Goal: Task Accomplishment & Management: Manage account settings

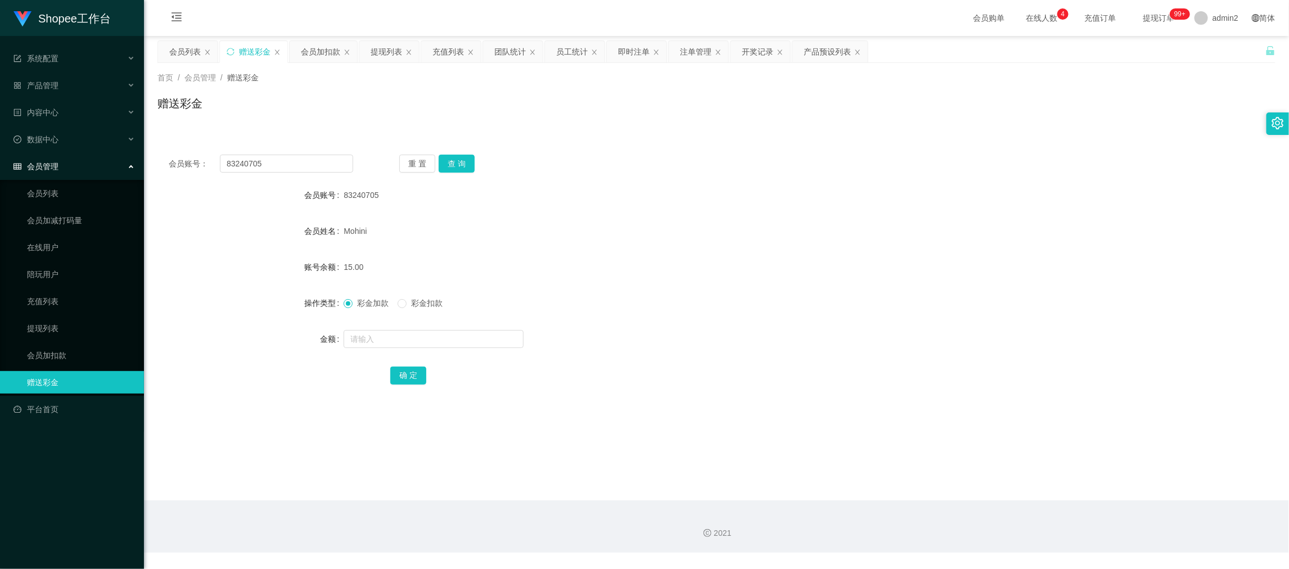
drag, startPoint x: 1030, startPoint y: 500, endPoint x: 1018, endPoint y: 497, distance: 11.6
click at [1030, 501] on div "2021" at bounding box center [716, 527] width 1145 height 52
click at [296, 164] on input "83240705" at bounding box center [286, 164] width 133 height 18
paste input "tiew10"
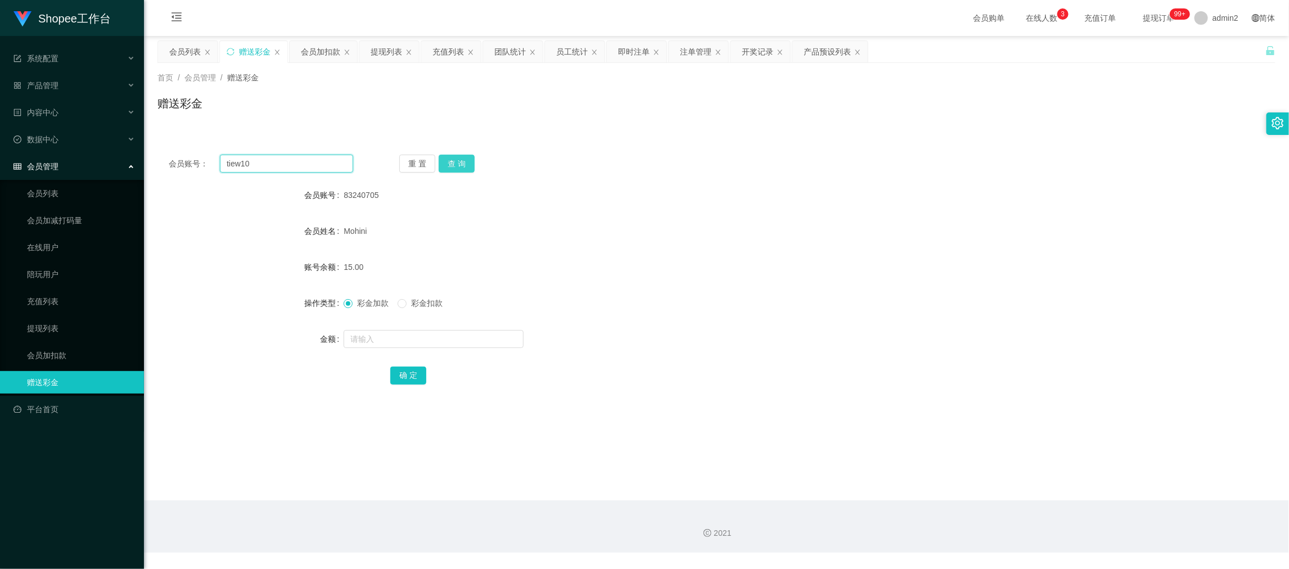
type input "tiew10"
click at [442, 161] on button "查 询" at bounding box center [457, 164] width 36 height 18
click at [482, 334] on input "text" at bounding box center [434, 339] width 180 height 18
type input "15"
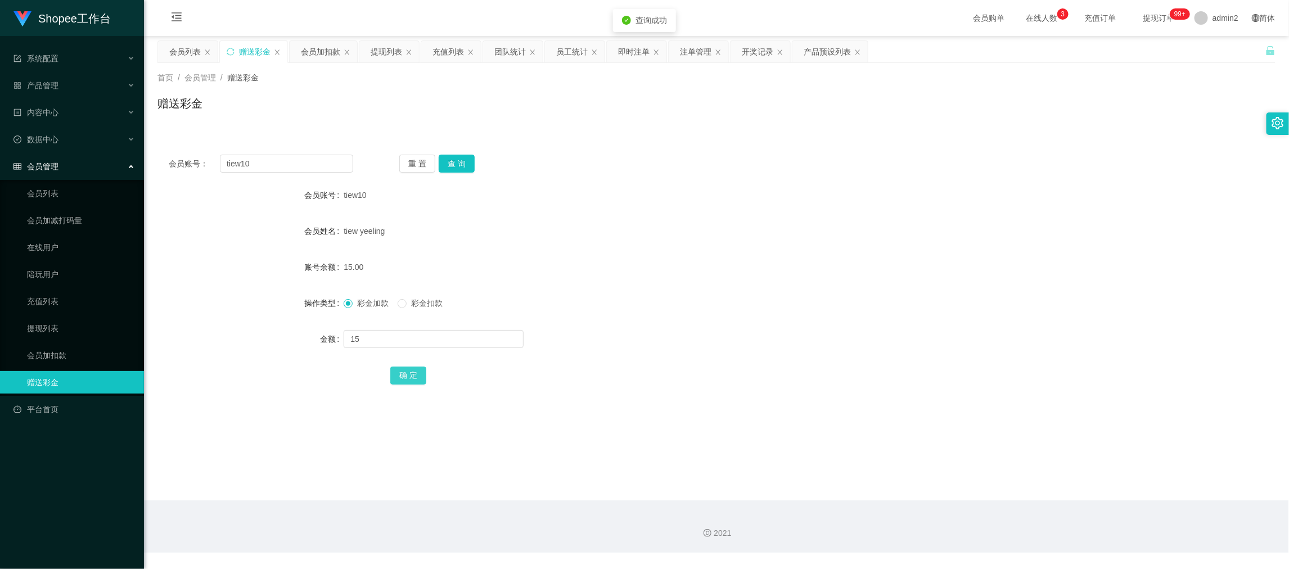
click at [409, 371] on button "确 定" at bounding box center [408, 376] width 36 height 18
click at [653, 289] on form "会员账号 tiew10 会员姓名 tiew yeeling 账号余额 15.00 操作类型 彩金加款 彩金扣款 金额 确 定" at bounding box center [717, 285] width 1118 height 203
drag, startPoint x: 916, startPoint y: 509, endPoint x: 551, endPoint y: 340, distance: 402.0
click at [916, 509] on div "2021" at bounding box center [716, 527] width 1145 height 52
click at [313, 167] on input "tiew10" at bounding box center [286, 164] width 133 height 18
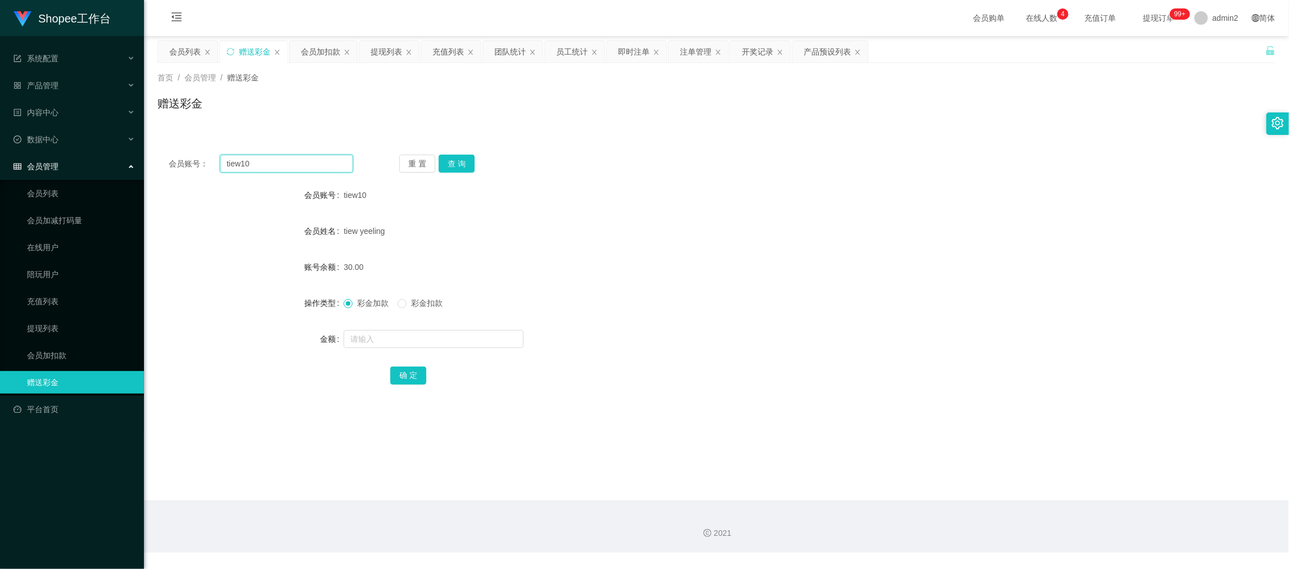
click at [320, 165] on input "tiew10" at bounding box center [286, 164] width 133 height 18
paste input "ZhangXiaojun"
type input "ZhangXiaojun"
click at [451, 164] on button "查 询" at bounding box center [457, 164] width 36 height 18
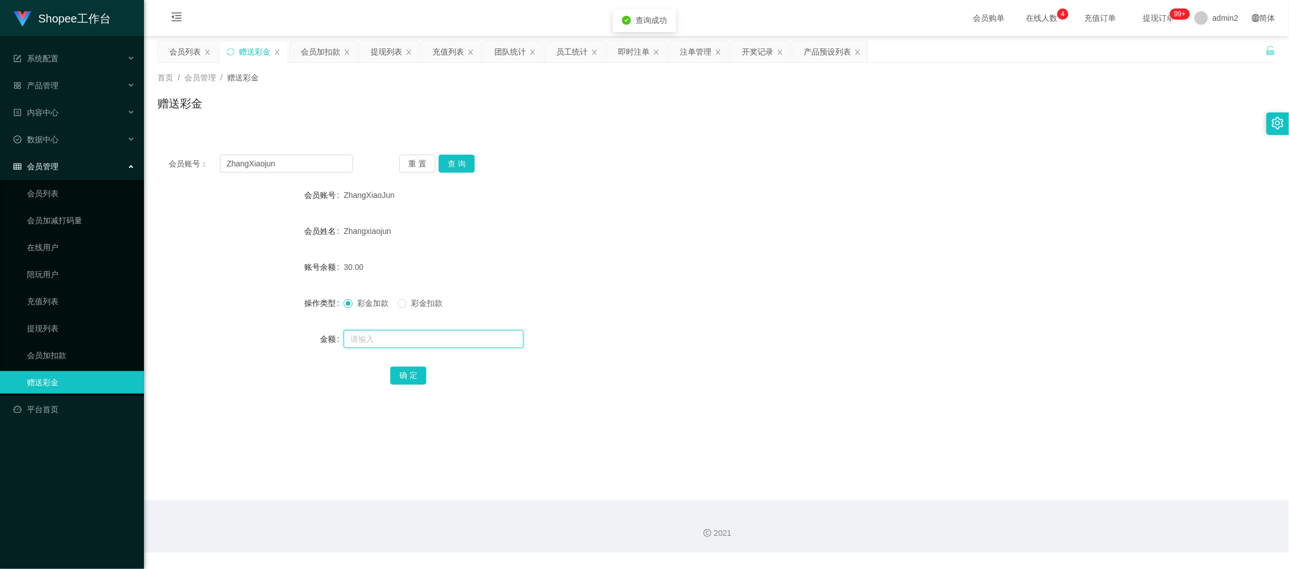
click at [505, 335] on input "text" at bounding box center [434, 339] width 180 height 18
click at [505, 335] on input "1" at bounding box center [434, 339] width 180 height 18
type input "15"
click at [409, 374] on button "确 定" at bounding box center [408, 376] width 36 height 18
click at [305, 164] on input "ZhangXiaojun" at bounding box center [286, 164] width 133 height 18
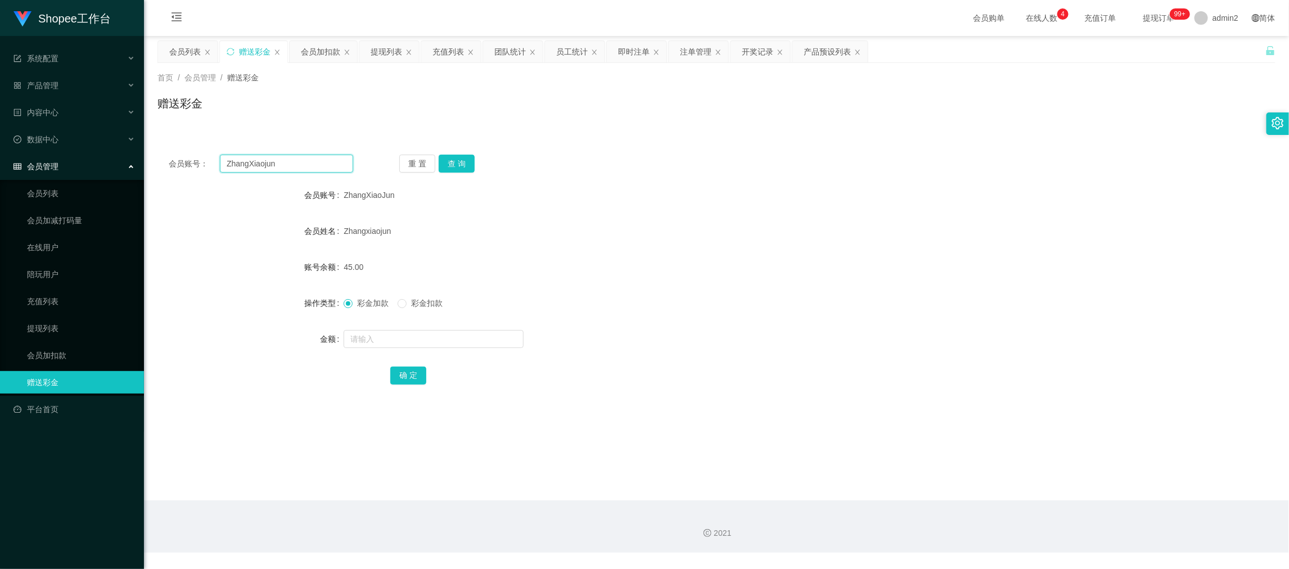
click at [305, 164] on input "ZhangXiaojun" at bounding box center [286, 164] width 133 height 18
paste input "tiew10"
type input "tiew10"
click at [446, 160] on button "查 询" at bounding box center [457, 164] width 36 height 18
click at [471, 341] on input "text" at bounding box center [434, 339] width 180 height 18
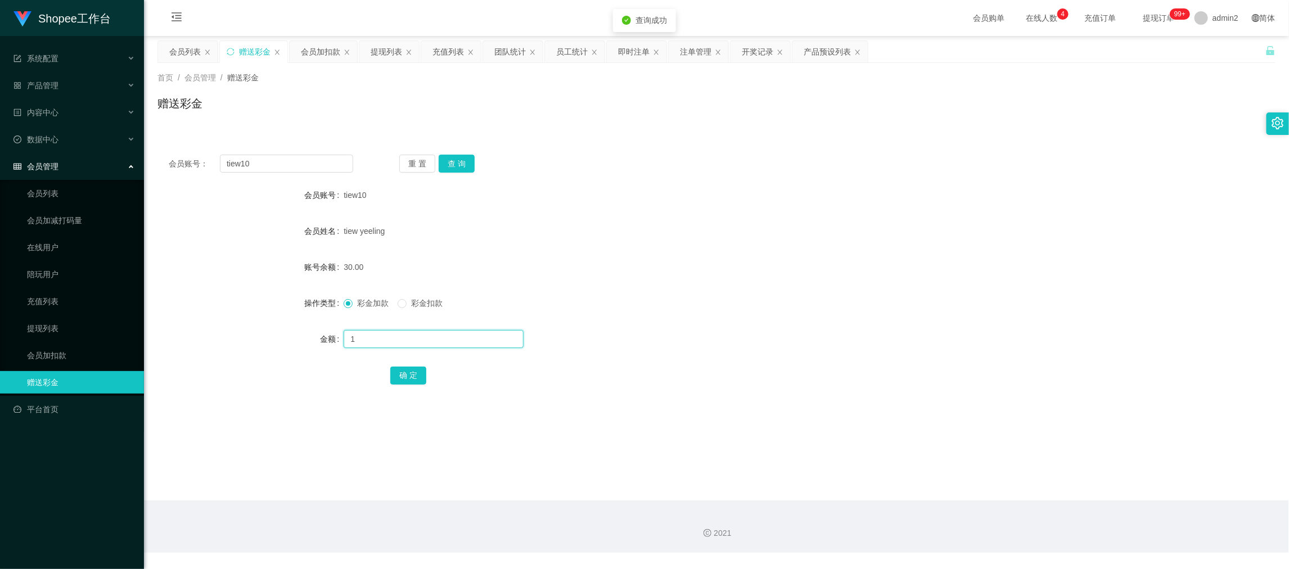
click at [471, 341] on input "1" at bounding box center [434, 339] width 180 height 18
type input "15"
click at [401, 374] on button "确 定" at bounding box center [408, 376] width 36 height 18
click at [723, 315] on form "会员账号 tiew10 会员姓名 tiew yeeling 账号余额 45.00 操作类型 彩金加款 彩金扣款 金额 确 定" at bounding box center [717, 285] width 1118 height 203
drag, startPoint x: 1017, startPoint y: 510, endPoint x: 800, endPoint y: 390, distance: 247.8
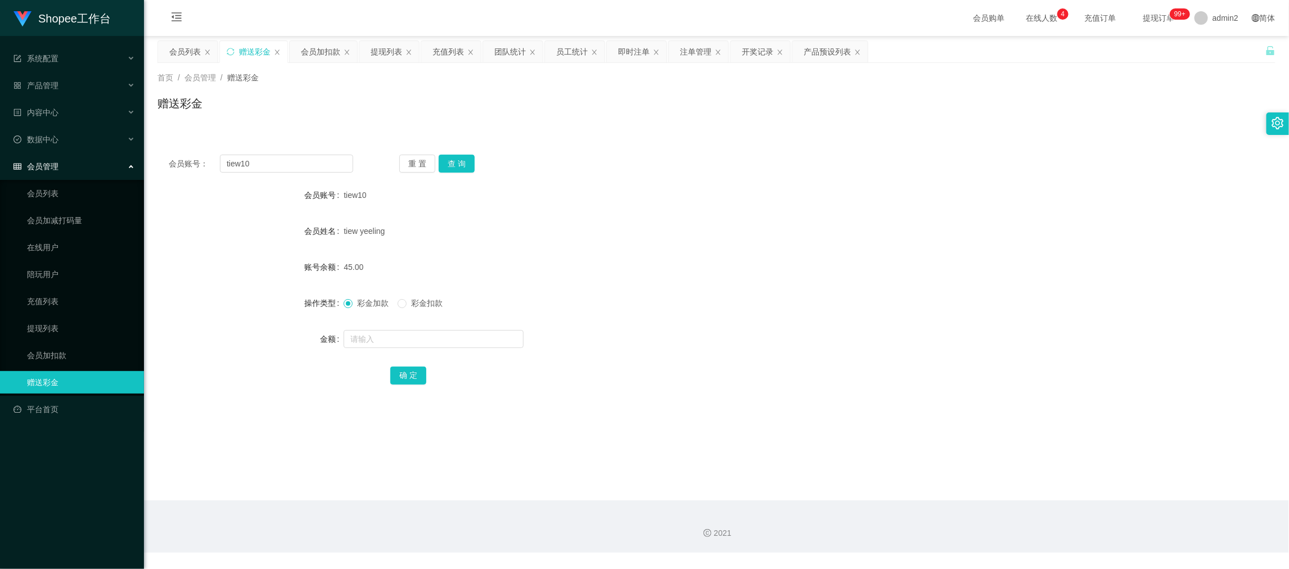
click at [1017, 510] on div "2021" at bounding box center [716, 527] width 1145 height 52
click at [317, 161] on input "tiew10" at bounding box center [286, 164] width 133 height 18
click at [459, 161] on button "查 询" at bounding box center [457, 164] width 36 height 18
click at [462, 336] on input "text" at bounding box center [434, 339] width 180 height 18
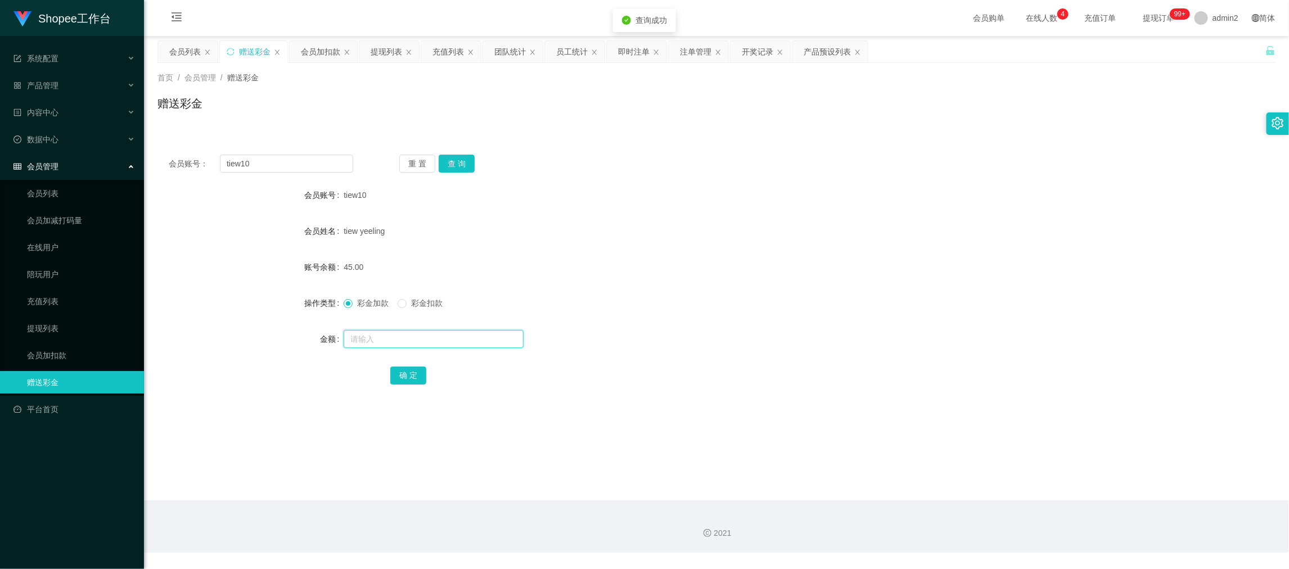
click at [462, 337] on input "text" at bounding box center [434, 339] width 180 height 18
type input "500"
click at [400, 374] on button "确 定" at bounding box center [408, 376] width 36 height 18
click at [655, 307] on div "彩金加款 彩金扣款" at bounding box center [670, 303] width 653 height 23
drag, startPoint x: 1008, startPoint y: 504, endPoint x: 771, endPoint y: 312, distance: 304.7
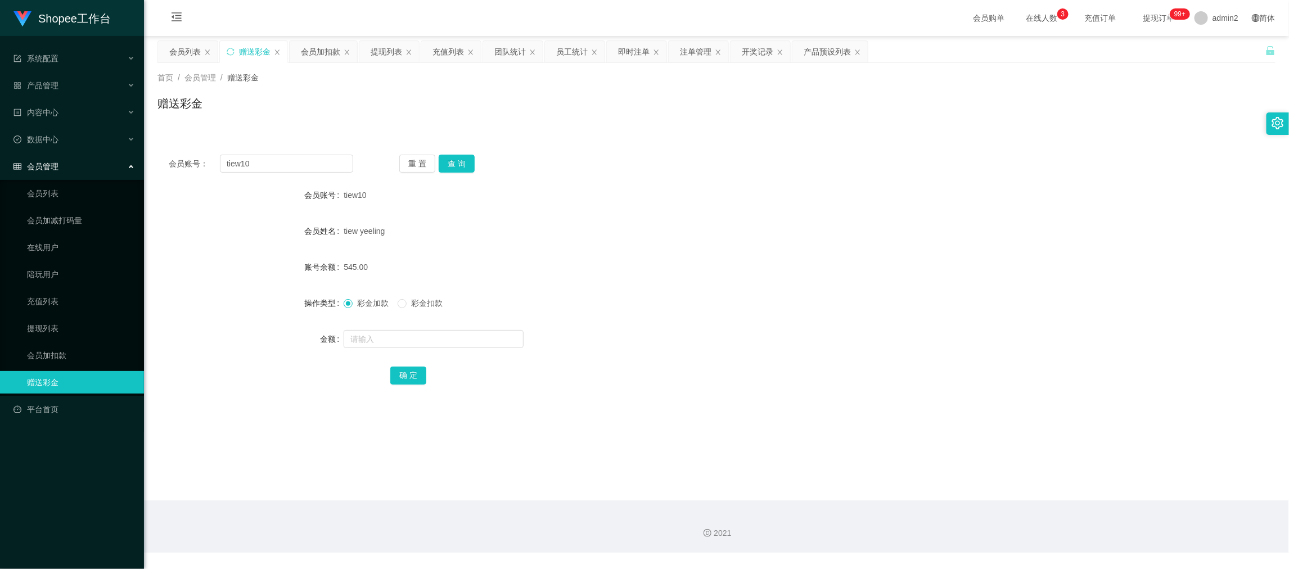
click at [1006, 504] on div "2021" at bounding box center [716, 527] width 1145 height 52
click at [322, 56] on div "会员加扣款" at bounding box center [320, 51] width 39 height 21
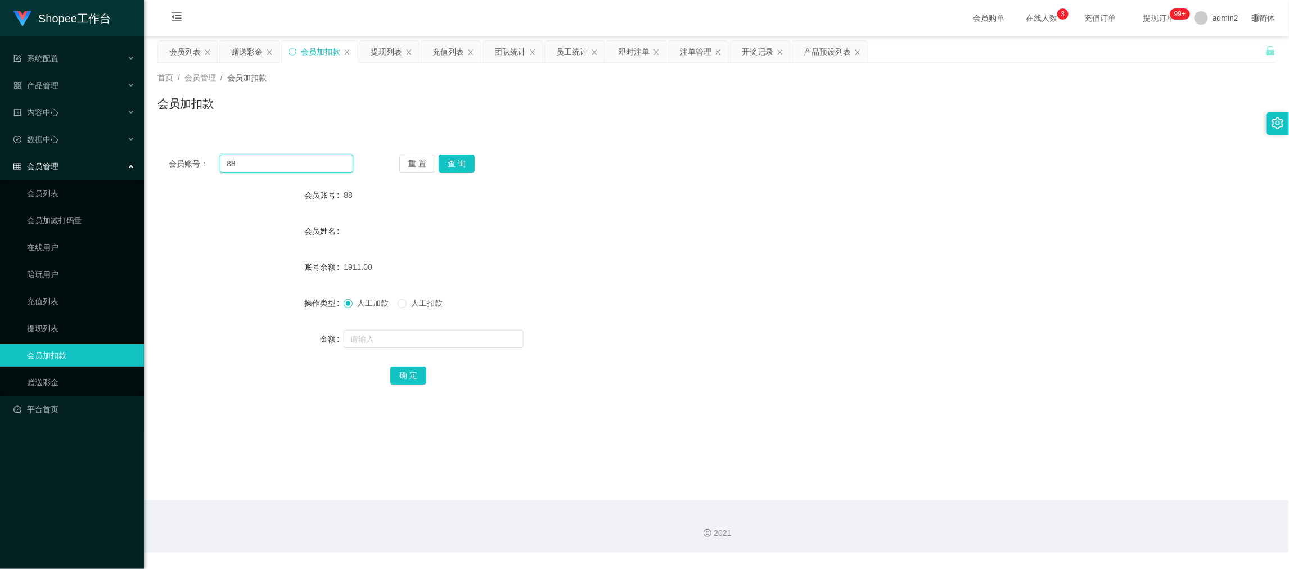
click at [314, 167] on input "88" at bounding box center [286, 164] width 133 height 18
drag, startPoint x: 314, startPoint y: 167, endPoint x: 375, endPoint y: 172, distance: 61.5
click at [315, 167] on input "88" at bounding box center [286, 164] width 133 height 18
paste input "001"
type input "001"
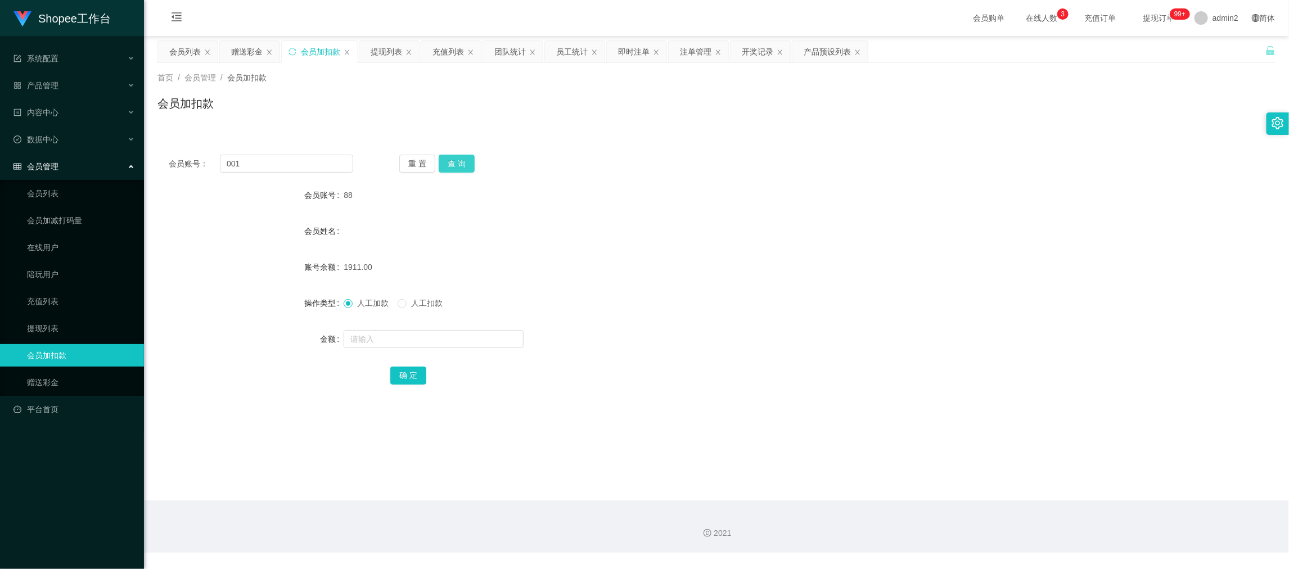
click at [470, 163] on button "查 询" at bounding box center [457, 164] width 36 height 18
click at [485, 340] on input "text" at bounding box center [434, 339] width 180 height 18
type input "221"
click at [401, 375] on button "确 定" at bounding box center [408, 376] width 36 height 18
click at [673, 238] on div "会员姓名" at bounding box center [717, 231] width 1118 height 23
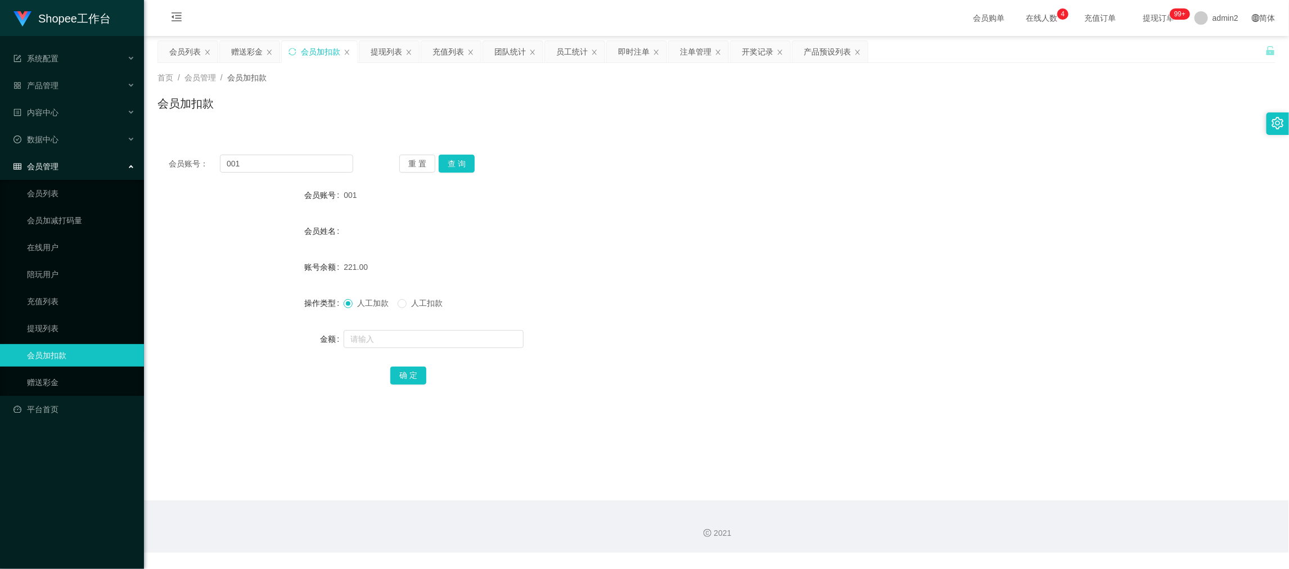
click at [250, 47] on div "赠送彩金" at bounding box center [247, 51] width 32 height 21
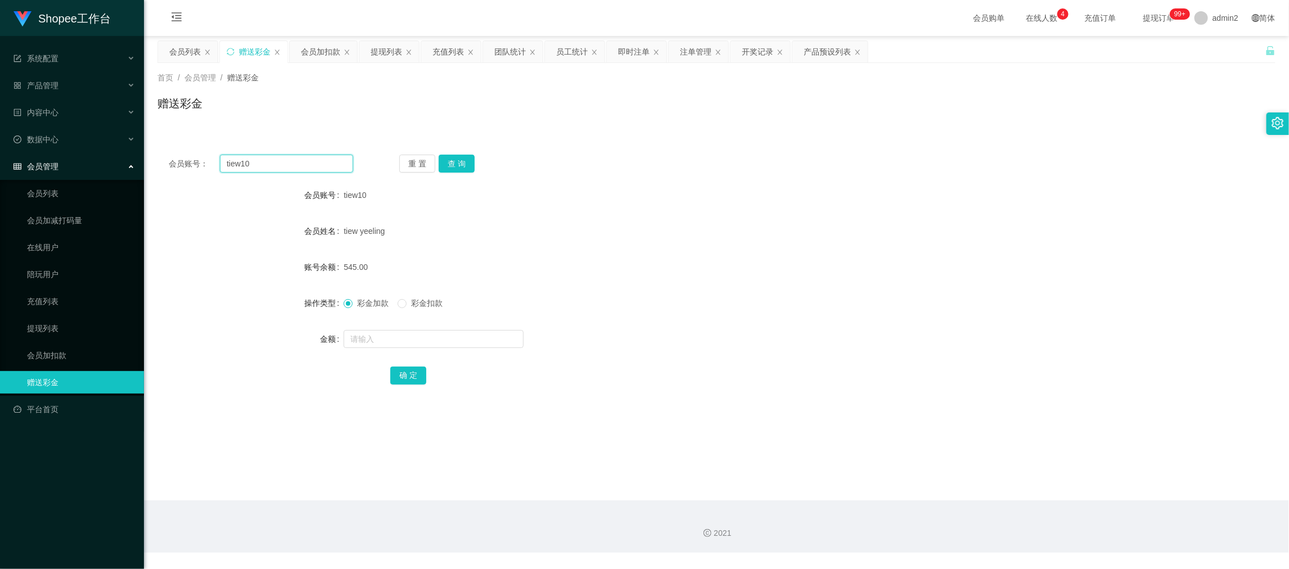
click at [312, 167] on input "tiew10" at bounding box center [286, 164] width 133 height 18
paste input "Stevesaw51"
type input "Stevesaw5110"
click at [443, 164] on button "查 询" at bounding box center [457, 164] width 36 height 18
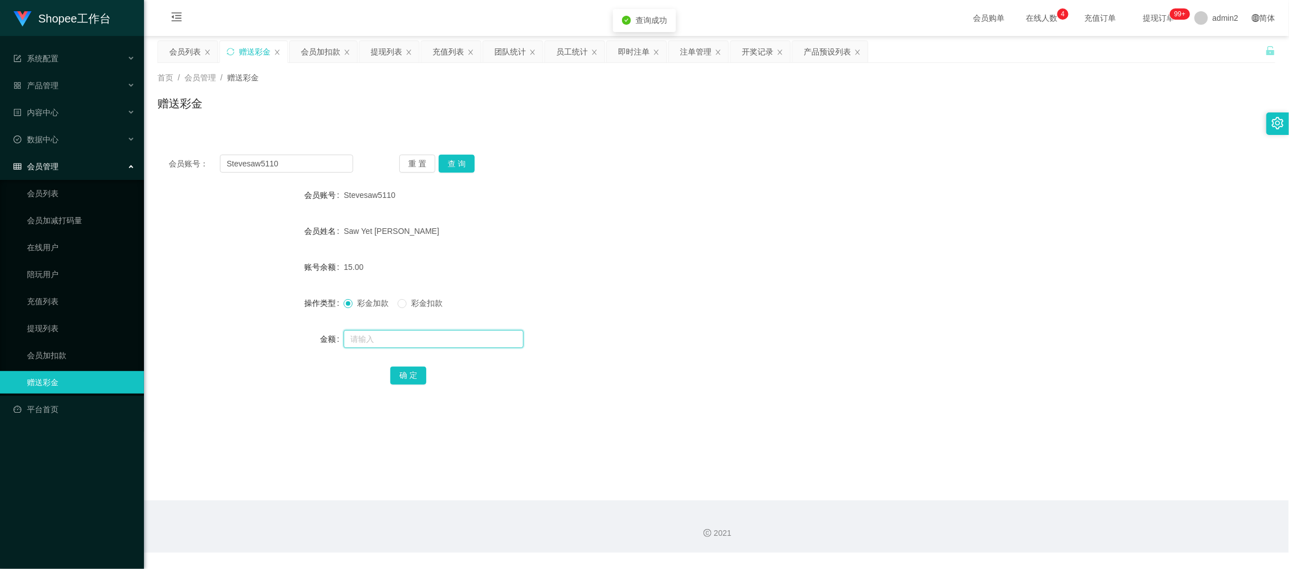
click at [452, 338] on input "text" at bounding box center [434, 339] width 180 height 18
type input "500"
drag, startPoint x: 411, startPoint y: 373, endPoint x: 435, endPoint y: 367, distance: 25.4
click at [411, 373] on button "确 定" at bounding box center [408, 376] width 36 height 18
click at [657, 323] on form "会员账号 Stevesaw5110 会员姓名 Saw Yet Wei 账号余额 15.00 操作类型 彩金加款 彩金扣款 金额 确 定" at bounding box center [717, 285] width 1118 height 203
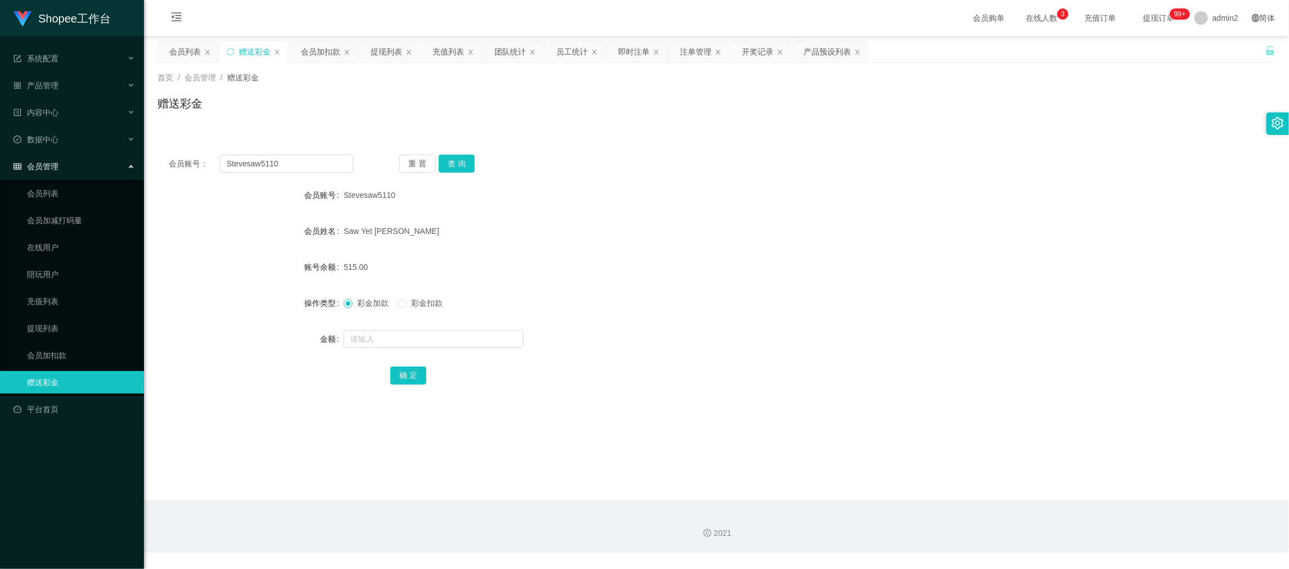
drag, startPoint x: 1027, startPoint y: 510, endPoint x: 516, endPoint y: 281, distance: 560.5
click at [1027, 510] on div "2021" at bounding box center [716, 527] width 1145 height 52
click at [330, 172] on input "Stevesaw5110" at bounding box center [286, 164] width 133 height 18
click at [323, 53] on div "会员加扣款" at bounding box center [320, 51] width 39 height 21
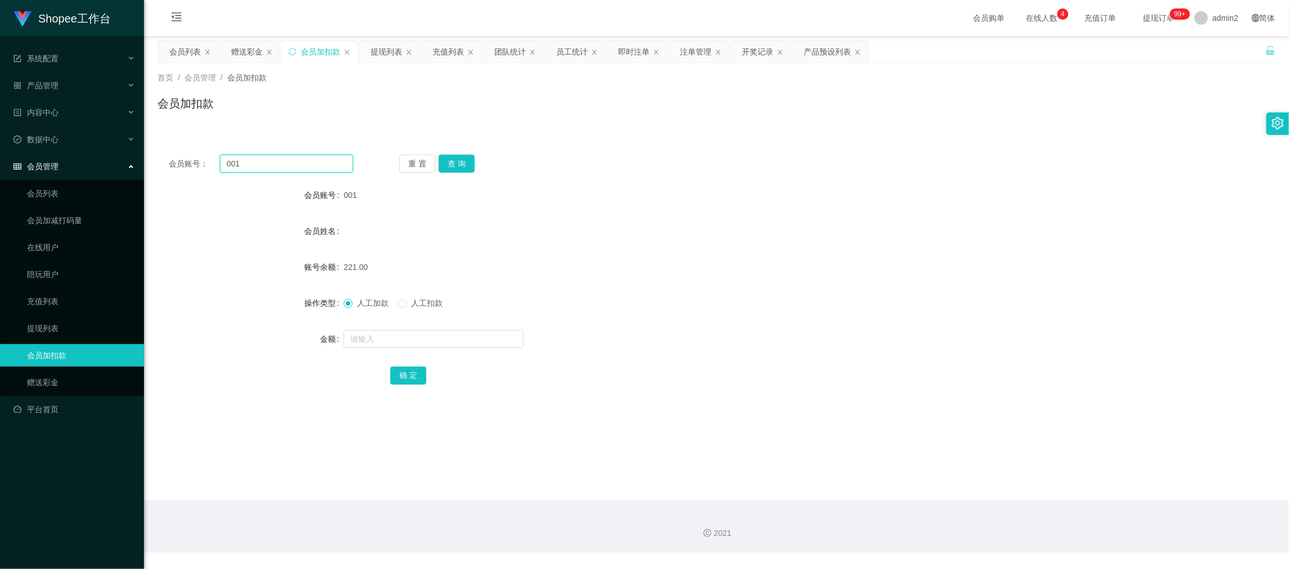
click at [329, 171] on input "001" at bounding box center [286, 164] width 133 height 18
paste input "999"
type input "999"
drag, startPoint x: 446, startPoint y: 162, endPoint x: 447, endPoint y: 194, distance: 32.1
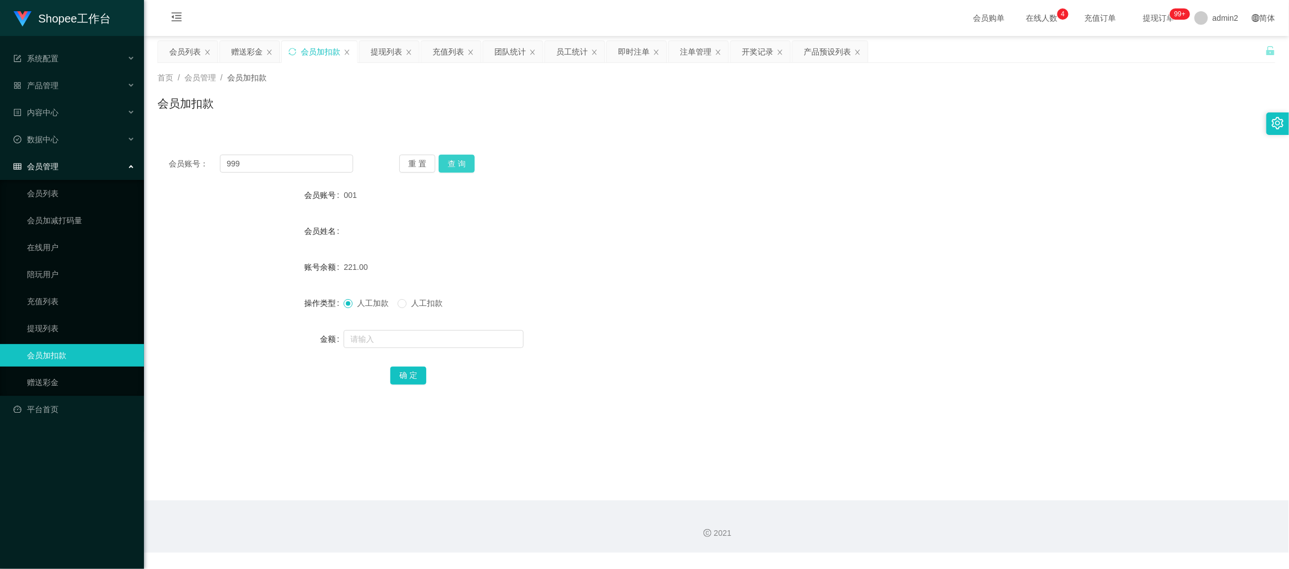
click at [447, 162] on button "查 询" at bounding box center [457, 164] width 36 height 18
click at [472, 340] on input "text" at bounding box center [434, 339] width 180 height 18
type input "222"
click at [408, 372] on button "确 定" at bounding box center [408, 376] width 36 height 18
click at [315, 161] on input "999" at bounding box center [286, 164] width 133 height 18
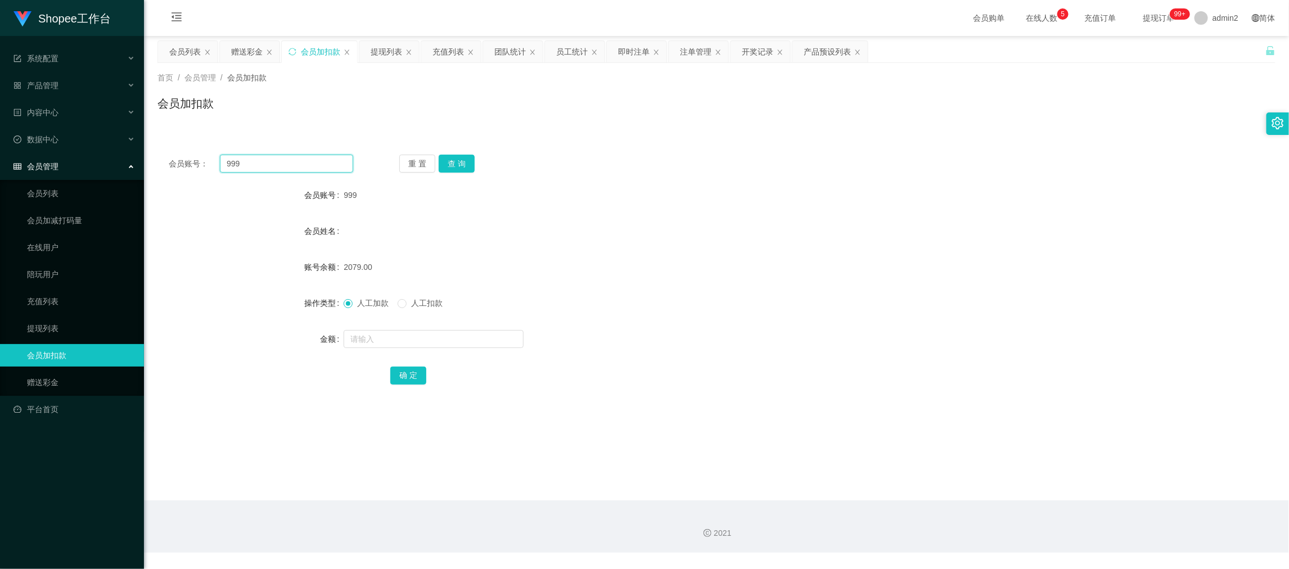
click at [315, 161] on input "999" at bounding box center [286, 164] width 133 height 18
paste input "005"
type input "005"
click at [477, 161] on div "重 置 查 询" at bounding box center [491, 164] width 185 height 18
click at [463, 167] on button "查 询" at bounding box center [457, 164] width 36 height 18
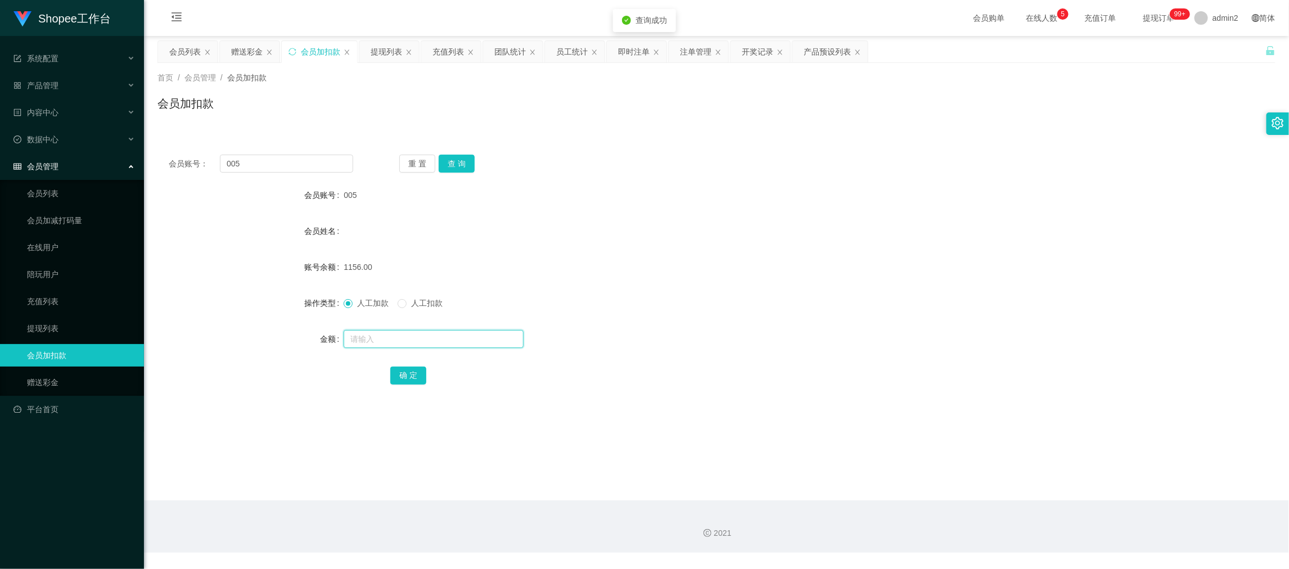
click at [473, 337] on input "text" at bounding box center [434, 339] width 180 height 18
type input "221"
drag, startPoint x: 395, startPoint y: 376, endPoint x: 569, endPoint y: 347, distance: 175.8
click at [395, 376] on button "确 定" at bounding box center [408, 376] width 36 height 18
click at [763, 298] on div "人工加款 人工扣款" at bounding box center [670, 303] width 653 height 23
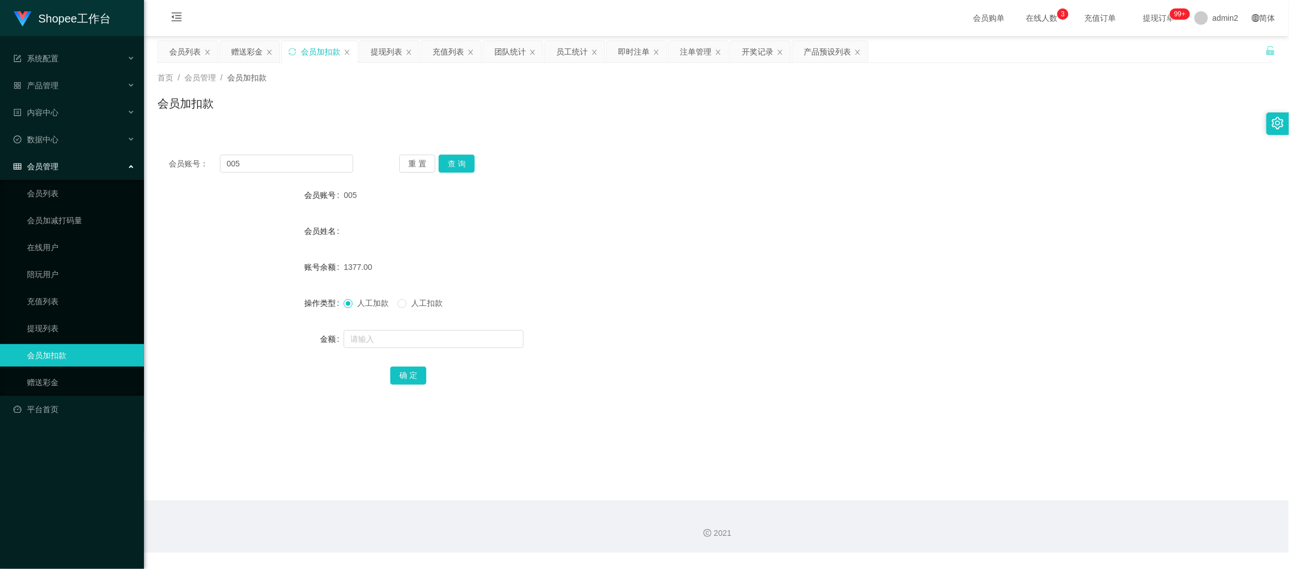
drag, startPoint x: 1010, startPoint y: 510, endPoint x: 1002, endPoint y: 510, distance: 7.9
click at [1010, 510] on div "2021" at bounding box center [716, 527] width 1145 height 52
click at [299, 158] on input "005" at bounding box center [286, 164] width 133 height 18
paste input "88"
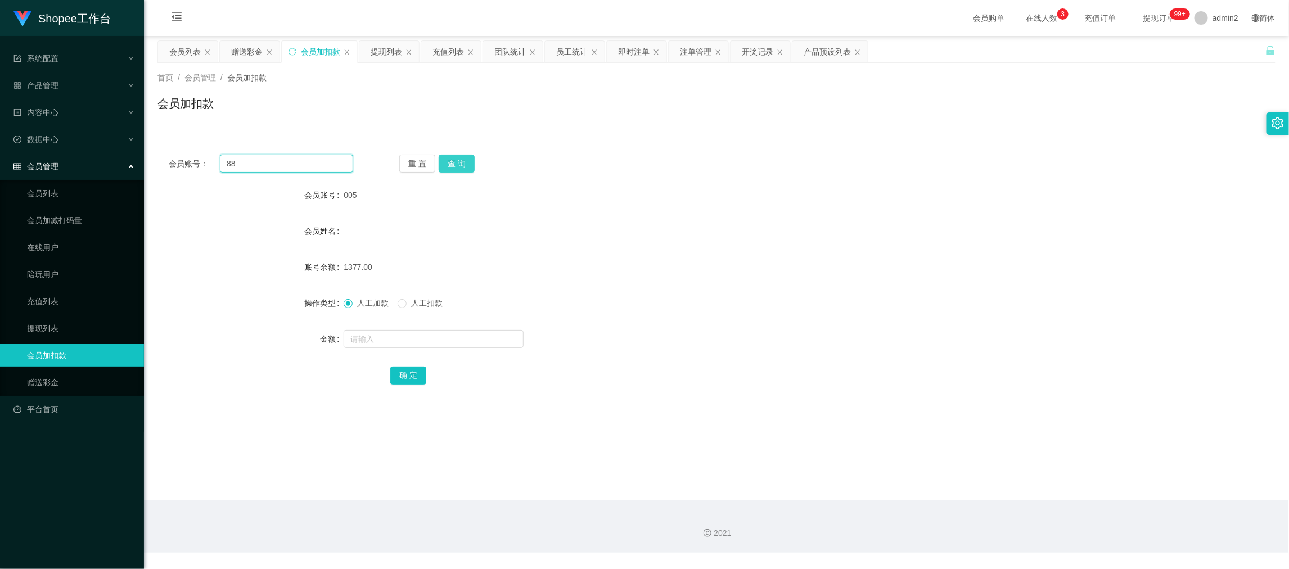
type input "88"
click at [454, 167] on button "查 询" at bounding box center [457, 164] width 36 height 18
click at [450, 336] on input "text" at bounding box center [434, 339] width 180 height 18
type input "268"
drag, startPoint x: 410, startPoint y: 376, endPoint x: 471, endPoint y: 358, distance: 64.1
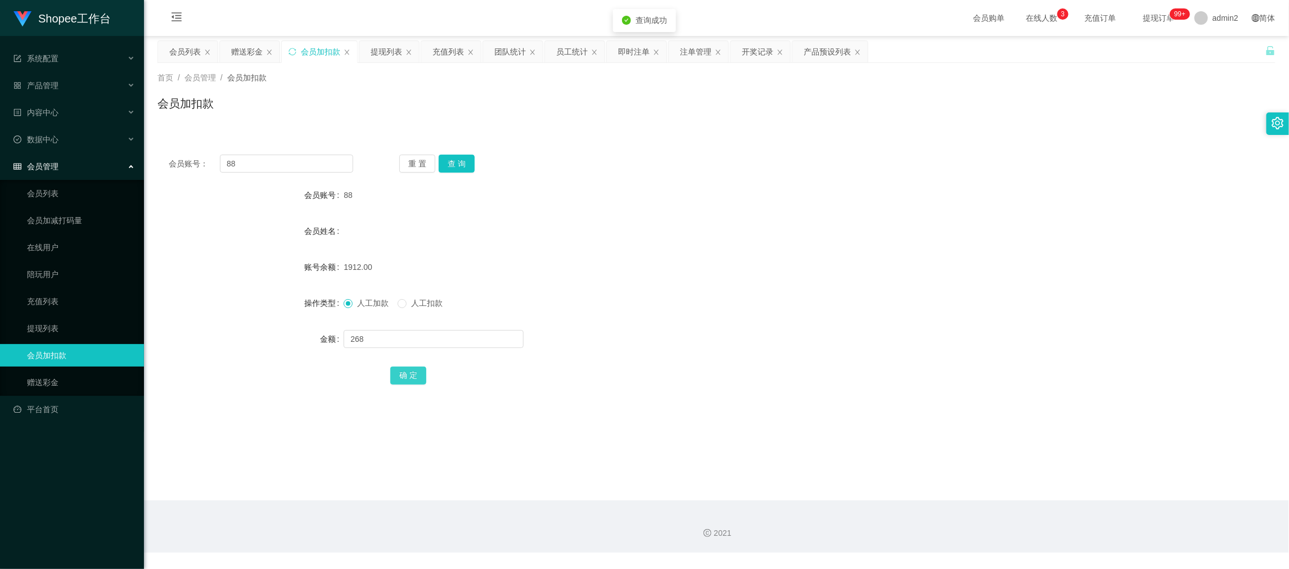
click at [410, 376] on button "确 定" at bounding box center [408, 376] width 36 height 18
click at [712, 282] on form "会员账号 88 会员姓名 账号余额 1912.00 操作类型 人工加款 人工扣款 金额 268 确 定" at bounding box center [717, 285] width 1118 height 203
click at [1019, 506] on div "2021" at bounding box center [716, 527] width 1145 height 52
click at [258, 48] on div "赠送彩金" at bounding box center [247, 51] width 32 height 21
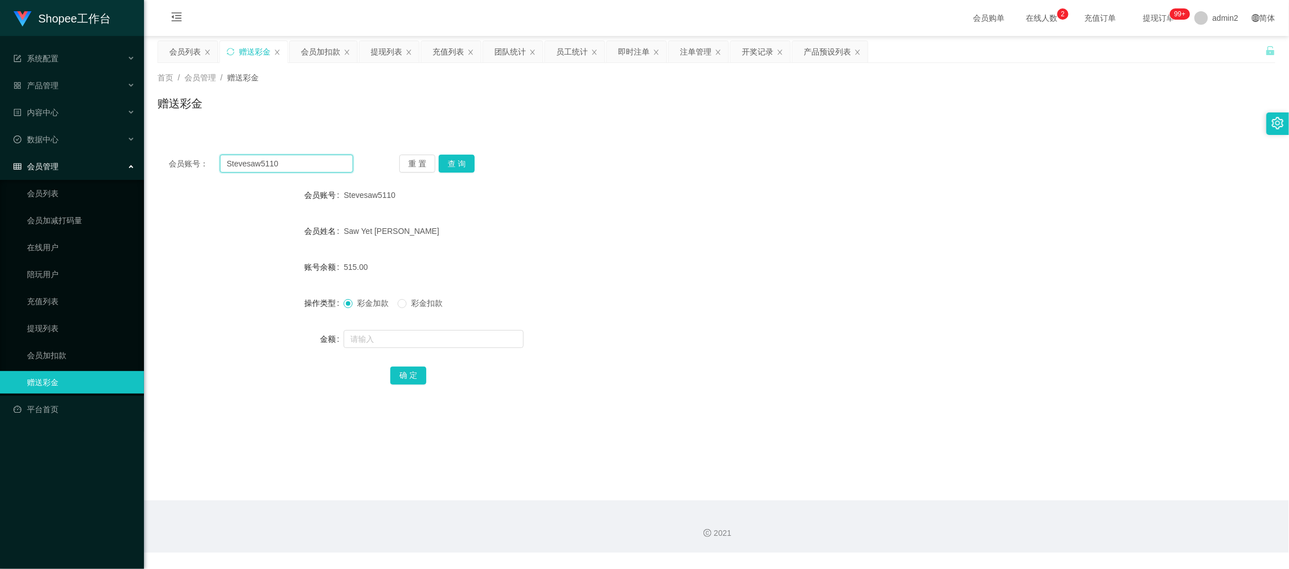
click at [321, 162] on input "Stevesaw5110" at bounding box center [286, 164] width 133 height 18
drag, startPoint x: 321, startPoint y: 162, endPoint x: 351, endPoint y: 175, distance: 33.0
click at [321, 164] on input "Stevesaw5110" at bounding box center [286, 164] width 133 height 18
paste input "Elvinjt85"
type input "Elvinjt85"
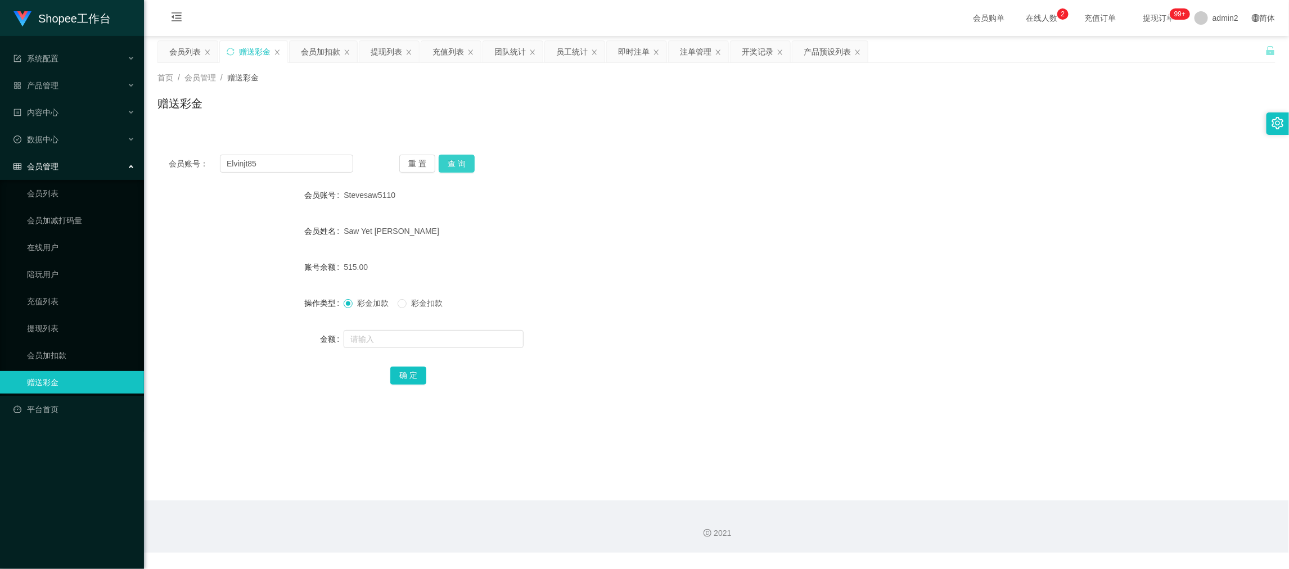
click at [461, 165] on button "查 询" at bounding box center [457, 164] width 36 height 18
click at [461, 343] on input "text" at bounding box center [434, 339] width 180 height 18
type input "500"
drag, startPoint x: 402, startPoint y: 369, endPoint x: 426, endPoint y: 358, distance: 27.2
click at [402, 369] on button "确 定" at bounding box center [408, 376] width 36 height 18
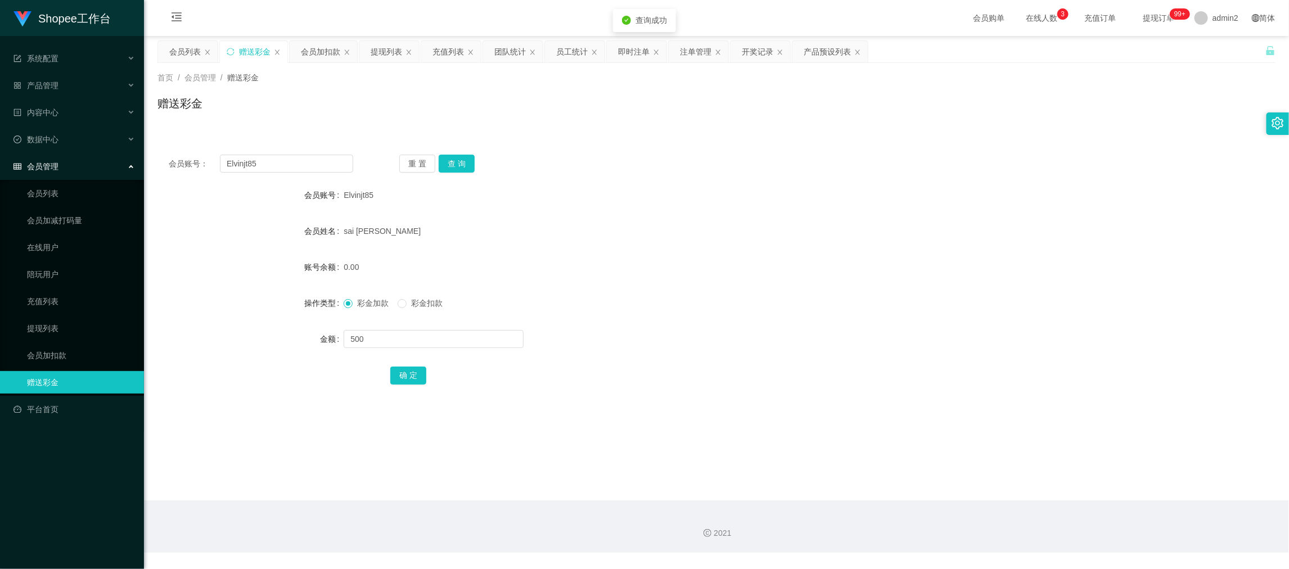
click at [729, 313] on div "彩金加款 彩金扣款" at bounding box center [670, 303] width 653 height 23
click at [292, 161] on input "Elvinjt85" at bounding box center [286, 164] width 133 height 18
drag, startPoint x: 292, startPoint y: 161, endPoint x: 403, endPoint y: 178, distance: 112.7
click at [294, 164] on input "Elvinjt85" at bounding box center [286, 164] width 133 height 18
paste input "8324070"
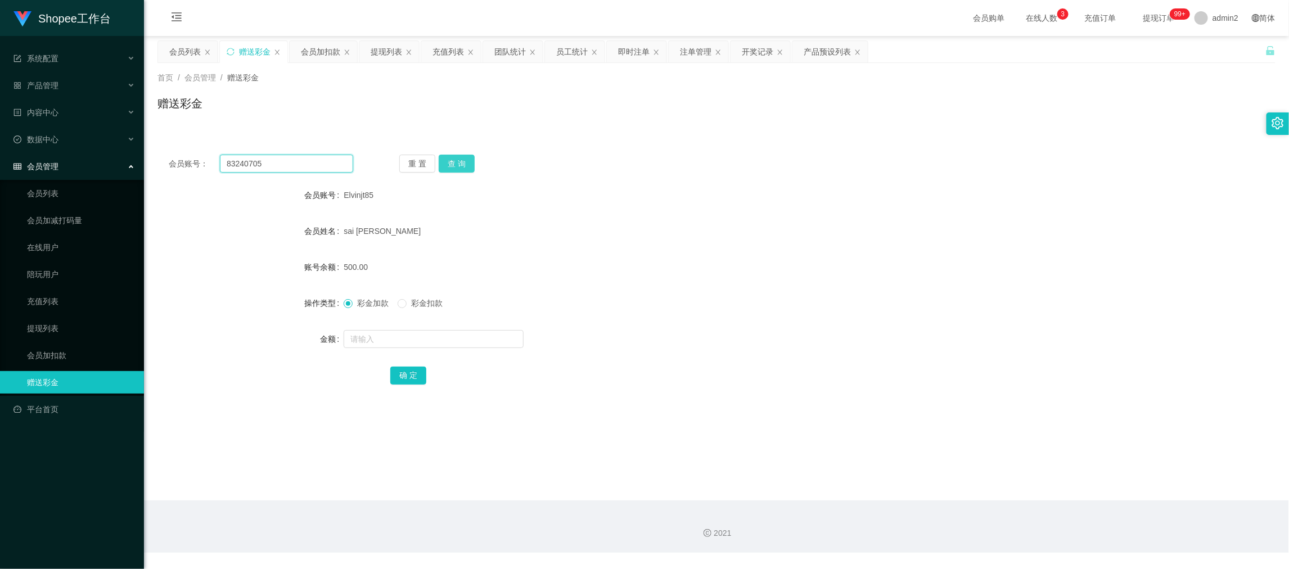
type input "83240705"
click at [470, 170] on button "查 询" at bounding box center [457, 164] width 36 height 18
click at [496, 336] on input "text" at bounding box center [434, 339] width 180 height 18
type input "500"
click at [405, 372] on button "确 定" at bounding box center [408, 376] width 36 height 18
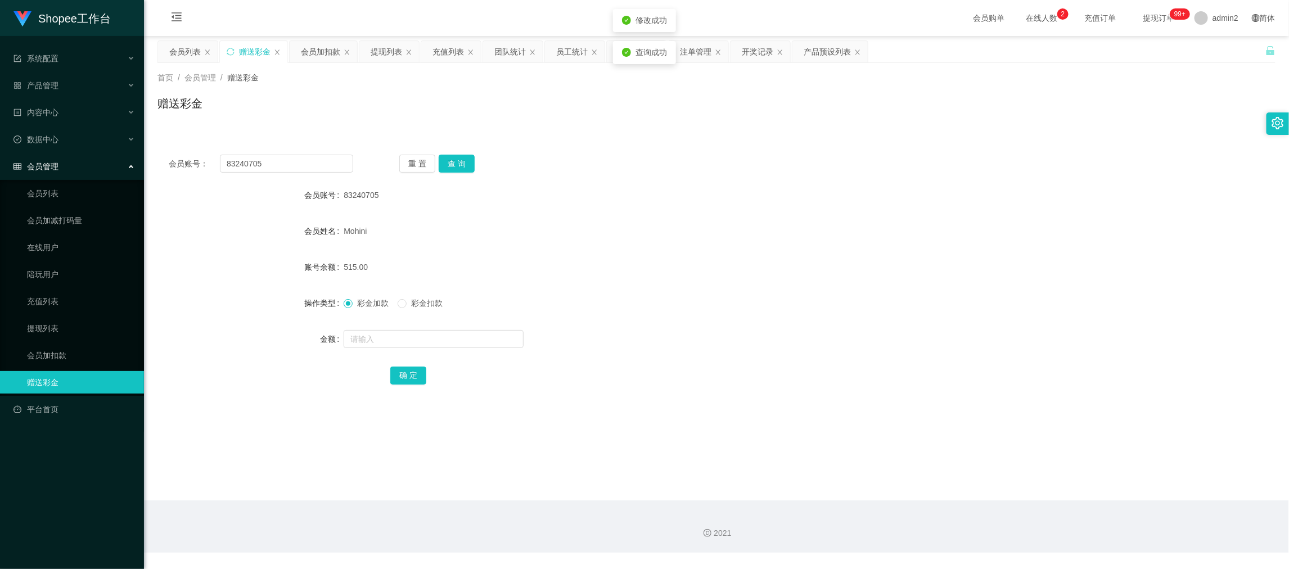
click at [330, 151] on div "会员账号： 83240705 重 置 查 询 会员账号 83240705 会员姓名 Mohini 账号余额 515.00 操作类型 彩金加款 彩金扣款 金额 …" at bounding box center [717, 277] width 1118 height 268
click at [328, 165] on input "83240705" at bounding box center [286, 164] width 133 height 18
paste input "59387"
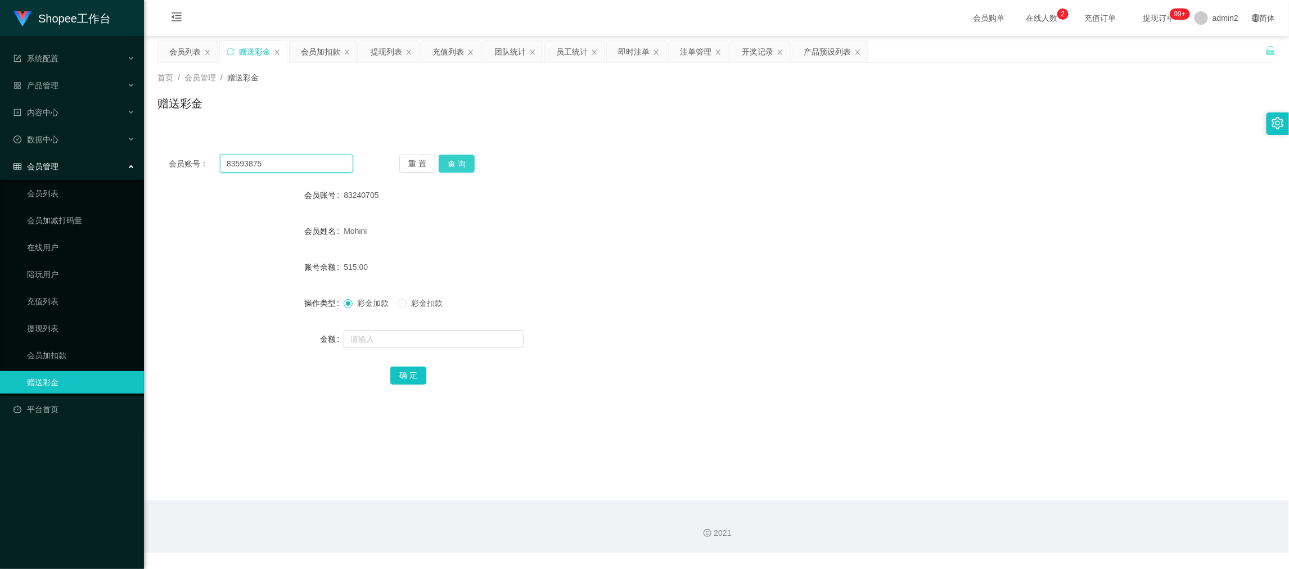
type input "83593875"
click at [452, 162] on button "查 询" at bounding box center [457, 164] width 36 height 18
click at [466, 342] on input "text" at bounding box center [434, 339] width 180 height 18
type input "500"
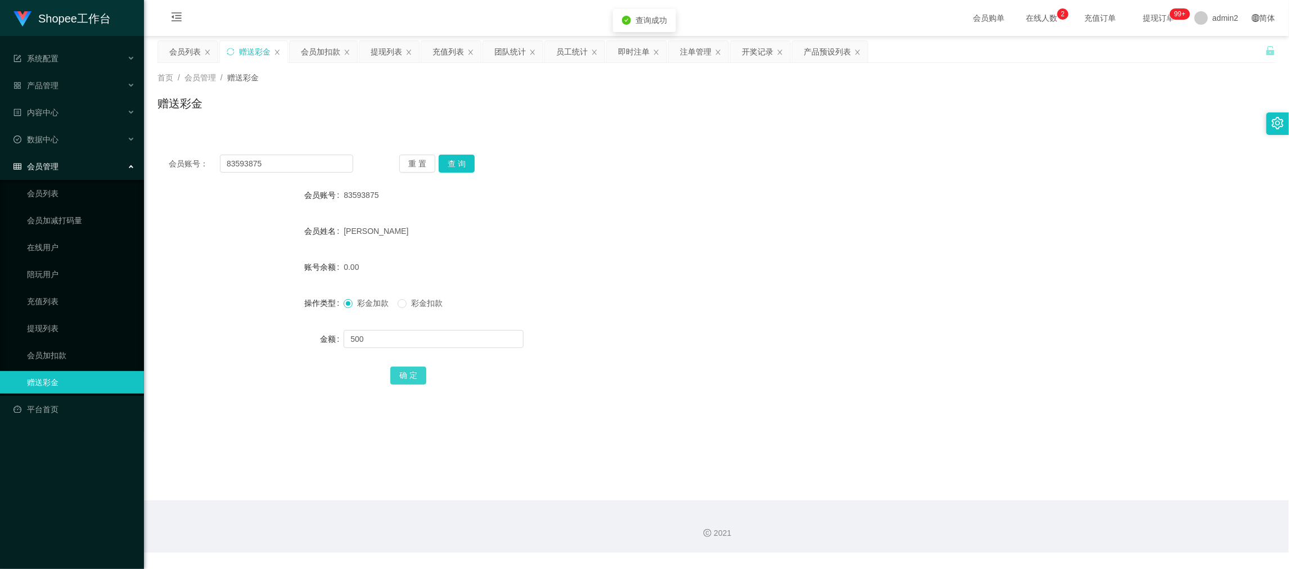
click at [405, 368] on button "确 定" at bounding box center [408, 376] width 36 height 18
click at [743, 309] on div "彩金加款 彩金扣款" at bounding box center [670, 303] width 653 height 23
click at [319, 48] on div "会员加扣款" at bounding box center [320, 51] width 39 height 21
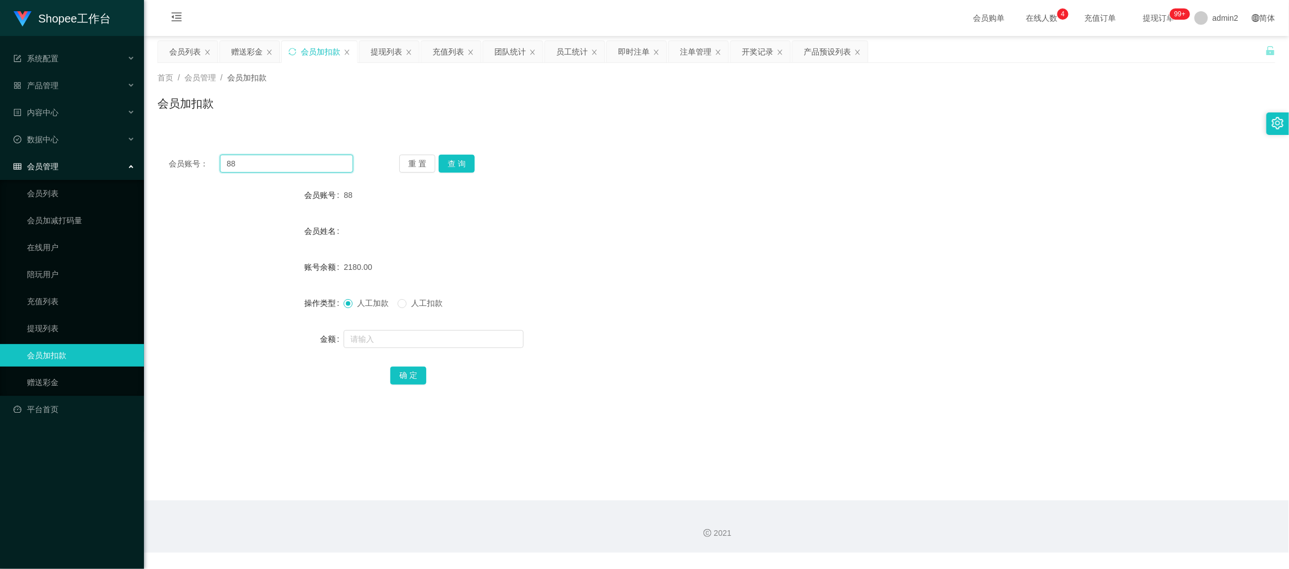
click at [293, 165] on input "88" at bounding box center [286, 164] width 133 height 18
drag, startPoint x: 293, startPoint y: 165, endPoint x: 438, endPoint y: 175, distance: 146.1
click at [296, 167] on input "88" at bounding box center [286, 164] width 133 height 18
paste input "005"
type input "005"
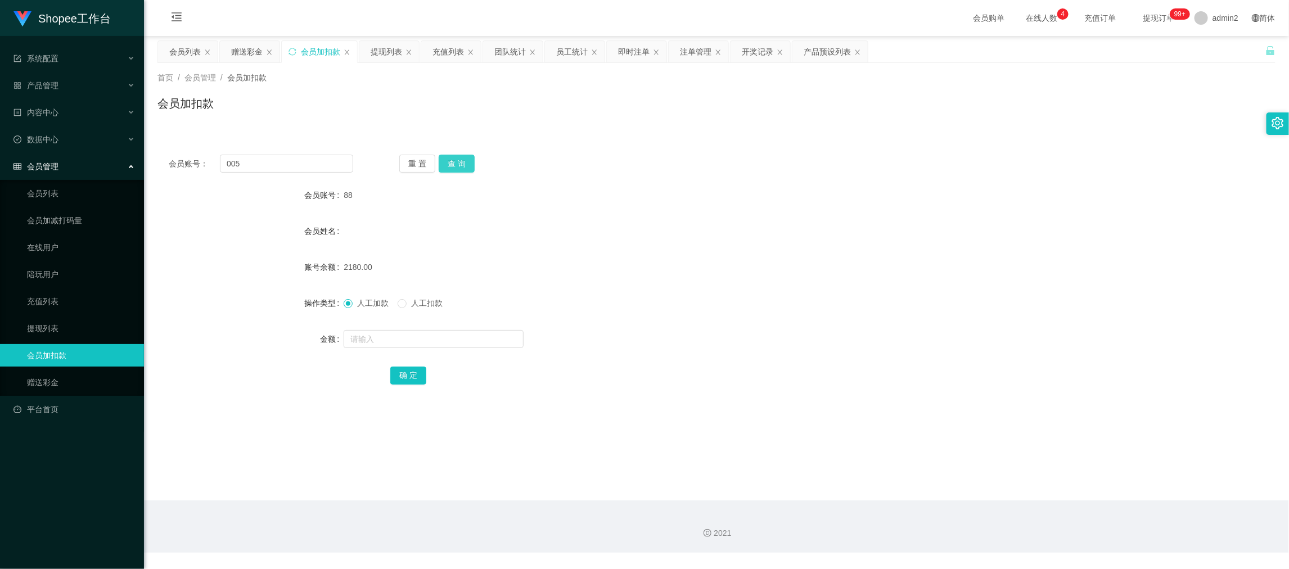
click at [464, 161] on button "查 询" at bounding box center [457, 164] width 36 height 18
click at [465, 336] on input "text" at bounding box center [434, 339] width 180 height 18
type input "250"
click at [414, 370] on button "确 定" at bounding box center [408, 376] width 36 height 18
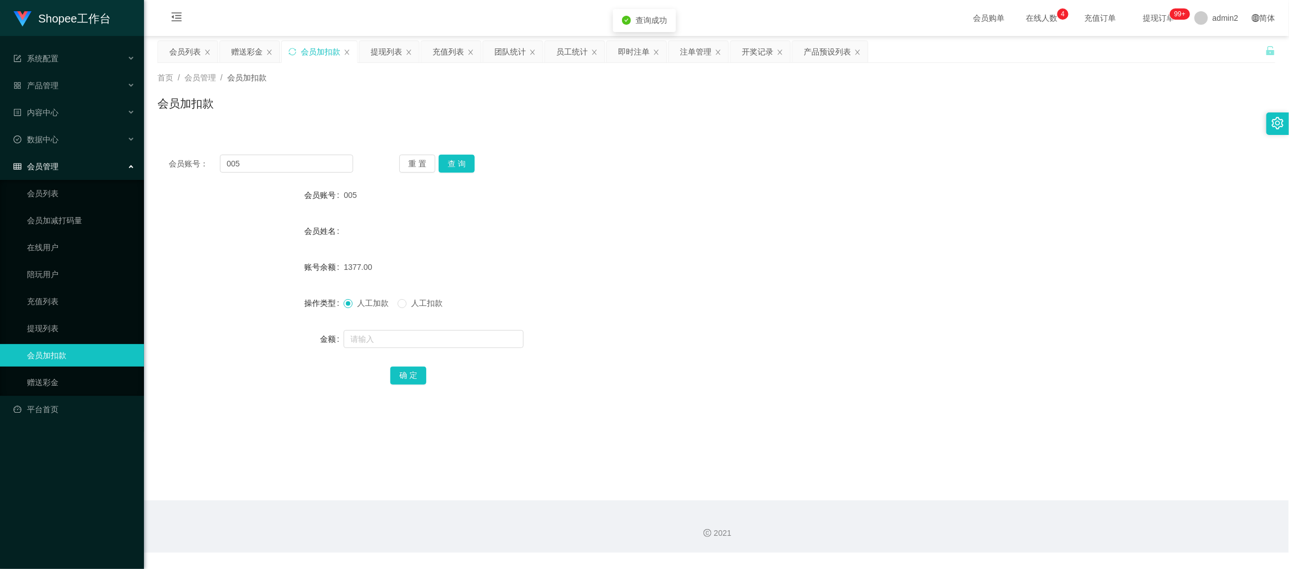
click at [723, 288] on form "会员账号 005 会员姓名 账号余额 1377.00 操作类型 人工加款 人工扣款 金额 确 定" at bounding box center [717, 285] width 1118 height 203
drag, startPoint x: 994, startPoint y: 489, endPoint x: 664, endPoint y: 312, distance: 374.8
click at [994, 489] on main "关闭左侧 关闭右侧 关闭其它 刷新页面 会员列表 赠送彩金 会员加扣款 提现列表 充值列表 团队统计 员工统计 即时注单 注单管理 开奖记录 产品预设列表 首…" at bounding box center [716, 268] width 1145 height 465
click at [246, 47] on div "赠送彩金" at bounding box center [247, 51] width 32 height 21
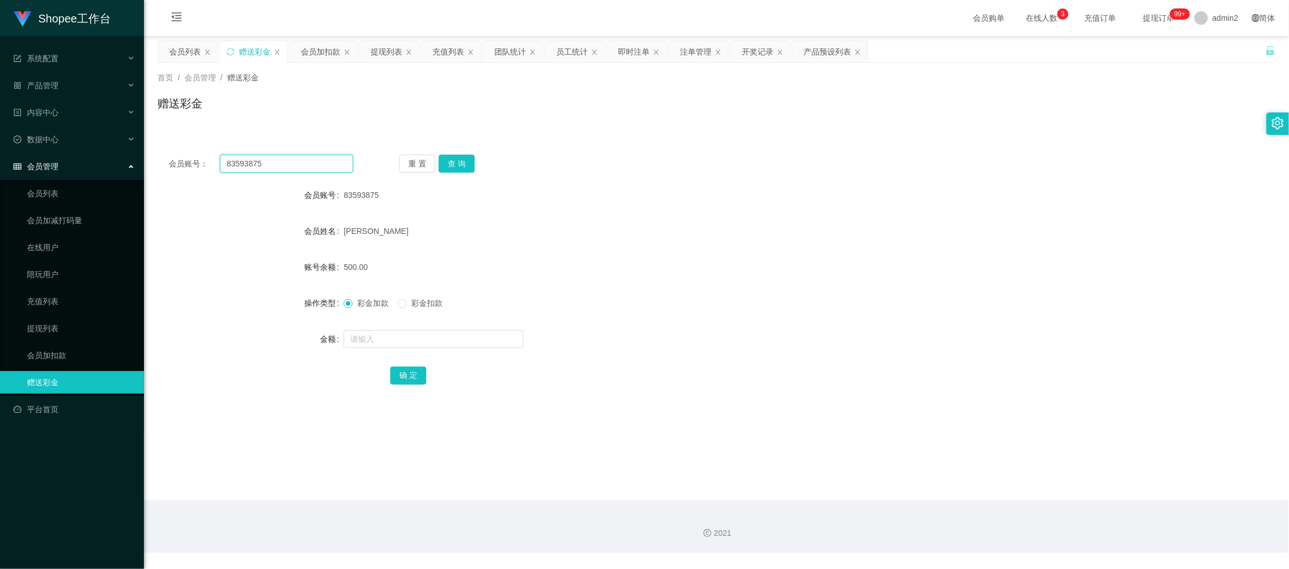
click at [291, 160] on input "83593875" at bounding box center [286, 164] width 133 height 18
paste input "Leah123"
type input "Leah123"
drag, startPoint x: 458, startPoint y: 158, endPoint x: 458, endPoint y: 178, distance: 20.8
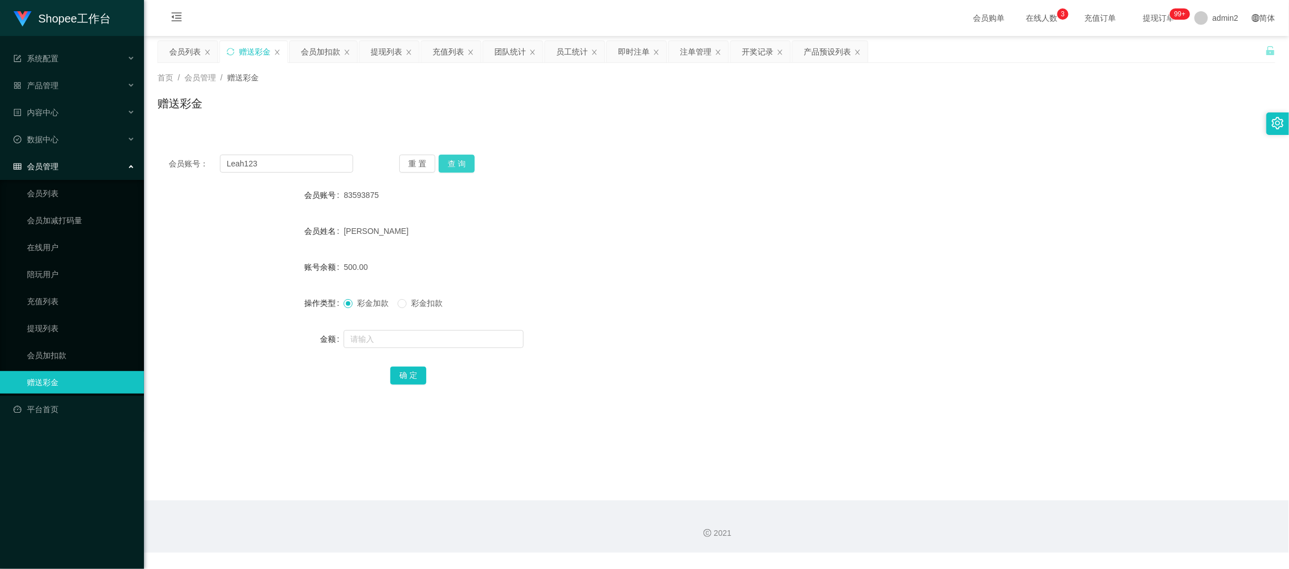
click at [458, 158] on button "查 询" at bounding box center [457, 164] width 36 height 18
click at [458, 339] on input "text" at bounding box center [434, 339] width 180 height 18
type input "300"
click at [398, 376] on button "确 定" at bounding box center [408, 376] width 36 height 18
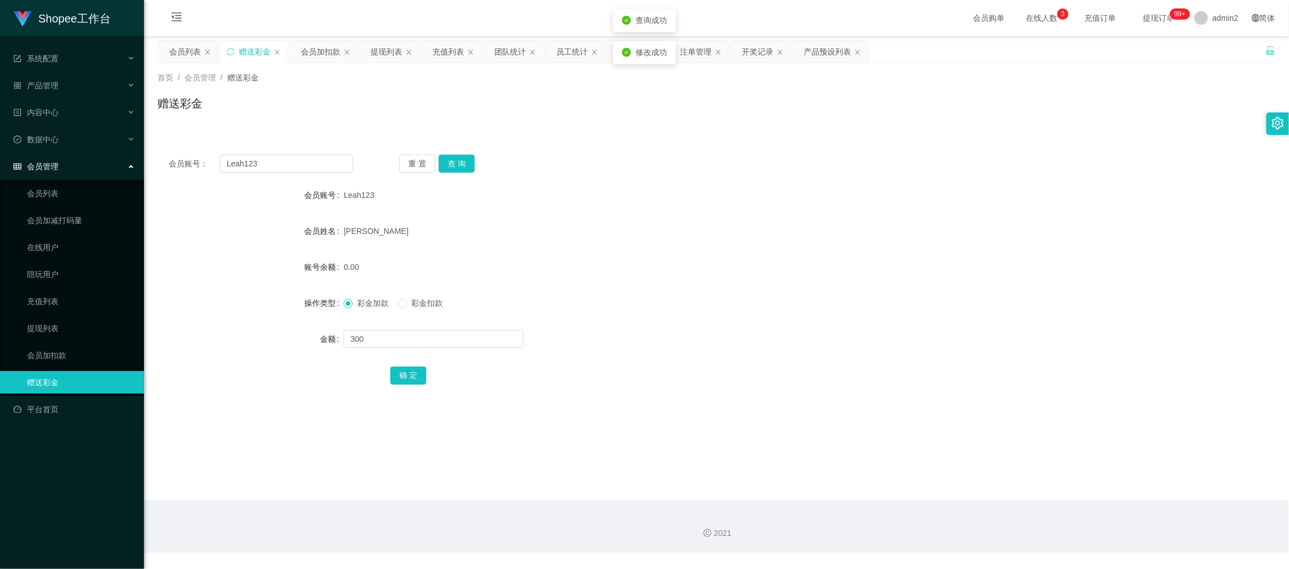
click at [735, 317] on form "会员账号 Leah123 会员姓名 [PERSON_NAME] 账号余额 0.00 操作类型 彩金加款 彩金扣款 金额 300 确 定" at bounding box center [717, 285] width 1118 height 203
drag, startPoint x: 1046, startPoint y: 513, endPoint x: 694, endPoint y: 348, distance: 388.3
click at [1046, 513] on div "2021" at bounding box center [716, 527] width 1145 height 52
click at [289, 161] on input "Leah123" at bounding box center [286, 164] width 133 height 18
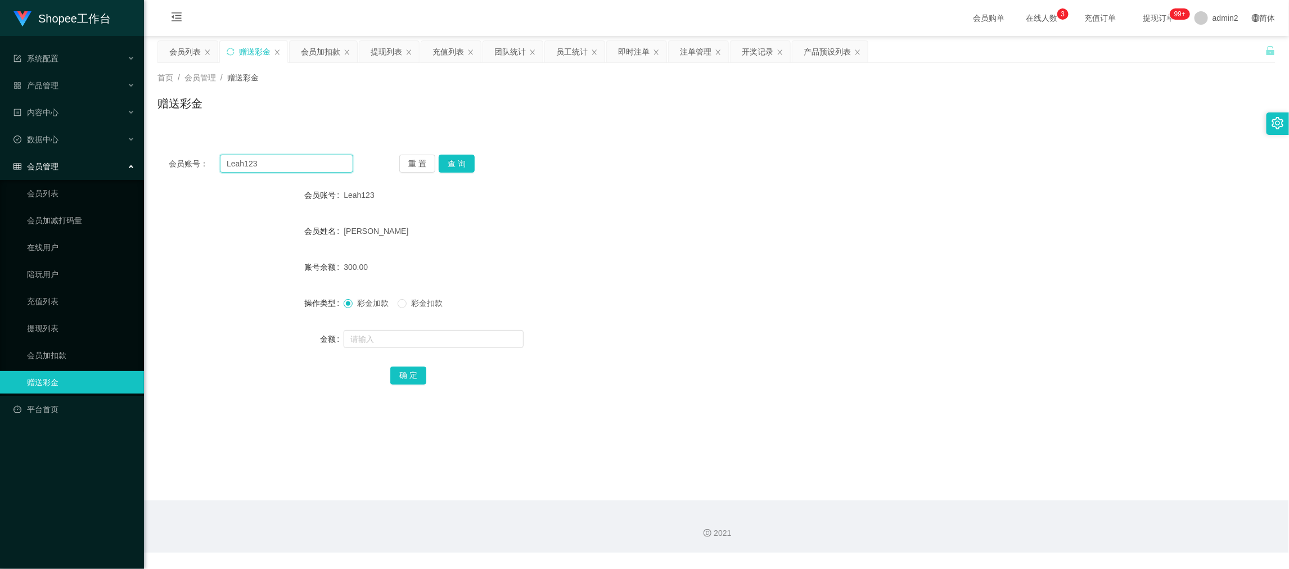
paste input "chungkawai840225"
type input "chungkawai840225"
click at [461, 161] on button "查 询" at bounding box center [457, 164] width 36 height 18
click at [485, 340] on input "text" at bounding box center [434, 339] width 180 height 18
type input "500"
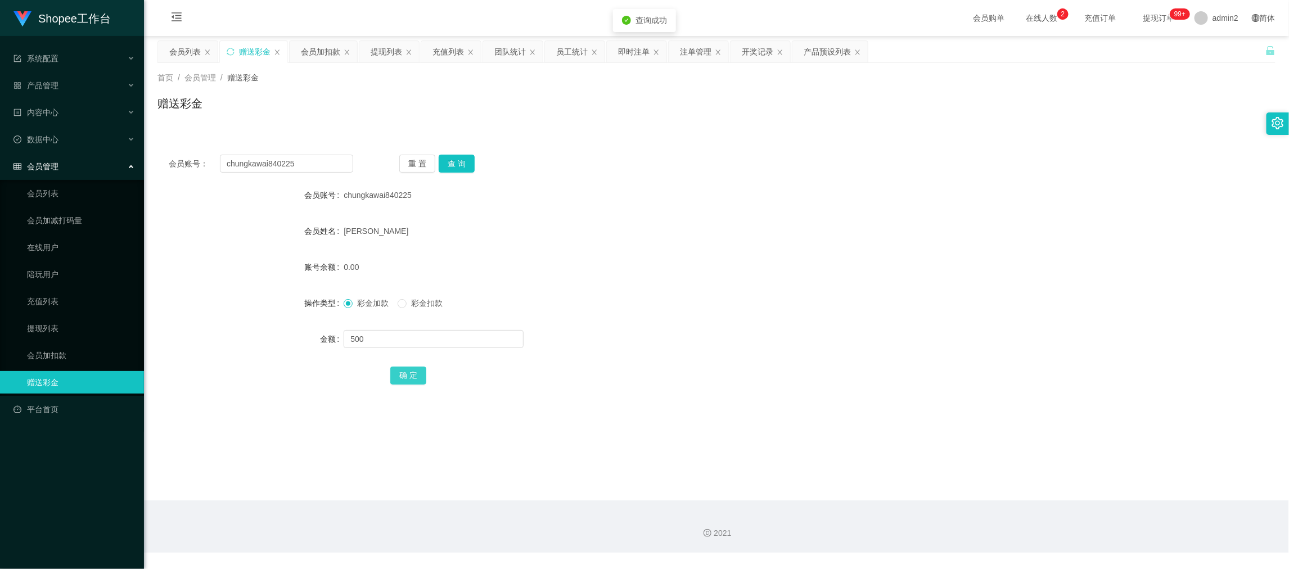
click at [409, 370] on button "确 定" at bounding box center [408, 376] width 36 height 18
click at [662, 321] on form "会员账号 chungkawai840225 会员姓名 [PERSON_NAME] 账号余额 0.00 操作类型 彩金加款 彩金扣款 金额 确 定" at bounding box center [717, 285] width 1118 height 203
drag, startPoint x: 1030, startPoint y: 493, endPoint x: 780, endPoint y: 365, distance: 281.0
click at [1030, 493] on main "关闭左侧 关闭右侧 关闭其它 刷新页面 会员列表 赠送彩金 会员加扣款 提现列表 充值列表 团队统计 员工统计 即时注单 注单管理 开奖记录 产品预设列表 首…" at bounding box center [716, 268] width 1145 height 465
click at [327, 160] on input "chungkawai840225" at bounding box center [286, 164] width 133 height 18
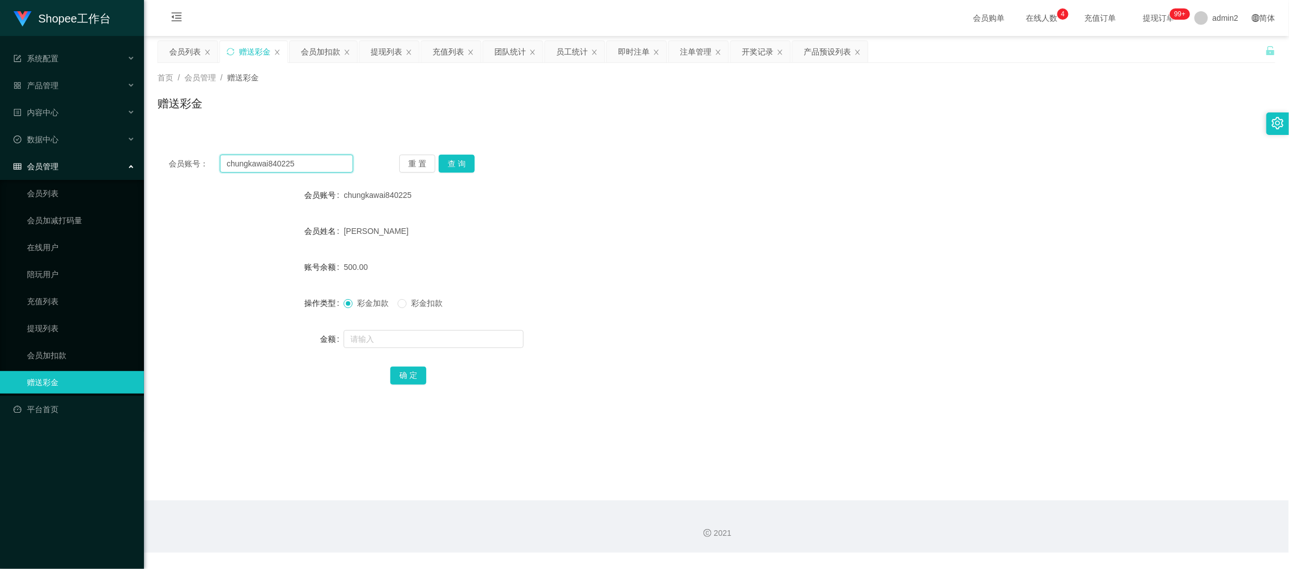
click at [327, 158] on input "chungkawai840225" at bounding box center [286, 164] width 133 height 18
paste input "Leah123"
type input "Leah123"
click at [461, 168] on button "查 询" at bounding box center [457, 164] width 36 height 18
click at [464, 342] on input "text" at bounding box center [434, 339] width 180 height 18
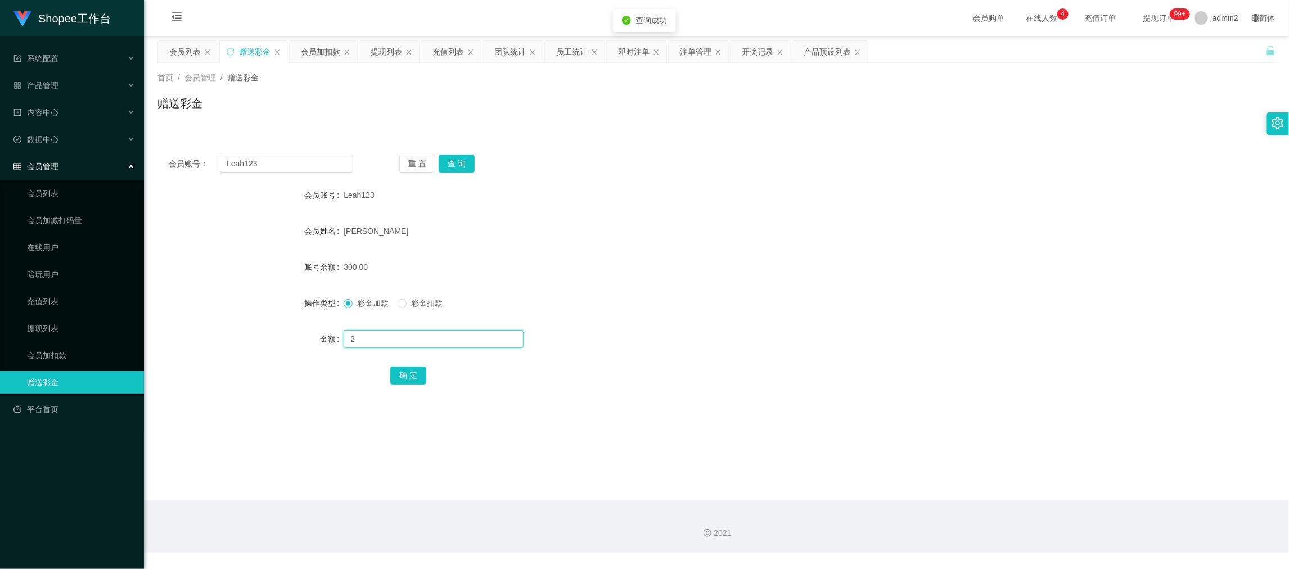
click at [463, 340] on input "2" at bounding box center [434, 339] width 180 height 18
type input "200"
drag, startPoint x: 417, startPoint y: 371, endPoint x: 426, endPoint y: 365, distance: 10.9
click at [416, 371] on button "确 定" at bounding box center [408, 376] width 36 height 18
click at [702, 292] on div "彩金加款 彩金扣款" at bounding box center [670, 303] width 653 height 23
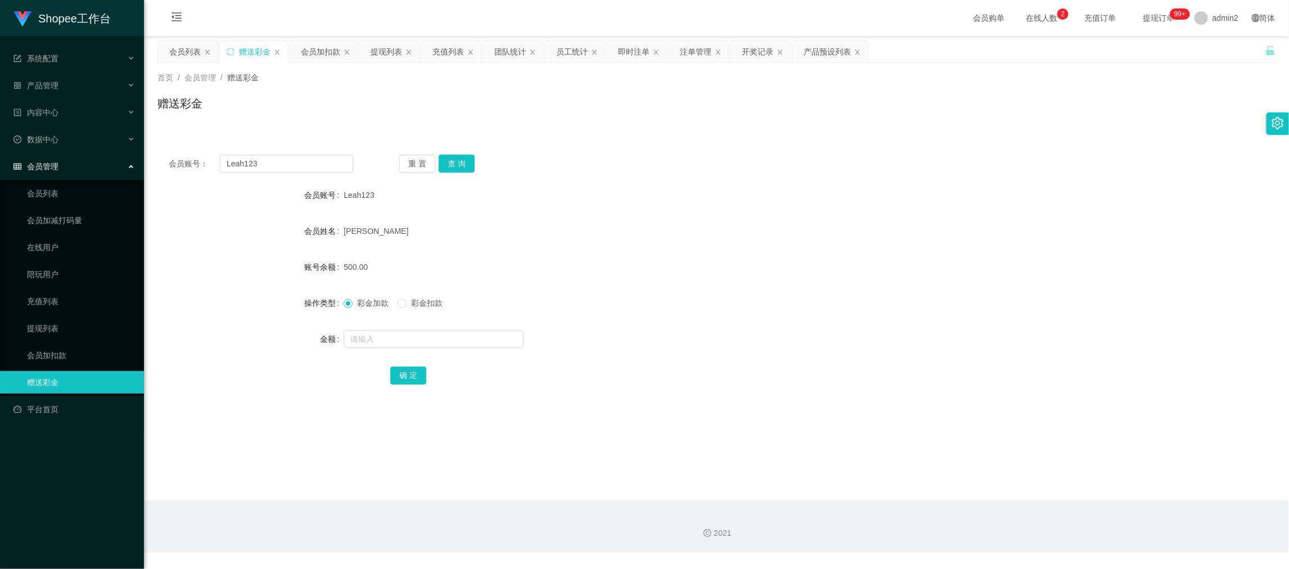
click at [1012, 515] on div "2021" at bounding box center [716, 527] width 1145 height 52
click at [286, 156] on input "Leah123" at bounding box center [286, 164] width 133 height 18
paste input "91836738"
type input "91836738"
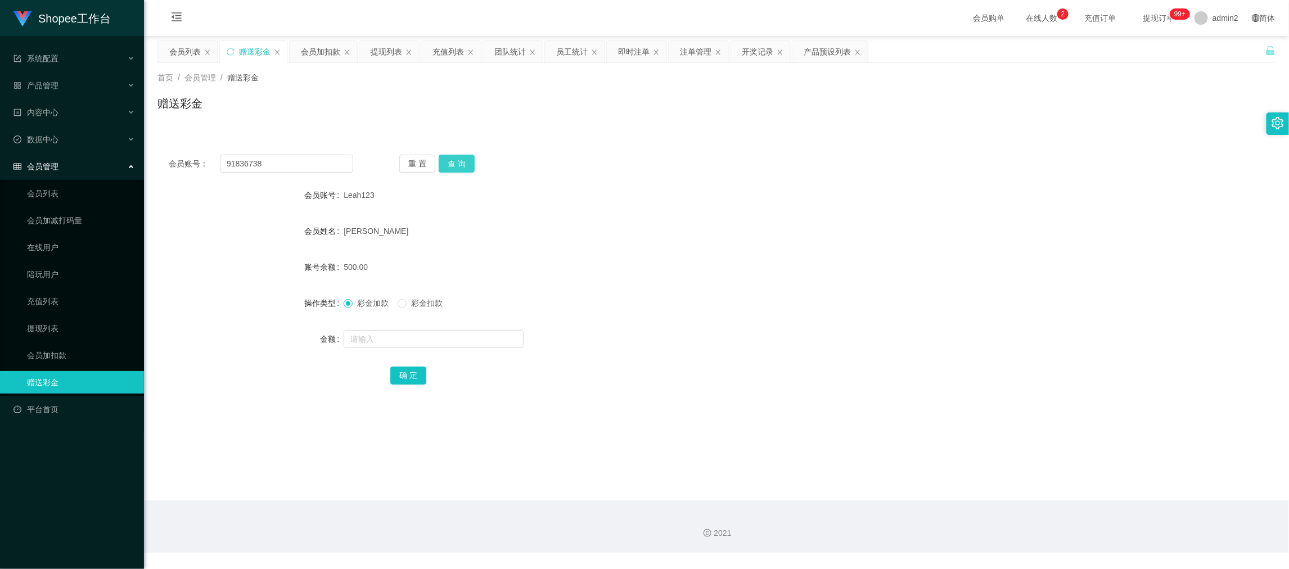
click at [440, 161] on button "查 询" at bounding box center [457, 164] width 36 height 18
click at [465, 340] on input "text" at bounding box center [434, 339] width 180 height 18
type input "200"
click at [408, 371] on button "确 定" at bounding box center [408, 376] width 36 height 18
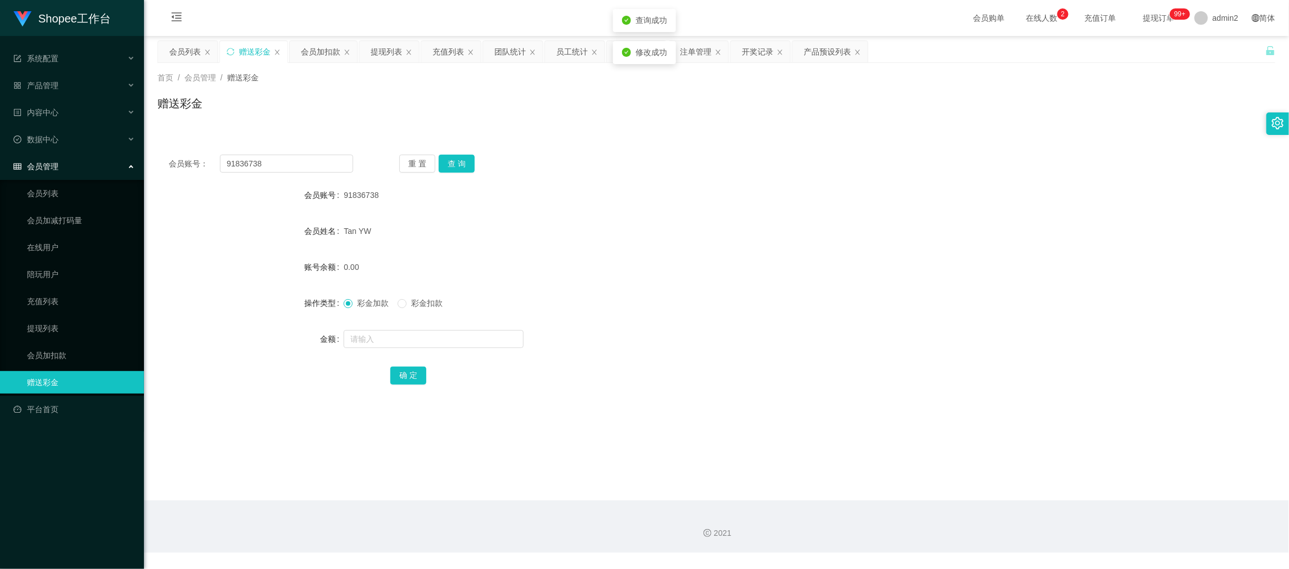
click at [698, 295] on div "彩金加款 彩金扣款" at bounding box center [670, 303] width 653 height 23
click at [1064, 496] on main "关闭左侧 关闭右侧 关闭其它 刷新页面 会员列表 赠送彩金 会员加扣款 提现列表 充值列表 团队统计 员工统计 即时注单 注单管理 开奖记录 产品预设列表 首…" at bounding box center [716, 268] width 1145 height 465
click at [304, 159] on input "91836738" at bounding box center [286, 164] width 133 height 18
drag, startPoint x: 304, startPoint y: 159, endPoint x: 338, endPoint y: 164, distance: 34.7
click at [305, 159] on input "91836738" at bounding box center [286, 164] width 133 height 18
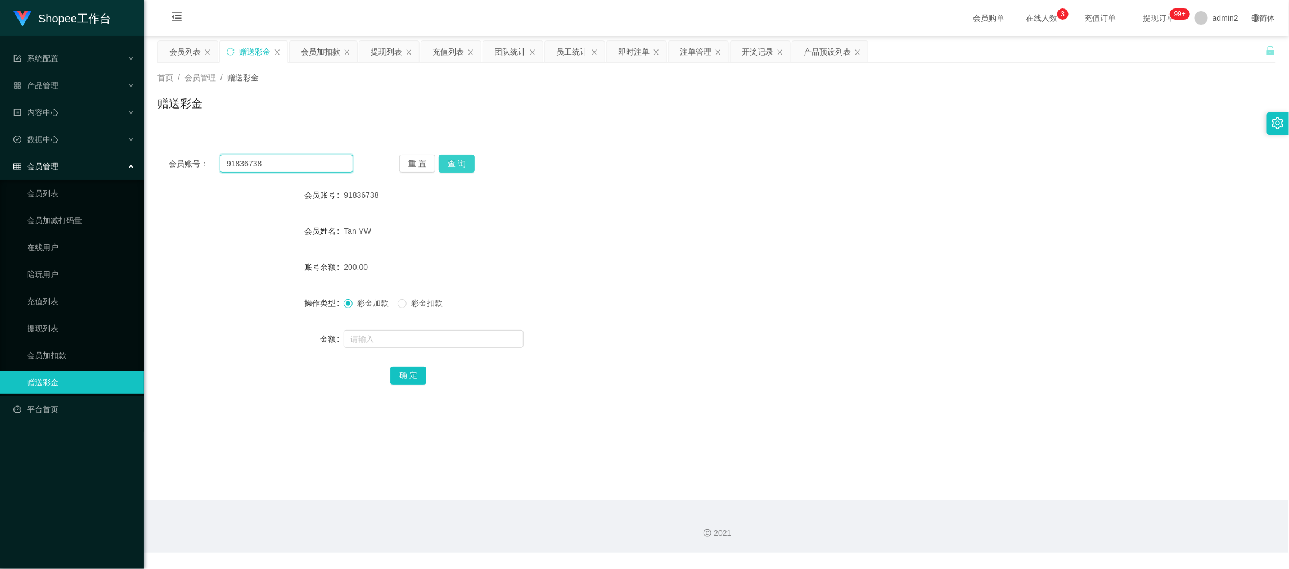
paste input "119433"
type input "91119433"
click at [463, 160] on button "查 询" at bounding box center [457, 164] width 36 height 18
click at [440, 344] on input "text" at bounding box center [434, 339] width 180 height 18
click at [440, 344] on input "2" at bounding box center [434, 339] width 180 height 18
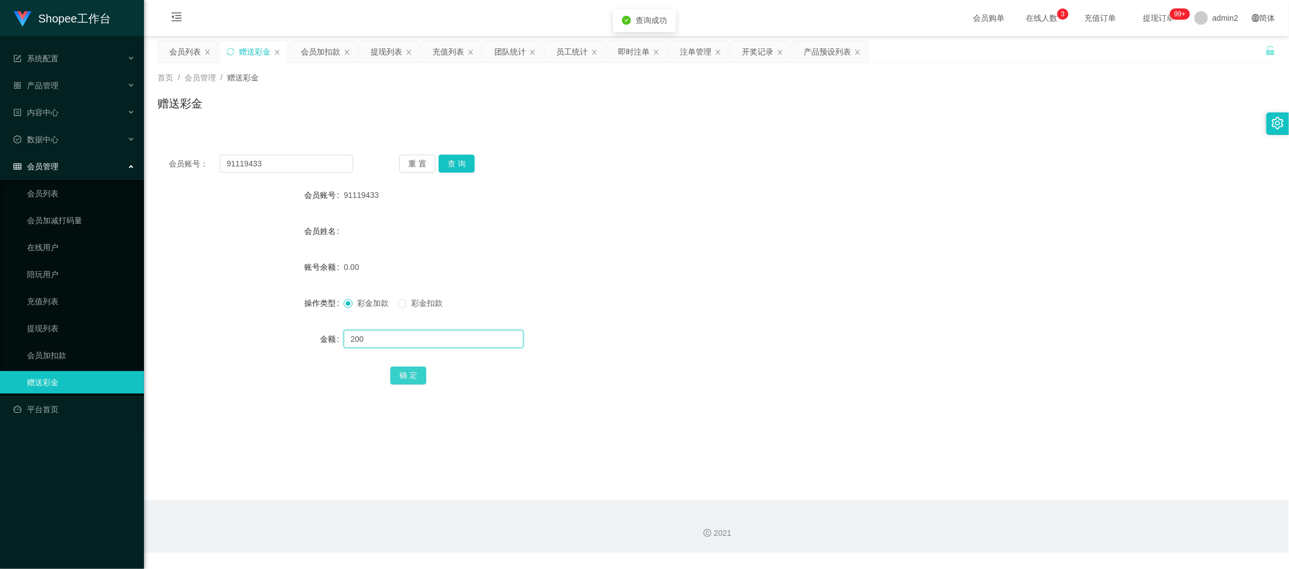
type input "200"
drag, startPoint x: 406, startPoint y: 374, endPoint x: 440, endPoint y: 362, distance: 37.0
click at [406, 374] on button "确 定" at bounding box center [408, 376] width 36 height 18
click at [639, 291] on form "会员账号 91119433 会员姓名 账号余额 0.00 操作类型 彩金加款 彩金扣款 金额 确 定" at bounding box center [717, 285] width 1118 height 203
click at [1018, 518] on div "2021" at bounding box center [716, 527] width 1145 height 52
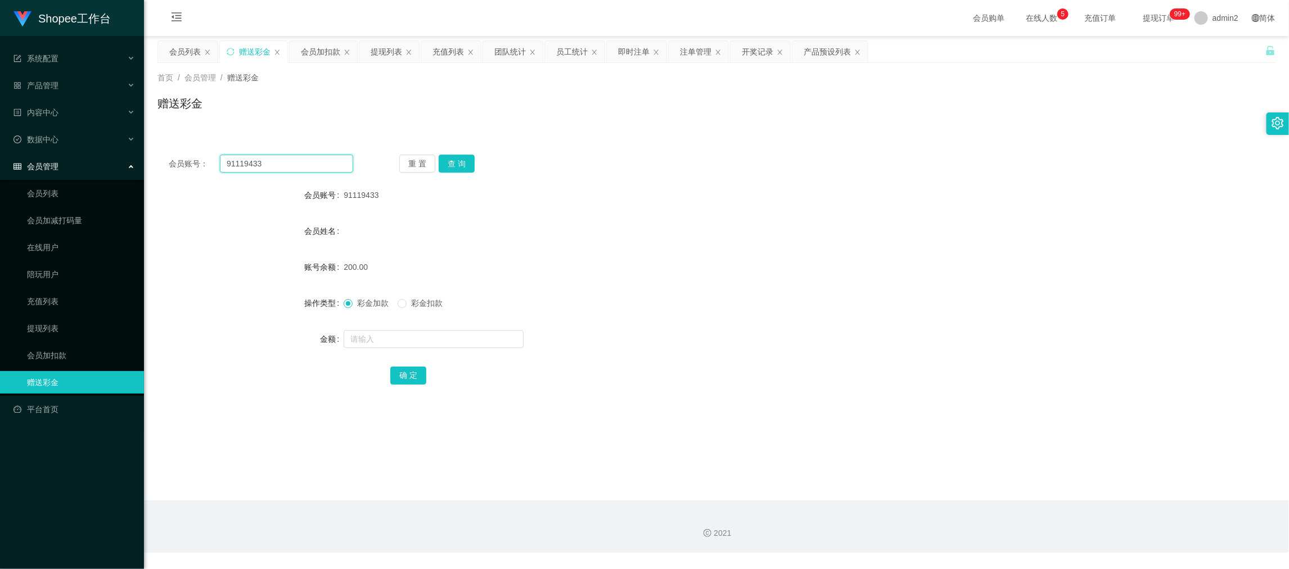
click at [305, 161] on input "91119433" at bounding box center [286, 164] width 133 height 18
paste input "fetnice"
type input "fetnice"
click at [478, 158] on div "重 置 查 询" at bounding box center [491, 164] width 185 height 18
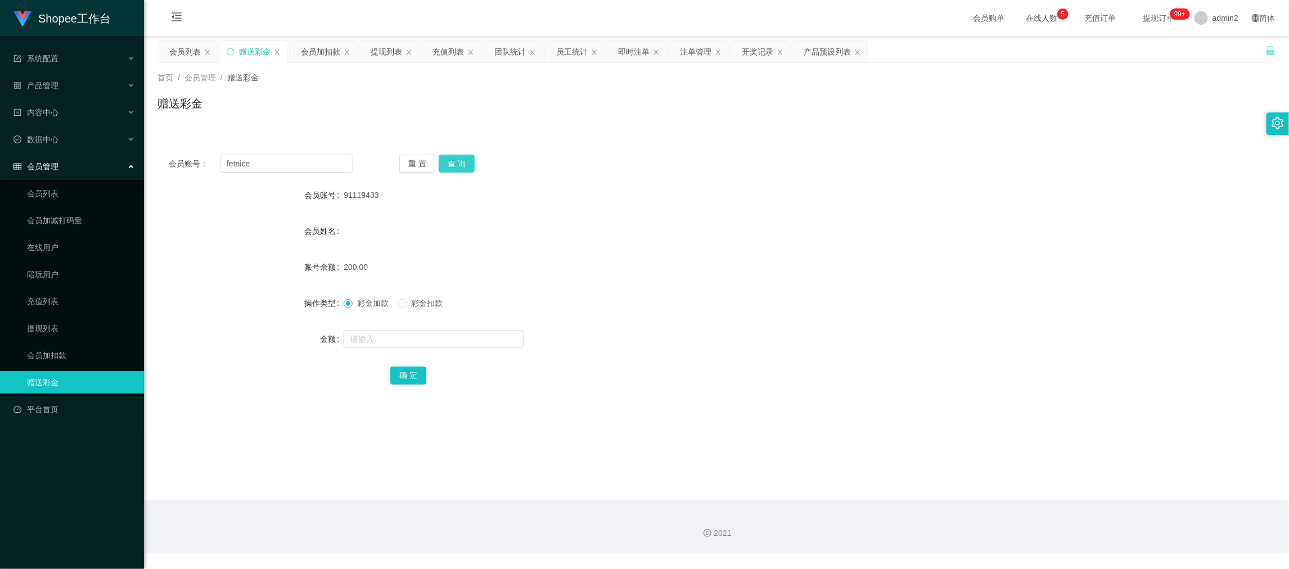
click at [453, 164] on button "查 询" at bounding box center [457, 164] width 36 height 18
click at [479, 338] on input "text" at bounding box center [434, 339] width 180 height 18
type input "200"
click at [412, 373] on button "确 定" at bounding box center [408, 376] width 36 height 18
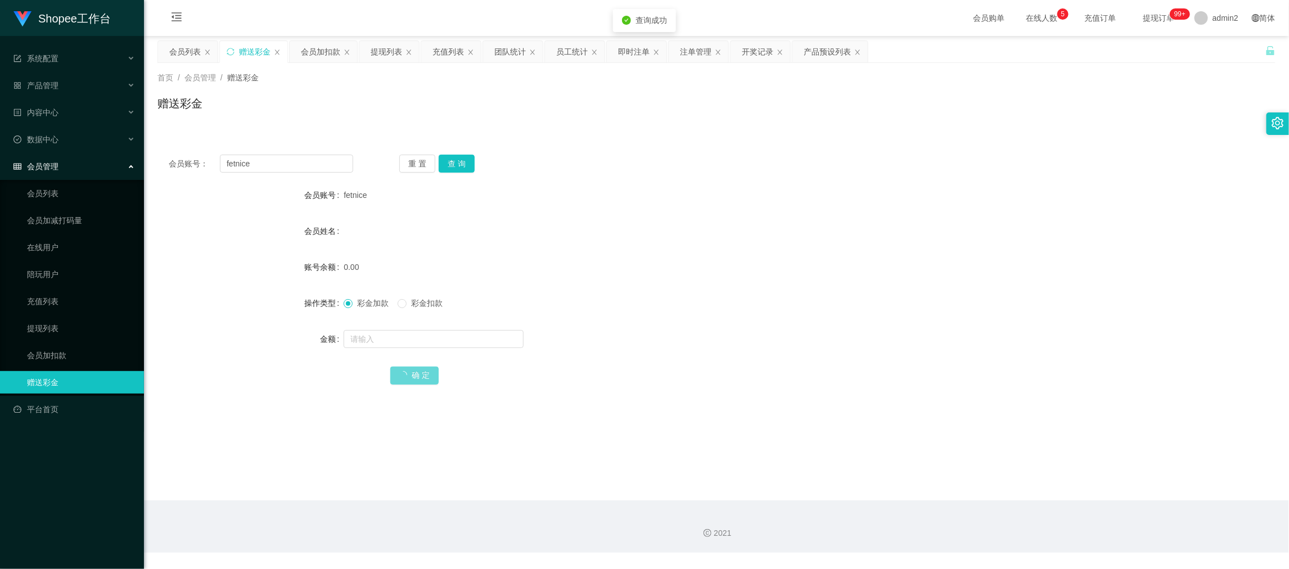
click at [729, 289] on form "会员账号 fetnice 会员姓名 账号余额 0.00 操作类型 彩金加款 彩金扣款 金额 确 定" at bounding box center [717, 285] width 1118 height 203
drag, startPoint x: 1032, startPoint y: 506, endPoint x: 801, endPoint y: 308, distance: 304.9
click at [1032, 504] on div "2021" at bounding box center [716, 527] width 1145 height 52
click at [510, 48] on div "团队统计" at bounding box center [511, 51] width 32 height 21
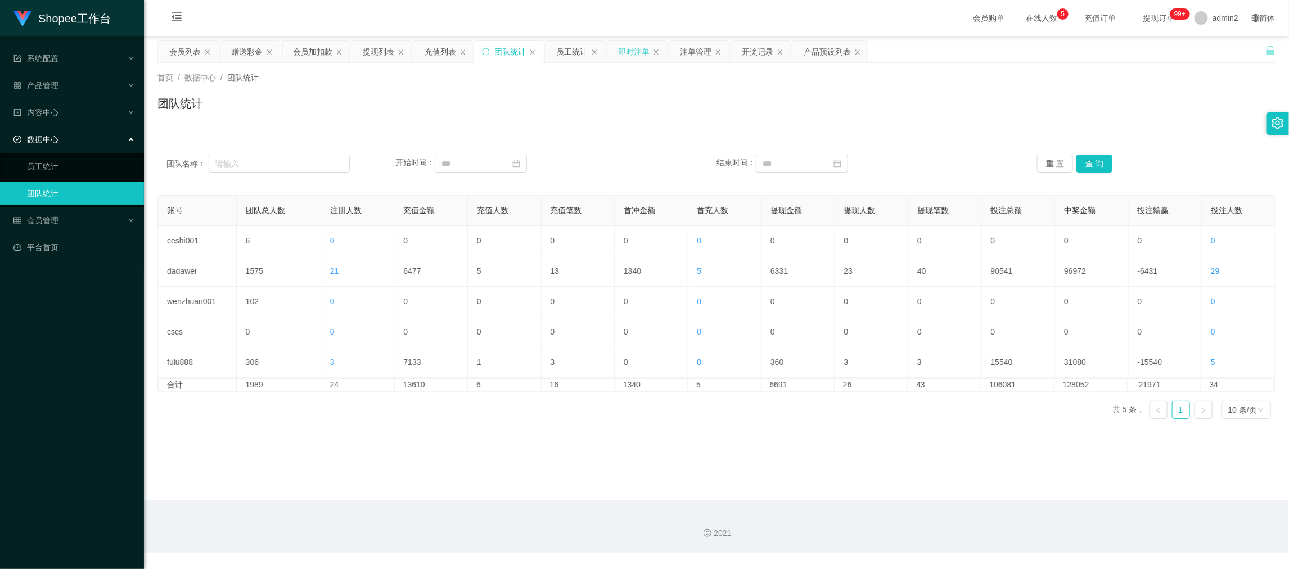
click at [634, 56] on div "即时注单" at bounding box center [634, 51] width 32 height 21
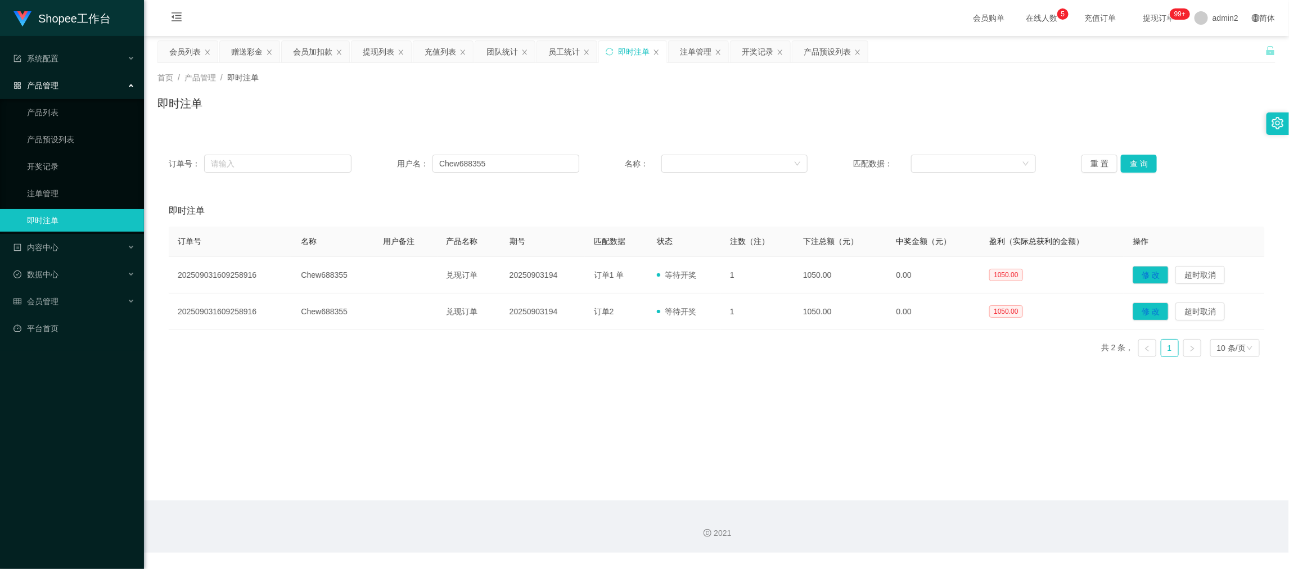
click at [498, 173] on div "订单号： 用户名： Chew688355 名称： 匹配数据： 重 置 查 询" at bounding box center [717, 163] width 1118 height 41
click at [497, 173] on div "订单号： 用户名： Chew688355 名称： 匹配数据： 重 置 查 询" at bounding box center [717, 163] width 1118 height 41
click at [504, 167] on input "Chew688355" at bounding box center [506, 164] width 147 height 18
paste input "8324070"
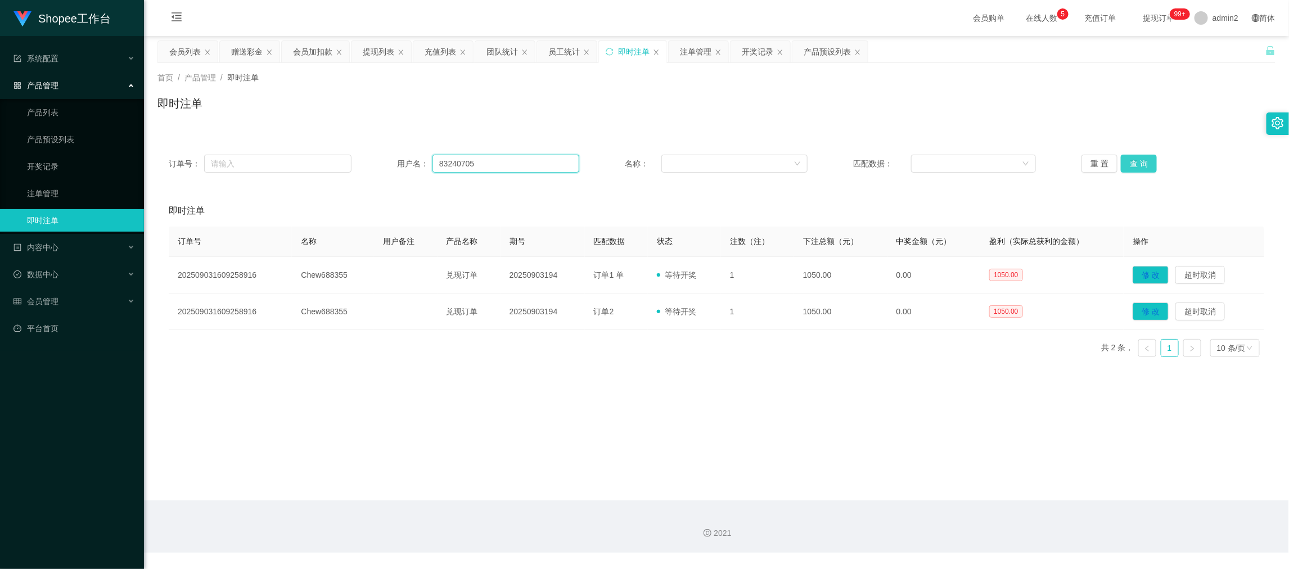
type input "83240705"
drag, startPoint x: 1137, startPoint y: 158, endPoint x: 1144, endPoint y: 177, distance: 20.8
click at [1137, 158] on button "查 询" at bounding box center [1139, 164] width 36 height 18
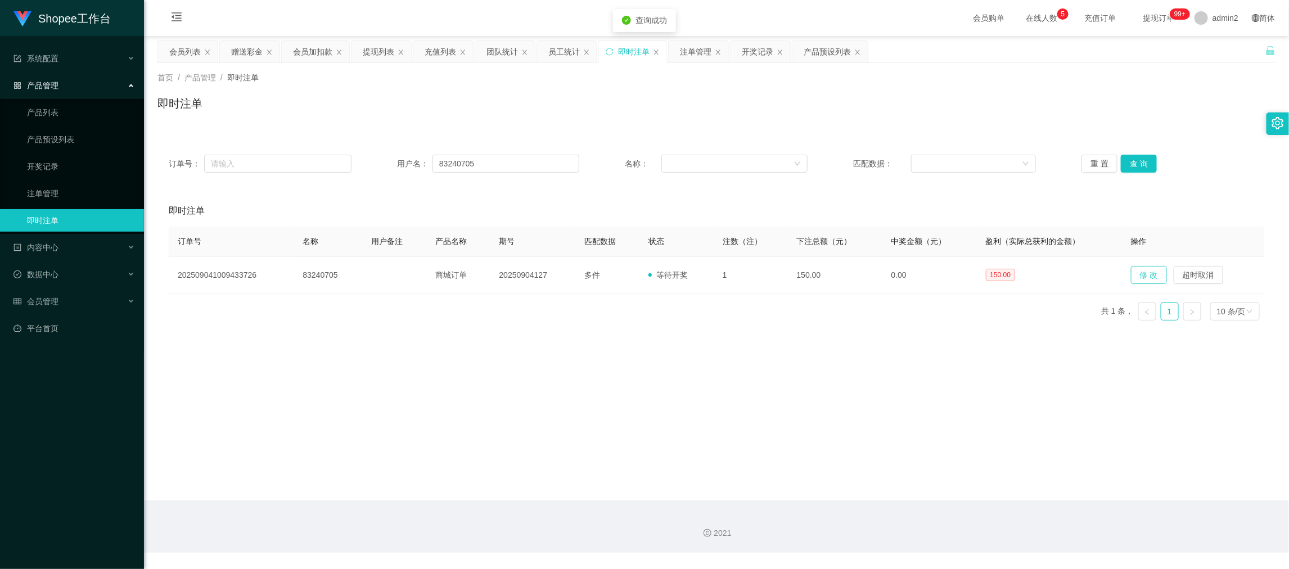
drag, startPoint x: 1147, startPoint y: 266, endPoint x: 1145, endPoint y: 275, distance: 9.3
click at [1147, 267] on button "修 改" at bounding box center [1149, 275] width 36 height 18
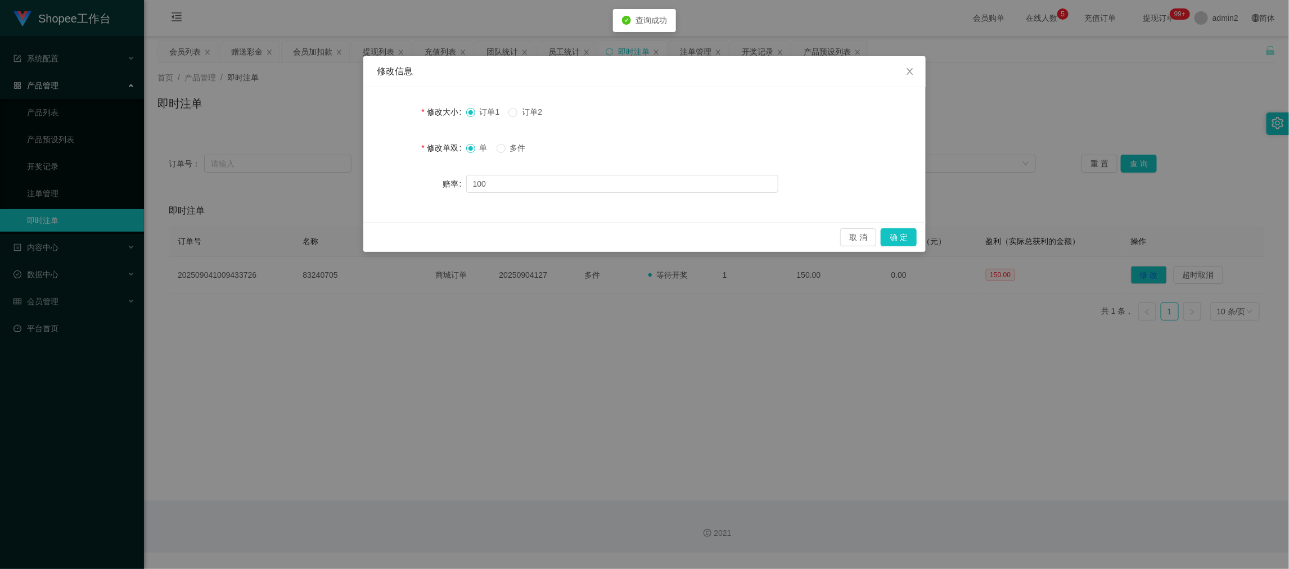
click at [1144, 277] on div "修改信息 修改大小 订单1 订单2 修改单双 单 多件 赔率 100 取 消 确 定" at bounding box center [644, 284] width 1289 height 569
click at [894, 237] on button "确 定" at bounding box center [899, 237] width 36 height 18
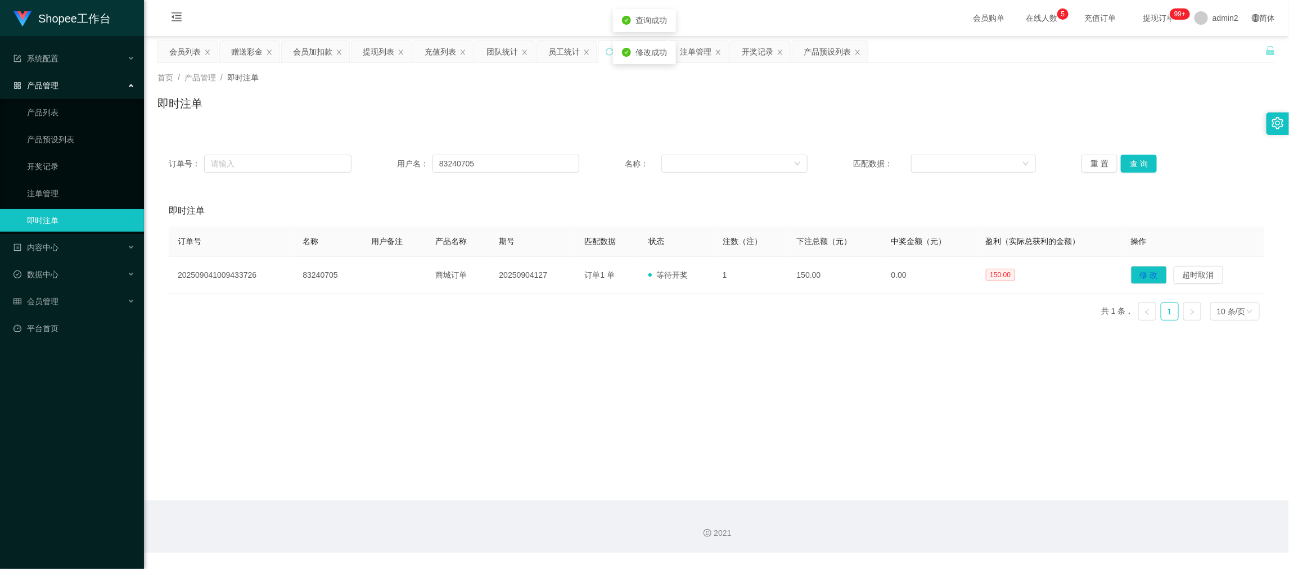
click at [711, 360] on main "关闭左侧 关闭右侧 关闭其它 刷新页面 会员列表 赠送彩金 会员加扣款 提现列表 充值列表 团队统计 员工统计 即时注单 注单管理 开奖记录 产品预设列表 首…" at bounding box center [716, 268] width 1145 height 465
drag, startPoint x: 971, startPoint y: 510, endPoint x: 560, endPoint y: 254, distance: 484.4
click at [971, 513] on div "2021" at bounding box center [716, 527] width 1145 height 52
click at [244, 41] on div "赠送彩金" at bounding box center [249, 52] width 61 height 23
click at [241, 60] on div "赠送彩金" at bounding box center [247, 51] width 32 height 21
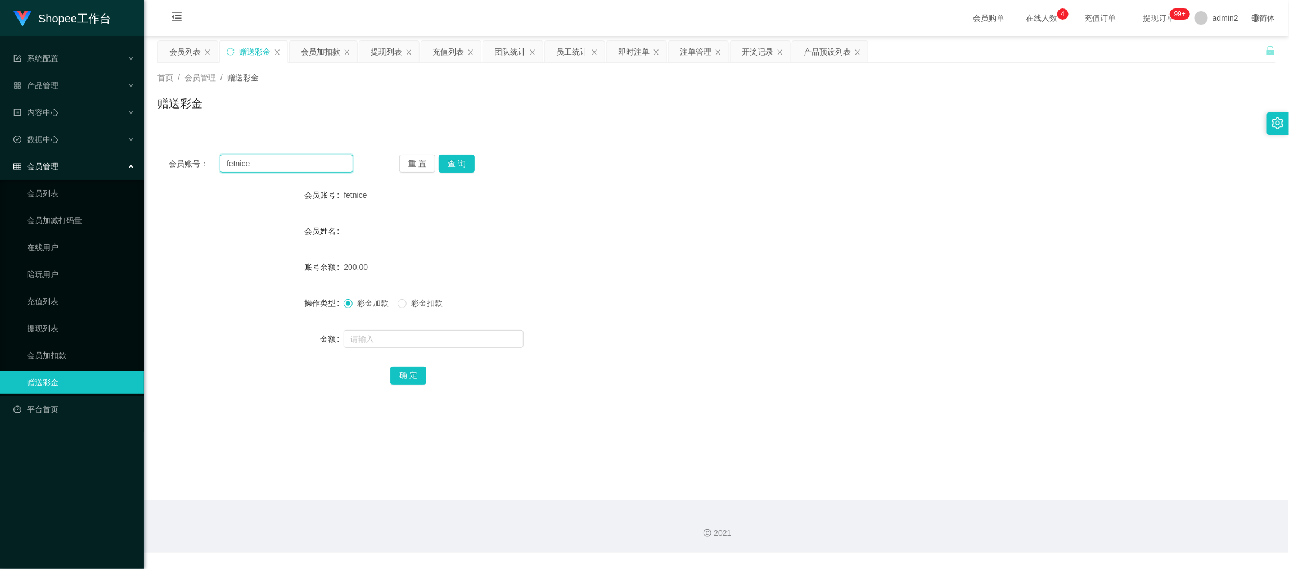
click at [309, 161] on input "fetnice" at bounding box center [286, 164] width 133 height 18
click at [452, 158] on button "查 询" at bounding box center [457, 164] width 36 height 18
click at [461, 340] on input "text" at bounding box center [434, 339] width 180 height 18
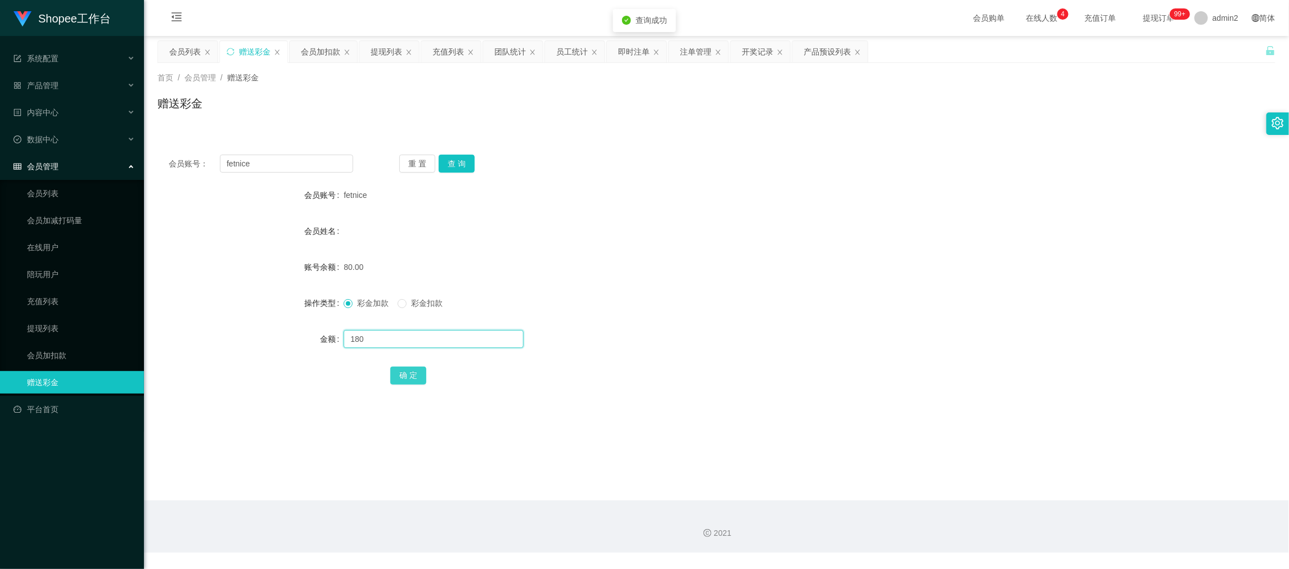
type input "180"
click at [396, 368] on button "确 定" at bounding box center [408, 376] width 36 height 18
click at [693, 325] on form "会员账号 fetnice 会员姓名 账号余额 260.00 操作类型 彩金加款 彩金扣款 金额 确 定" at bounding box center [717, 285] width 1118 height 203
drag, startPoint x: 1027, startPoint y: 497, endPoint x: 975, endPoint y: 459, distance: 64.5
click at [1027, 496] on main "关闭左侧 关闭右侧 关闭其它 刷新页面 会员列表 赠送彩金 会员加扣款 提现列表 充值列表 团队统计 员工统计 即时注单 注单管理 开奖记录 产品预设列表 首…" at bounding box center [716, 268] width 1145 height 465
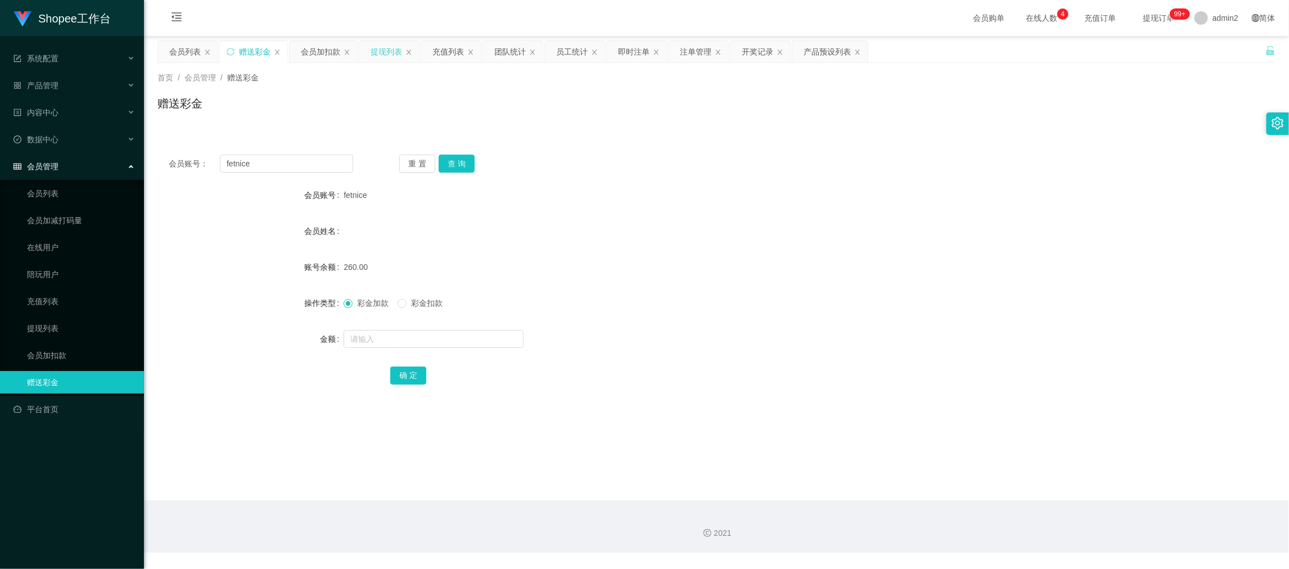
click at [393, 41] on div "提现列表" at bounding box center [389, 52] width 61 height 23
click at [383, 56] on div "提现列表" at bounding box center [387, 51] width 32 height 21
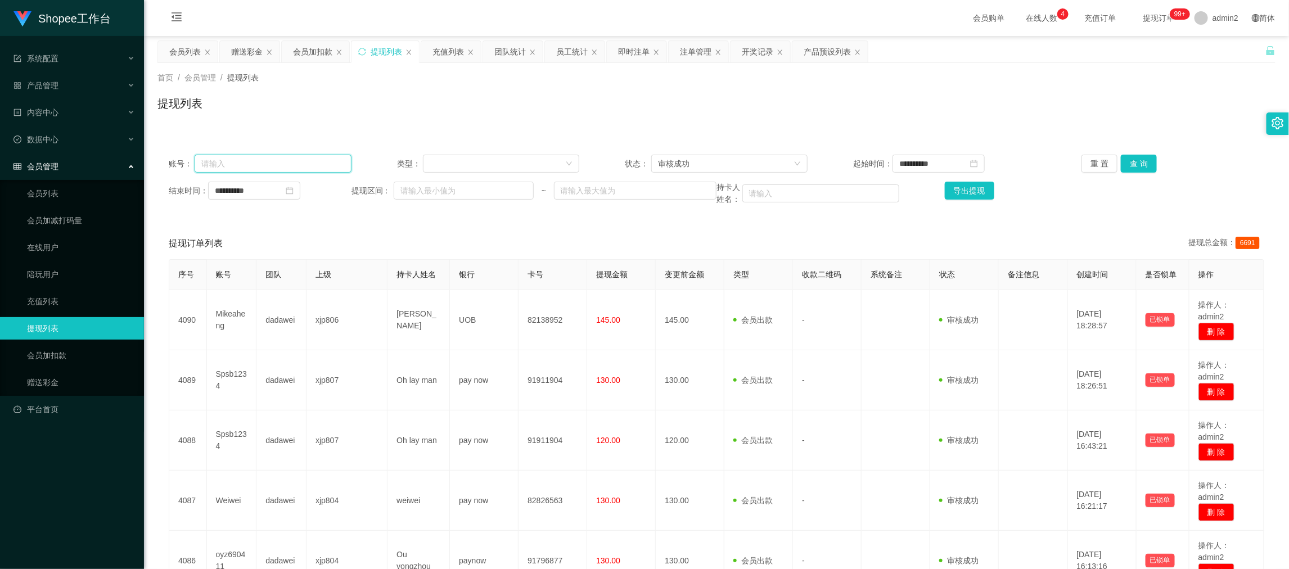
click at [313, 169] on input "text" at bounding box center [273, 164] width 157 height 18
paste input "91119433"
type input "91119433"
click at [294, 192] on icon "图标: close-circle" at bounding box center [290, 191] width 8 height 8
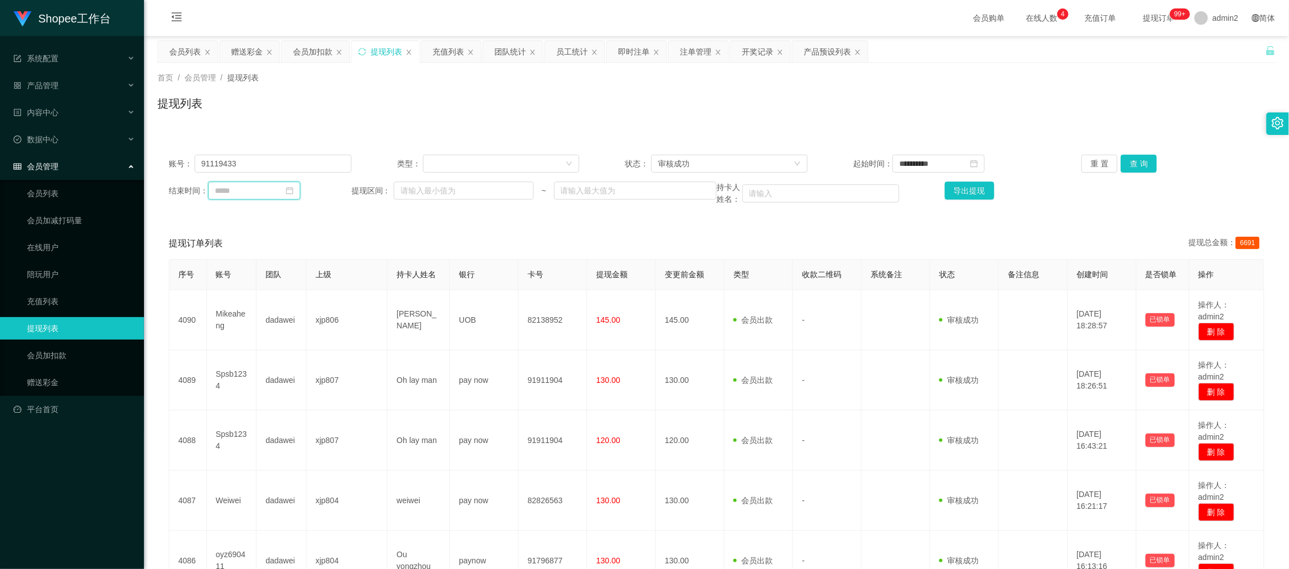
click at [281, 192] on input at bounding box center [254, 191] width 92 height 18
click at [289, 360] on link "今天" at bounding box center [286, 360] width 16 height 21
type input "**********"
click at [978, 162] on icon "图标: close-circle" at bounding box center [974, 164] width 8 height 8
click at [945, 164] on input at bounding box center [939, 164] width 92 height 18
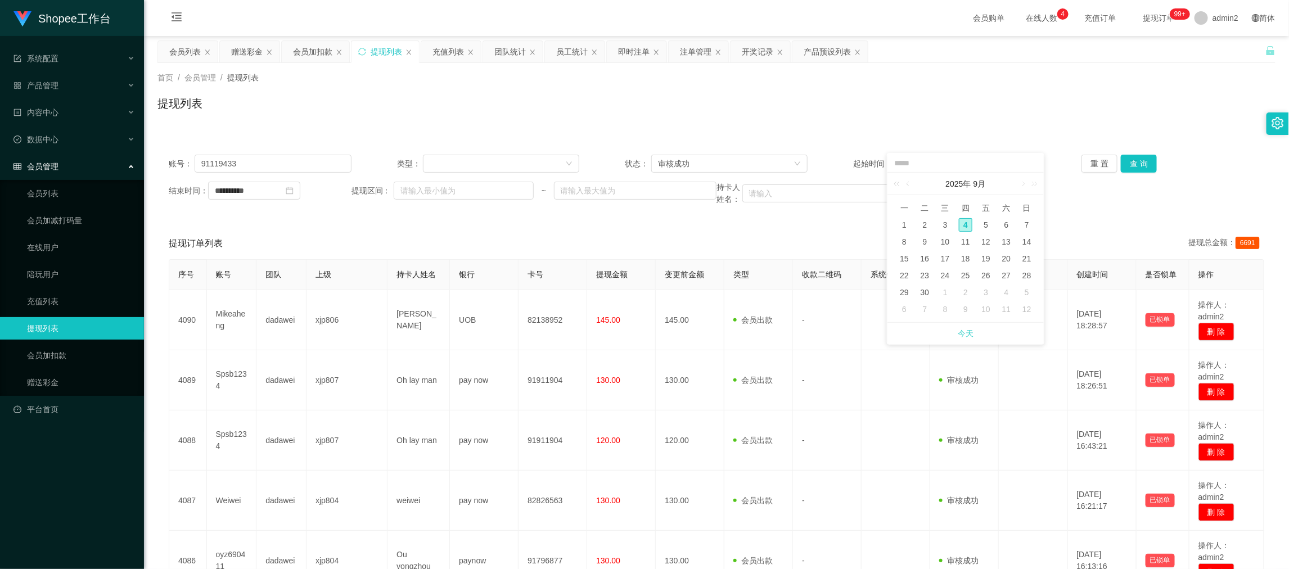
click at [971, 328] on link "今天" at bounding box center [966, 333] width 16 height 21
type input "**********"
drag, startPoint x: 1130, startPoint y: 162, endPoint x: 847, endPoint y: 188, distance: 284.7
click at [1129, 163] on button "查 询" at bounding box center [1139, 164] width 36 height 18
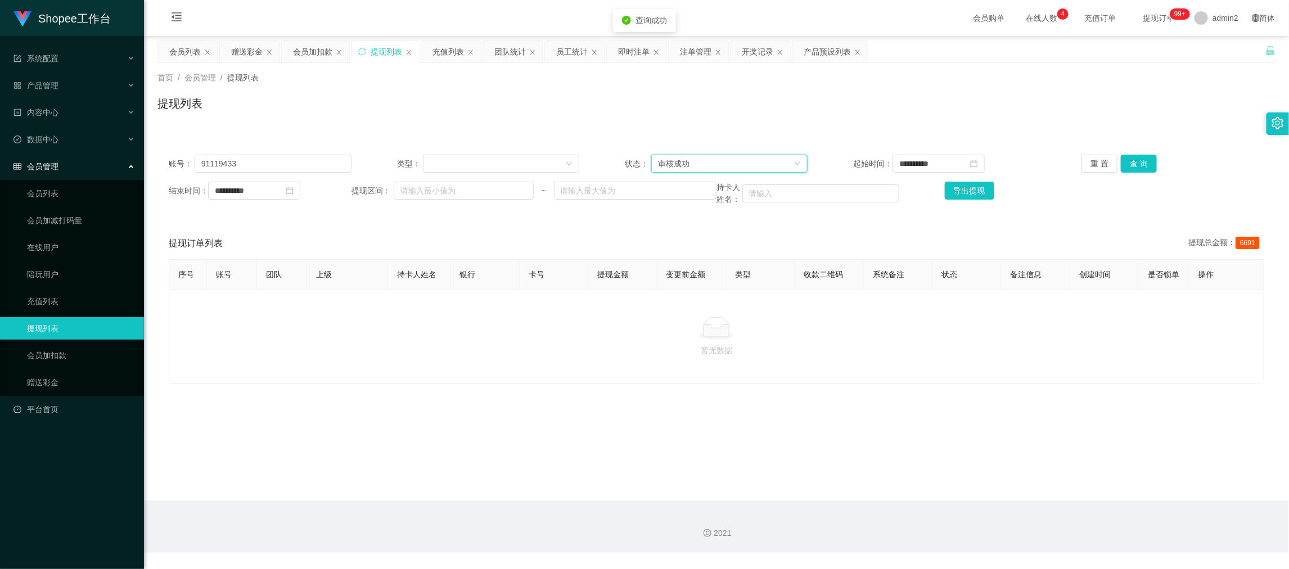
drag, startPoint x: 759, startPoint y: 162, endPoint x: 722, endPoint y: 194, distance: 49.1
click at [759, 163] on div "审核成功" at bounding box center [726, 163] width 136 height 17
click at [694, 196] on li "审核成功" at bounding box center [725, 204] width 155 height 18
click at [712, 160] on div "审核成功" at bounding box center [726, 163] width 136 height 17
click at [685, 181] on li "等待审核" at bounding box center [725, 186] width 155 height 18
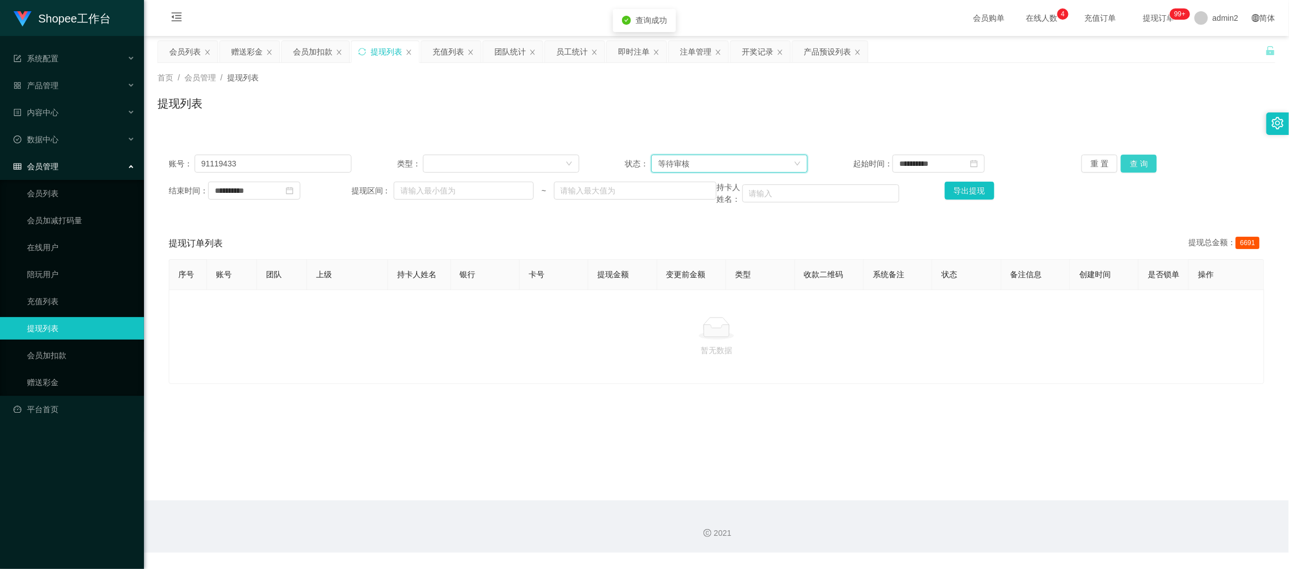
click at [1123, 158] on button "查 询" at bounding box center [1139, 164] width 36 height 18
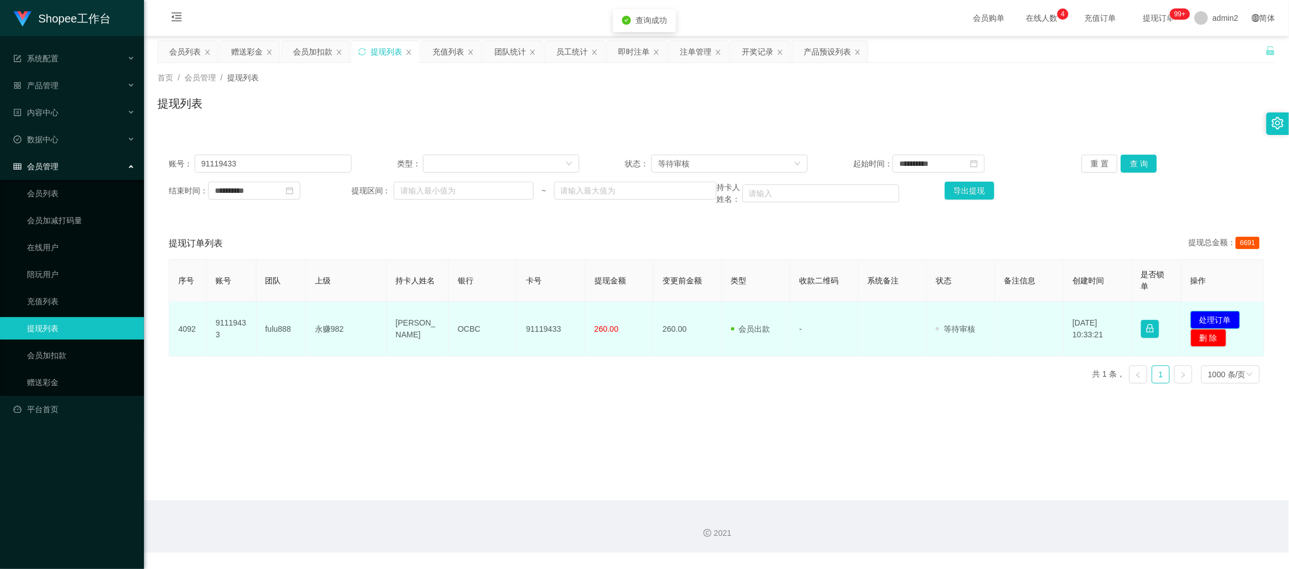
click at [1208, 320] on button "处理订单" at bounding box center [1216, 320] width 50 height 18
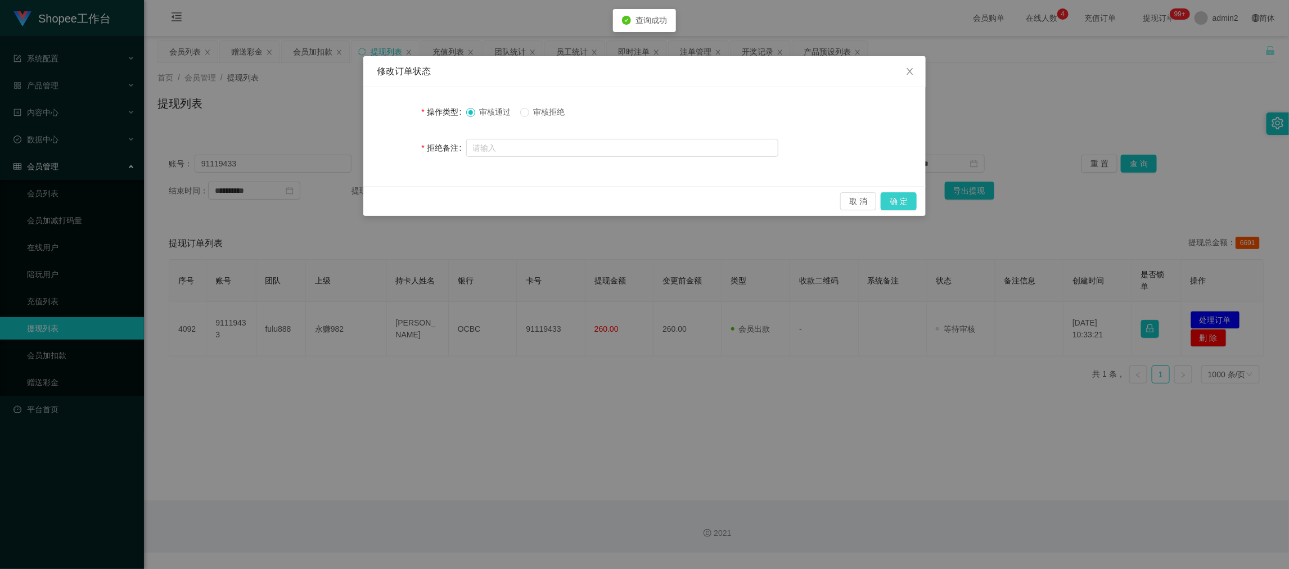
click at [897, 198] on button "确 定" at bounding box center [899, 201] width 36 height 18
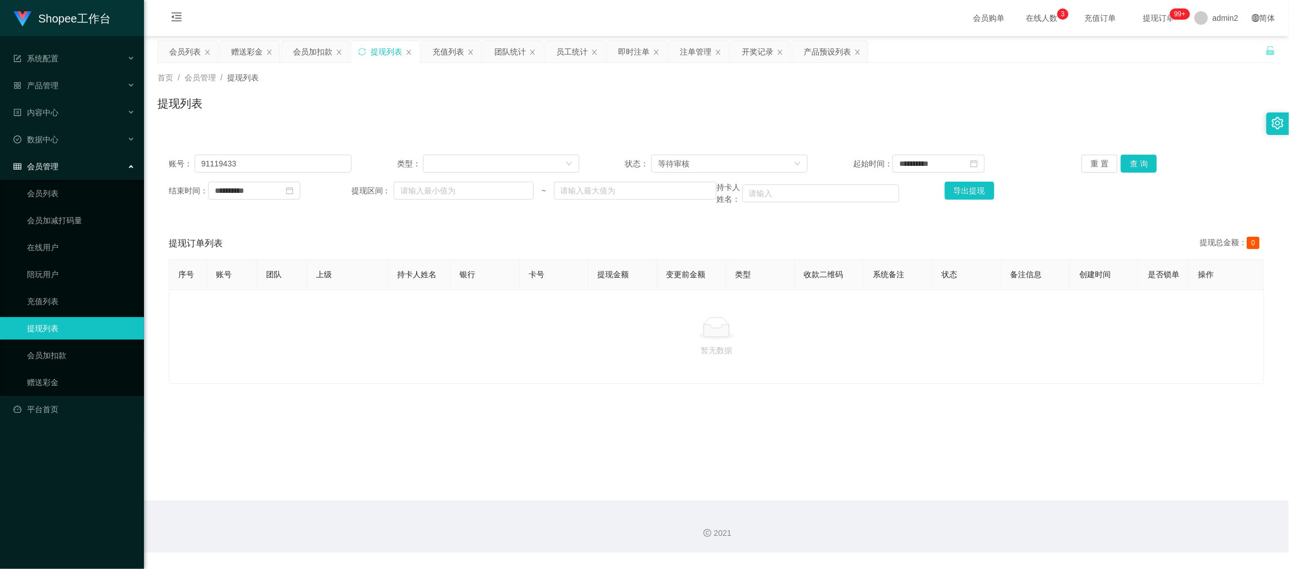
drag, startPoint x: 1012, startPoint y: 518, endPoint x: 820, endPoint y: 386, distance: 233.0
click at [1012, 518] on div "2021" at bounding box center [716, 527] width 1145 height 52
drag, startPoint x: 296, startPoint y: 164, endPoint x: 312, endPoint y: 133, distance: 34.2
click at [296, 164] on input "91119433" at bounding box center [273, 164] width 157 height 18
click at [303, 170] on input "91119433" at bounding box center [273, 164] width 157 height 18
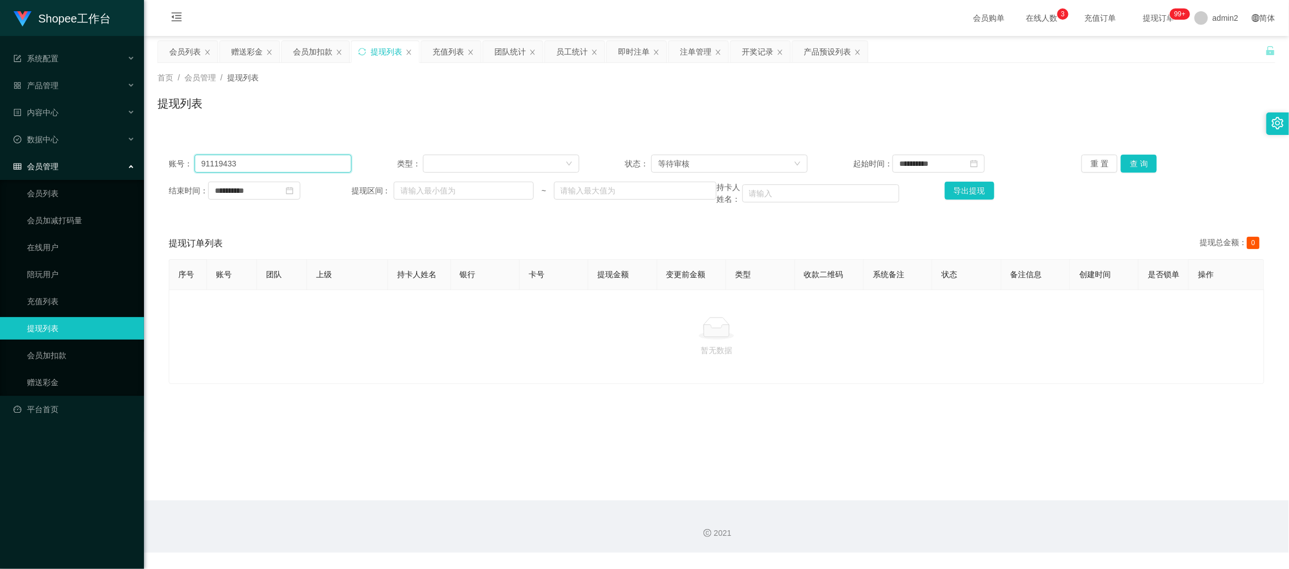
click at [303, 165] on input "91119433" at bounding box center [273, 164] width 157 height 18
paste input "fetnice"
type input "fetnice"
click at [1136, 164] on button "查 询" at bounding box center [1139, 164] width 36 height 18
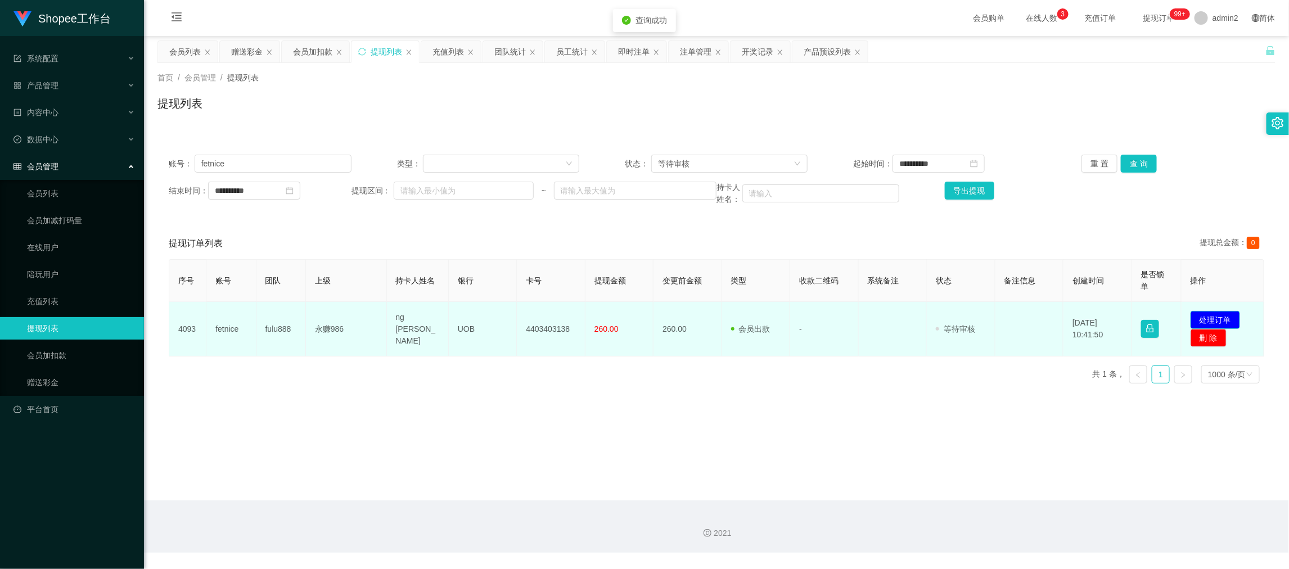
click at [1203, 320] on button "处理订单" at bounding box center [1216, 320] width 50 height 18
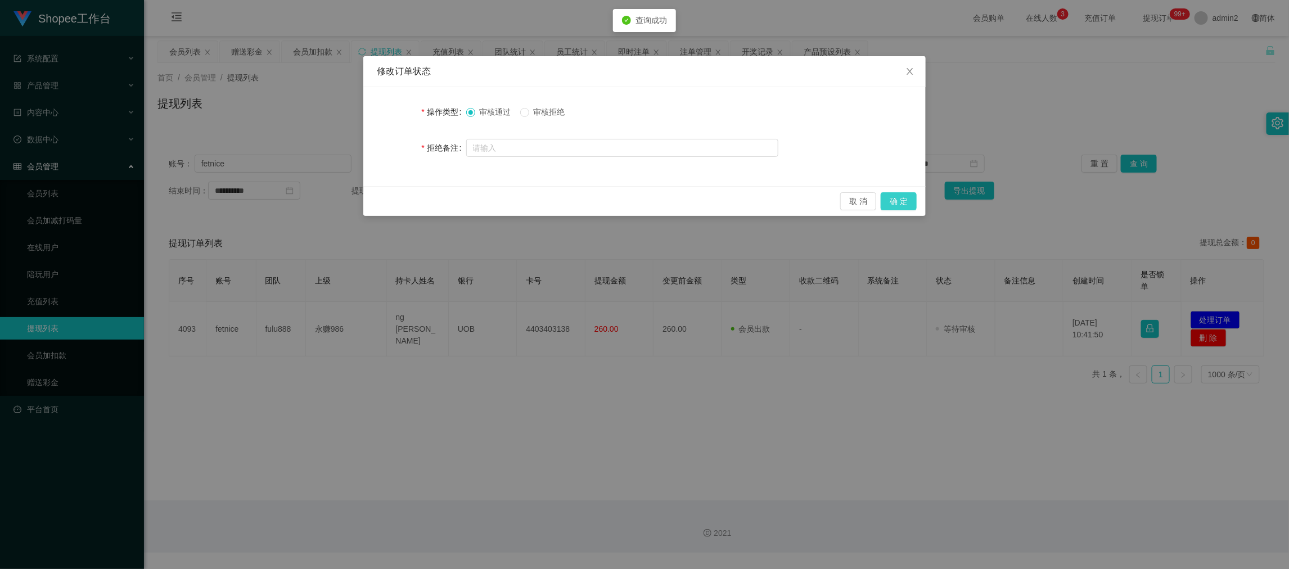
click at [902, 199] on button "确 定" at bounding box center [899, 201] width 36 height 18
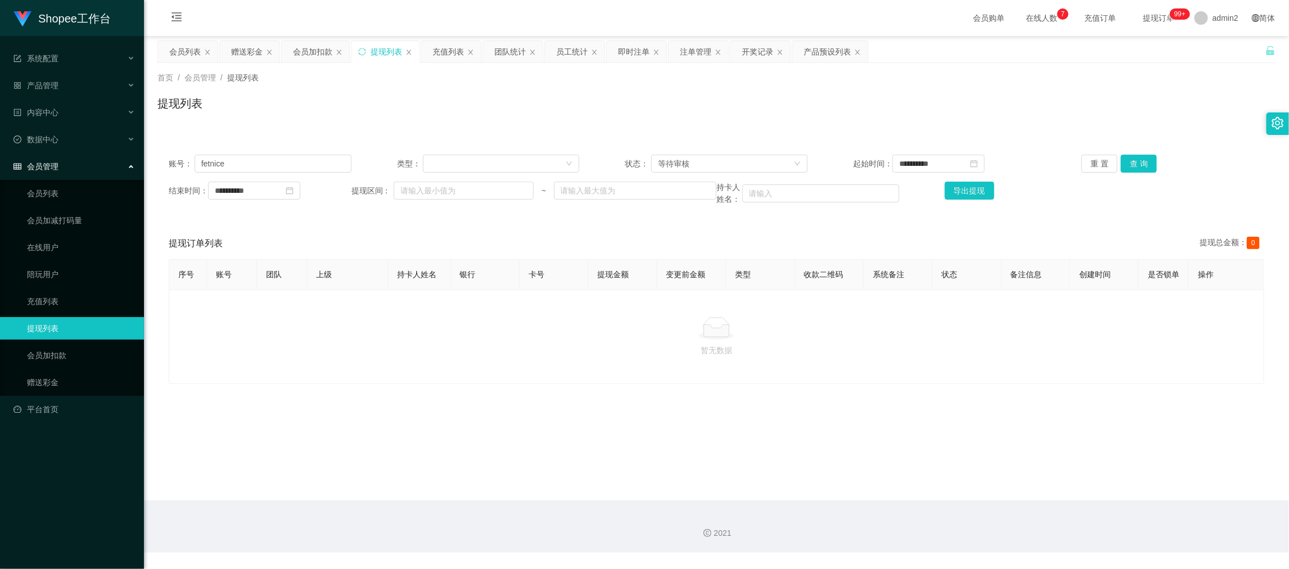
drag, startPoint x: 1001, startPoint y: 493, endPoint x: 837, endPoint y: 420, distance: 180.0
click at [1001, 494] on main "**********" at bounding box center [716, 268] width 1145 height 465
click at [240, 48] on div "赠送彩金" at bounding box center [247, 51] width 32 height 21
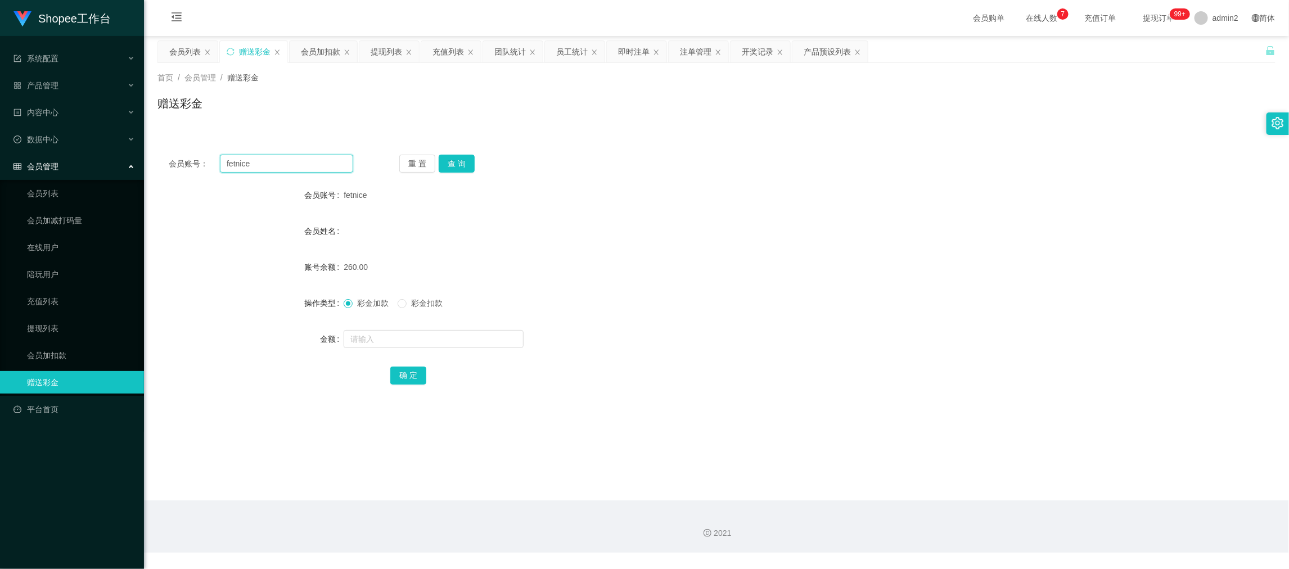
click at [307, 172] on input "fetnice" at bounding box center [286, 164] width 133 height 18
click at [306, 165] on input "fetnice" at bounding box center [286, 164] width 133 height 18
paste input "K1661975"
type input "K1661975"
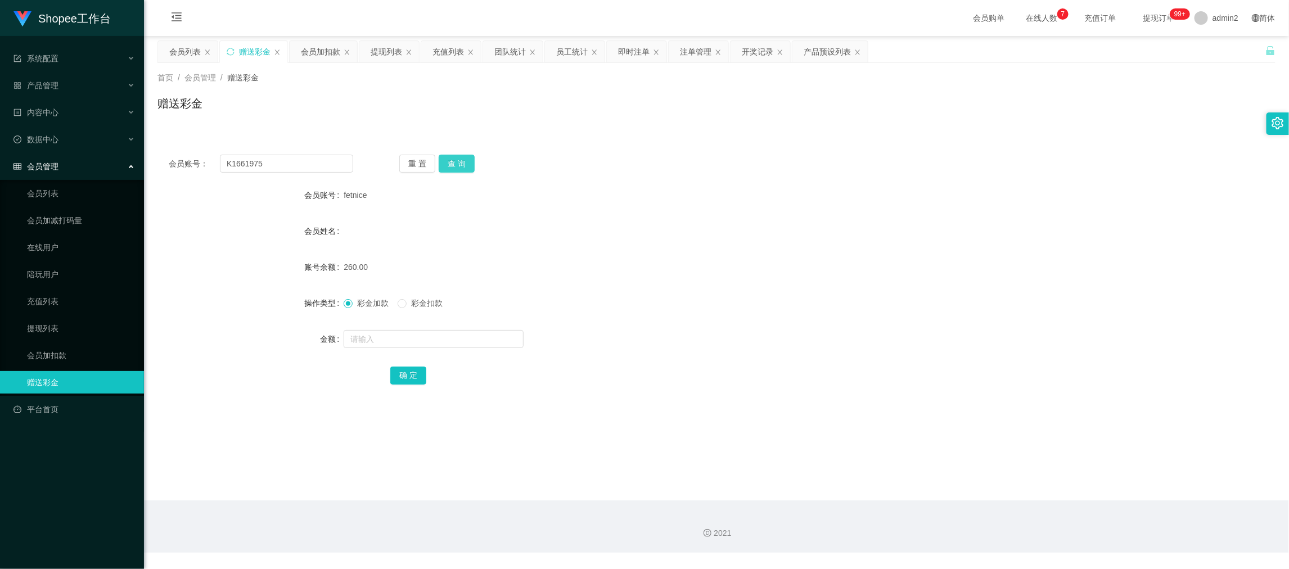
click at [459, 168] on button "查 询" at bounding box center [457, 164] width 36 height 18
drag, startPoint x: 451, startPoint y: 285, endPoint x: 395, endPoint y: 234, distance: 75.3
click at [451, 285] on main "关闭左侧 关闭右侧 关闭其它 刷新页面 会员列表 赠送彩金 会员加扣款 提现列表 充值列表 团队统计 员工统计 即时注单 注单管理 开奖记录 产品预设列表 首…" at bounding box center [716, 268] width 1145 height 465
click at [312, 155] on input "K1661975" at bounding box center [286, 164] width 133 height 18
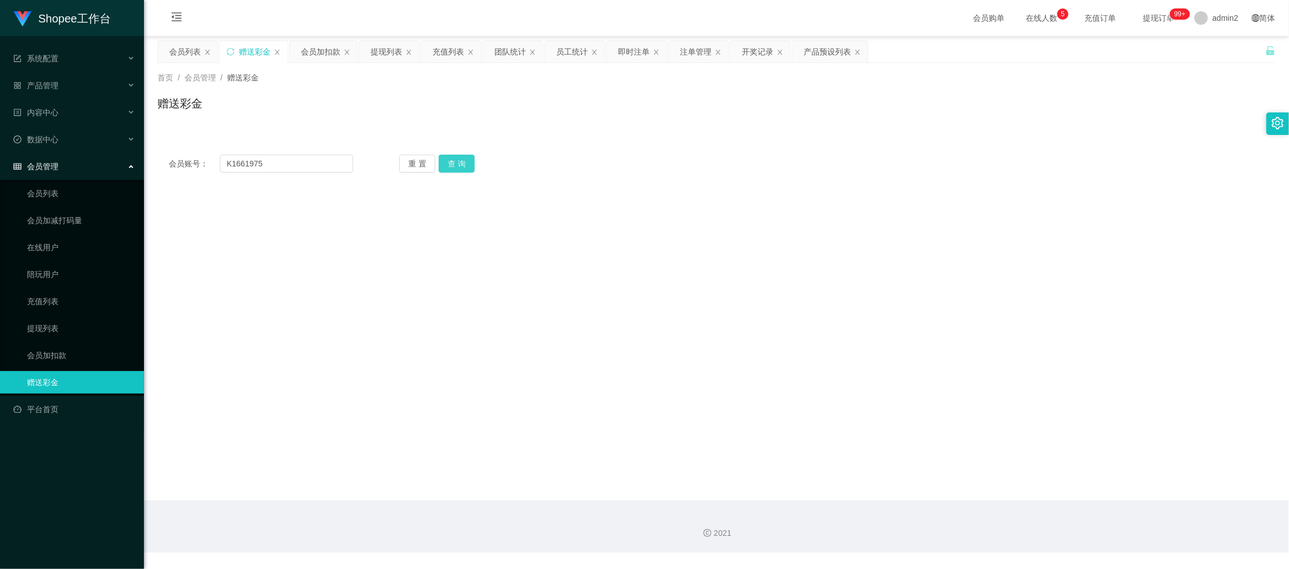
click at [454, 162] on button "查 询" at bounding box center [457, 164] width 36 height 18
drag, startPoint x: 226, startPoint y: 162, endPoint x: 309, endPoint y: 168, distance: 82.9
click at [226, 162] on input "K1661975" at bounding box center [286, 164] width 133 height 18
click at [465, 151] on div "会员账号： K1661975 重 置 查 询 会员账号 fetnice 会员姓名 账号余额 260.00 操作类型 彩金加款 彩金扣款 金额 确 定" at bounding box center [717, 163] width 1118 height 41
click at [463, 156] on button "查 询" at bounding box center [457, 164] width 36 height 18
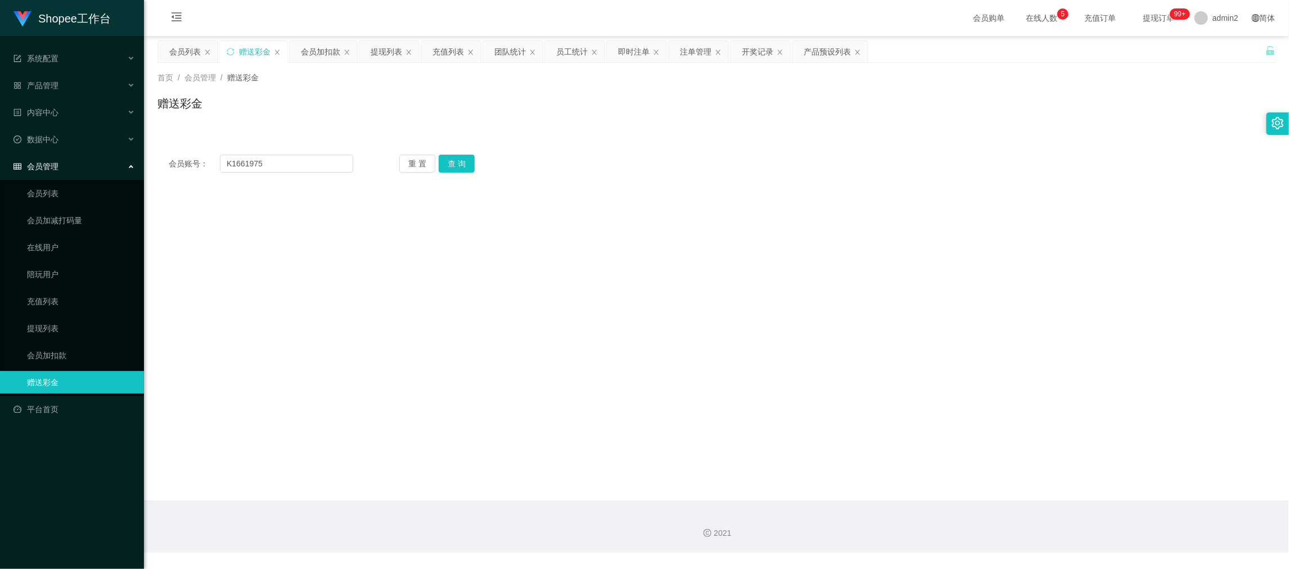
click at [638, 273] on main "关闭左侧 关闭右侧 关闭其它 刷新页面 会员列表 赠送彩金 会员加扣款 提现列表 充值列表 团队统计 员工统计 即时注单 注单管理 开奖记录 产品预设列表 首…" at bounding box center [716, 268] width 1145 height 465
drag, startPoint x: 1003, startPoint y: 506, endPoint x: 923, endPoint y: 471, distance: 87.2
click at [1003, 506] on div "2021" at bounding box center [716, 527] width 1145 height 52
click at [300, 164] on input "K1661975" at bounding box center [286, 164] width 133 height 18
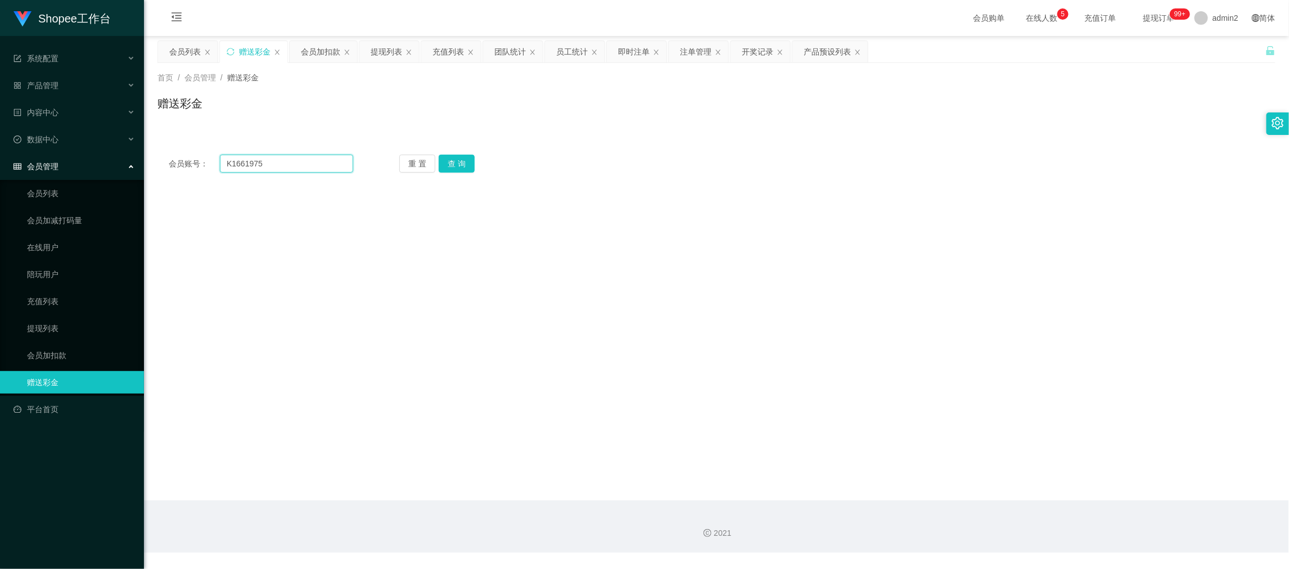
paste input "l"
type input "Kl661975"
click at [452, 163] on button "查 询" at bounding box center [457, 164] width 36 height 18
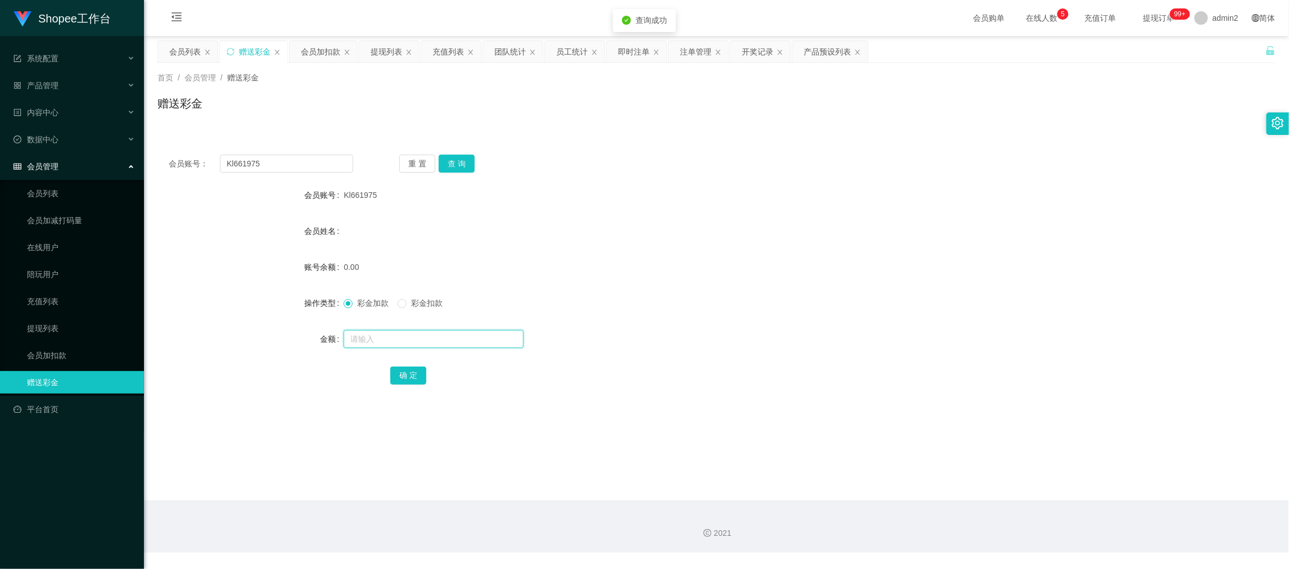
click at [448, 341] on input "text" at bounding box center [434, 339] width 180 height 18
type input "80"
click at [410, 383] on button "确 定" at bounding box center [408, 376] width 36 height 18
click at [716, 341] on div at bounding box center [670, 339] width 653 height 23
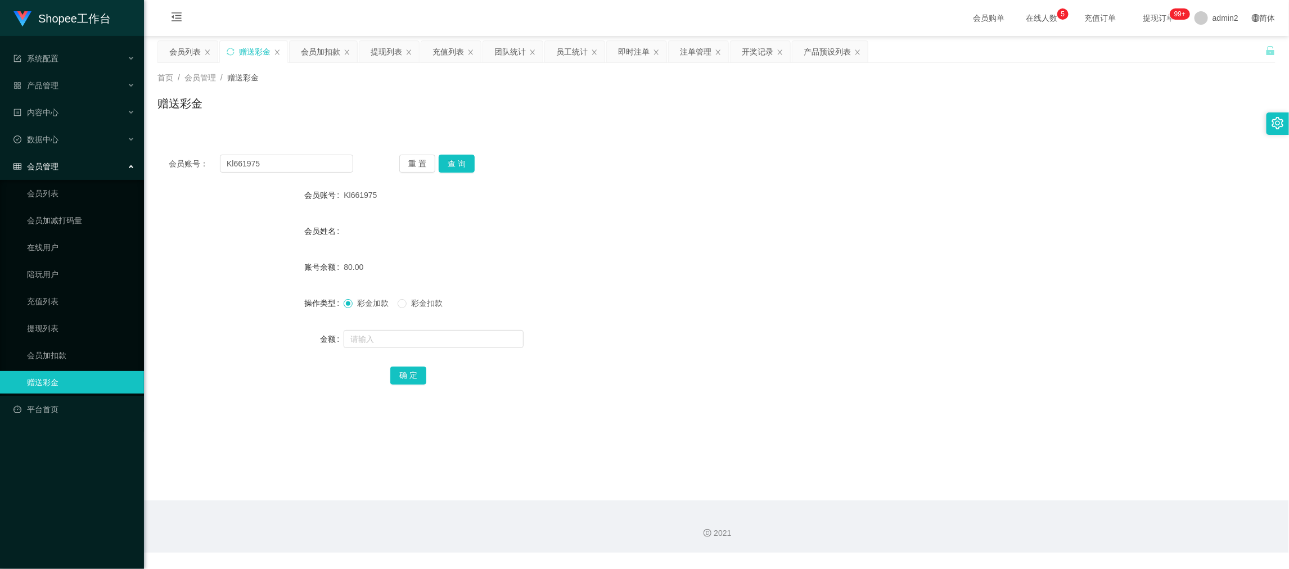
click at [990, 538] on div "2021" at bounding box center [716, 527] width 1145 height 52
click at [308, 165] on input "Kl661975" at bounding box center [286, 164] width 133 height 18
drag, startPoint x: 308, startPoint y: 165, endPoint x: 423, endPoint y: 172, distance: 114.9
click at [313, 168] on input "Kl661975" at bounding box center [286, 164] width 133 height 18
paste input "835938"
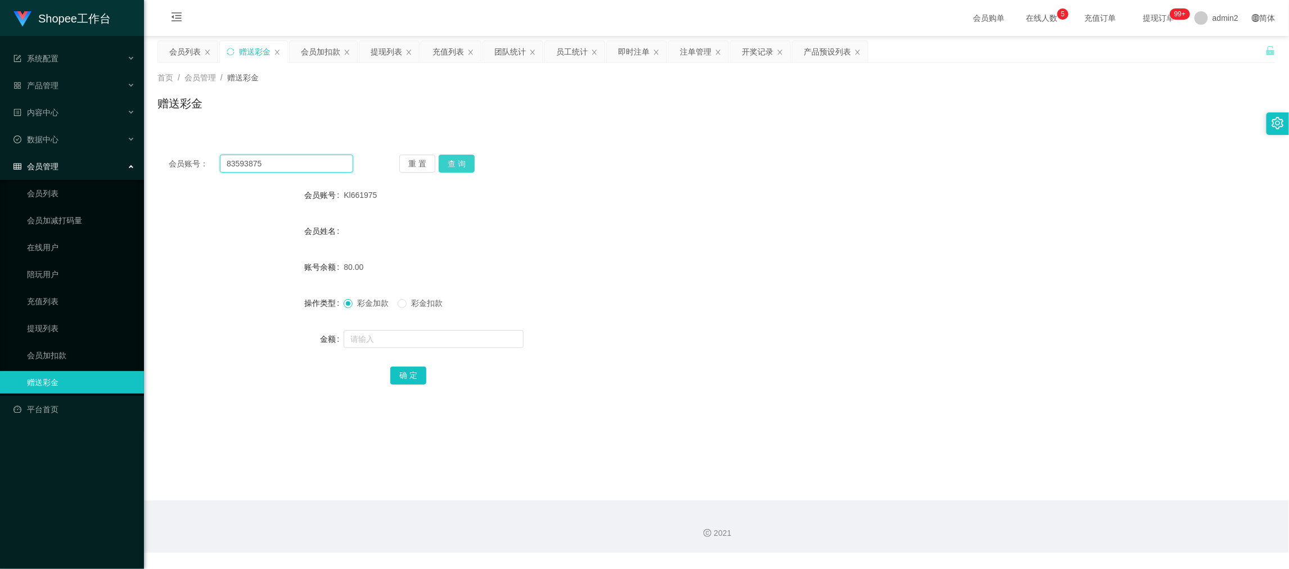
type input "83593875"
click at [456, 161] on button "查 询" at bounding box center [457, 164] width 36 height 18
click at [466, 344] on input "text" at bounding box center [434, 339] width 180 height 18
click at [466, 340] on input "text" at bounding box center [434, 339] width 180 height 18
type input "15"
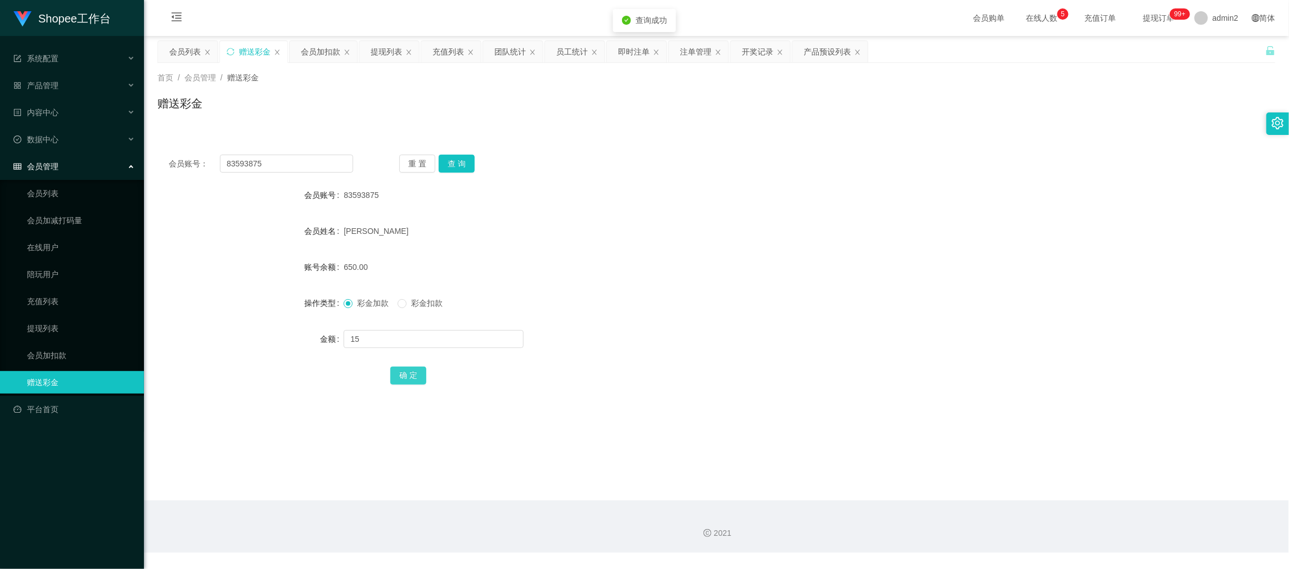
click at [409, 374] on button "确 定" at bounding box center [408, 376] width 36 height 18
click at [741, 295] on div "彩金加款 彩金扣款" at bounding box center [670, 303] width 653 height 23
click at [1021, 492] on main "关闭左侧 关闭右侧 关闭其它 刷新页面 会员列表 赠送彩金 会员加扣款 提现列表 充值列表 团队统计 员工统计 即时注单 注单管理 开奖记录 产品预设列表 首…" at bounding box center [716, 268] width 1145 height 465
click at [386, 52] on div "提现列表" at bounding box center [387, 51] width 32 height 21
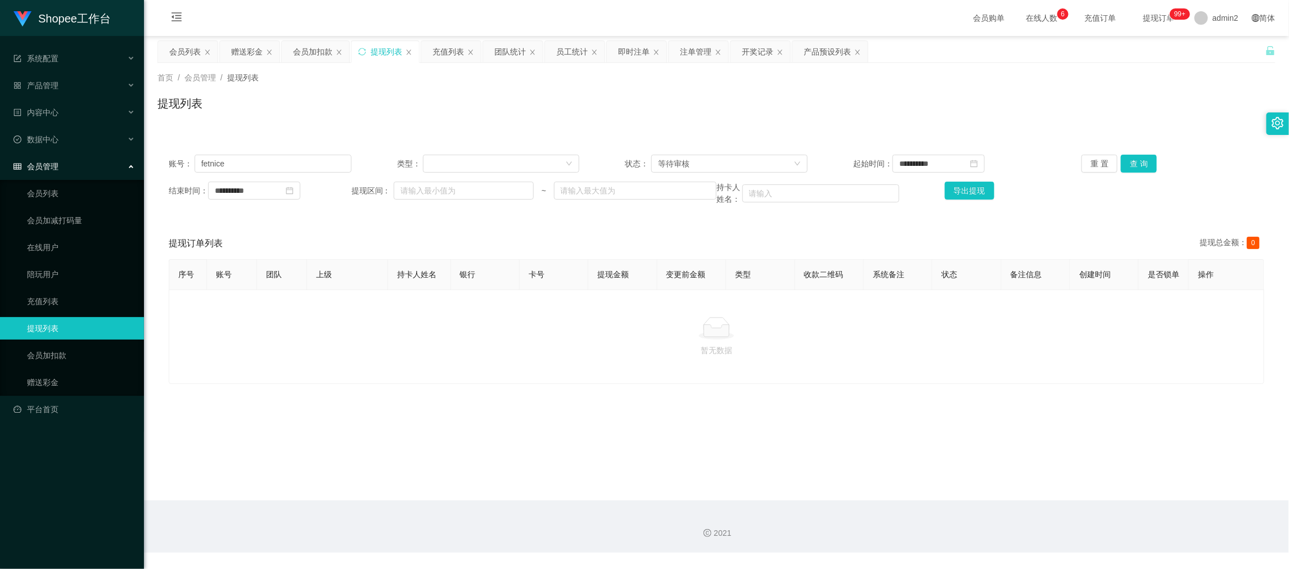
click at [296, 152] on div "**********" at bounding box center [717, 179] width 1118 height 73
click at [303, 157] on input "fetnice" at bounding box center [273, 164] width 157 height 18
paste input "Kl661975"
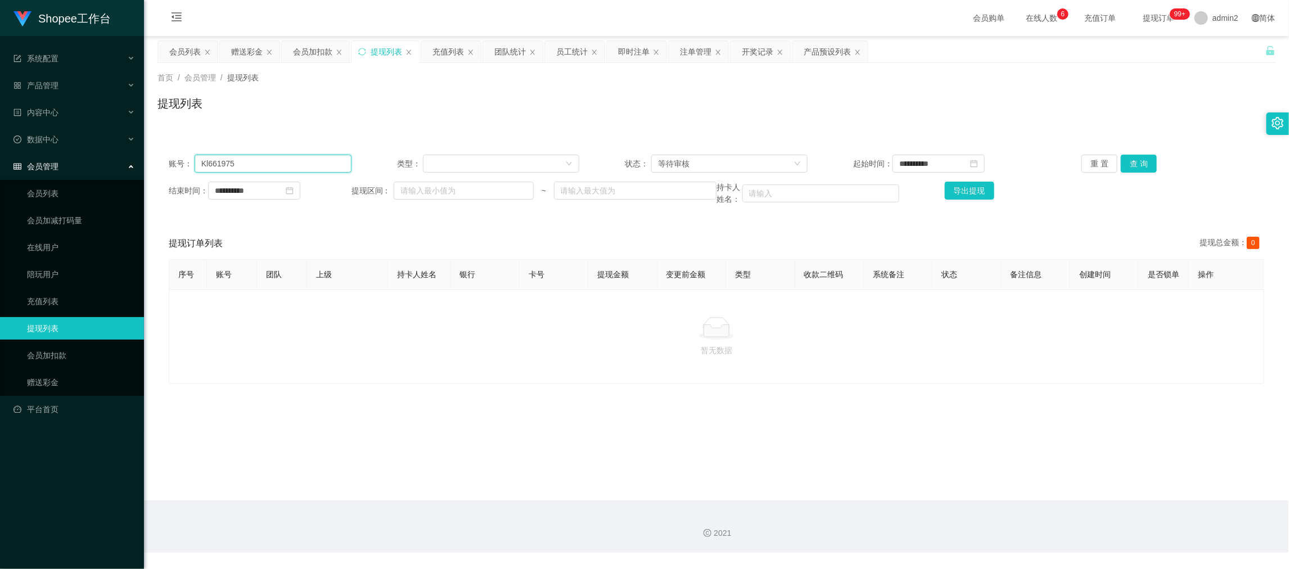
type input "Kl661975"
click at [1134, 156] on button "查 询" at bounding box center [1139, 164] width 36 height 18
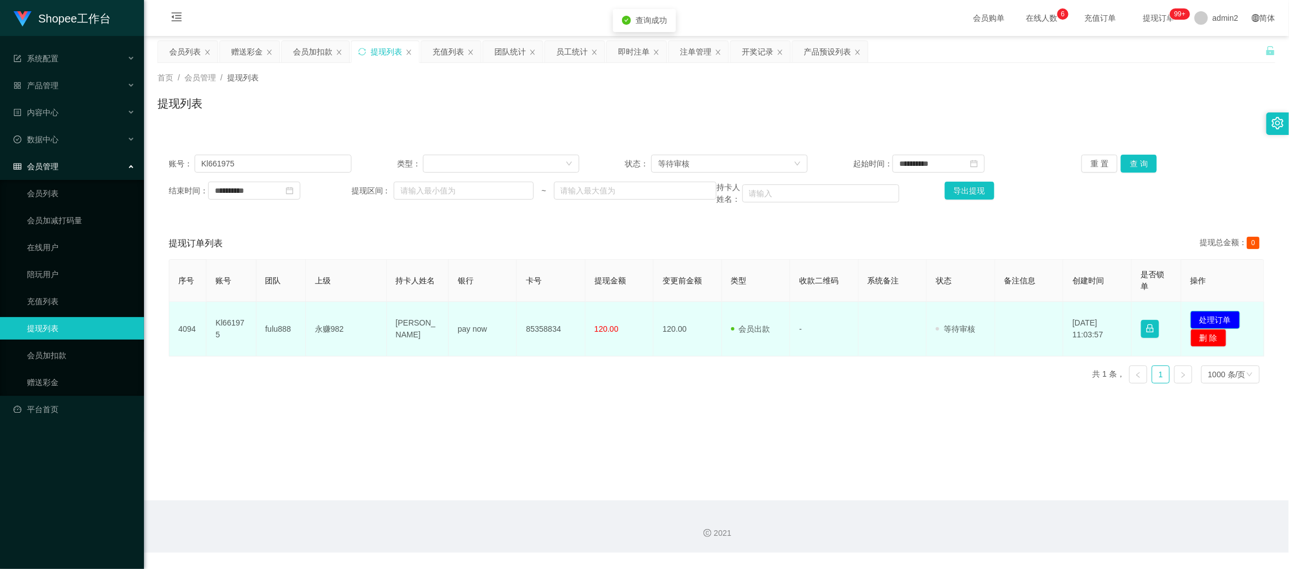
click at [1221, 315] on button "处理订单" at bounding box center [1216, 320] width 50 height 18
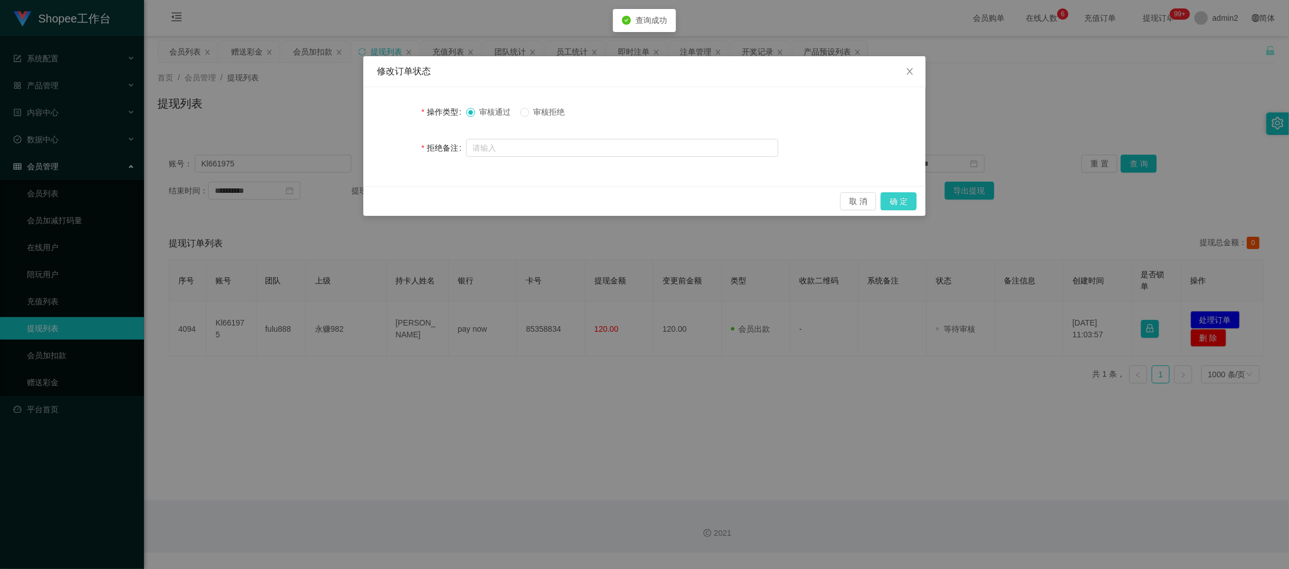
drag, startPoint x: 910, startPoint y: 203, endPoint x: 916, endPoint y: 201, distance: 6.8
click at [910, 201] on button "确 定" at bounding box center [899, 201] width 36 height 18
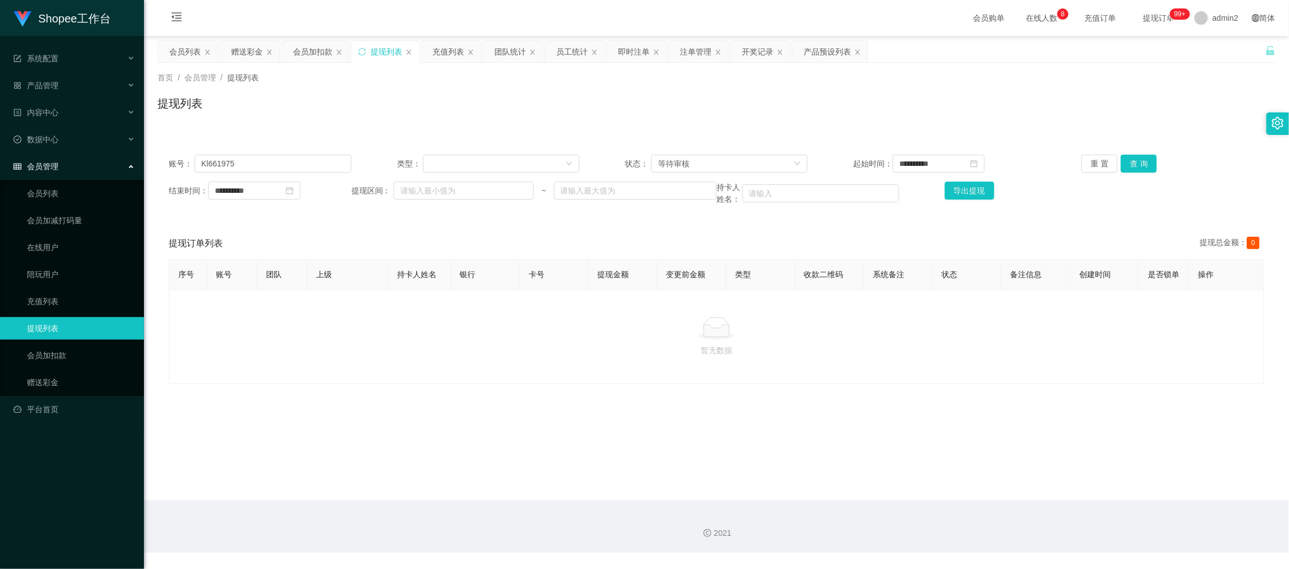
click at [822, 507] on div "2021" at bounding box center [716, 527] width 1145 height 52
click at [293, 171] on input "Kl661975" at bounding box center [273, 164] width 157 height 18
click at [293, 170] on input "Kl661975" at bounding box center [273, 164] width 157 height 18
paste input "999"
type input "999"
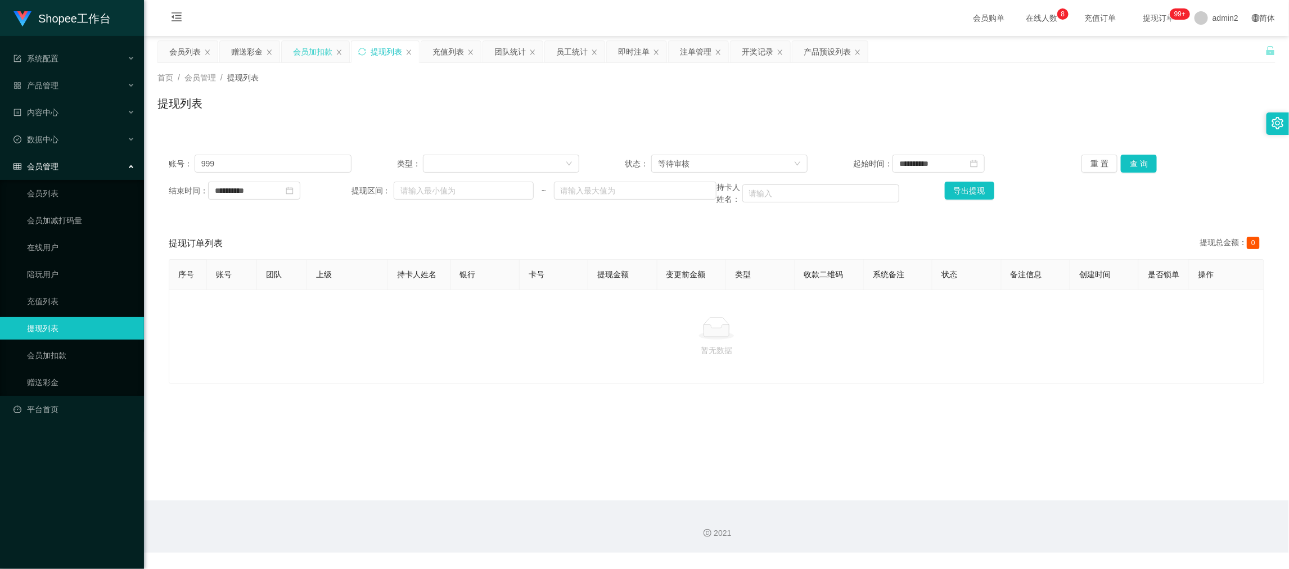
click at [303, 49] on div "会员加扣款" at bounding box center [312, 51] width 39 height 21
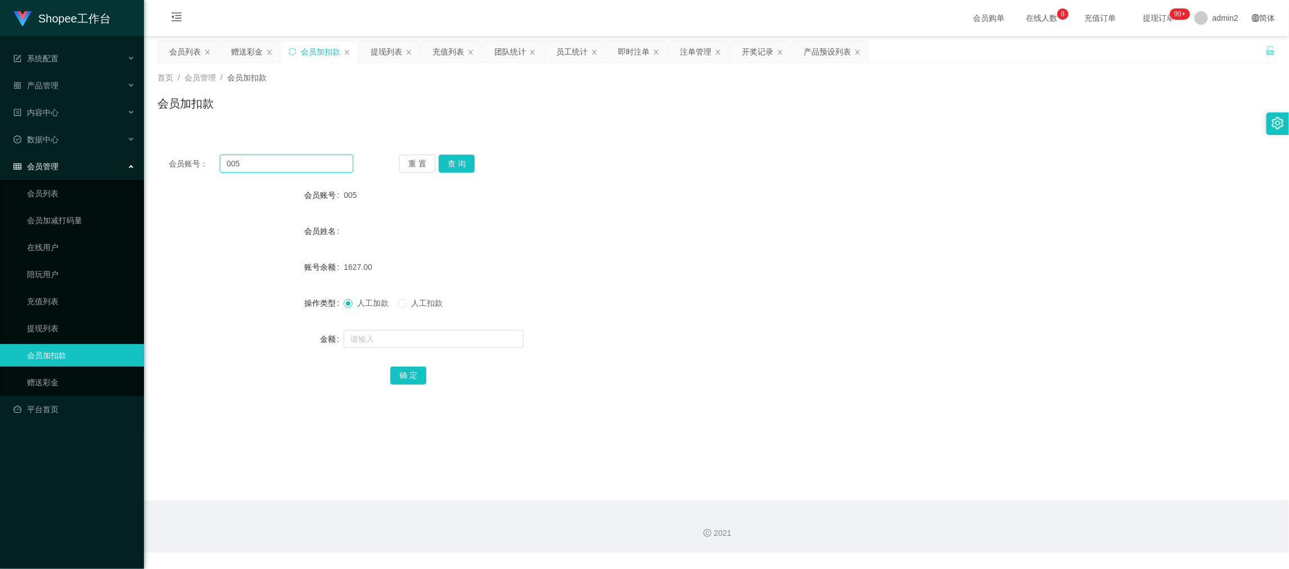
click at [302, 155] on input "005" at bounding box center [286, 164] width 133 height 18
paste input "999"
type input "999"
click at [457, 155] on button "查 询" at bounding box center [457, 164] width 36 height 18
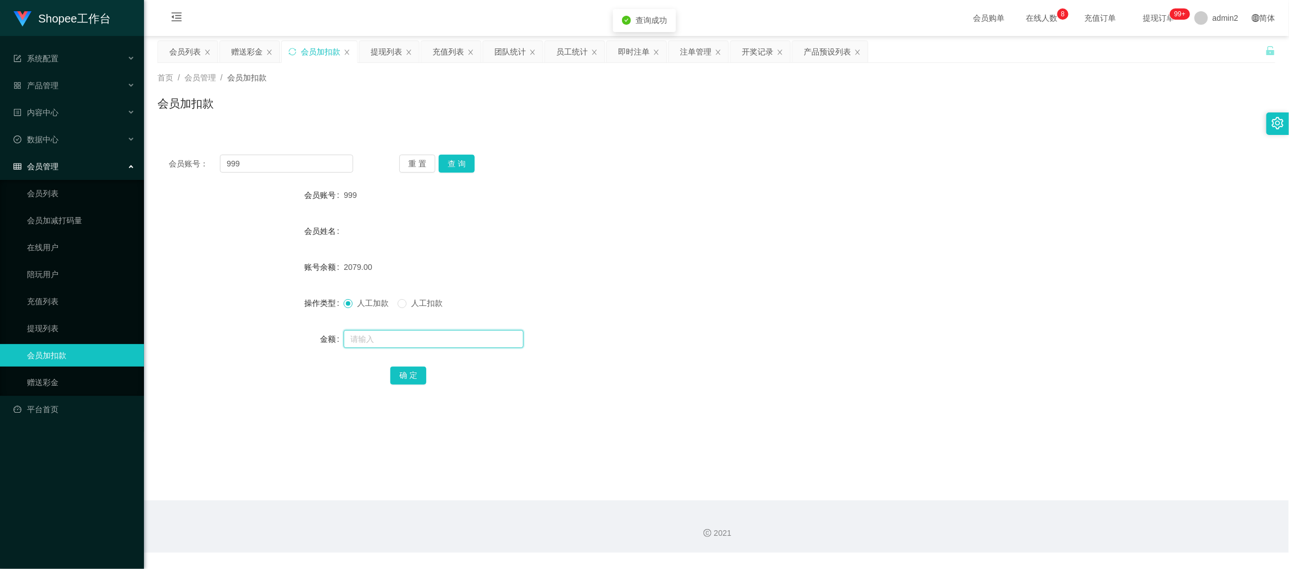
click at [448, 342] on input "text" at bounding box center [434, 339] width 180 height 18
click at [448, 341] on input "text" at bounding box center [434, 339] width 180 height 18
type input "410"
drag, startPoint x: 399, startPoint y: 372, endPoint x: 406, endPoint y: 371, distance: 6.8
click at [399, 372] on button "确 定" at bounding box center [408, 376] width 36 height 18
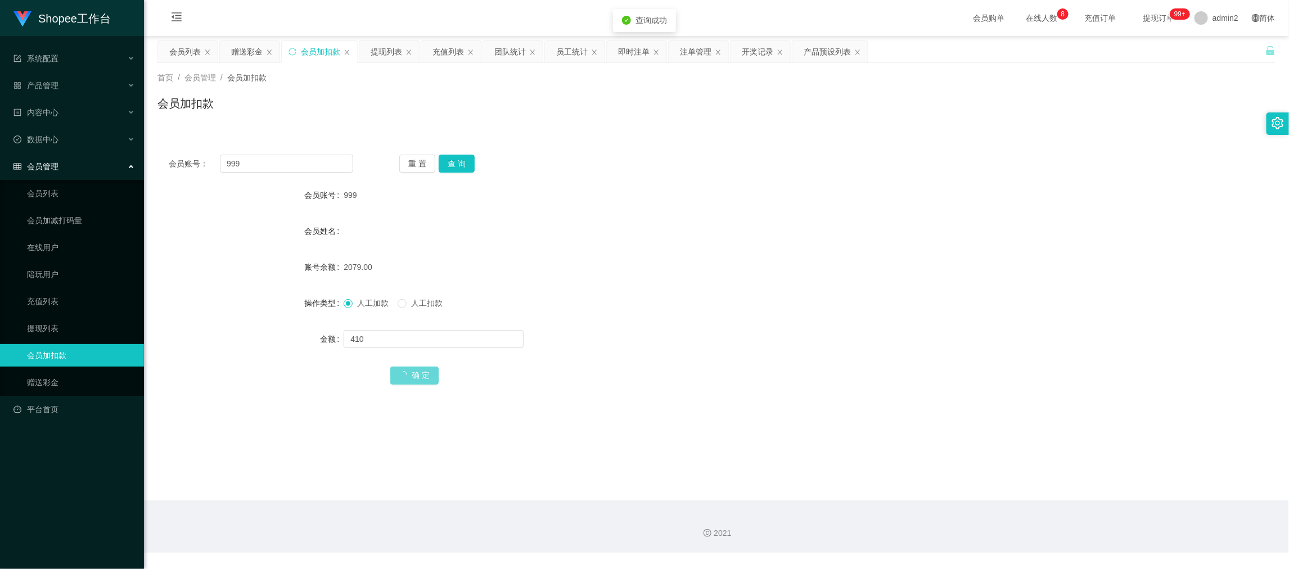
click at [714, 312] on div "人工加款 人工扣款" at bounding box center [670, 303] width 653 height 23
click at [245, 47] on div "赠送彩金" at bounding box center [247, 51] width 32 height 21
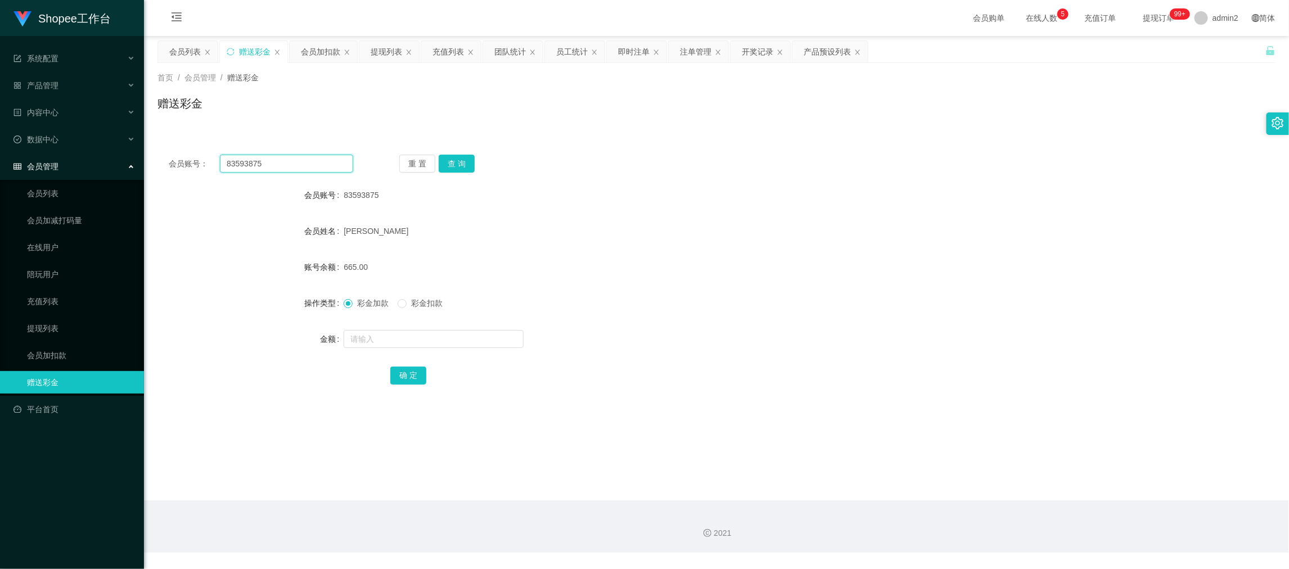
click at [313, 165] on input "83593875" at bounding box center [286, 164] width 133 height 18
paste input "kfjyt00"
type input "kfjyt00"
click at [456, 165] on button "查 询" at bounding box center [457, 164] width 36 height 18
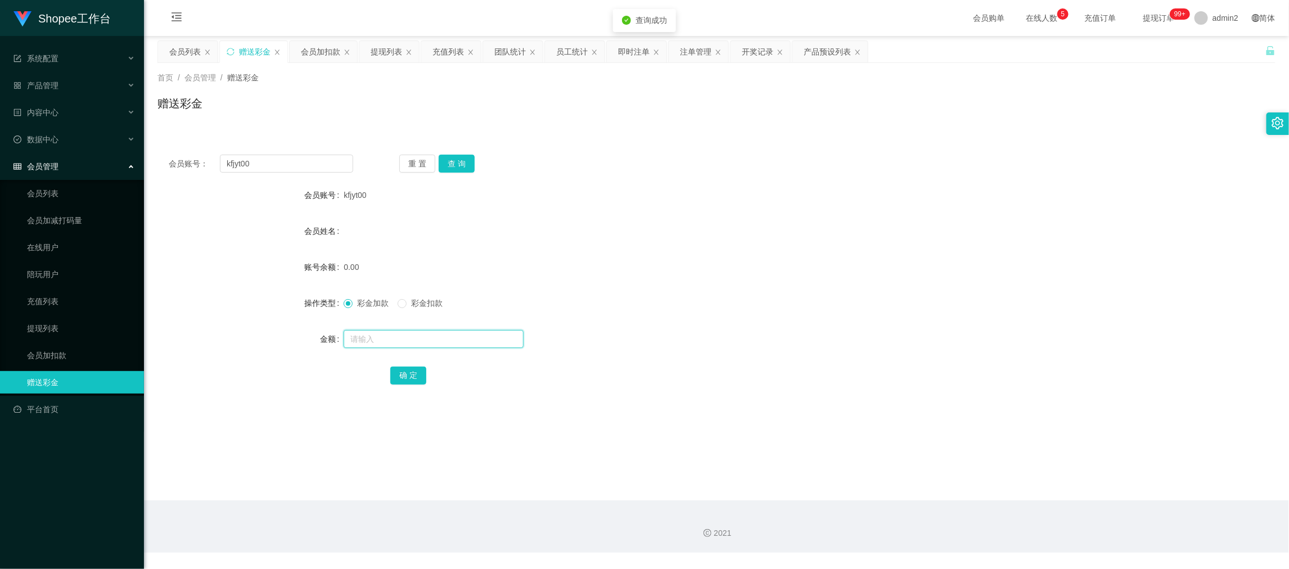
click at [460, 337] on input "text" at bounding box center [434, 339] width 180 height 18
type input "15"
click at [444, 371] on div "确 定" at bounding box center [716, 375] width 653 height 23
click at [394, 370] on button "确 定" at bounding box center [408, 376] width 36 height 18
click at [761, 300] on div "彩金加款 彩金扣款" at bounding box center [670, 303] width 653 height 23
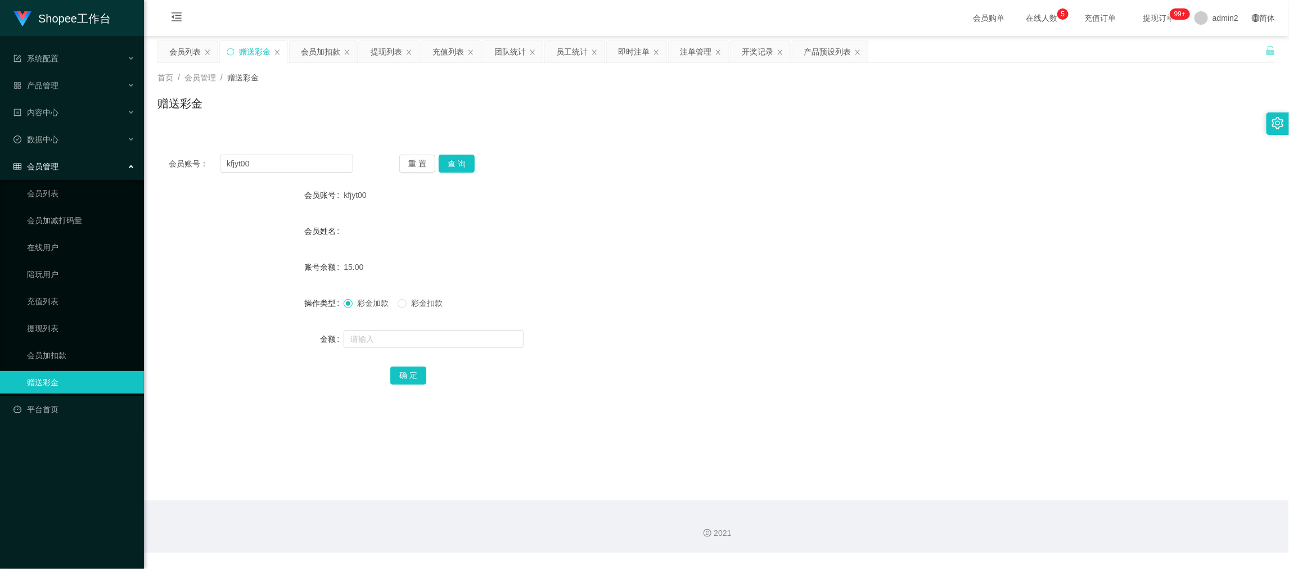
drag, startPoint x: 996, startPoint y: 511, endPoint x: 756, endPoint y: 384, distance: 271.8
click at [991, 504] on div "2021" at bounding box center [716, 527] width 1145 height 52
click at [340, 165] on input "kfjyt00" at bounding box center [286, 164] width 133 height 18
paste input "feng567894"
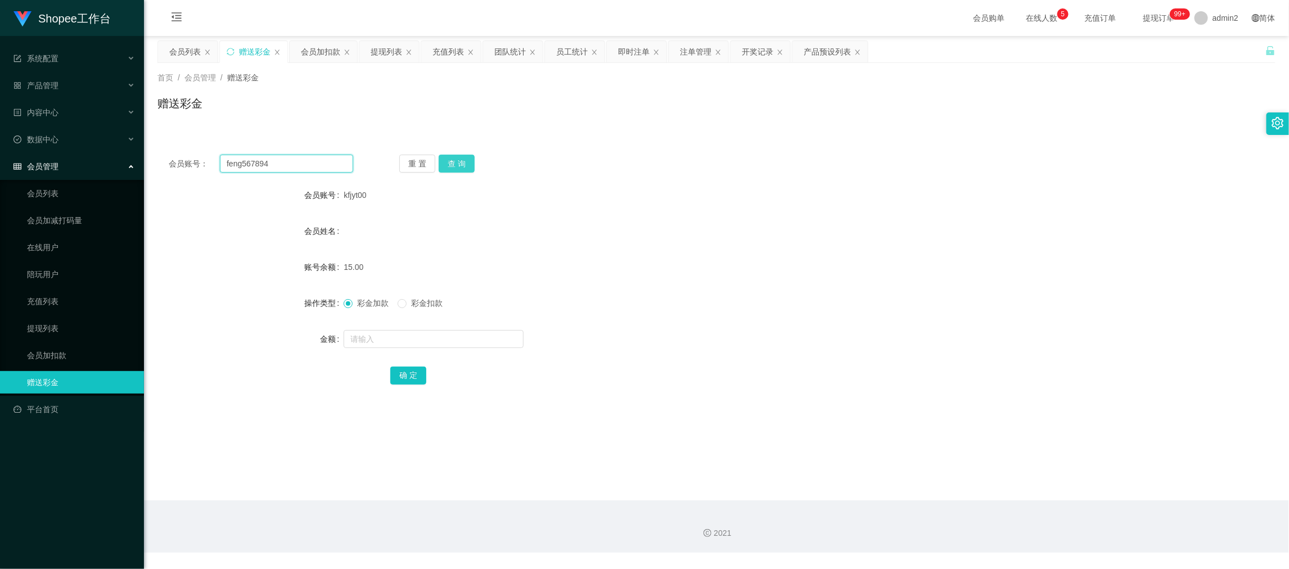
type input "feng567894"
click at [465, 156] on button "查 询" at bounding box center [457, 164] width 36 height 18
click at [476, 344] on input "text" at bounding box center [434, 339] width 180 height 18
click at [476, 340] on input "text" at bounding box center [434, 339] width 180 height 18
type input "15"
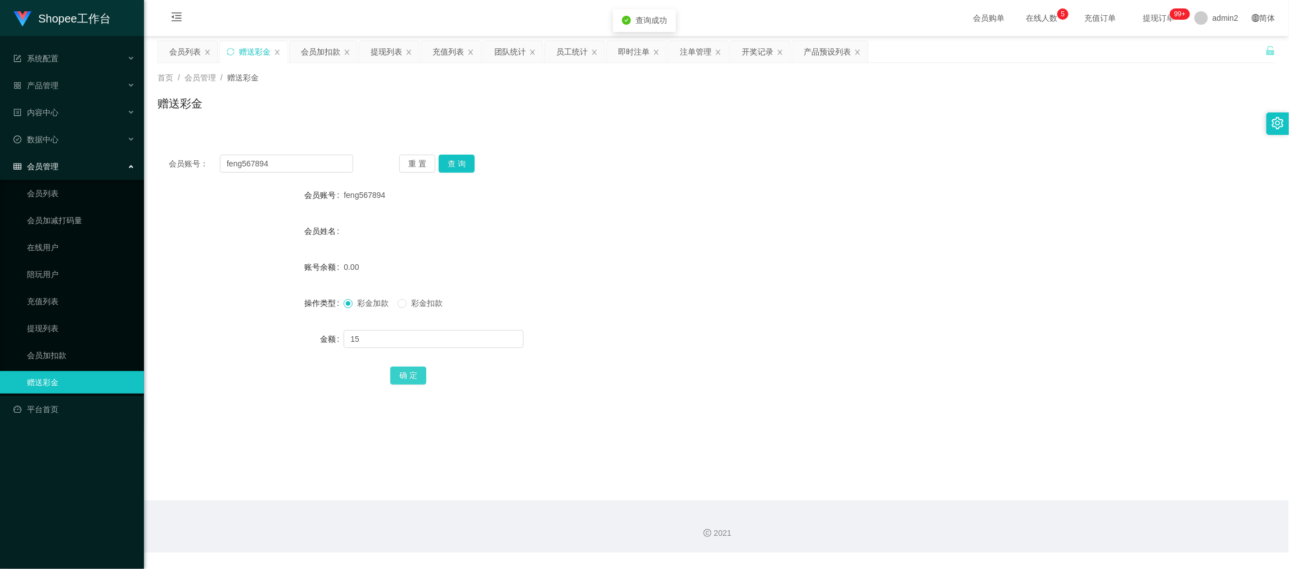
click at [405, 377] on button "确 定" at bounding box center [408, 376] width 36 height 18
click at [721, 313] on div "彩金加款 彩金扣款" at bounding box center [670, 303] width 653 height 23
drag, startPoint x: 1001, startPoint y: 493, endPoint x: 636, endPoint y: 244, distance: 442.5
click at [1001, 491] on main "关闭左侧 关闭右侧 关闭其它 刷新页面 会员列表 赠送彩金 会员加扣款 提现列表 充值列表 团队统计 员工统计 即时注单 注单管理 开奖记录 产品预设列表 首…" at bounding box center [716, 268] width 1145 height 465
click at [318, 155] on input "feng567894" at bounding box center [286, 164] width 133 height 18
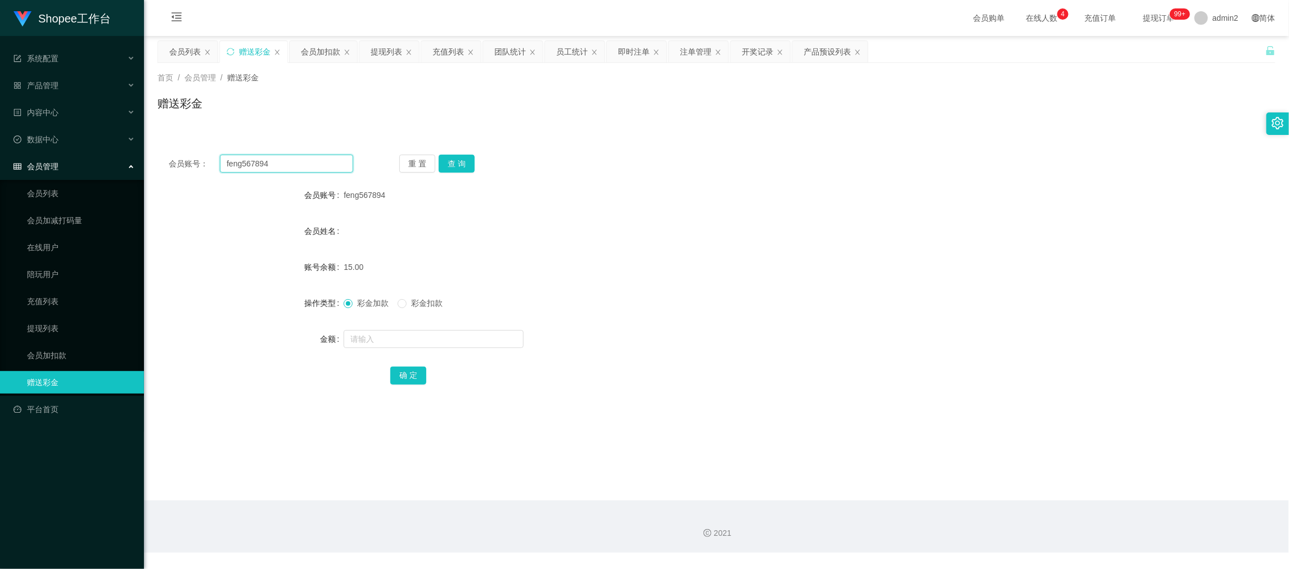
click at [318, 155] on input "feng567894" at bounding box center [286, 164] width 133 height 18
paste input "91551110"
type input "91551110"
click at [448, 164] on button "查 询" at bounding box center [457, 164] width 36 height 18
click at [455, 334] on input "text" at bounding box center [434, 339] width 180 height 18
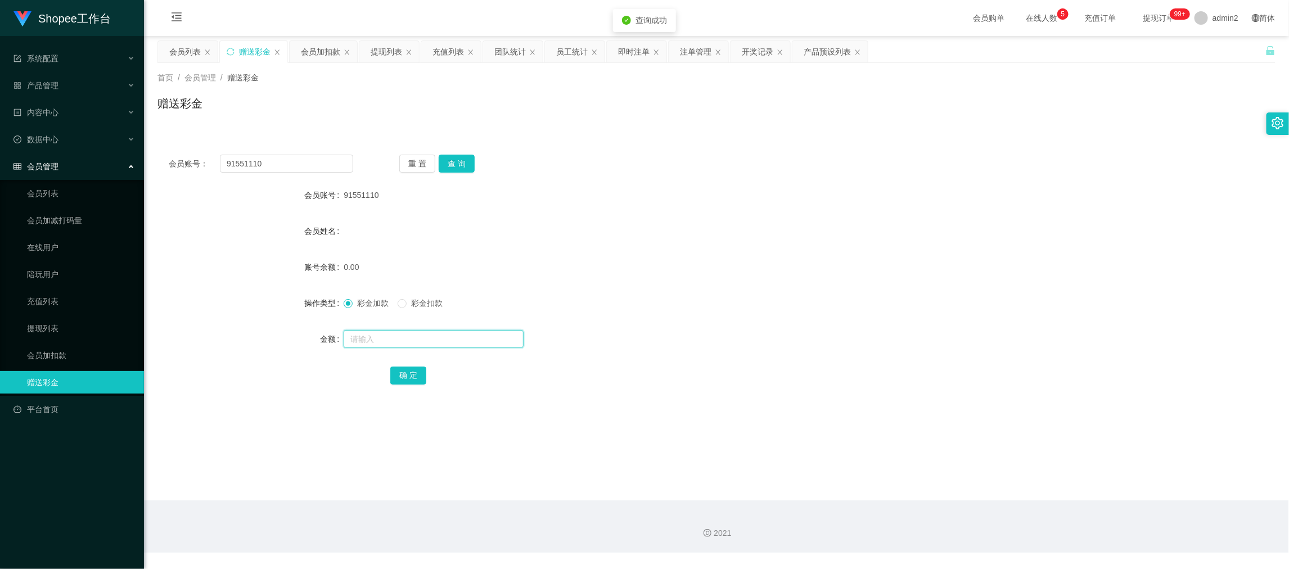
click at [455, 336] on input "text" at bounding box center [434, 339] width 180 height 18
type input "15"
drag, startPoint x: 406, startPoint y: 371, endPoint x: 522, endPoint y: 342, distance: 119.4
click at [406, 371] on button "确 定" at bounding box center [408, 376] width 36 height 18
click at [694, 318] on form "会员账号 91551110 会员姓名 账号余额 0.00 操作类型 彩金加款 彩金扣款 金额 确 定" at bounding box center [717, 285] width 1118 height 203
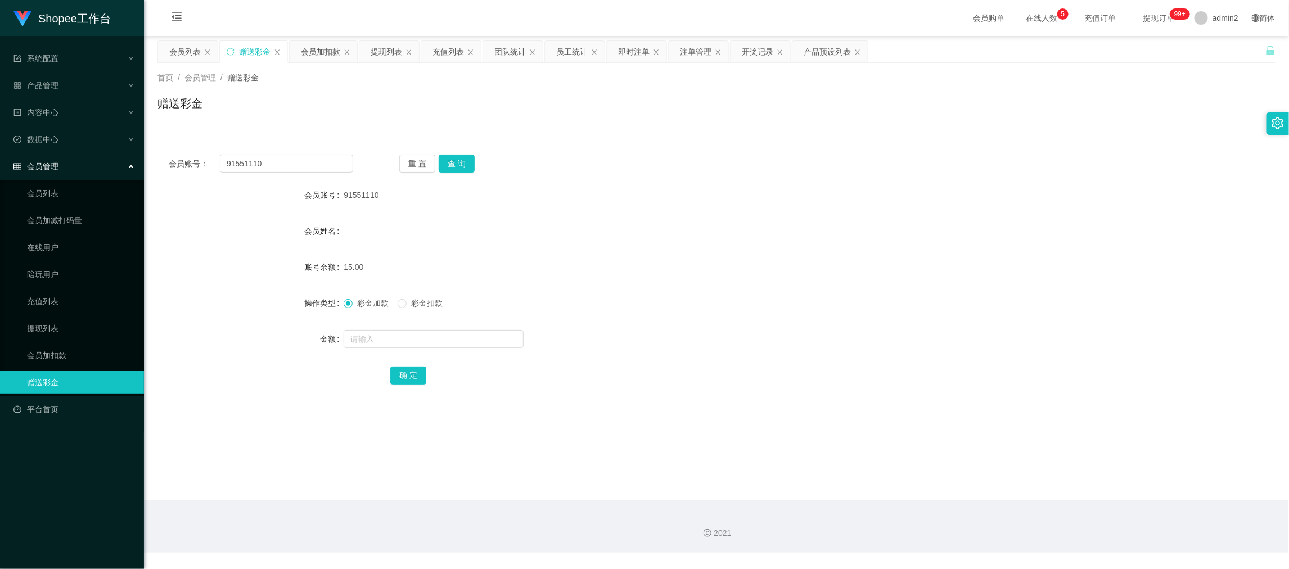
drag, startPoint x: 1036, startPoint y: 515, endPoint x: 645, endPoint y: 338, distance: 428.5
click at [1036, 515] on div "2021" at bounding box center [716, 527] width 1145 height 52
click at [306, 165] on input "91551110" at bounding box center [286, 164] width 133 height 18
paste input "Jerryhao"
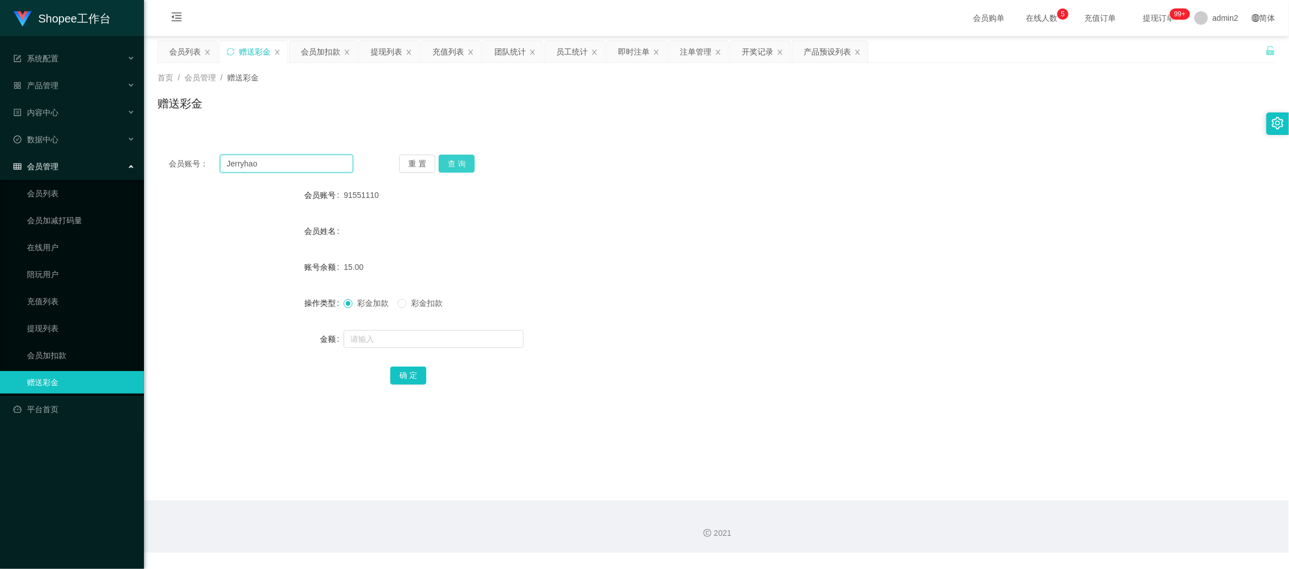
type input "Jerryhao"
click at [440, 157] on button "查 询" at bounding box center [457, 164] width 36 height 18
click at [471, 338] on input "text" at bounding box center [434, 339] width 180 height 18
type input "15"
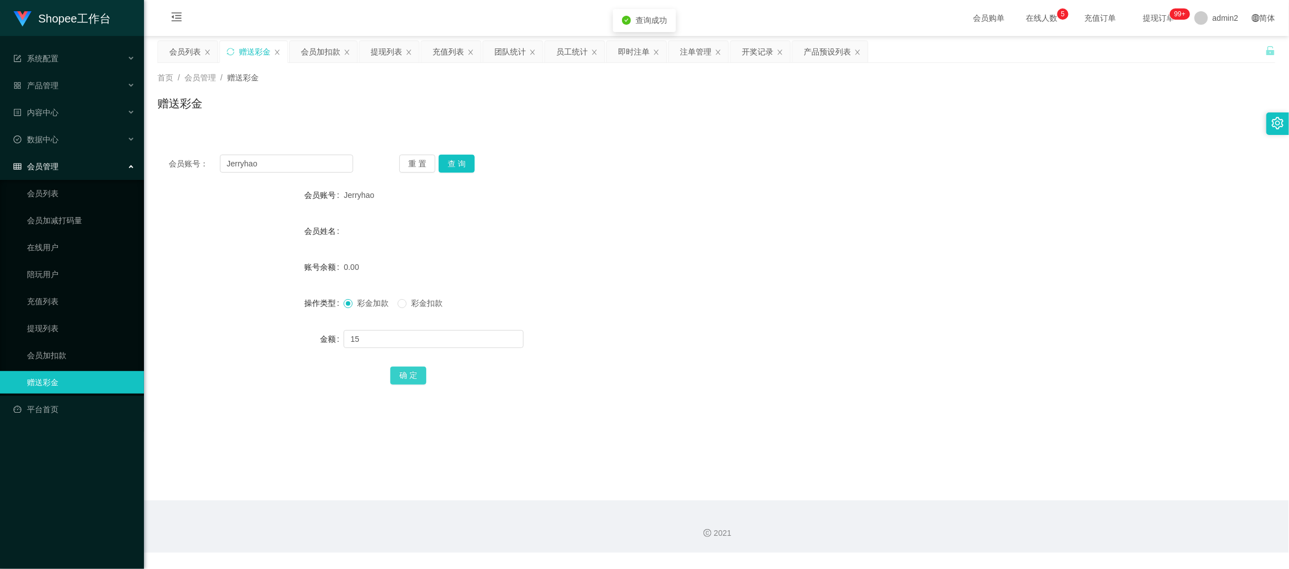
drag, startPoint x: 403, startPoint y: 374, endPoint x: 478, endPoint y: 358, distance: 77.1
click at [403, 374] on button "确 定" at bounding box center [408, 376] width 36 height 18
click at [712, 286] on form "会员账号 Jerryhao 会员姓名 账号余额 0.00 操作类型 彩金加款 彩金扣款 金额 15 确 定" at bounding box center [717, 285] width 1118 height 203
drag, startPoint x: 1036, startPoint y: 516, endPoint x: 912, endPoint y: 452, distance: 138.6
click at [1036, 516] on div "2021" at bounding box center [716, 527] width 1145 height 52
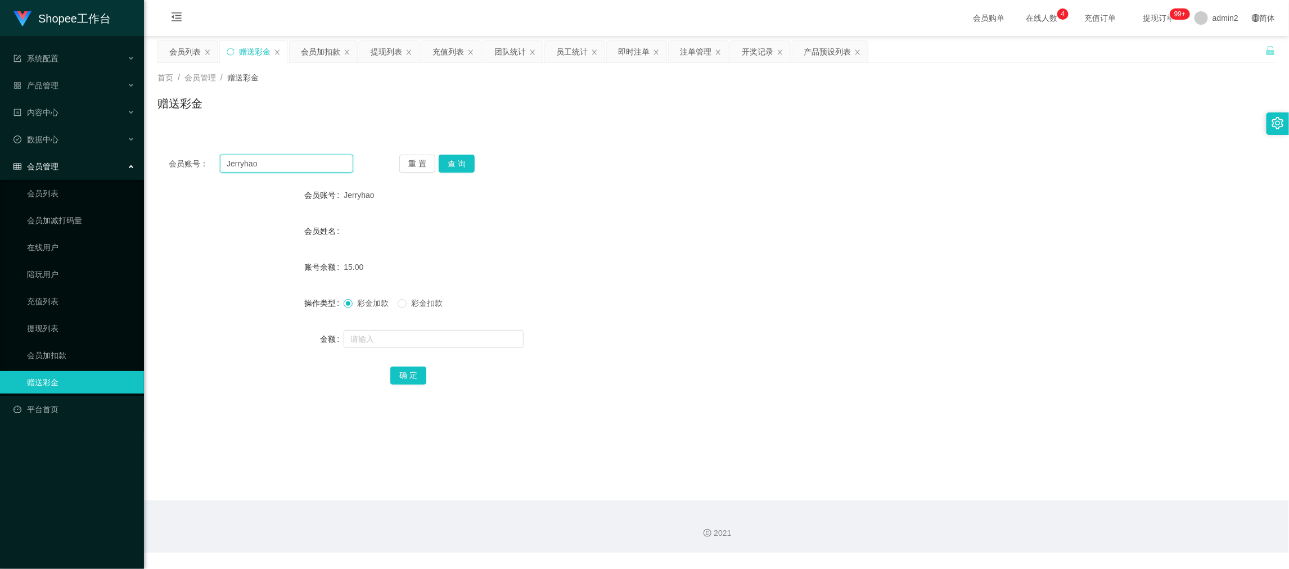
click at [284, 161] on input "Jerryhao" at bounding box center [286, 164] width 133 height 18
paste input "Tengkey1990"
type input "Tengkey1990"
drag, startPoint x: 457, startPoint y: 161, endPoint x: 458, endPoint y: 184, distance: 22.5
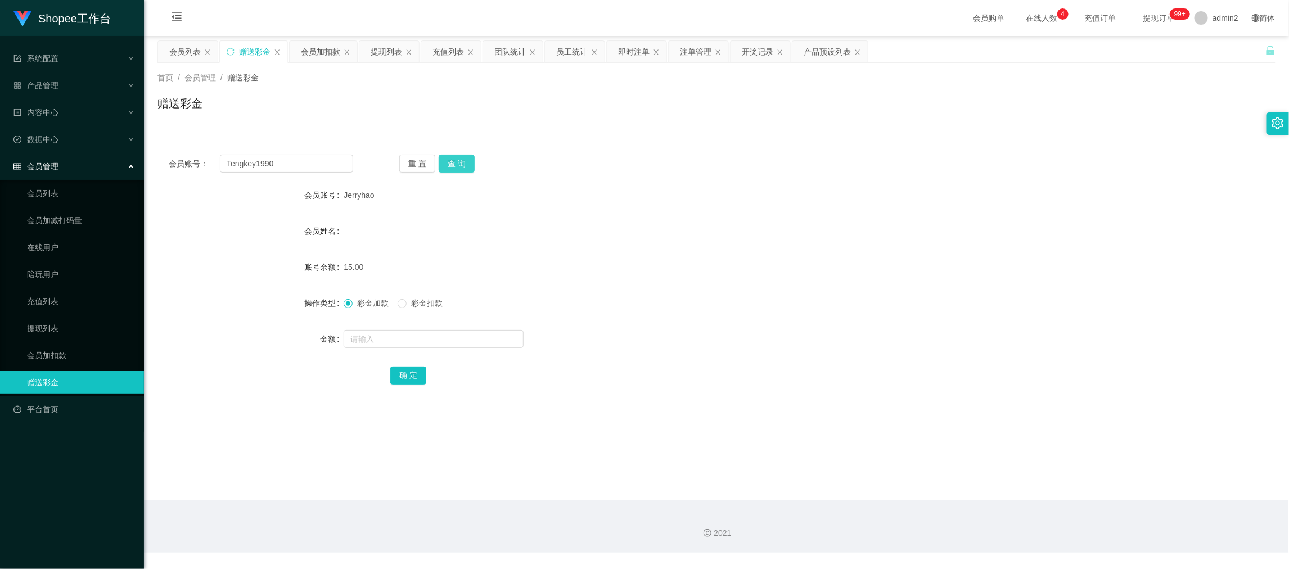
click at [457, 161] on button "查 询" at bounding box center [457, 164] width 36 height 18
click at [468, 341] on input "text" at bounding box center [434, 339] width 180 height 18
click at [468, 341] on input "1" at bounding box center [434, 339] width 180 height 18
type input "15"
drag, startPoint x: 410, startPoint y: 372, endPoint x: 520, endPoint y: 347, distance: 112.7
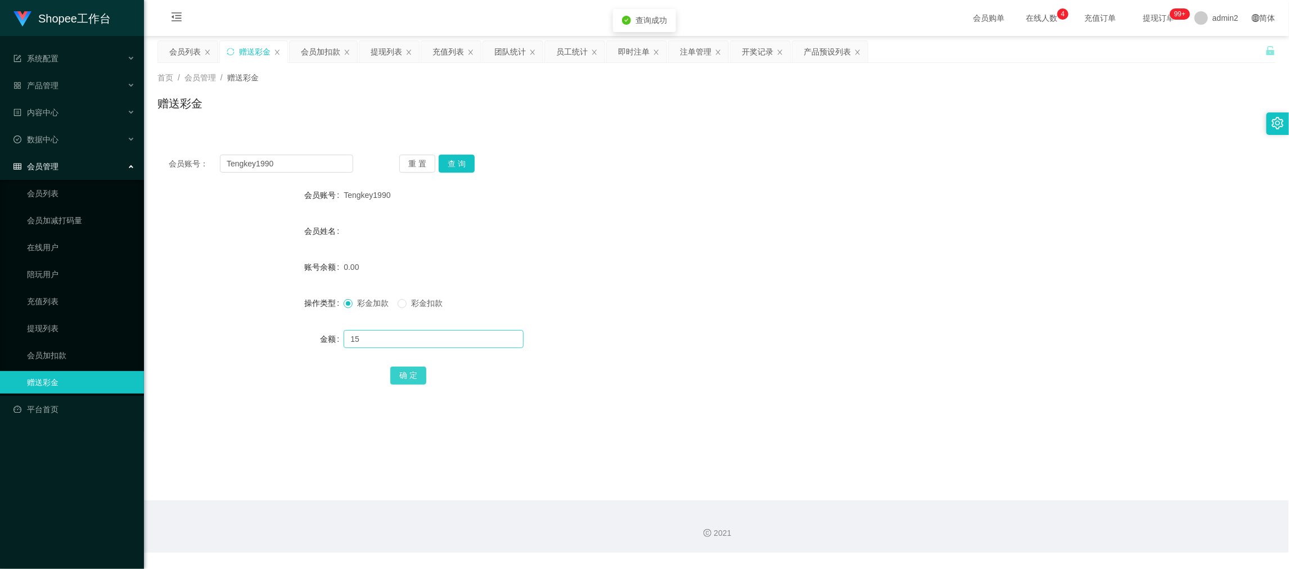
click at [410, 372] on button "确 定" at bounding box center [408, 376] width 36 height 18
click at [766, 317] on form "会员账号 Tengkey1990 会员姓名 账号余额 0.00 操作类型 彩金加款 彩金扣款 金额 确 定" at bounding box center [717, 285] width 1118 height 203
drag, startPoint x: 1015, startPoint y: 513, endPoint x: 792, endPoint y: 369, distance: 265.4
click at [1015, 513] on div "2021" at bounding box center [716, 527] width 1145 height 52
click at [296, 165] on input "Tengkey1990" at bounding box center [286, 164] width 133 height 18
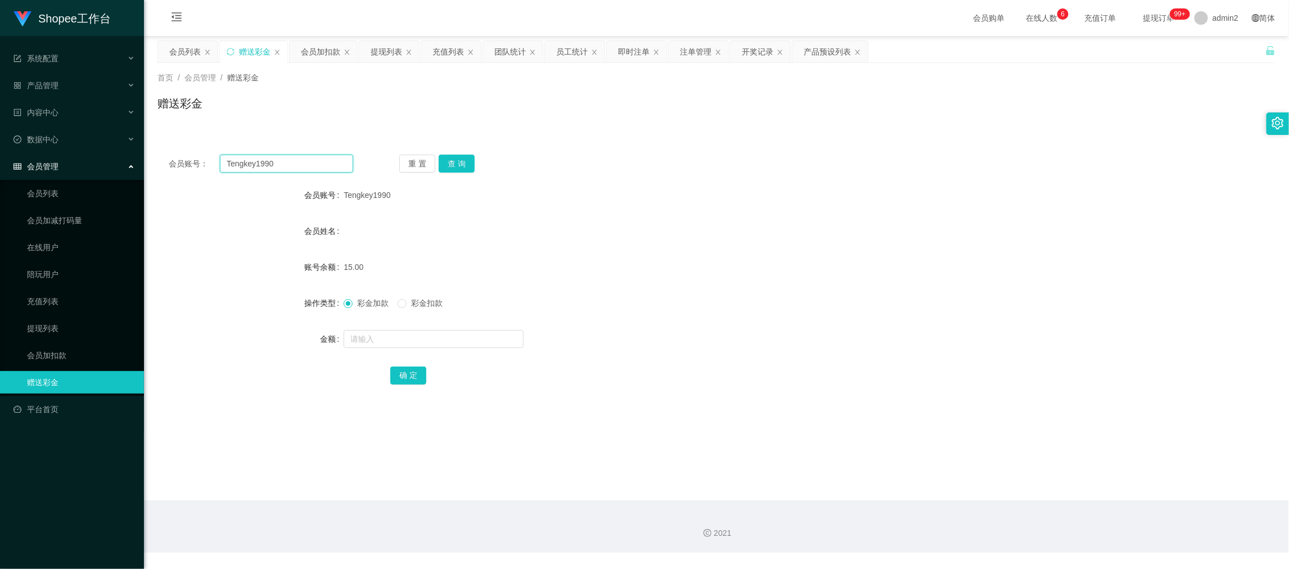
click at [296, 165] on input "Tengkey1990" at bounding box center [286, 164] width 133 height 18
click at [309, 167] on input "Tengkey1990" at bounding box center [286, 164] width 133 height 18
paste input "Wen8094052L"
type input "Wen8094052L"
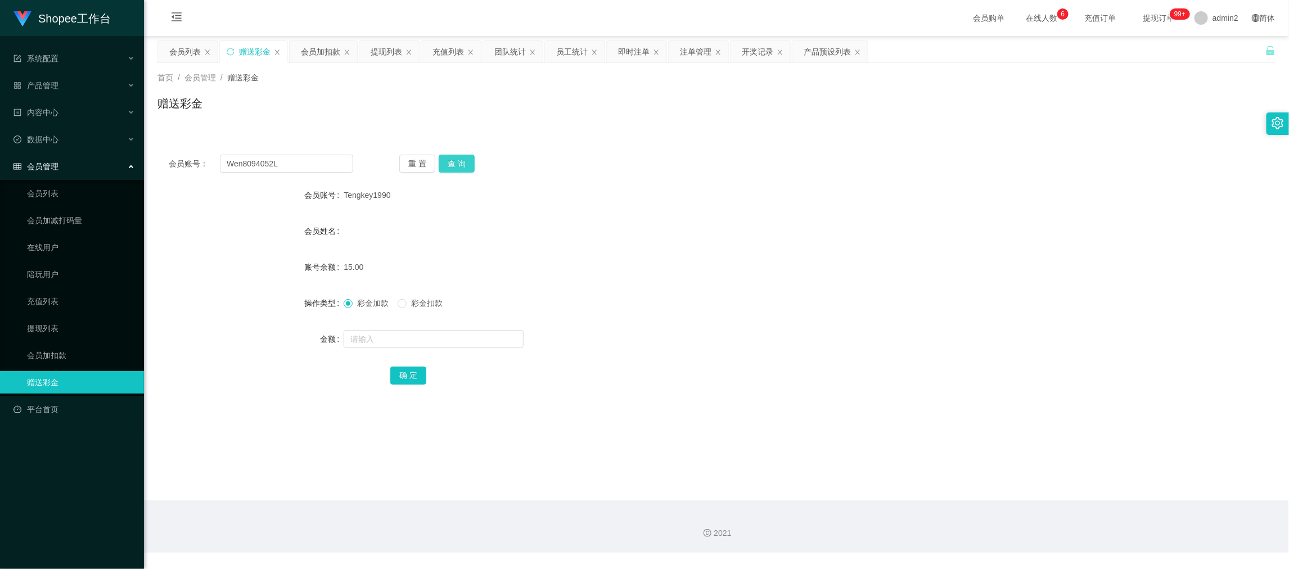
click at [453, 156] on button "查 询" at bounding box center [457, 164] width 36 height 18
click at [432, 341] on input "text" at bounding box center [434, 339] width 180 height 18
type input "200"
click at [400, 377] on button "确 定" at bounding box center [408, 376] width 36 height 18
click at [700, 330] on div "200" at bounding box center [670, 339] width 653 height 23
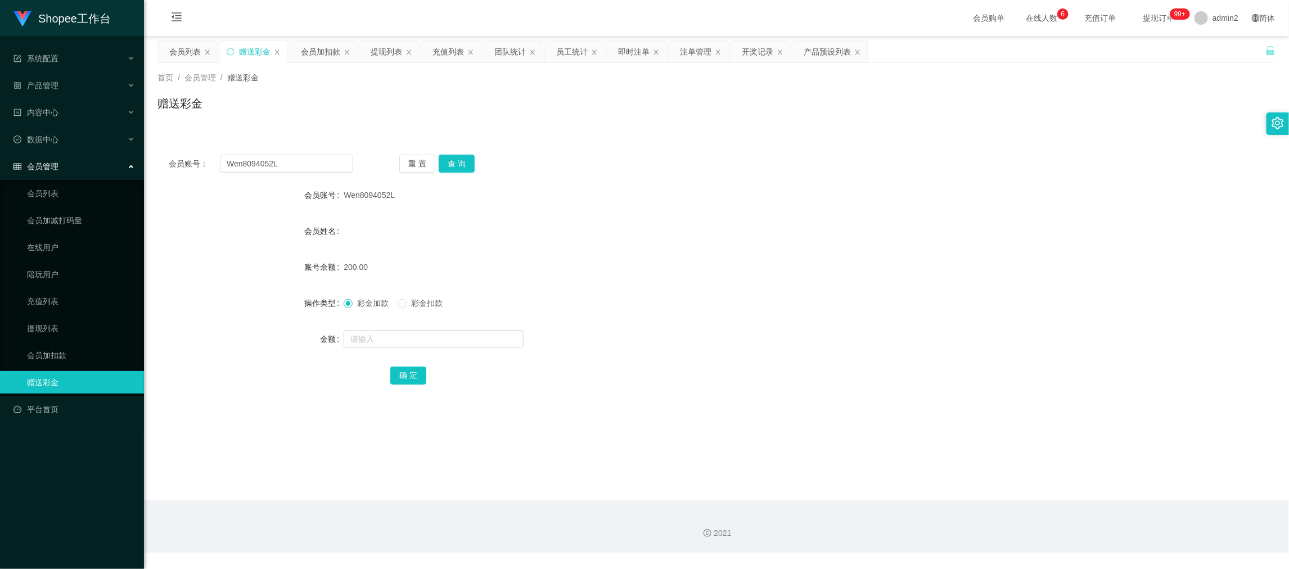
click at [998, 505] on div "2021" at bounding box center [716, 527] width 1145 height 52
click at [316, 165] on input "Wen8094052L" at bounding box center [286, 164] width 133 height 18
paste input "arvin"
type input "arvin"
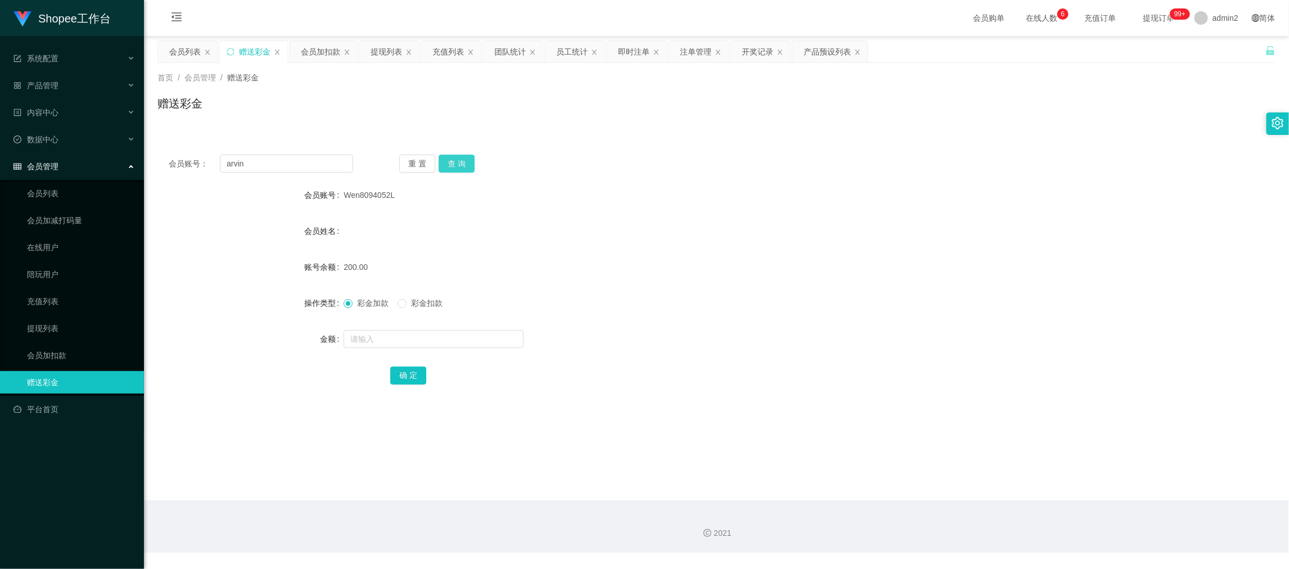
click at [450, 161] on button "查 询" at bounding box center [457, 164] width 36 height 18
click at [499, 336] on input "text" at bounding box center [434, 339] width 180 height 18
type input "15"
click at [408, 370] on button "确 定" at bounding box center [408, 376] width 36 height 18
click at [760, 262] on div "0.00" at bounding box center [670, 267] width 653 height 23
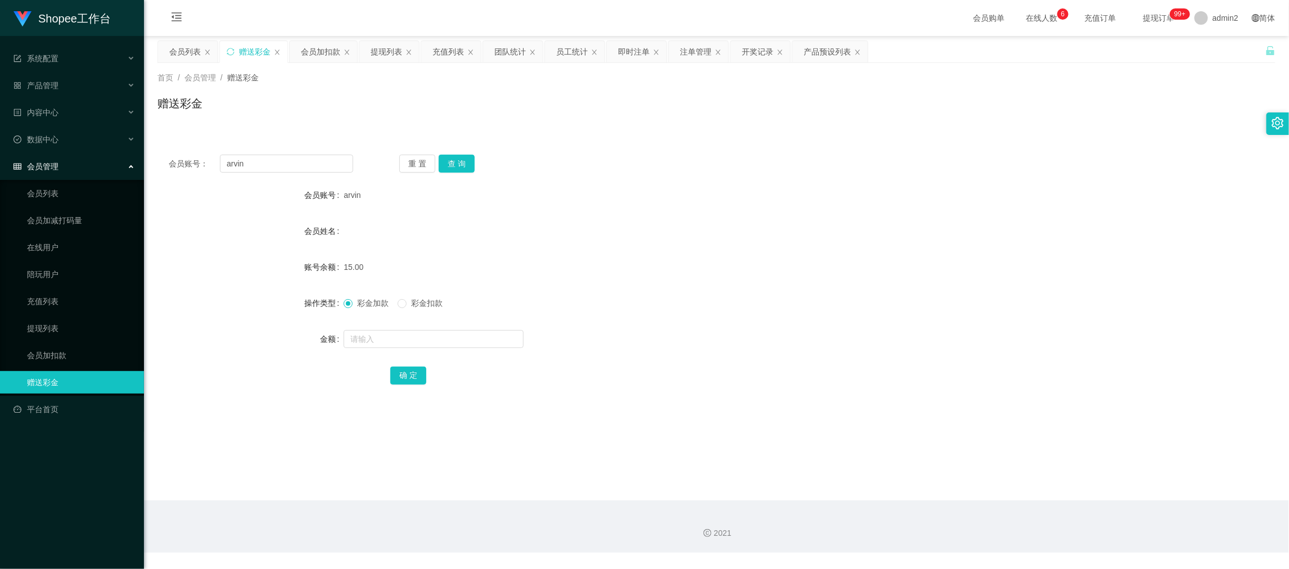
drag, startPoint x: 1051, startPoint y: 507, endPoint x: 628, endPoint y: 302, distance: 470.8
click at [1051, 507] on div "2021" at bounding box center [716, 527] width 1145 height 52
click at [318, 167] on input "arvin" at bounding box center [286, 164] width 133 height 18
drag, startPoint x: 318, startPoint y: 167, endPoint x: 324, endPoint y: 168, distance: 6.2
click at [319, 167] on input "arvin" at bounding box center [286, 164] width 133 height 18
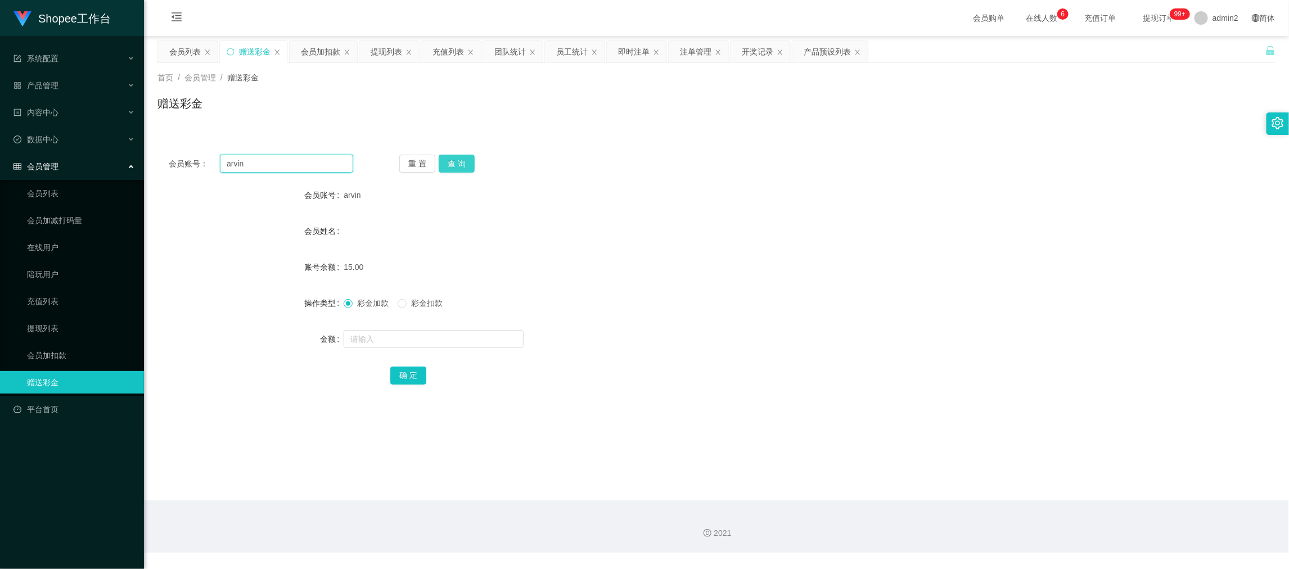
paste input "ZhangXiaoju"
type input "ZhangXiaojun"
click at [464, 158] on button "查 询" at bounding box center [457, 164] width 36 height 18
click at [472, 332] on input "text" at bounding box center [434, 339] width 180 height 18
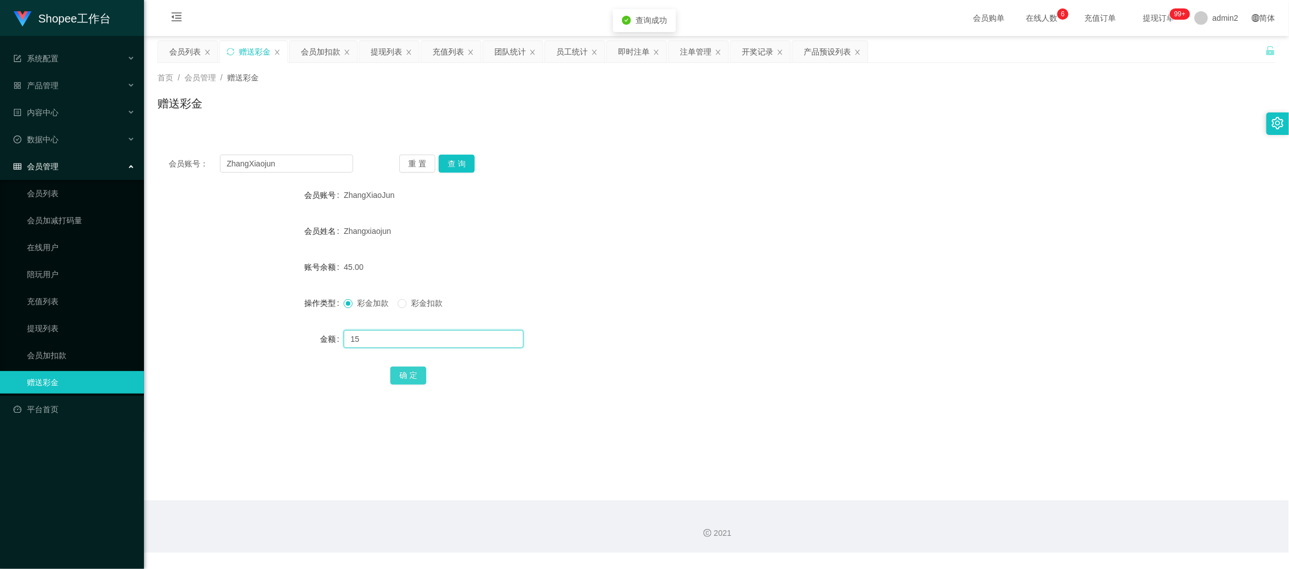
type input "15"
click at [416, 367] on button "确 定" at bounding box center [408, 376] width 36 height 18
drag, startPoint x: 750, startPoint y: 317, endPoint x: 761, endPoint y: 318, distance: 10.1
click at [761, 318] on form "会员账号 [PERSON_NAME] 会员姓名 [PERSON_NAME] 账号余额 45.00 操作类型 彩金加款 彩金扣款 金额 确 定" at bounding box center [717, 285] width 1118 height 203
click at [320, 157] on input "ZhangXiaojun" at bounding box center [286, 164] width 133 height 18
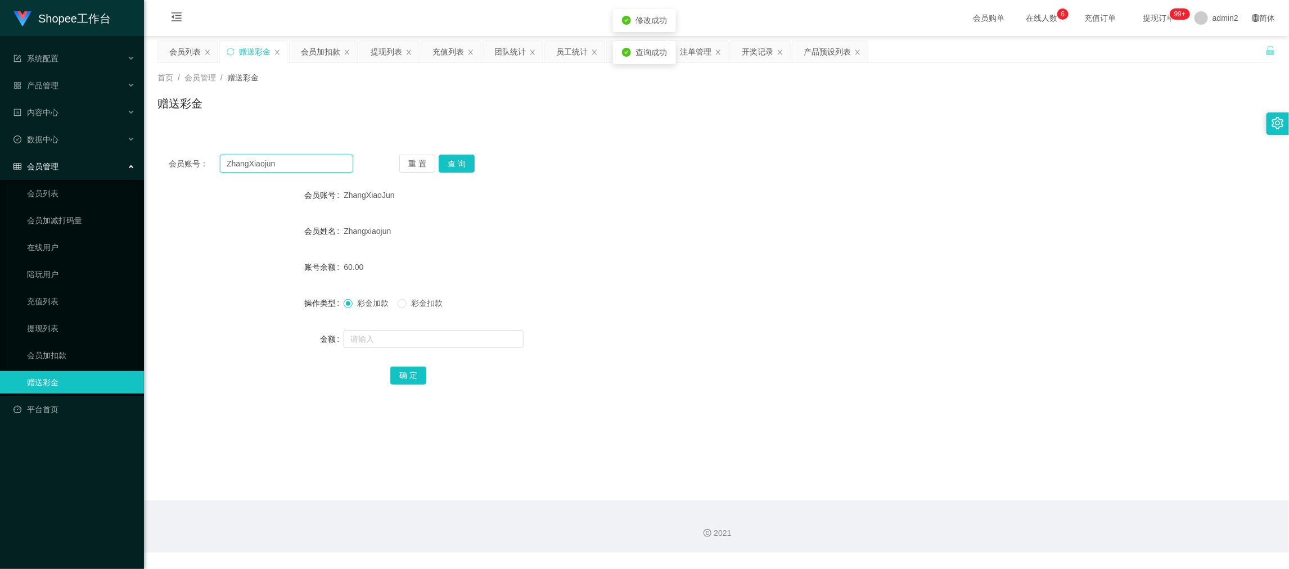
drag, startPoint x: 320, startPoint y: 157, endPoint x: 437, endPoint y: 176, distance: 118.5
click at [325, 160] on input "ZhangXiaojun" at bounding box center [286, 164] width 133 height 18
paste input "Sukpeilee9161"
type input "Sukpeilee9161"
click at [458, 167] on button "查 询" at bounding box center [457, 164] width 36 height 18
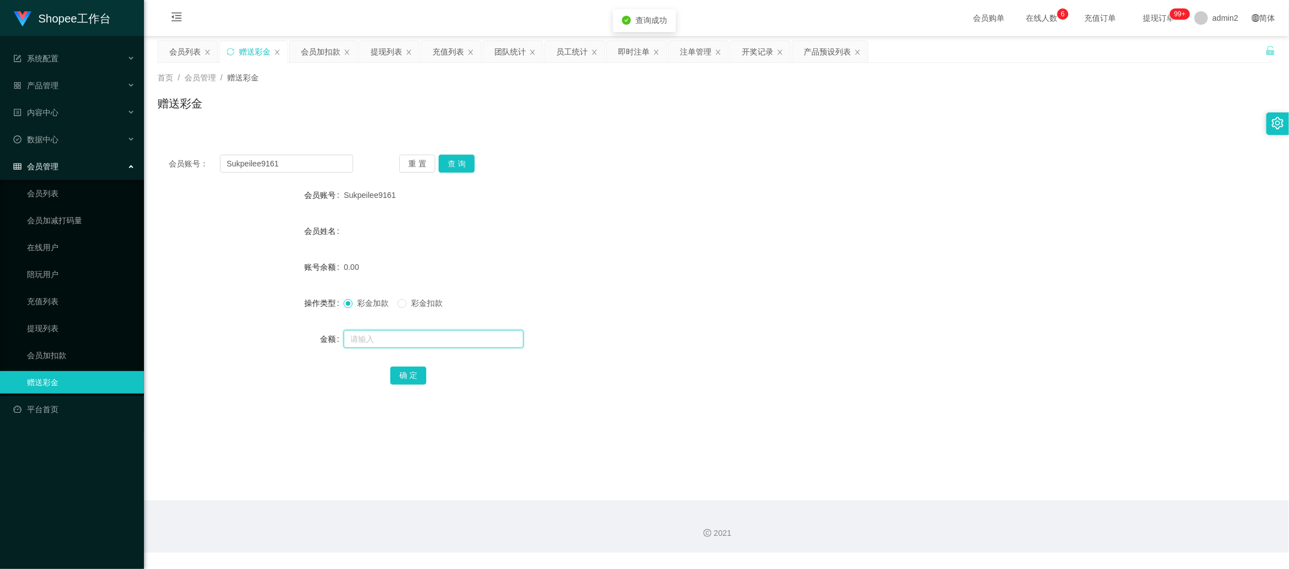
click at [489, 334] on input "text" at bounding box center [434, 339] width 180 height 18
click at [489, 336] on input "1" at bounding box center [434, 339] width 180 height 18
type input "15"
click at [397, 371] on button "确 定" at bounding box center [408, 376] width 36 height 18
click at [716, 322] on form "会员账号 Sukpeilee9161 会员姓名 账号余额 15.00 操作类型 彩金加款 彩金扣款 金额 确 定" at bounding box center [717, 285] width 1118 height 203
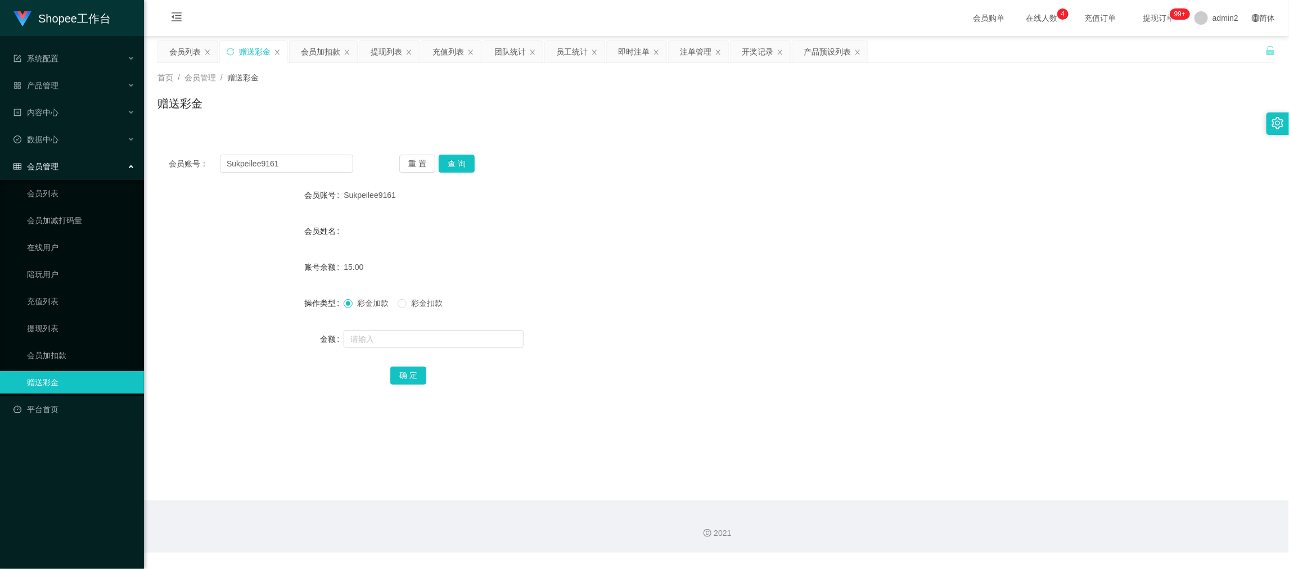
drag, startPoint x: 1037, startPoint y: 538, endPoint x: 638, endPoint y: 363, distance: 436.1
click at [1037, 538] on div "2021" at bounding box center [716, 534] width 1127 height 12
click at [302, 162] on input "Sukpeilee9161" at bounding box center [286, 164] width 133 height 18
paste input "tiew10"
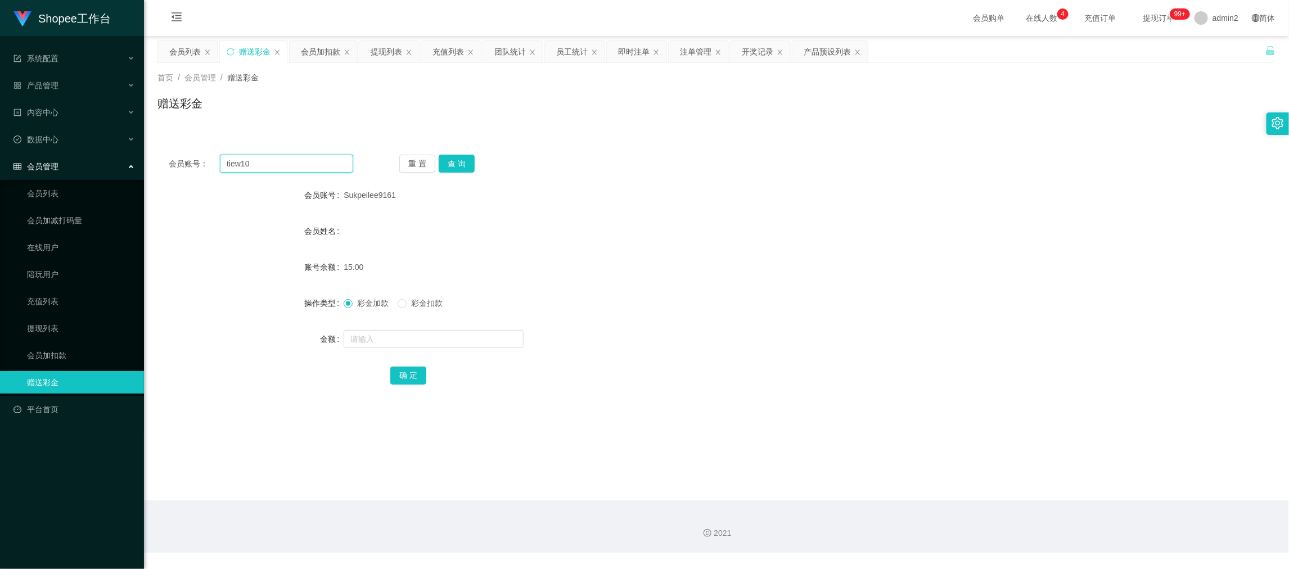
type input "tiew10"
click at [434, 160] on div "重 置 查 询" at bounding box center [491, 164] width 185 height 18
click at [455, 161] on button "查 询" at bounding box center [457, 164] width 36 height 18
click at [477, 345] on input "text" at bounding box center [434, 339] width 180 height 18
click at [478, 340] on input "text" at bounding box center [434, 339] width 180 height 18
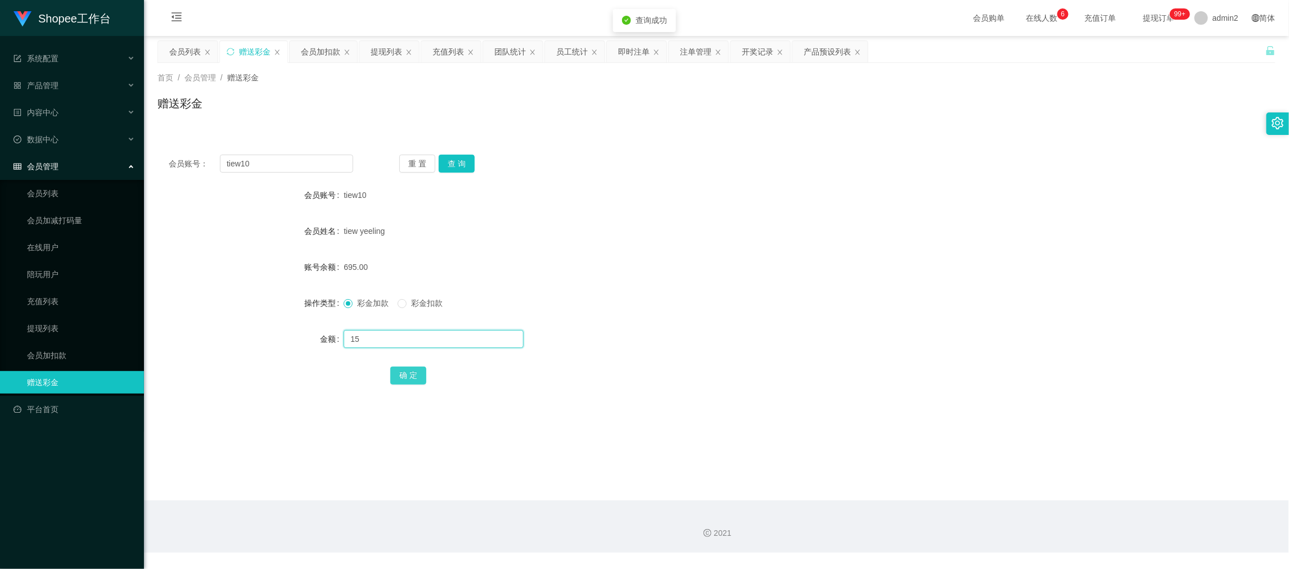
type input "15"
click at [404, 379] on button "确 定" at bounding box center [408, 376] width 36 height 18
click at [712, 325] on form "会员账号 tiew10 会员姓名 tiew yeeling 账号余额 695.00 操作类型 彩金加款 彩金扣款 金额 确 定" at bounding box center [717, 285] width 1118 height 203
drag, startPoint x: 978, startPoint y: 504, endPoint x: 971, endPoint y: 498, distance: 8.8
click at [978, 504] on div "2021" at bounding box center [716, 527] width 1145 height 52
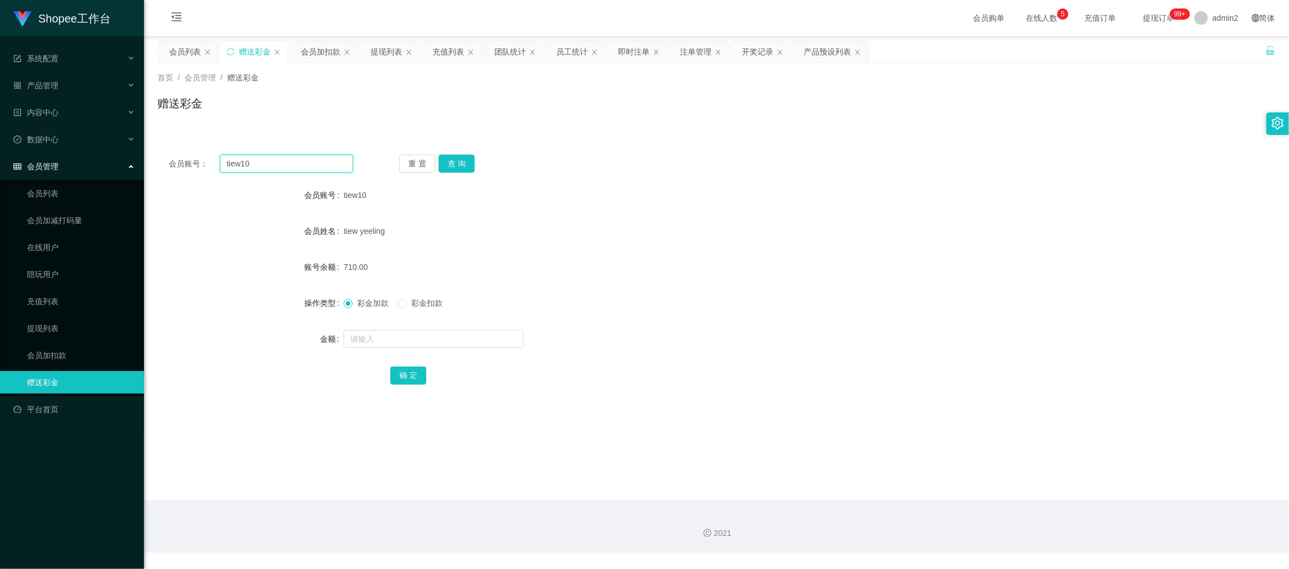
click at [293, 164] on input "tiew10" at bounding box center [286, 164] width 133 height 18
drag, startPoint x: 293, startPoint y: 164, endPoint x: 365, endPoint y: 167, distance: 72.0
click at [296, 164] on input "tiew10" at bounding box center [286, 164] width 133 height 18
paste input "SDCZL888"
type input "SDCZL888"
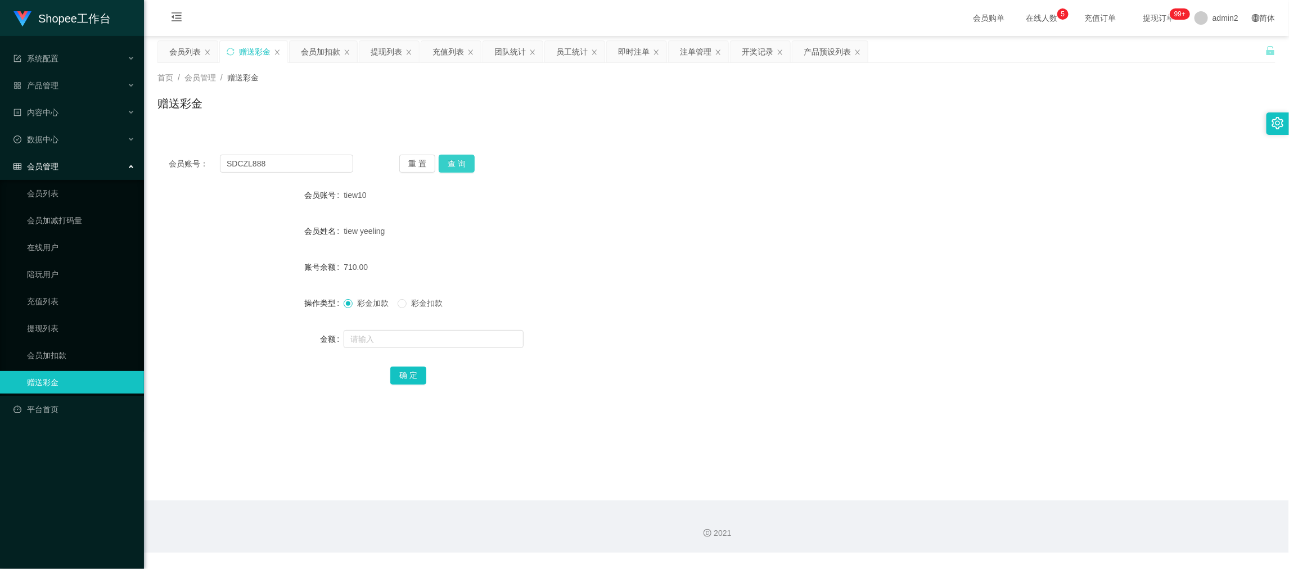
click at [455, 162] on button "查 询" at bounding box center [457, 164] width 36 height 18
click at [480, 342] on input "text" at bounding box center [434, 339] width 180 height 18
click at [480, 342] on input "1" at bounding box center [434, 339] width 180 height 18
type input "15"
click at [413, 371] on button "确 定" at bounding box center [408, 376] width 36 height 18
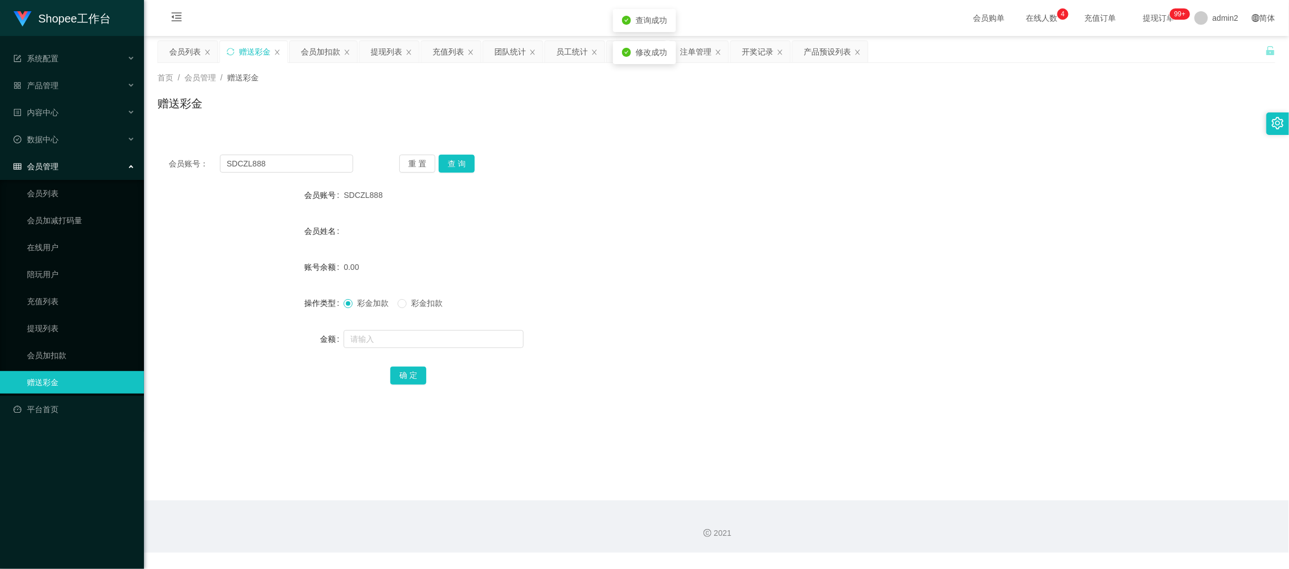
click at [738, 305] on div "彩金加款 彩金扣款" at bounding box center [670, 303] width 653 height 23
drag, startPoint x: 1009, startPoint y: 520, endPoint x: 669, endPoint y: 317, distance: 395.9
click at [1009, 517] on div "2021" at bounding box center [716, 527] width 1145 height 52
click at [307, 162] on input "SDCZL888" at bounding box center [286, 164] width 133 height 18
drag, startPoint x: 307, startPoint y: 162, endPoint x: 388, endPoint y: 178, distance: 83.1
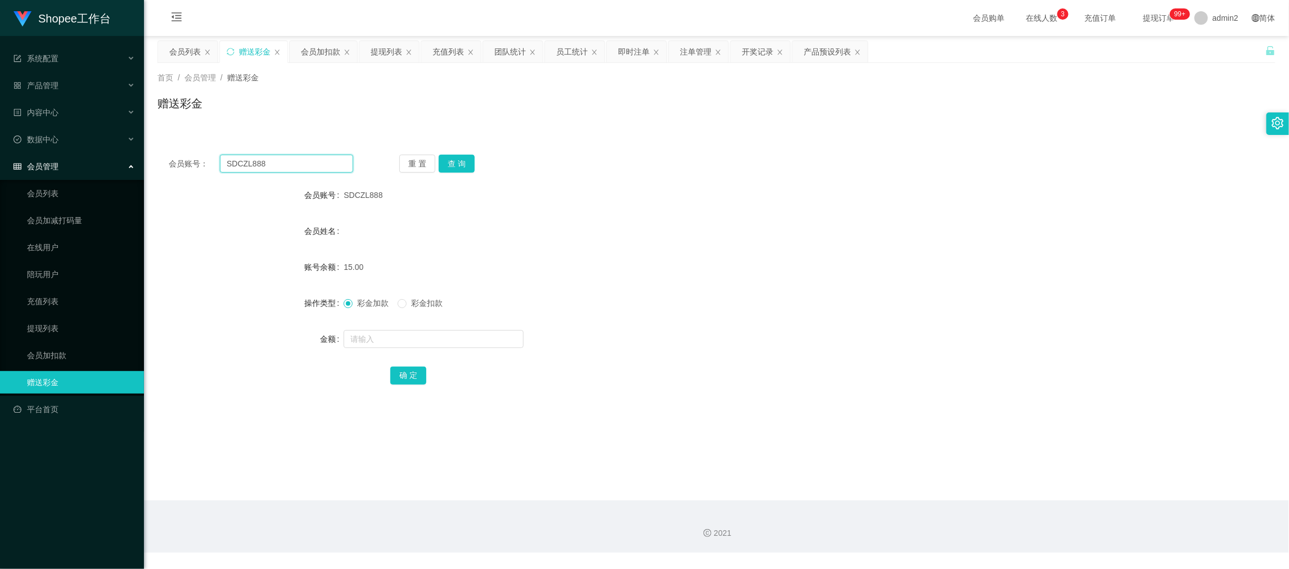
click at [307, 162] on input "SDCZL888" at bounding box center [286, 164] width 133 height 18
paste input "Ivan666"
type input "Ivan666"
click at [462, 167] on button "查 询" at bounding box center [457, 164] width 36 height 18
click at [461, 335] on input "text" at bounding box center [434, 339] width 180 height 18
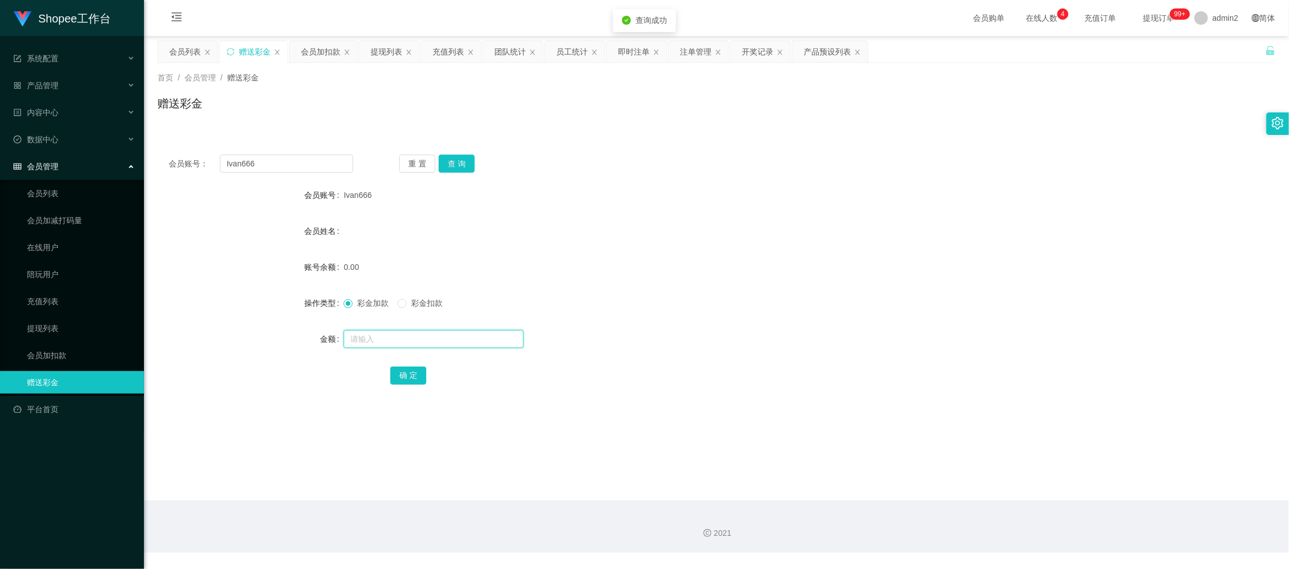
click at [461, 335] on input "text" at bounding box center [434, 339] width 180 height 18
type input "80"
drag, startPoint x: 410, startPoint y: 376, endPoint x: 484, endPoint y: 356, distance: 77.1
click at [410, 376] on button "确 定" at bounding box center [408, 376] width 36 height 18
click at [787, 287] on form "会员账号 Ivan666 会员姓名 账号余额 0.00 操作类型 彩金加款 彩金扣款 金额 确 定" at bounding box center [717, 285] width 1118 height 203
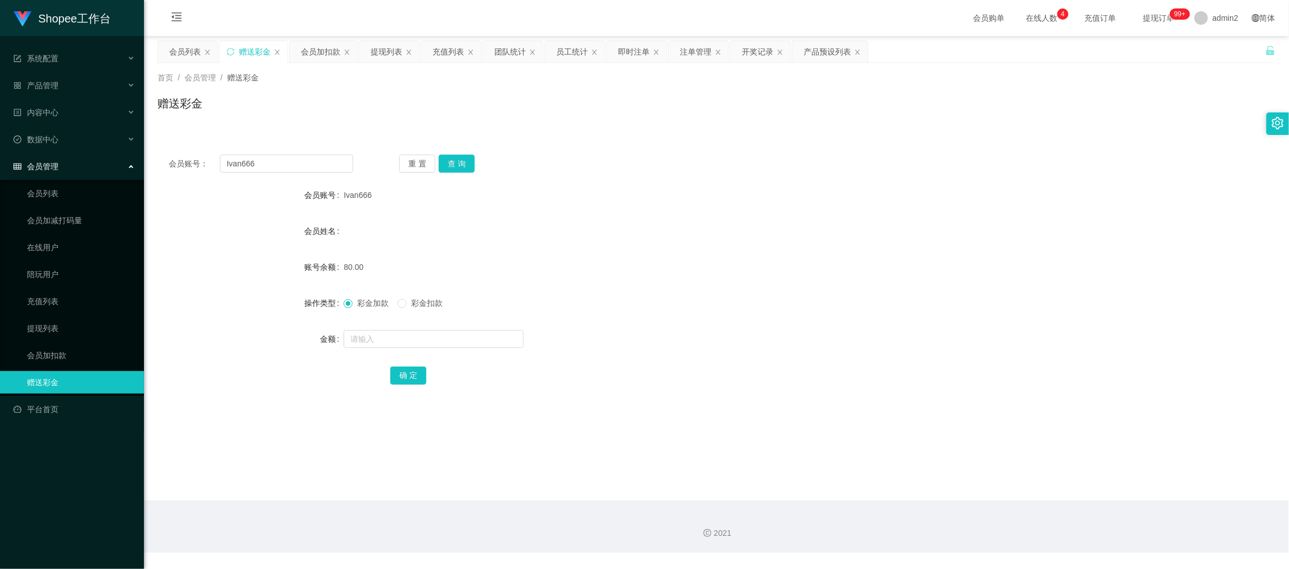
drag, startPoint x: 1011, startPoint y: 504, endPoint x: 766, endPoint y: 376, distance: 275.8
click at [1011, 504] on div "2021" at bounding box center [716, 527] width 1145 height 52
click at [307, 164] on input "Ivan666" at bounding box center [286, 164] width 133 height 18
drag, startPoint x: 307, startPoint y: 164, endPoint x: 321, endPoint y: 165, distance: 14.1
click at [309, 164] on input "Ivan666" at bounding box center [286, 164] width 133 height 18
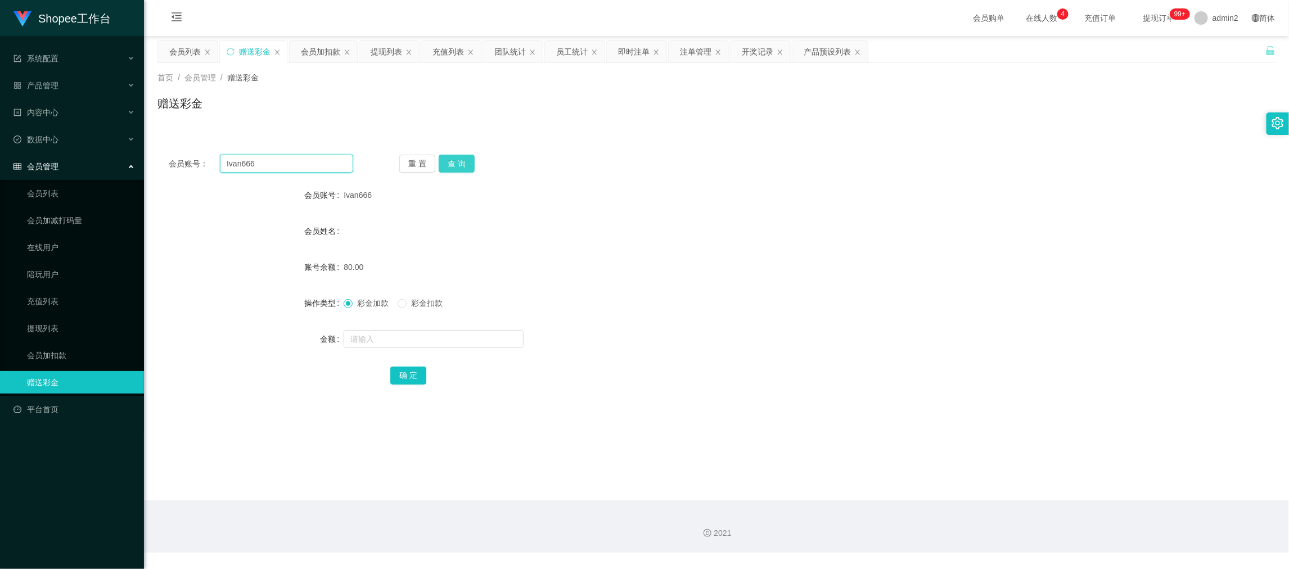
paste input "Terence9"
type input "Terence96"
click at [466, 158] on button "查 询" at bounding box center [457, 164] width 36 height 18
click at [480, 341] on input "text" at bounding box center [434, 339] width 180 height 18
click at [480, 341] on input "1" at bounding box center [434, 339] width 180 height 18
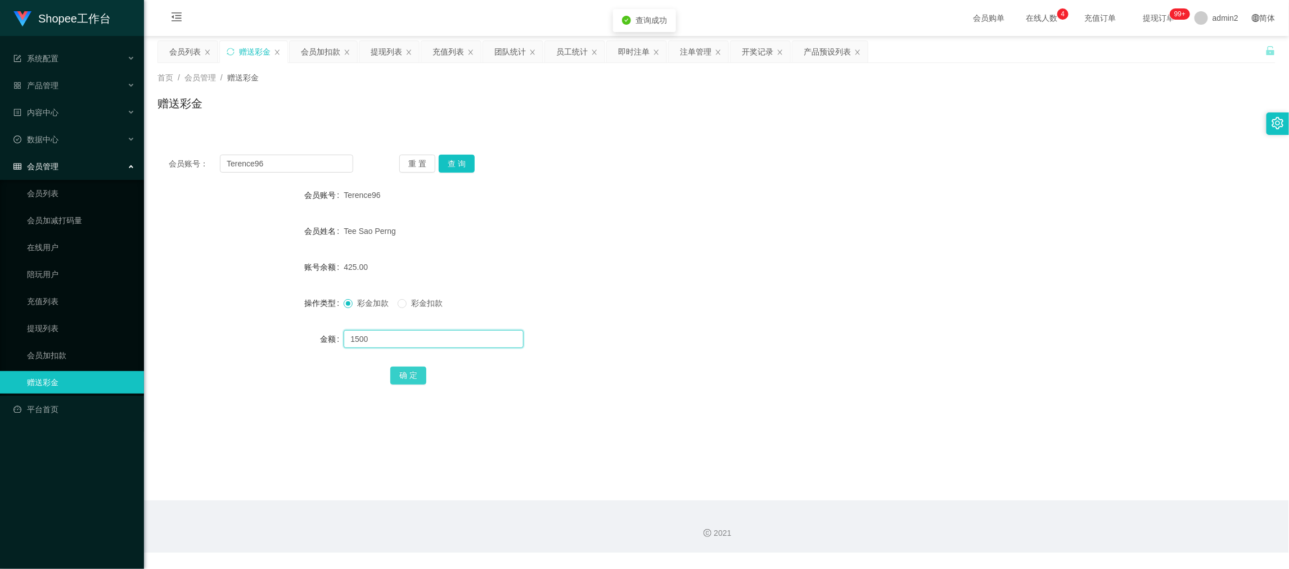
type input "1500"
drag, startPoint x: 406, startPoint y: 369, endPoint x: 435, endPoint y: 359, distance: 31.0
click at [406, 369] on button "确 定" at bounding box center [408, 376] width 36 height 18
click at [673, 331] on div at bounding box center [670, 339] width 653 height 23
click at [1018, 496] on main "关闭左侧 关闭右侧 关闭其它 刷新页面 会员列表 赠送彩金 会员加扣款 提现列表 充值列表 团队统计 员工统计 即时注单 注单管理 开奖记录 产品预设列表 首…" at bounding box center [716, 268] width 1145 height 465
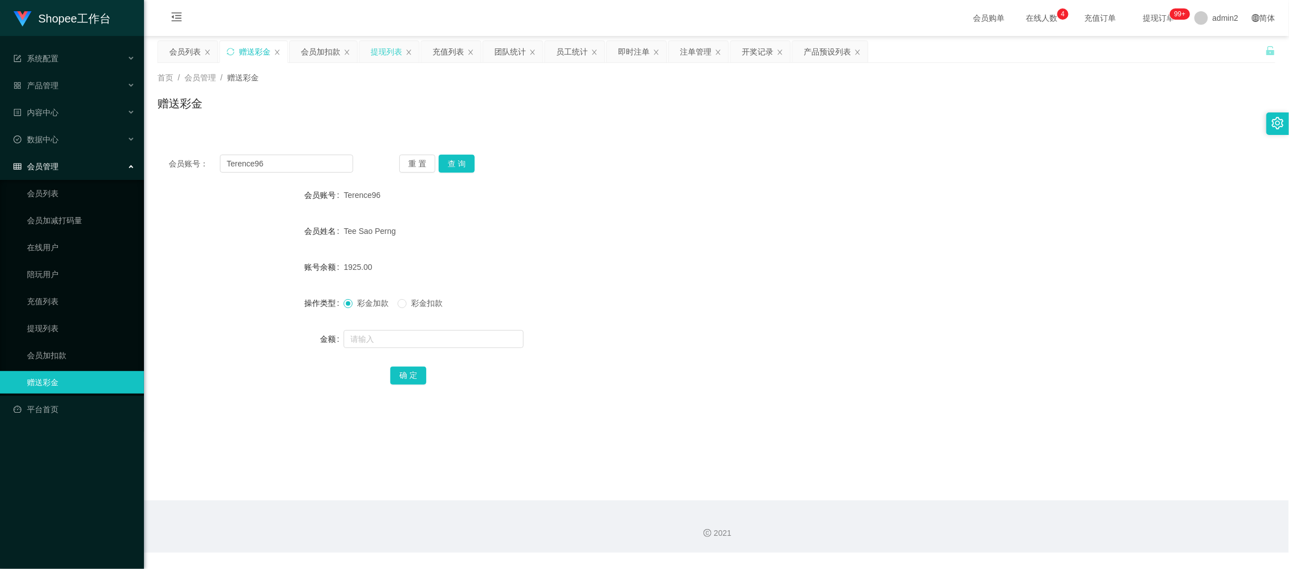
click at [378, 44] on div "提现列表" at bounding box center [387, 51] width 32 height 21
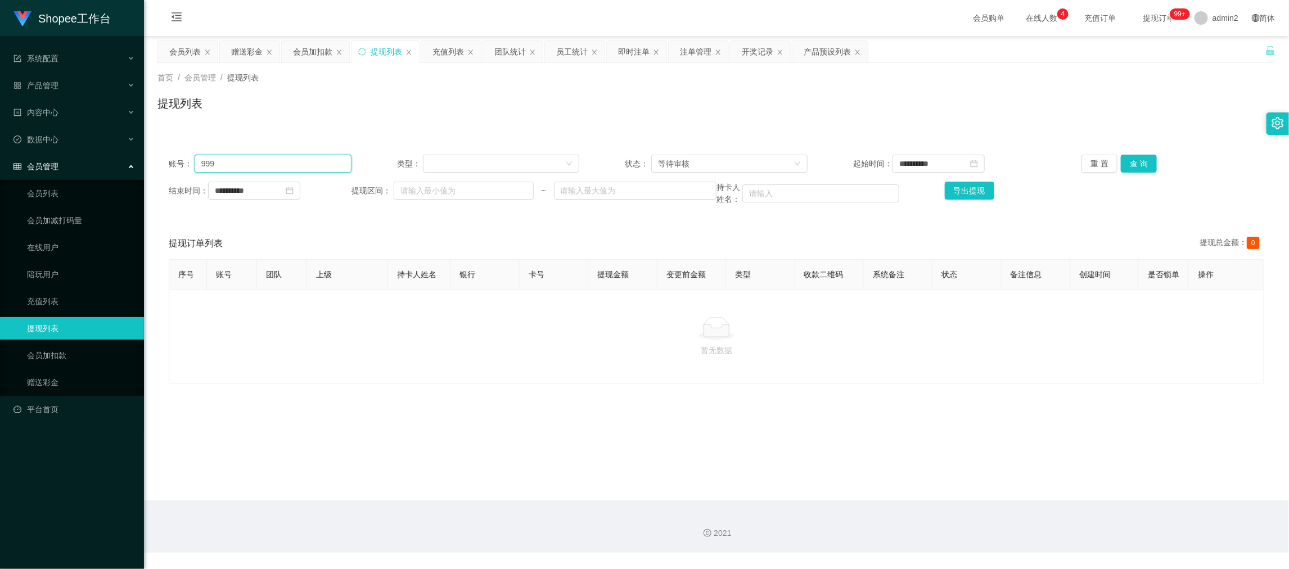
click at [306, 160] on input "999" at bounding box center [273, 164] width 157 height 18
paste input "Ivan666"
type input "Ivan666"
click at [1123, 165] on button "查 询" at bounding box center [1139, 164] width 36 height 18
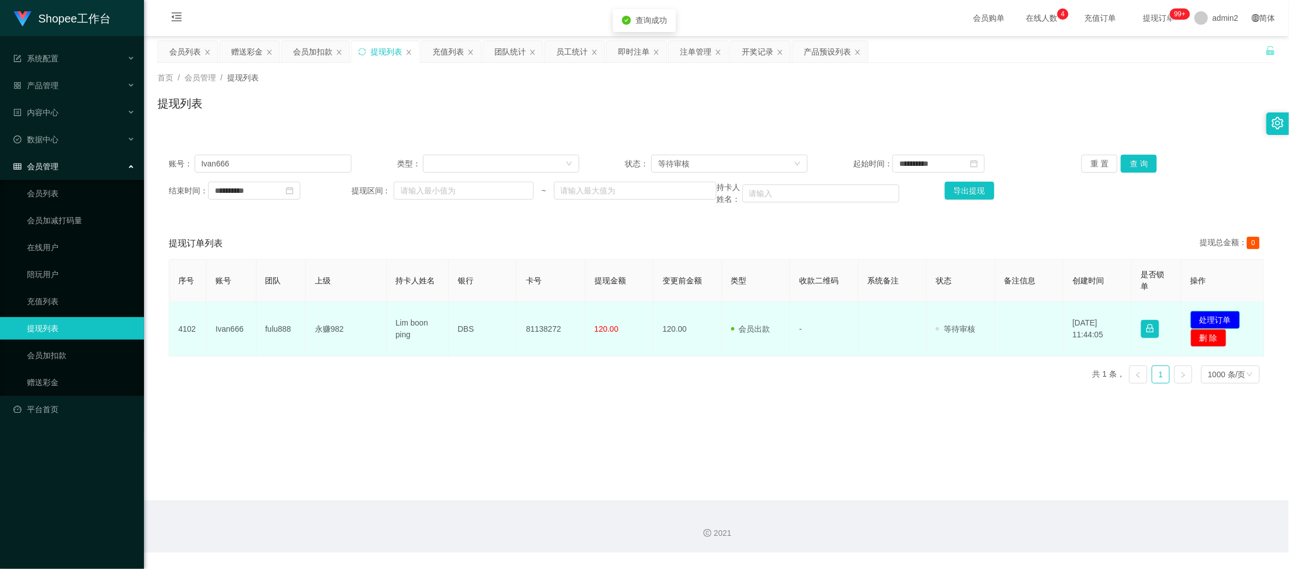
click at [1213, 317] on button "处理订单" at bounding box center [1216, 320] width 50 height 18
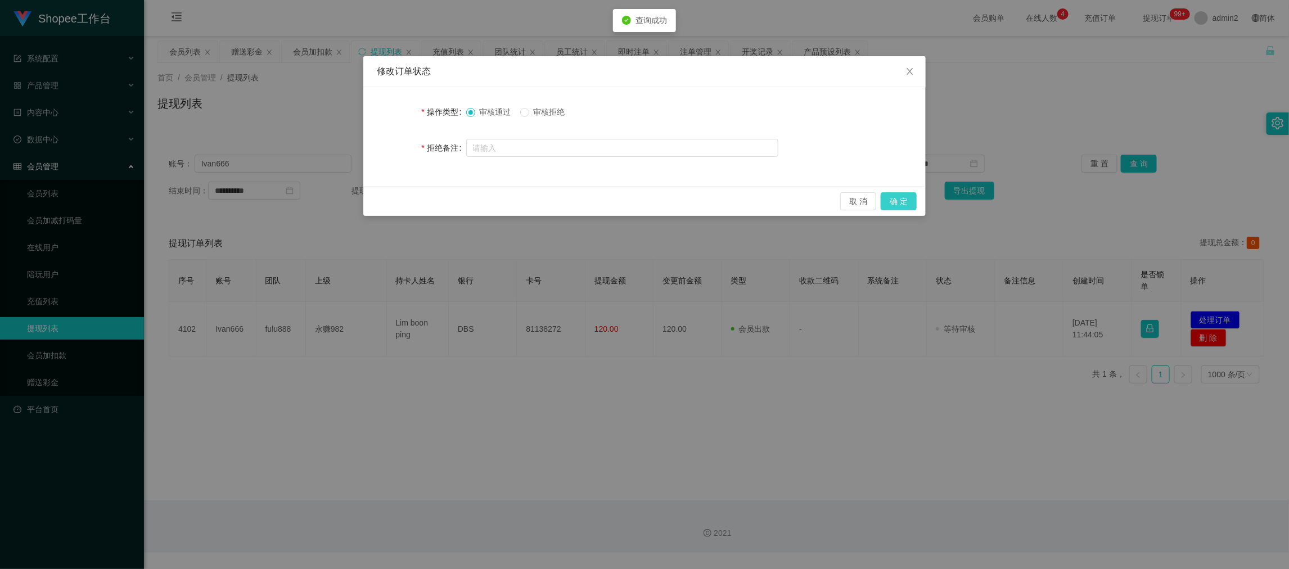
click at [896, 203] on button "确 定" at bounding box center [899, 201] width 36 height 18
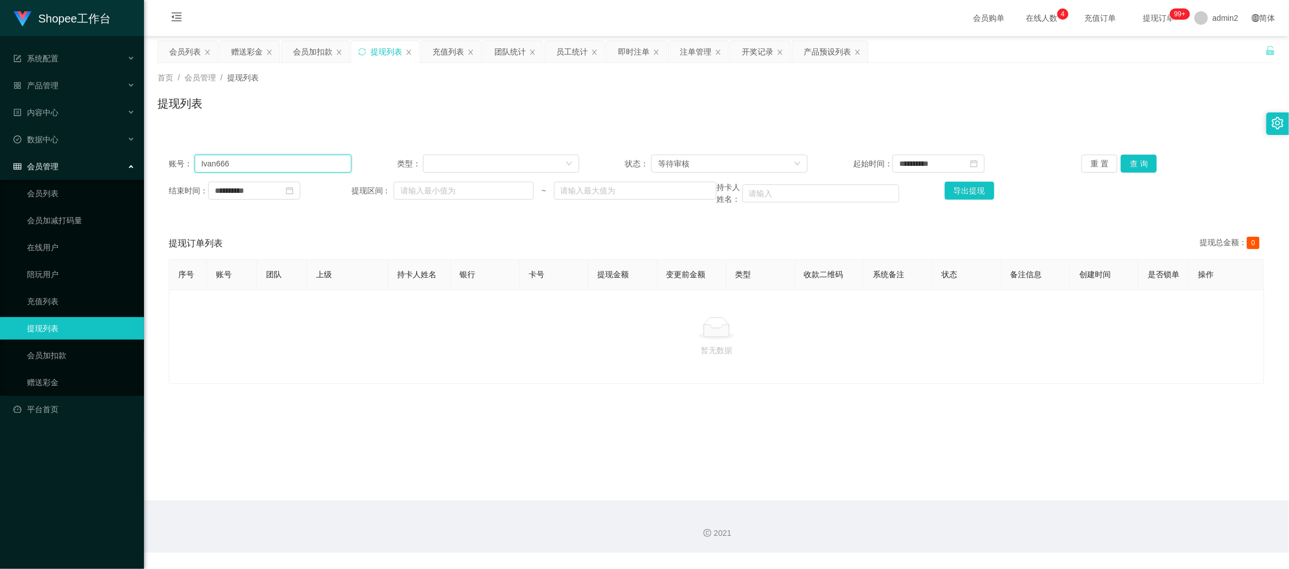
click at [312, 160] on input "Ivan666" at bounding box center [273, 164] width 157 height 18
paste input "Wen8094052L"
type input "Wen8094052L"
drag, startPoint x: 703, startPoint y: 161, endPoint x: 703, endPoint y: 174, distance: 12.4
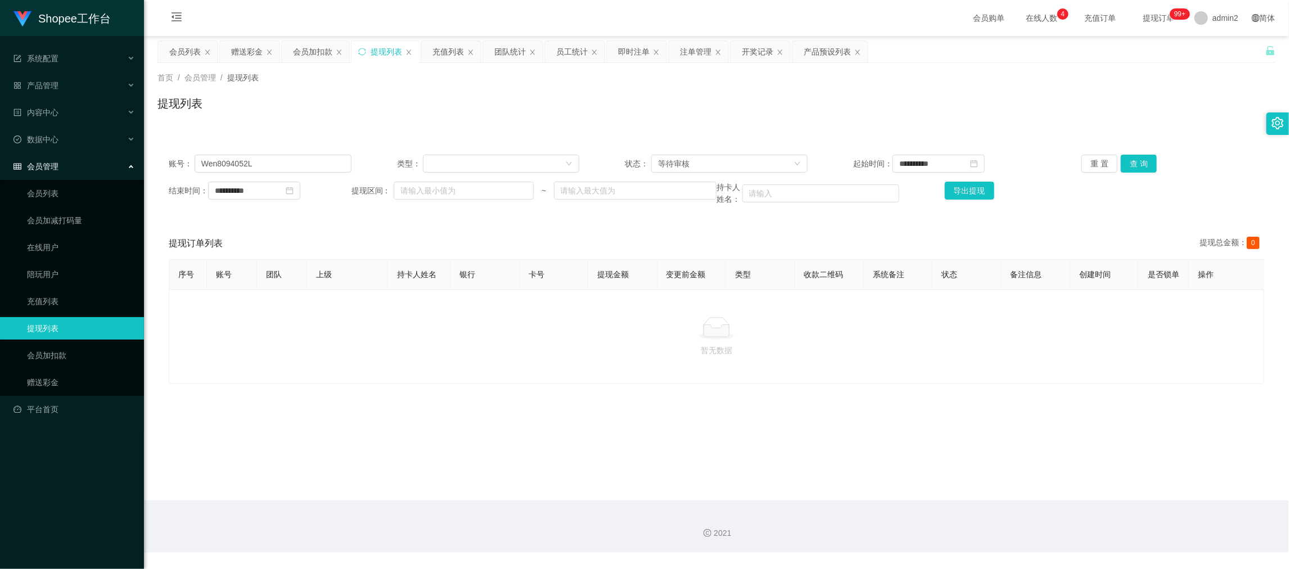
click at [703, 161] on div "等待审核" at bounding box center [726, 163] width 136 height 17
click at [696, 199] on li "审核成功" at bounding box center [725, 204] width 155 height 18
click at [1125, 163] on button "查 询" at bounding box center [1139, 164] width 36 height 18
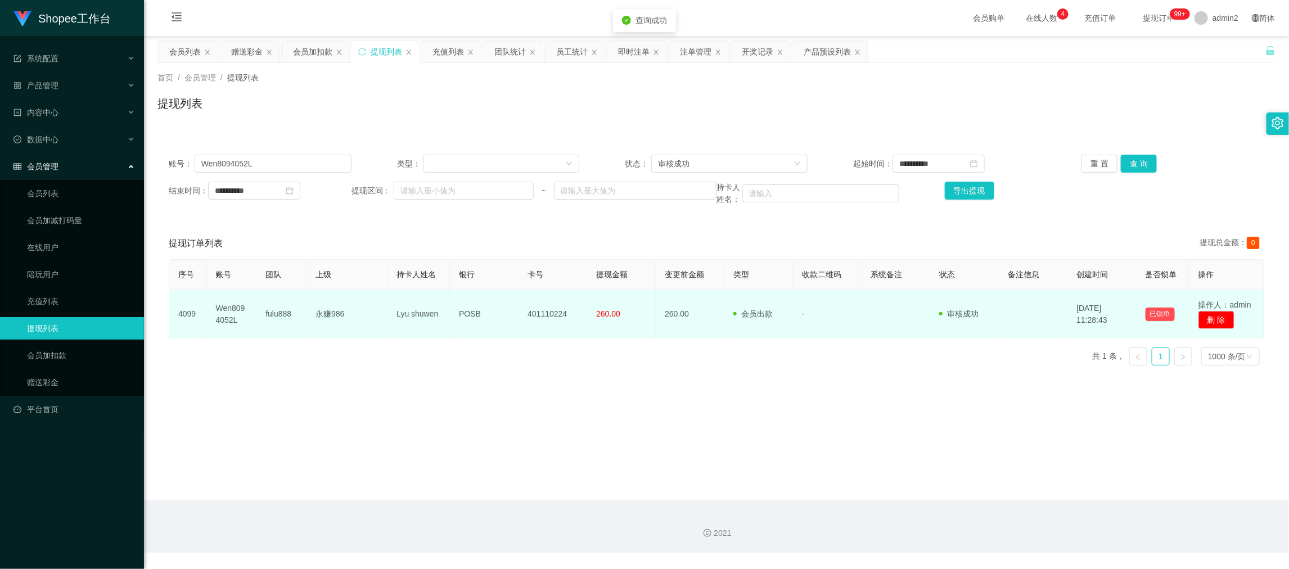
click at [849, 338] on td "-" at bounding box center [827, 314] width 69 height 48
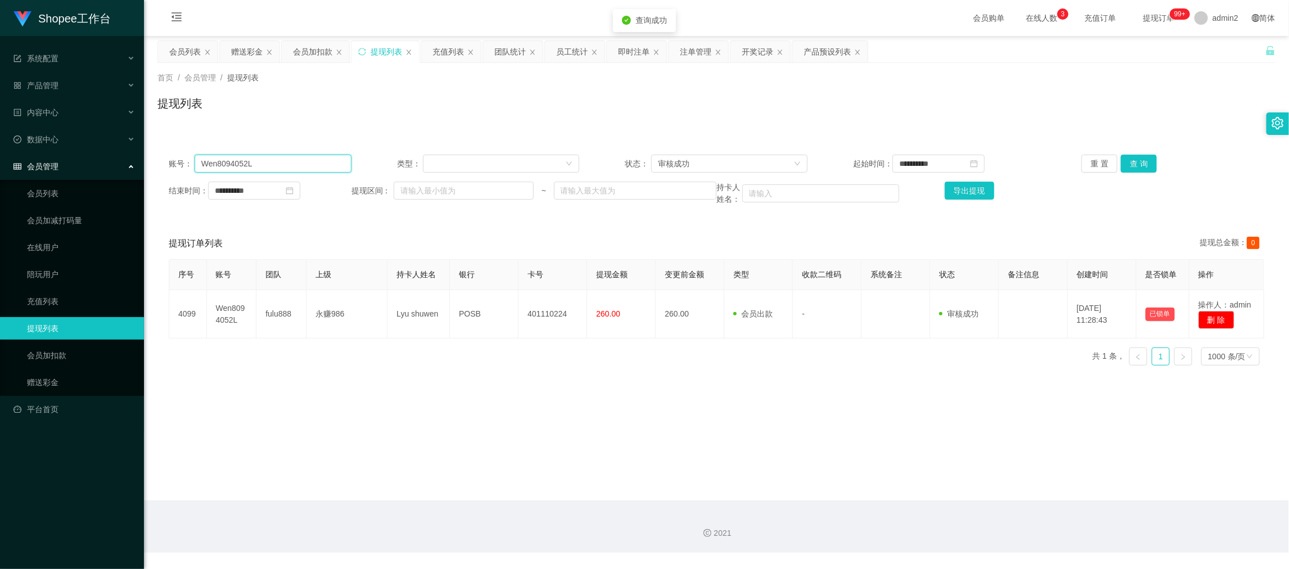
drag, startPoint x: 282, startPoint y: 165, endPoint x: 188, endPoint y: 165, distance: 94.5
click at [188, 165] on div "账号： Wen8094052L" at bounding box center [260, 164] width 183 height 18
drag, startPoint x: 535, startPoint y: 403, endPoint x: 637, endPoint y: 320, distance: 131.6
click at [535, 403] on main "**********" at bounding box center [716, 268] width 1145 height 465
click at [686, 160] on div "审核成功" at bounding box center [674, 163] width 32 height 17
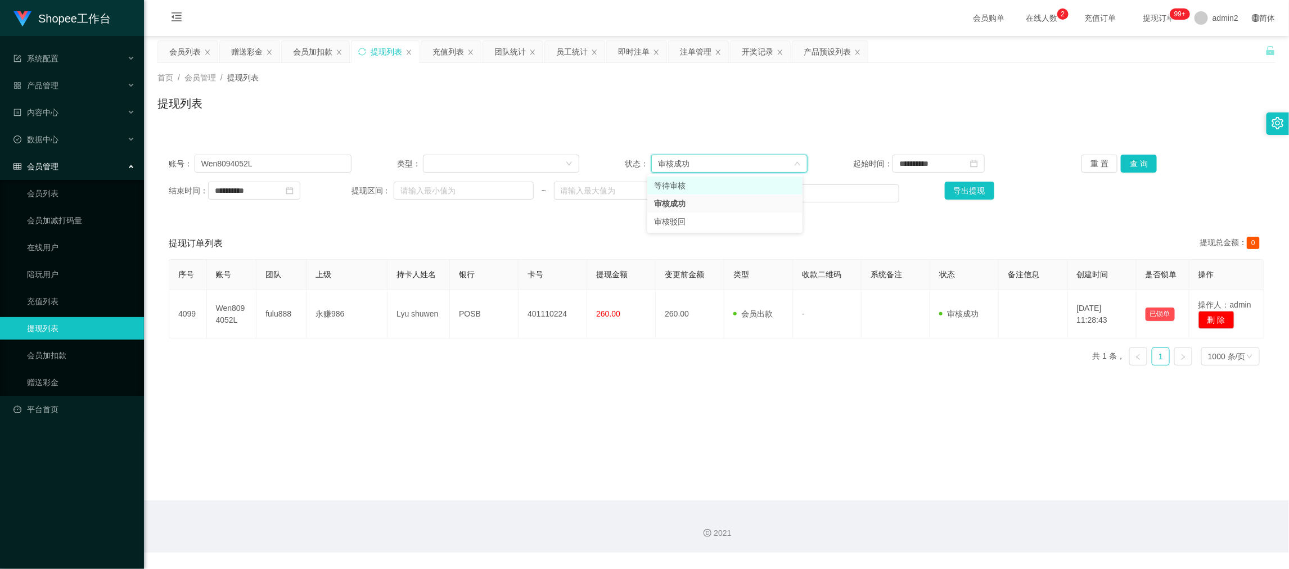
click at [694, 186] on li "等待审核" at bounding box center [725, 186] width 155 height 18
click at [1144, 158] on button "查 询" at bounding box center [1139, 164] width 36 height 18
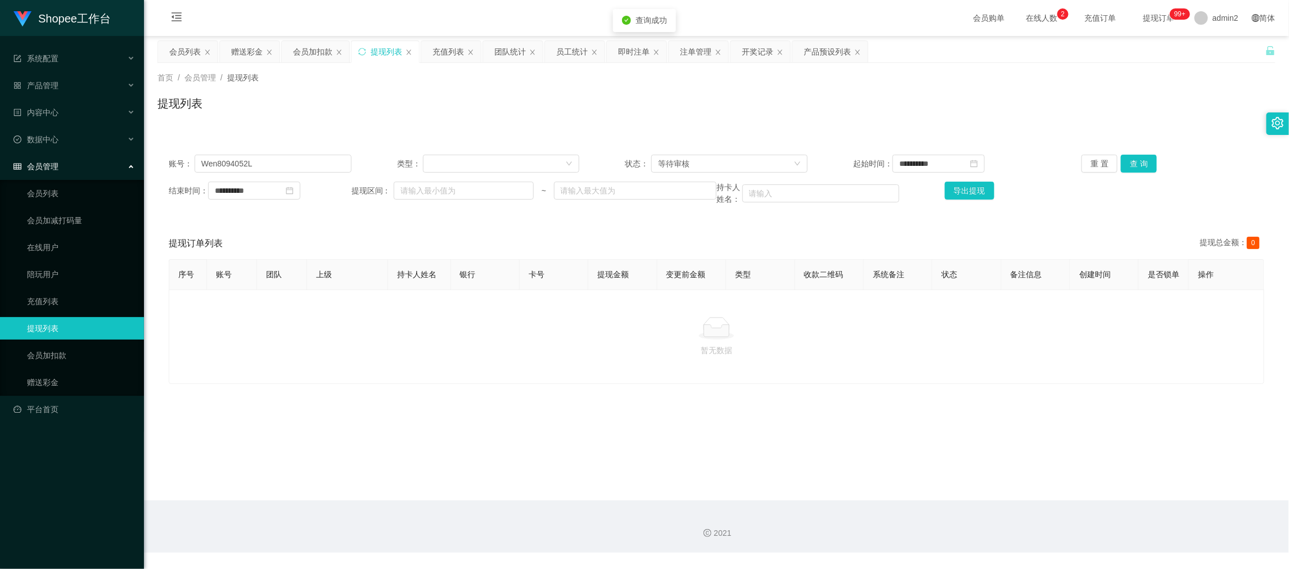
click at [906, 379] on div "暂无数据" at bounding box center [717, 337] width 1096 height 95
drag, startPoint x: 1037, startPoint y: 507, endPoint x: 943, endPoint y: 451, distance: 109.5
click at [1037, 508] on div "2021" at bounding box center [716, 527] width 1145 height 52
click at [250, 57] on div "赠送彩金" at bounding box center [247, 51] width 32 height 21
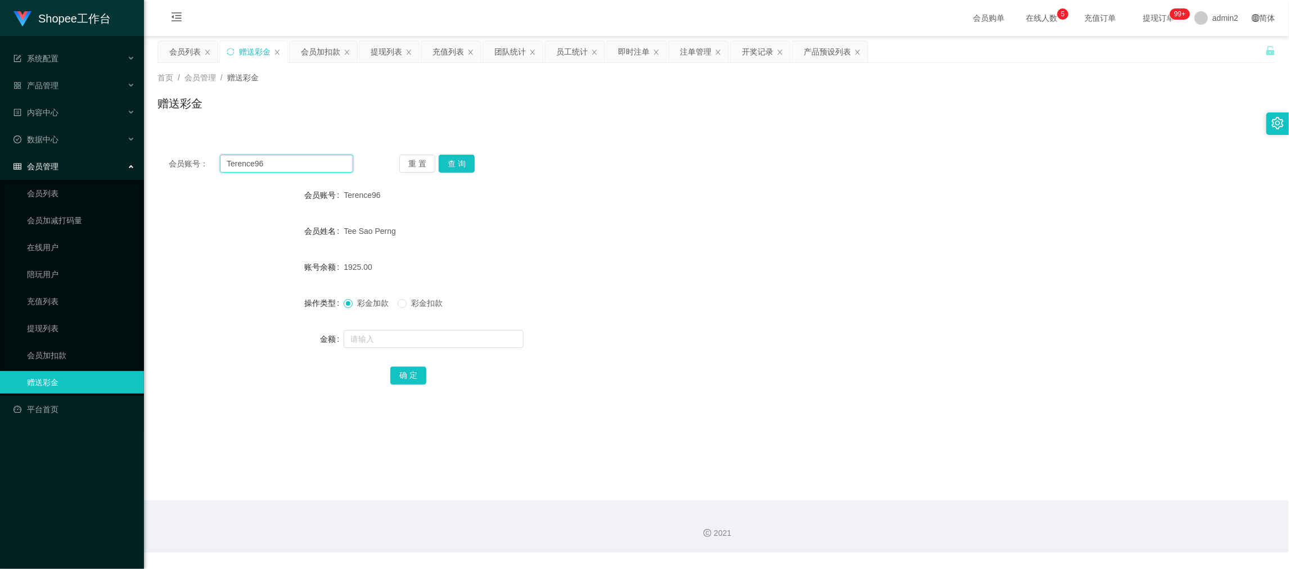
click at [341, 168] on input "Terence96" at bounding box center [286, 164] width 133 height 18
paste input "fang3797802"
type input "fang3797802"
click at [444, 161] on button "查 询" at bounding box center [457, 164] width 36 height 18
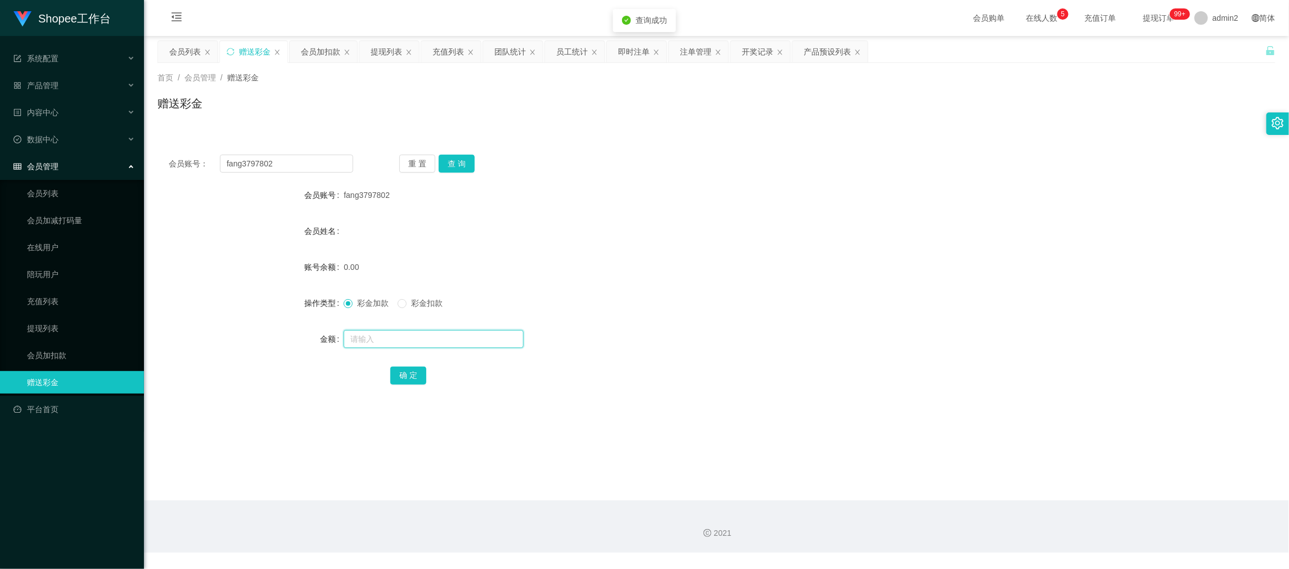
click at [489, 338] on input "text" at bounding box center [434, 339] width 180 height 18
click at [489, 338] on input "8" at bounding box center [434, 339] width 180 height 18
type input "80"
click at [417, 379] on button "确 定" at bounding box center [408, 376] width 36 height 18
click at [678, 323] on form "会员账号 fang3797802 会员姓名 账号余额 0.00 操作类型 彩金加款 彩金扣款 金额 确 定" at bounding box center [717, 285] width 1118 height 203
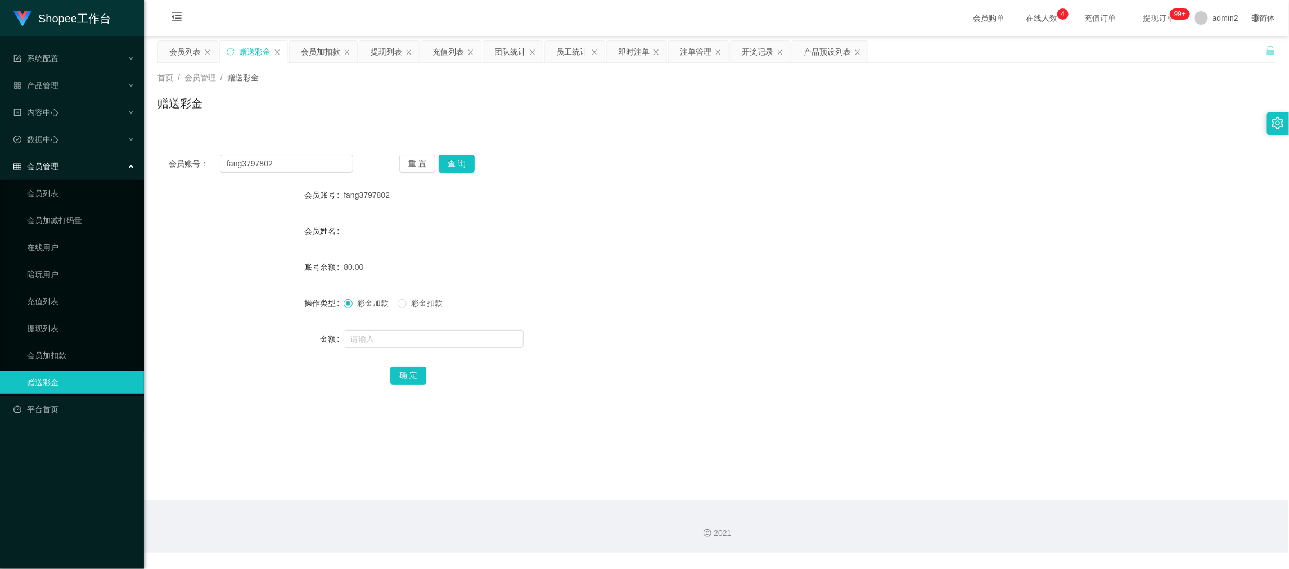
click at [1020, 494] on main "关闭左侧 关闭右侧 关闭其它 刷新页面 会员列表 赠送彩金 会员加扣款 提现列表 充值列表 团队统计 员工统计 即时注单 注单管理 开奖记录 产品预设列表 首…" at bounding box center [716, 268] width 1145 height 465
click at [326, 167] on input "fang3797802" at bounding box center [286, 164] width 133 height 18
paste input "Deb25"
type input "Deb25"
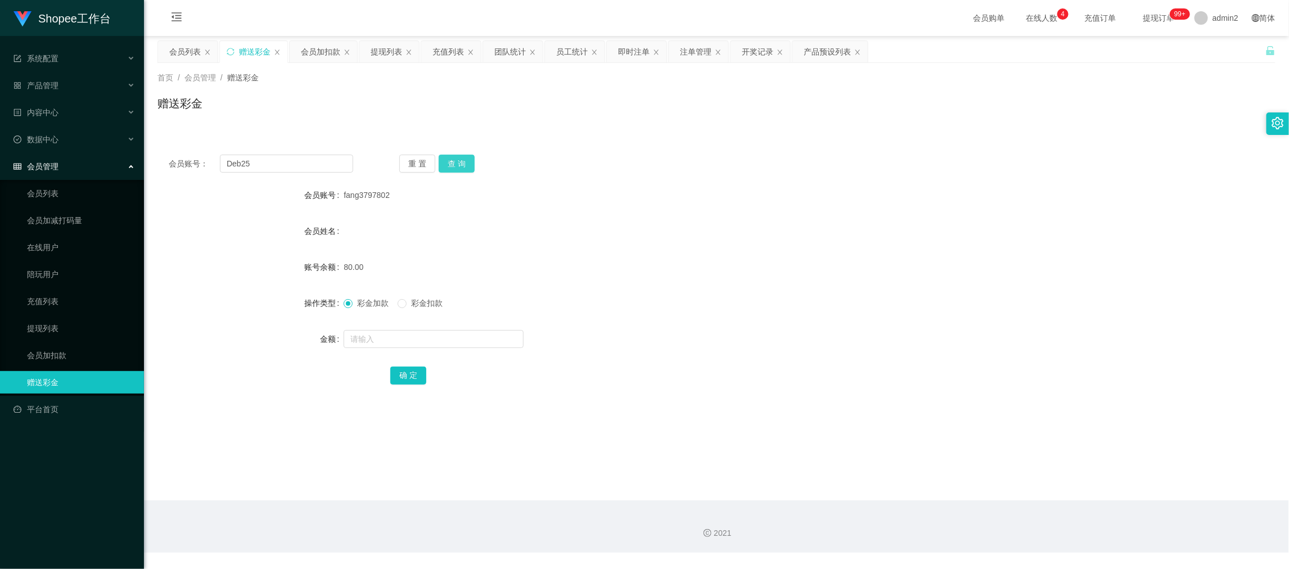
click at [466, 167] on button "查 询" at bounding box center [457, 164] width 36 height 18
click at [483, 331] on input "text" at bounding box center [434, 339] width 180 height 18
type input "80"
click at [402, 381] on button "确 定" at bounding box center [408, 376] width 36 height 18
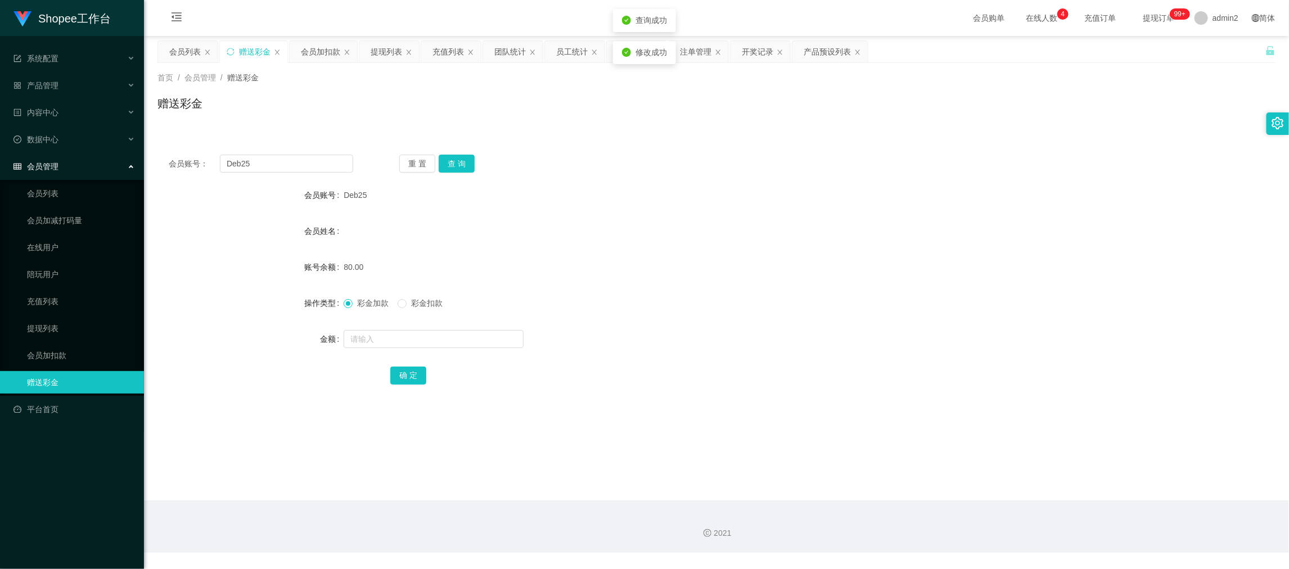
click at [695, 288] on form "会员账号 Deb25 会员姓名 账号余额 80.00 操作类型 彩金加款 彩金扣款 金额 确 定" at bounding box center [717, 285] width 1118 height 203
click at [1032, 485] on main "关闭左侧 关闭右侧 关闭其它 刷新页面 会员列表 赠送彩金 会员加扣款 提现列表 充值列表 团队统计 员工统计 即时注单 注单管理 开奖记录 产品预设列表 首…" at bounding box center [716, 268] width 1145 height 465
click at [294, 161] on input "Deb25" at bounding box center [286, 164] width 133 height 18
drag, startPoint x: 294, startPoint y: 161, endPoint x: 335, endPoint y: 168, distance: 41.5
click at [297, 163] on input "Deb25" at bounding box center [286, 164] width 133 height 18
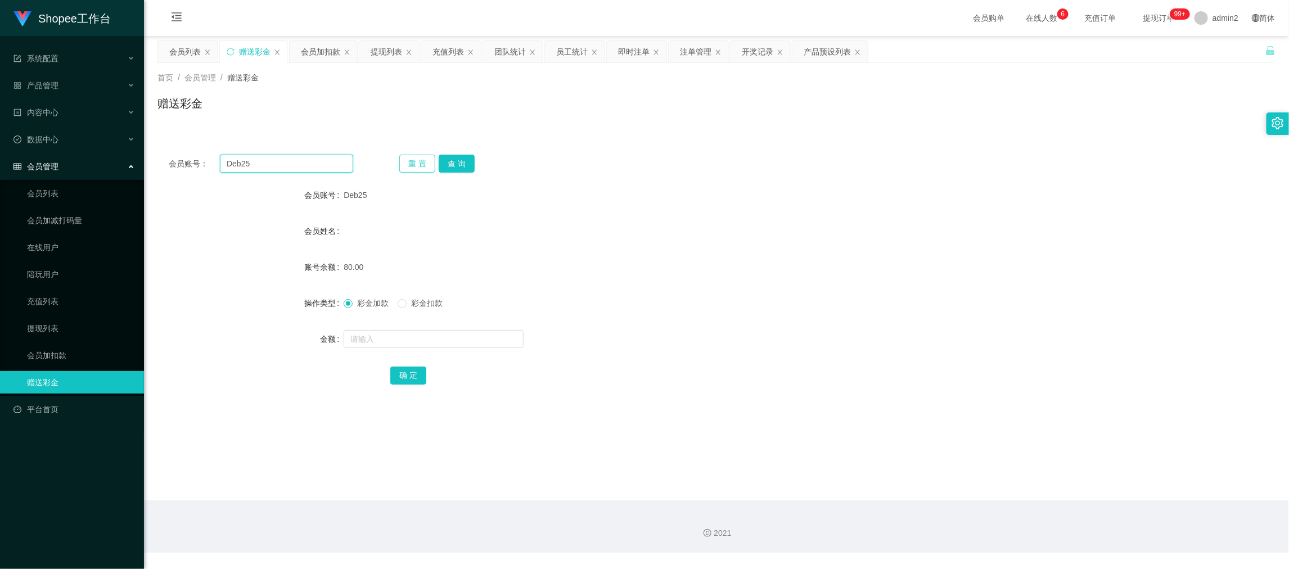
paste input "8359387"
type input "83593875"
click at [463, 168] on button "查 询" at bounding box center [457, 164] width 36 height 18
click at [444, 333] on input "text" at bounding box center [434, 339] width 180 height 18
type input "665"
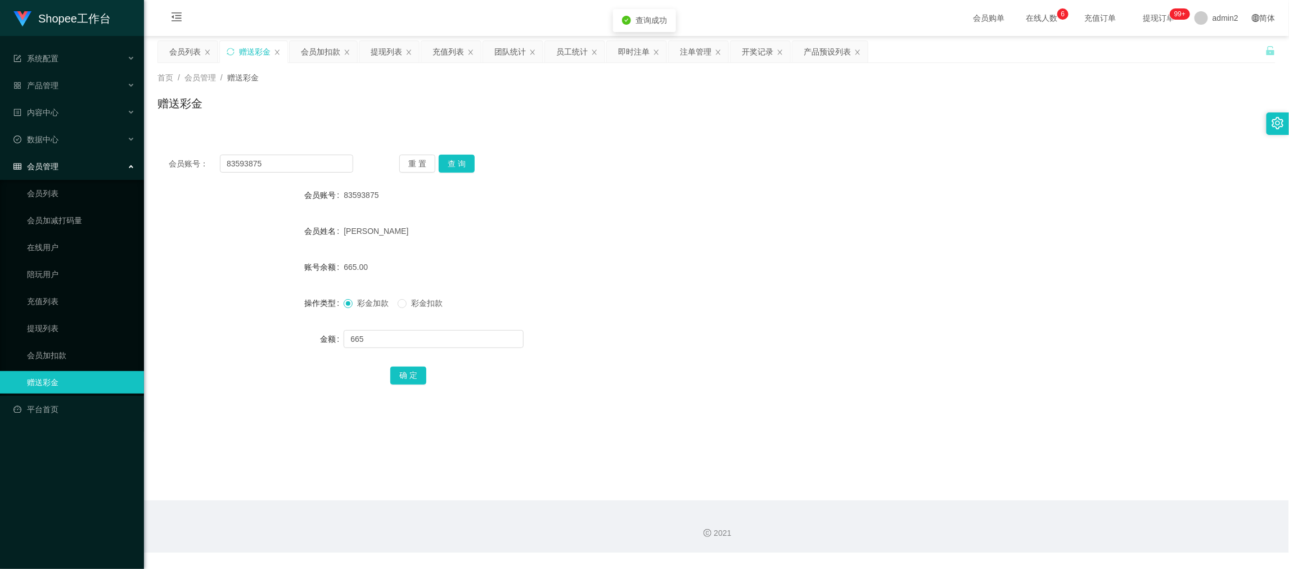
drag, startPoint x: 407, startPoint y: 298, endPoint x: 406, endPoint y: 309, distance: 10.7
click at [406, 298] on label "彩金扣款" at bounding box center [423, 304] width 50 height 12
click at [410, 375] on button "确 定" at bounding box center [408, 376] width 36 height 18
click at [695, 355] on form "会员账号 83593875 会员姓名 [PERSON_NAME] guan 账号余额 665.00 操作类型 彩金加款 彩金扣款 金额 665 确 定" at bounding box center [717, 285] width 1118 height 203
click at [284, 161] on input "83593875" at bounding box center [286, 164] width 133 height 18
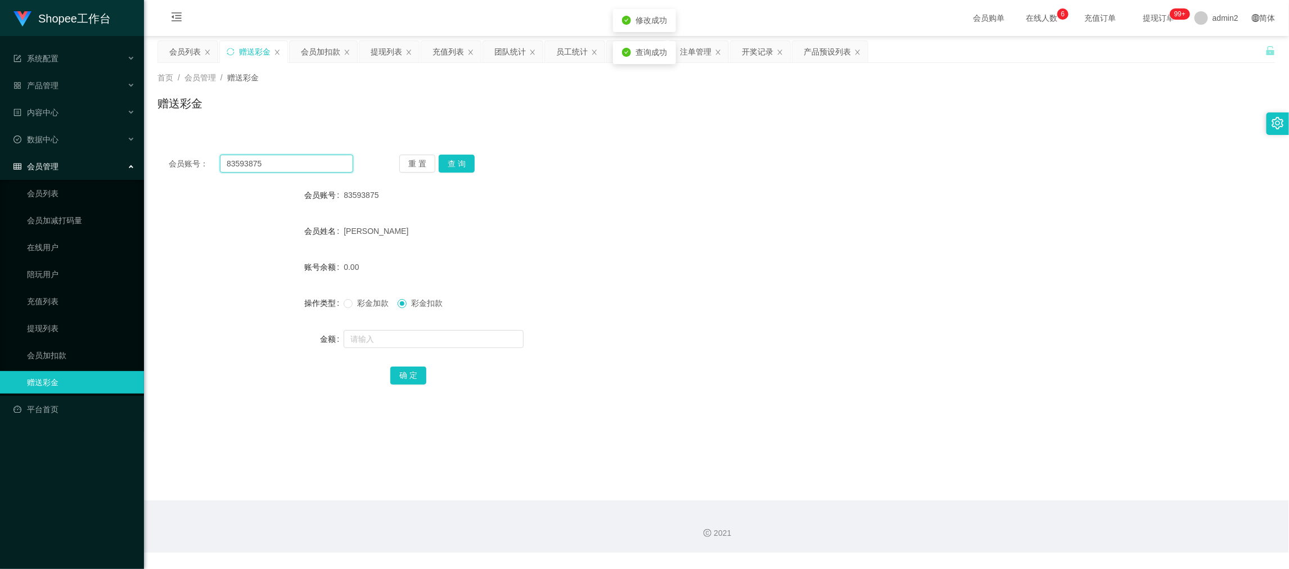
drag, startPoint x: 284, startPoint y: 161, endPoint x: 416, endPoint y: 165, distance: 132.3
click at [288, 163] on input "83593875" at bounding box center [286, 164] width 133 height 18
paste input "24070"
type input "83240705"
click at [465, 160] on button "查 询" at bounding box center [457, 164] width 36 height 18
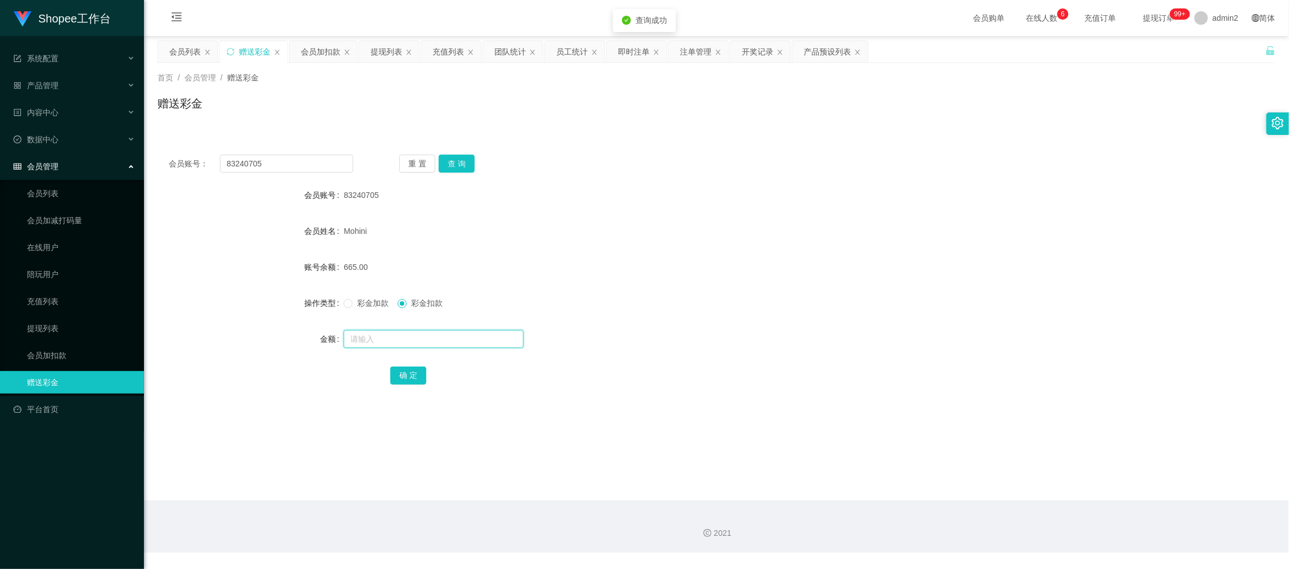
click at [433, 340] on input "text" at bounding box center [434, 339] width 180 height 18
type input "665"
drag, startPoint x: 408, startPoint y: 358, endPoint x: 409, endPoint y: 374, distance: 15.8
click at [408, 360] on form "会员账号 83240705 会员姓名 Mohini 账号余额 665.00 操作类型 彩金加款 彩金扣款 金额 665 确 定" at bounding box center [717, 285] width 1118 height 203
click at [409, 376] on button "确 定" at bounding box center [408, 376] width 36 height 18
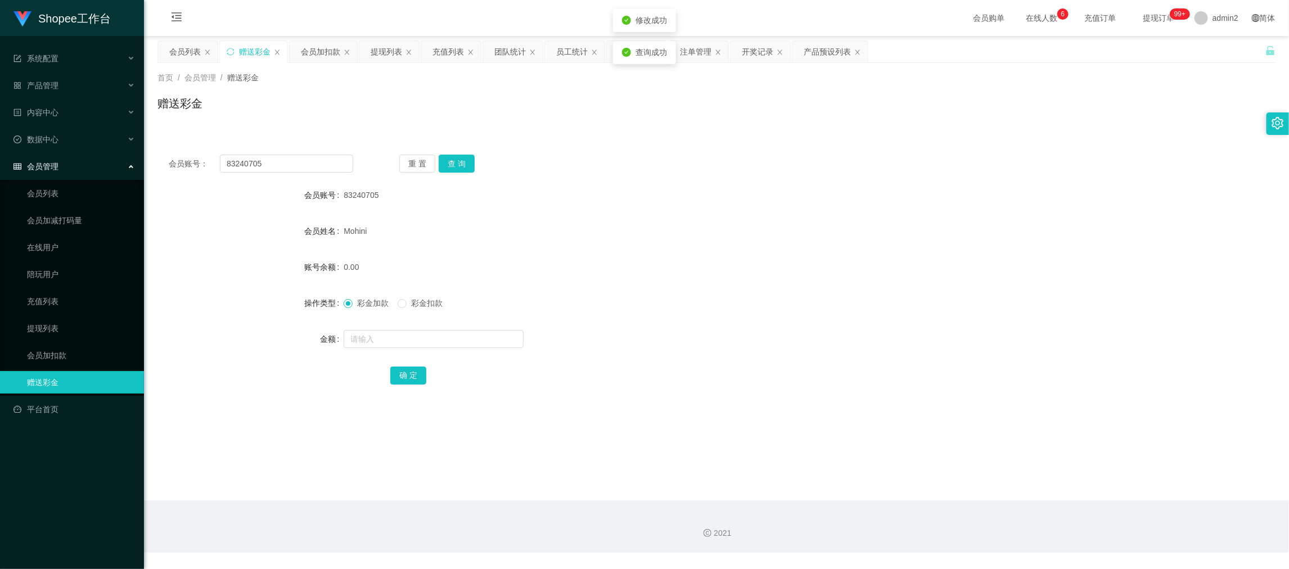
click at [698, 292] on div "彩金加款 彩金扣款" at bounding box center [670, 303] width 653 height 23
drag, startPoint x: 998, startPoint y: 511, endPoint x: 995, endPoint y: 502, distance: 8.9
click at [998, 510] on div "2021" at bounding box center [716, 527] width 1145 height 52
click at [165, 50] on div "会员列表" at bounding box center [188, 51] width 60 height 21
click at [186, 46] on div "会员列表" at bounding box center [185, 51] width 32 height 21
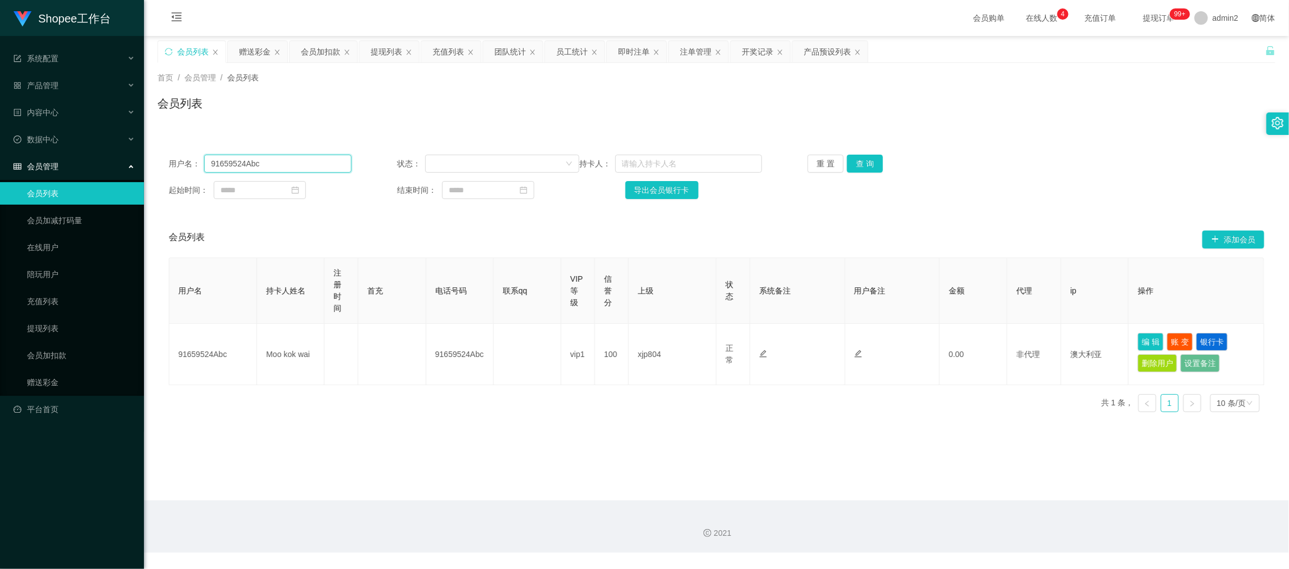
click at [307, 161] on input "91659524Abc" at bounding box center [277, 164] width 147 height 18
drag, startPoint x: 307, startPoint y: 161, endPoint x: 492, endPoint y: 163, distance: 184.5
click at [307, 161] on input "91659524Abc" at bounding box center [277, 164] width 147 height 18
paste input "83593875"
type input "83593875"
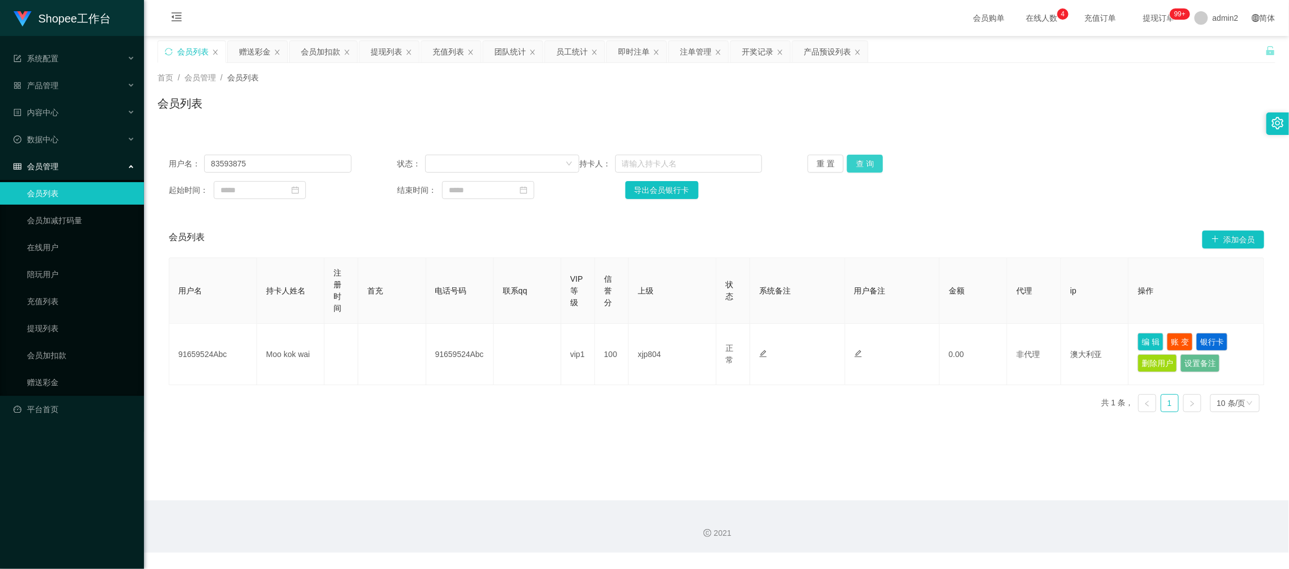
click at [857, 167] on button "查 询" at bounding box center [865, 164] width 36 height 18
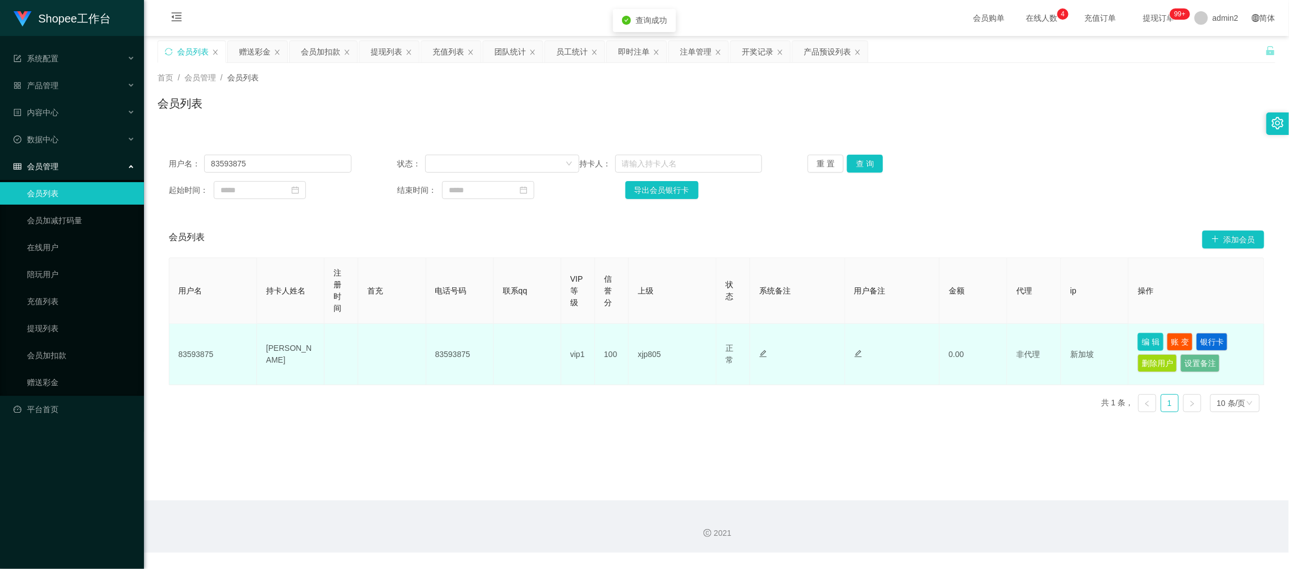
click at [1143, 340] on button "编 辑" at bounding box center [1151, 342] width 26 height 18
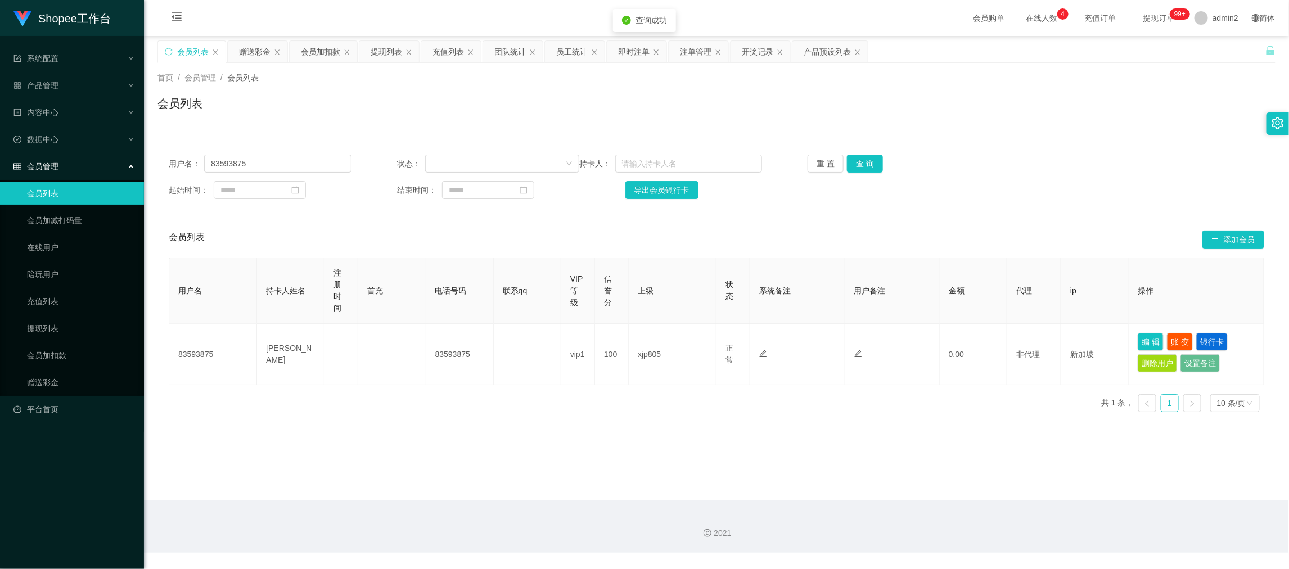
type input "83593875"
type input "[PERSON_NAME]"
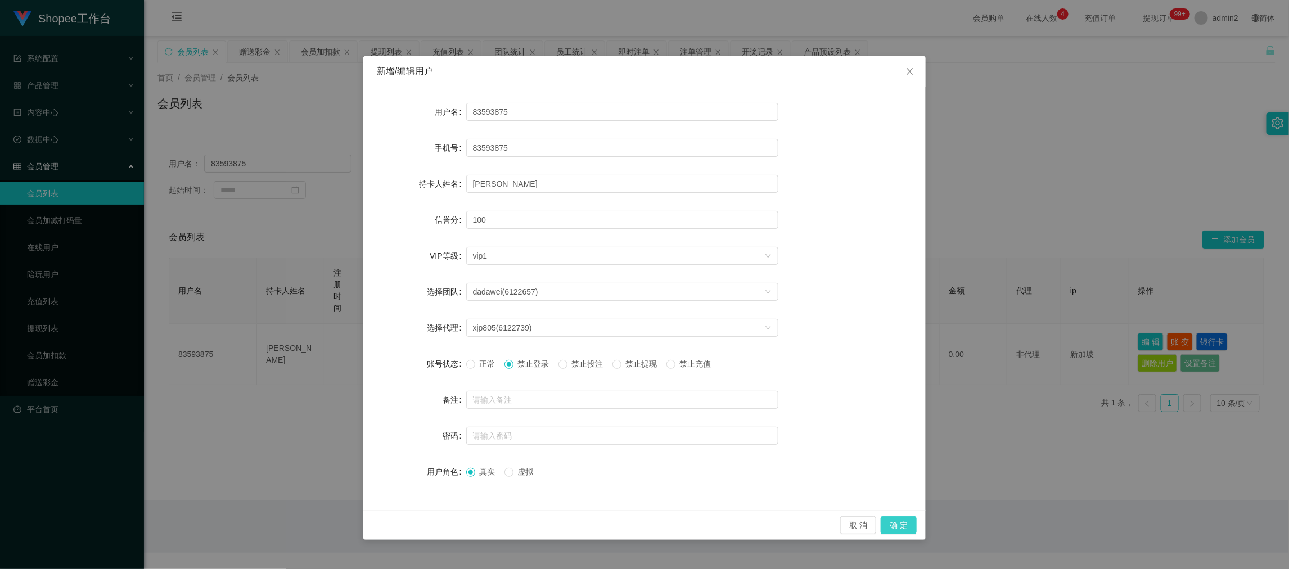
click at [904, 521] on button "确 定" at bounding box center [899, 525] width 36 height 18
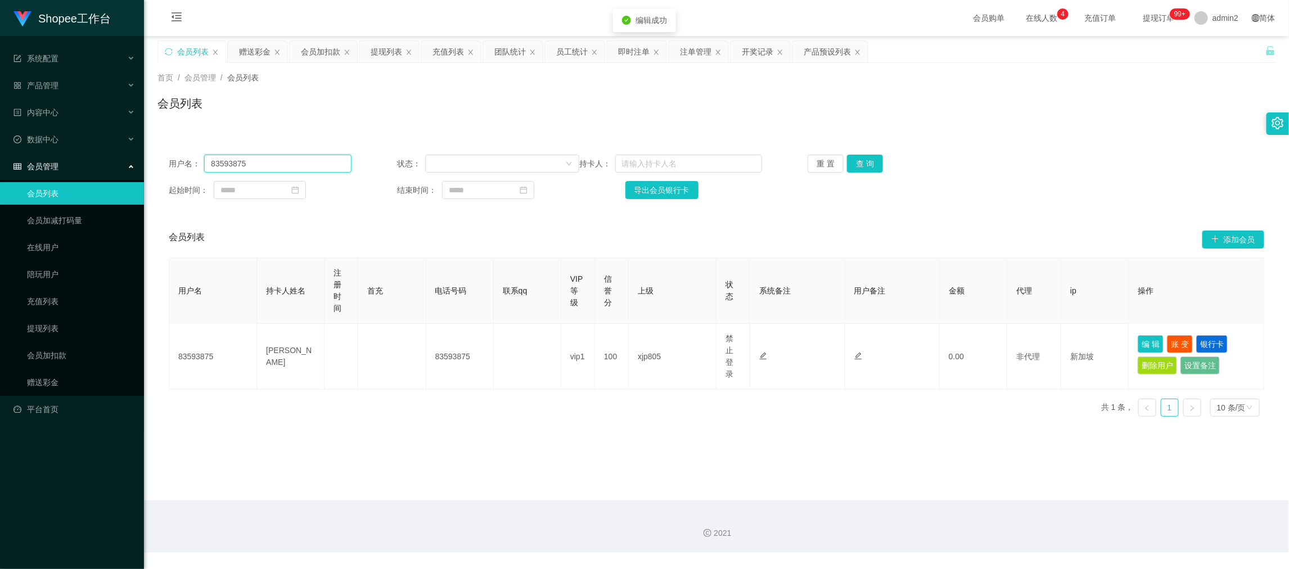
click at [265, 155] on input "83593875" at bounding box center [277, 164] width 147 height 18
drag, startPoint x: 265, startPoint y: 154, endPoint x: 546, endPoint y: 167, distance: 281.6
click at [275, 155] on input "83593875" at bounding box center [277, 164] width 147 height 18
paste input "24070"
type input "83240705"
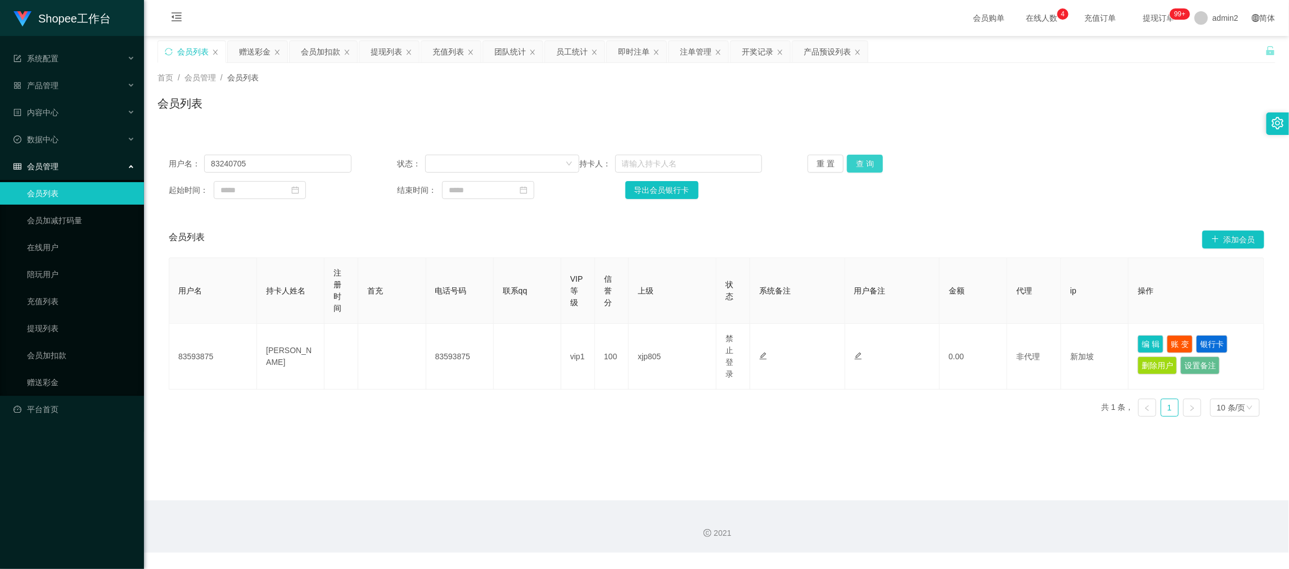
drag, startPoint x: 863, startPoint y: 165, endPoint x: 915, endPoint y: 201, distance: 63.8
click at [863, 164] on button "查 询" at bounding box center [865, 164] width 36 height 18
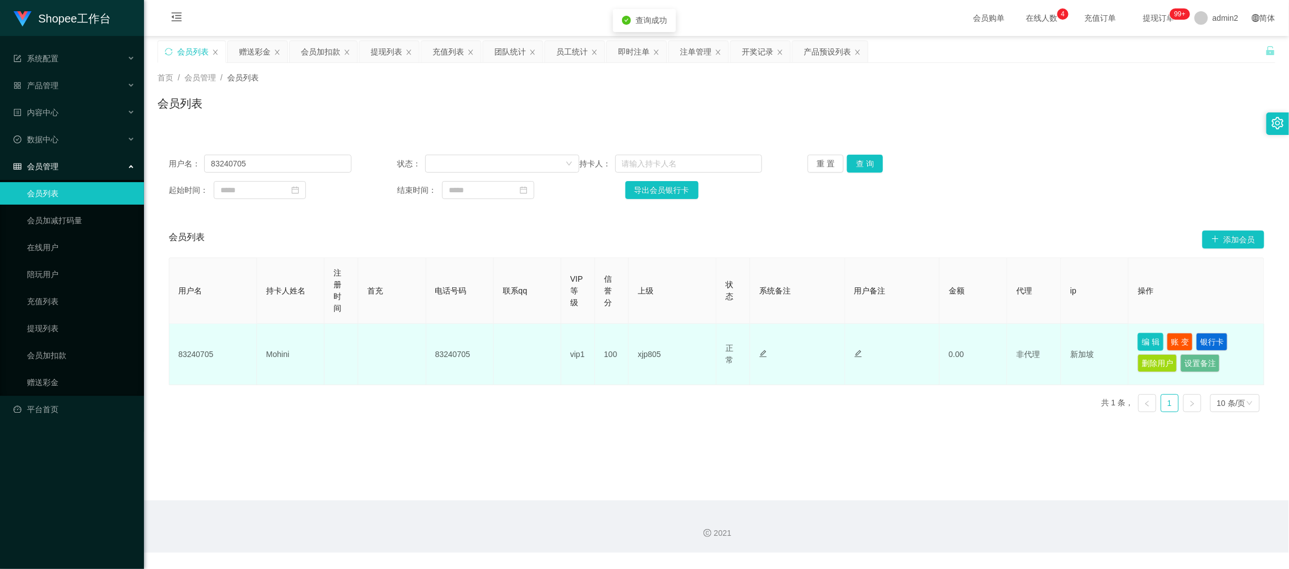
click at [1138, 336] on button "编 辑" at bounding box center [1151, 342] width 26 height 18
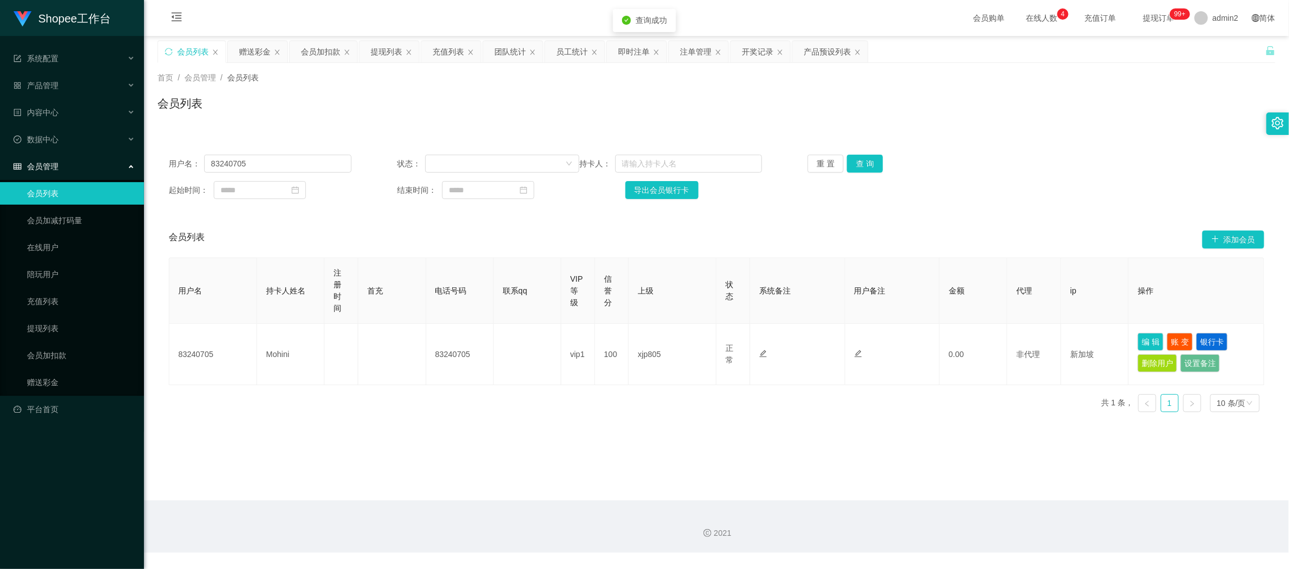
type input "83240705"
type input "Mohini"
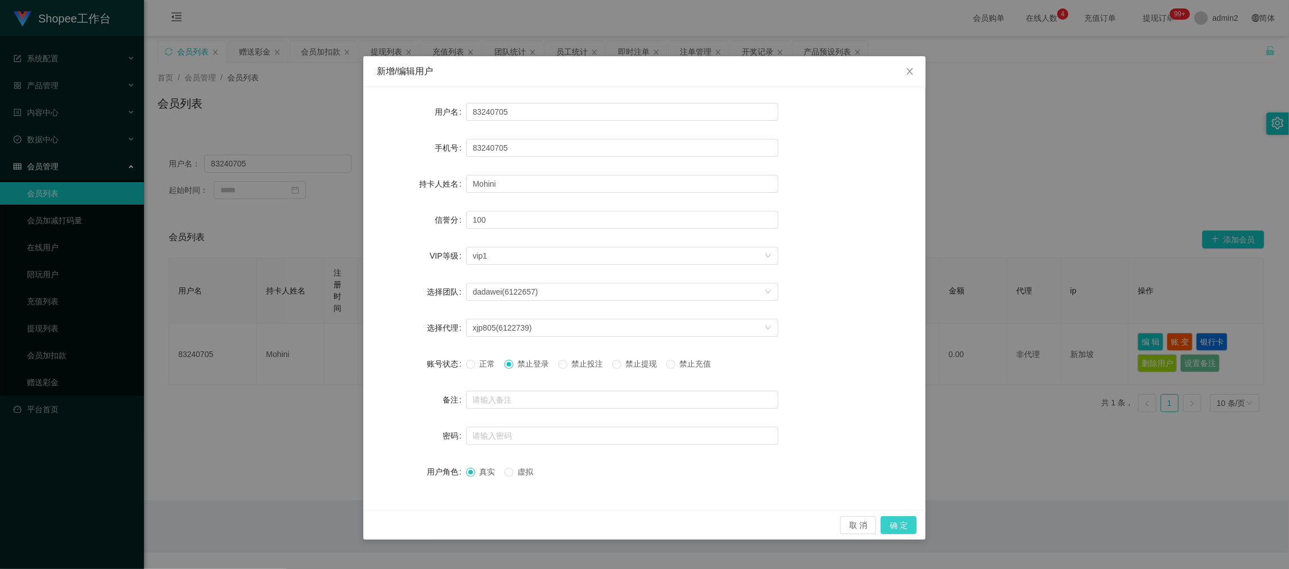
click at [892, 524] on button "确 定" at bounding box center [899, 525] width 36 height 18
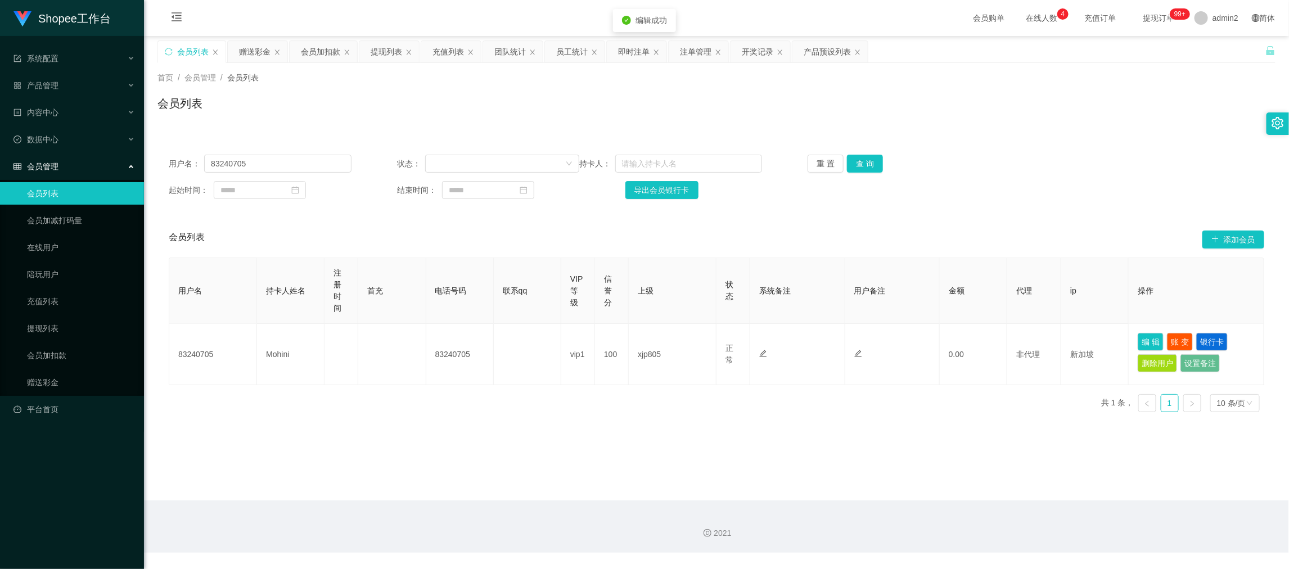
click at [797, 425] on div "Shopee工作台 系统配置 系统配置列表 管理员列表 管理员分组 支付通道 产品管理 产品列表 产品预设列表 开奖记录 注单管理 即时注单 内容中心 站内信…" at bounding box center [644, 284] width 1289 height 569
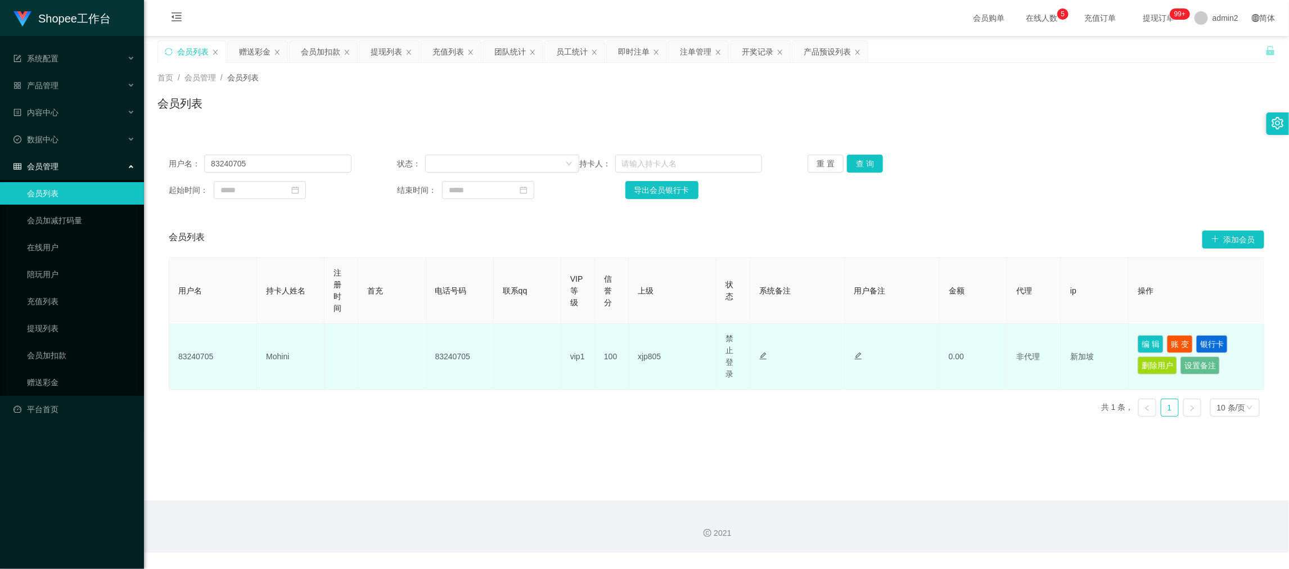
drag, startPoint x: 936, startPoint y: 509, endPoint x: 726, endPoint y: 368, distance: 252.5
click at [936, 509] on div "2021" at bounding box center [716, 527] width 1145 height 52
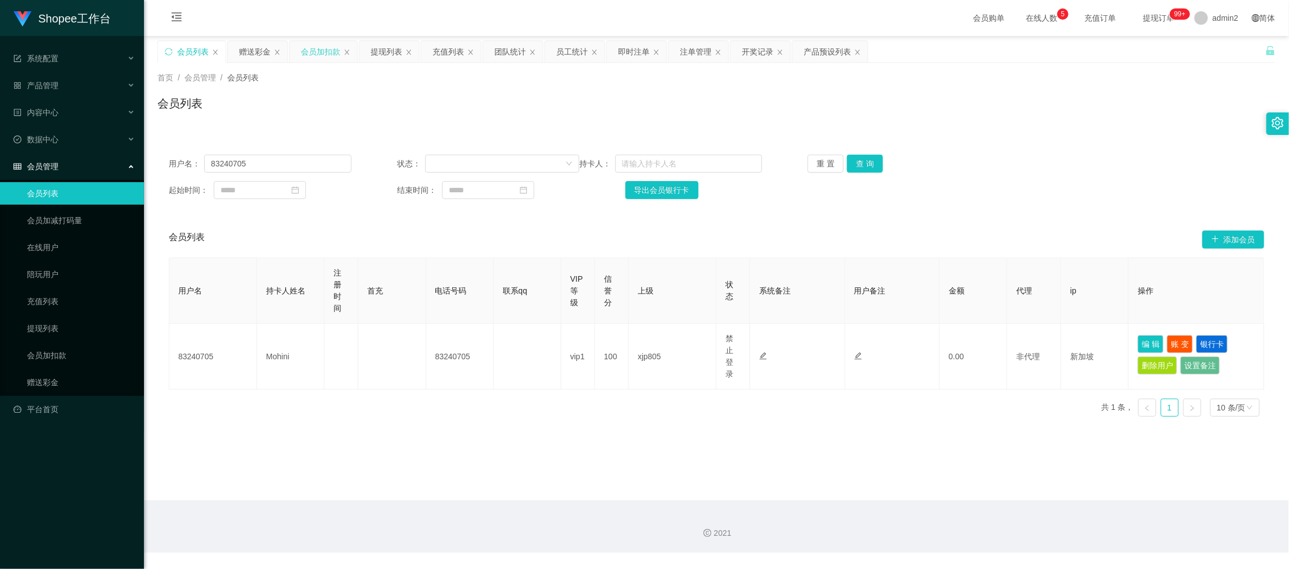
drag, startPoint x: 322, startPoint y: 44, endPoint x: 323, endPoint y: 61, distance: 16.9
click at [323, 43] on div "会员加扣款" at bounding box center [320, 51] width 39 height 21
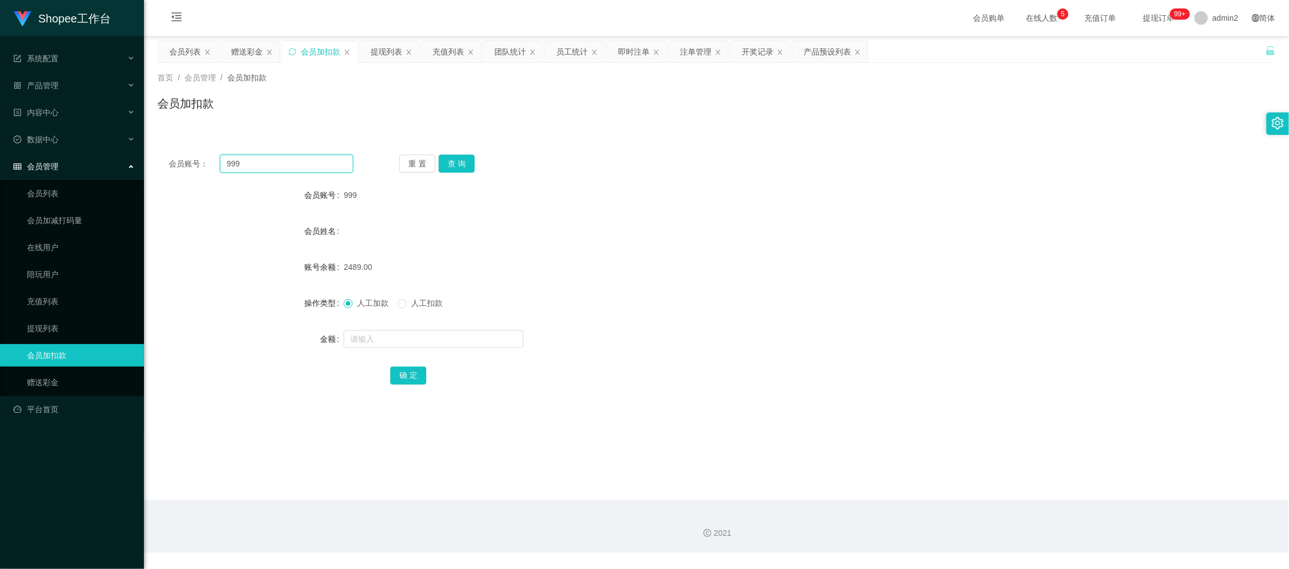
click at [315, 172] on input "999" at bounding box center [286, 164] width 133 height 18
paste input "A986"
type input "A986"
click at [449, 158] on button "查 询" at bounding box center [457, 164] width 36 height 18
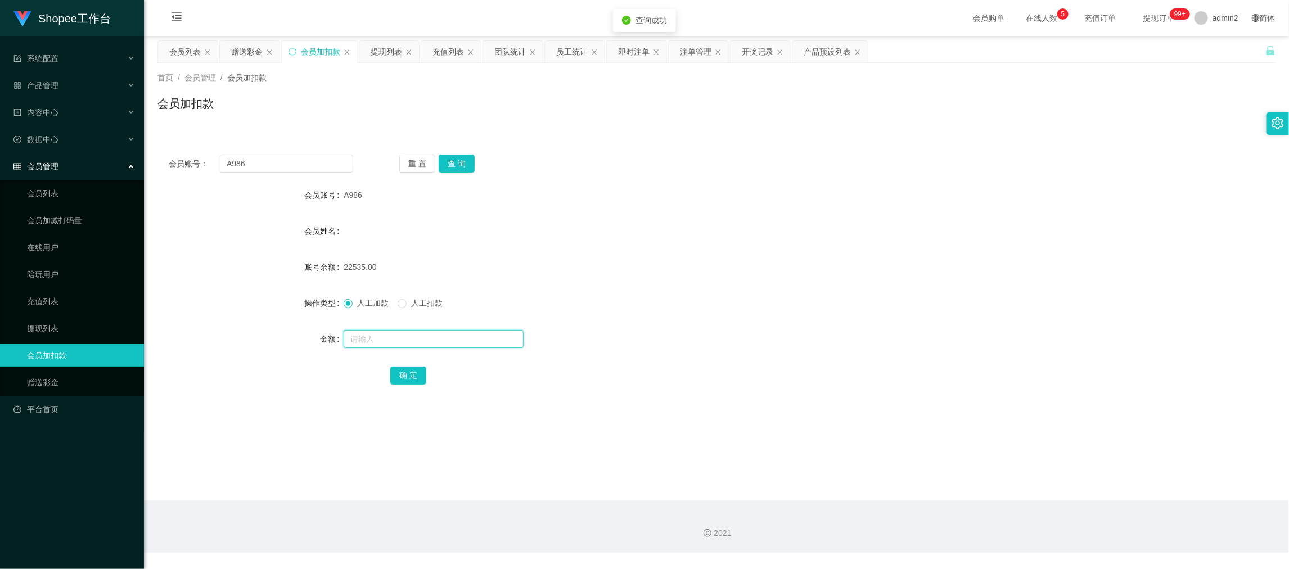
drag, startPoint x: 433, startPoint y: 340, endPoint x: 434, endPoint y: 331, distance: 8.5
click at [434, 340] on input "text" at bounding box center [434, 339] width 180 height 18
click at [434, 330] on input "text" at bounding box center [434, 339] width 180 height 18
type input "443"
click at [413, 371] on button "确 定" at bounding box center [408, 376] width 36 height 18
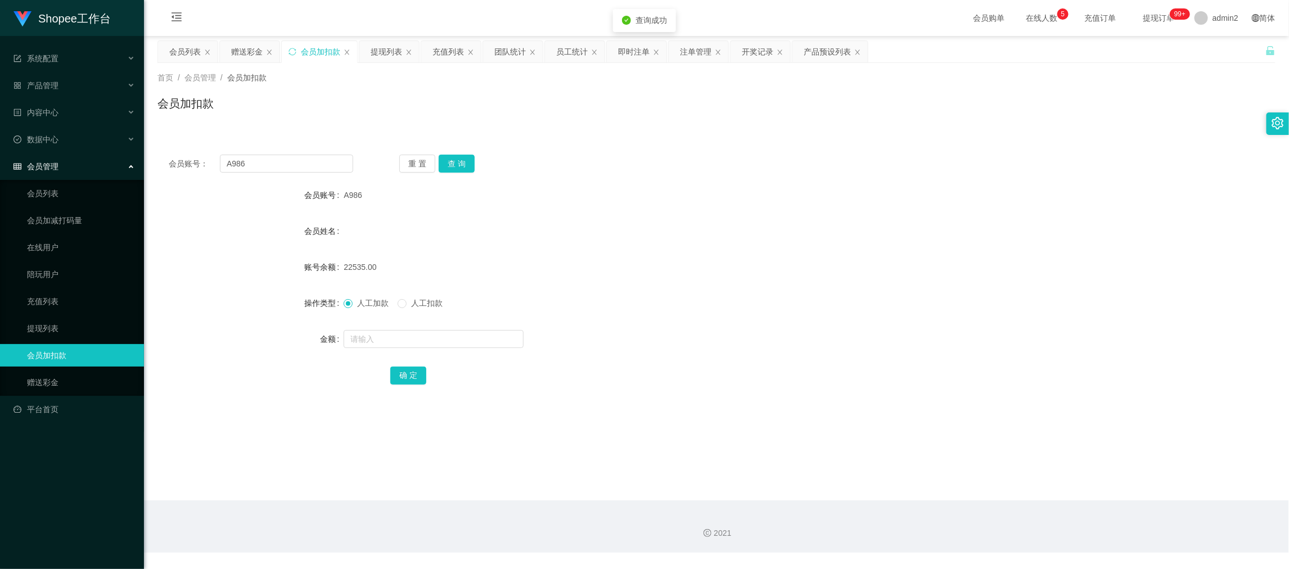
click at [727, 299] on div "人工加款 人工扣款" at bounding box center [670, 303] width 653 height 23
drag, startPoint x: 1033, startPoint y: 522, endPoint x: 925, endPoint y: 447, distance: 130.6
click at [1032, 519] on div "2021" at bounding box center [716, 527] width 1145 height 52
click at [243, 48] on div "赠送彩金" at bounding box center [247, 51] width 32 height 21
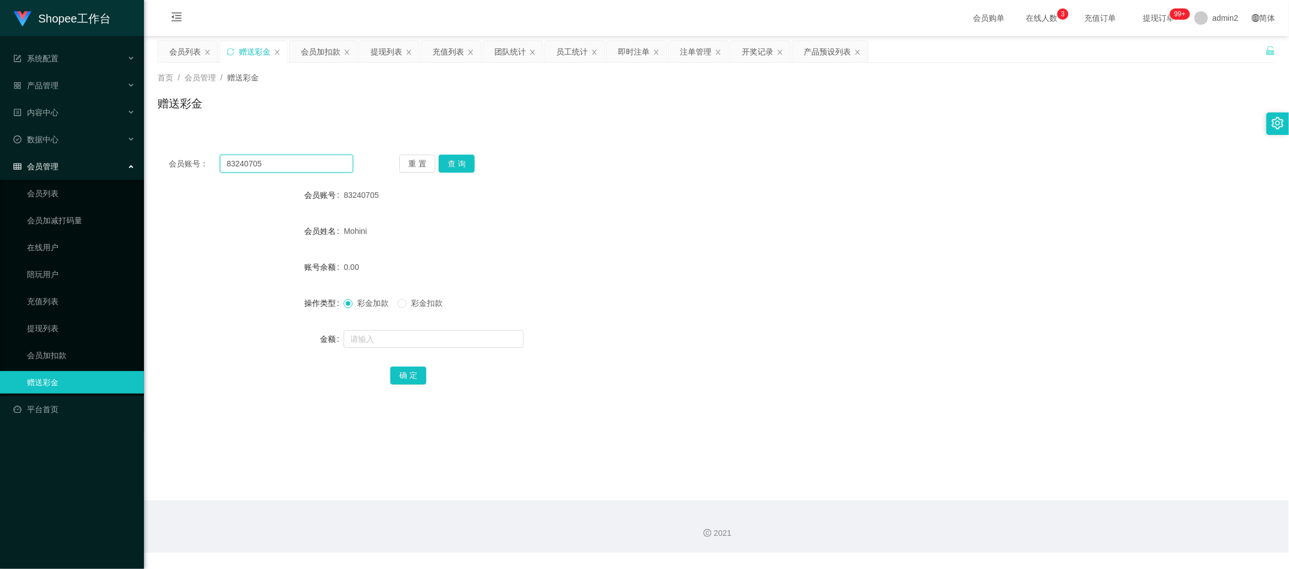
click at [309, 165] on input "83240705" at bounding box center [286, 164] width 133 height 18
drag, startPoint x: 309, startPoint y: 165, endPoint x: 316, endPoint y: 171, distance: 8.8
click at [309, 167] on input "83240705" at bounding box center [286, 164] width 133 height 18
paste input "415976"
type input "83415976"
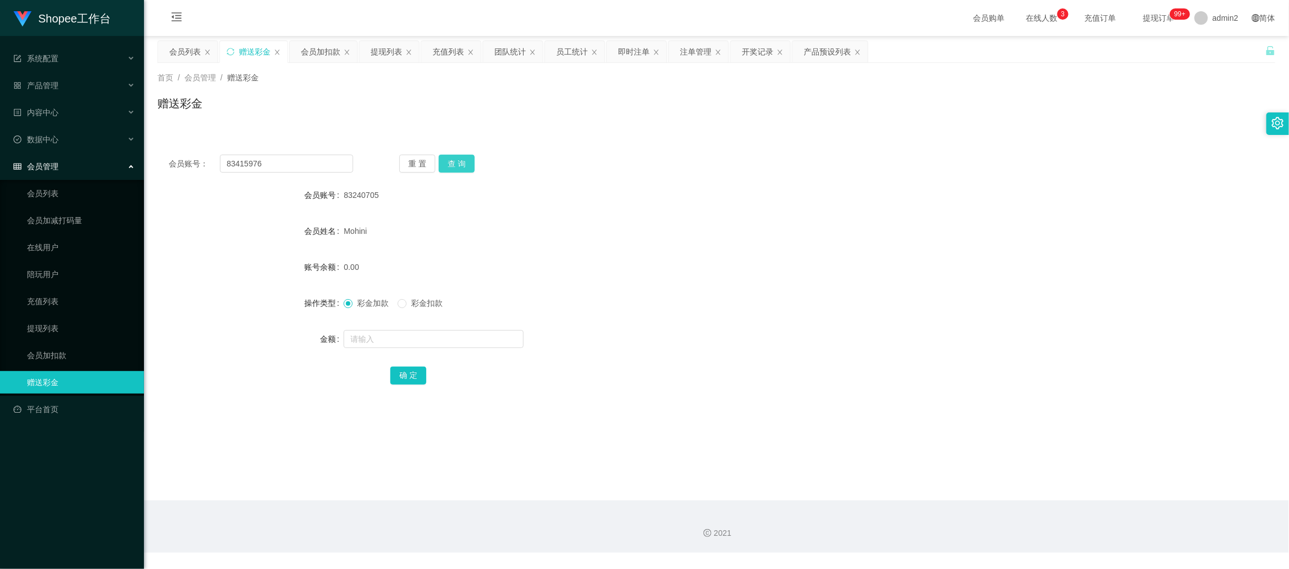
click at [470, 165] on button "查 询" at bounding box center [457, 164] width 36 height 18
click at [479, 328] on div at bounding box center [670, 339] width 653 height 23
click at [479, 358] on form "会员账号 83415976 会员姓名 账号余额 0.00 操作类型 彩金加款 彩金扣款 金额 确 定" at bounding box center [717, 285] width 1118 height 203
click at [477, 347] on div at bounding box center [670, 339] width 653 height 23
click at [477, 341] on input "text" at bounding box center [434, 339] width 180 height 18
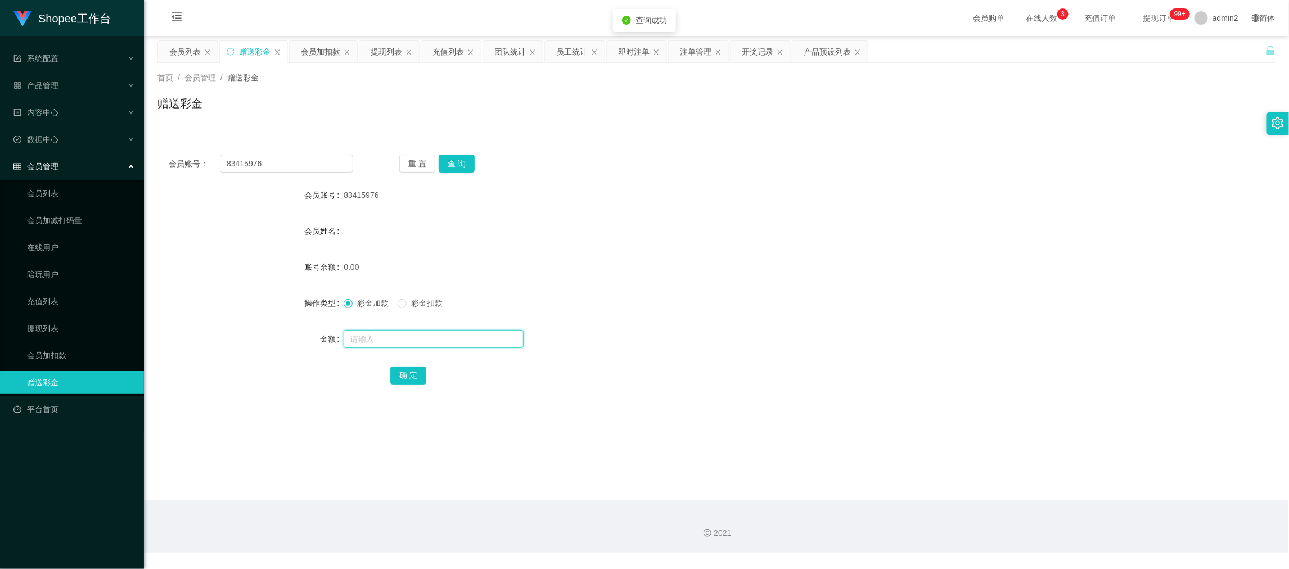
type input "0"
type input "80"
click at [410, 371] on button "确 定" at bounding box center [408, 376] width 36 height 18
click at [707, 295] on div "彩金加款 彩金扣款" at bounding box center [670, 303] width 653 height 23
drag, startPoint x: 997, startPoint y: 501, endPoint x: 699, endPoint y: 347, distance: 336.2
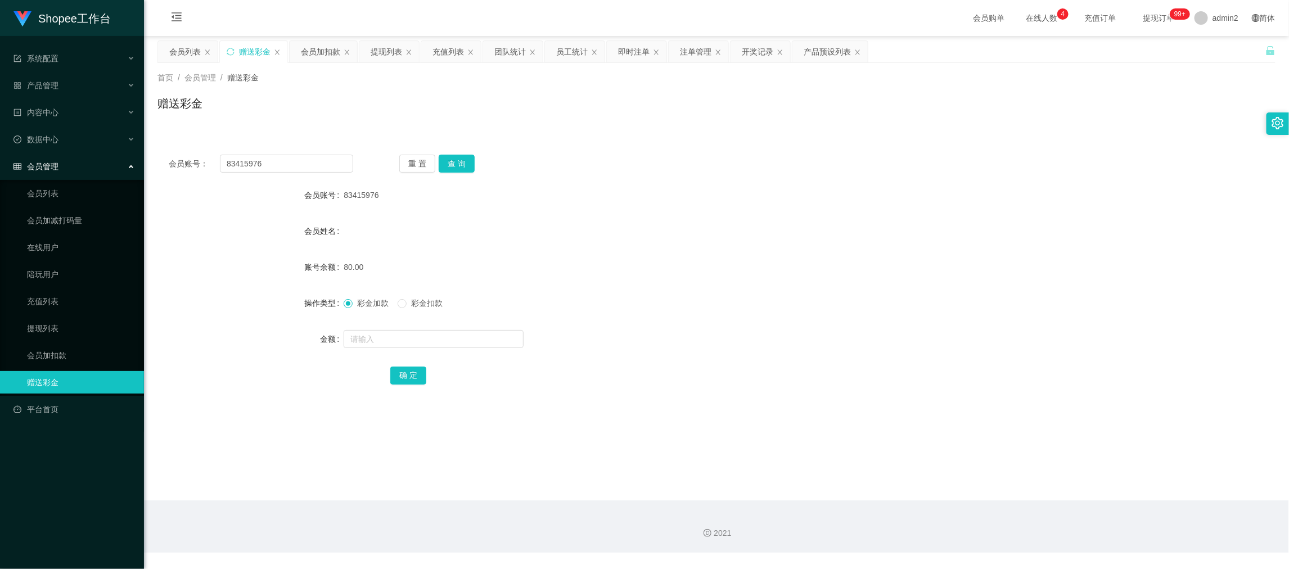
click at [996, 497] on section "会员购单 在线人数 0 1 2 3 4 5 6 7 8 9 0 1 2 3 4 5 6 7 8 9 0 1 2 3 4 5 6 7 8 9 充值订单 提现订单…" at bounding box center [716, 276] width 1145 height 553
click at [313, 161] on input "83415976" at bounding box center [286, 164] width 133 height 18
paste input "Bryan1983"
type input "Bryan1983"
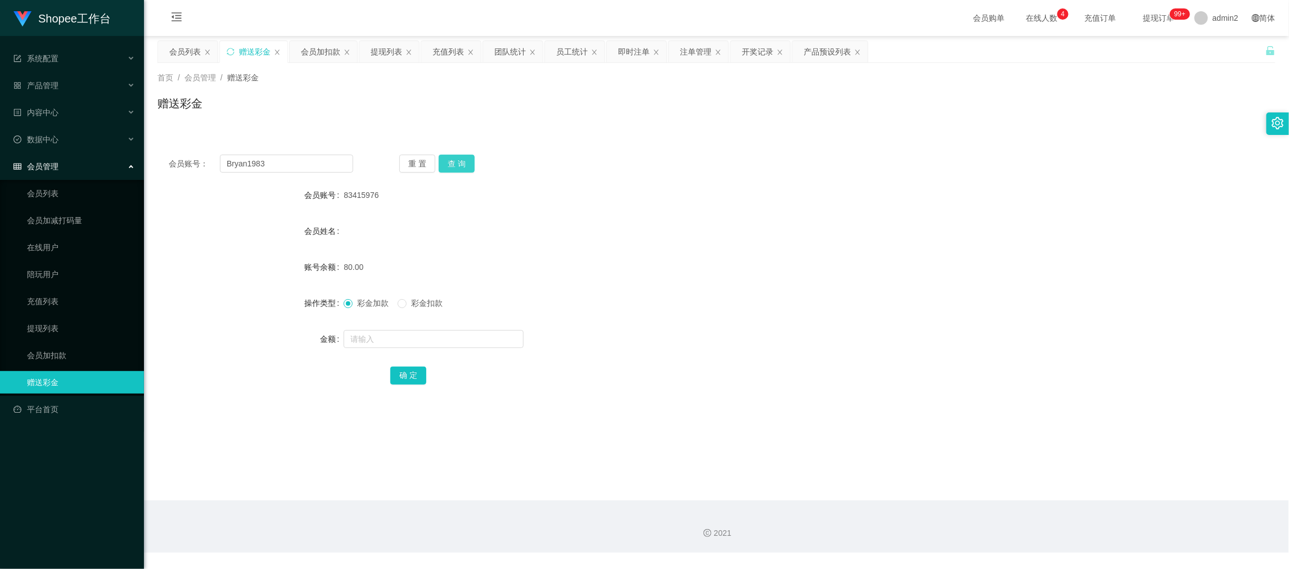
drag, startPoint x: 448, startPoint y: 161, endPoint x: 458, endPoint y: 179, distance: 20.7
click at [448, 161] on button "查 询" at bounding box center [457, 164] width 36 height 18
click at [474, 347] on input "text" at bounding box center [434, 339] width 180 height 18
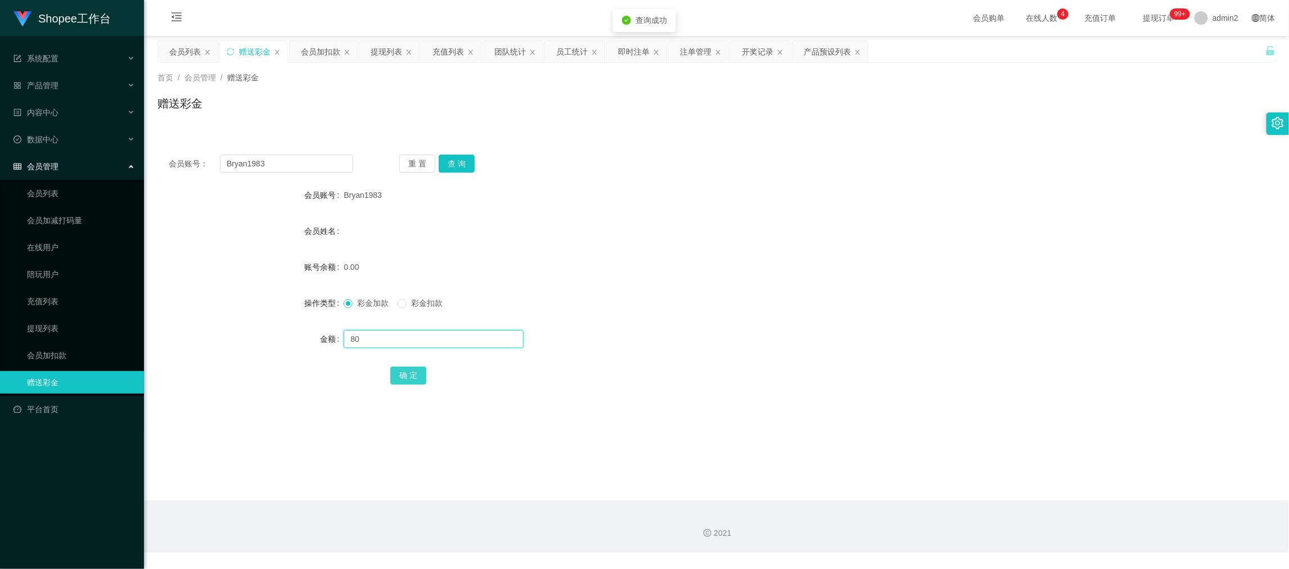
type input "80"
click at [414, 381] on button "确 定" at bounding box center [408, 376] width 36 height 18
click at [760, 320] on form "会员账号 Bryan1983 会员姓名 账号余额 0.00 操作类型 彩金加款 彩金扣款 金额 确 定" at bounding box center [717, 285] width 1118 height 203
drag, startPoint x: 999, startPoint y: 498, endPoint x: 543, endPoint y: 262, distance: 513.8
click at [997, 493] on main "关闭左侧 关闭右侧 关闭其它 刷新页面 会员列表 赠送彩金 会员加扣款 提现列表 充值列表 团队统计 员工统计 即时注单 注单管理 开奖记录 产品预设列表 首…" at bounding box center [716, 268] width 1145 height 465
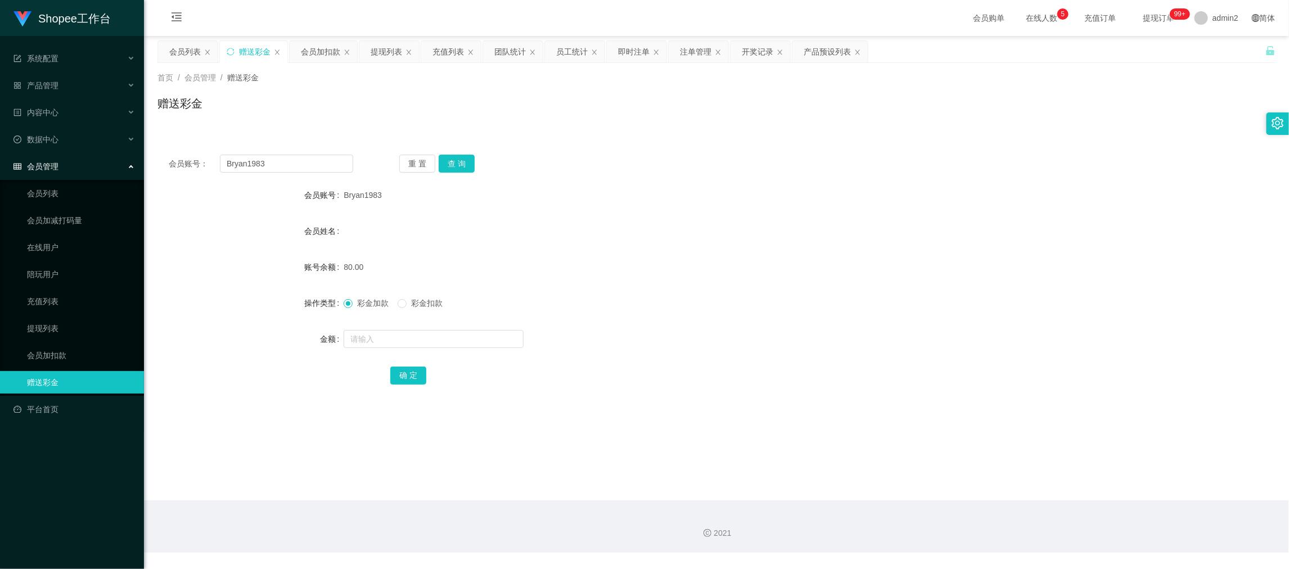
click at [303, 150] on div "会员账号： Bryan1983 重 置 查 询 会员账号 Bryan1983 会员姓名 账号余额 80.00 操作类型 彩金加款 彩金扣款 金额 确 定" at bounding box center [717, 277] width 1118 height 268
click at [308, 156] on input "Bryan1983" at bounding box center [286, 164] width 133 height 18
paste input "ST2001"
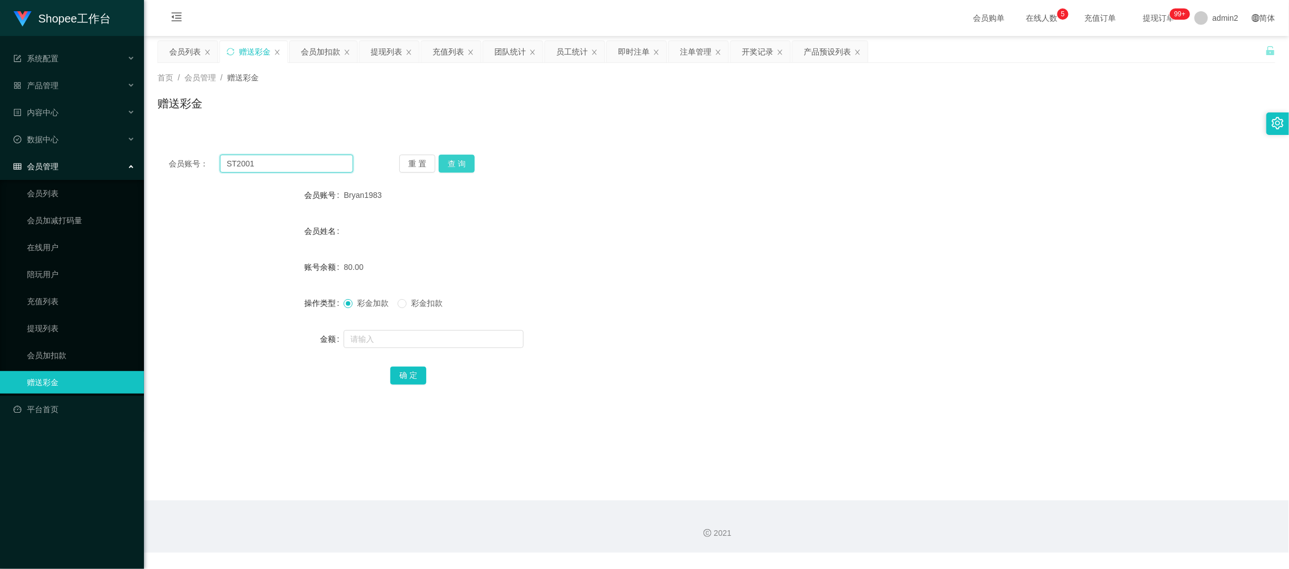
type input "ST2001"
click at [459, 167] on button "查 询" at bounding box center [457, 164] width 36 height 18
click at [471, 336] on input "text" at bounding box center [434, 339] width 180 height 18
type input "80"
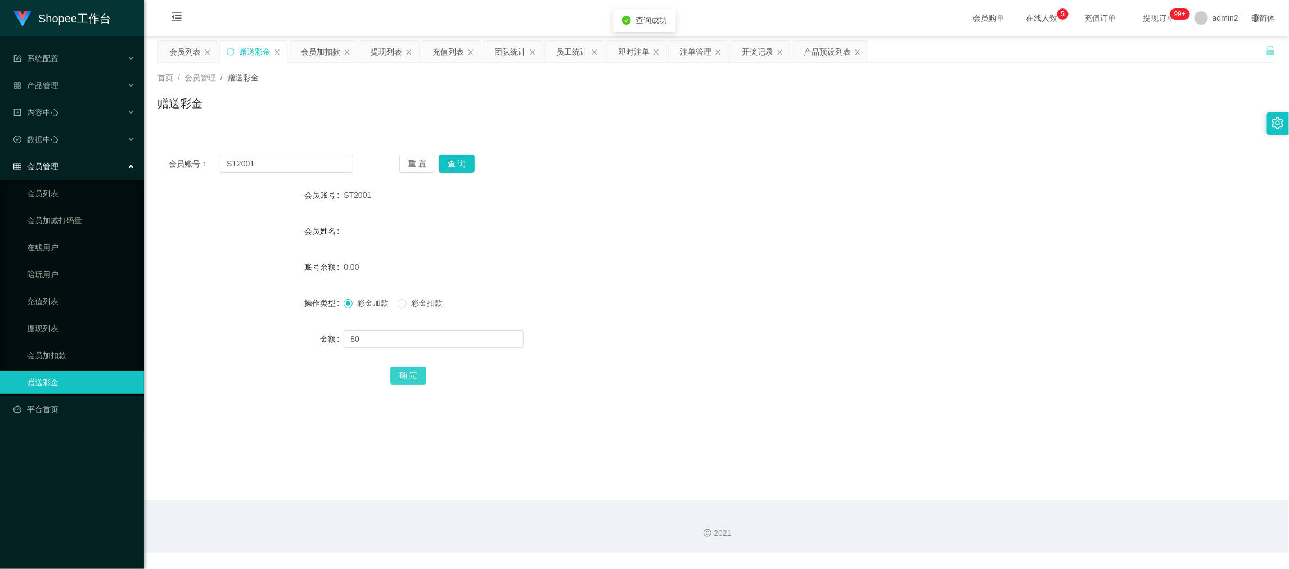
click at [410, 367] on div "确 定" at bounding box center [716, 375] width 653 height 23
click at [412, 376] on button "确 定" at bounding box center [408, 376] width 36 height 18
click at [739, 299] on div "彩金加款 彩金扣款" at bounding box center [670, 303] width 653 height 23
drag, startPoint x: 1021, startPoint y: 506, endPoint x: 617, endPoint y: 279, distance: 462.7
click at [1019, 505] on div "2021" at bounding box center [716, 527] width 1145 height 52
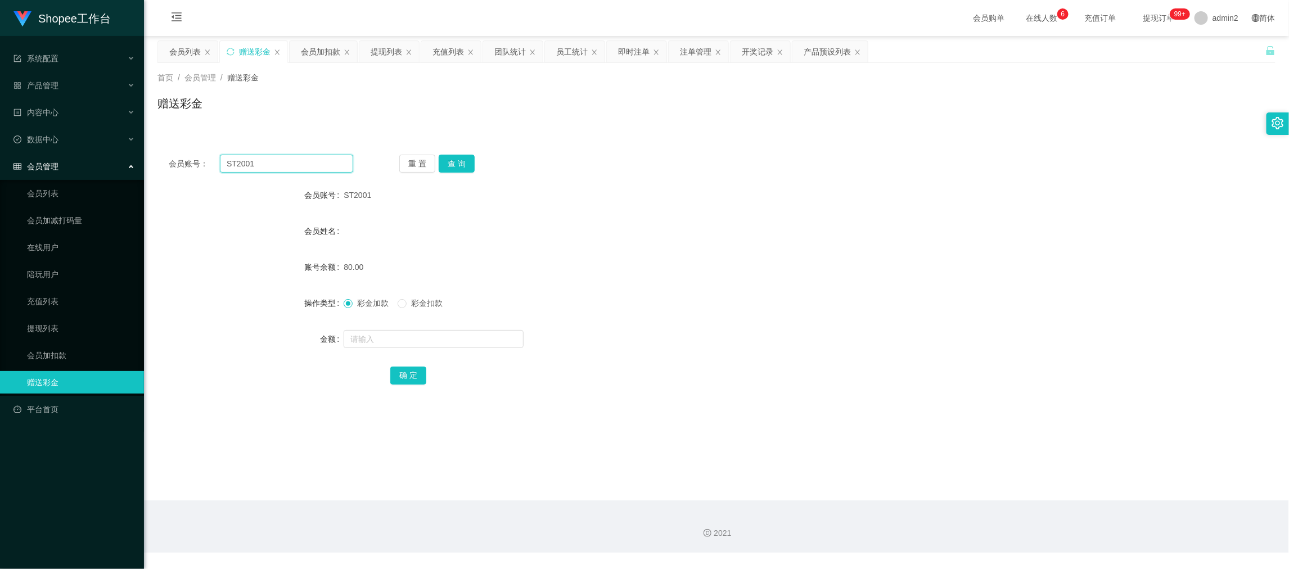
click at [312, 164] on input "ST2001" at bounding box center [286, 164] width 133 height 18
paste input "boy4732"
type input "boy4732"
click at [456, 167] on button "查 询" at bounding box center [457, 164] width 36 height 18
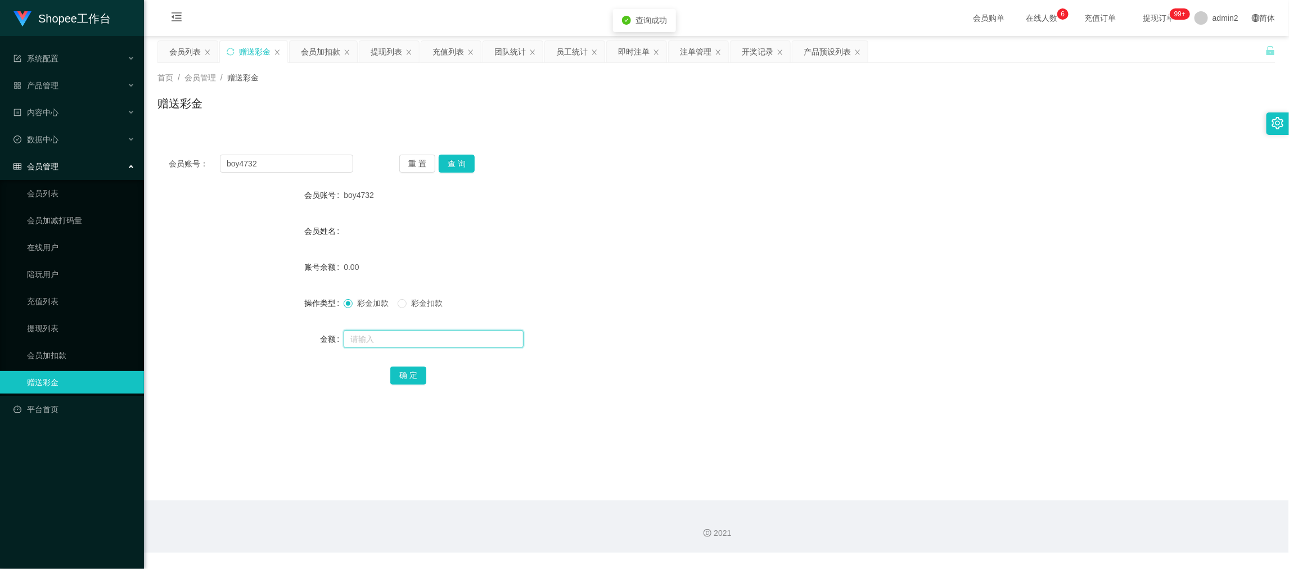
click at [452, 337] on input "text" at bounding box center [434, 339] width 180 height 18
type input "80"
click at [397, 376] on button "确 定" at bounding box center [408, 376] width 36 height 18
click at [817, 322] on form "会员账号 boy4732 会员姓名 账号余额 0.00 操作类型 彩金加款 彩金扣款 金额 80 确 定" at bounding box center [717, 285] width 1118 height 203
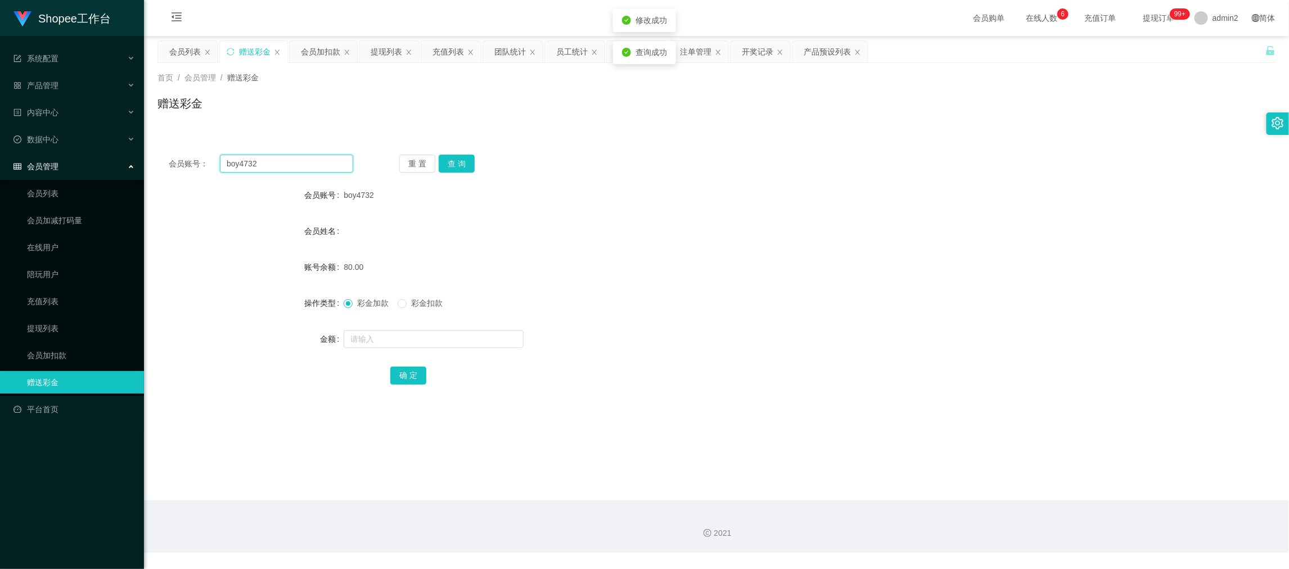
click at [328, 157] on input "boy4732" at bounding box center [286, 164] width 133 height 18
drag, startPoint x: 328, startPoint y: 157, endPoint x: 365, endPoint y: 167, distance: 38.5
click at [330, 159] on input "boy4732" at bounding box center [286, 164] width 133 height 18
paste input "91199185"
type input "91199185"
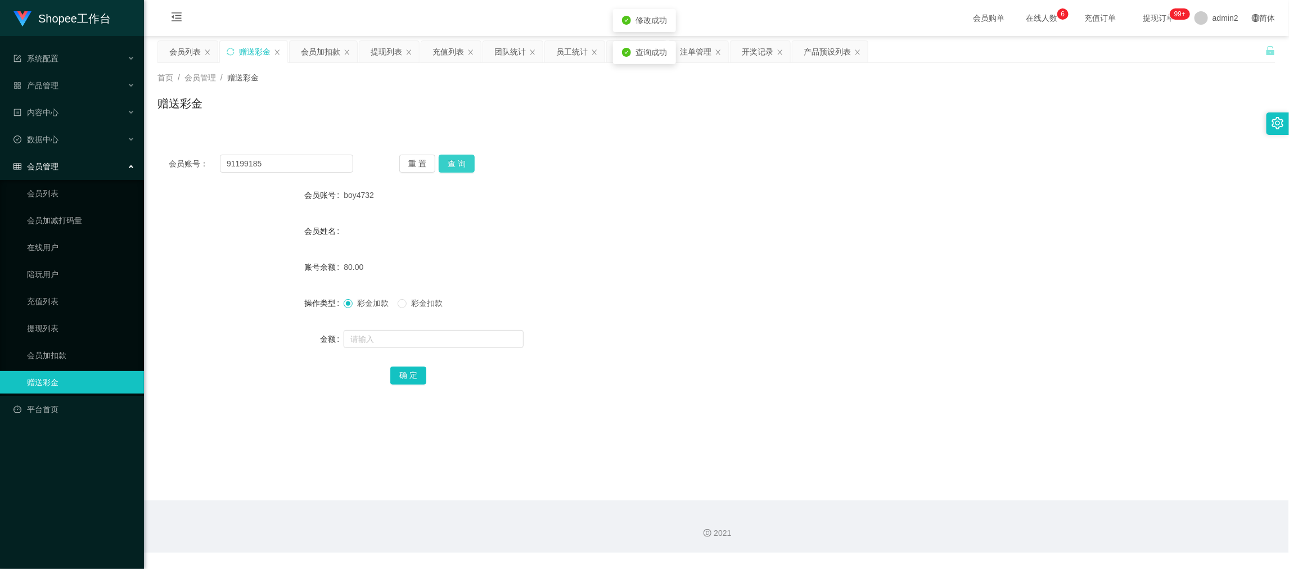
click at [461, 161] on button "查 询" at bounding box center [457, 164] width 36 height 18
click at [479, 344] on input "text" at bounding box center [434, 339] width 180 height 18
type input "95"
click at [412, 375] on button "确 定" at bounding box center [408, 376] width 36 height 18
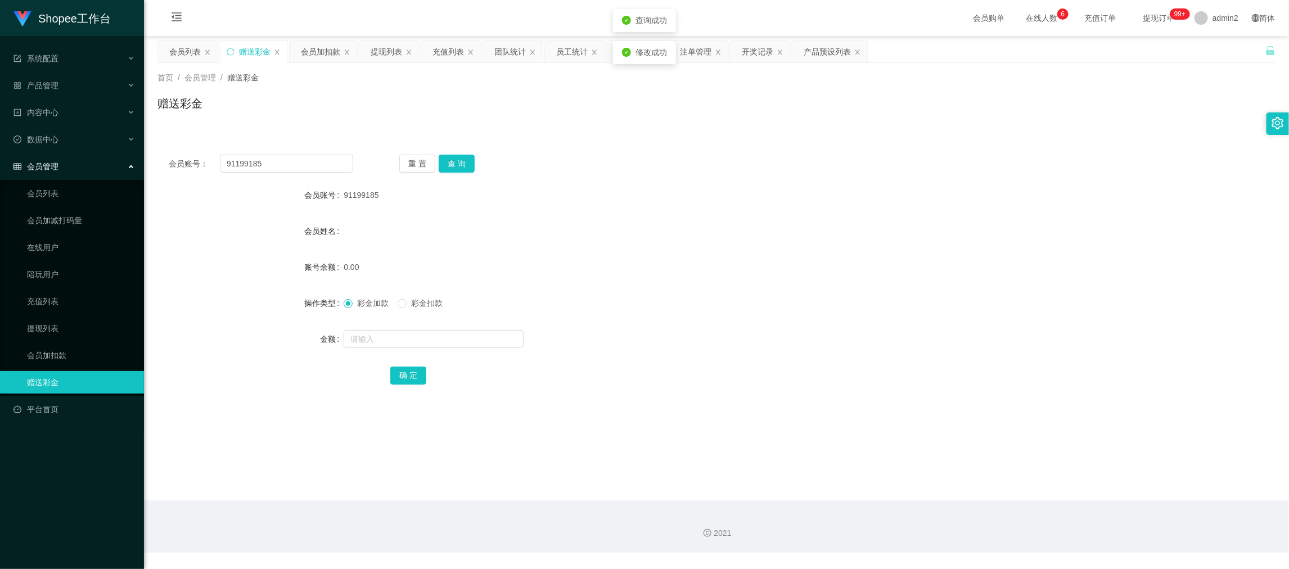
click at [688, 312] on div "彩金加款 彩金扣款" at bounding box center [670, 303] width 653 height 23
click at [1018, 501] on section "会员购单 在线人数 0 1 2 3 4 5 6 7 8 9 0 1 2 3 4 5 6 7 8 9 0 1 2 3 4 5 6 7 8 9 充值订单 提现订单…" at bounding box center [716, 276] width 1145 height 553
click at [264, 164] on input "91199185" at bounding box center [286, 164] width 133 height 18
drag, startPoint x: 264, startPoint y: 164, endPoint x: 414, endPoint y: 177, distance: 150.8
click at [267, 165] on input "91199185" at bounding box center [286, 164] width 133 height 18
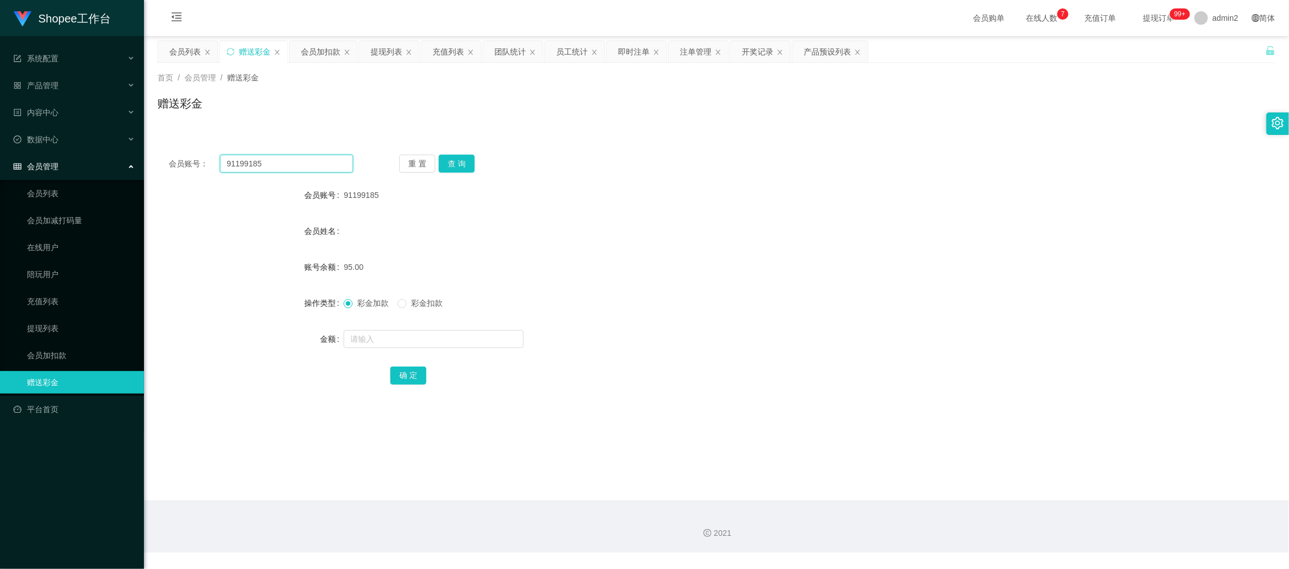
paste input "Tengkey1990"
type input "Tengkey1990"
click at [448, 162] on button "查 询" at bounding box center [457, 164] width 36 height 18
click at [480, 336] on input "text" at bounding box center [434, 339] width 180 height 18
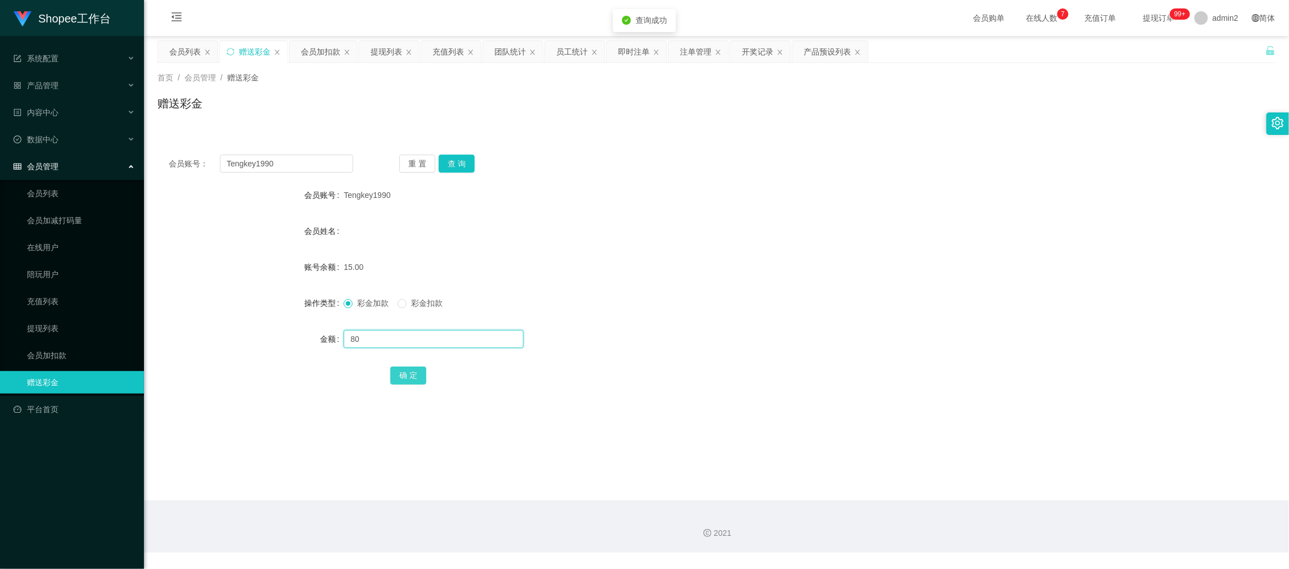
type input "80"
drag, startPoint x: 419, startPoint y: 372, endPoint x: 430, endPoint y: 372, distance: 11.3
click at [419, 372] on button "确 定" at bounding box center [408, 376] width 36 height 18
drag, startPoint x: 730, startPoint y: 311, endPoint x: 756, endPoint y: 313, distance: 26.5
click at [732, 313] on div "彩金加款 彩金扣款" at bounding box center [670, 303] width 653 height 23
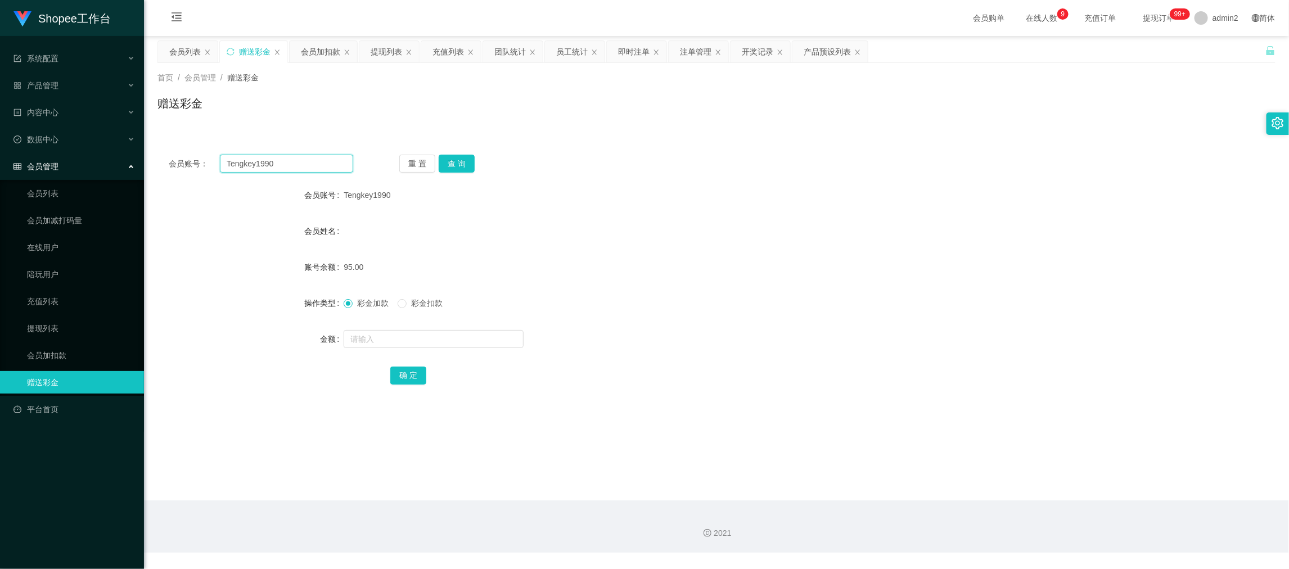
click at [316, 164] on input "Tengkey1990" at bounding box center [286, 164] width 133 height 18
paste input "9155111"
type input "91551110"
drag, startPoint x: 451, startPoint y: 160, endPoint x: 452, endPoint y: 183, distance: 22.5
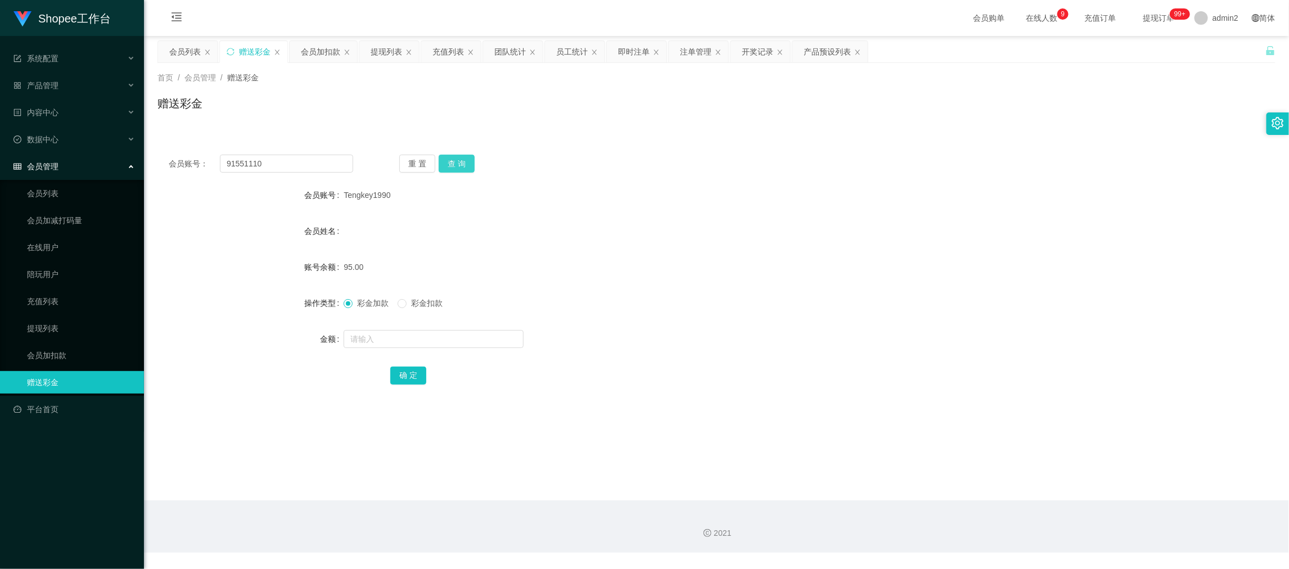
click at [451, 160] on button "查 询" at bounding box center [457, 164] width 36 height 18
click at [461, 337] on input "text" at bounding box center [434, 339] width 180 height 18
type input "65"
click at [416, 382] on button "确 定" at bounding box center [408, 376] width 36 height 18
click at [804, 309] on div "彩金加款 彩金扣款" at bounding box center [670, 303] width 653 height 23
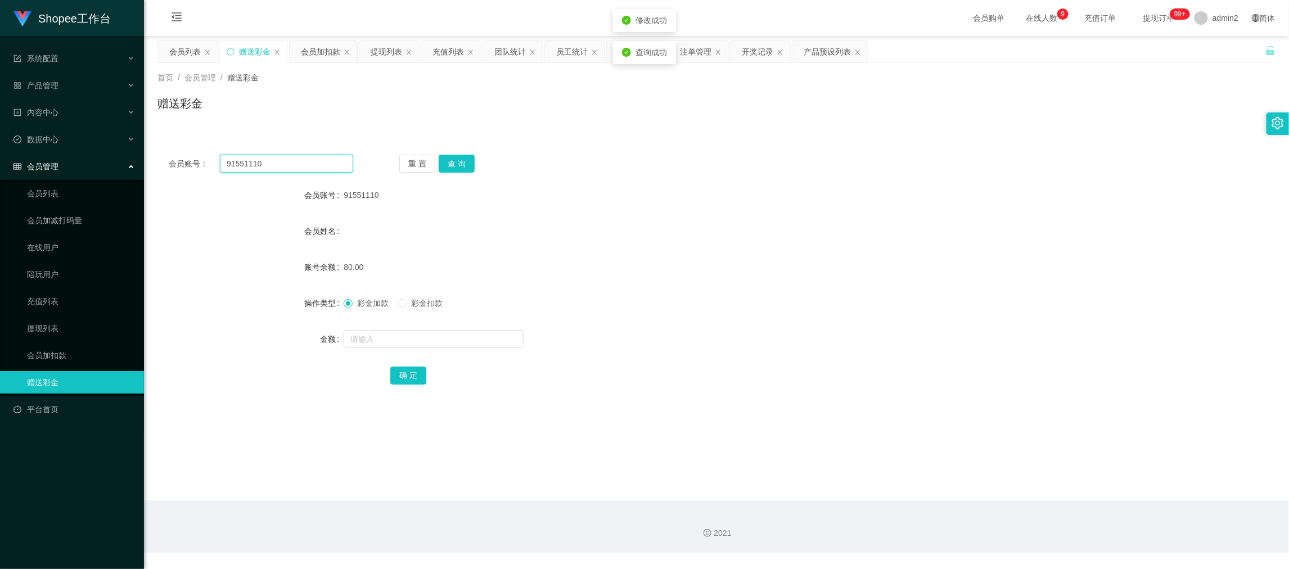
click at [291, 167] on input "91551110" at bounding box center [286, 164] width 133 height 18
drag, startPoint x: 291, startPoint y: 167, endPoint x: 298, endPoint y: 169, distance: 7.5
click at [298, 169] on input "91551110" at bounding box center [286, 164] width 133 height 18
paste input "feng567894"
type input "feng567894"
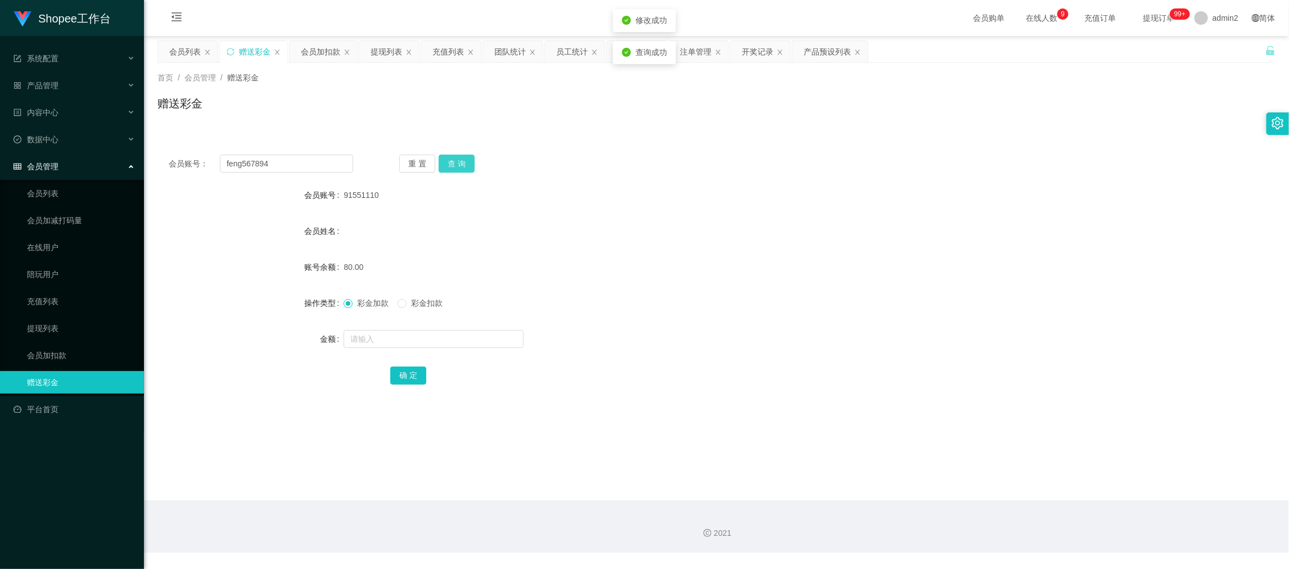
click at [462, 160] on button "查 询" at bounding box center [457, 164] width 36 height 18
click at [482, 347] on input "text" at bounding box center [434, 339] width 180 height 18
type input "80"
click at [404, 368] on button "确 定" at bounding box center [408, 376] width 36 height 18
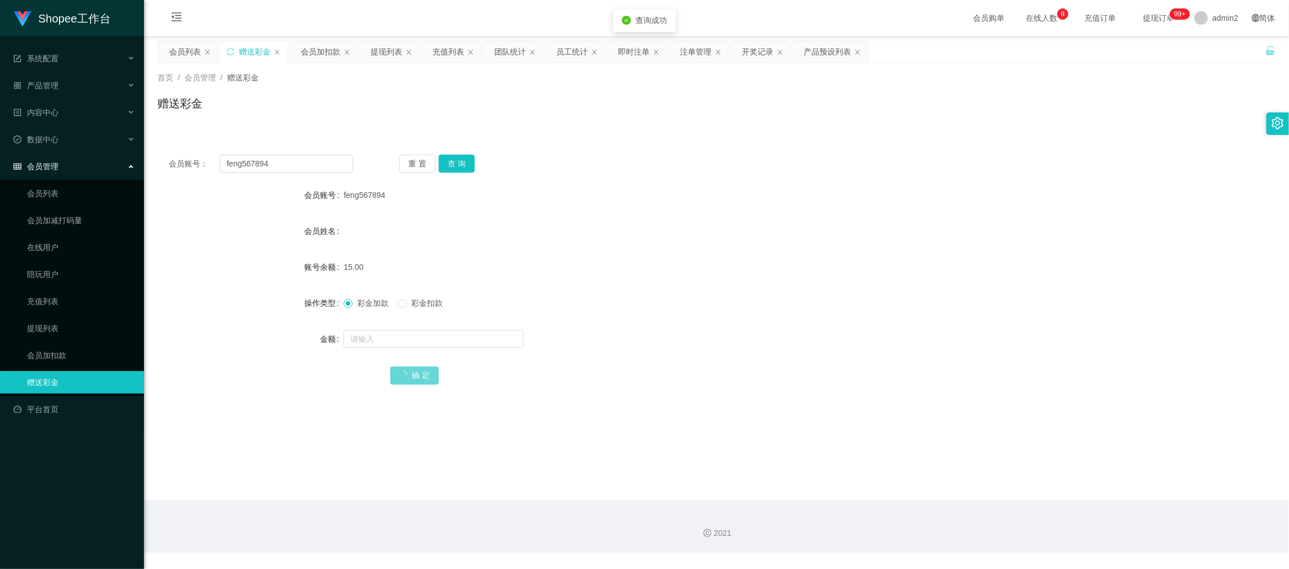
click at [738, 330] on div at bounding box center [670, 339] width 653 height 23
click at [309, 167] on input "feng567894" at bounding box center [286, 164] width 133 height 18
paste input "Jerryhao"
type input "Jerryhao"
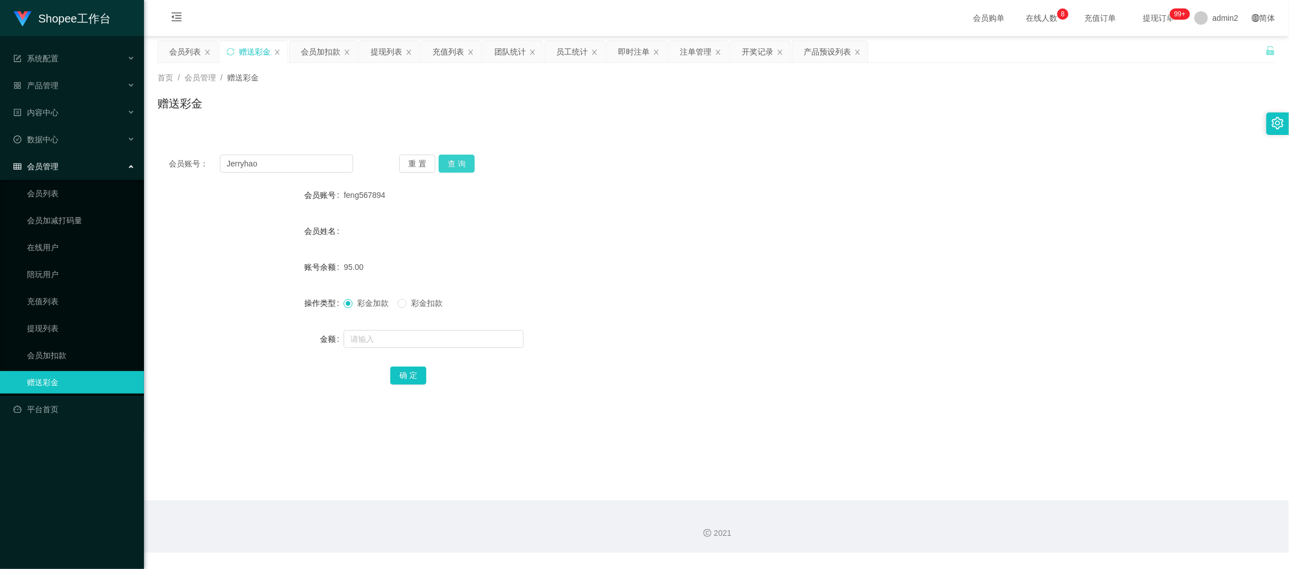
drag, startPoint x: 444, startPoint y: 158, endPoint x: 447, endPoint y: 167, distance: 9.8
click at [444, 158] on button "查 询" at bounding box center [457, 164] width 36 height 18
click at [486, 332] on input "text" at bounding box center [434, 339] width 180 height 18
type input "80"
click at [411, 371] on button "确 定" at bounding box center [408, 376] width 36 height 18
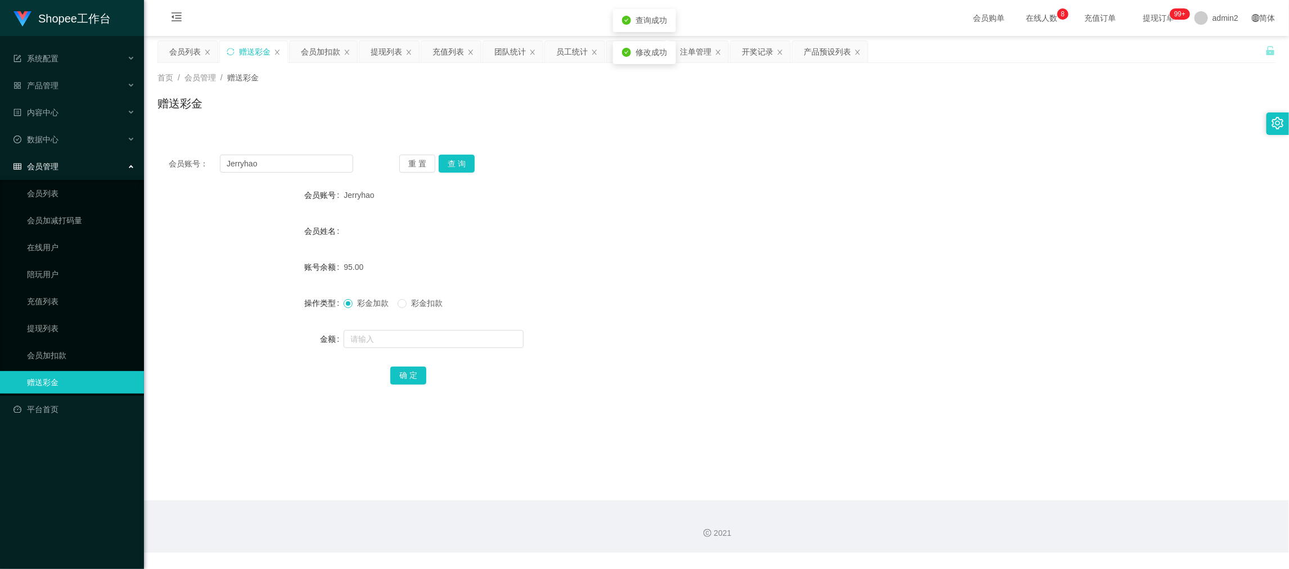
click at [749, 334] on div at bounding box center [670, 339] width 653 height 23
drag, startPoint x: 992, startPoint y: 517, endPoint x: 570, endPoint y: 347, distance: 454.3
click at [985, 511] on div "2021" at bounding box center [716, 527] width 1145 height 52
click at [309, 173] on div "会员账号： Jerryhao 重 置 查 询 会员账号 Jerryhao 会员姓名 账号余额 95.00 操作类型 彩金加款 彩金扣款 金额 确 定" at bounding box center [717, 277] width 1118 height 268
click at [317, 161] on input "Jerryhao" at bounding box center [286, 164] width 133 height 18
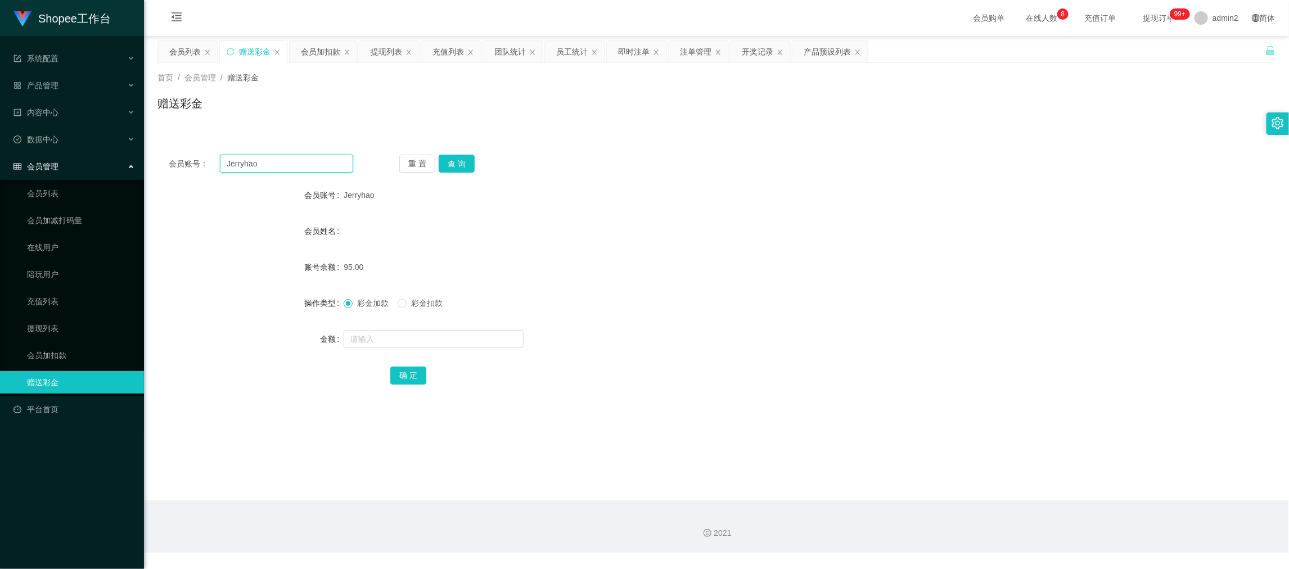
click at [317, 161] on input "Jerryhao" at bounding box center [286, 164] width 133 height 18
paste input "kfjyt00"
type input "kfjyt00"
click at [468, 160] on button "查 询" at bounding box center [457, 164] width 36 height 18
click at [486, 341] on input "text" at bounding box center [434, 339] width 180 height 18
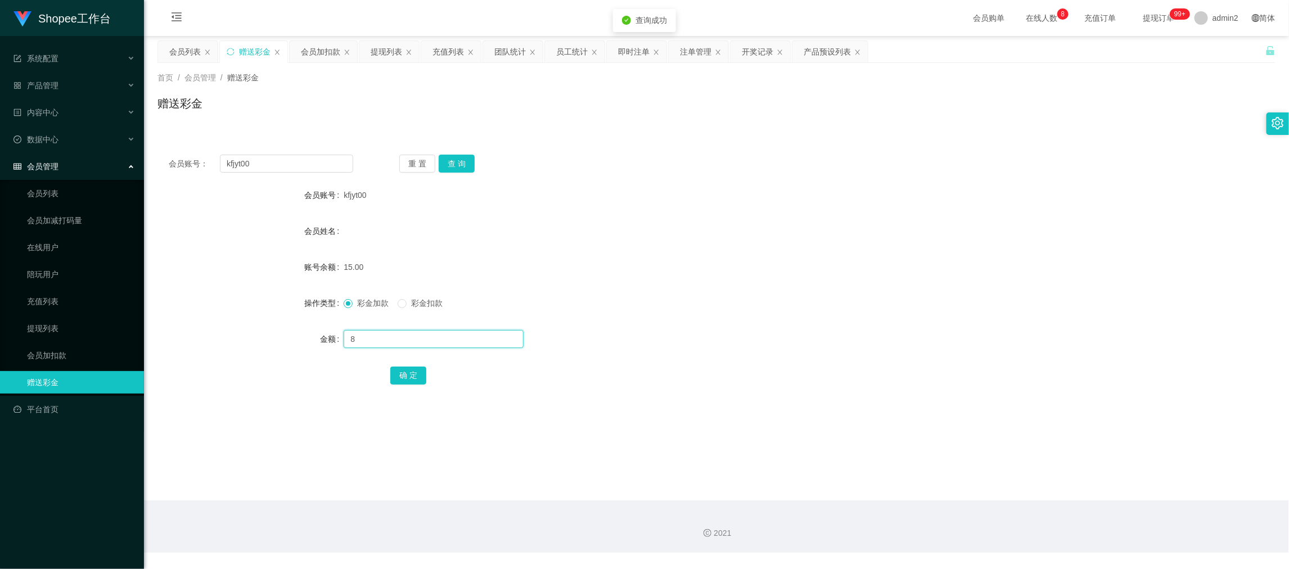
click at [486, 340] on input "8" at bounding box center [434, 339] width 180 height 18
type input "80"
drag, startPoint x: 403, startPoint y: 371, endPoint x: 455, endPoint y: 368, distance: 51.8
click at [403, 372] on button "确 定" at bounding box center [408, 376] width 36 height 18
click at [753, 341] on div at bounding box center [670, 339] width 653 height 23
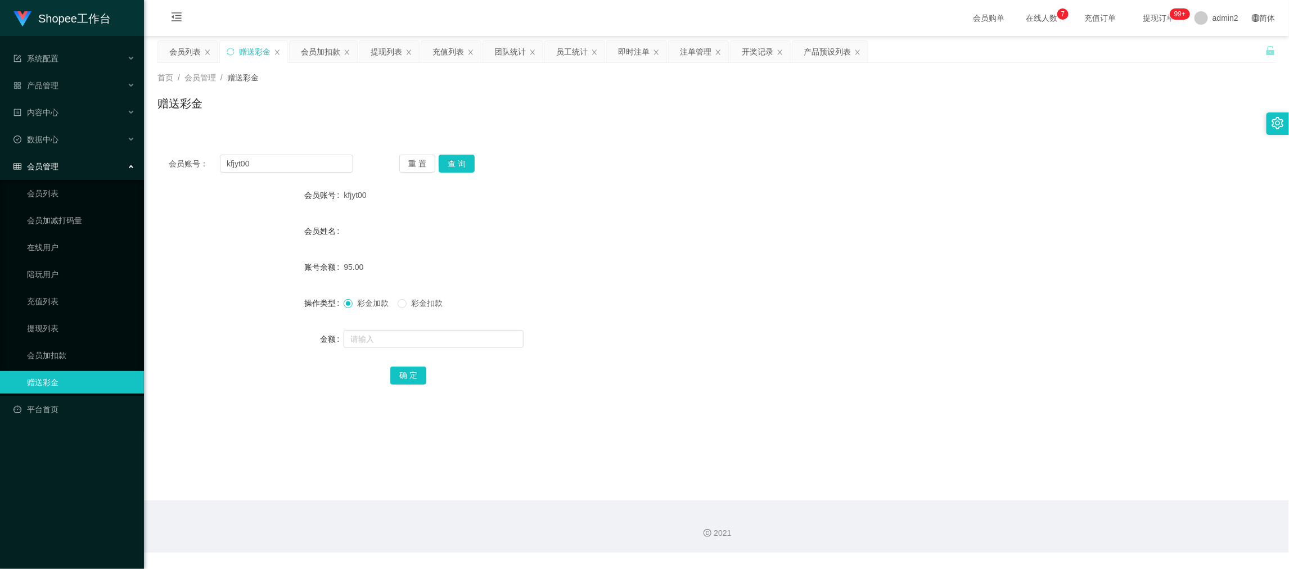
drag, startPoint x: 1034, startPoint y: 499, endPoint x: 480, endPoint y: 231, distance: 615.7
click at [1019, 492] on main "关闭左侧 关闭右侧 关闭其它 刷新页面 会员列表 赠送彩金 会员加扣款 提现列表 充值列表 团队统计 员工统计 即时注单 注单管理 开奖记录 产品预设列表 首…" at bounding box center [716, 268] width 1145 height 465
click at [372, 44] on div "提现列表" at bounding box center [387, 51] width 32 height 21
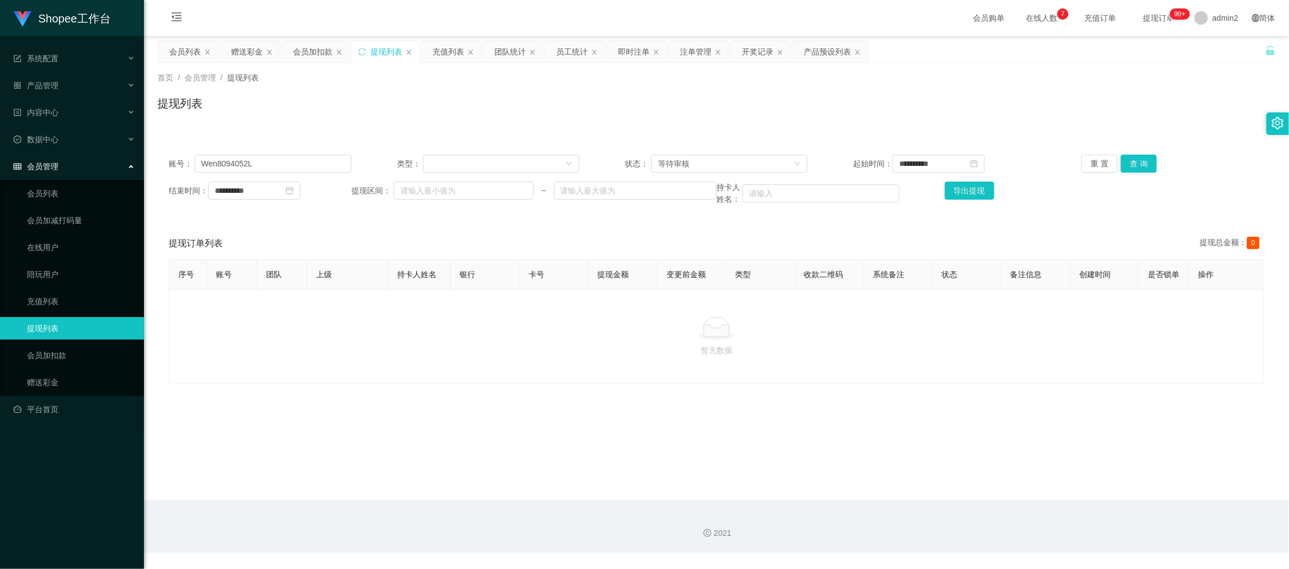
click at [311, 152] on div "**********" at bounding box center [717, 179] width 1118 height 73
drag, startPoint x: 311, startPoint y: 153, endPoint x: 312, endPoint y: 161, distance: 8.1
click at [311, 155] on div "**********" at bounding box center [717, 179] width 1118 height 73
click at [313, 156] on input "Wen8094052L" at bounding box center [273, 164] width 157 height 18
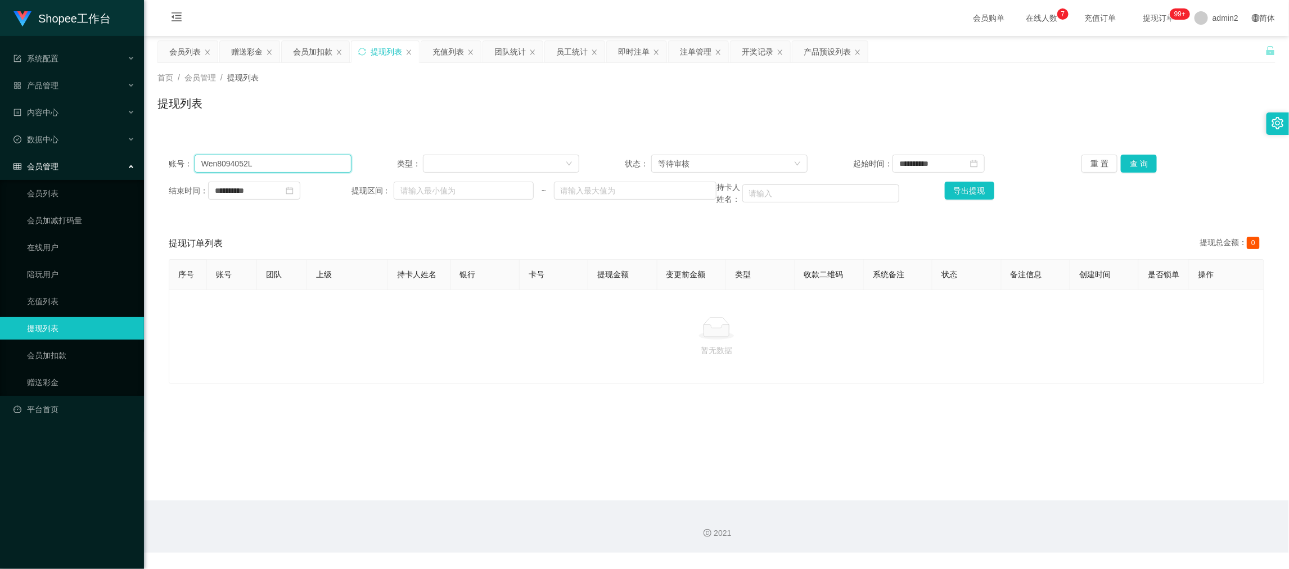
paste input "ssling10"
click at [287, 150] on div "**********" at bounding box center [717, 179] width 1118 height 73
click at [290, 161] on input "Wen8094052Lssling10" at bounding box center [273, 164] width 157 height 18
drag, startPoint x: 290, startPoint y: 161, endPoint x: 509, endPoint y: 147, distance: 219.8
click at [290, 161] on input "Wen8094052Lssling10" at bounding box center [273, 164] width 157 height 18
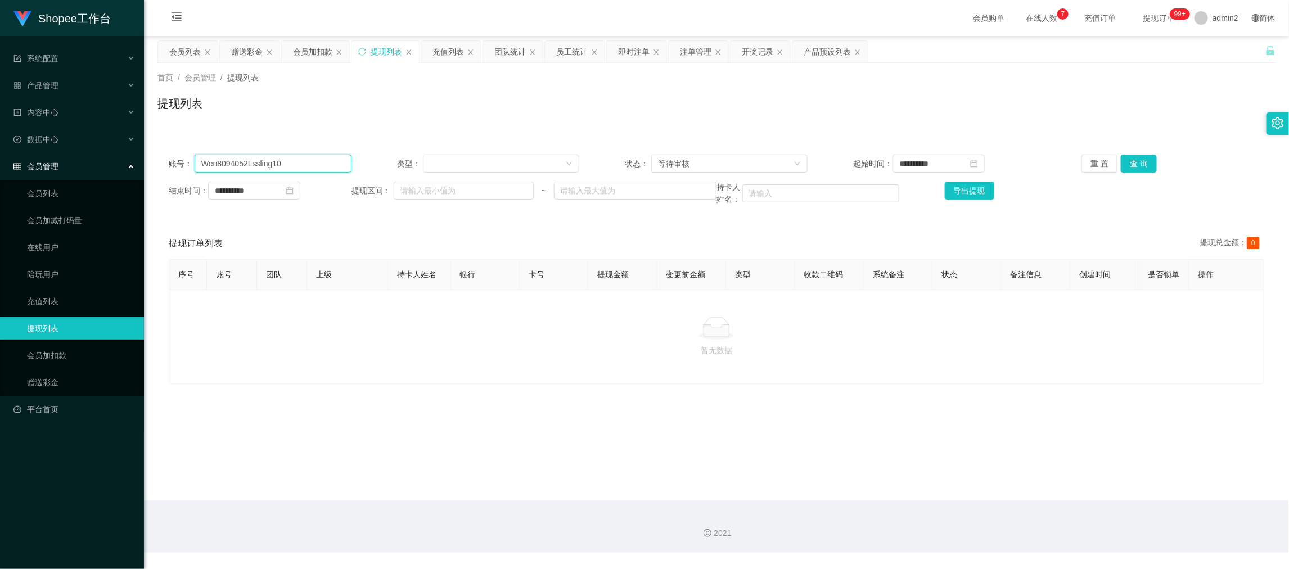
paste input "text"
type input "ssling10"
click at [1127, 164] on button "查 询" at bounding box center [1139, 164] width 36 height 18
click at [722, 158] on div "等待审核" at bounding box center [726, 163] width 136 height 17
click at [939, 141] on div "**********" at bounding box center [717, 257] width 1118 height 254
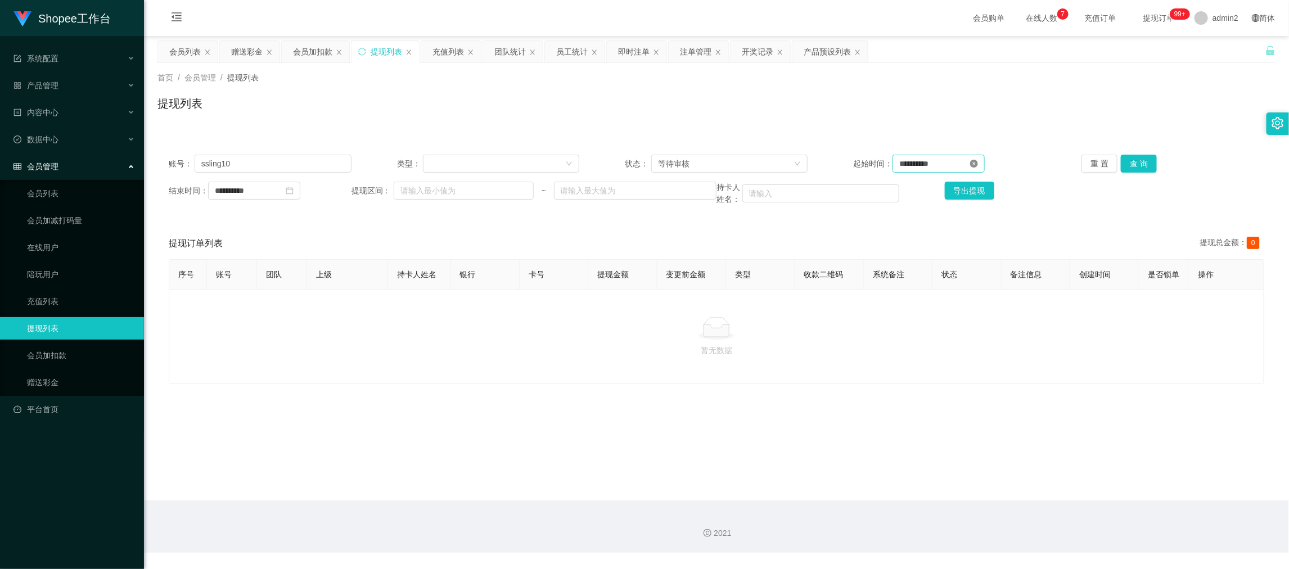
click at [978, 167] on icon "图标: close-circle" at bounding box center [974, 164] width 8 height 8
click at [294, 191] on icon "图标: close-circle" at bounding box center [290, 191] width 8 height 8
click at [1130, 168] on button "查 询" at bounding box center [1139, 164] width 36 height 18
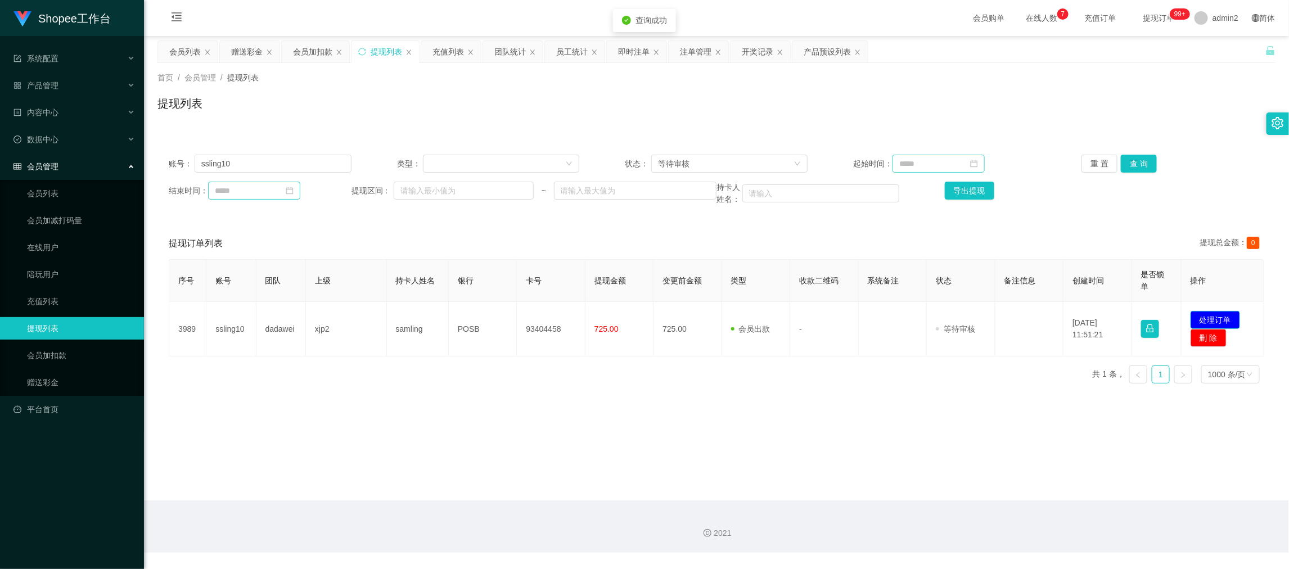
click at [1202, 315] on button "处理订单" at bounding box center [1216, 320] width 50 height 18
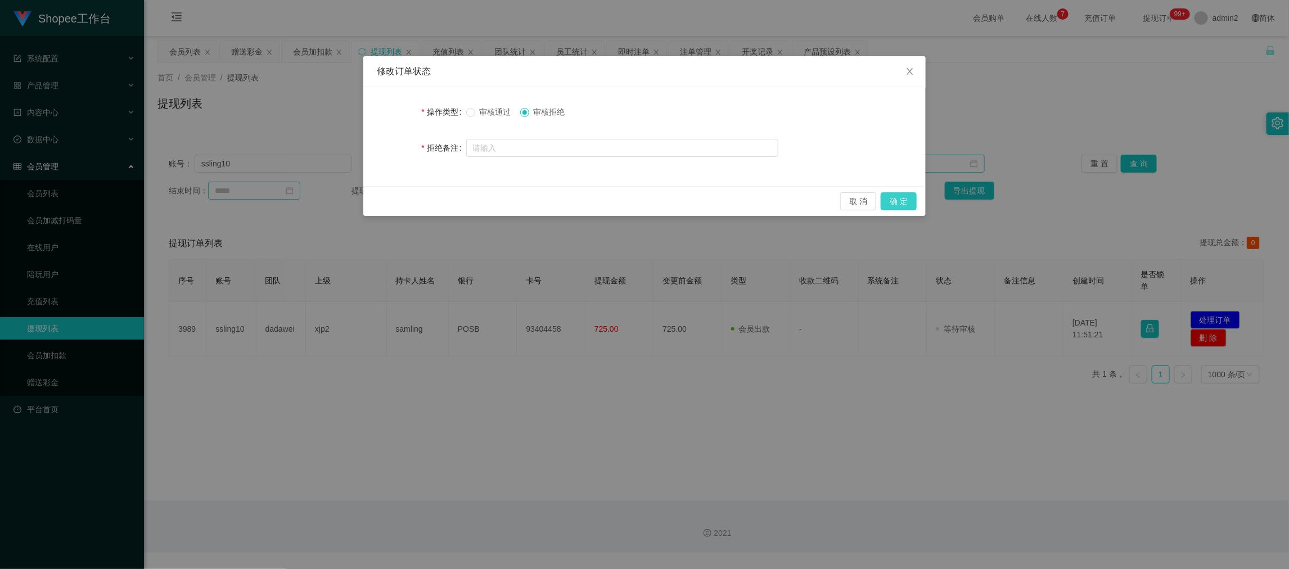
click at [912, 193] on button "确 定" at bounding box center [899, 201] width 36 height 18
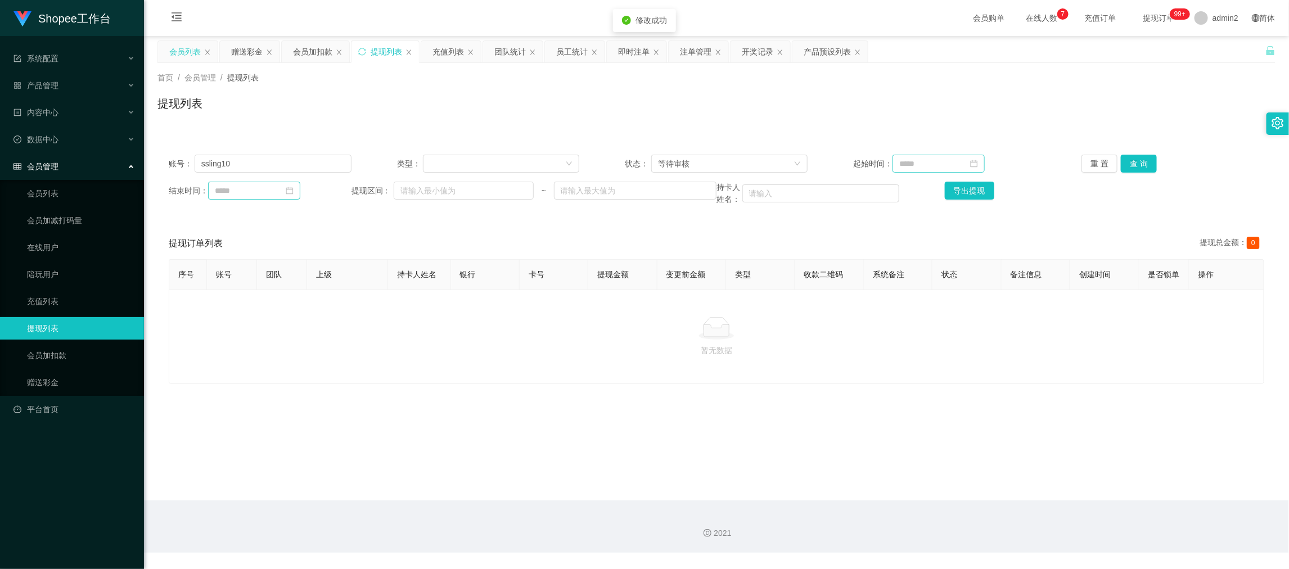
click at [178, 50] on div "会员列表" at bounding box center [185, 51] width 32 height 21
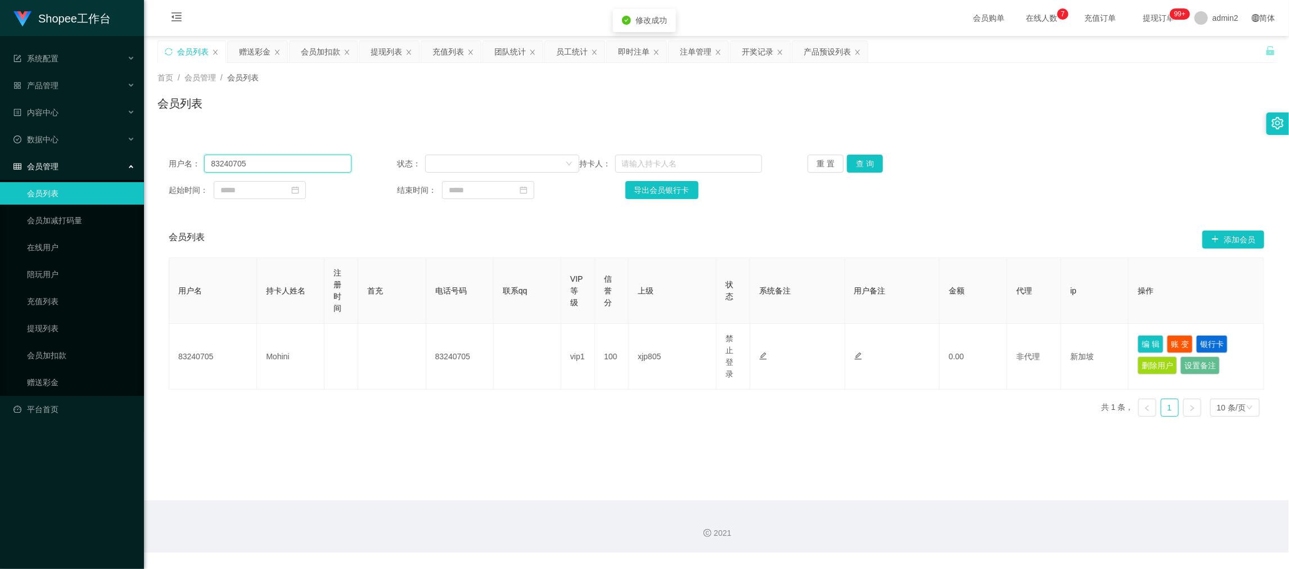
click at [307, 159] on input "83240705" at bounding box center [277, 164] width 147 height 18
paste input "ssling10"
type input "ssling10"
click at [864, 156] on button "查 询" at bounding box center [865, 164] width 36 height 18
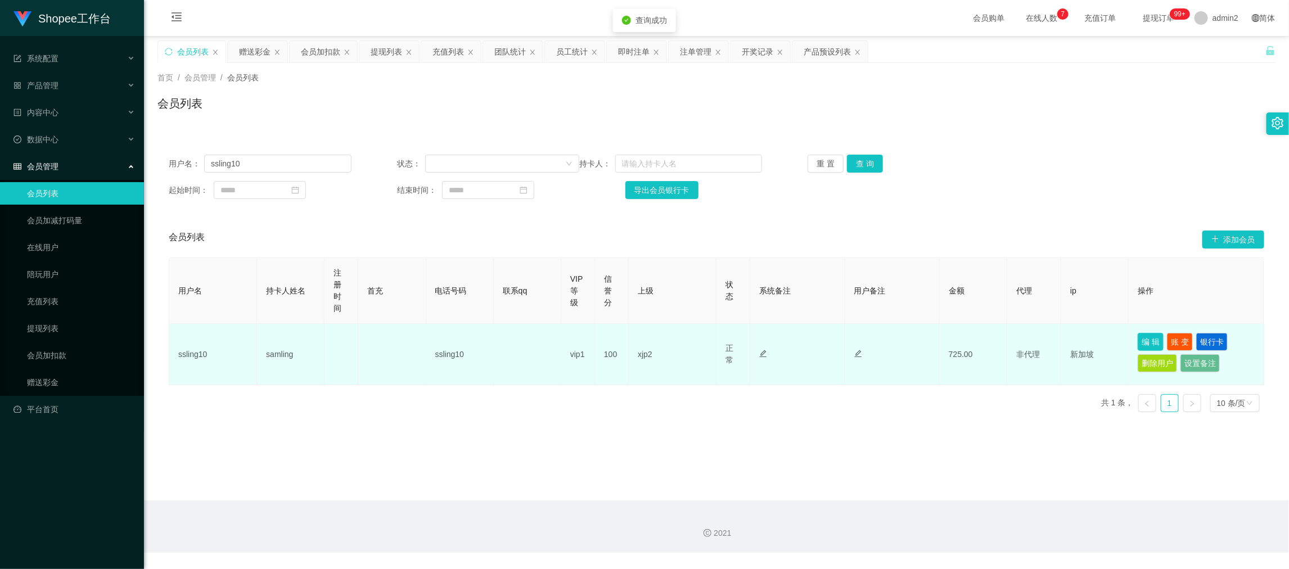
click at [1143, 334] on button "编 辑" at bounding box center [1151, 342] width 26 height 18
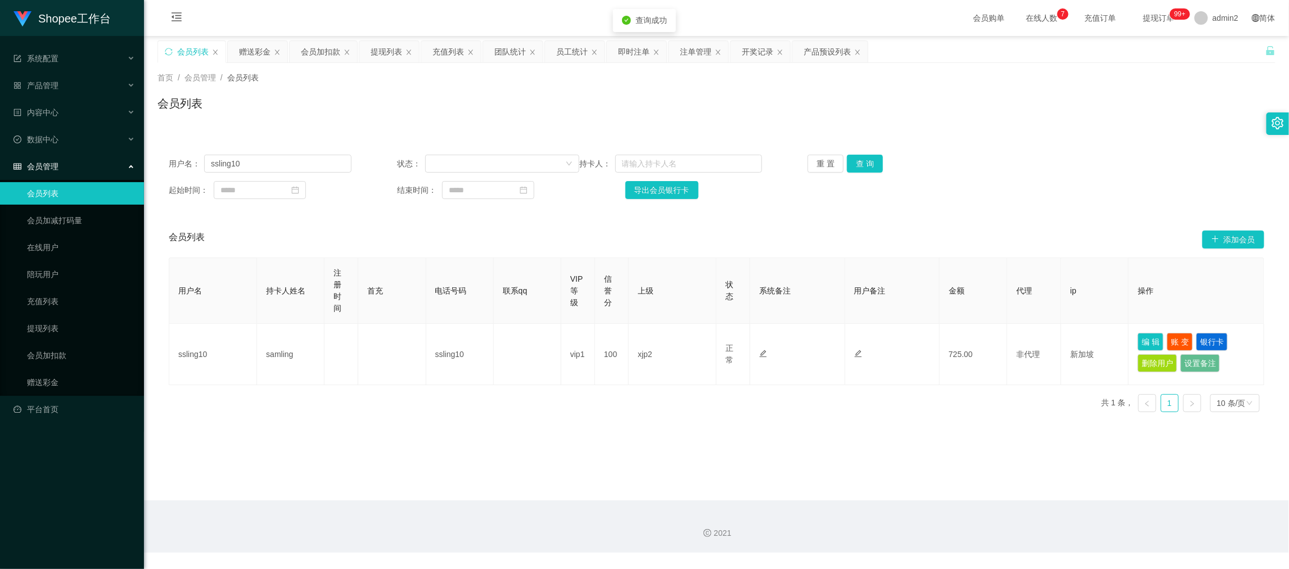
type input "ssling10"
type input "samling"
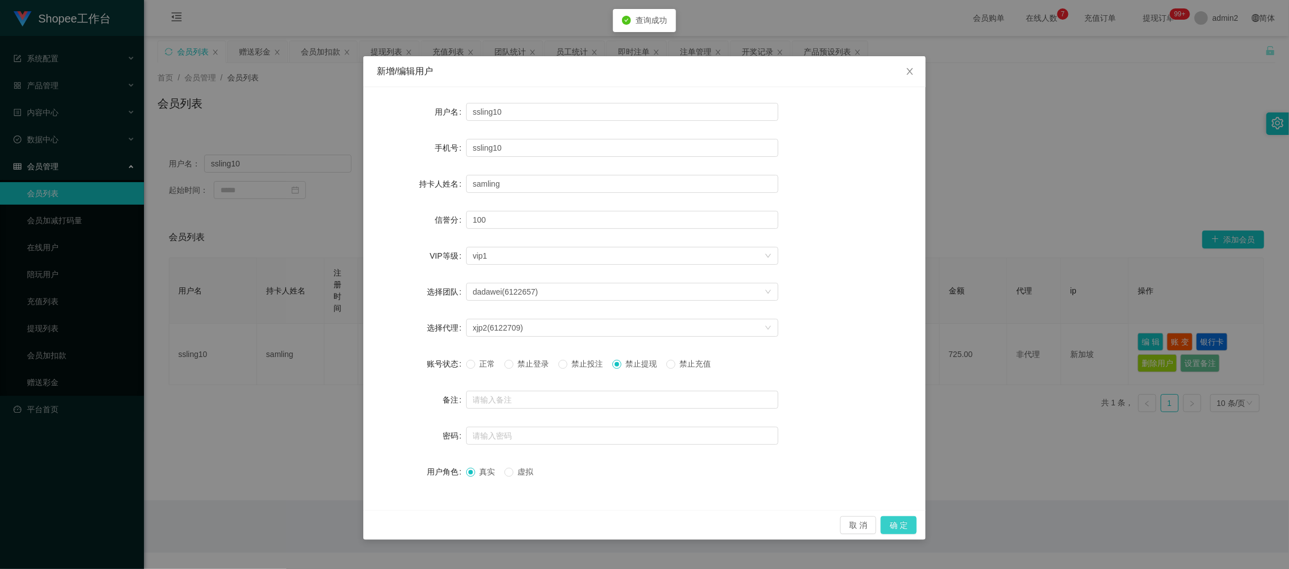
click at [895, 524] on button "确 定" at bounding box center [899, 525] width 36 height 18
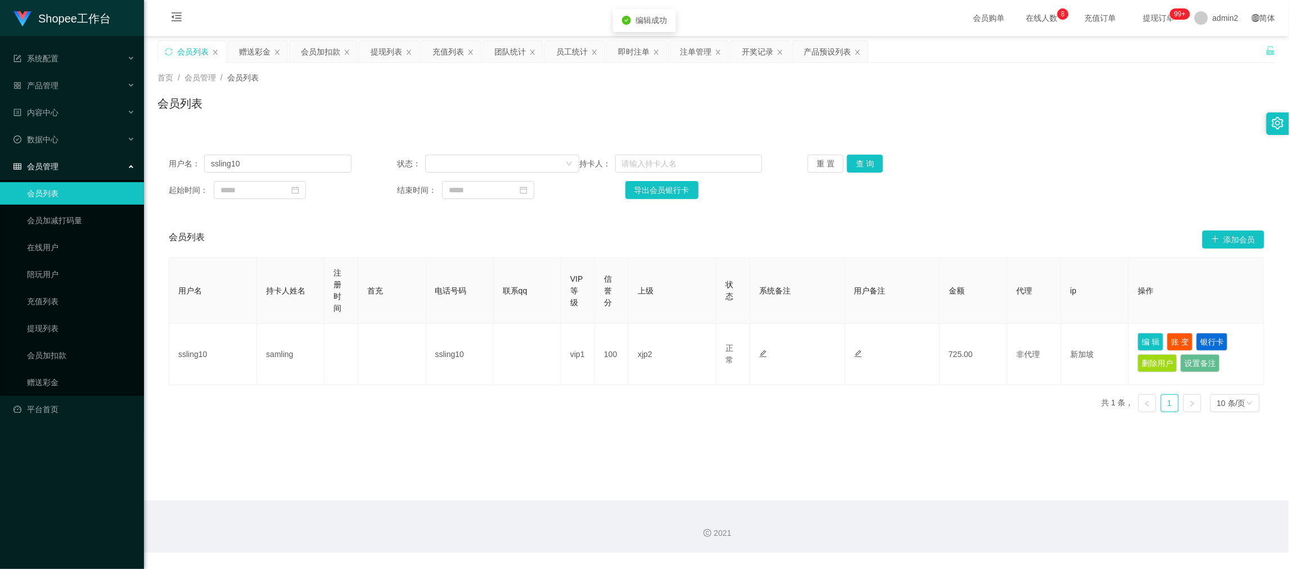
click at [734, 437] on div "Shopee工作台 系统配置 系统配置列表 管理员列表 管理员分组 支付通道 产品管理 产品列表 产品预设列表 开奖记录 注单管理 即时注单 内容中心 站内信…" at bounding box center [644, 284] width 1289 height 569
click at [961, 492] on main "关闭左侧 关闭右侧 关闭其它 刷新页面 会员列表 赠送彩金 会员加扣款 提现列表 充值列表 团队统计 员工统计 即时注单 注单管理 开奖记录 产品预设列表 首…" at bounding box center [716, 268] width 1145 height 465
click at [386, 53] on div "提现列表" at bounding box center [387, 51] width 32 height 21
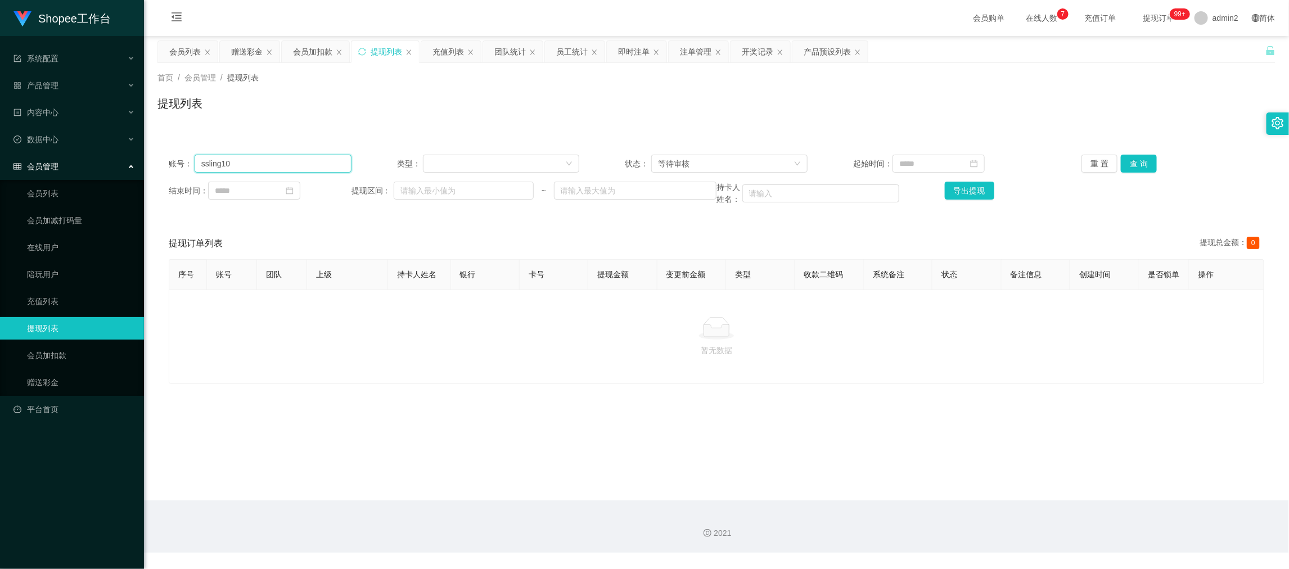
click at [318, 164] on input "ssling10" at bounding box center [273, 164] width 157 height 18
paste input "Deb25"
type input "Deb25"
drag, startPoint x: 1143, startPoint y: 164, endPoint x: 1093, endPoint y: 186, distance: 53.9
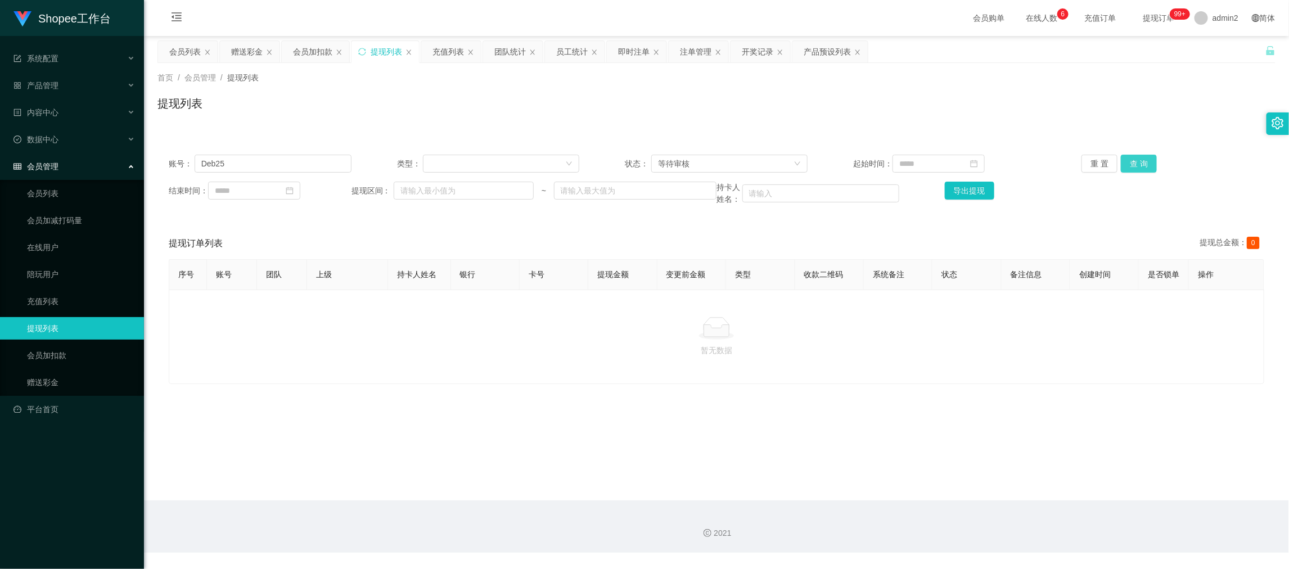
click at [1141, 164] on button "查 询" at bounding box center [1139, 164] width 36 height 18
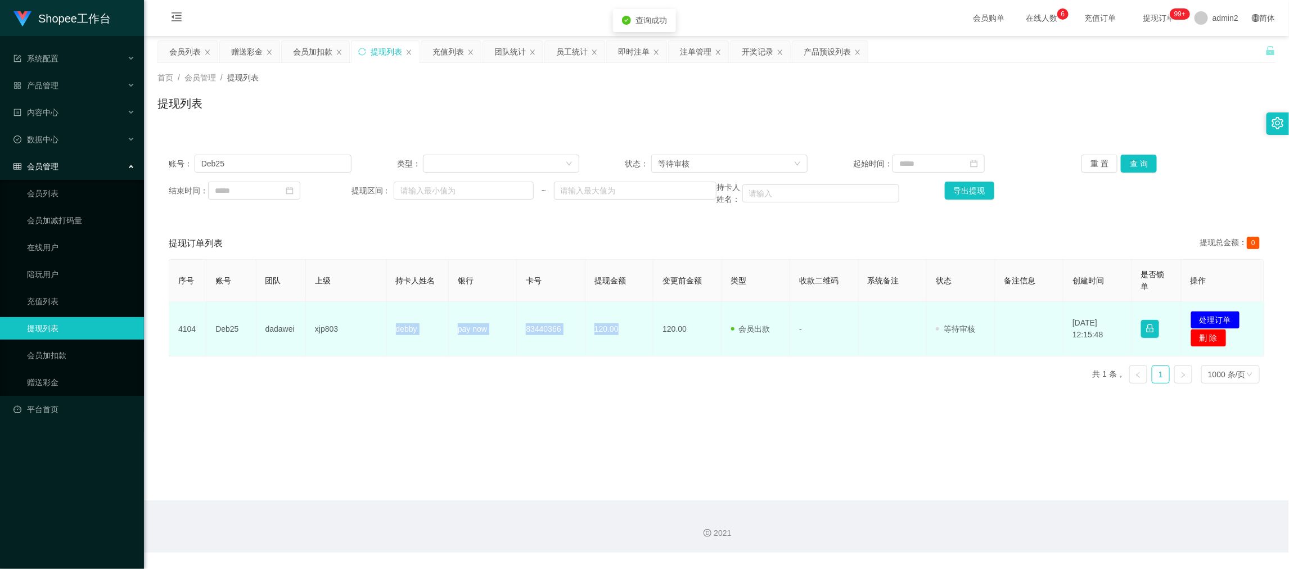
drag, startPoint x: 424, startPoint y: 329, endPoint x: 626, endPoint y: 334, distance: 201.5
click at [626, 334] on tr "4104 Deb25 dadawei xjp803 debby pay now 83440366 120.00 120.00 会员出款 人工取款 - 审核驳回…" at bounding box center [716, 329] width 1095 height 55
copy tr "[PERSON_NAME] pay now 83440366 120.00"
click at [1226, 320] on button "处理订单" at bounding box center [1216, 320] width 50 height 18
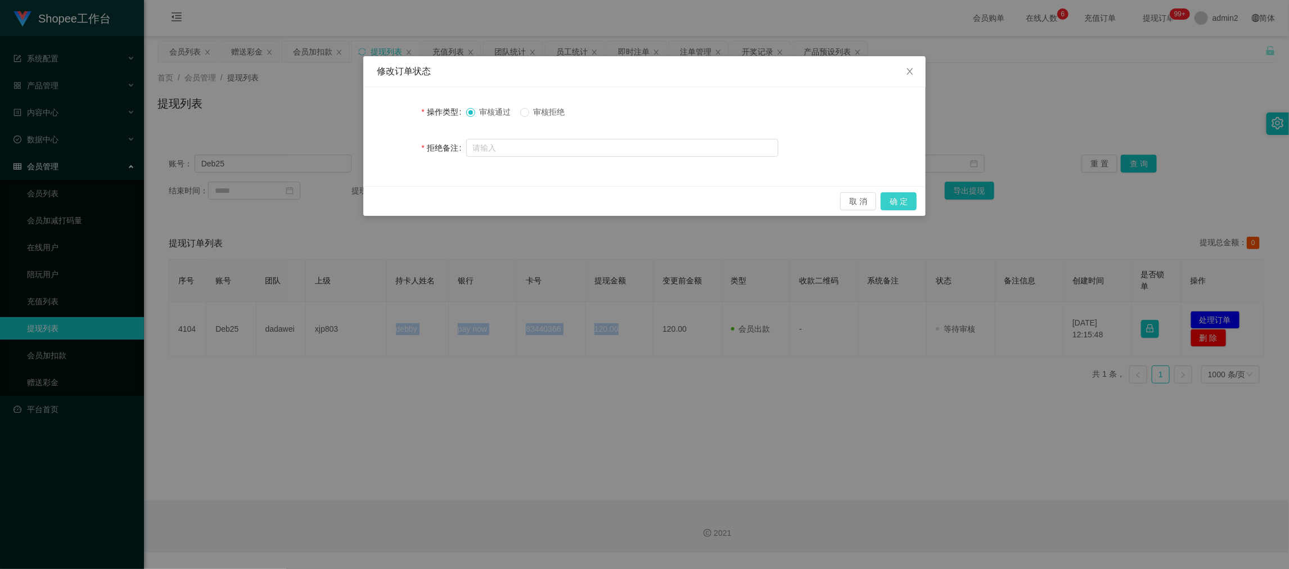
drag, startPoint x: 898, startPoint y: 200, endPoint x: 1060, endPoint y: 205, distance: 162.7
click at [898, 201] on button "确 定" at bounding box center [899, 201] width 36 height 18
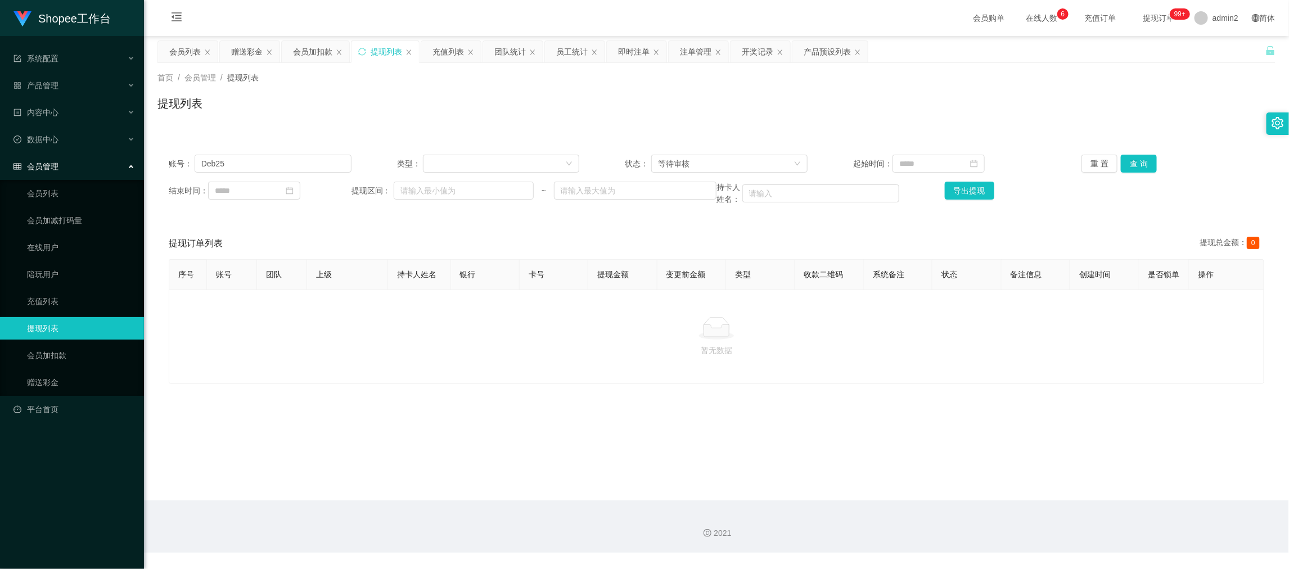
drag, startPoint x: 1026, startPoint y: 518, endPoint x: 946, endPoint y: 480, distance: 87.8
click at [1026, 517] on div "2021" at bounding box center [716, 527] width 1145 height 52
click at [175, 50] on div "会员列表" at bounding box center [185, 51] width 32 height 21
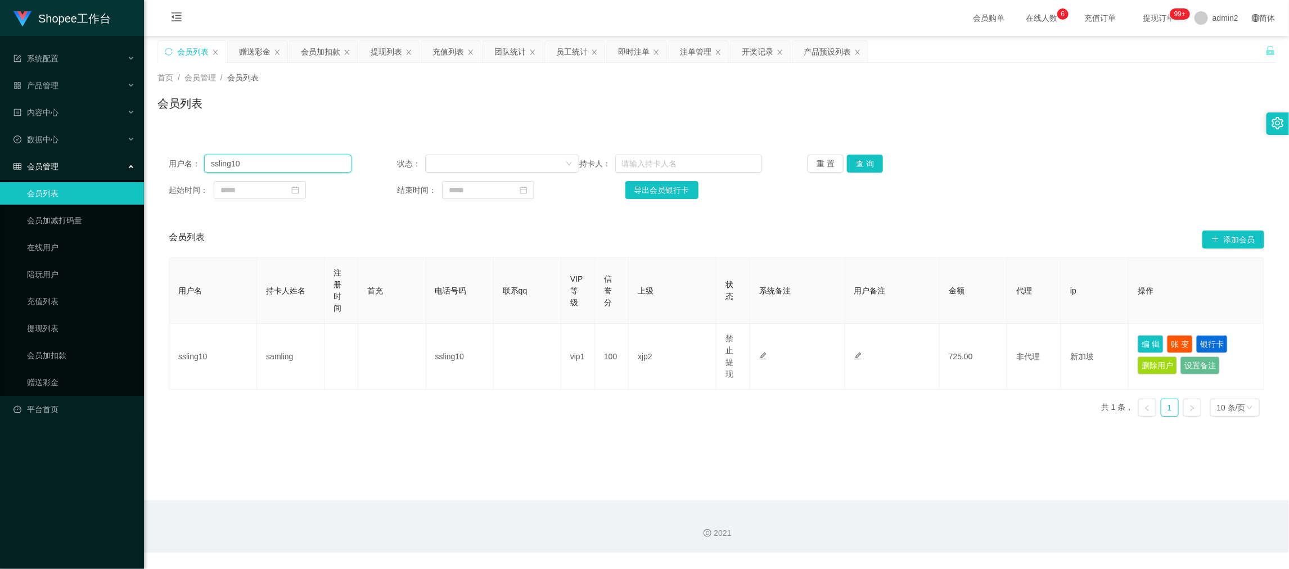
click at [304, 163] on input "ssling10" at bounding box center [277, 164] width 147 height 18
drag, startPoint x: 304, startPoint y: 162, endPoint x: 313, endPoint y: 162, distance: 9.6
click at [305, 162] on input "ssling10" at bounding box center [277, 164] width 147 height 18
paste input "fang3797802"
type input "fang3797802"
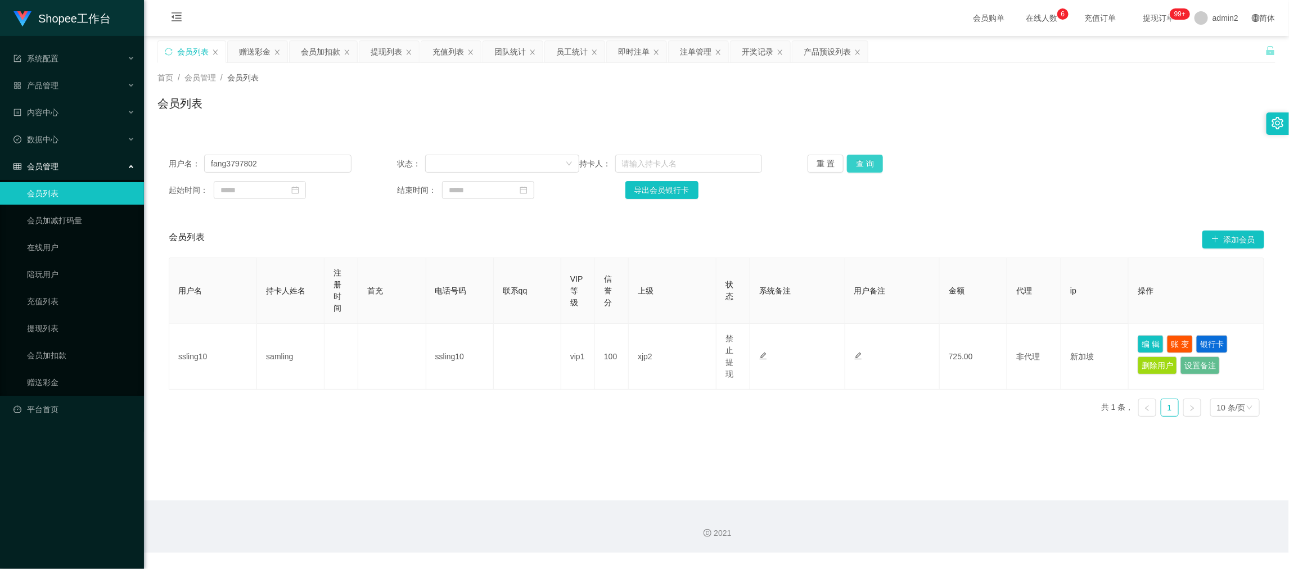
click at [861, 161] on button "查 询" at bounding box center [865, 164] width 36 height 18
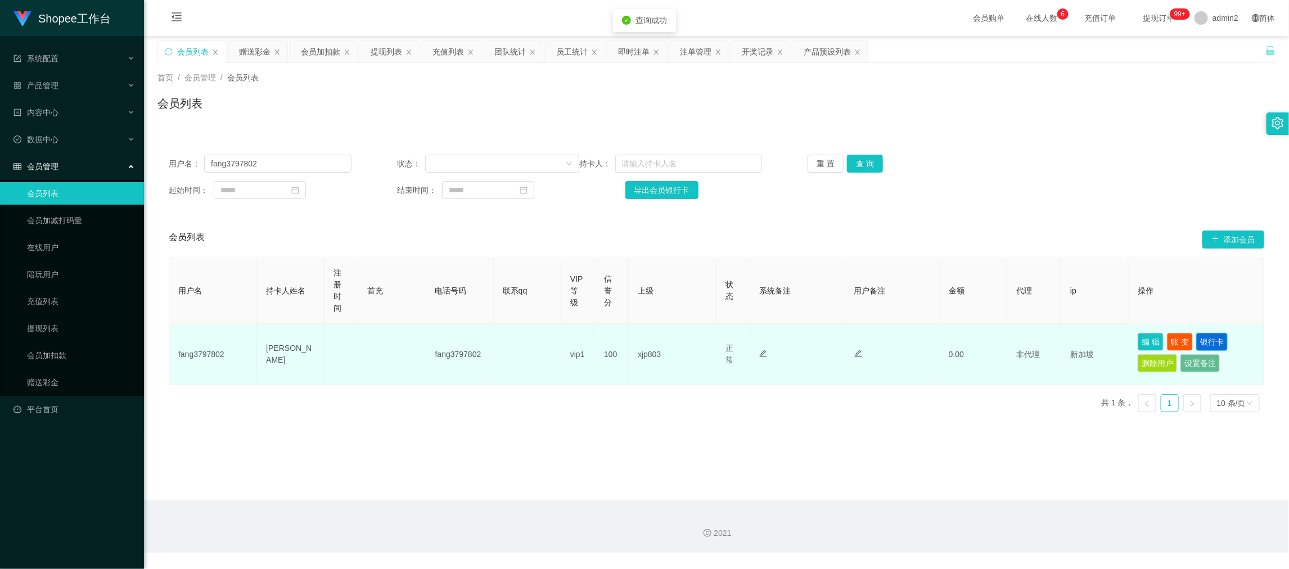
click at [1197, 336] on button "银行卡" at bounding box center [1213, 342] width 32 height 18
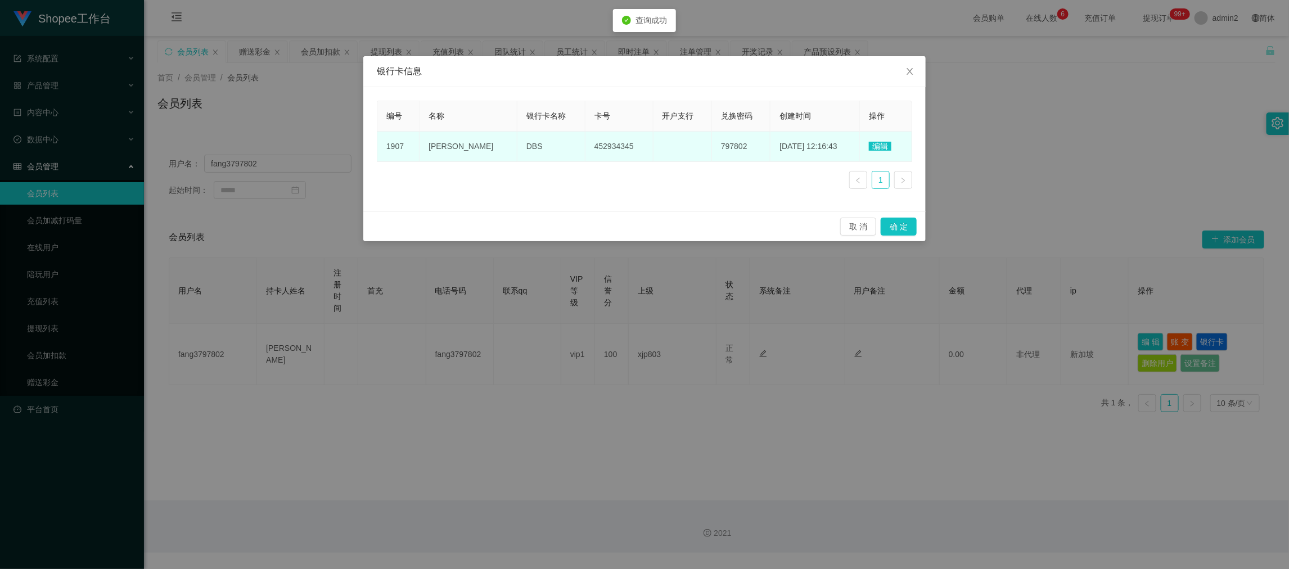
click at [876, 148] on span "编辑" at bounding box center [880, 146] width 23 height 9
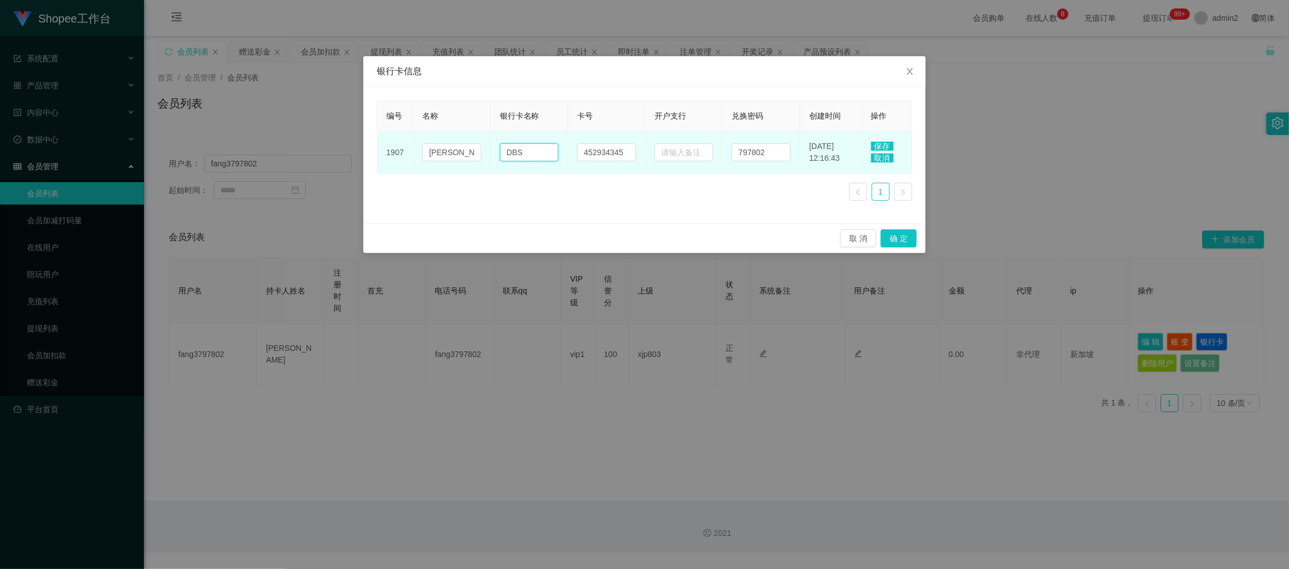
click at [539, 152] on input "DBS" at bounding box center [529, 152] width 59 height 18
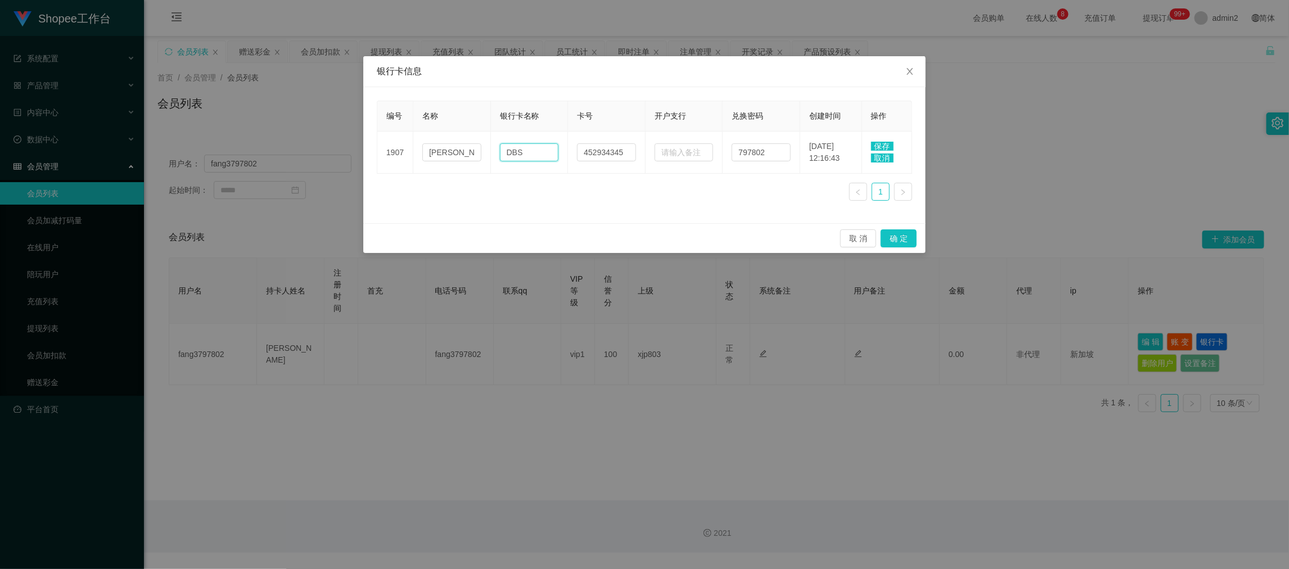
drag, startPoint x: 539, startPoint y: 152, endPoint x: 732, endPoint y: 231, distance: 208.9
click at [540, 153] on input "DBS" at bounding box center [529, 152] width 59 height 18
paste input "paynow"
type input "paynow"
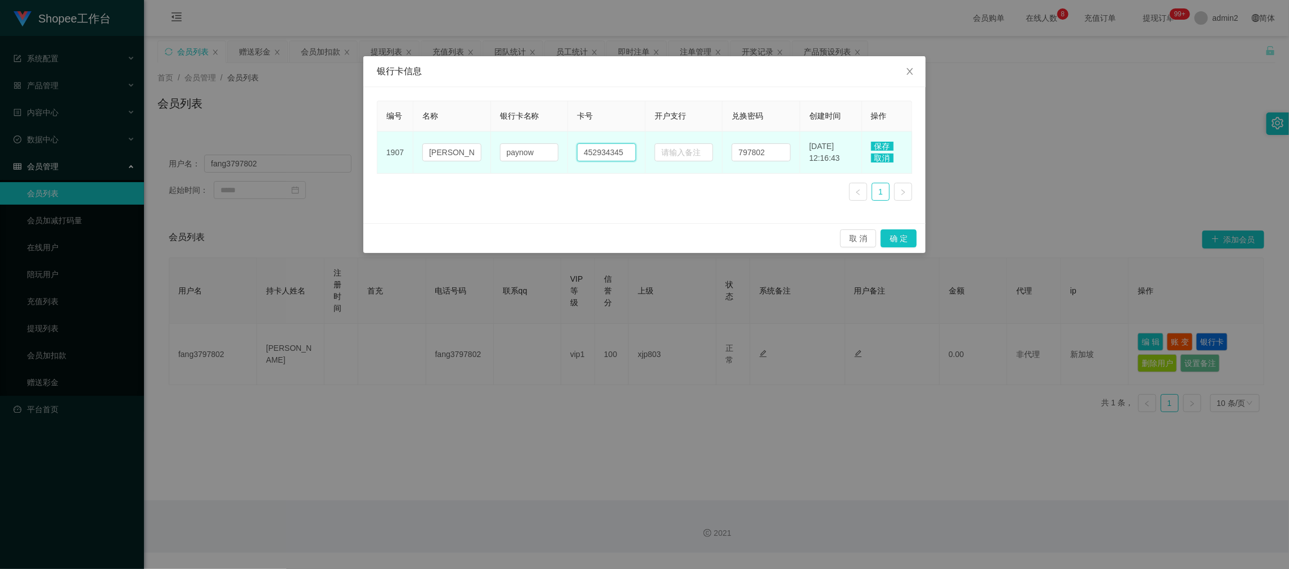
click at [614, 146] on input "452934345" at bounding box center [606, 152] width 59 height 18
paste input "83443496"
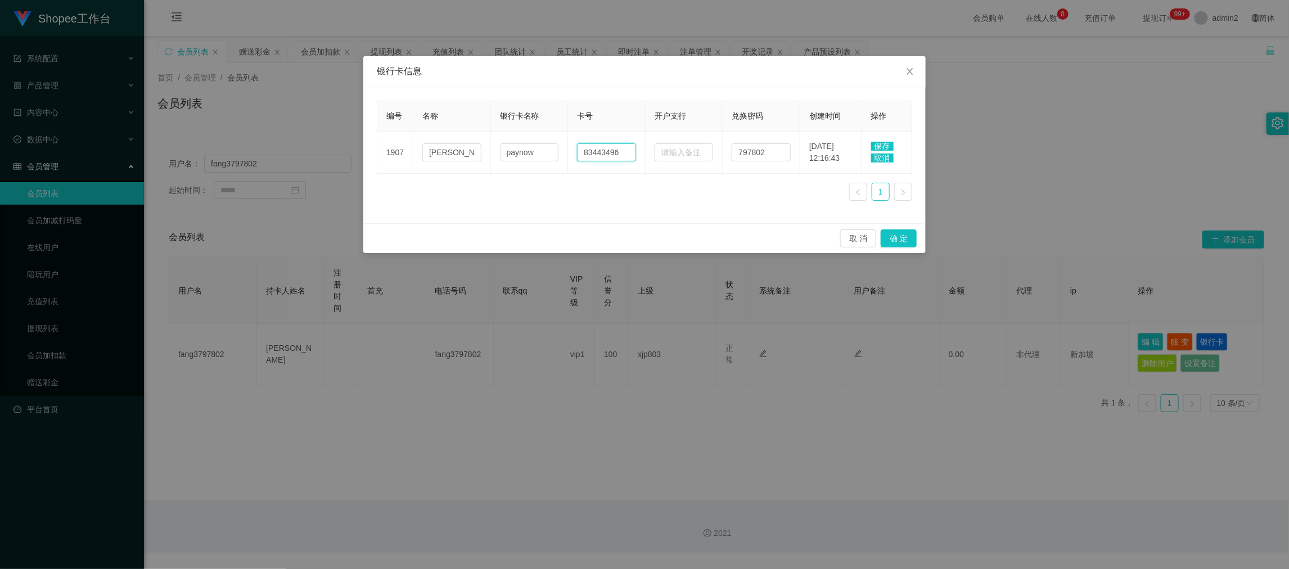
type input "83443496"
click at [874, 144] on span "保存" at bounding box center [882, 146] width 23 height 9
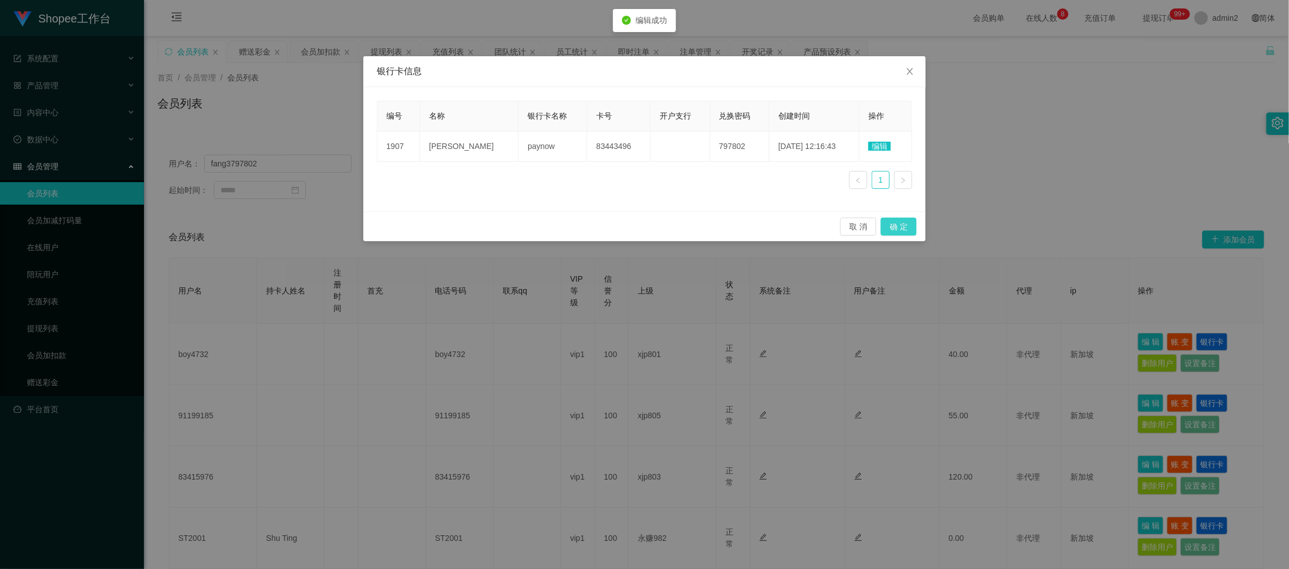
click at [900, 227] on button "确 定" at bounding box center [899, 227] width 36 height 18
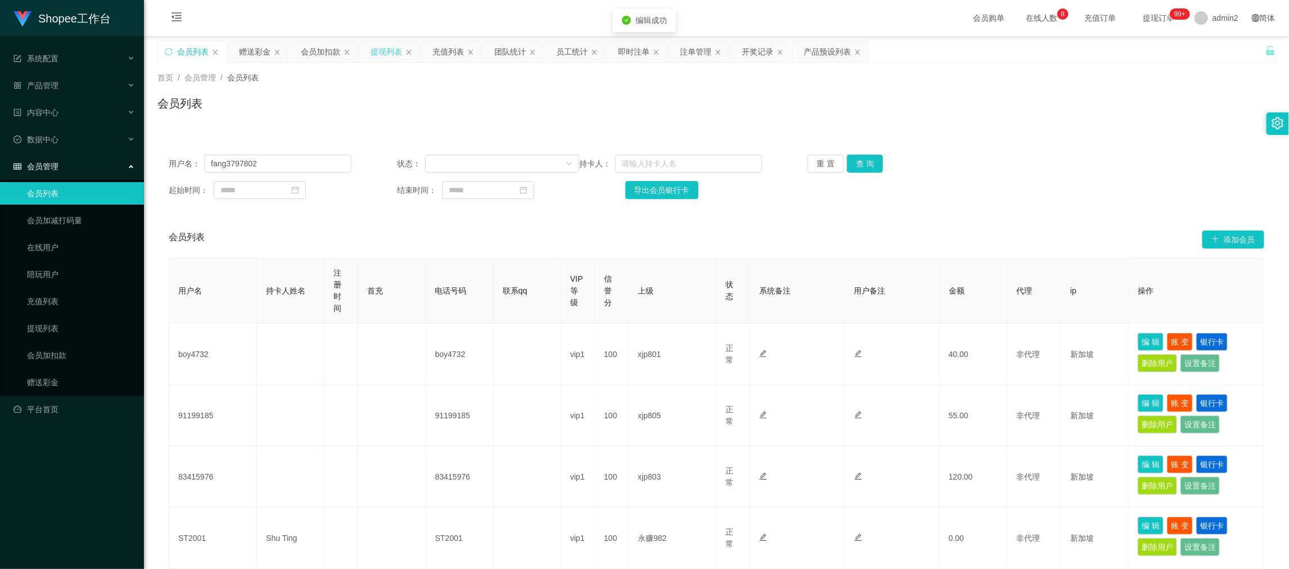
click at [379, 49] on div "提现列表" at bounding box center [387, 51] width 32 height 21
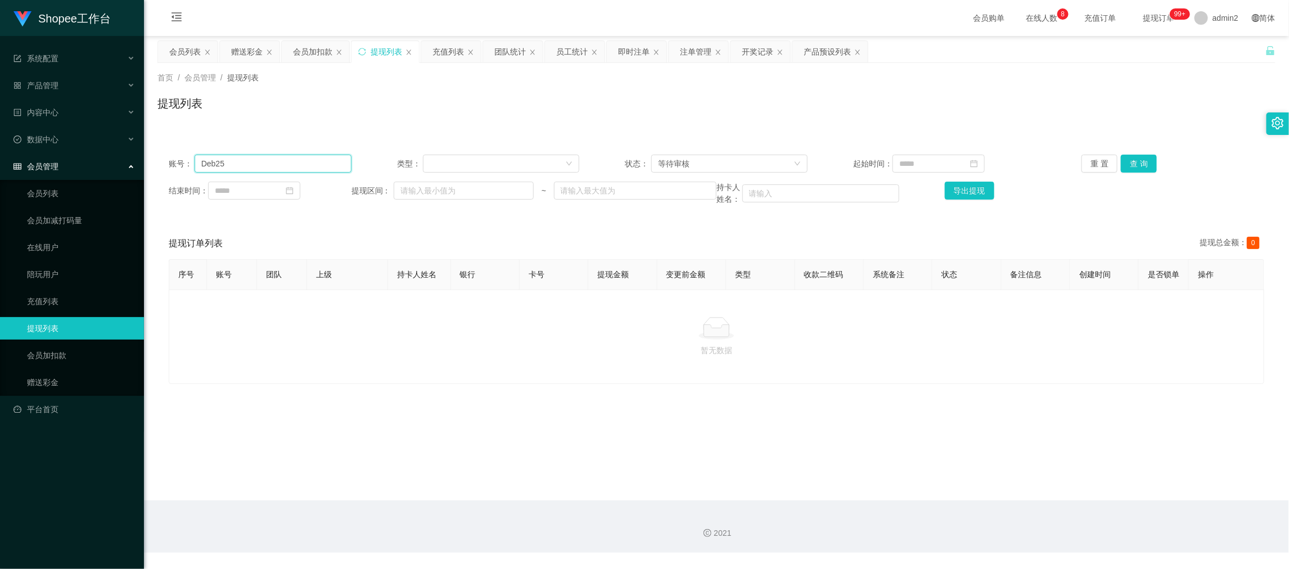
click at [289, 158] on input "Deb25" at bounding box center [273, 164] width 157 height 18
paste input "fang3797802"
type input "fang3797802"
drag, startPoint x: 1146, startPoint y: 161, endPoint x: 1122, endPoint y: 167, distance: 25.0
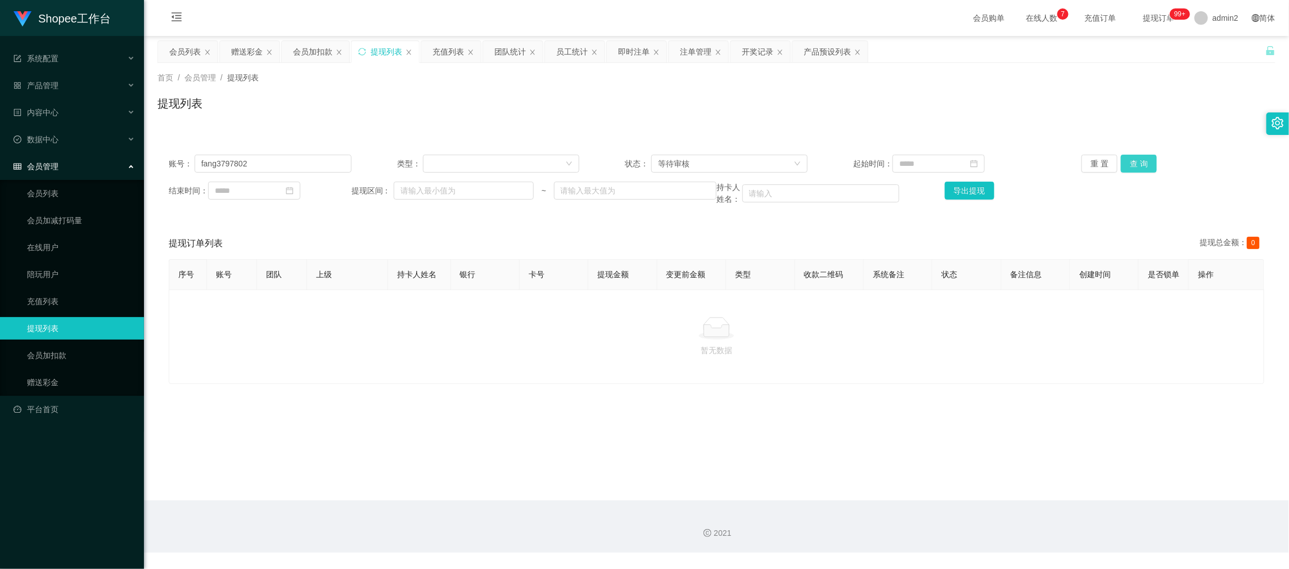
click at [1145, 161] on button "查 询" at bounding box center [1139, 164] width 36 height 18
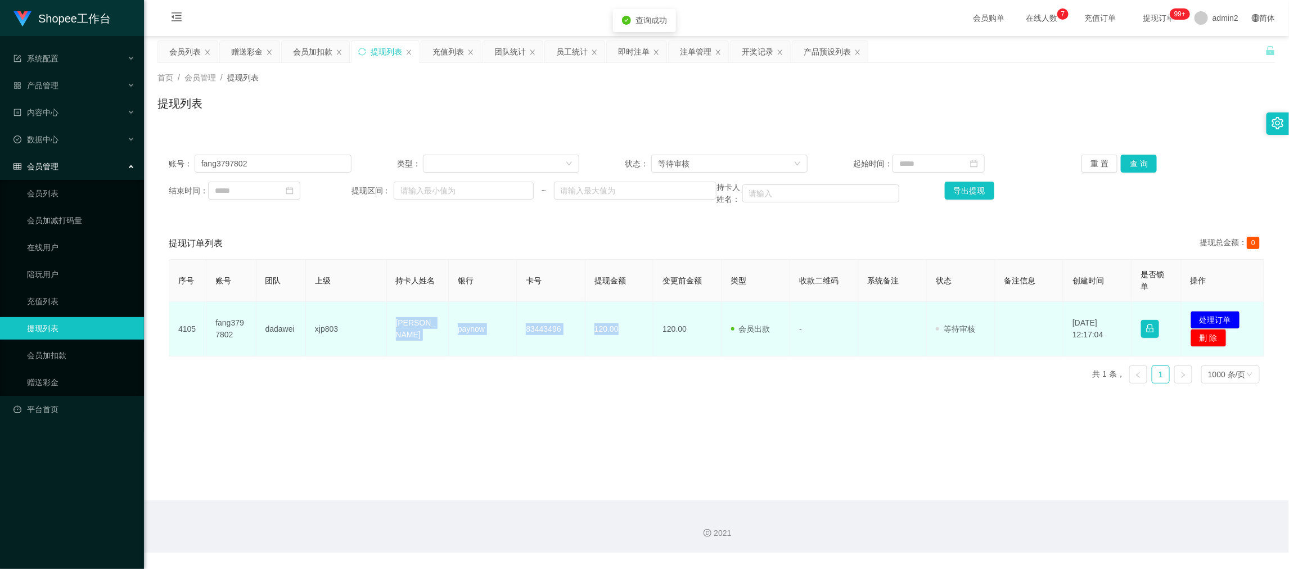
drag, startPoint x: 379, startPoint y: 330, endPoint x: 645, endPoint y: 335, distance: 266.7
click at [645, 335] on tr "4105 fang3797802 dadawei xjp803 fang hua paynow 83443496 120.00 120.00 会员出款 人工取…" at bounding box center [716, 329] width 1095 height 55
copy tr "[PERSON_NAME] paynow 83443496 120.00"
click at [1205, 317] on button "处理订单" at bounding box center [1216, 320] width 50 height 18
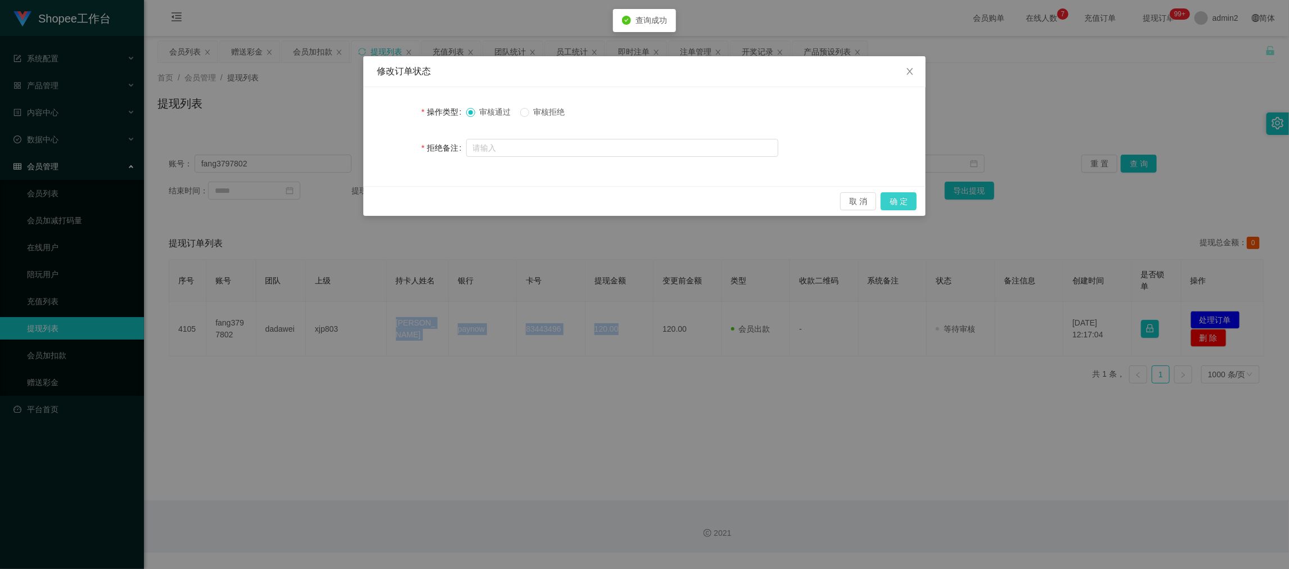
click at [896, 201] on button "确 定" at bounding box center [899, 201] width 36 height 18
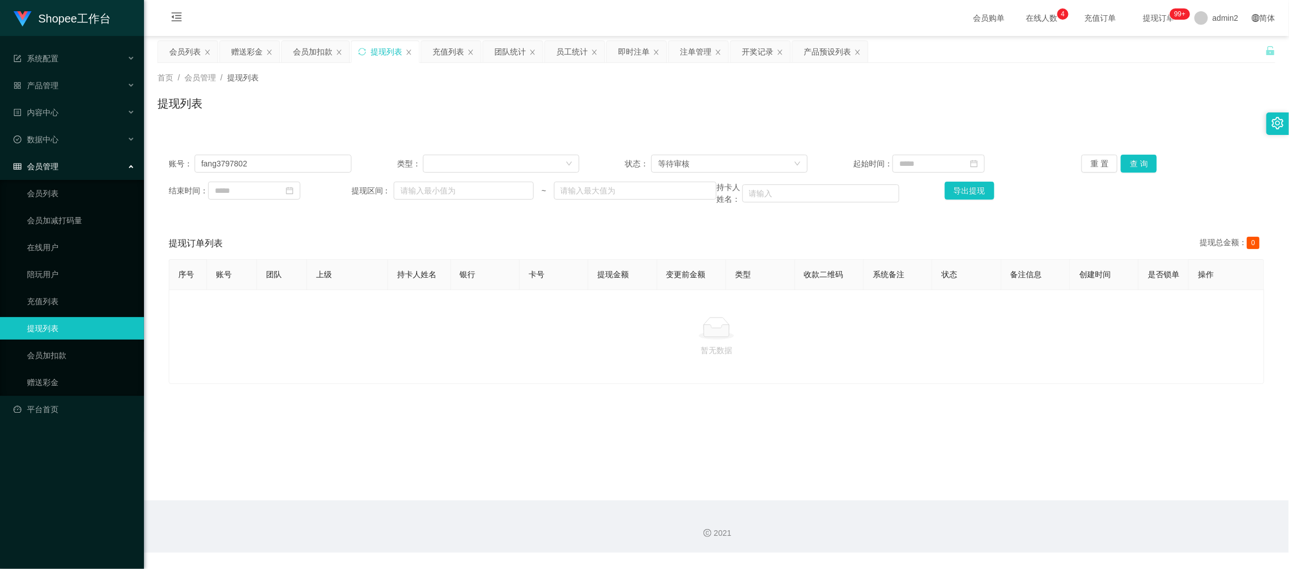
drag, startPoint x: 1028, startPoint y: 513, endPoint x: 879, endPoint y: 361, distance: 213.6
click at [1028, 513] on div "2021" at bounding box center [716, 527] width 1145 height 52
click at [325, 167] on input "fang3797802" at bounding box center [273, 164] width 157 height 18
paste input "ST2001"
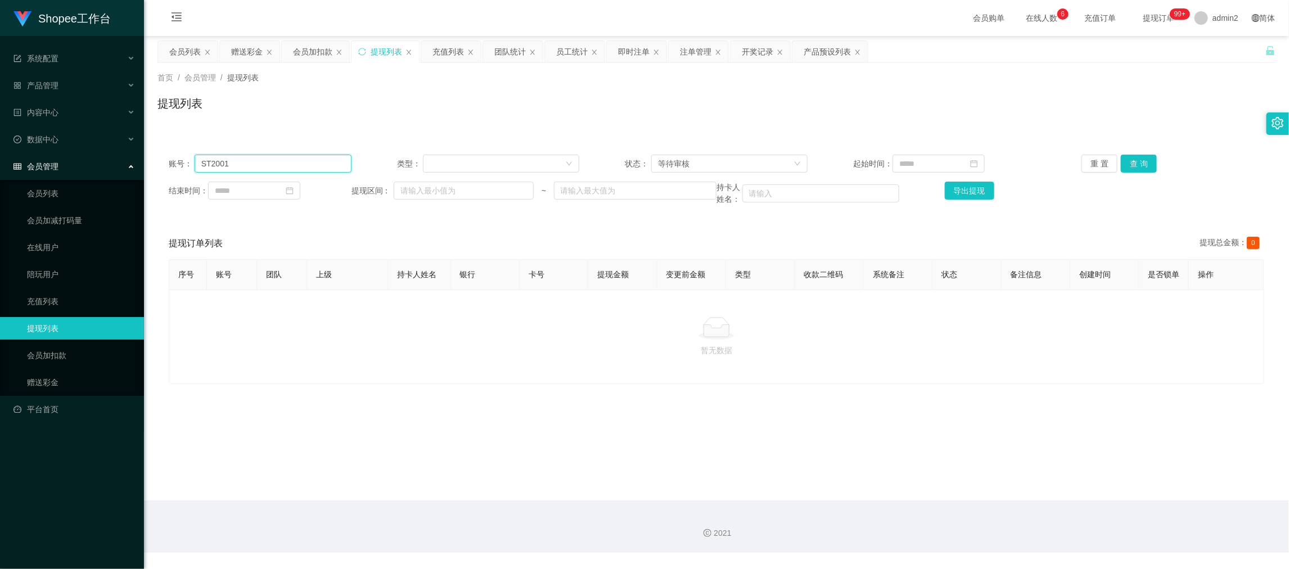
type input "ST2001"
click at [1126, 153] on div "账号： ST2001 类型： 状态： 等待审核 起始时间： 重 置 查 询 结束时间： 提现区间： ~ 持卡人姓名： 导出提现" at bounding box center [717, 179] width 1118 height 73
click at [1123, 169] on button "查 询" at bounding box center [1139, 164] width 36 height 18
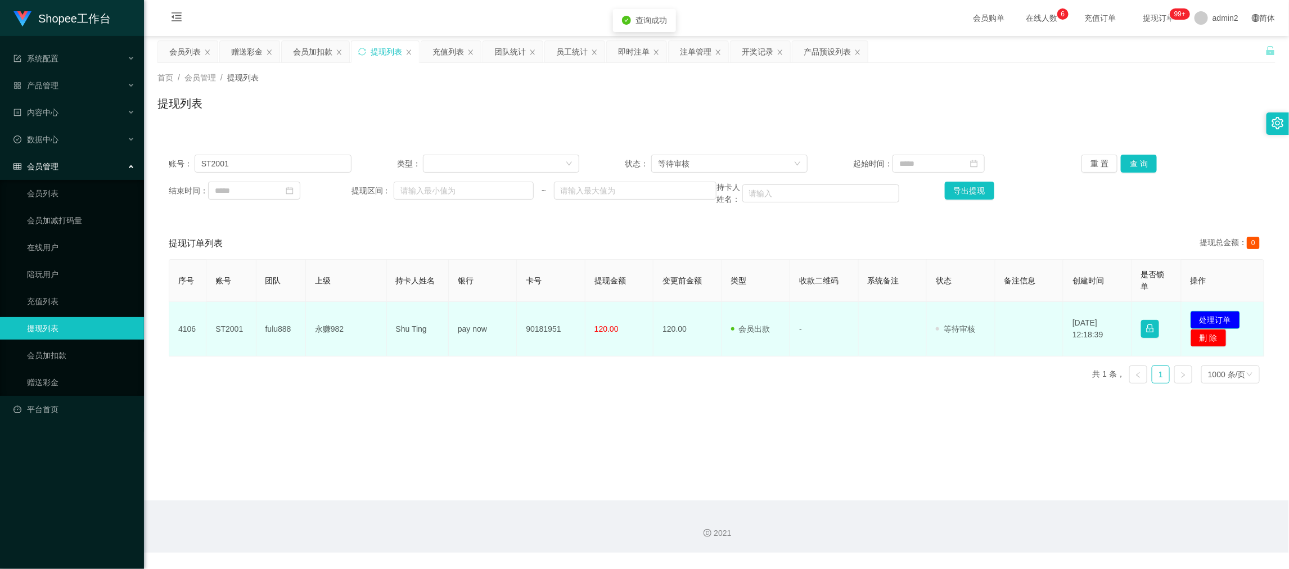
click at [1215, 313] on button "处理订单" at bounding box center [1216, 320] width 50 height 18
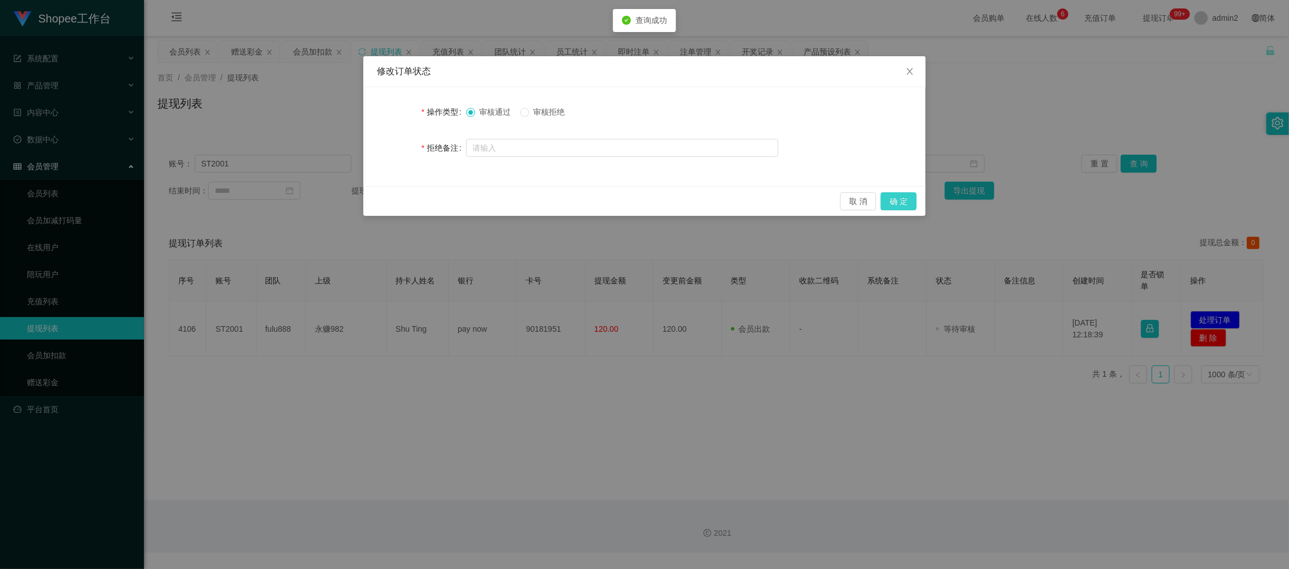
click at [899, 196] on button "确 定" at bounding box center [899, 201] width 36 height 18
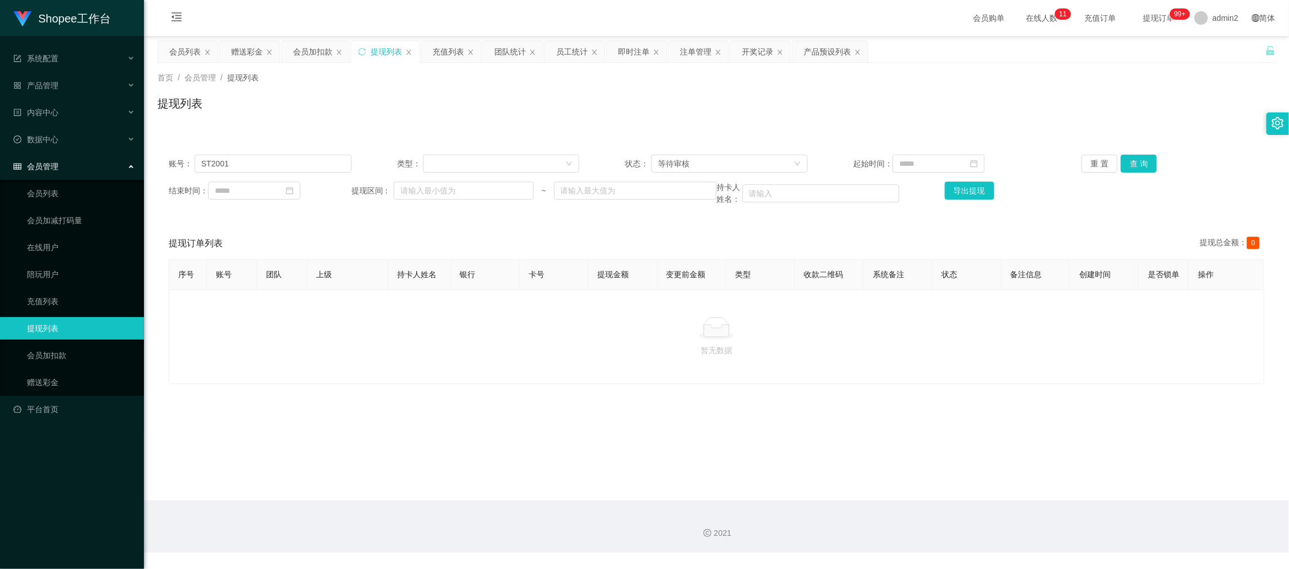
click at [1046, 483] on main "关闭左侧 关闭右侧 关闭其它 刷新页面 会员列表 赠送彩金 会员加扣款 提现列表 充值列表 团队统计 员工统计 即时注单 注单管理 开奖记录 产品预设列表 首…" at bounding box center [716, 268] width 1145 height 465
click at [303, 156] on input "ST2001" at bounding box center [273, 164] width 157 height 18
click at [237, 38] on main "关闭左侧 关闭右侧 关闭其它 刷新页面 会员列表 赠送彩金 会员加扣款 提现列表 充值列表 团队统计 员工统计 即时注单 注单管理 开奖记录 产品预设列表 首…" at bounding box center [716, 268] width 1145 height 465
click at [244, 52] on div "赠送彩金" at bounding box center [247, 51] width 32 height 21
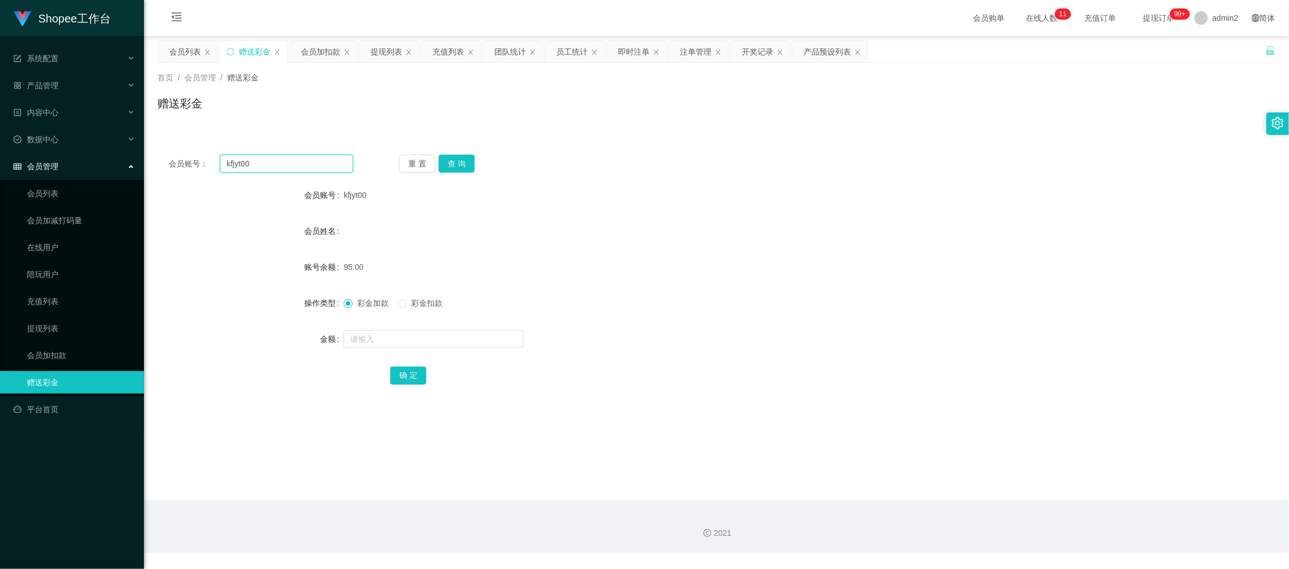
click at [320, 158] on input "kfjyt00" at bounding box center [286, 164] width 133 height 18
drag, startPoint x: 320, startPoint y: 158, endPoint x: 469, endPoint y: 170, distance: 150.1
click at [321, 159] on input "kfjyt00" at bounding box center [286, 164] width 133 height 18
paste input "91196653"
type input "91196653"
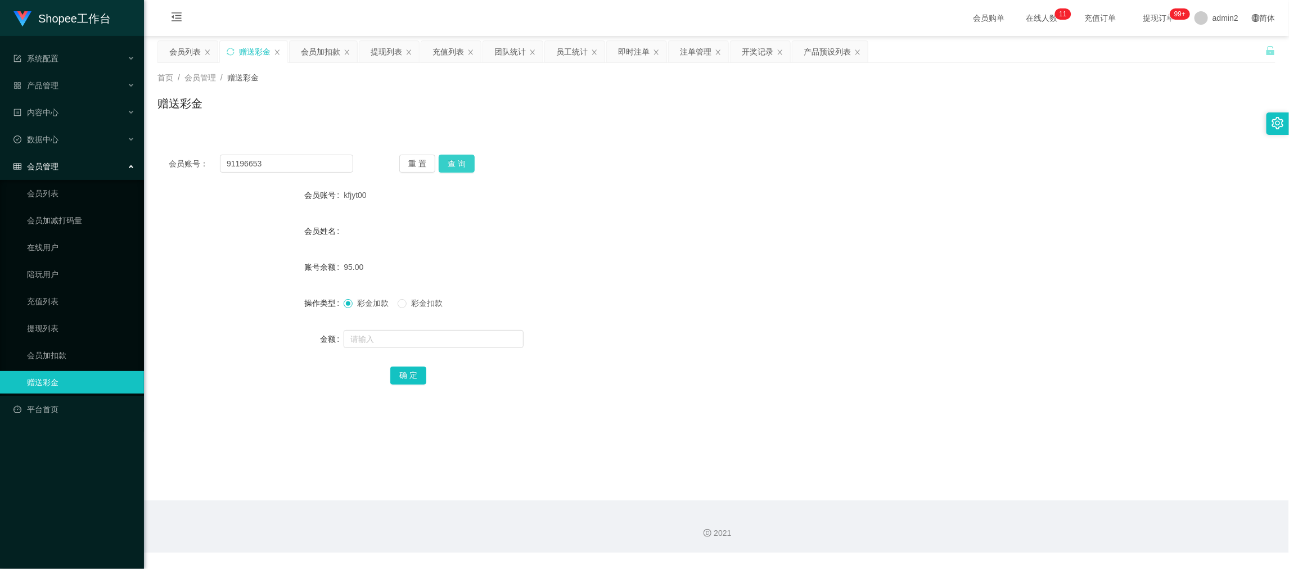
click at [448, 159] on button "查 询" at bounding box center [457, 164] width 36 height 18
click at [483, 341] on input "text" at bounding box center [434, 339] width 180 height 18
type input "80"
click at [411, 376] on button "确 定" at bounding box center [408, 376] width 36 height 18
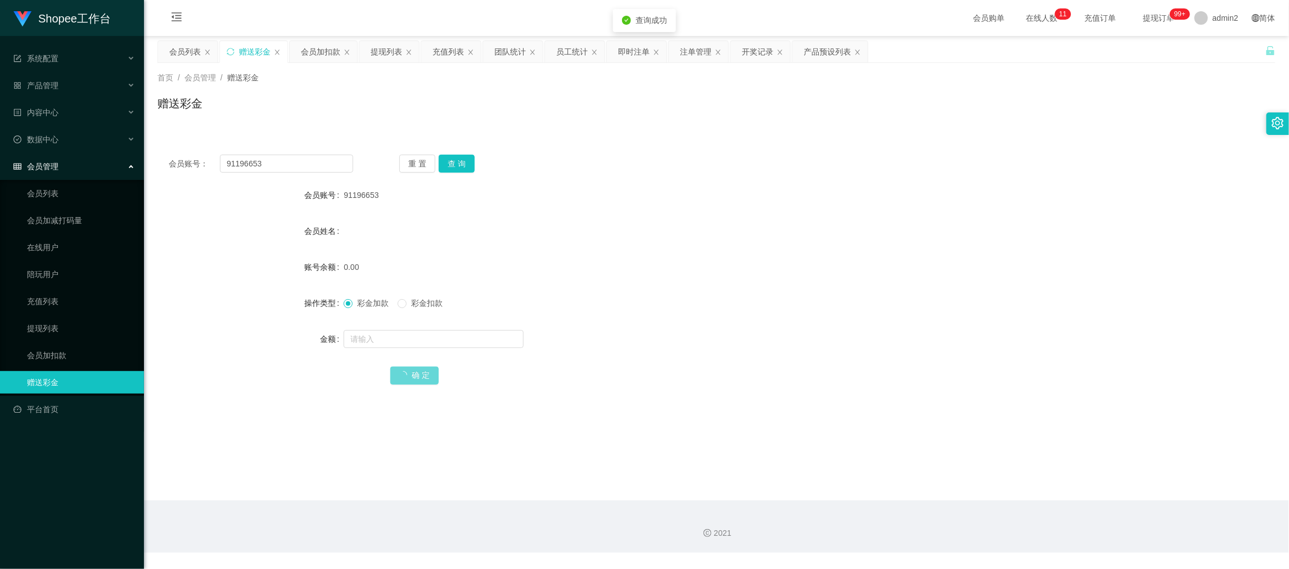
click at [690, 328] on div at bounding box center [670, 339] width 653 height 23
click at [1044, 515] on div "2021" at bounding box center [716, 527] width 1145 height 52
click at [300, 167] on input "91196653" at bounding box center [286, 164] width 133 height 18
drag, startPoint x: 300, startPoint y: 167, endPoint x: 322, endPoint y: 168, distance: 22.0
click at [302, 167] on input "91196653" at bounding box center [286, 164] width 133 height 18
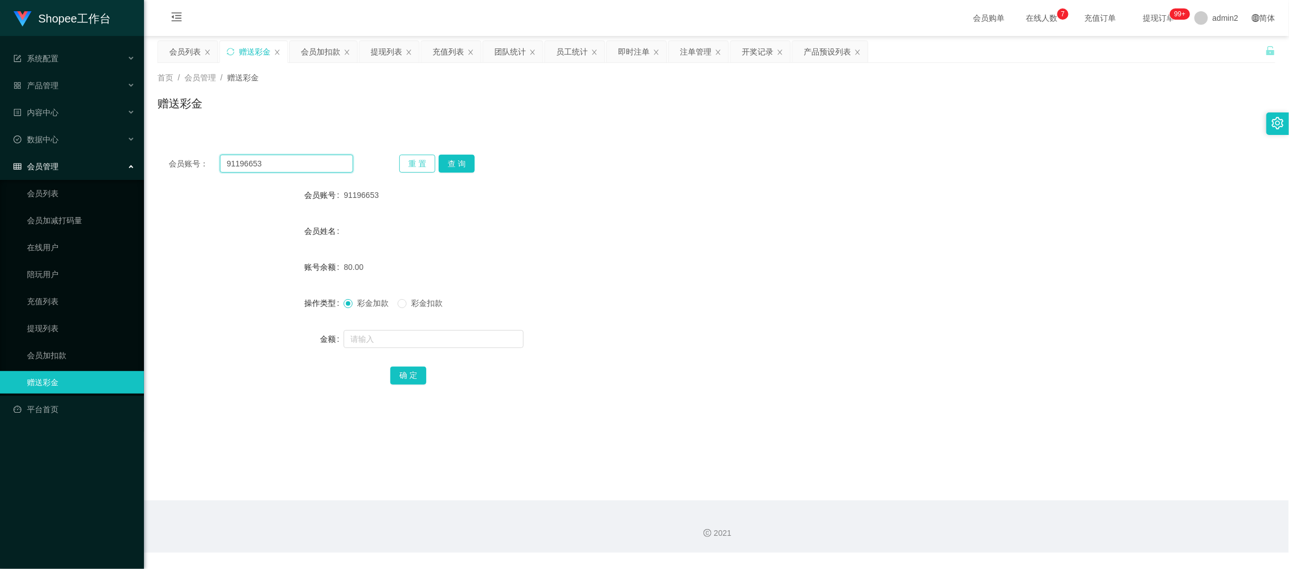
paste input "Jack0519"
type input "Jack0519"
click at [451, 165] on button "查 询" at bounding box center [457, 164] width 36 height 18
click at [438, 332] on input "text" at bounding box center [434, 339] width 180 height 18
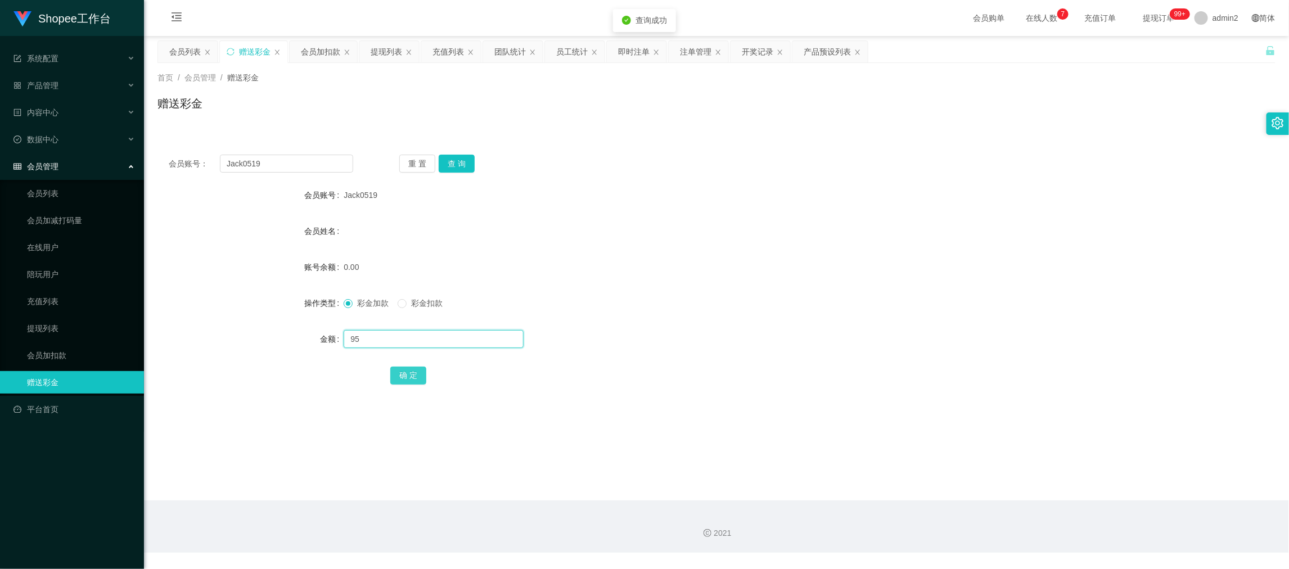
type input "95"
click at [408, 371] on button "确 定" at bounding box center [408, 376] width 36 height 18
click at [698, 341] on div at bounding box center [670, 339] width 653 height 23
click at [1016, 501] on div "2021" at bounding box center [716, 527] width 1145 height 52
click at [386, 47] on div "提现列表" at bounding box center [387, 51] width 32 height 21
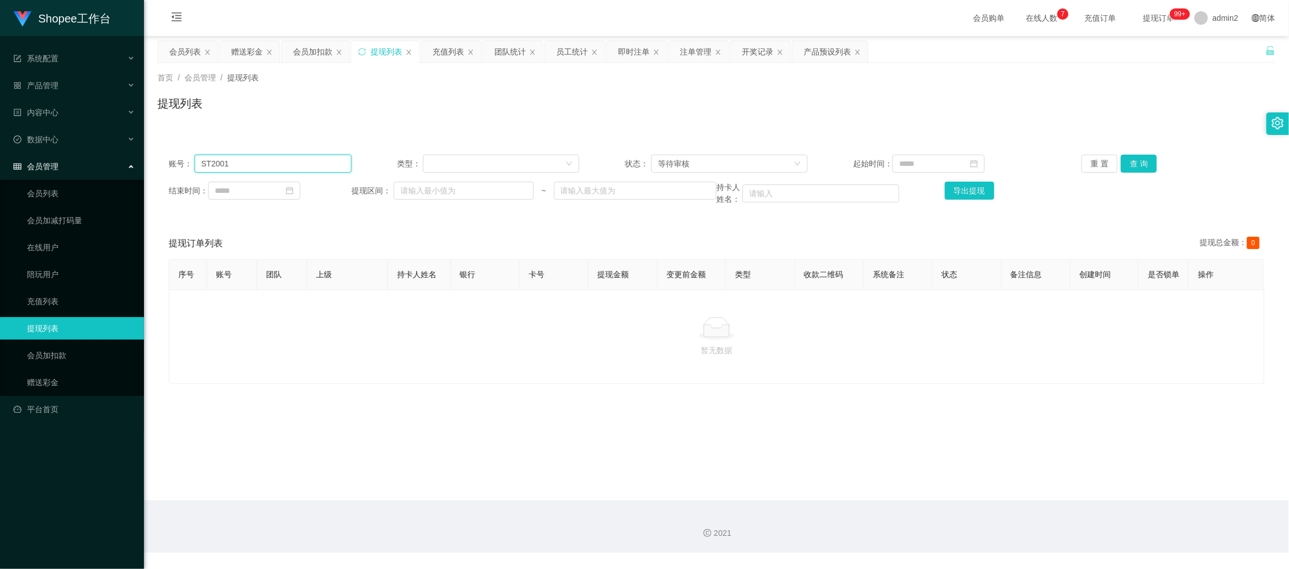
click at [309, 164] on input "ST2001" at bounding box center [273, 164] width 157 height 18
paste input "91199185"
click at [1139, 160] on button "查 询" at bounding box center [1139, 164] width 36 height 18
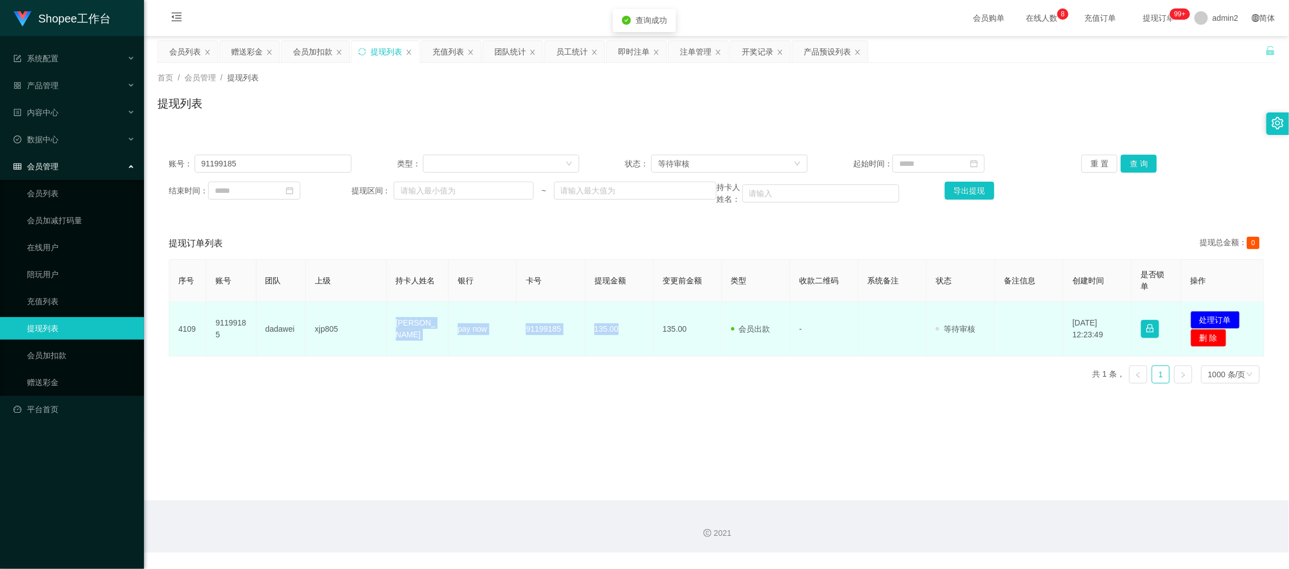
drag, startPoint x: 447, startPoint y: 332, endPoint x: 626, endPoint y: 336, distance: 178.4
click at [626, 336] on tr "4109 91199185 dadawei xjp805 [PERSON_NAME] pay now 91199185 135.00 135.00 会员出款 …" at bounding box center [716, 329] width 1095 height 55
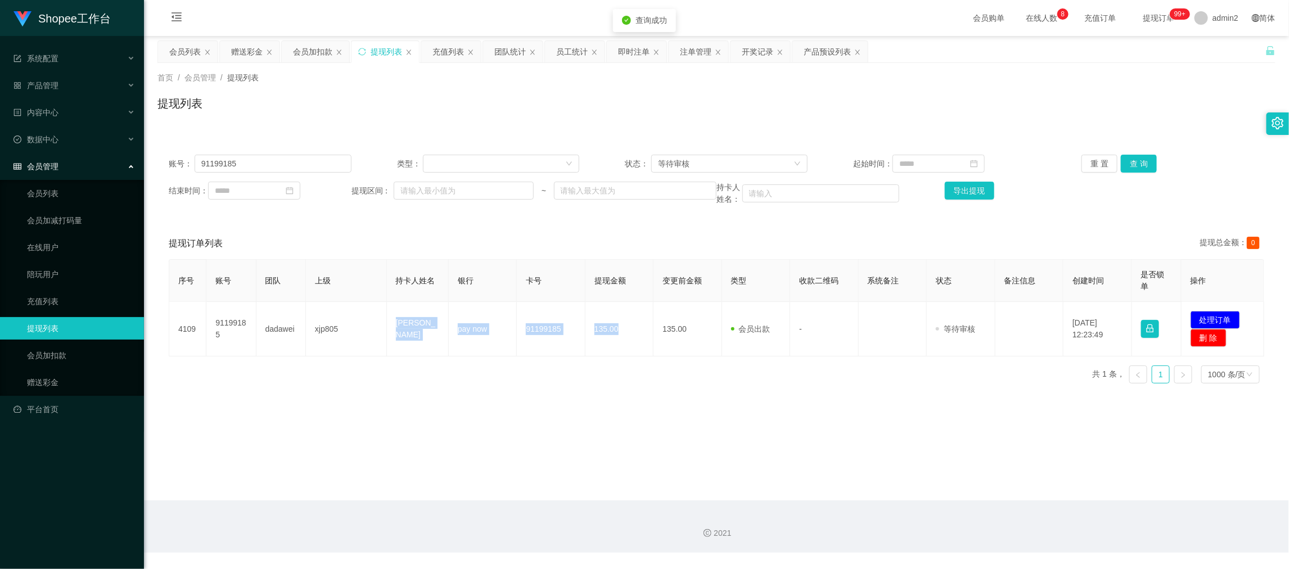
copy tr "[PERSON_NAME] pay now 91199185 135.00"
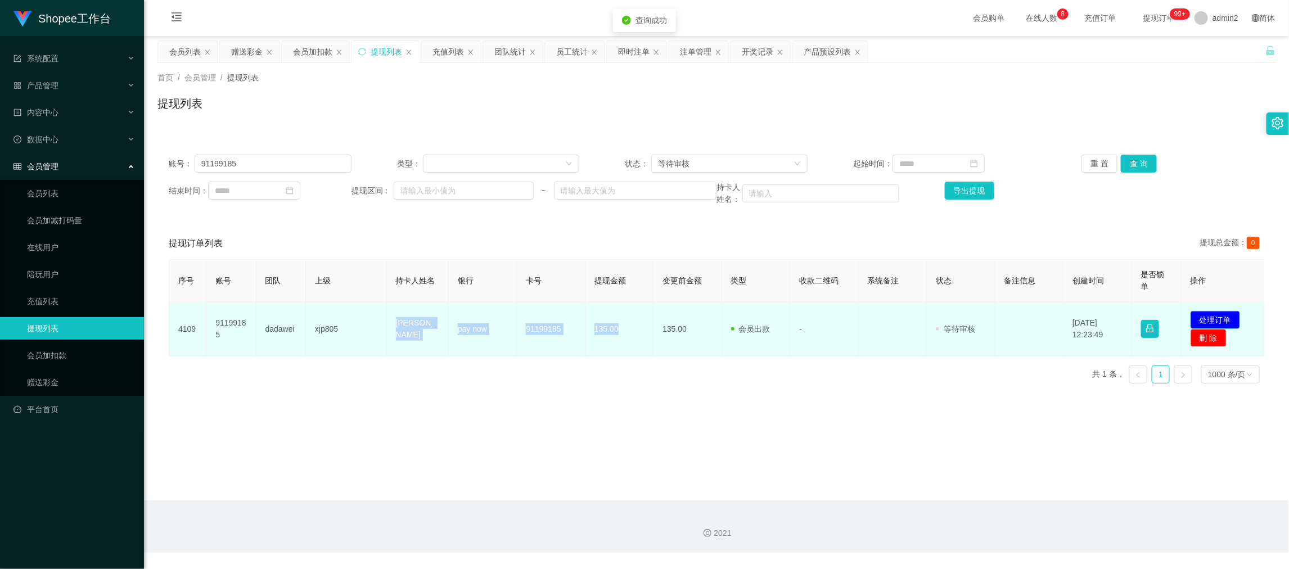
click at [1207, 315] on button "处理订单" at bounding box center [1216, 320] width 50 height 18
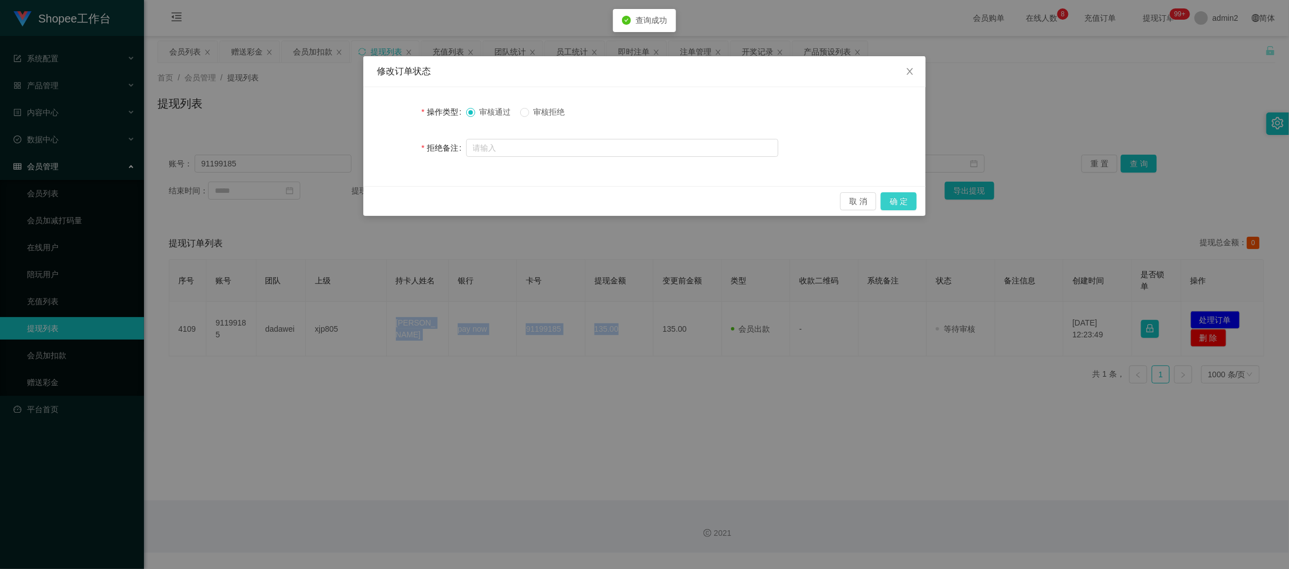
click at [898, 199] on button "确 定" at bounding box center [899, 201] width 36 height 18
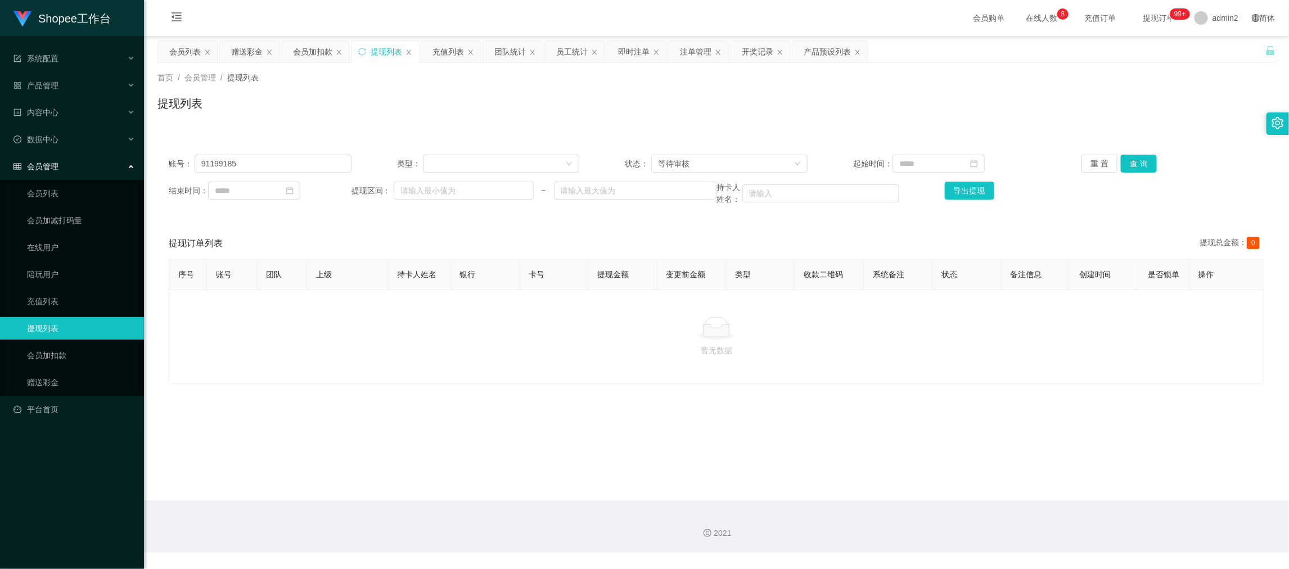
drag, startPoint x: 1026, startPoint y: 501, endPoint x: 881, endPoint y: 387, distance: 184.2
click at [1026, 501] on div "2021" at bounding box center [716, 527] width 1145 height 52
click at [311, 162] on input "91199185" at bounding box center [273, 164] width 157 height 18
click at [312, 164] on input "91199185" at bounding box center [273, 164] width 157 height 18
drag, startPoint x: 312, startPoint y: 164, endPoint x: 576, endPoint y: 153, distance: 264.6
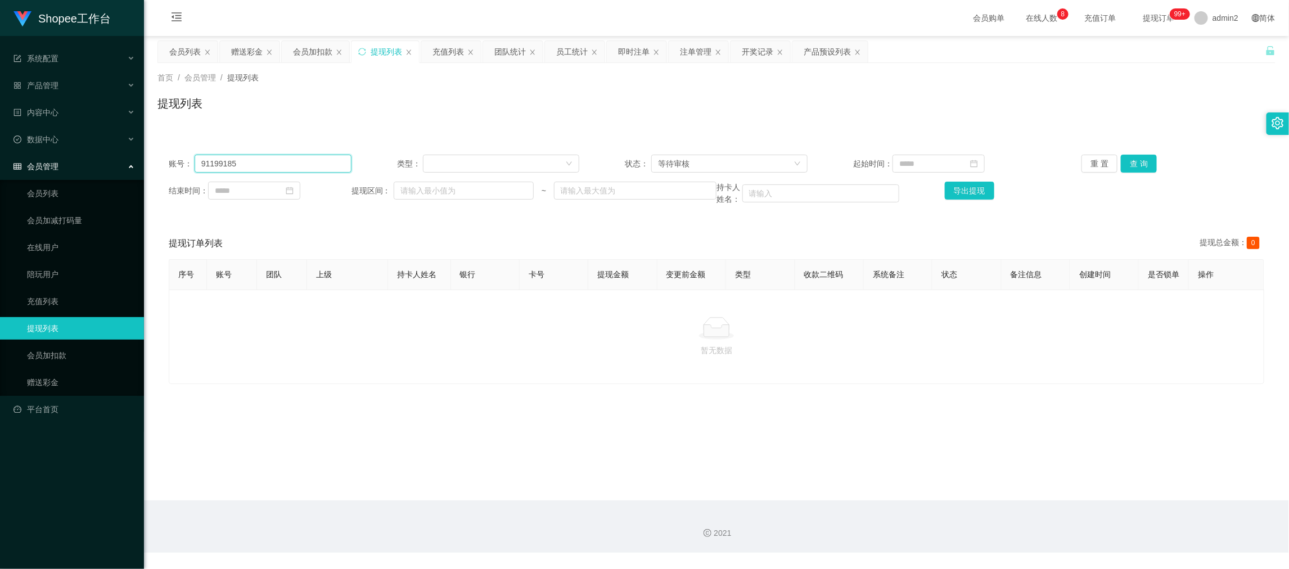
click at [320, 165] on input "91199185" at bounding box center [273, 164] width 157 height 18
paste input "boy4732"
click at [1130, 156] on button "查 询" at bounding box center [1139, 164] width 36 height 18
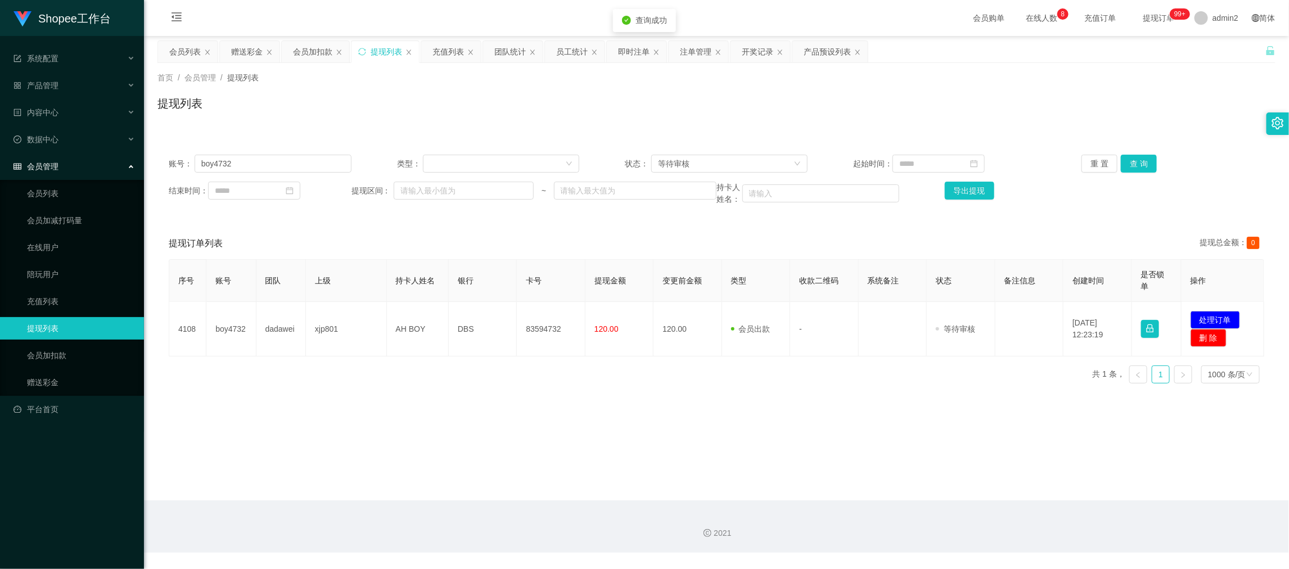
drag, startPoint x: 581, startPoint y: 377, endPoint x: 528, endPoint y: 368, distance: 53.1
click at [555, 372] on div "序号 账号 团队 上级 持卡人姓名 银行 卡号 提现金额 变更前金额 类型 收款二维码 系统备注 状态 备注信息 创建时间 是否锁单 操作 4108 boy4…" at bounding box center [717, 325] width 1096 height 133
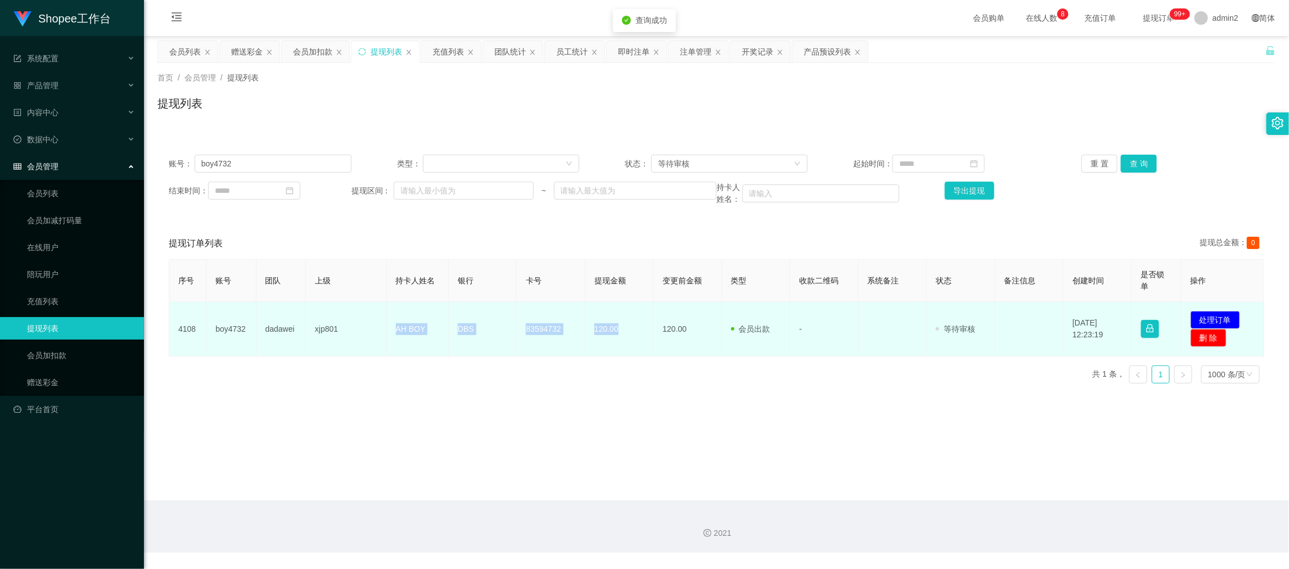
drag, startPoint x: 387, startPoint y: 323, endPoint x: 662, endPoint y: 341, distance: 275.1
click at [633, 340] on tr "4108 boy4732 dadawei xjp801 AH BOY DBS 83594732 120.00 120.00 会员出款 人工取款 - 审核驳回 …" at bounding box center [716, 329] width 1095 height 55
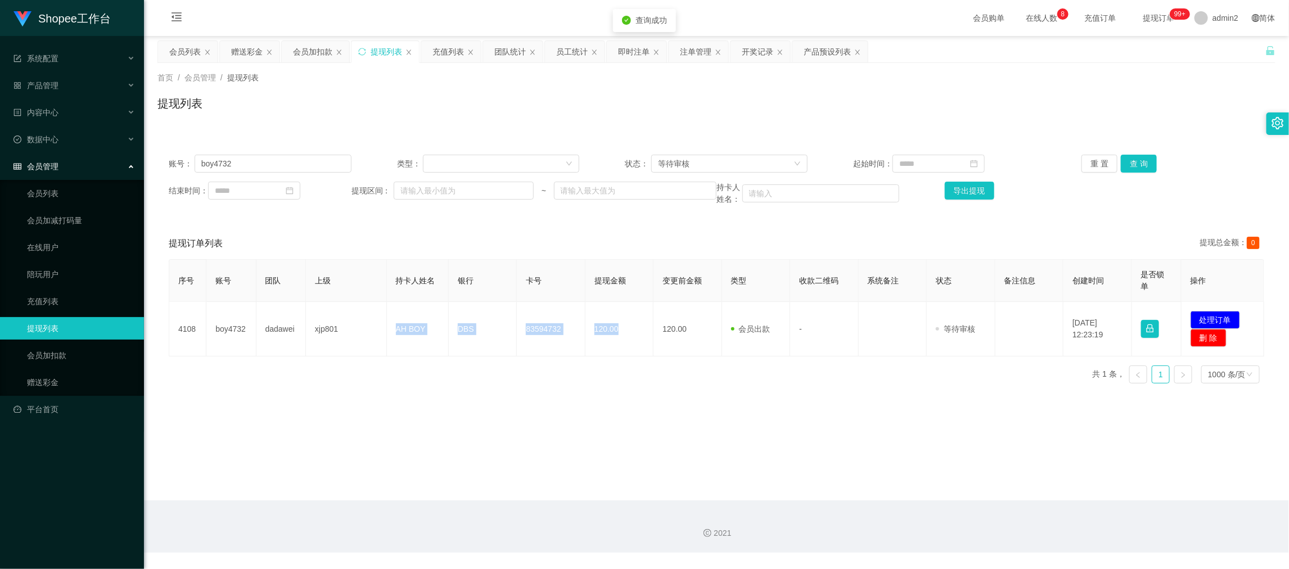
copy tr "AH BOY DBS 83594732 120.00"
click at [1214, 314] on button "处理订单" at bounding box center [1216, 320] width 50 height 18
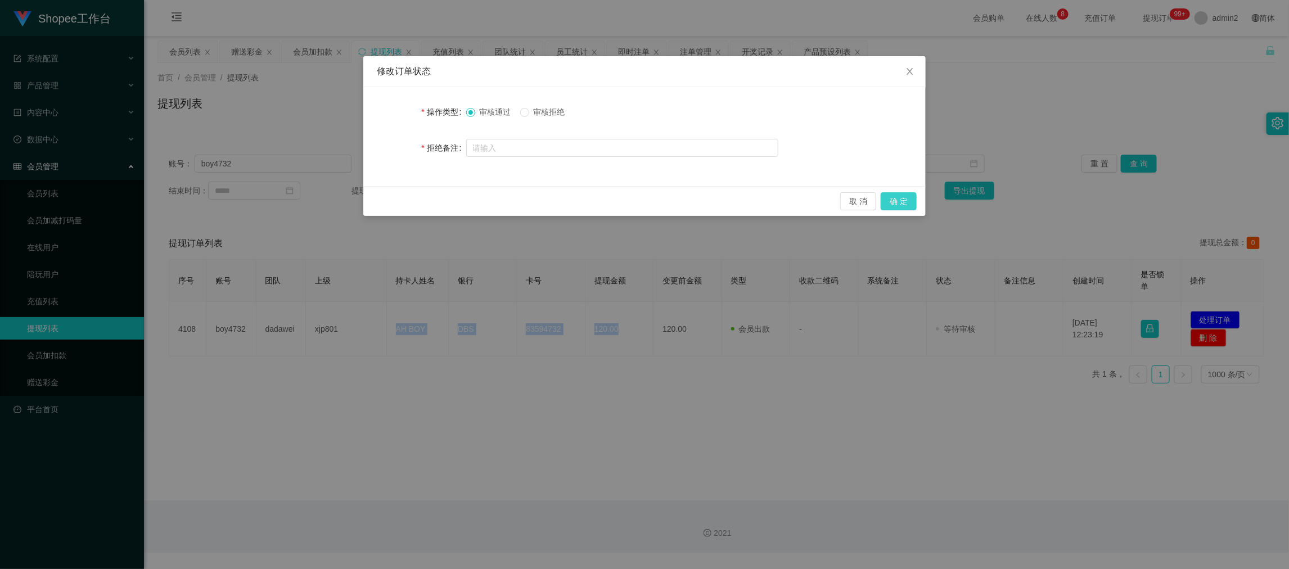
click at [904, 201] on button "确 定" at bounding box center [899, 201] width 36 height 18
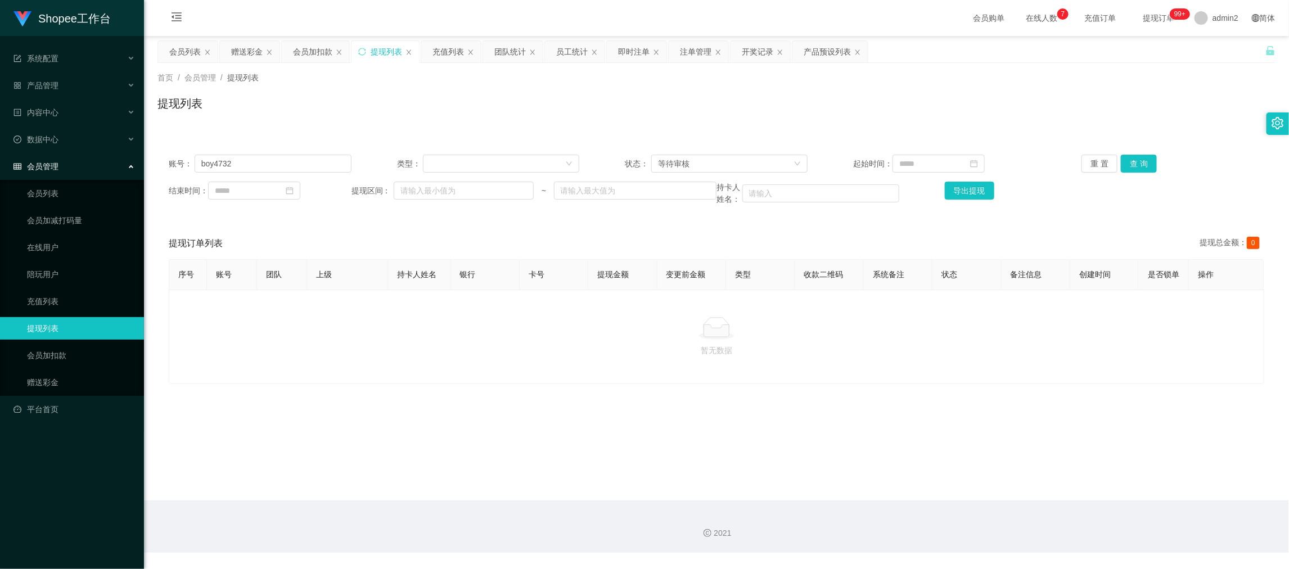
click at [1011, 492] on main "关闭左侧 关闭右侧 关闭其它 刷新页面 会员列表 赠送彩金 会员加扣款 提现列表 充值列表 团队统计 员工统计 即时注单 注单管理 开奖记录 产品预设列表 首…" at bounding box center [716, 268] width 1145 height 465
click at [252, 49] on div "赠送彩金" at bounding box center [247, 51] width 32 height 21
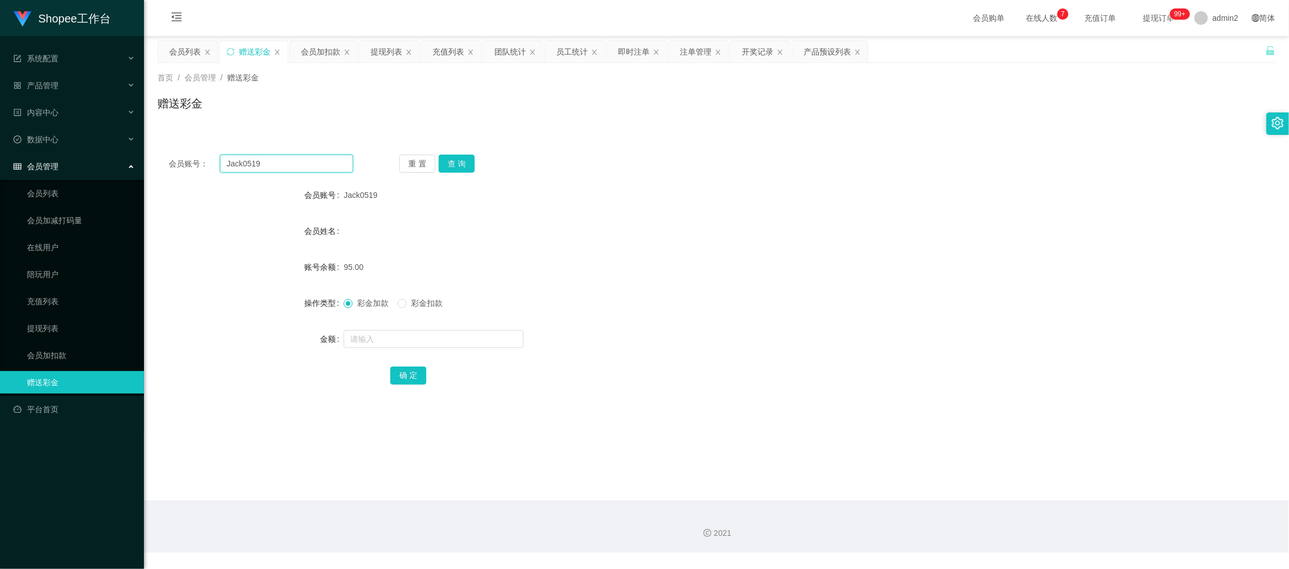
click at [321, 155] on input "Jack0519" at bounding box center [286, 164] width 133 height 18
paste input "Sukpeilee9161"
click at [446, 165] on button "查 询" at bounding box center [457, 164] width 36 height 18
click at [461, 330] on input "text" at bounding box center [434, 339] width 180 height 18
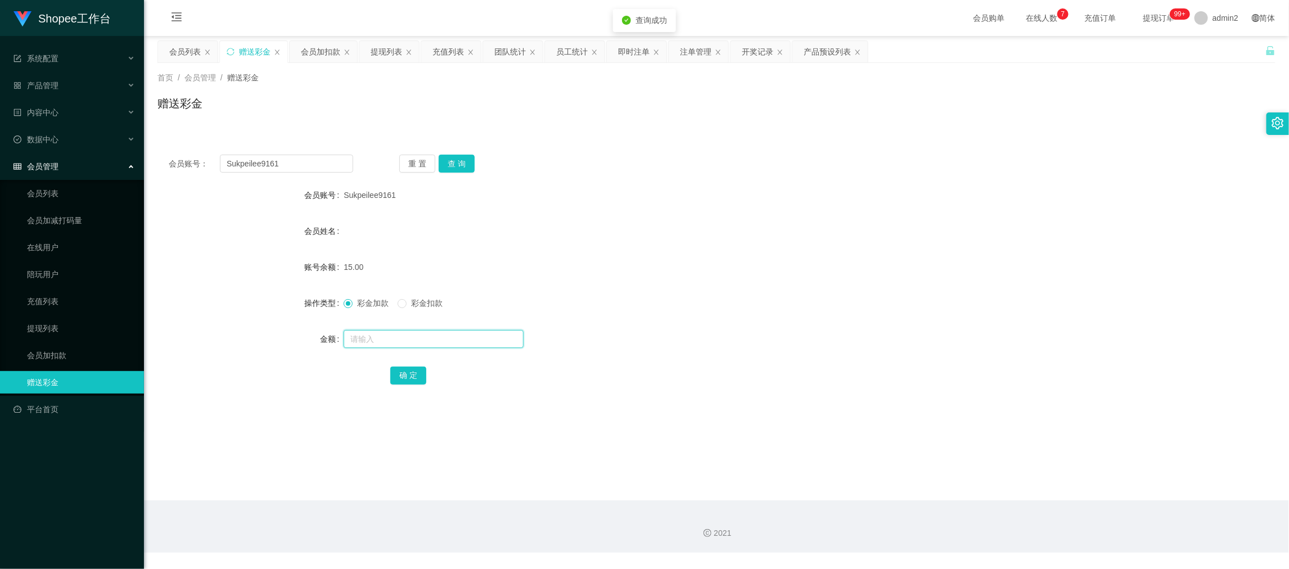
click at [461, 330] on input "text" at bounding box center [434, 339] width 180 height 18
click at [406, 376] on button "确 定" at bounding box center [408, 376] width 36 height 18
click at [735, 315] on form "会员账号 Sukpeilee9161 会员姓名 账号余额 15.00 操作类型 彩金加款 彩金扣款 金额 确 定" at bounding box center [717, 285] width 1118 height 203
drag, startPoint x: 997, startPoint y: 507, endPoint x: 503, endPoint y: 206, distance: 578.6
click at [996, 507] on div "2021" at bounding box center [716, 527] width 1145 height 52
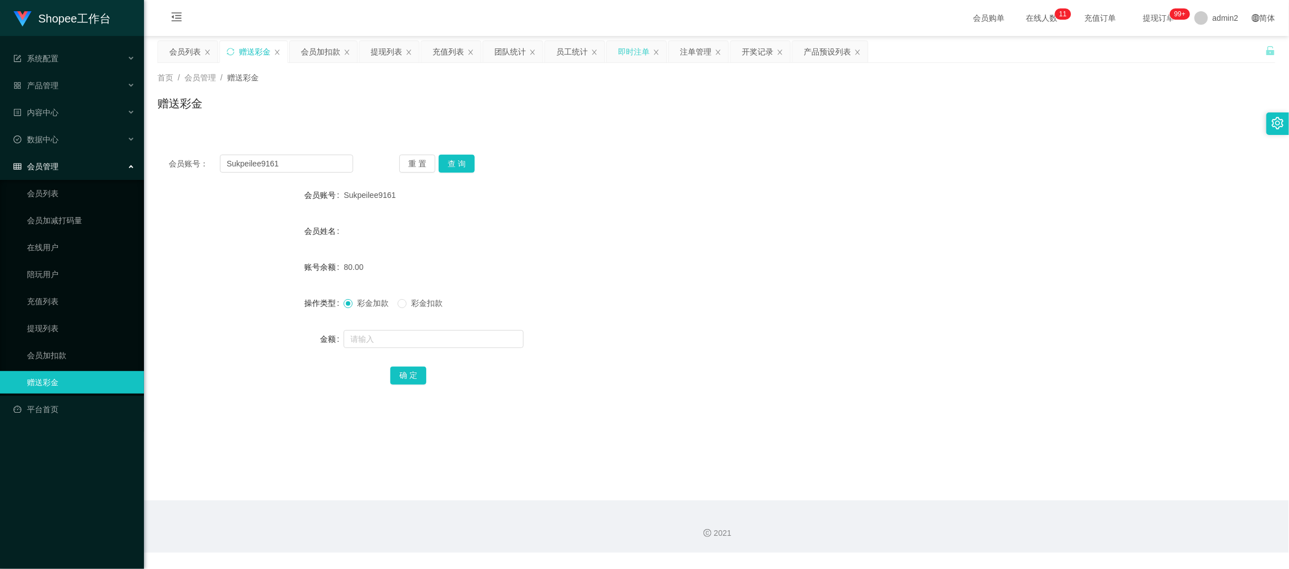
click at [636, 48] on div "即时注单" at bounding box center [634, 51] width 32 height 21
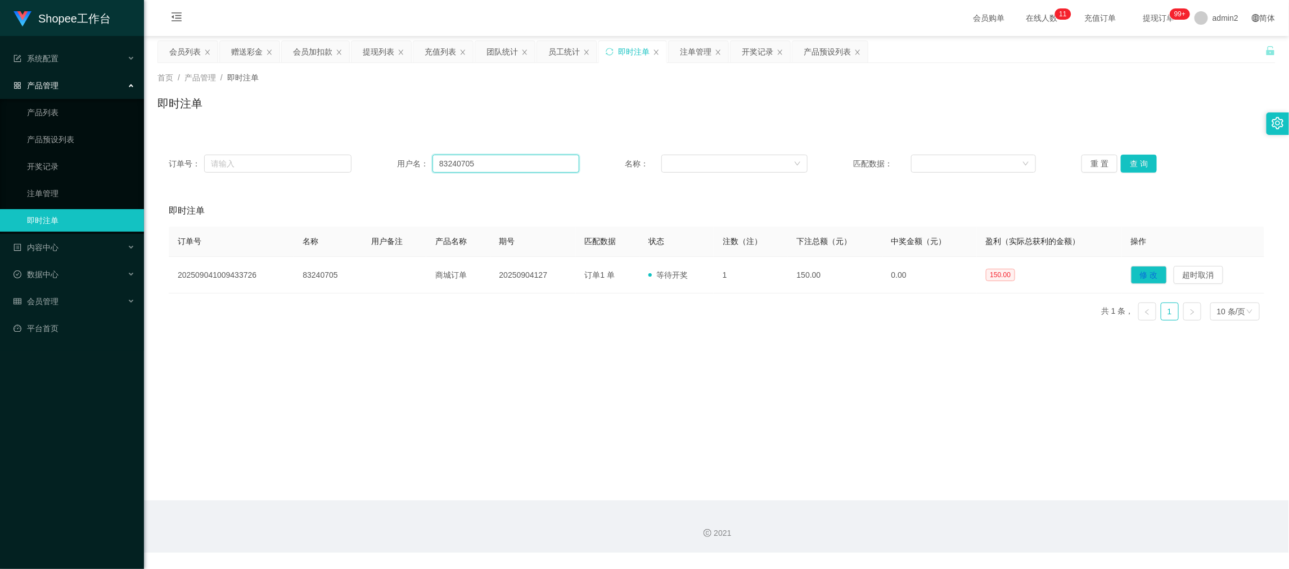
click at [518, 164] on input "83240705" at bounding box center [506, 164] width 147 height 18
paste input "91551110"
drag, startPoint x: 1138, startPoint y: 158, endPoint x: 1138, endPoint y: 179, distance: 20.8
click at [1138, 158] on button "查 询" at bounding box center [1139, 164] width 36 height 18
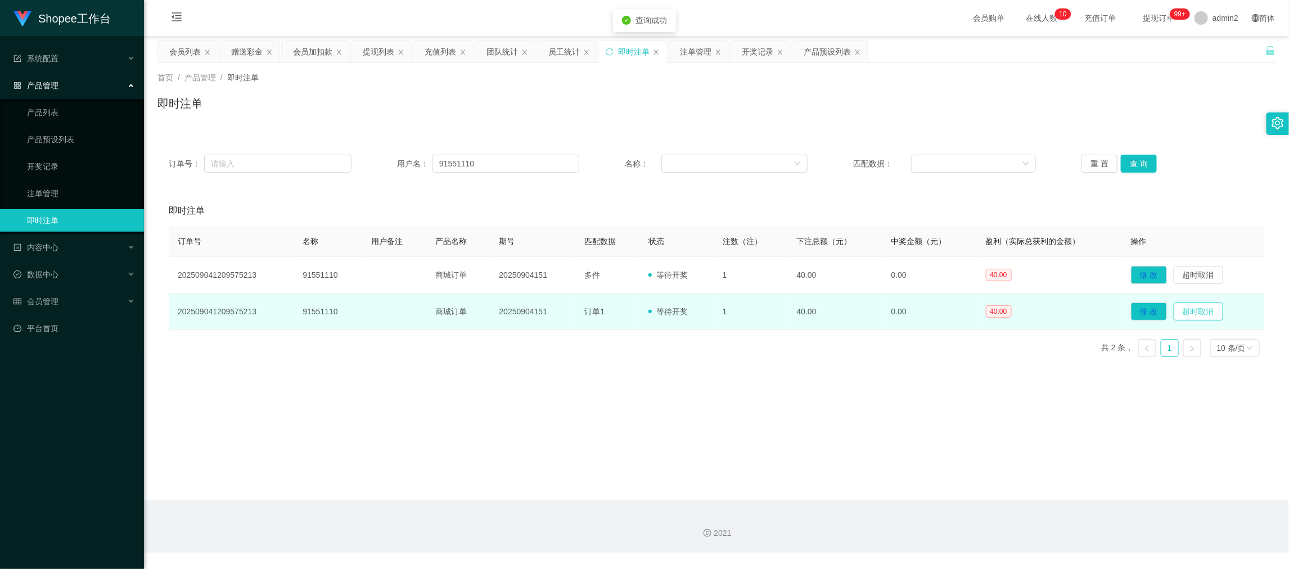
click at [1188, 309] on button "超时取消" at bounding box center [1199, 312] width 50 height 18
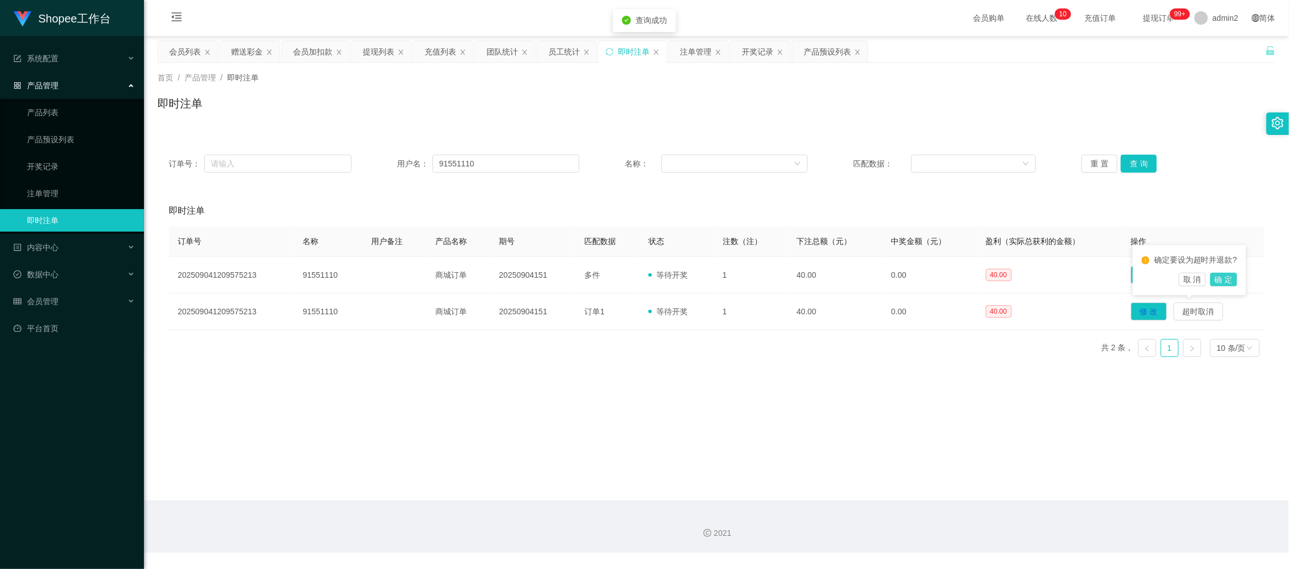
click at [1221, 273] on button "确 定" at bounding box center [1224, 280] width 27 height 14
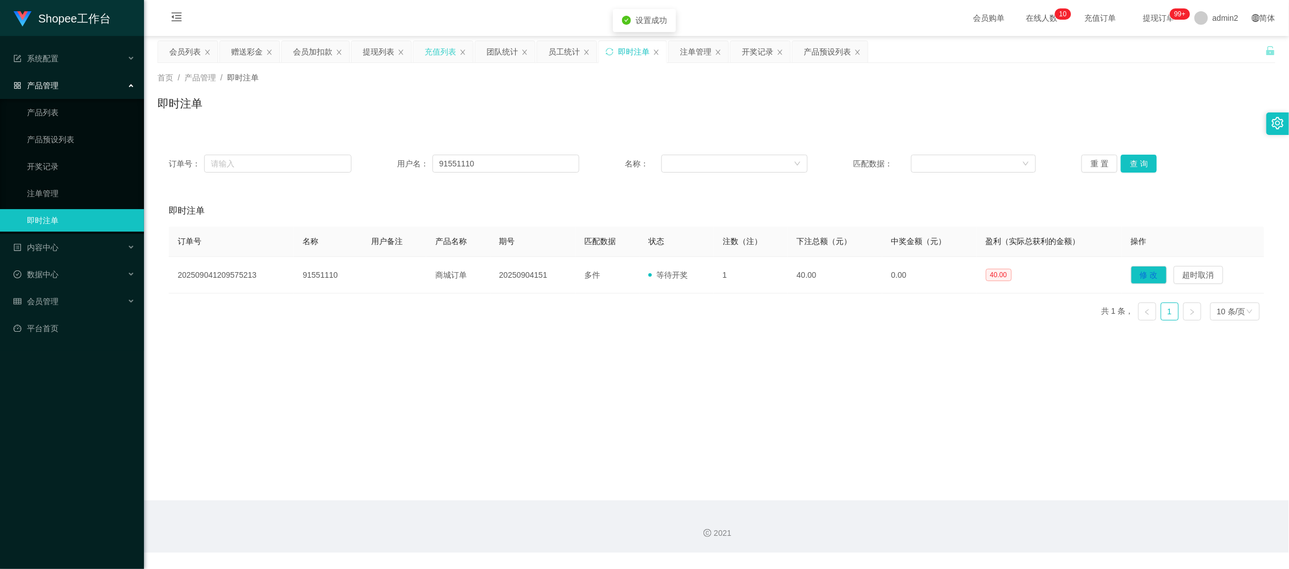
click at [442, 55] on div "充值列表" at bounding box center [441, 51] width 32 height 21
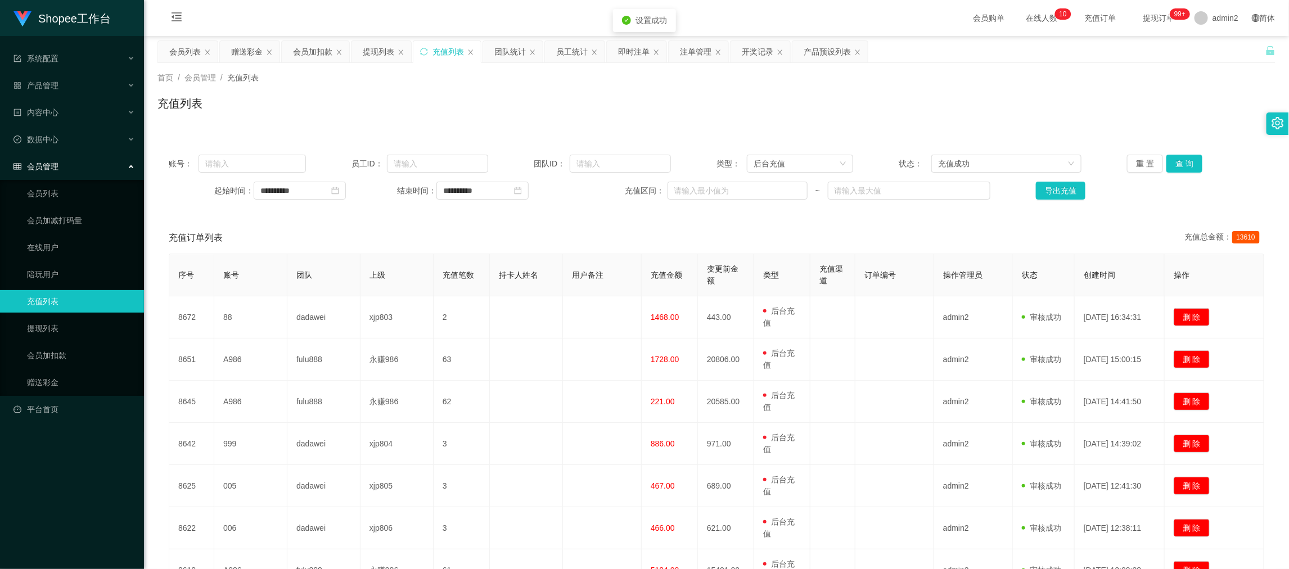
click at [305, 158] on div "账号： 员工ID： 团队ID： 类型： 后台充值 状态： 充值成功 重 置 查 询" at bounding box center [717, 164] width 1096 height 18
click at [277, 161] on input "text" at bounding box center [252, 164] width 107 height 18
paste input "91551110"
click at [1179, 165] on button "查 询" at bounding box center [1185, 164] width 36 height 18
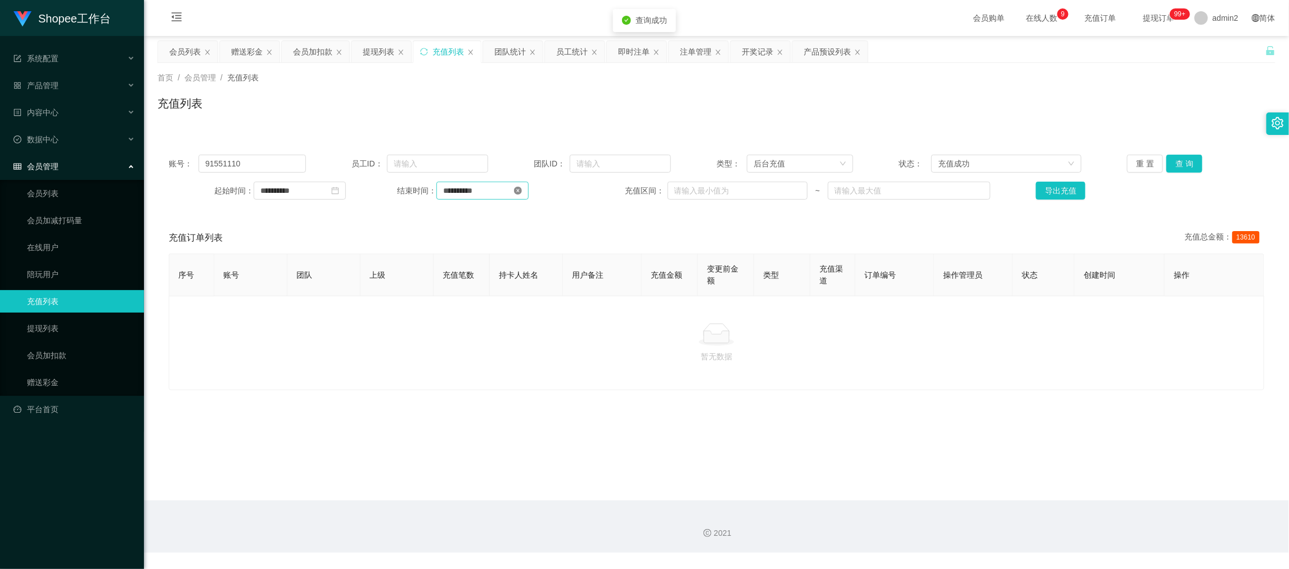
click at [522, 189] on icon "图标: close-circle" at bounding box center [518, 191] width 8 height 8
click at [339, 191] on icon "图标: close-circle" at bounding box center [335, 191] width 8 height 8
click at [1180, 158] on button "查 询" at bounding box center [1185, 164] width 36 height 18
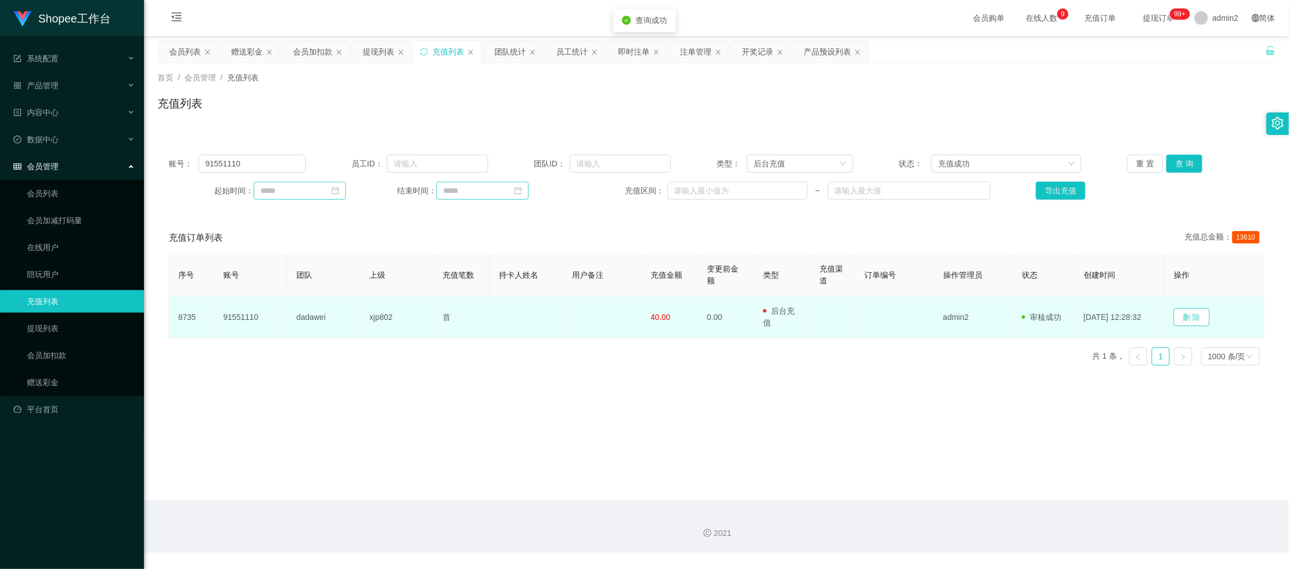
click at [1202, 318] on button "删 除" at bounding box center [1192, 317] width 36 height 18
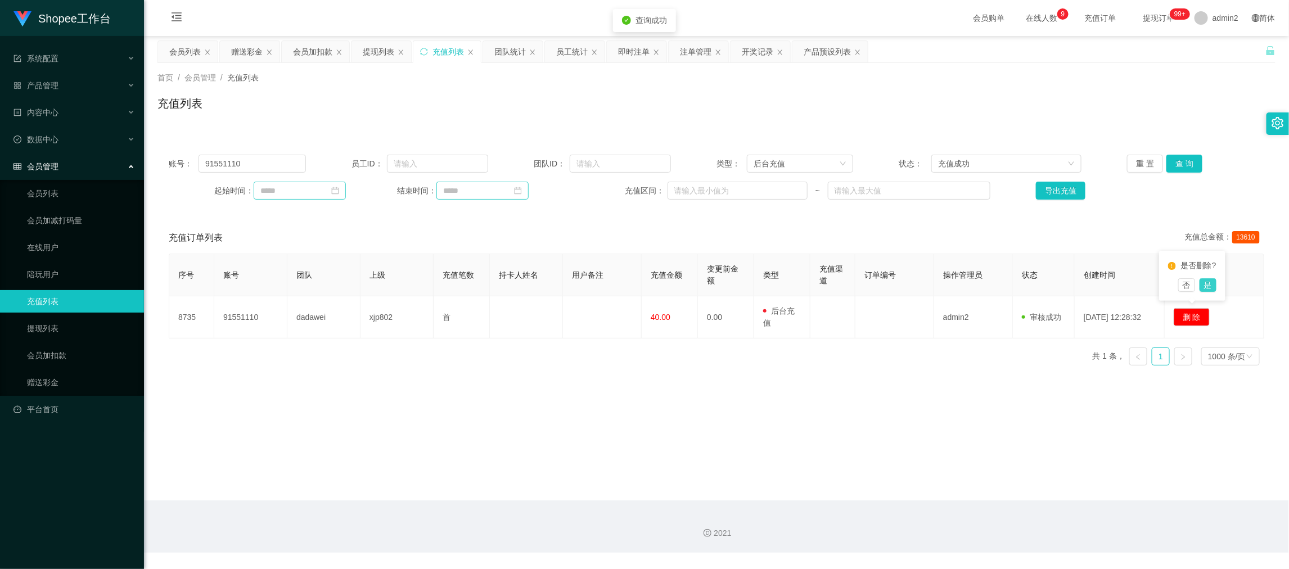
click at [1207, 287] on button "是" at bounding box center [1208, 285] width 17 height 14
click at [867, 387] on div "暂无数据" at bounding box center [717, 343] width 1096 height 95
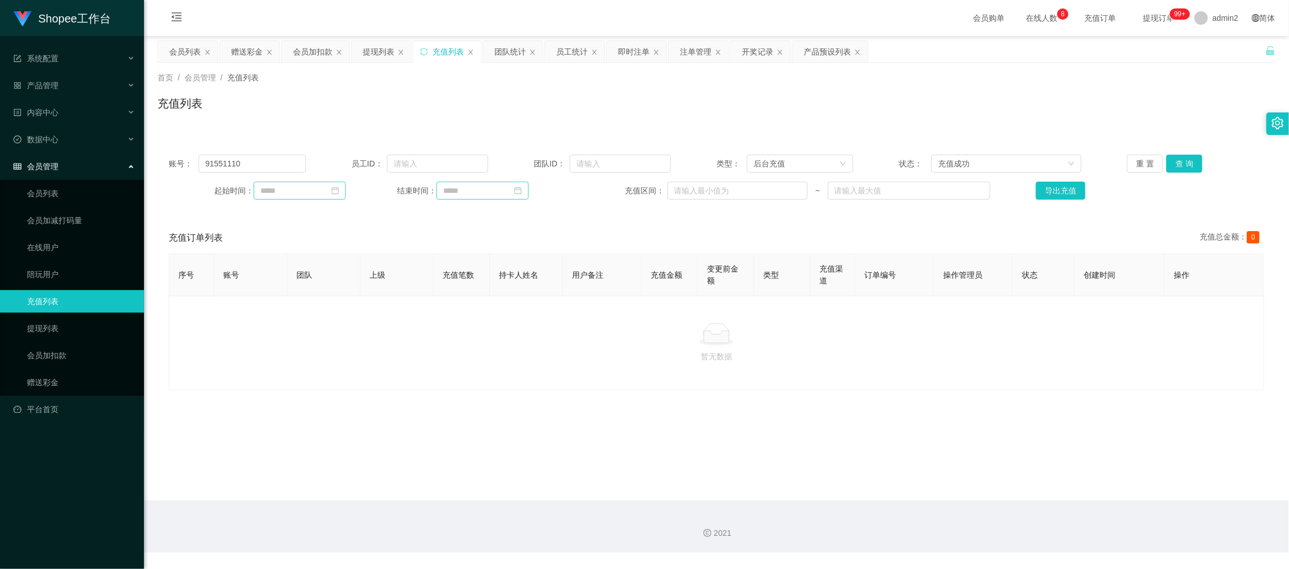
drag, startPoint x: 428, startPoint y: 365, endPoint x: 338, endPoint y: 206, distance: 183.2
click at [429, 362] on div "暂无数据" at bounding box center [717, 343] width 1096 height 95
click at [378, 48] on div "提现列表" at bounding box center [379, 51] width 32 height 21
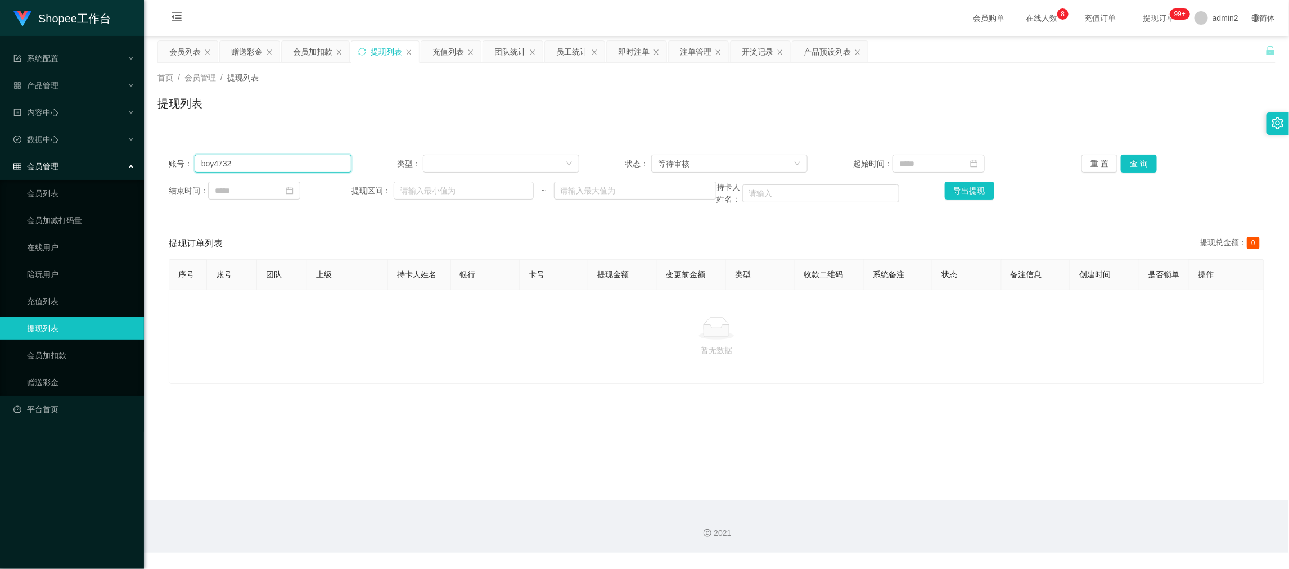
click at [312, 159] on input "boy4732" at bounding box center [273, 164] width 157 height 18
paste input "feng567894"
click at [1134, 158] on button "查 询" at bounding box center [1139, 164] width 36 height 18
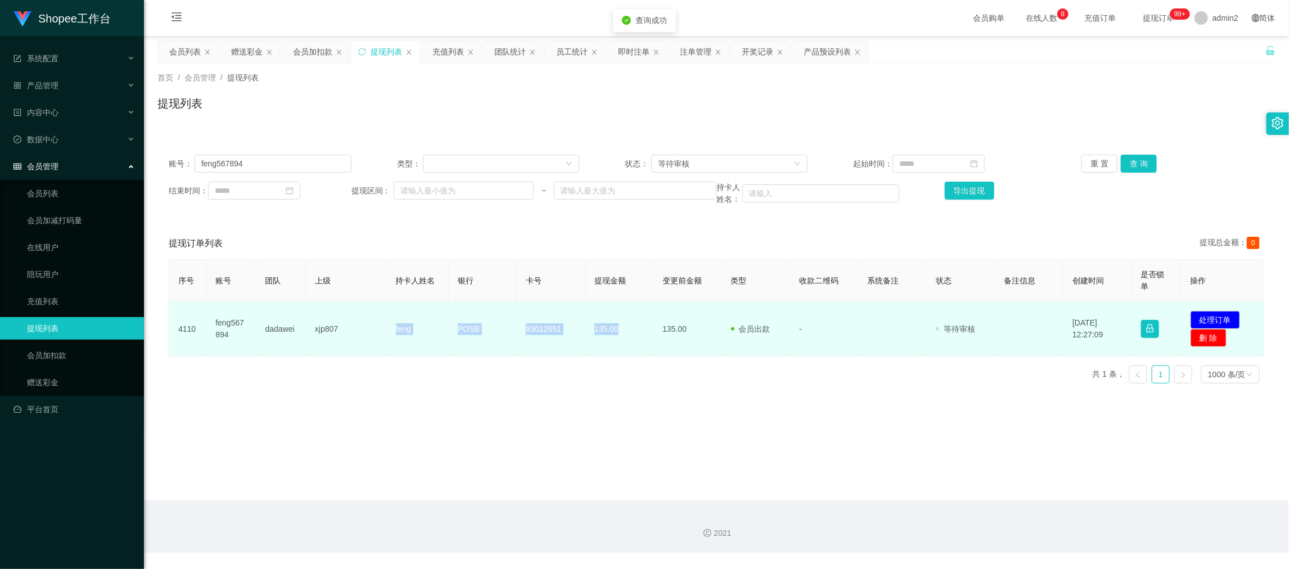
drag, startPoint x: 382, startPoint y: 330, endPoint x: 640, endPoint y: 340, distance: 257.8
click at [640, 340] on tr "4110 feng567894 dadawei xjp807 feng POSB 83012651 135.00 135.00 会员出款 人工取款 - 审核驳…" at bounding box center [716, 329] width 1095 height 55
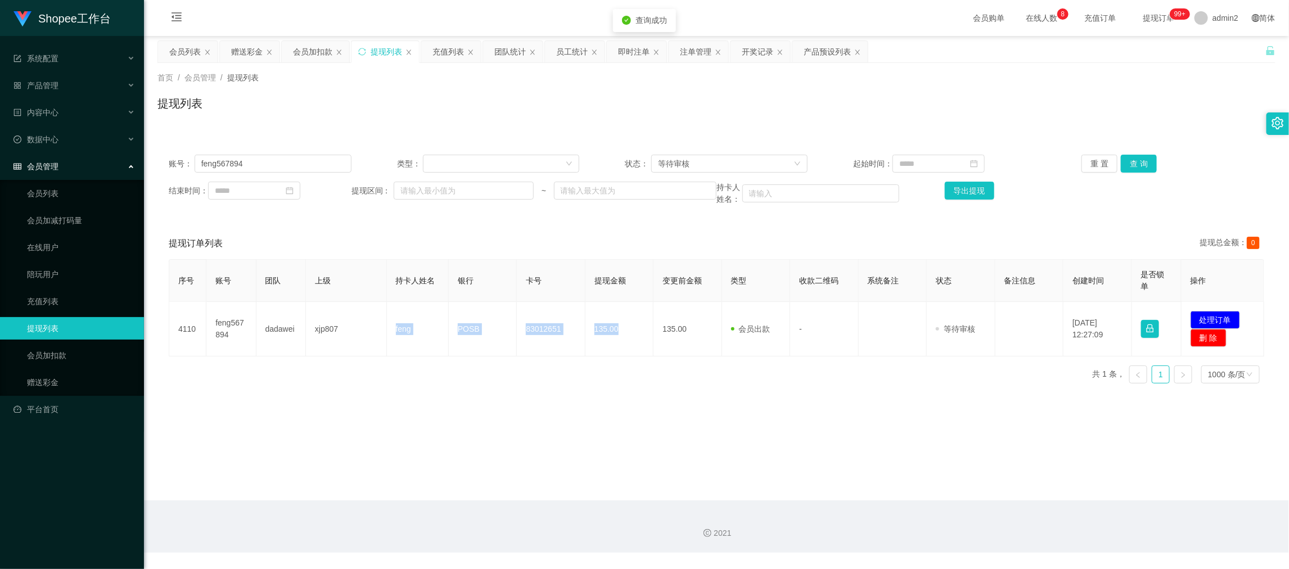
copy tr "feng POSB 83012651 135.00"
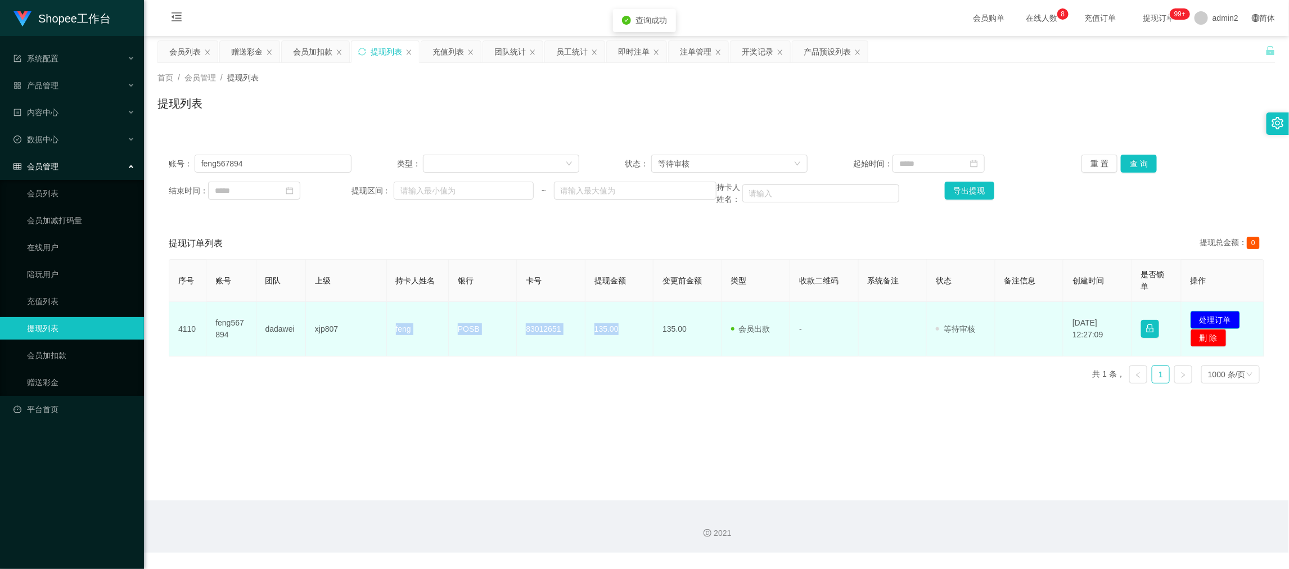
click at [1205, 316] on button "处理订单" at bounding box center [1216, 320] width 50 height 18
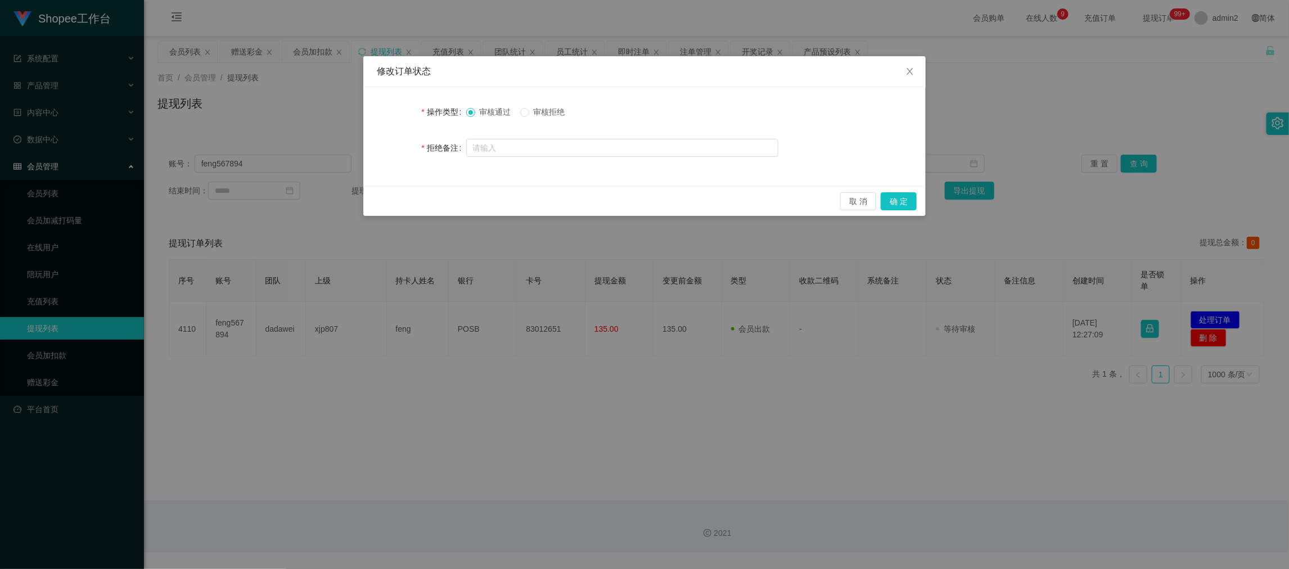
drag, startPoint x: 610, startPoint y: 120, endPoint x: 771, endPoint y: 116, distance: 160.9
click at [610, 120] on div "审核通过 审核拒绝" at bounding box center [622, 112] width 312 height 23
click at [906, 71] on icon "图标: close" at bounding box center [910, 71] width 9 height 9
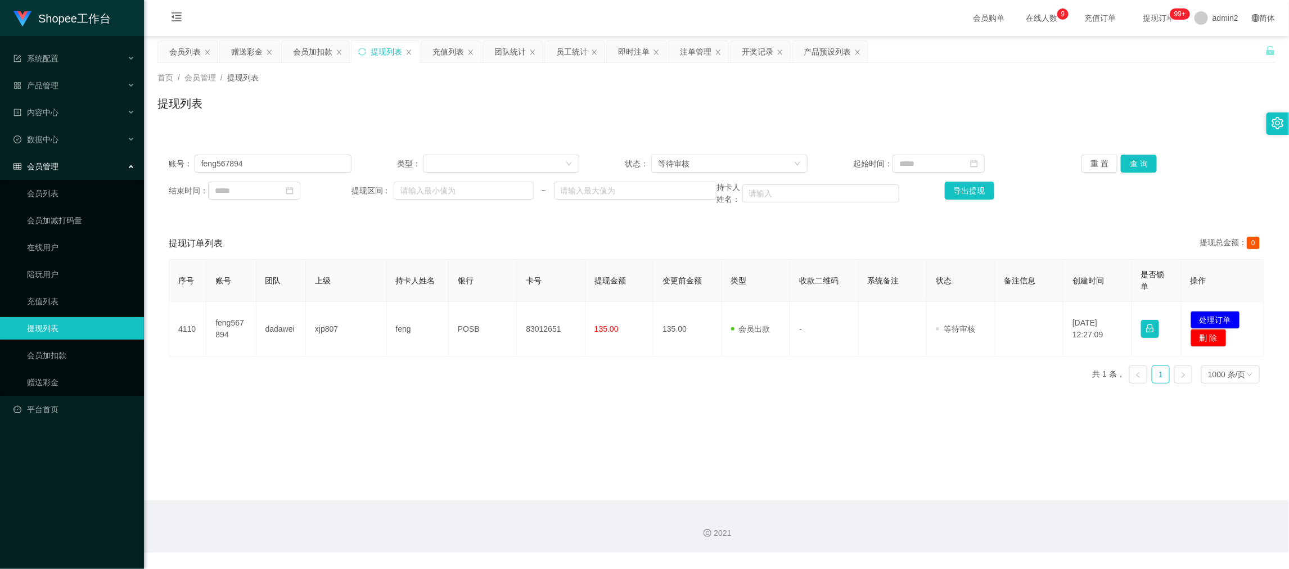
drag, startPoint x: 439, startPoint y: 365, endPoint x: 395, endPoint y: 361, distance: 44.1
click at [435, 366] on div "序号 账号 团队 上级 持卡人姓名 银行 卡号 提现金额 变更前金额 类型 收款二维码 系统备注 状态 备注信息 创建时间 是否锁单 操作 4110 feng…" at bounding box center [717, 325] width 1096 height 133
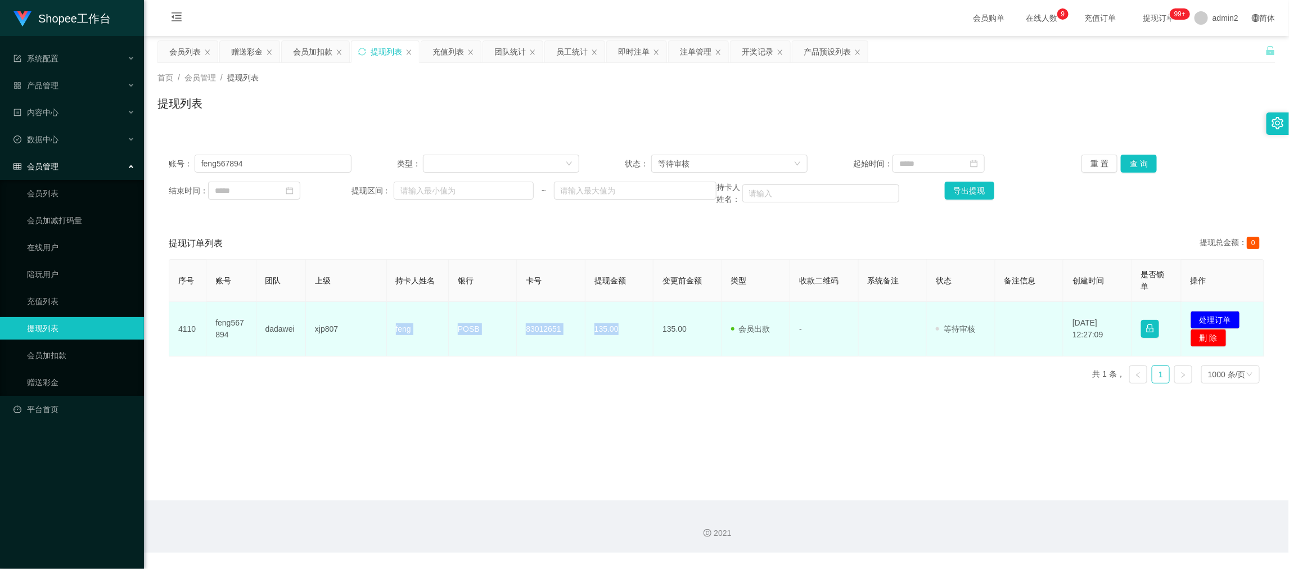
drag, startPoint x: 383, startPoint y: 323, endPoint x: 618, endPoint y: 341, distance: 235.3
click at [618, 341] on tr "4110 feng567894 dadawei xjp807 feng POSB 83012651 135.00 135.00 会员出款 人工取款 - 审核驳…" at bounding box center [716, 329] width 1095 height 55
copy tr "feng POSB 83012651 135.00"
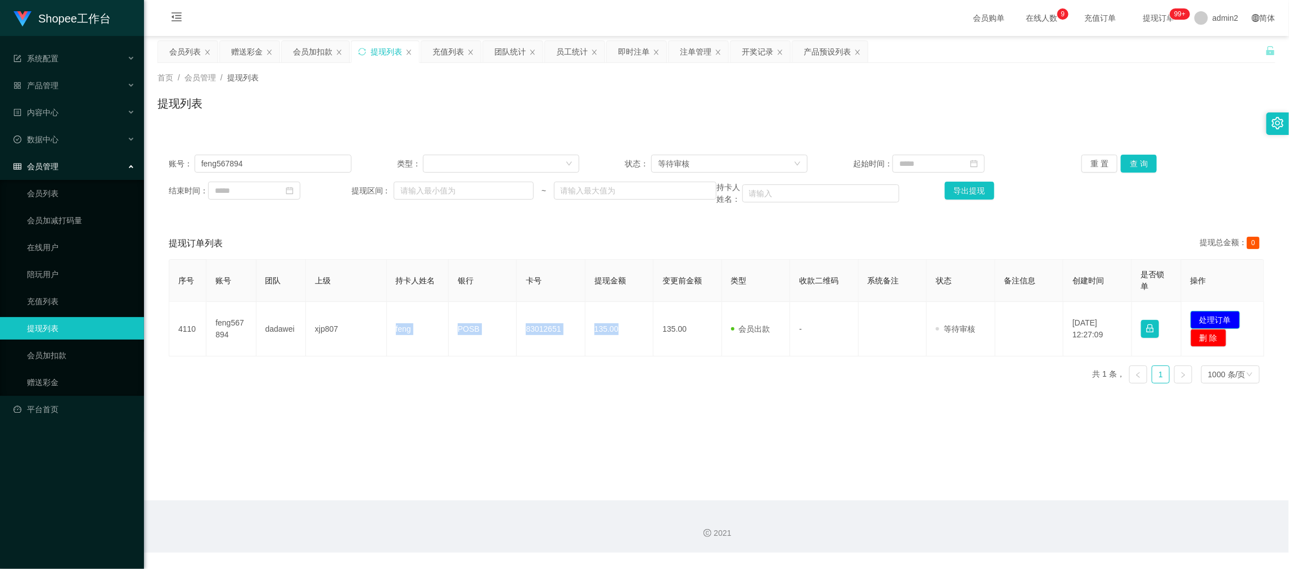
click at [1202, 317] on button "处理订单" at bounding box center [1216, 320] width 50 height 18
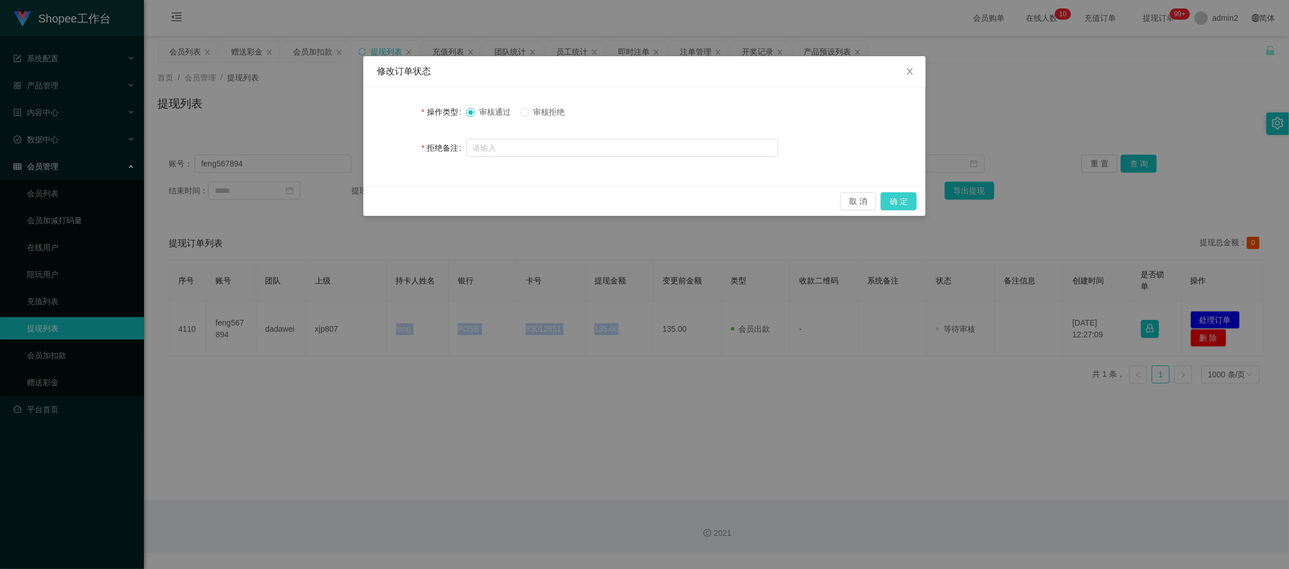
click at [897, 204] on button "确 定" at bounding box center [899, 201] width 36 height 18
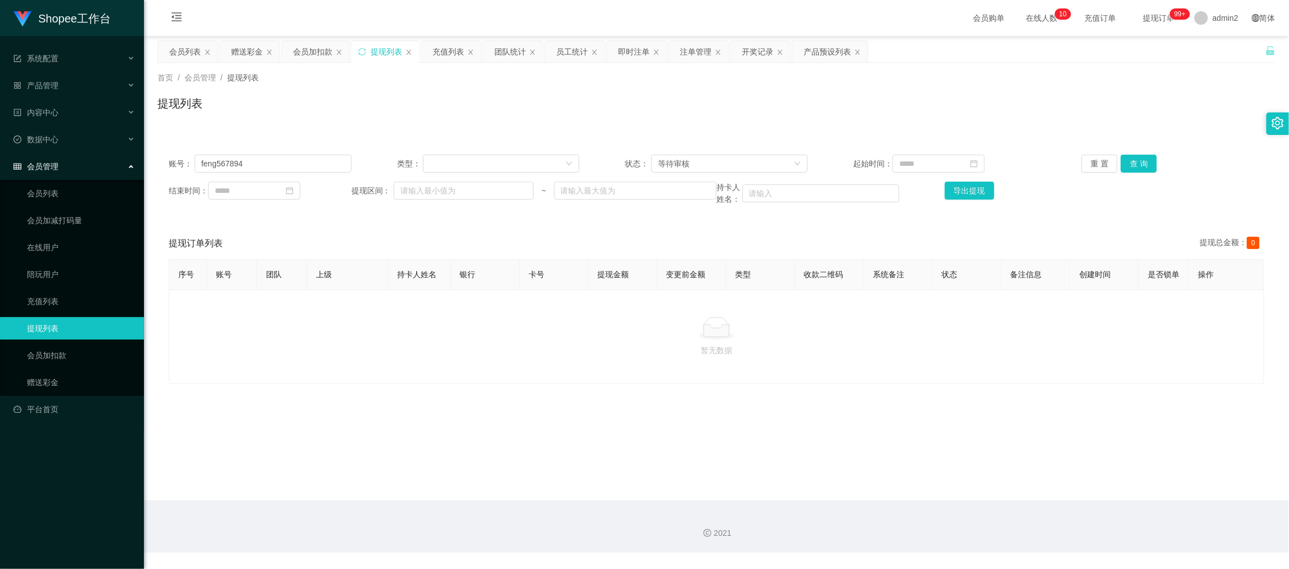
drag, startPoint x: 545, startPoint y: 380, endPoint x: 395, endPoint y: 239, distance: 205.0
click at [545, 379] on div "暂无数据" at bounding box center [717, 337] width 1096 height 95
click at [300, 163] on input "feng567894" at bounding box center [273, 164] width 157 height 18
paste input "Jerryhao"
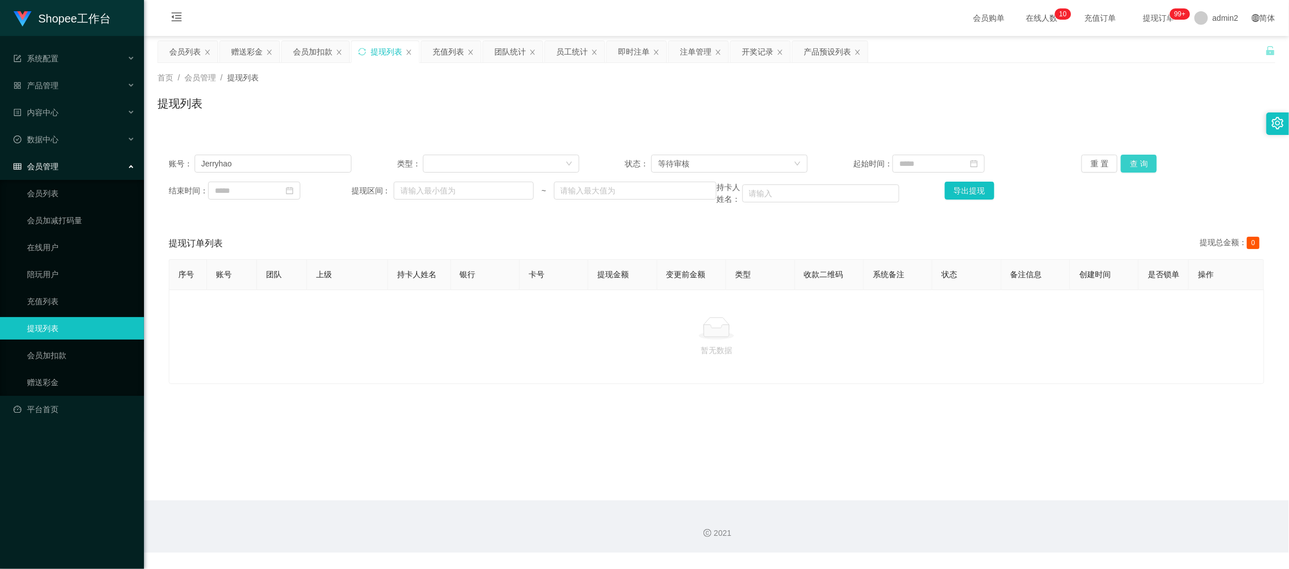
click at [1131, 159] on button "查 询" at bounding box center [1139, 164] width 36 height 18
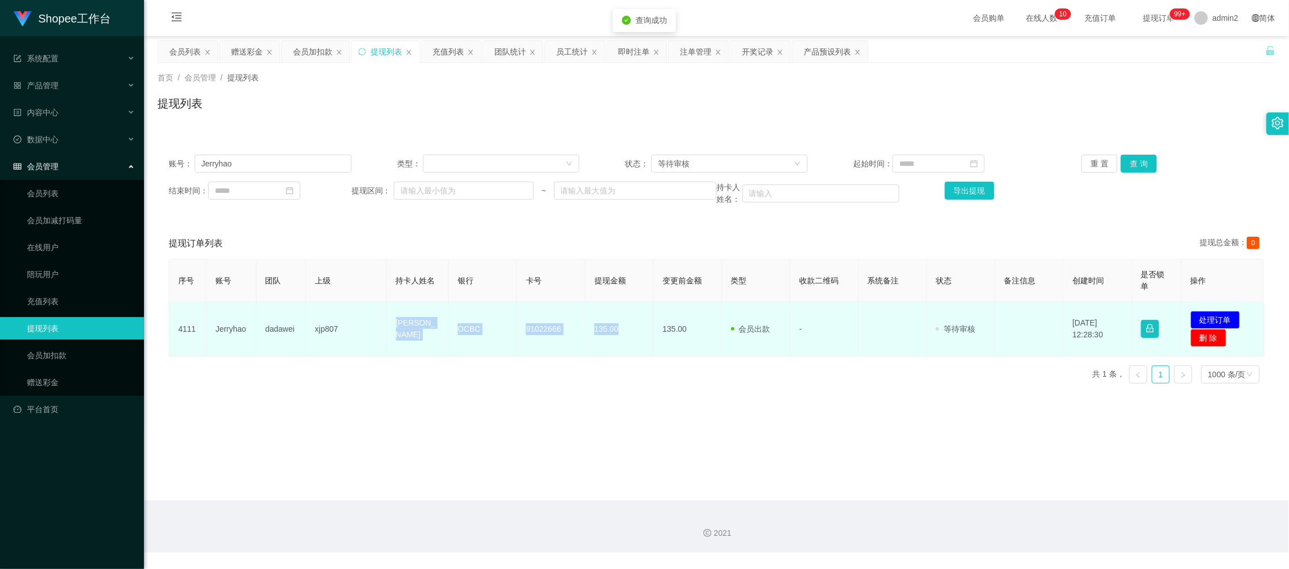
drag, startPoint x: 362, startPoint y: 323, endPoint x: 635, endPoint y: 335, distance: 272.5
click at [635, 335] on tr "4111 Jerryhao dadawei xjp807 HAO JIAN OCBC 91022666 135.00 135.00 会员出款 人工取款 - 审…" at bounding box center [716, 329] width 1095 height 55
copy tr "[PERSON_NAME] OCBC 91022666 135.00"
click at [1210, 318] on button "处理订单" at bounding box center [1216, 320] width 50 height 18
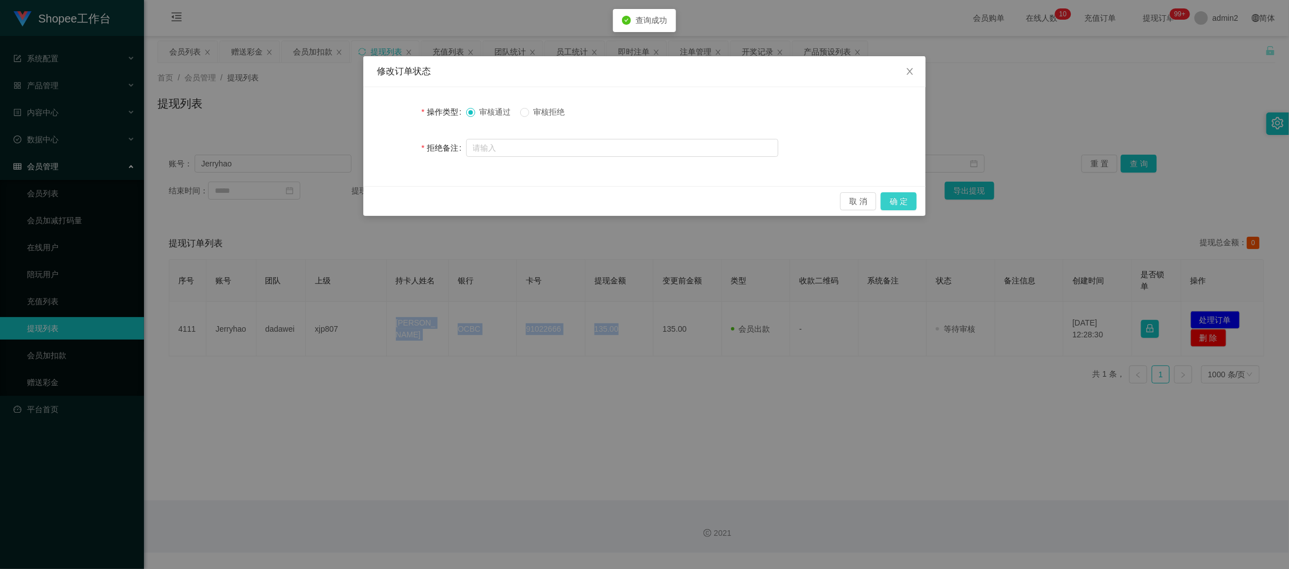
click at [898, 198] on button "确 定" at bounding box center [899, 201] width 36 height 18
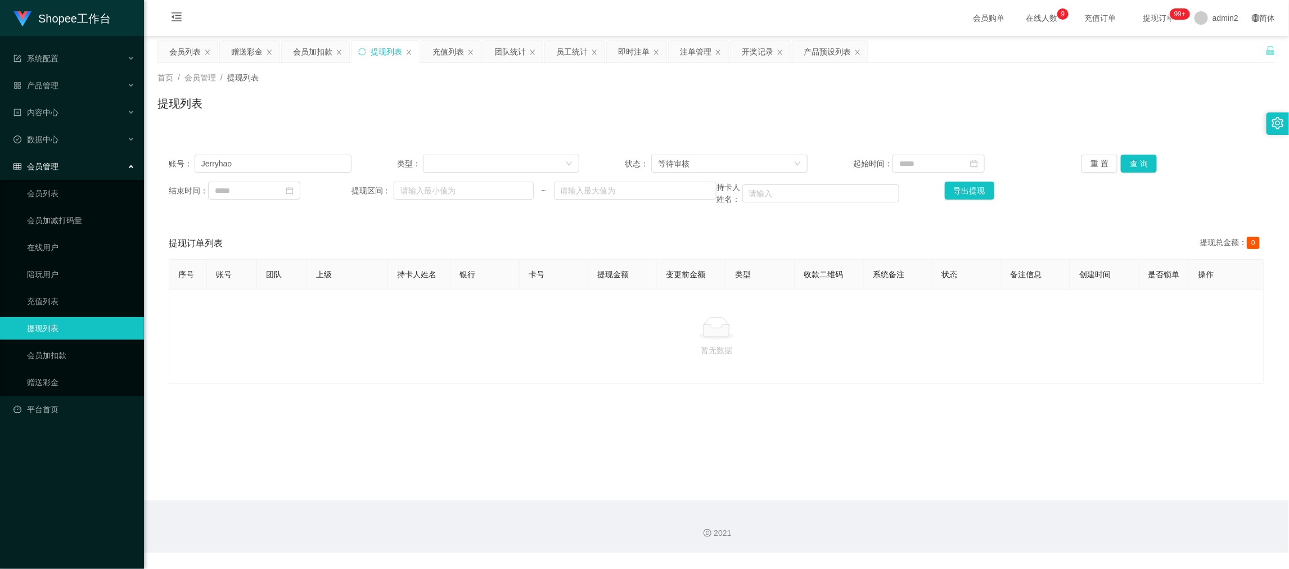
drag, startPoint x: 513, startPoint y: 358, endPoint x: 507, endPoint y: 324, distance: 34.8
click at [513, 357] on p "暂无数据" at bounding box center [716, 350] width 1077 height 12
click at [318, 165] on input "Jerryhao" at bounding box center [273, 164] width 157 height 18
paste input "kfjyt00"
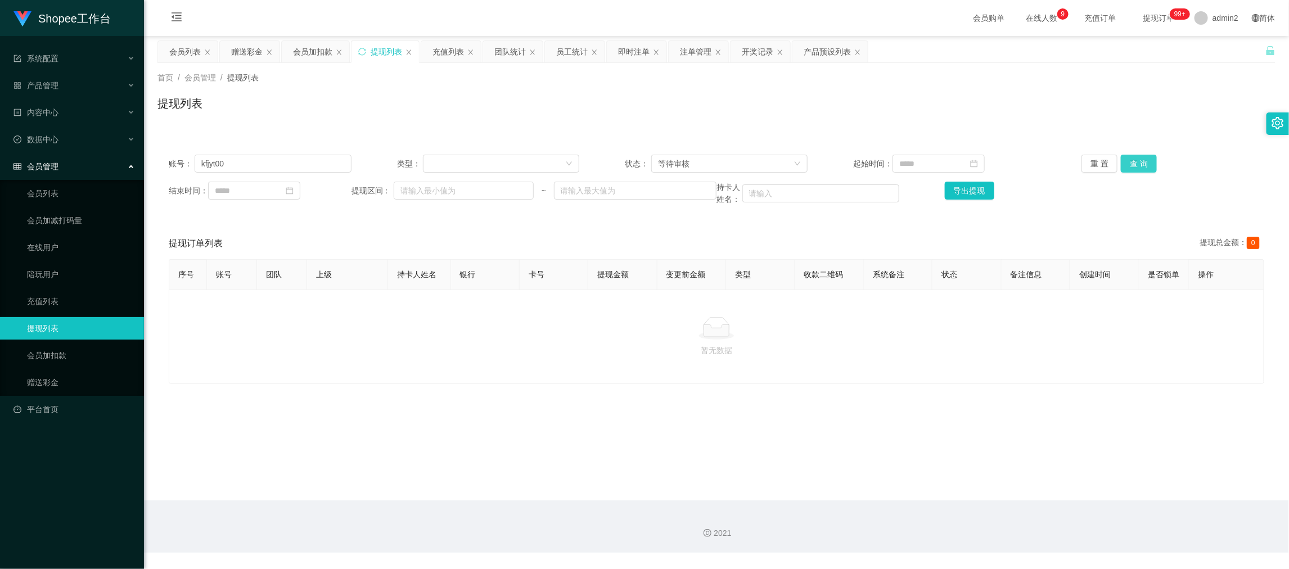
click at [1134, 163] on button "查 询" at bounding box center [1139, 164] width 36 height 18
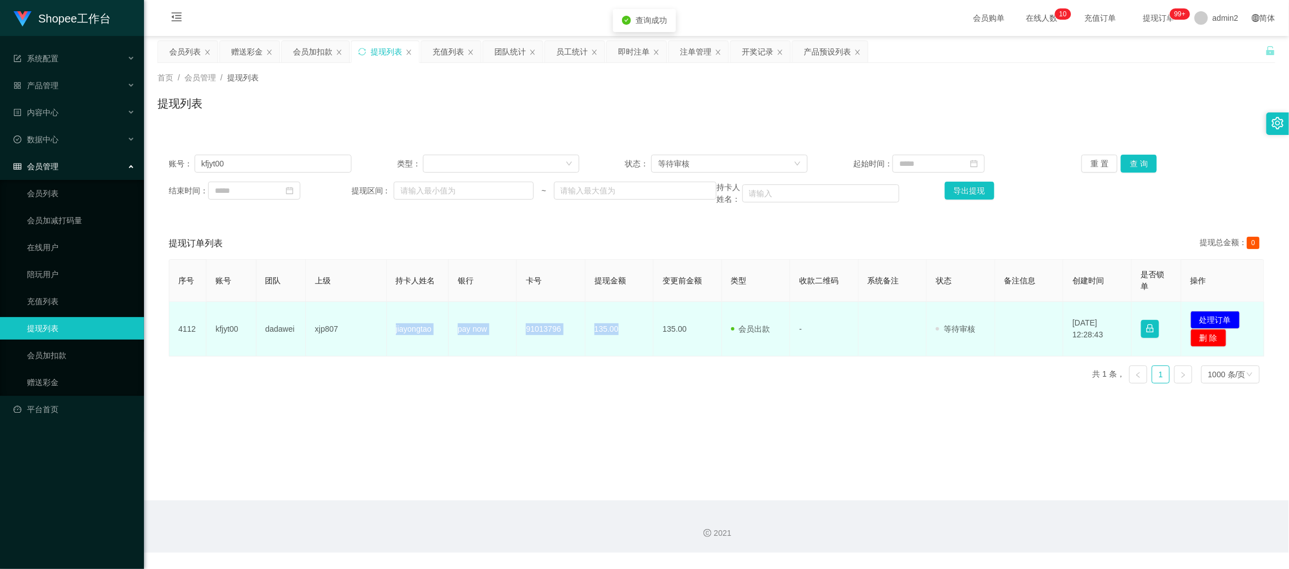
drag, startPoint x: 379, startPoint y: 328, endPoint x: 622, endPoint y: 341, distance: 243.4
click at [622, 341] on tr "4112 kfjyt00 dadawei xjp807 jiayongtao pay now 91013796 135.00 135.00 会员出款 人工取款…" at bounding box center [716, 329] width 1095 height 55
copy tr "jiayongtao pay now 91013796 135.00"
click at [1211, 321] on button "处理订单" at bounding box center [1216, 320] width 50 height 18
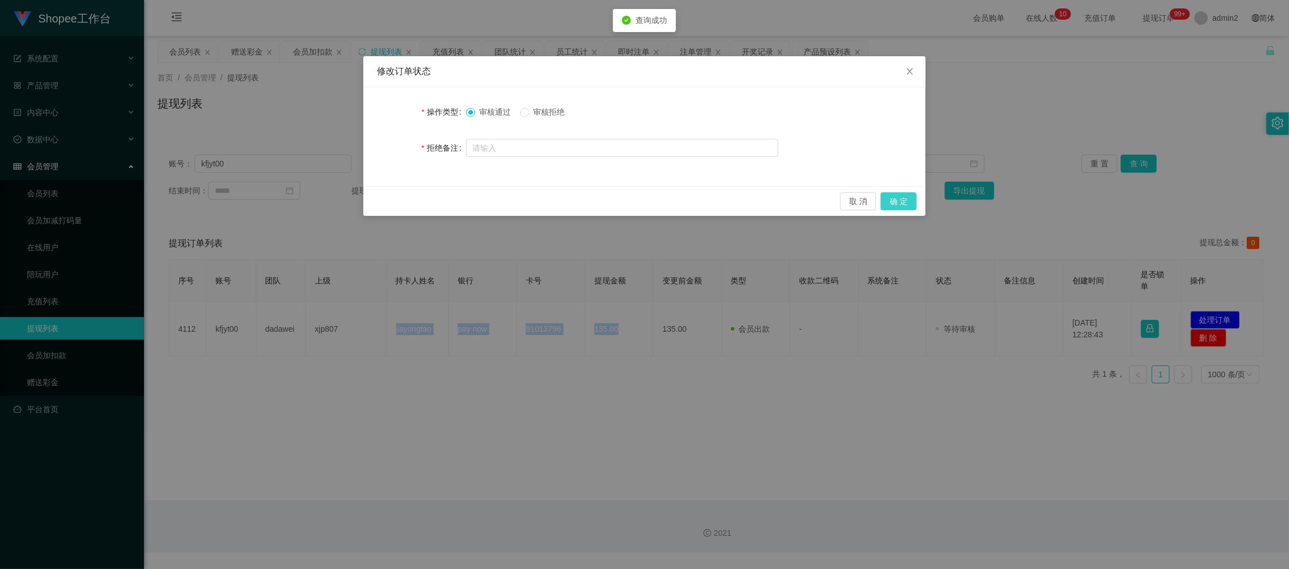
click at [895, 203] on button "确 定" at bounding box center [899, 201] width 36 height 18
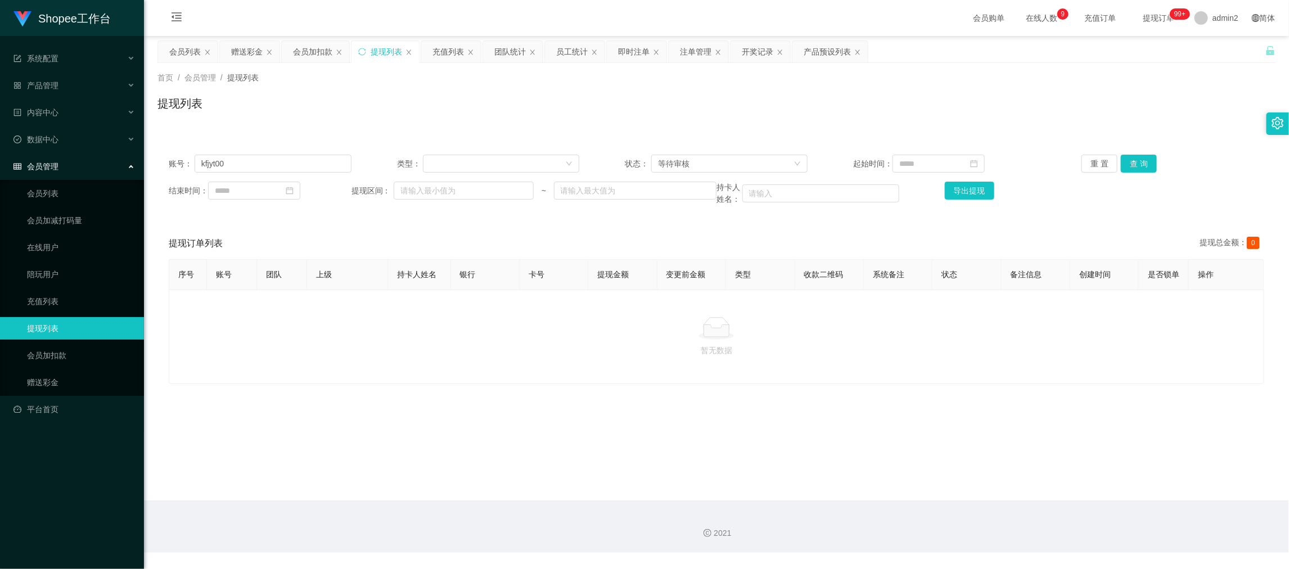
click at [1048, 520] on div "2021" at bounding box center [716, 527] width 1145 height 52
click at [282, 156] on input "kfjyt00" at bounding box center [273, 164] width 157 height 18
paste input "Tengkey199"
click at [1145, 162] on button "查 询" at bounding box center [1139, 164] width 36 height 18
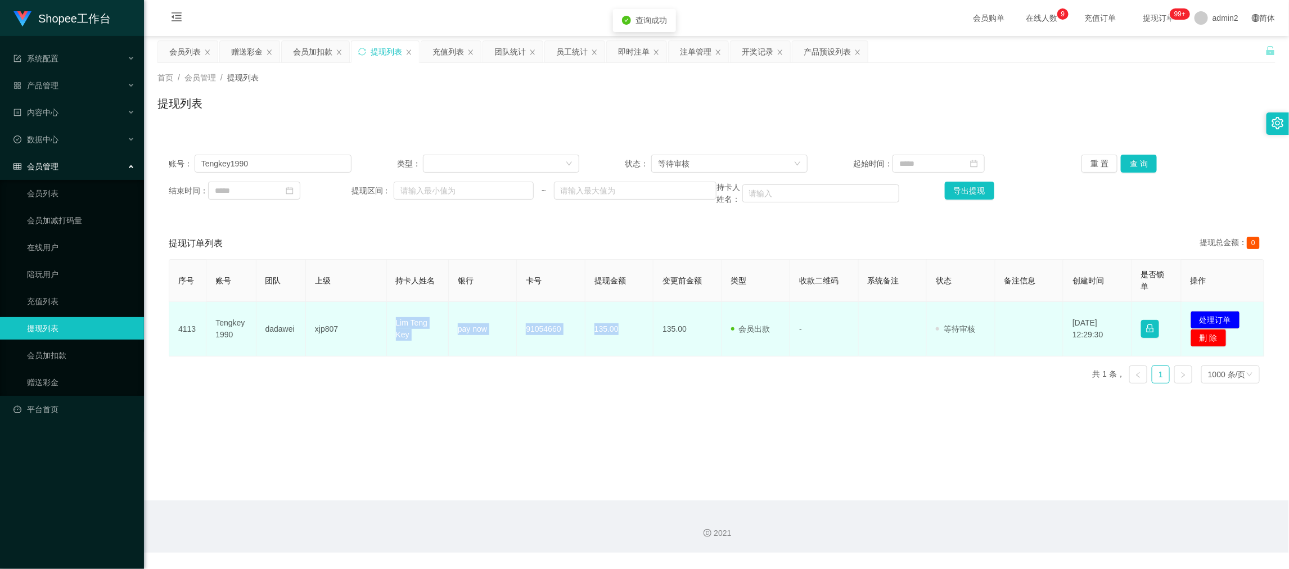
drag, startPoint x: 378, startPoint y: 318, endPoint x: 639, endPoint y: 340, distance: 261.4
click at [639, 340] on tr "4113 Tengkey1990 dadawei xjp807 Lim Teng Key pay now 91054660 135.00 135.00 会员出…" at bounding box center [716, 329] width 1095 height 55
copy tr "Lim Teng Key pay now 91054660 135.00"
click at [1213, 313] on button "处理订单" at bounding box center [1216, 320] width 50 height 18
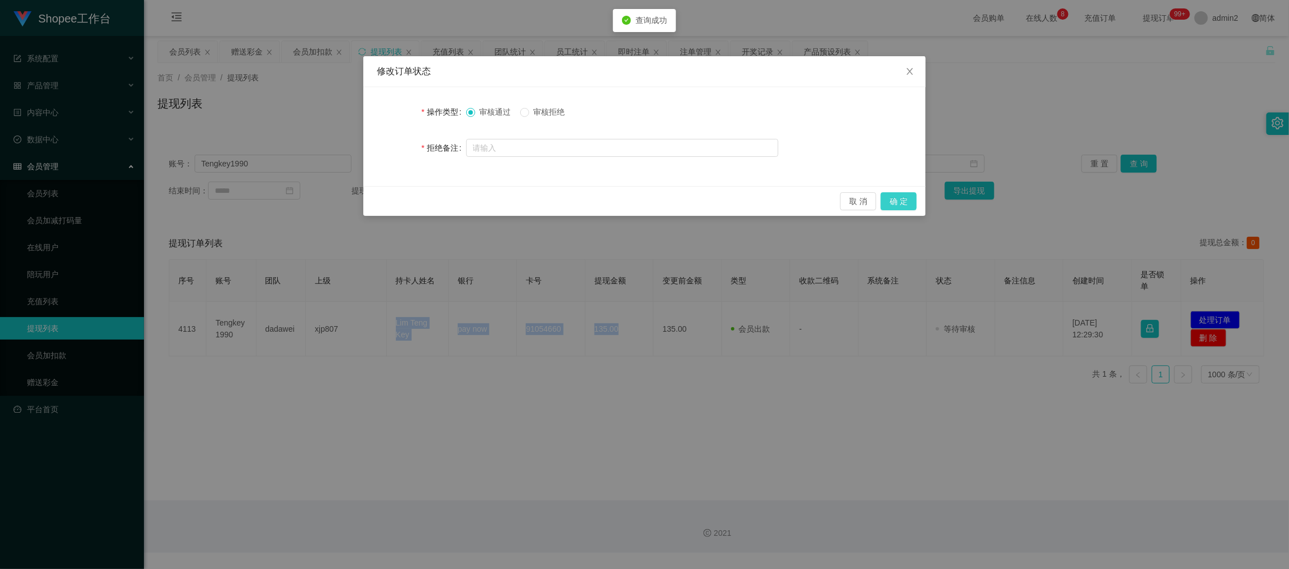
click at [901, 201] on button "确 定" at bounding box center [899, 201] width 36 height 18
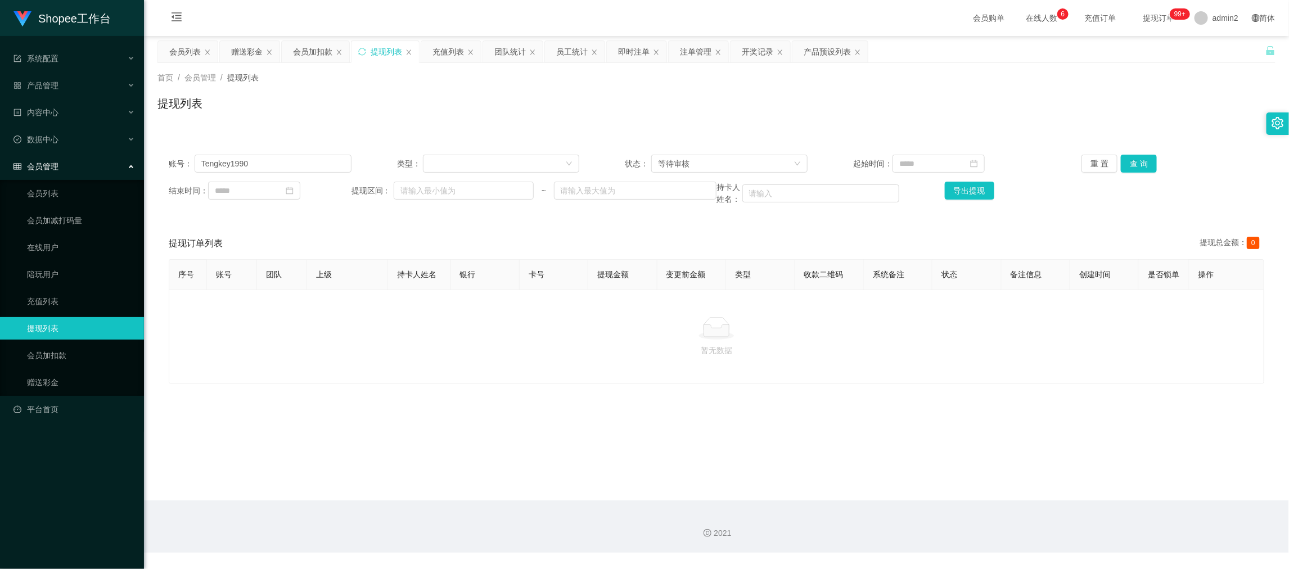
drag, startPoint x: 1046, startPoint y: 480, endPoint x: 823, endPoint y: 390, distance: 240.1
click at [1046, 480] on main "关闭左侧 关闭右侧 关闭其它 刷新页面 会员列表 赠送彩金 会员加扣款 提现列表 充值列表 团队统计 员工统计 即时注单 注单管理 开奖记录 产品预设列表 首…" at bounding box center [716, 268] width 1145 height 465
click at [314, 165] on input "Tengkey1990" at bounding box center [273, 164] width 157 height 18
paste input "9155111"
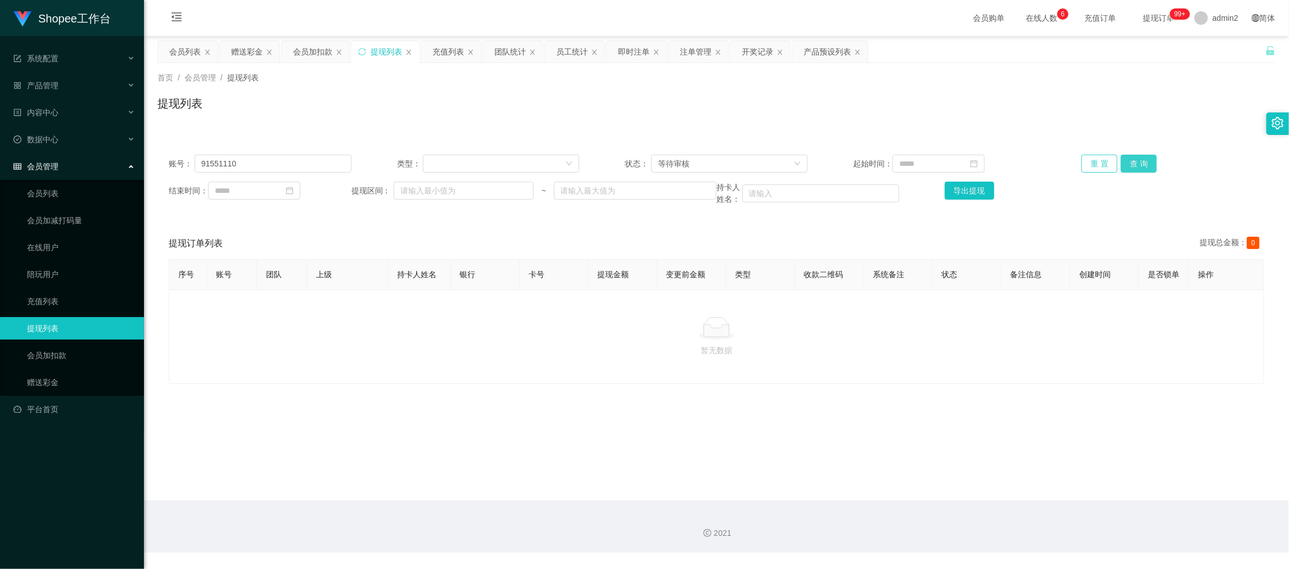
drag, startPoint x: 1140, startPoint y: 162, endPoint x: 1102, endPoint y: 168, distance: 38.8
click at [1140, 162] on button "查 询" at bounding box center [1139, 164] width 36 height 18
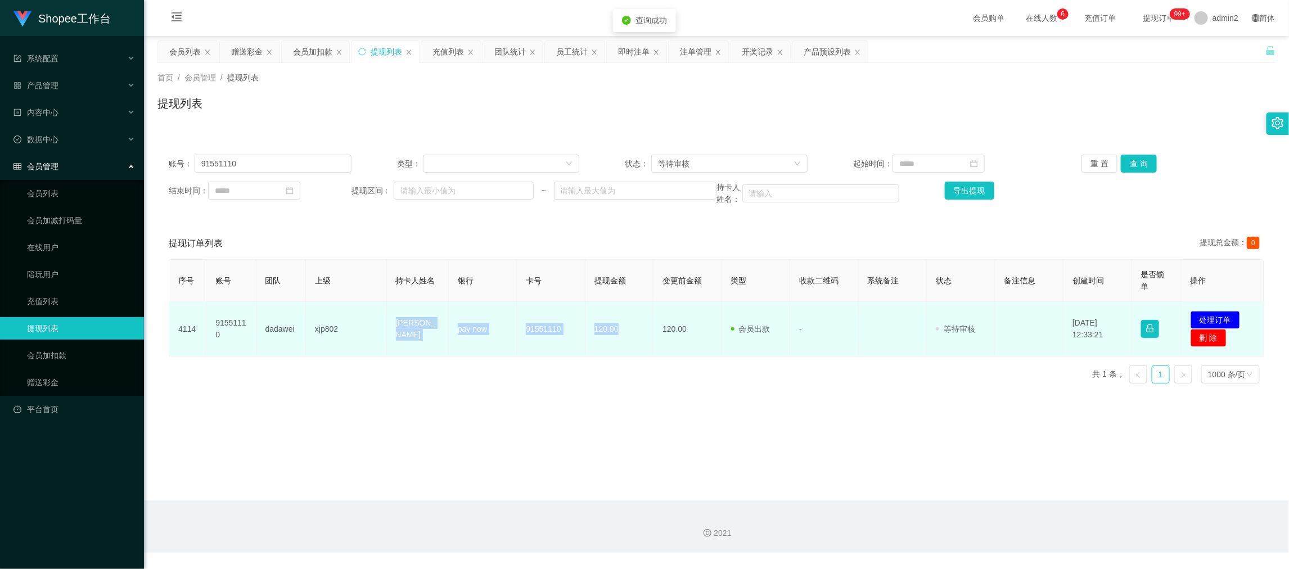
drag, startPoint x: 382, startPoint y: 326, endPoint x: 628, endPoint y: 338, distance: 246.1
click at [628, 338] on tr "4114 91551110 dadawei xjp802 [PERSON_NAME] pay now 91551110 120.00 120.00 会员出款 …" at bounding box center [716, 329] width 1095 height 55
copy tr "[PERSON_NAME] pay now 91551110 120.00"
click at [1217, 320] on button "处理订单" at bounding box center [1216, 320] width 50 height 18
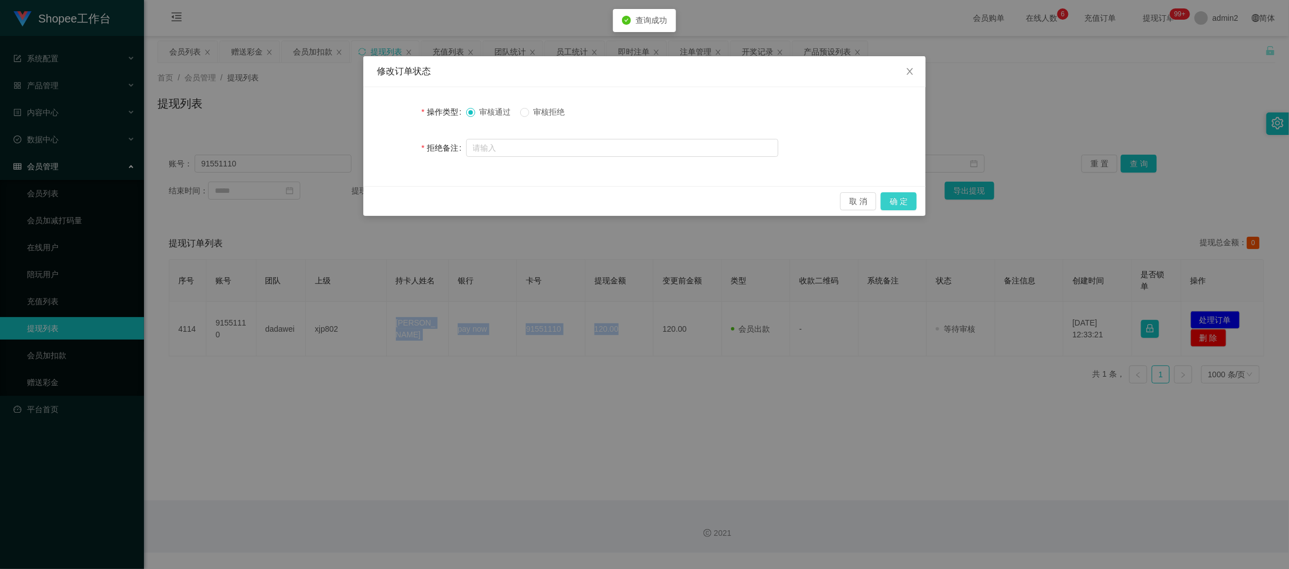
click at [900, 205] on button "确 定" at bounding box center [899, 201] width 36 height 18
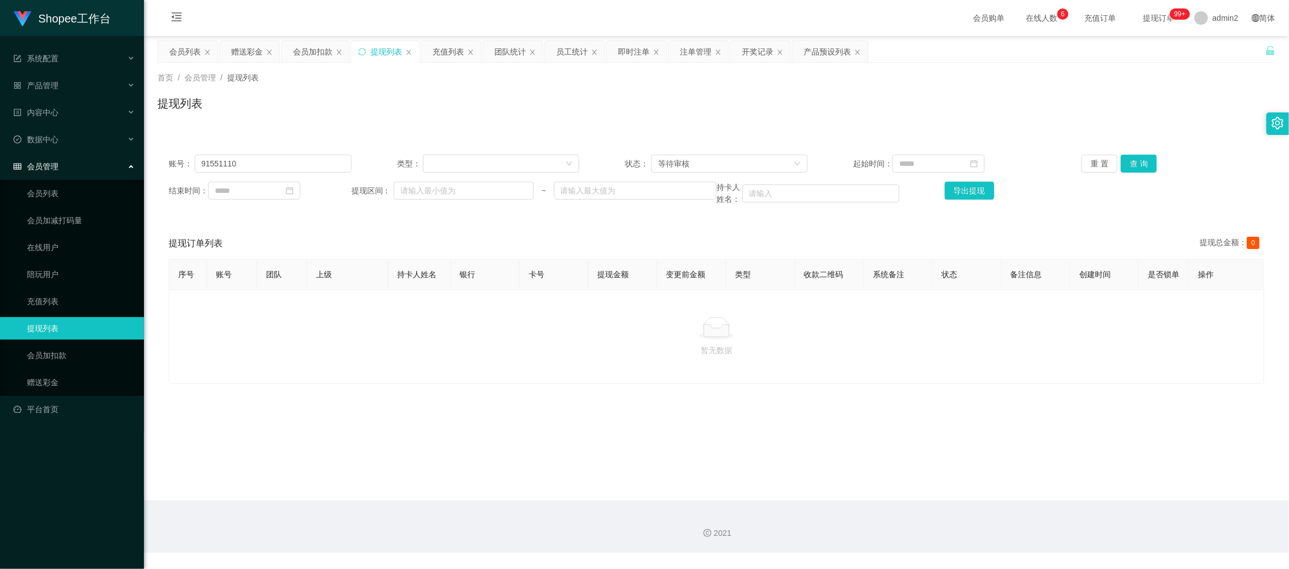
drag, startPoint x: 1044, startPoint y: 515, endPoint x: 839, endPoint y: 385, distance: 241.8
click at [1040, 508] on div "2021" at bounding box center [716, 527] width 1145 height 52
click at [296, 168] on input "91551110" at bounding box center [273, 164] width 157 height 18
paste input "Jack0519"
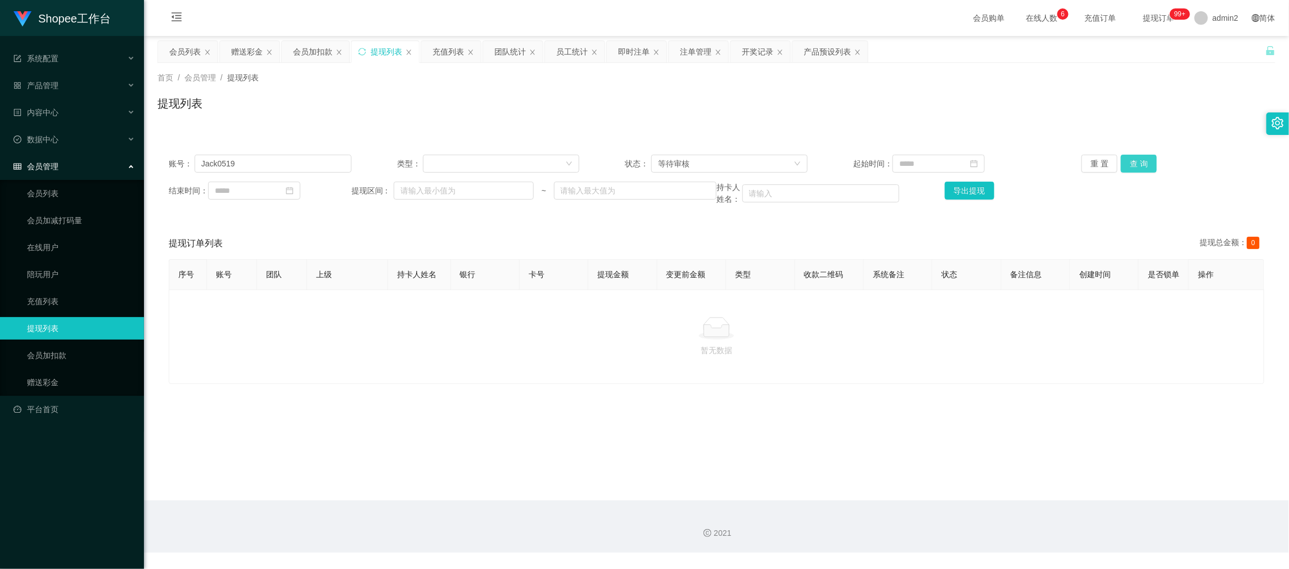
click at [1143, 160] on button "查 询" at bounding box center [1139, 164] width 36 height 18
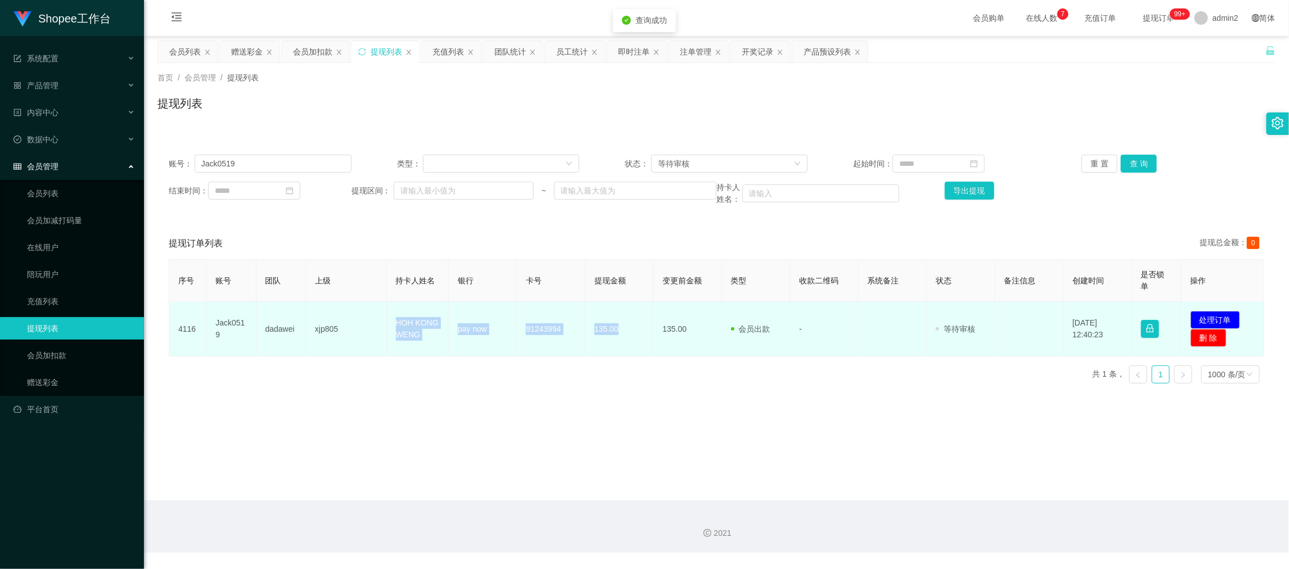
drag, startPoint x: 384, startPoint y: 323, endPoint x: 638, endPoint y: 340, distance: 254.9
click at [638, 340] on tr "4116 Jack0519 dadawei xjp805 HOH KONG WENG pay now 91243994 135.00 135.00 会员出款 …" at bounding box center [716, 329] width 1095 height 55
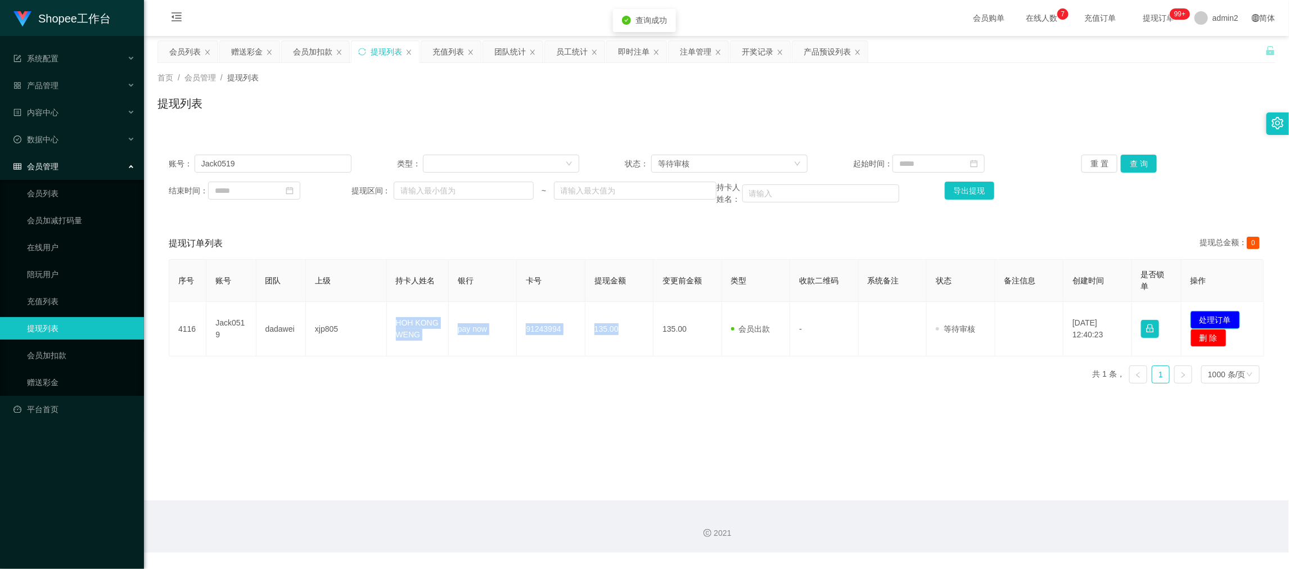
drag, startPoint x: 1211, startPoint y: 316, endPoint x: 970, endPoint y: 298, distance: 241.4
click at [1211, 317] on button "处理订单" at bounding box center [1216, 320] width 50 height 18
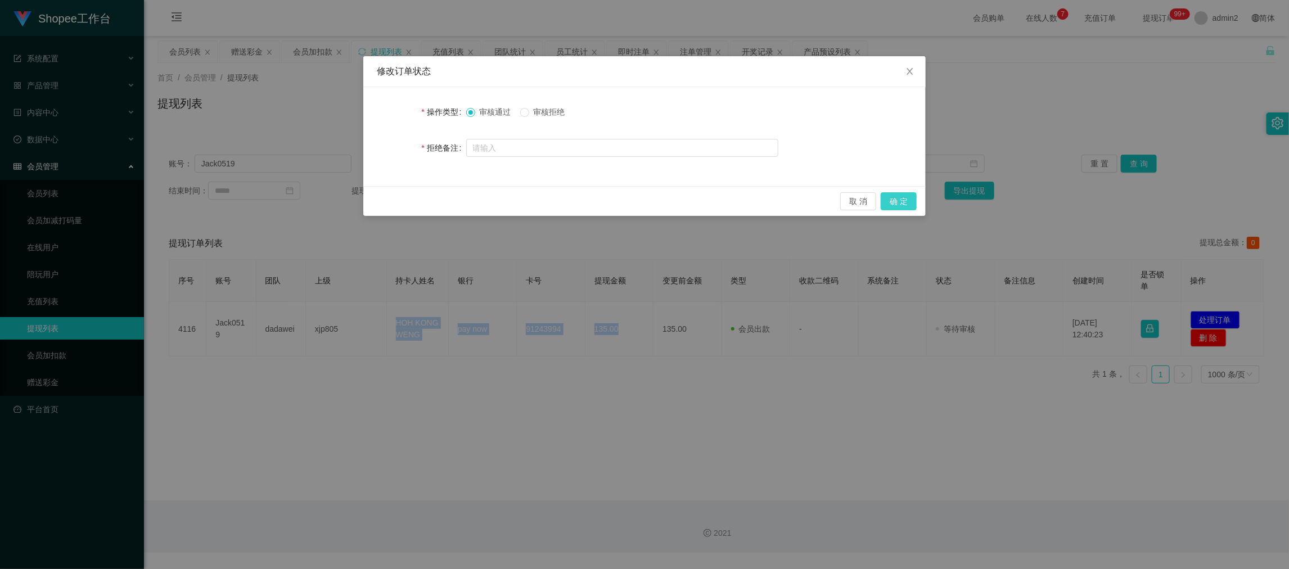
click at [901, 196] on button "确 定" at bounding box center [899, 201] width 36 height 18
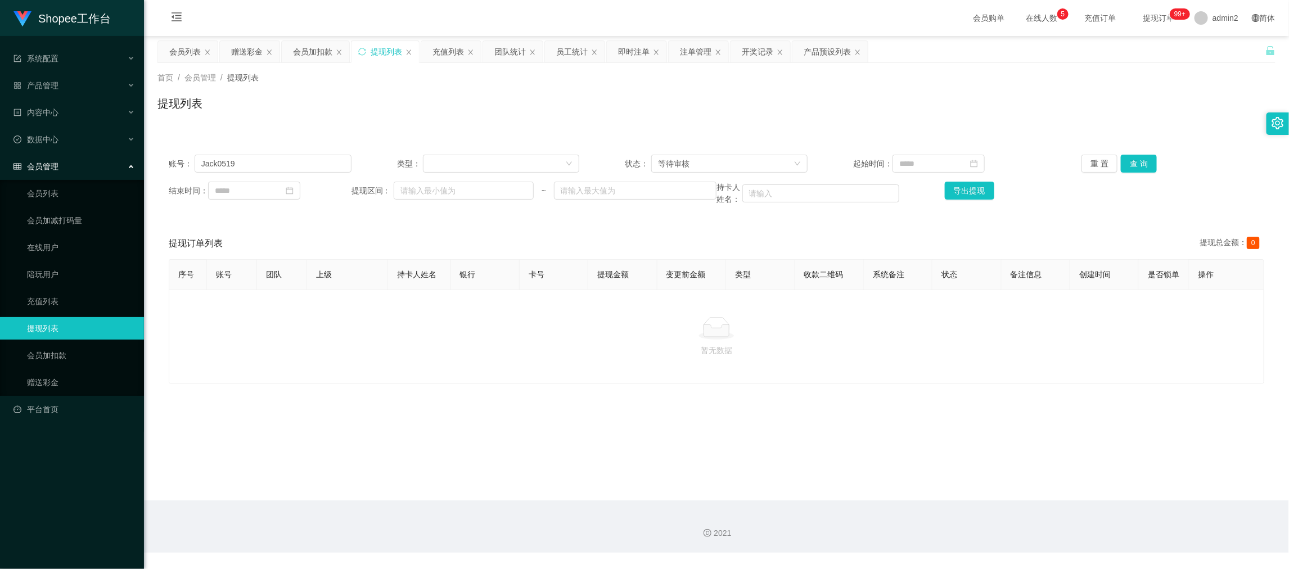
drag, startPoint x: 1067, startPoint y: 528, endPoint x: 1002, endPoint y: 485, distance: 78.3
click at [1066, 528] on div "2021" at bounding box center [716, 534] width 1127 height 12
drag, startPoint x: 296, startPoint y: 164, endPoint x: 304, endPoint y: 163, distance: 7.4
click at [299, 164] on input "Jack0519" at bounding box center [273, 164] width 157 height 18
click at [304, 163] on input "Jack0519" at bounding box center [273, 164] width 157 height 18
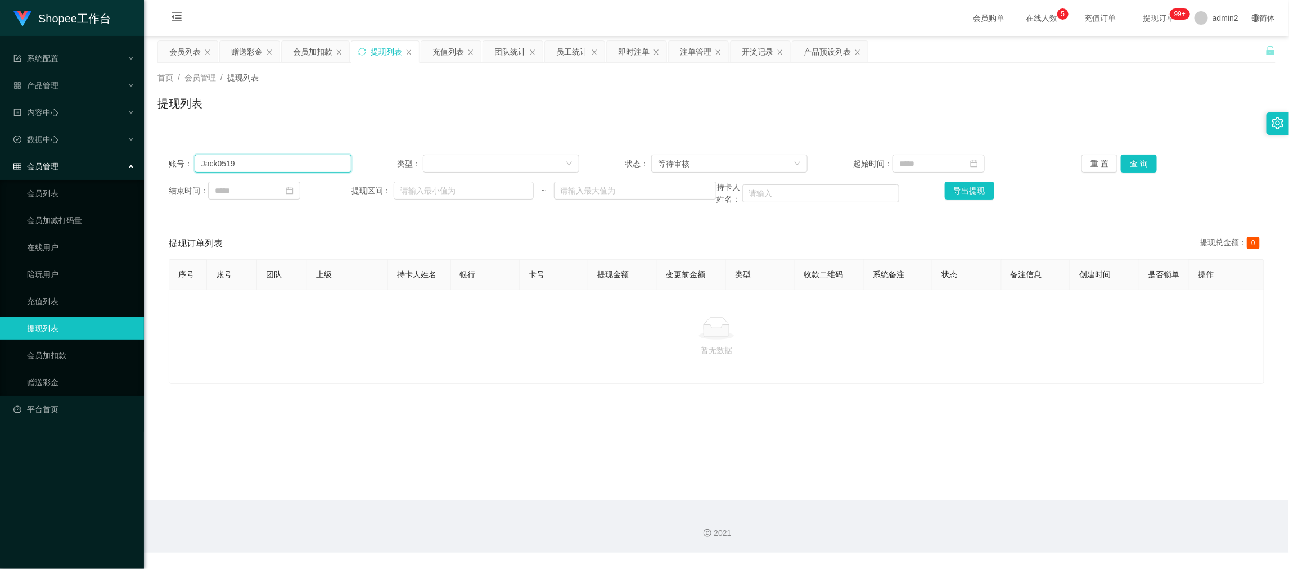
click at [308, 162] on input "Jack0519" at bounding box center [273, 164] width 157 height 18
paste input "Bryan1983"
click at [334, 164] on input "Jack0519Bryan1983" at bounding box center [273, 164] width 157 height 18
paste input "text"
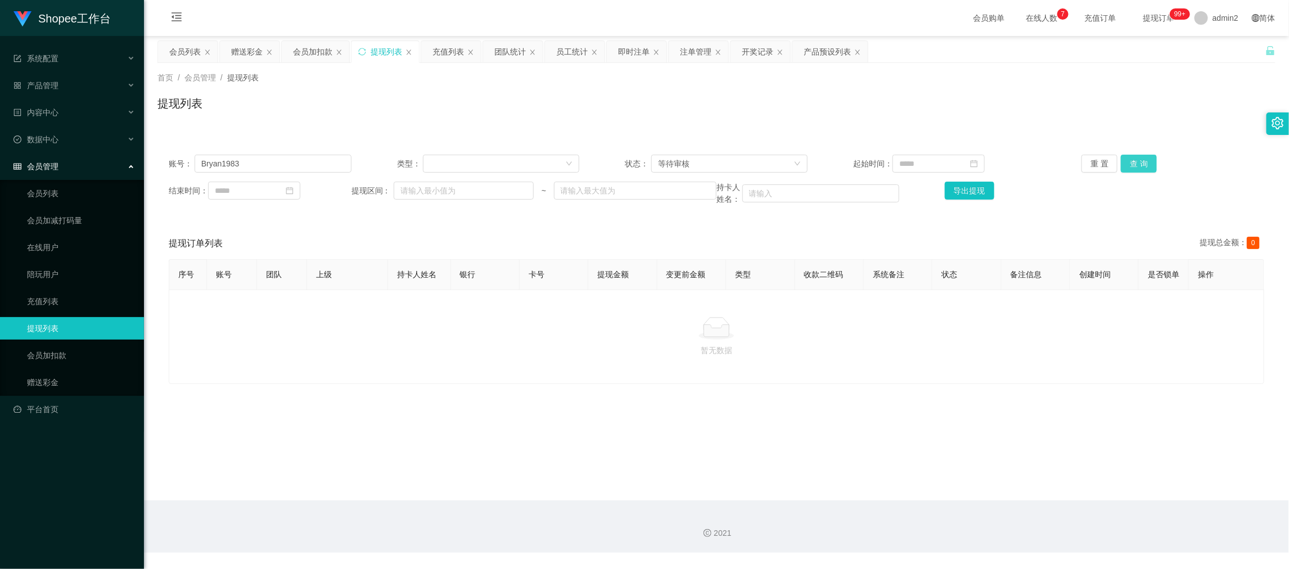
click at [1131, 167] on button "查 询" at bounding box center [1139, 164] width 36 height 18
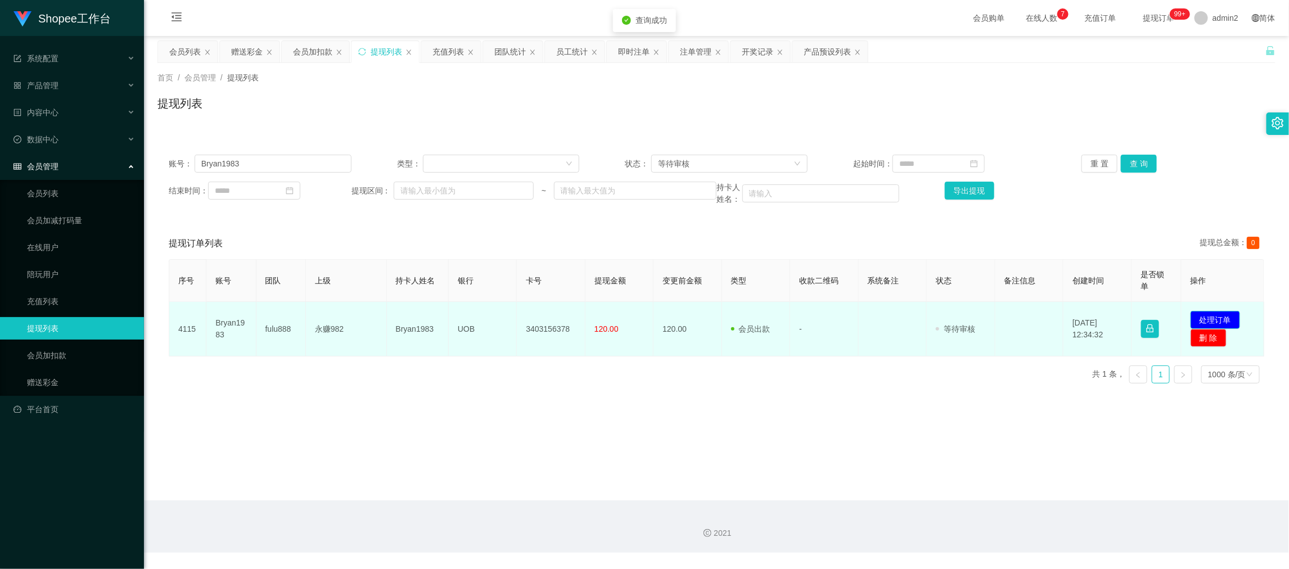
click at [1217, 312] on button "处理订单" at bounding box center [1216, 320] width 50 height 18
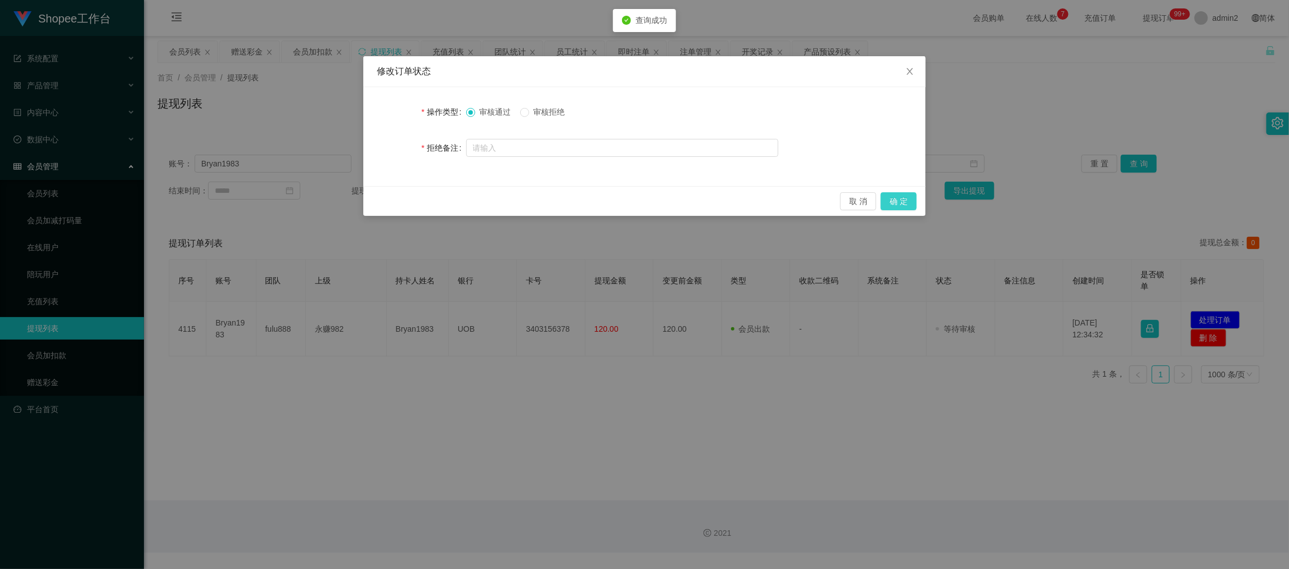
click at [897, 198] on button "确 定" at bounding box center [899, 201] width 36 height 18
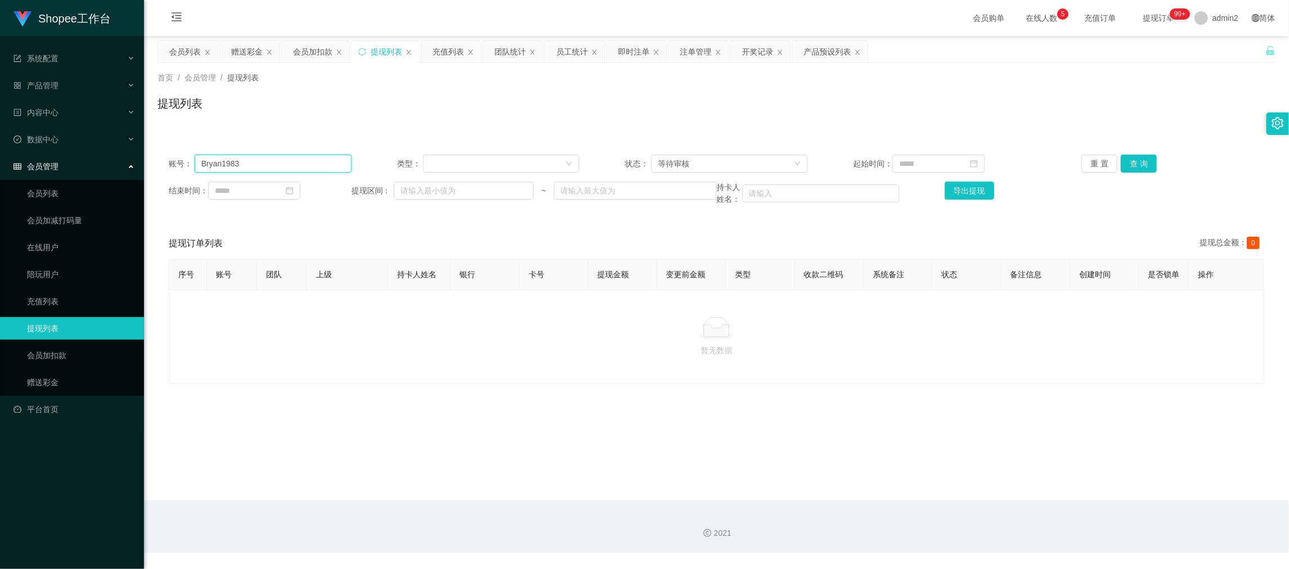
click at [340, 156] on input "Bryan1983" at bounding box center [273, 164] width 157 height 18
paste input "9119665"
click at [1122, 151] on div "账号： 91196653 类型： 状态： 等待审核 起始时间： 重 置 查 询 结束时间： 提现区间： ~ 持卡人姓名： 导出提现" at bounding box center [717, 179] width 1118 height 73
click at [1127, 159] on button "查 询" at bounding box center [1139, 164] width 36 height 18
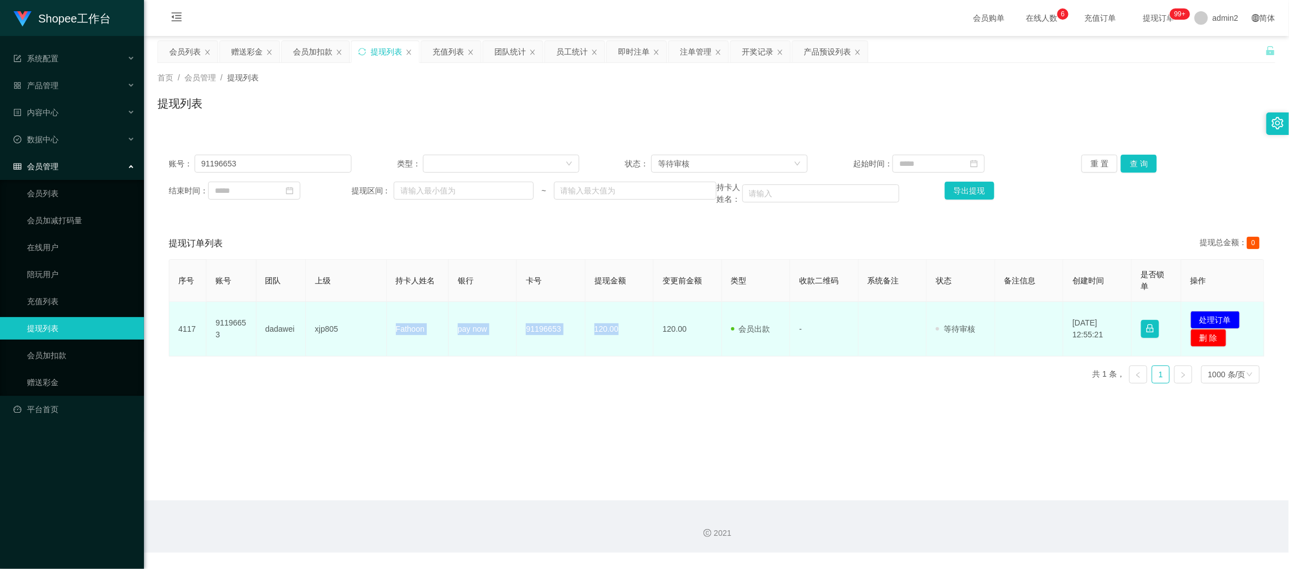
drag, startPoint x: 407, startPoint y: 332, endPoint x: 627, endPoint y: 337, distance: 220.0
click at [627, 337] on tr "4117 91196653 dadawei xjp805 Fathoon pay now 91196653 120.00 120.00 会员出款 人工取款 -…" at bounding box center [716, 329] width 1095 height 55
click at [1206, 321] on button "处理订单" at bounding box center [1216, 320] width 50 height 18
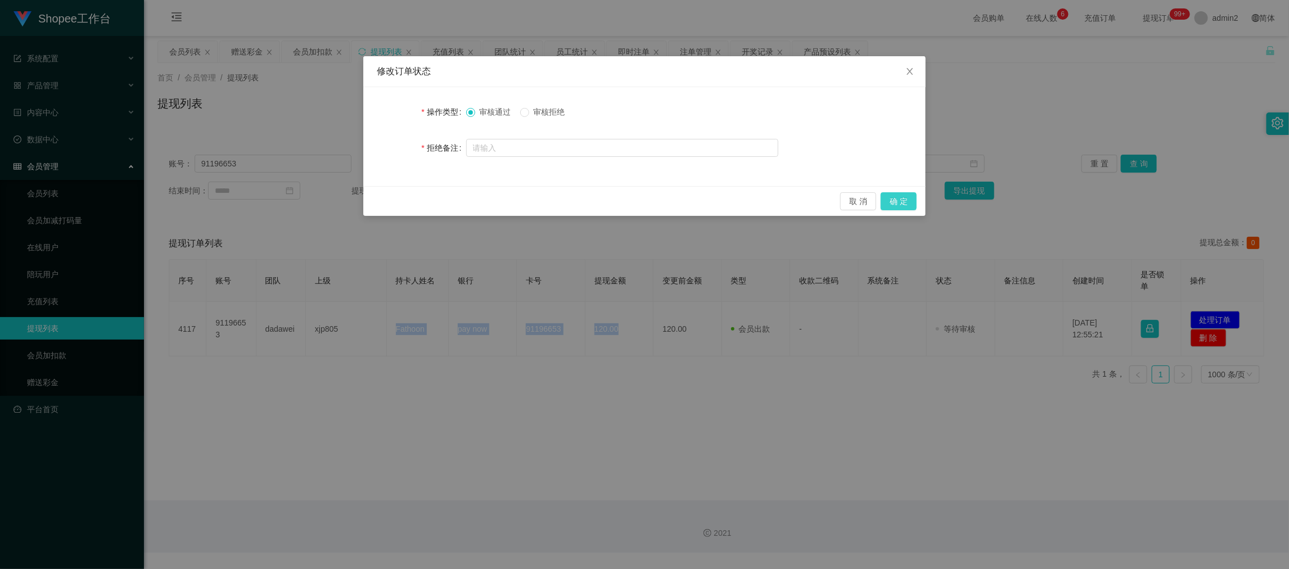
click at [905, 195] on button "确 定" at bounding box center [899, 201] width 36 height 18
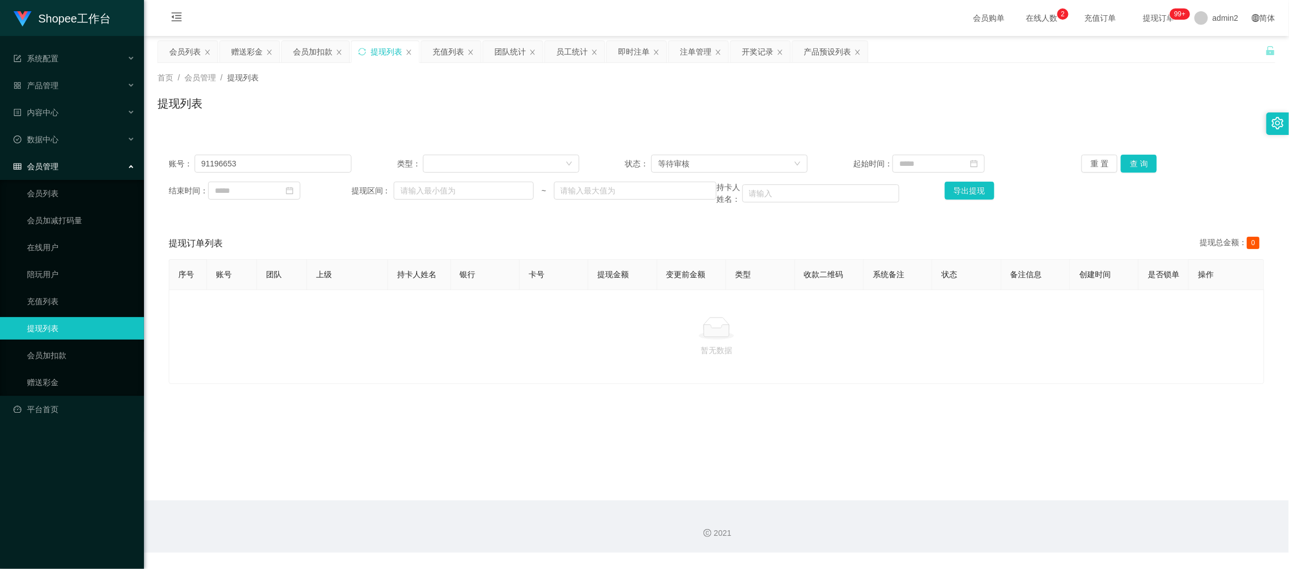
drag, startPoint x: 1054, startPoint y: 517, endPoint x: 1045, endPoint y: 511, distance: 10.6
click at [1047, 513] on div "2021" at bounding box center [716, 527] width 1145 height 52
click at [191, 51] on div "会员列表" at bounding box center [185, 51] width 32 height 21
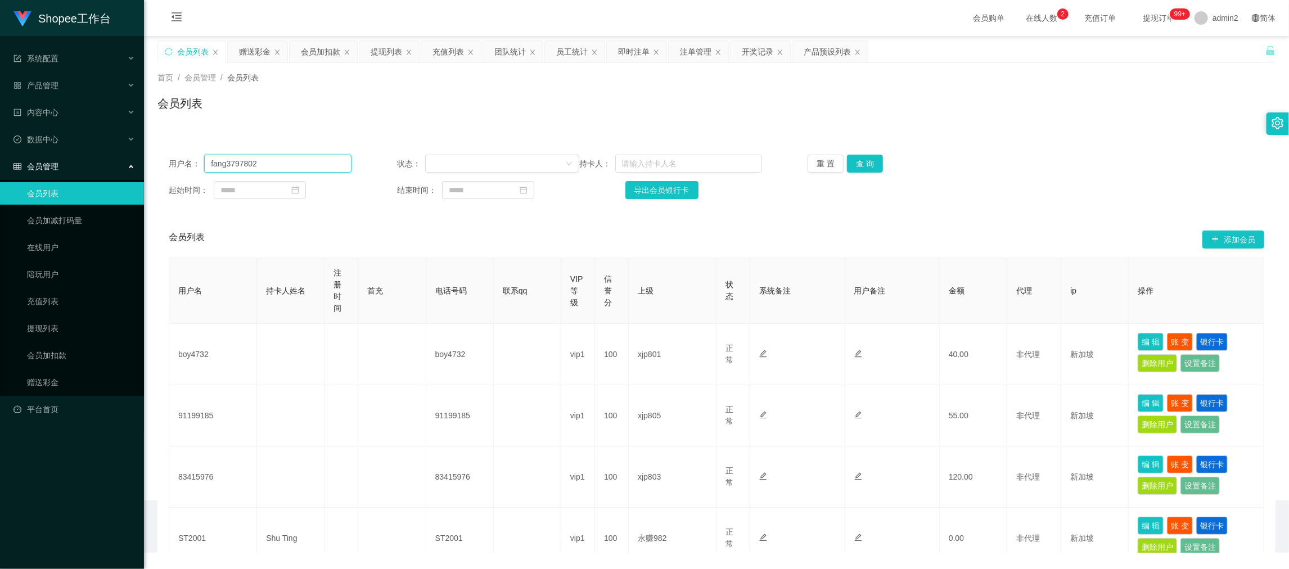
click at [284, 170] on input "fang3797802" at bounding box center [277, 164] width 147 height 18
click at [291, 164] on input "fang3797802" at bounding box center [277, 164] width 147 height 18
paste input "Jack0519"
drag, startPoint x: 862, startPoint y: 155, endPoint x: 857, endPoint y: 159, distance: 6.9
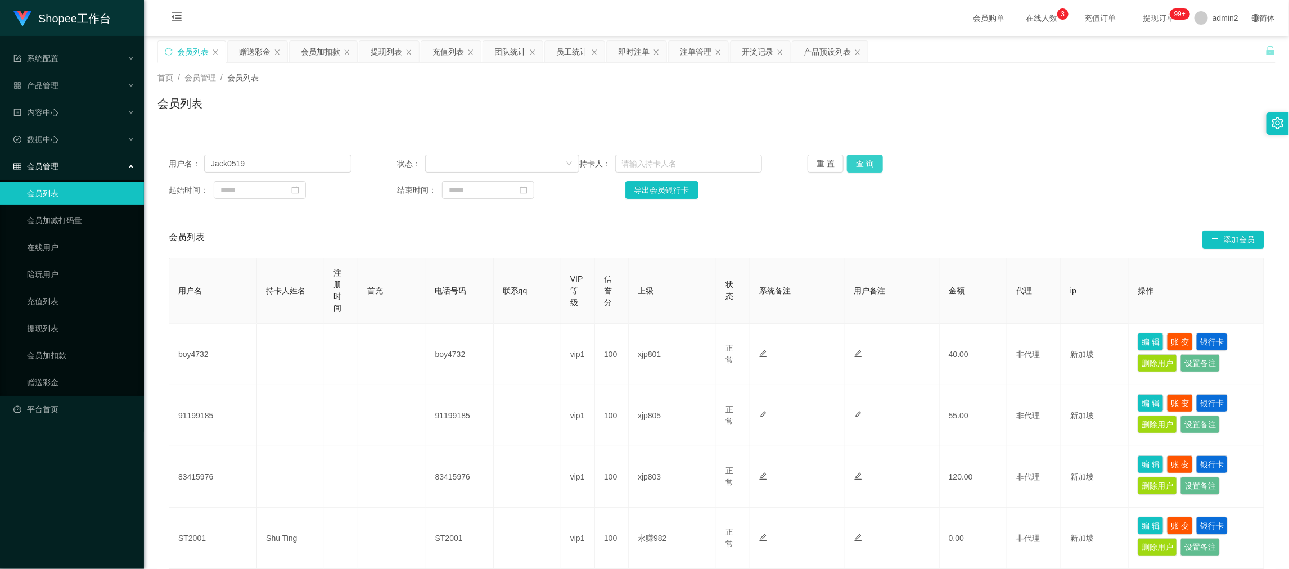
click at [862, 155] on button "查 询" at bounding box center [865, 164] width 36 height 18
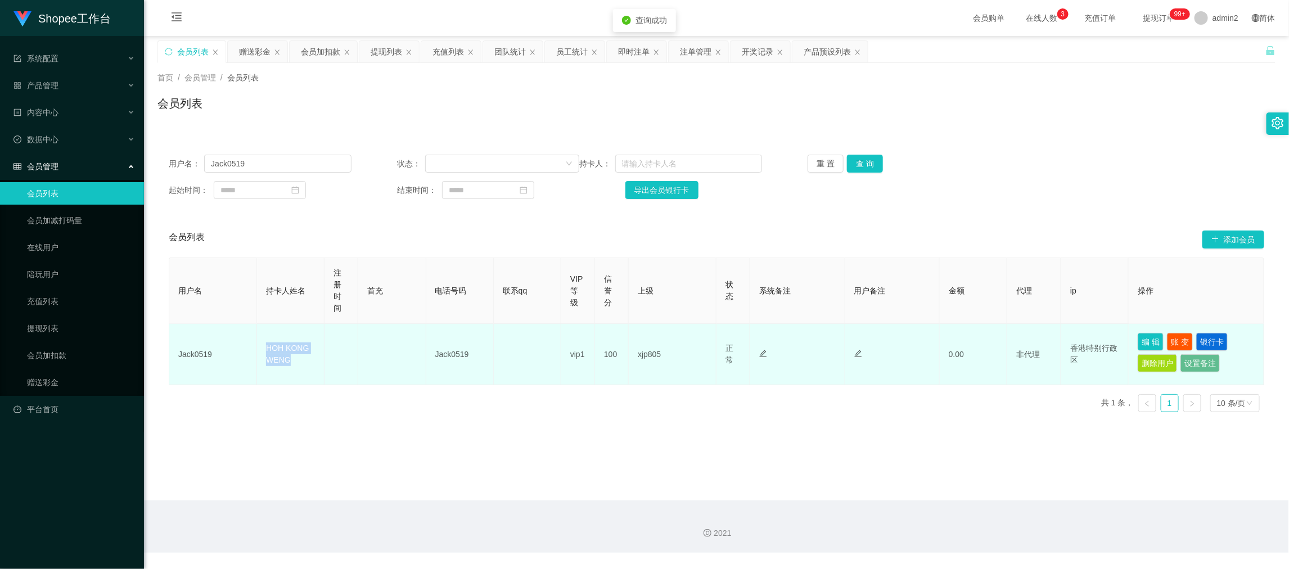
drag, startPoint x: 250, startPoint y: 352, endPoint x: 345, endPoint y: 364, distance: 95.9
click at [341, 365] on tr "Jack0519 HOH KONG WENG Jack0519 vip1 100 xjp805 正常 禁止登录 禁止投注 禁止提现 禁止充值 0.00 非代理…" at bounding box center [716, 354] width 1095 height 61
drag, startPoint x: 349, startPoint y: 384, endPoint x: 338, endPoint y: 380, distance: 11.9
click at [348, 383] on td at bounding box center [342, 354] width 34 height 61
click at [292, 357] on td "HOH KONG WENG" at bounding box center [291, 354] width 68 height 61
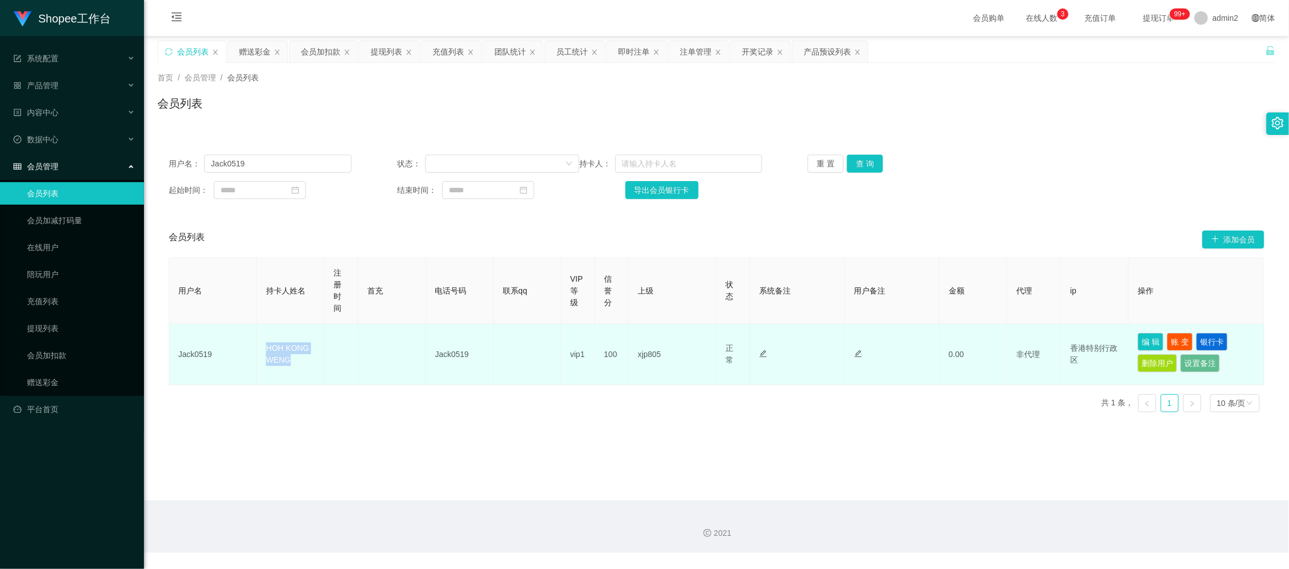
drag, startPoint x: 262, startPoint y: 342, endPoint x: 335, endPoint y: 362, distance: 75.2
click at [335, 362] on tr "Jack0519 HOH KONG WENG Jack0519 vip1 100 xjp805 正常 禁止登录 禁止投注 禁止提现 禁止充值 0.00 非代理…" at bounding box center [716, 354] width 1095 height 61
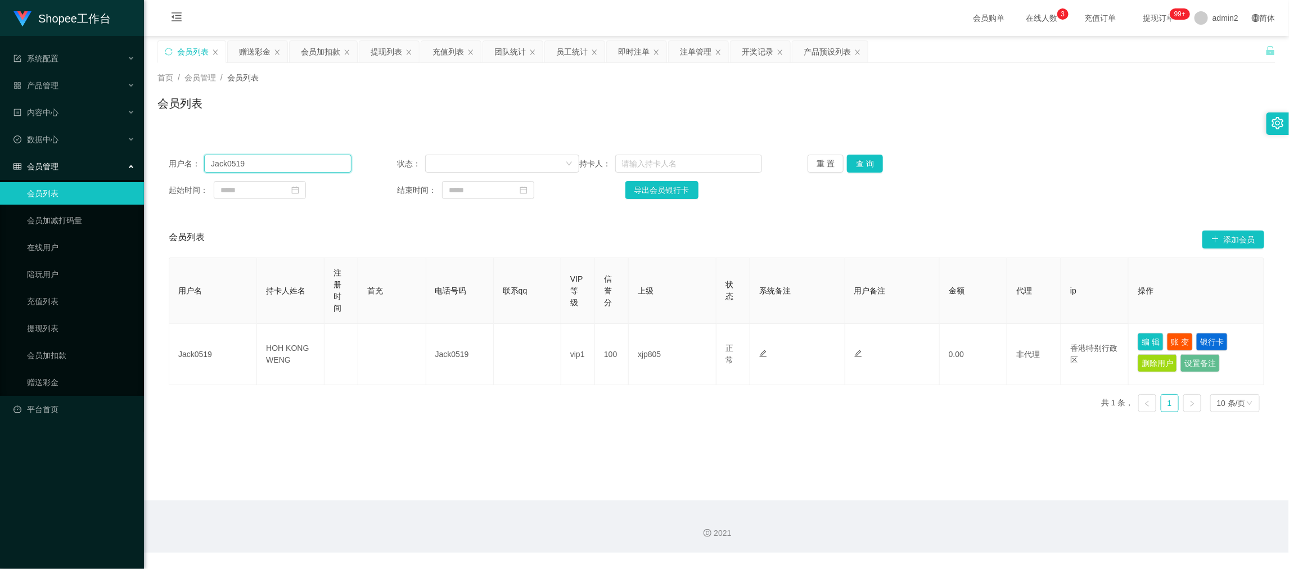
click at [273, 157] on input "Jack0519" at bounding box center [277, 164] width 147 height 18
click at [741, 157] on input "text" at bounding box center [688, 164] width 147 height 18
paste input "HOH KONG WENG"
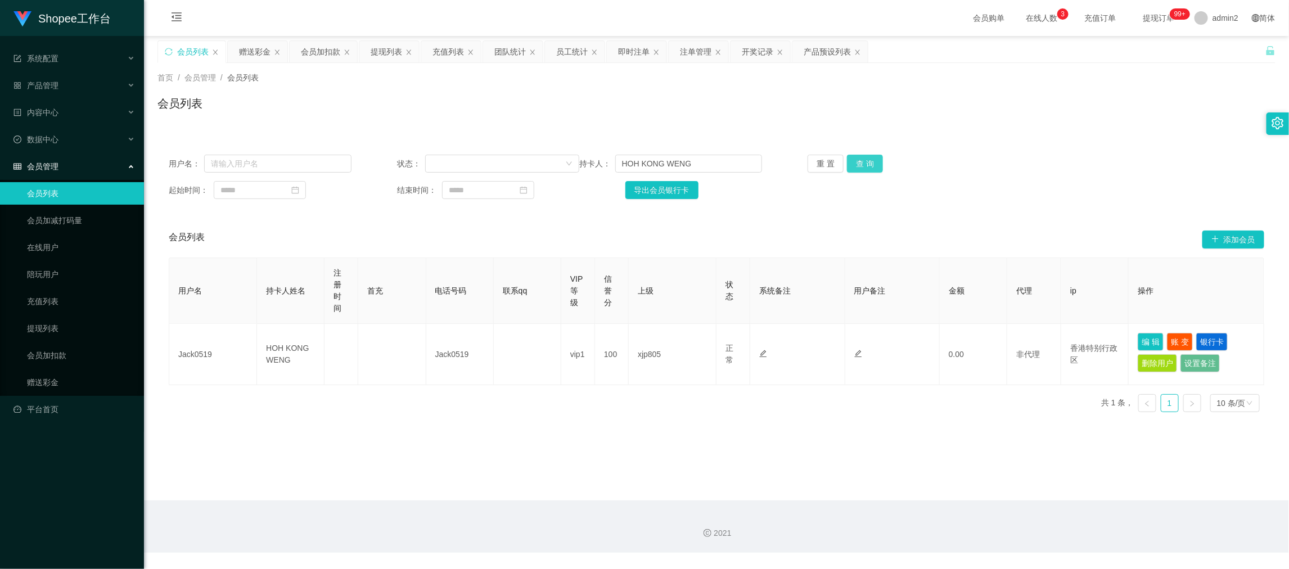
click at [860, 164] on button "查 询" at bounding box center [865, 164] width 36 height 18
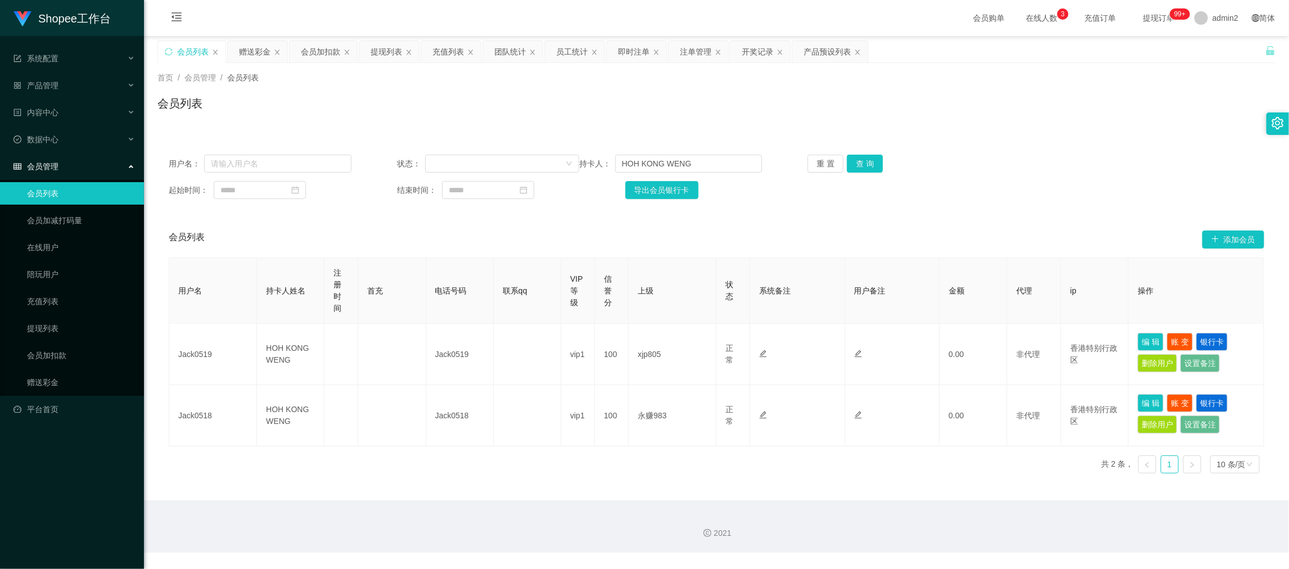
drag, startPoint x: 1005, startPoint y: 503, endPoint x: 991, endPoint y: 497, distance: 15.9
click at [1005, 503] on div "2021" at bounding box center [716, 527] width 1145 height 52
click at [672, 164] on input "HOH KONG WENG" at bounding box center [688, 164] width 147 height 18
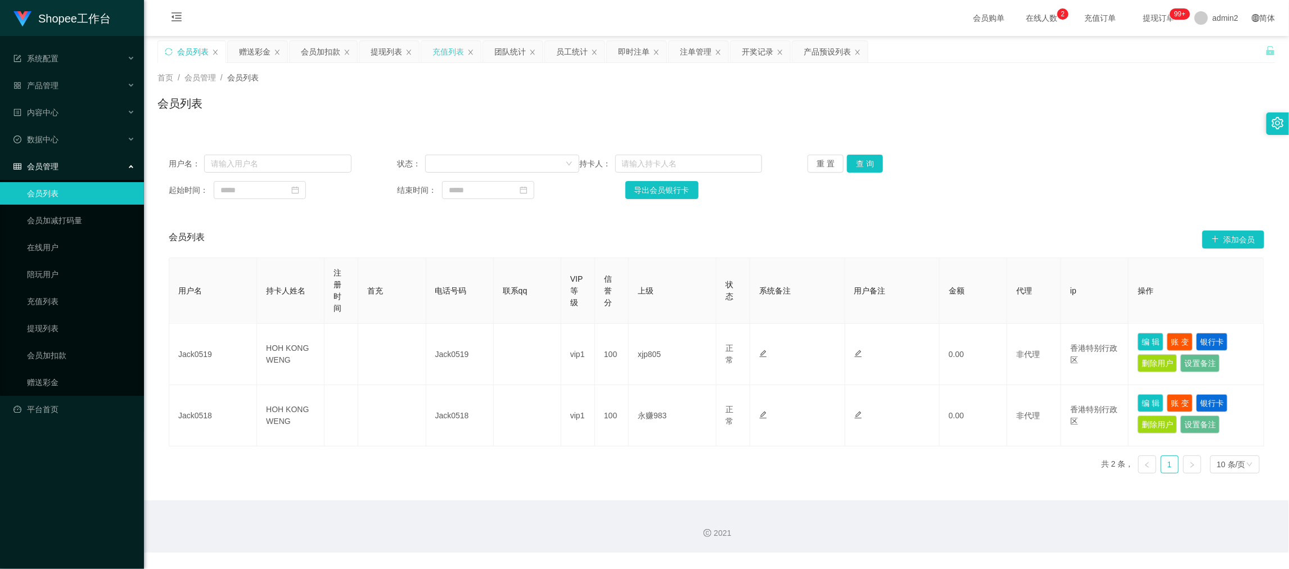
click at [440, 52] on div "充值列表" at bounding box center [449, 51] width 32 height 21
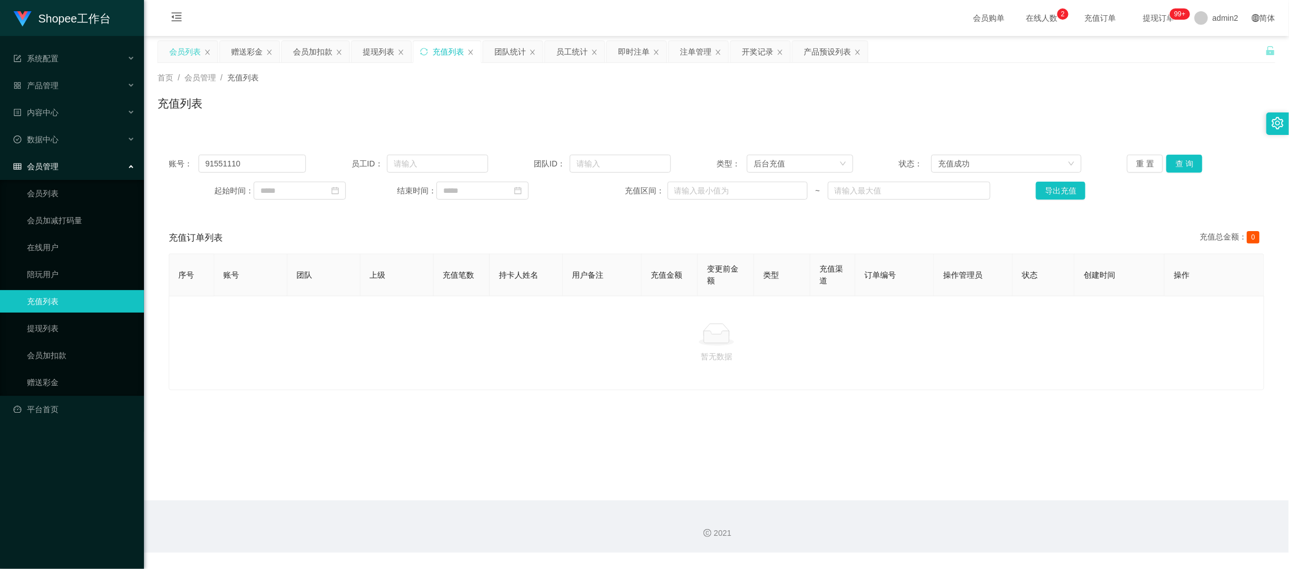
click at [185, 48] on div "会员列表" at bounding box center [185, 51] width 32 height 21
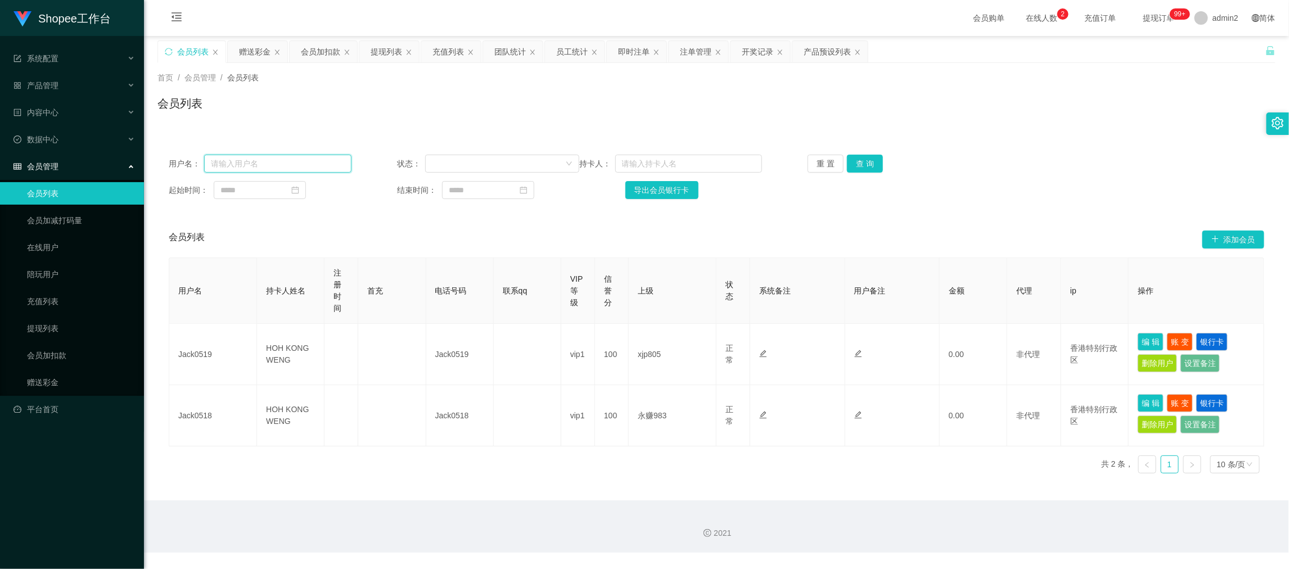
click at [260, 159] on input "text" at bounding box center [277, 164] width 147 height 18
paste input "Jack0518"
click at [870, 157] on button "查 询" at bounding box center [865, 164] width 36 height 18
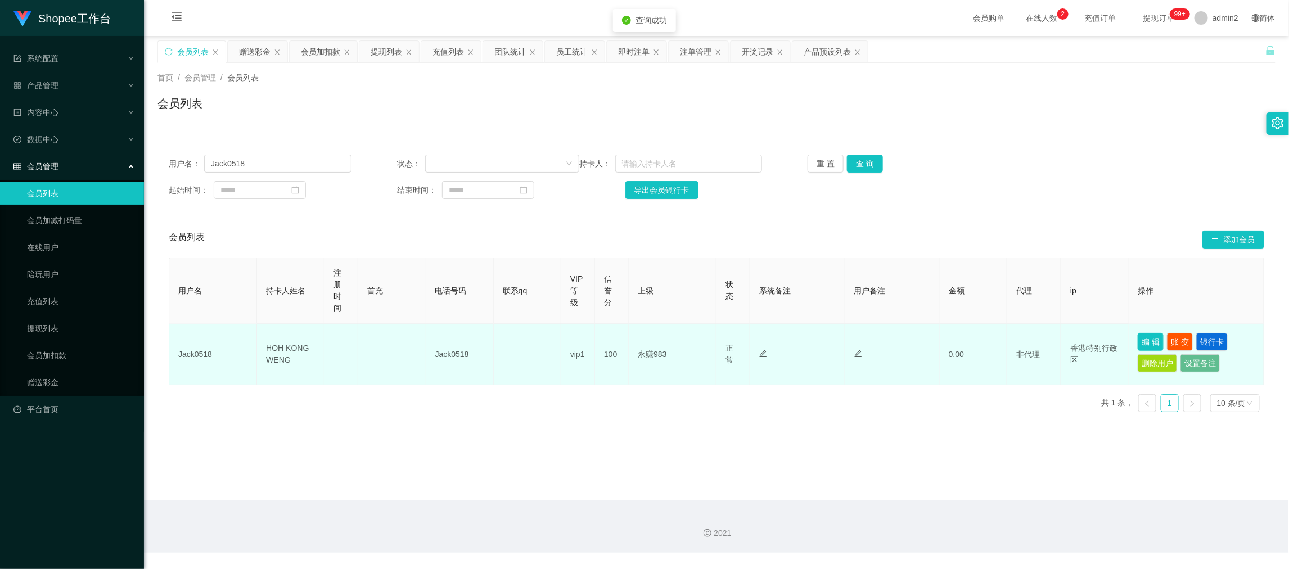
click at [1148, 339] on button "编 辑" at bounding box center [1151, 342] width 26 height 18
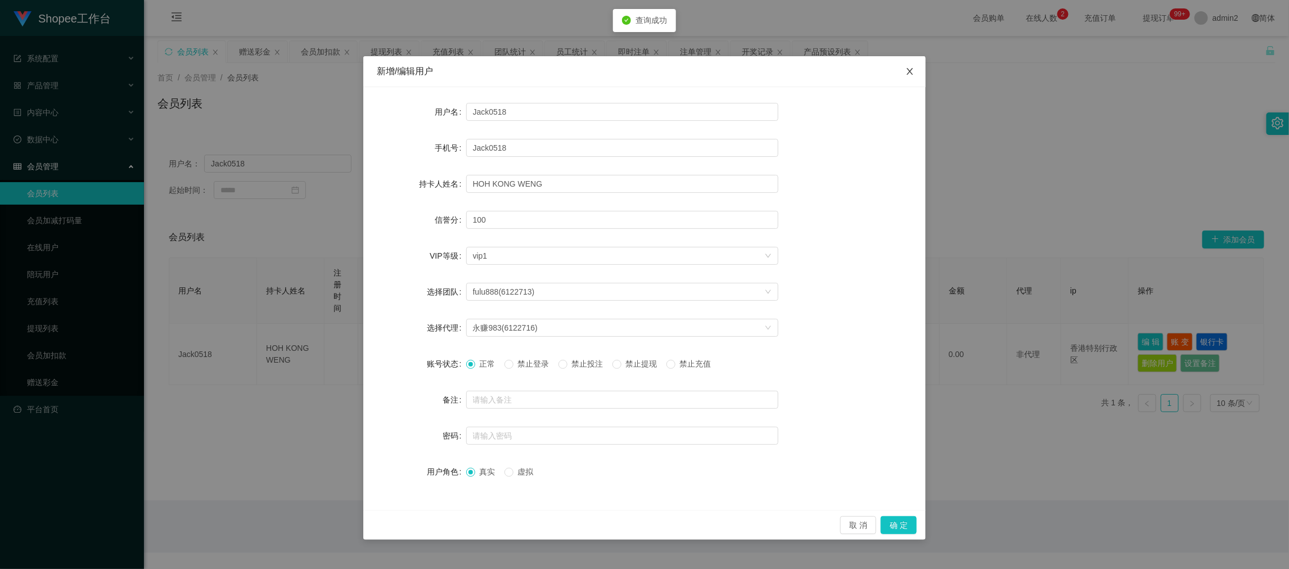
click at [912, 70] on icon "图标: close" at bounding box center [910, 71] width 9 height 9
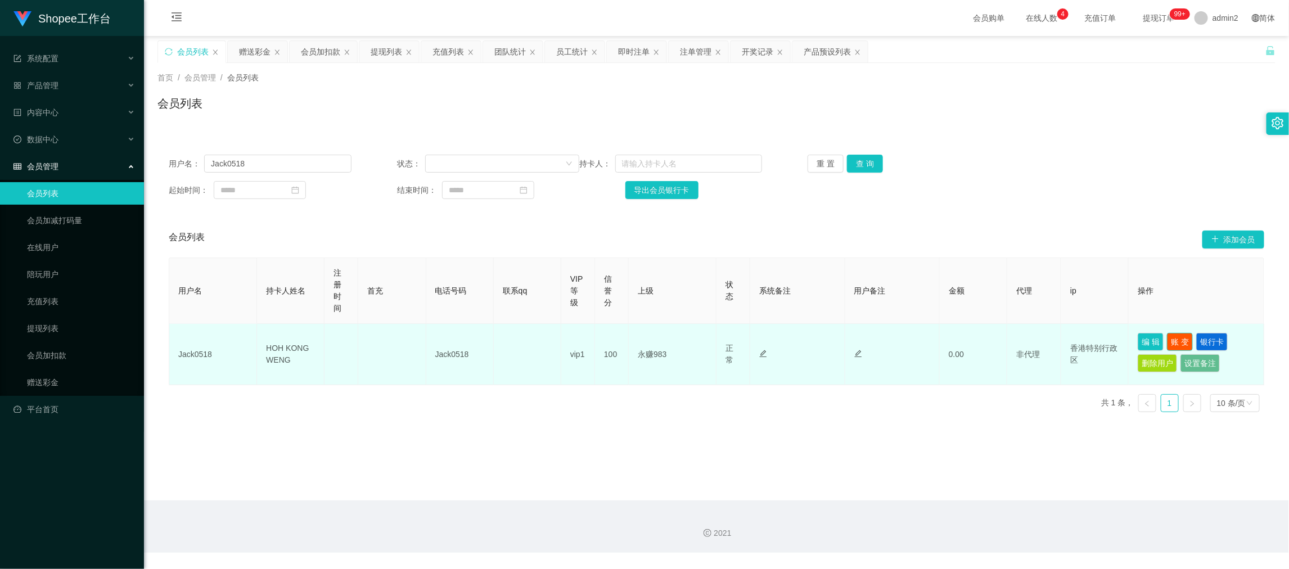
click at [1175, 341] on button "账 变" at bounding box center [1180, 342] width 26 height 18
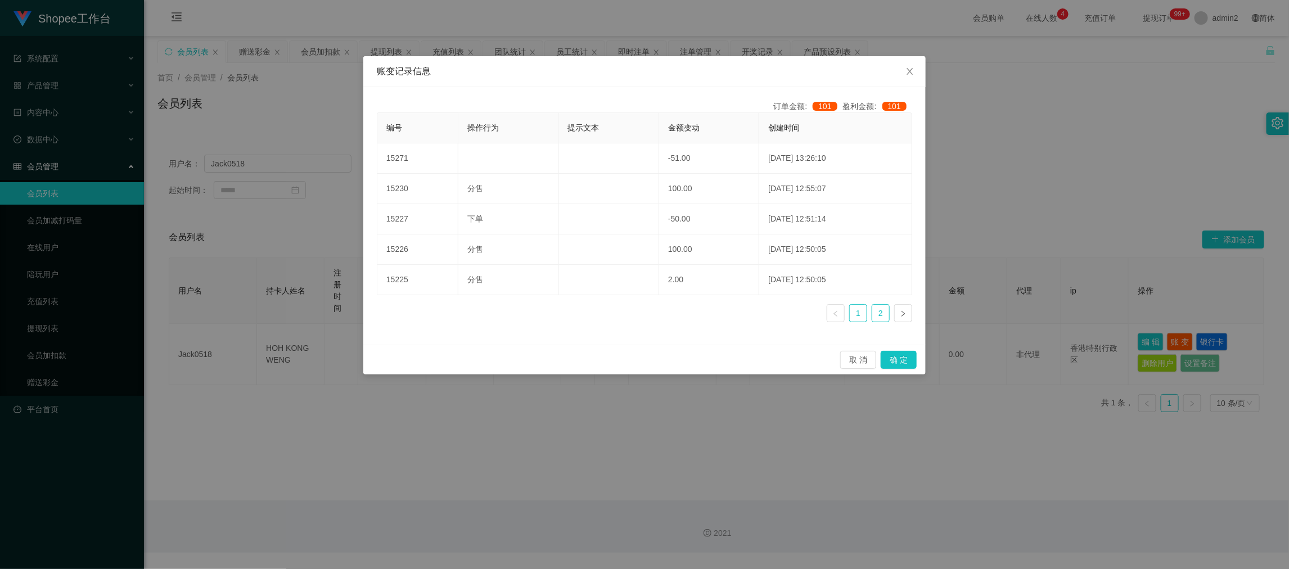
click at [879, 313] on link "2" at bounding box center [881, 313] width 17 height 17
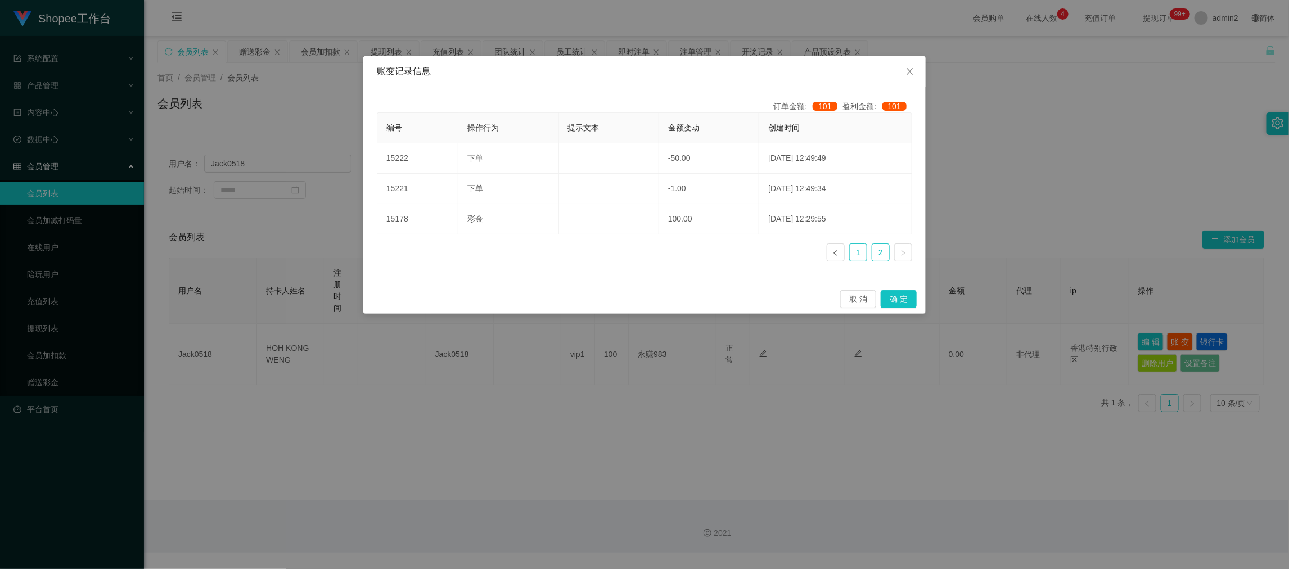
click at [861, 251] on link "1" at bounding box center [858, 252] width 17 height 17
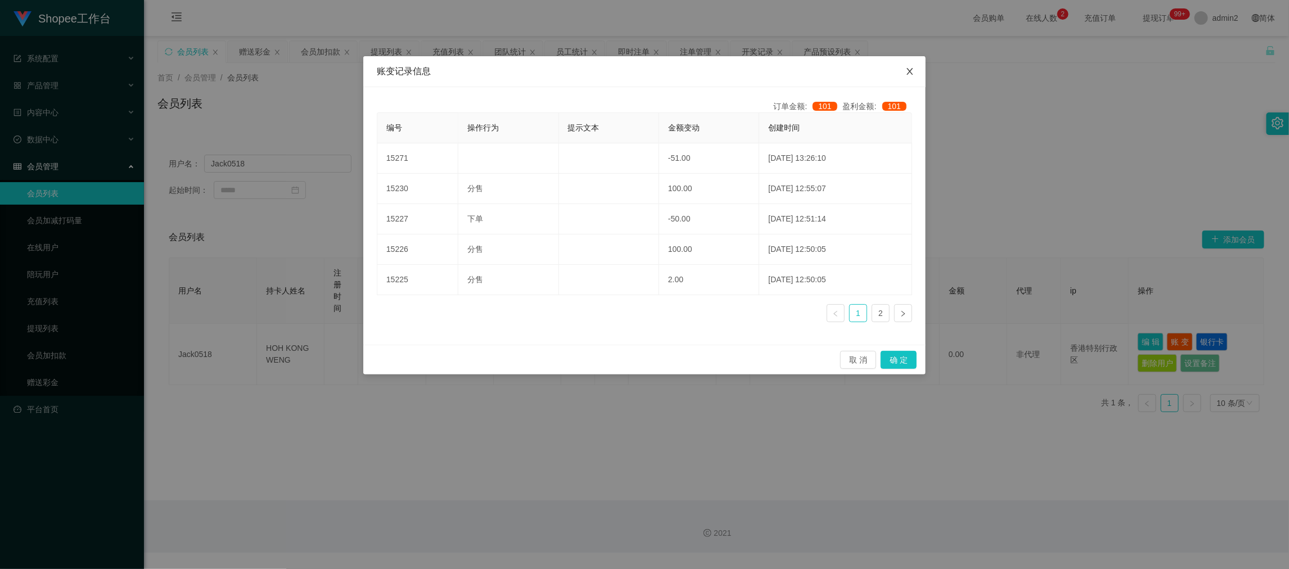
click at [909, 70] on icon "图标: close" at bounding box center [910, 71] width 9 height 9
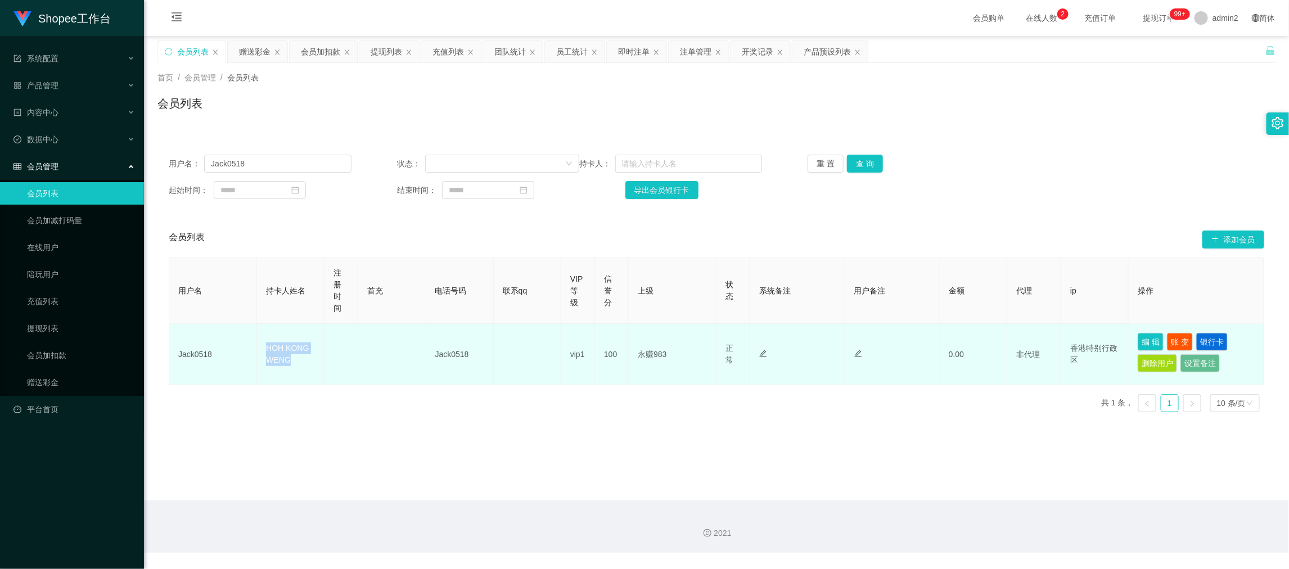
drag, startPoint x: 266, startPoint y: 348, endPoint x: 312, endPoint y: 360, distance: 48.3
click at [312, 360] on td "HOH KONG WENG" at bounding box center [291, 354] width 68 height 61
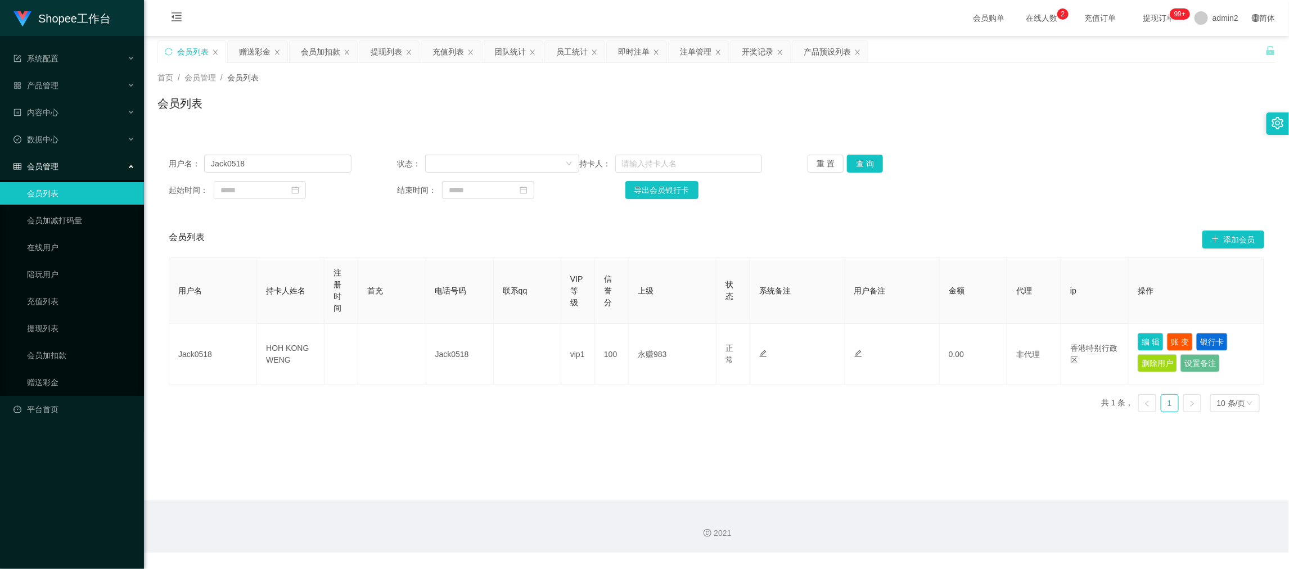
drag, startPoint x: 1026, startPoint y: 496, endPoint x: 999, endPoint y: 488, distance: 28.5
click at [1026, 496] on main "关闭左侧 关闭右侧 关闭其它 刷新页面 会员列表 赠送彩金 会员加扣款 提现列表 充值列表 团队统计 员工统计 即时注单 注单管理 开奖记录 产品预设列表 首…" at bounding box center [716, 268] width 1145 height 465
click at [296, 155] on input "Jack0518" at bounding box center [277, 164] width 147 height 18
drag, startPoint x: 257, startPoint y: 51, endPoint x: 261, endPoint y: 60, distance: 9.8
click at [257, 51] on div "赠送彩金" at bounding box center [255, 51] width 32 height 21
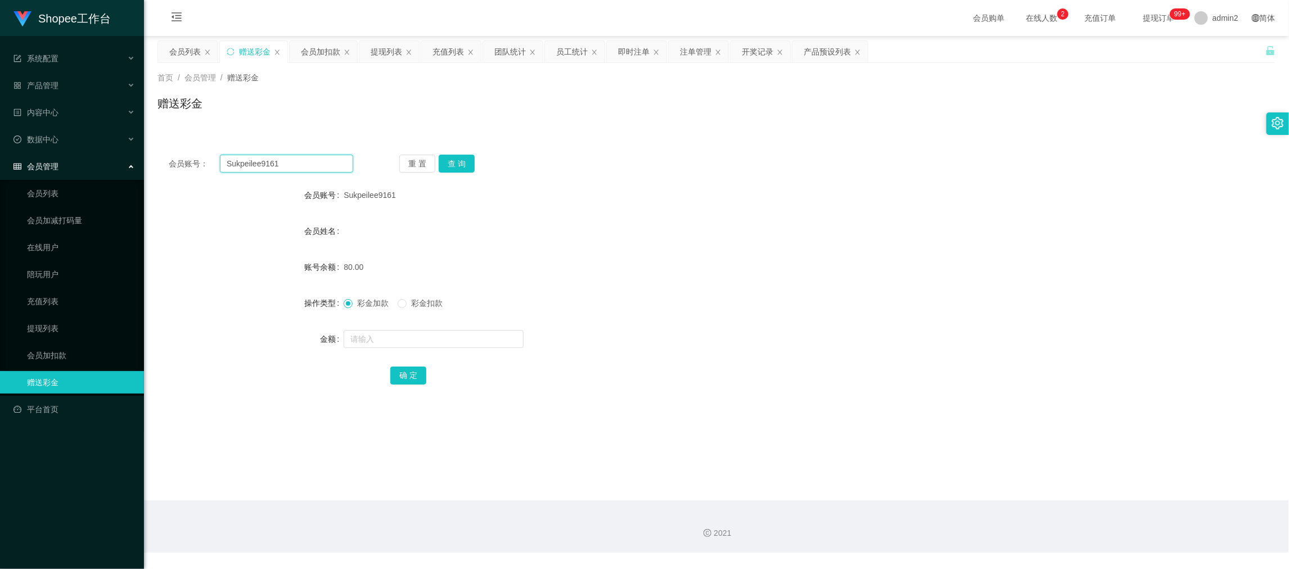
click at [327, 160] on input "Sukpeilee9161" at bounding box center [286, 164] width 133 height 18
paste input "Kl661975"
drag, startPoint x: 443, startPoint y: 159, endPoint x: 444, endPoint y: 170, distance: 11.9
click at [444, 159] on button "查 询" at bounding box center [457, 164] width 36 height 18
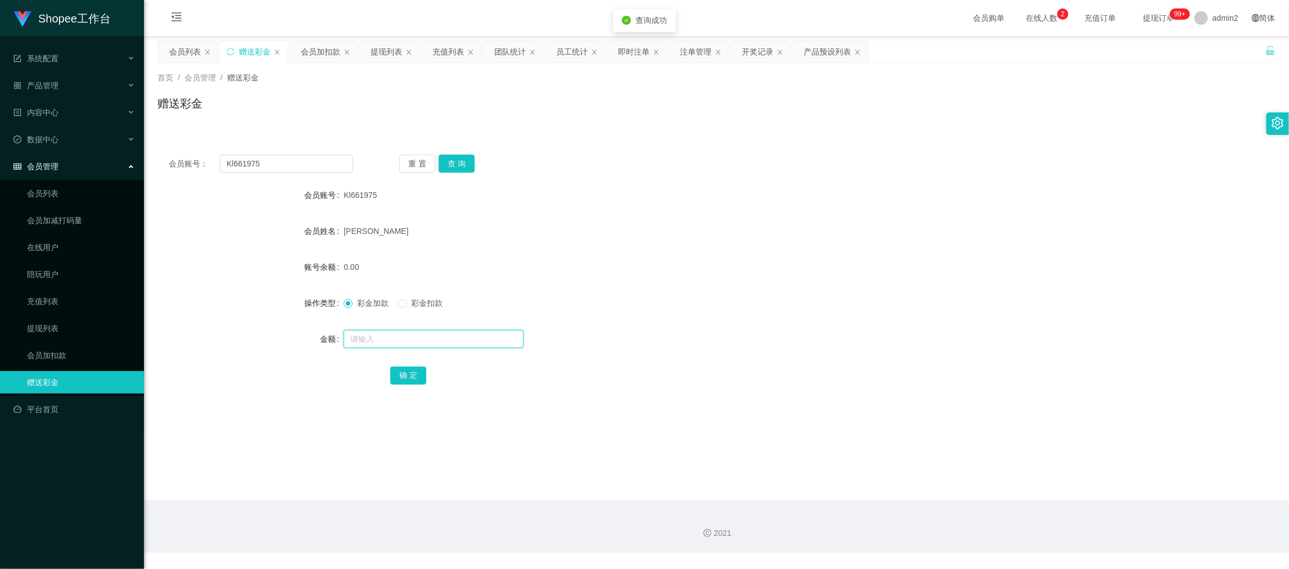
click at [472, 347] on input "text" at bounding box center [434, 339] width 180 height 18
drag, startPoint x: 413, startPoint y: 375, endPoint x: 444, endPoint y: 366, distance: 32.8
click at [413, 375] on button "确 定" at bounding box center [408, 376] width 36 height 18
click at [700, 268] on div "0.00" at bounding box center [670, 267] width 653 height 23
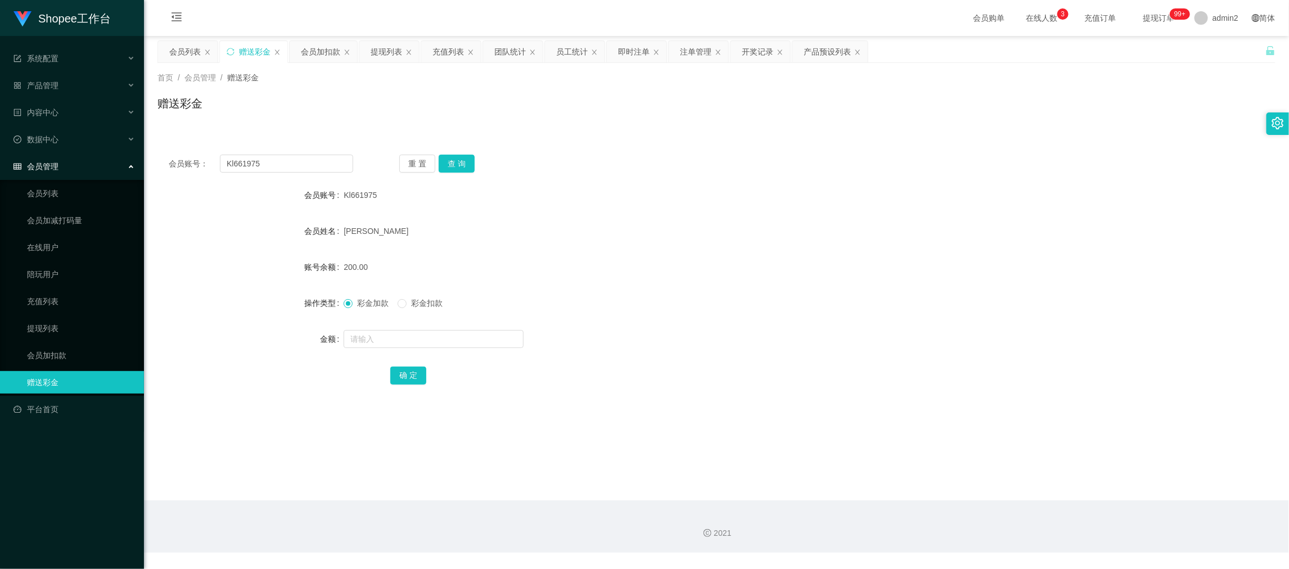
drag, startPoint x: 1017, startPoint y: 485, endPoint x: 721, endPoint y: 349, distance: 325.7
click at [1017, 485] on main "关闭左侧 关闭右侧 关闭其它 刷新页面 会员列表 赠送彩金 会员加扣款 提现列表 充值列表 团队统计 员工统计 即时注单 注单管理 开奖记录 产品预设列表 首…" at bounding box center [716, 268] width 1145 height 465
click at [327, 165] on input "Kl661975" at bounding box center [286, 164] width 133 height 18
drag, startPoint x: 327, startPoint y: 165, endPoint x: 335, endPoint y: 168, distance: 7.8
click at [329, 165] on input "Kl661975" at bounding box center [286, 164] width 133 height 18
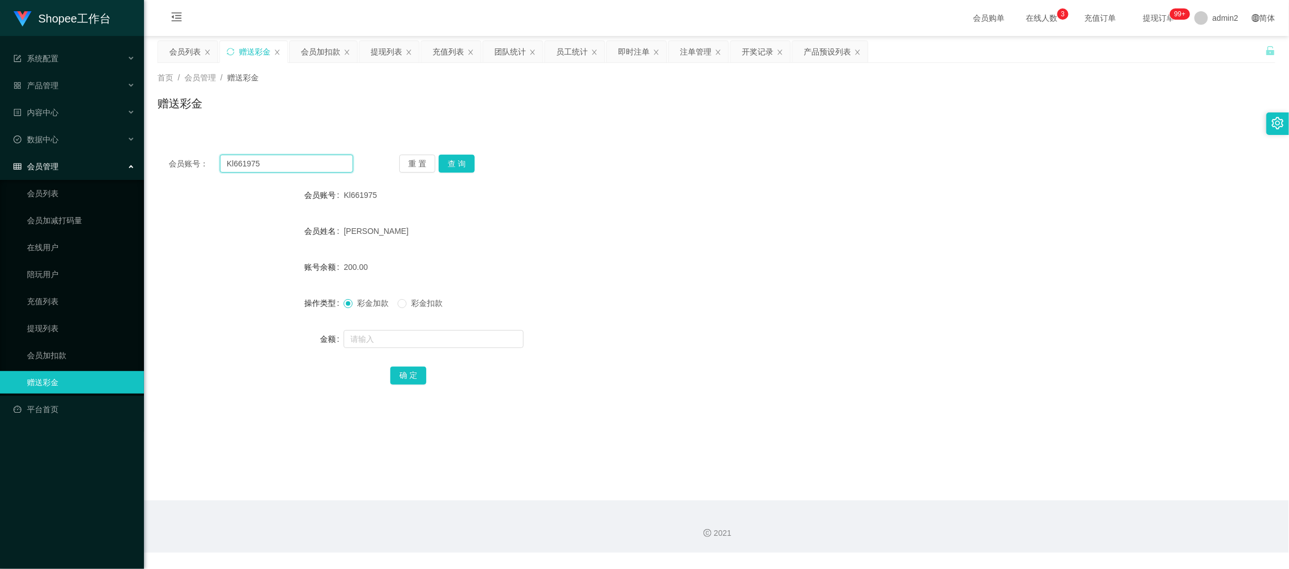
paste input "fetnice"
drag, startPoint x: 456, startPoint y: 161, endPoint x: 466, endPoint y: 196, distance: 36.5
click at [456, 161] on button "查 询" at bounding box center [457, 164] width 36 height 18
click at [477, 343] on input "text" at bounding box center [434, 339] width 180 height 18
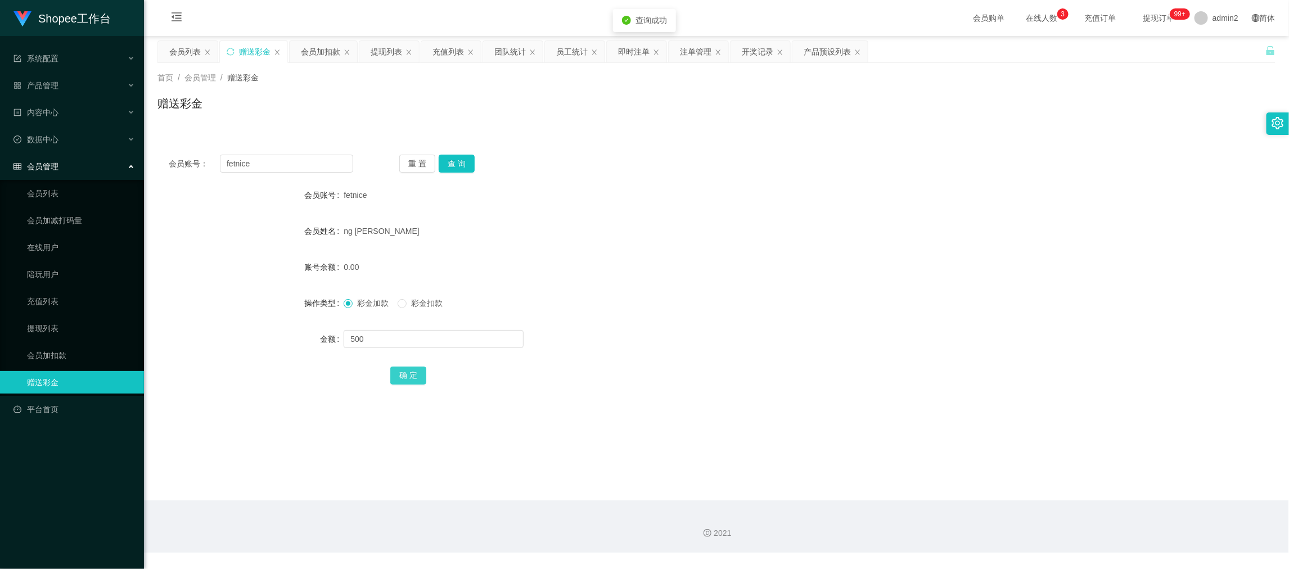
click at [405, 372] on button "确 定" at bounding box center [408, 376] width 36 height 18
click at [644, 334] on div at bounding box center [670, 339] width 653 height 23
click at [281, 161] on input "fetnice" at bounding box center [286, 164] width 133 height 18
click at [303, 51] on div "会员加扣款" at bounding box center [320, 51] width 39 height 21
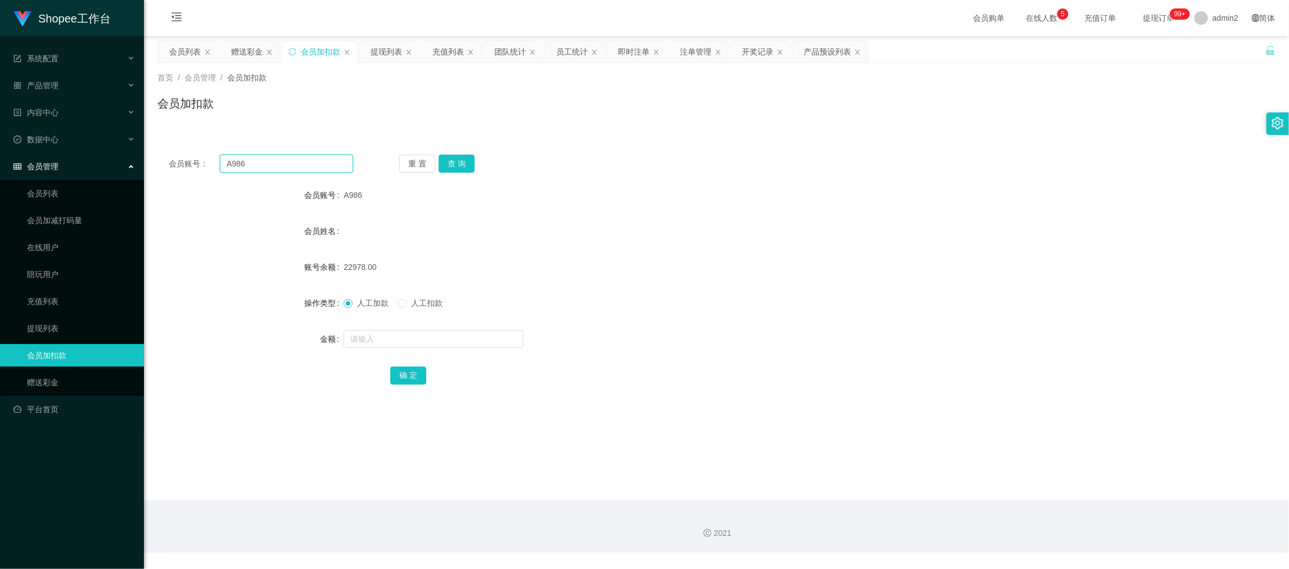
click at [314, 164] on input "A986" at bounding box center [286, 164] width 133 height 18
paste input "982"
click at [464, 162] on button "查 询" at bounding box center [457, 164] width 36 height 18
click at [480, 343] on input "text" at bounding box center [434, 339] width 180 height 18
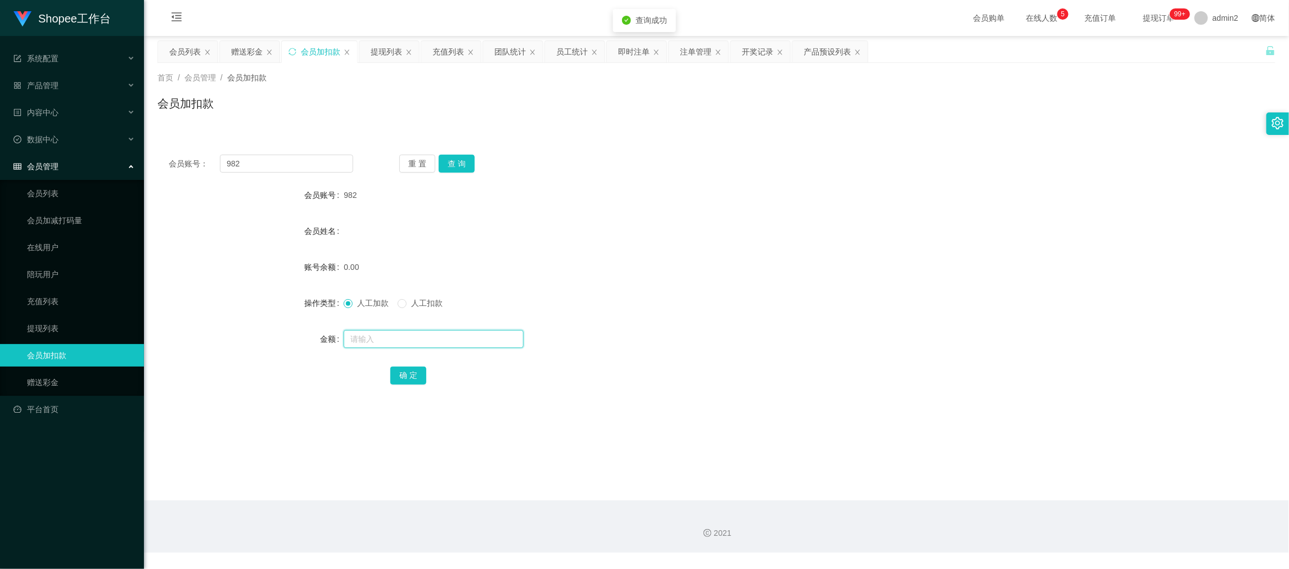
click at [480, 343] on input "text" at bounding box center [434, 339] width 180 height 18
click at [401, 372] on button "确 定" at bounding box center [408, 376] width 36 height 18
click at [653, 293] on div "人工加款 人工扣款" at bounding box center [670, 303] width 653 height 23
drag, startPoint x: 1027, startPoint y: 489, endPoint x: 1015, endPoint y: 483, distance: 13.6
click at [1026, 488] on main "关闭左侧 关闭右侧 关闭其它 刷新页面 会员列表 赠送彩金 会员加扣款 提现列表 充值列表 团队统计 员工统计 即时注单 注单管理 开奖记录 产品预设列表 首…" at bounding box center [716, 268] width 1145 height 465
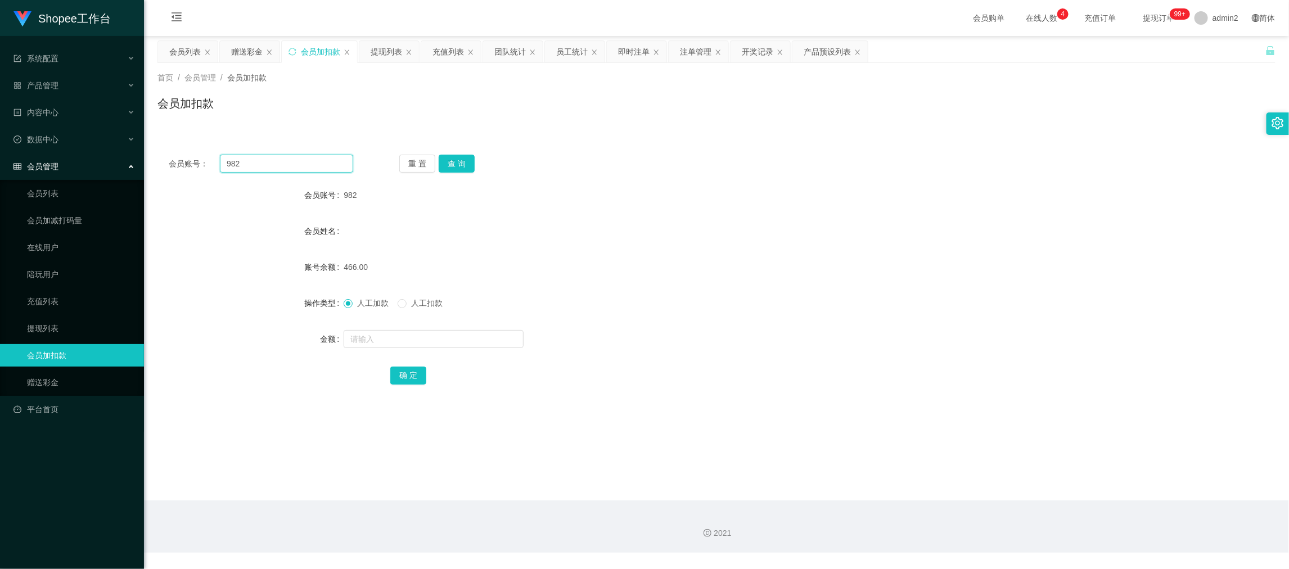
click at [321, 162] on input "982" at bounding box center [286, 164] width 133 height 18
drag, startPoint x: 246, startPoint y: 52, endPoint x: 260, endPoint y: 77, distance: 27.7
click at [246, 52] on div "赠送彩金" at bounding box center [247, 51] width 32 height 21
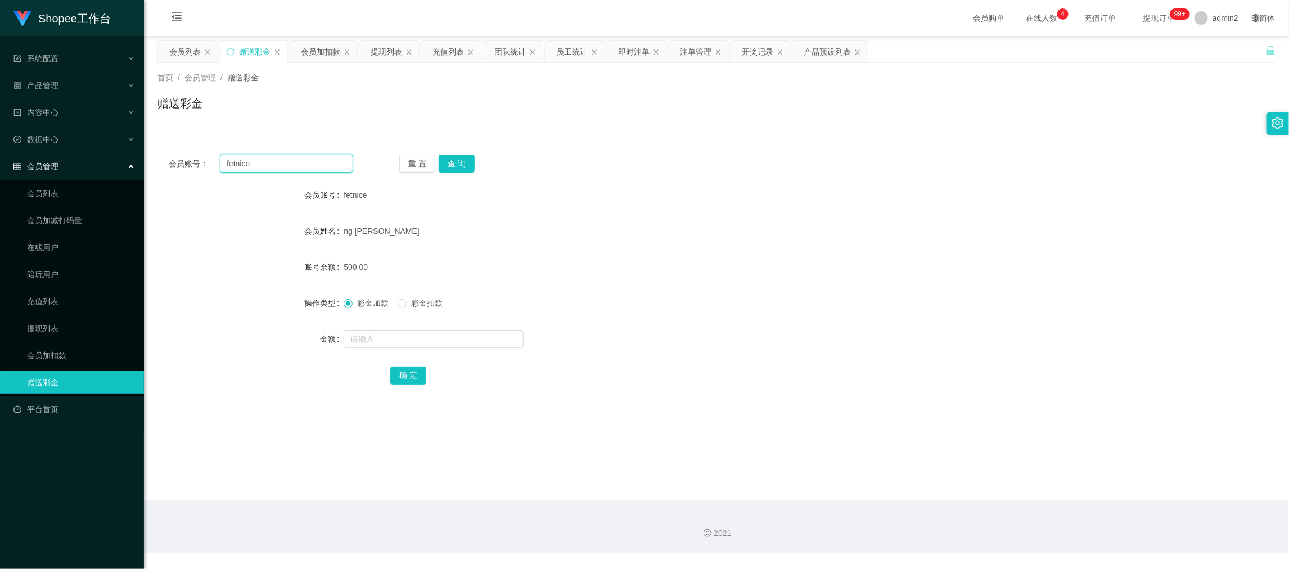
click at [307, 160] on input "fetnice" at bounding box center [286, 164] width 133 height 18
paste input "91119433"
click at [455, 156] on button "查 询" at bounding box center [457, 164] width 36 height 18
click at [479, 340] on input "text" at bounding box center [434, 339] width 180 height 18
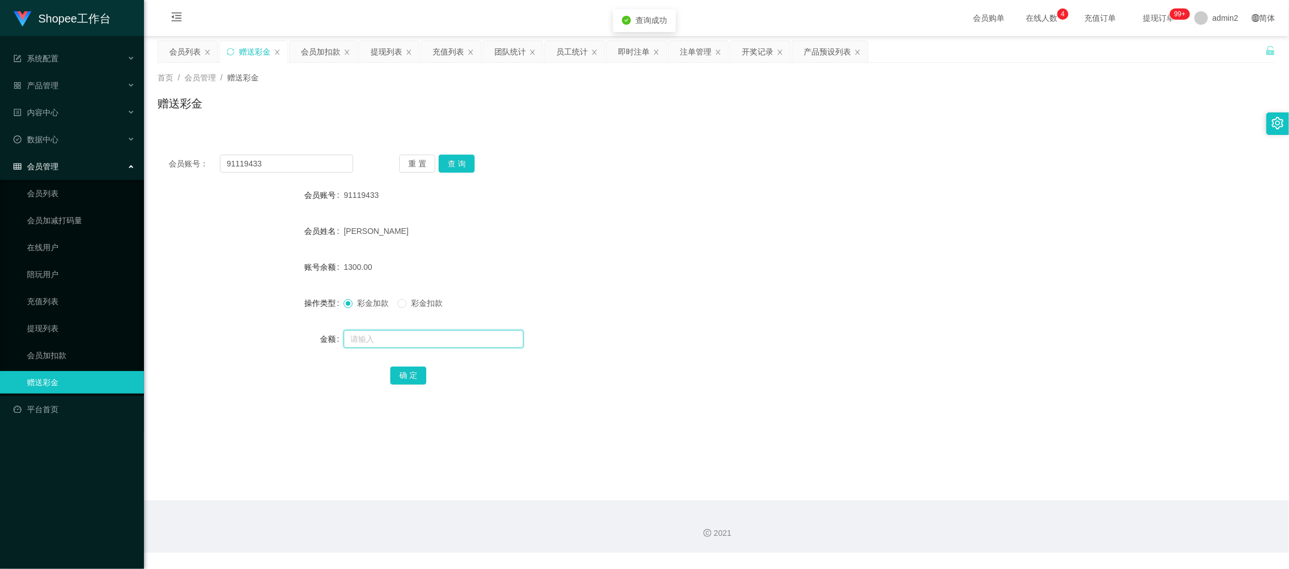
click at [479, 340] on input "text" at bounding box center [434, 339] width 180 height 18
click at [407, 299] on span at bounding box center [402, 303] width 9 height 9
click at [413, 376] on button "确 定" at bounding box center [408, 376] width 36 height 18
click at [354, 300] on span "彩金加款" at bounding box center [373, 303] width 41 height 9
click at [718, 286] on form "会员账号 91119433 会员姓名 [PERSON_NAME] 账号余额 700.00 操作类型 彩金加款 彩金扣款 金额 确 定" at bounding box center [717, 285] width 1118 height 203
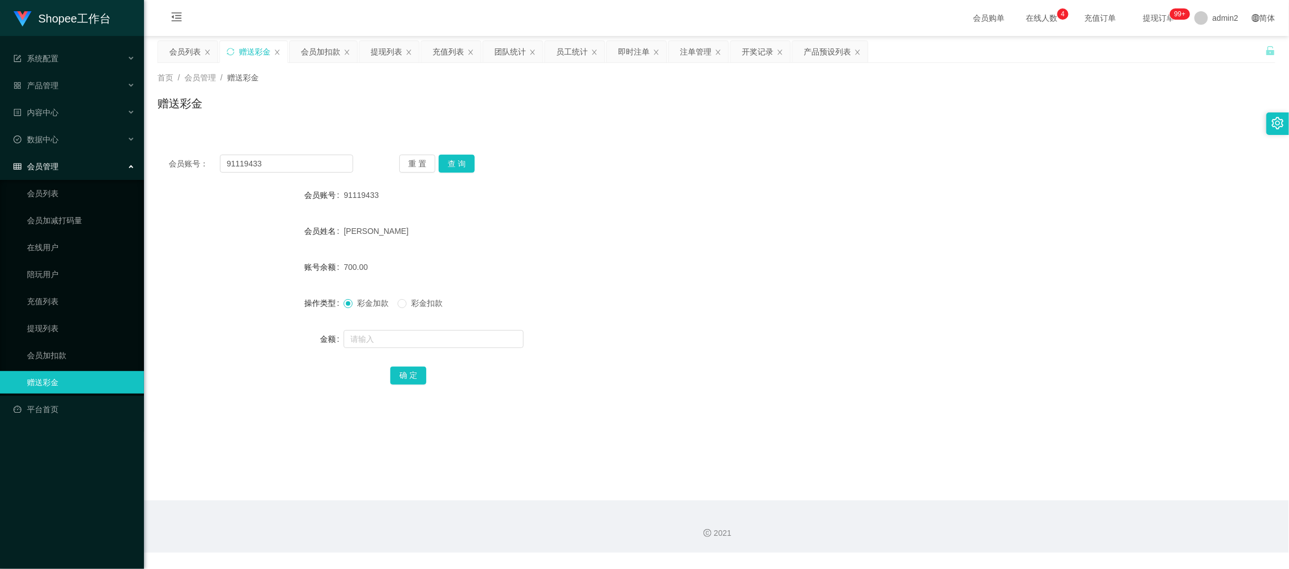
click at [989, 478] on main "关闭左侧 关闭右侧 关闭其它 刷新页面 会员列表 赠送彩金 会员加扣款 提现列表 充值列表 团队统计 员工统计 即时注单 注单管理 开奖记录 产品预设列表 首…" at bounding box center [716, 268] width 1145 height 465
click at [295, 172] on input "91119433" at bounding box center [286, 164] width 133 height 18
click at [300, 156] on input "91119433" at bounding box center [286, 164] width 133 height 18
paste input "659524Abc"
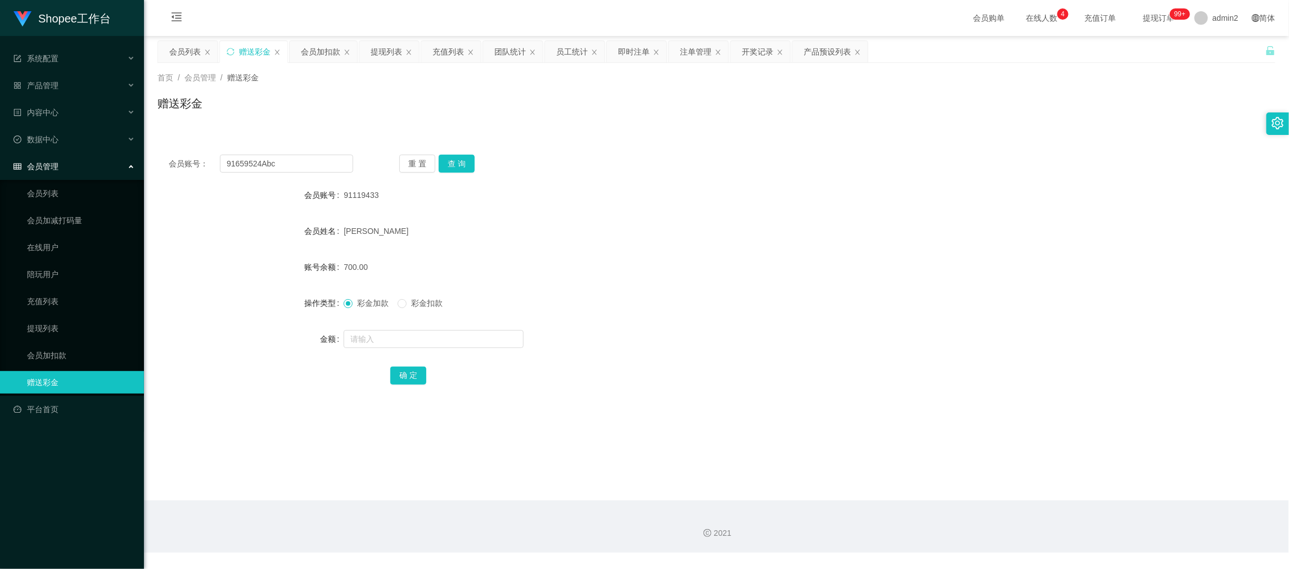
click at [434, 167] on div "重 置 查 询" at bounding box center [491, 164] width 185 height 18
click at [462, 168] on button "查 询" at bounding box center [457, 164] width 36 height 18
click at [485, 336] on input "text" at bounding box center [434, 339] width 180 height 18
click at [421, 373] on button "确 定" at bounding box center [408, 376] width 36 height 18
click at [662, 306] on div "彩金加款 彩金扣款" at bounding box center [670, 303] width 653 height 23
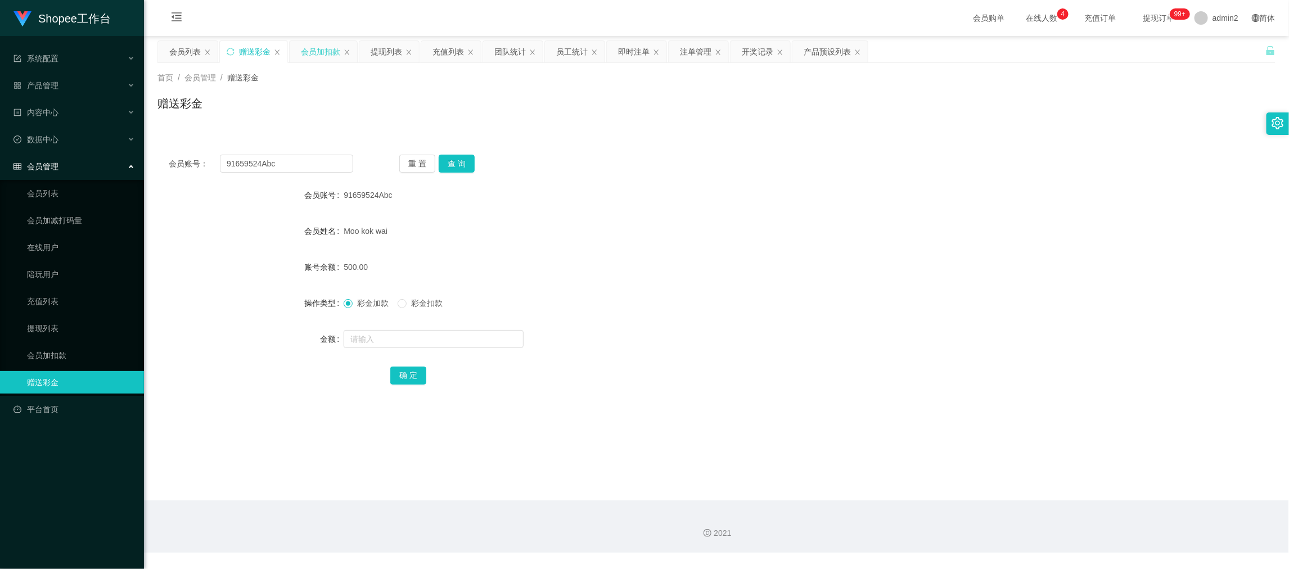
click at [318, 60] on div "会员加扣款" at bounding box center [320, 51] width 39 height 21
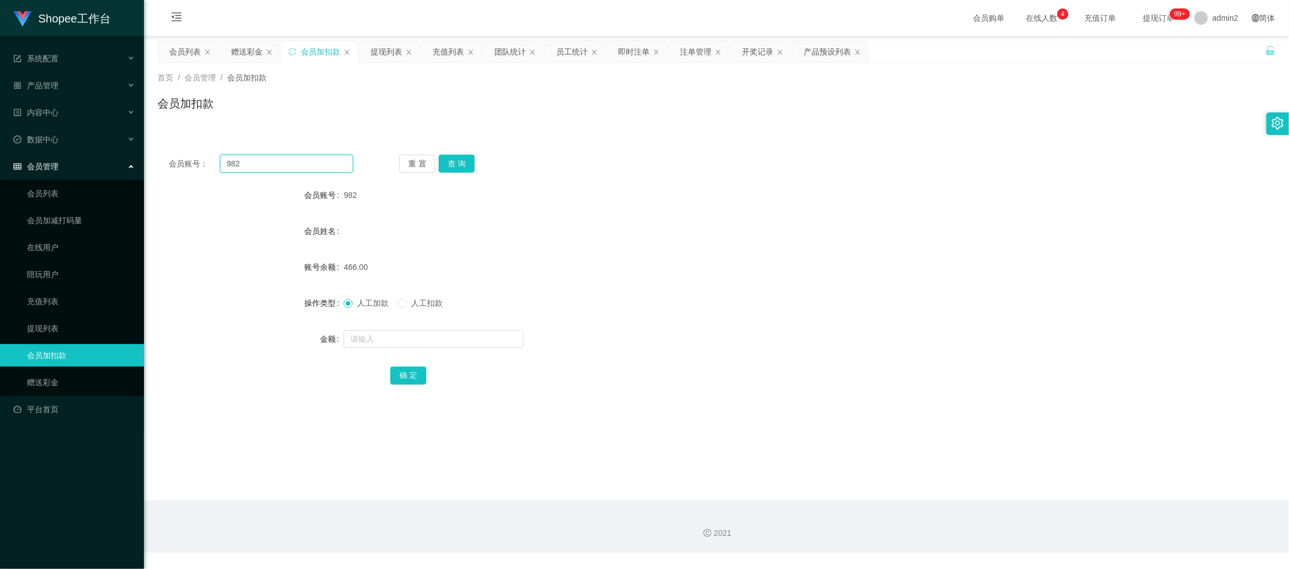
click at [329, 158] on input "982" at bounding box center [286, 164] width 133 height 18
drag, startPoint x: 329, startPoint y: 158, endPoint x: 381, endPoint y: 168, distance: 53.3
click at [329, 159] on input "982" at bounding box center [286, 164] width 133 height 18
paste input "99"
click at [465, 163] on button "查 询" at bounding box center [457, 164] width 36 height 18
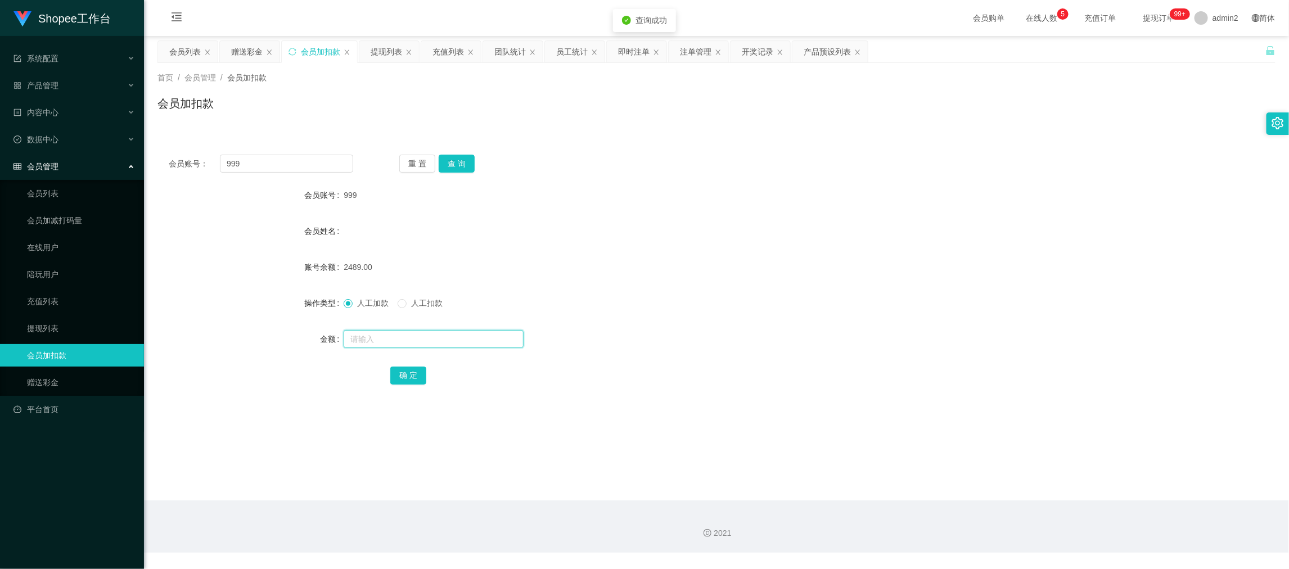
click at [497, 338] on input "text" at bounding box center [434, 339] width 180 height 18
click at [412, 375] on button "确 定" at bounding box center [408, 376] width 36 height 18
click at [755, 285] on form "会员账号 999 会员姓名 账号余额 2489.00 操作类型 人工加款 人工扣款 金额 233 确 定" at bounding box center [717, 285] width 1118 height 203
drag, startPoint x: 1012, startPoint y: 504, endPoint x: 605, endPoint y: 323, distance: 444.8
click at [1011, 504] on div "2021" at bounding box center [716, 527] width 1145 height 52
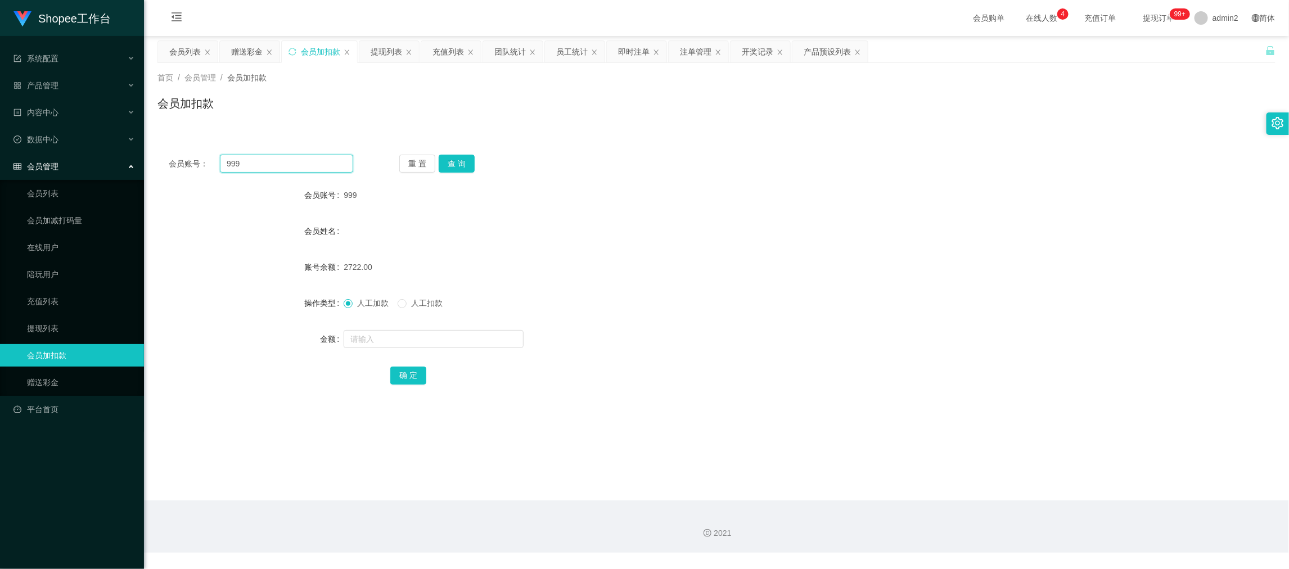
click at [296, 161] on input "999" at bounding box center [286, 164] width 133 height 18
click at [250, 54] on div "赠送彩金" at bounding box center [247, 51] width 32 height 21
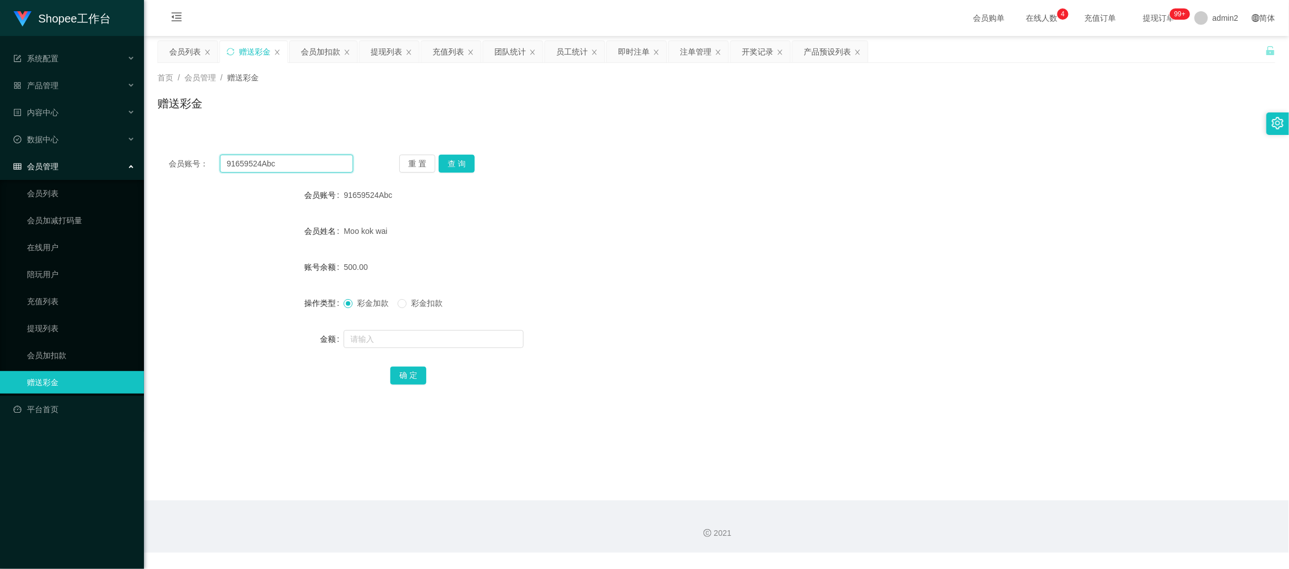
click at [305, 155] on input "91659524Abc" at bounding box center [286, 164] width 133 height 18
click at [306, 165] on input "91659524Abc" at bounding box center [286, 164] width 133 height 18
paste input "boy4732"
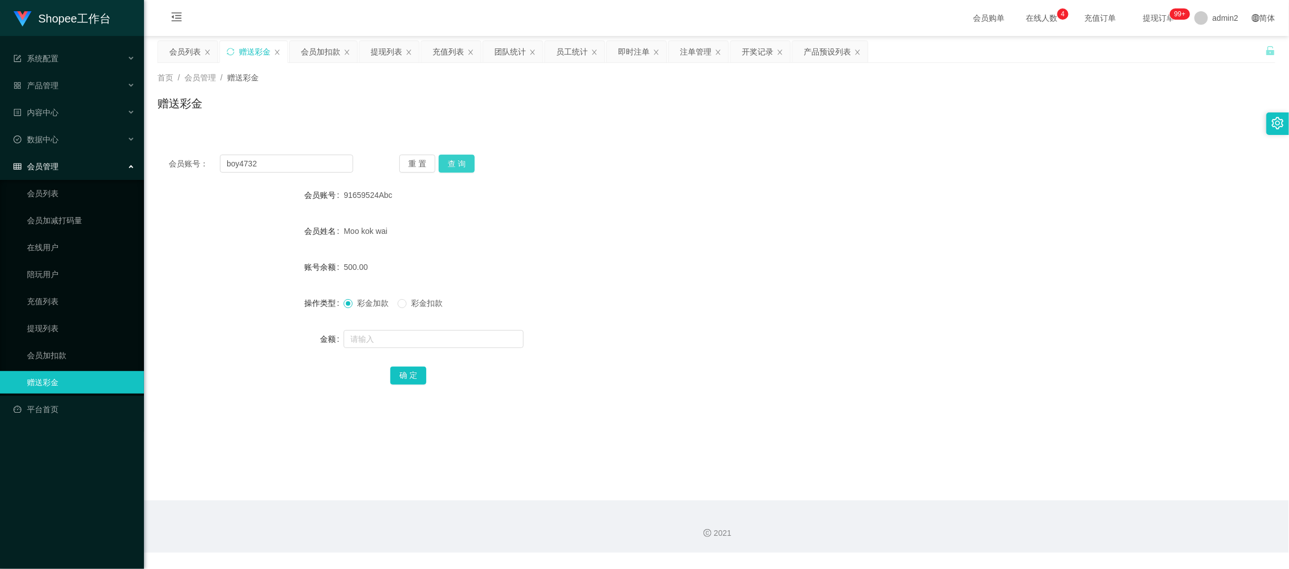
click at [455, 161] on button "查 询" at bounding box center [457, 164] width 36 height 18
click at [466, 341] on input "text" at bounding box center [434, 339] width 180 height 18
click at [402, 373] on button "确 定" at bounding box center [408, 376] width 36 height 18
click at [767, 343] on div at bounding box center [670, 339] width 653 height 23
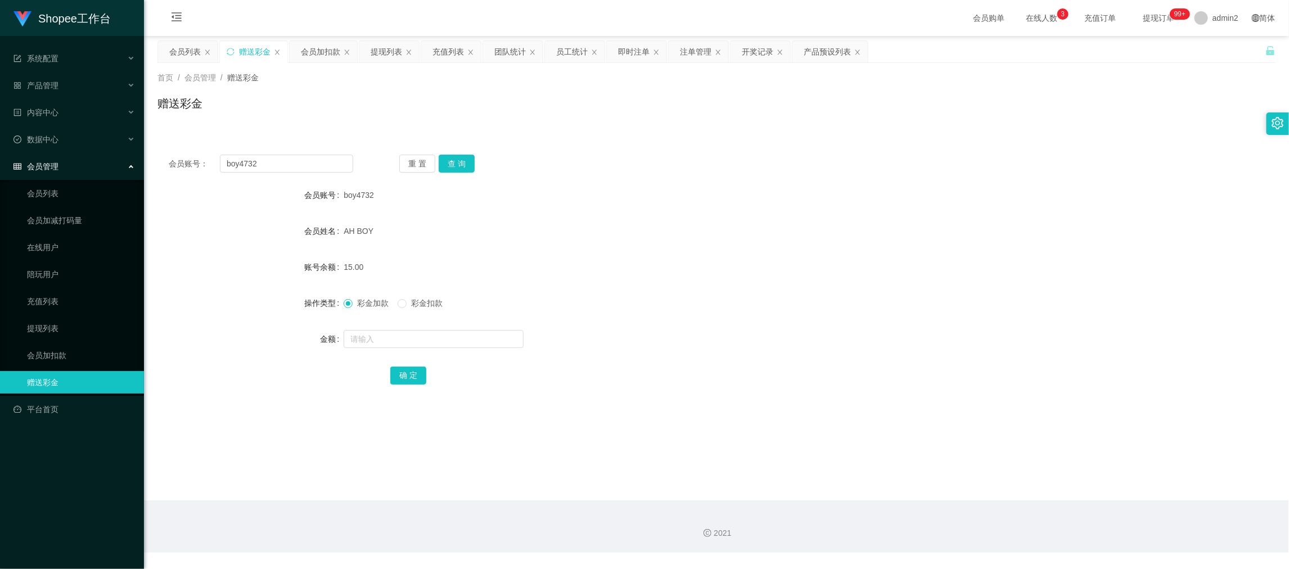
click at [1036, 504] on div "2021" at bounding box center [716, 527] width 1145 height 52
click at [303, 162] on input "boy4732" at bounding box center [286, 164] width 133 height 18
paste input "Tengkey1990"
click at [458, 160] on button "查 询" at bounding box center [457, 164] width 36 height 18
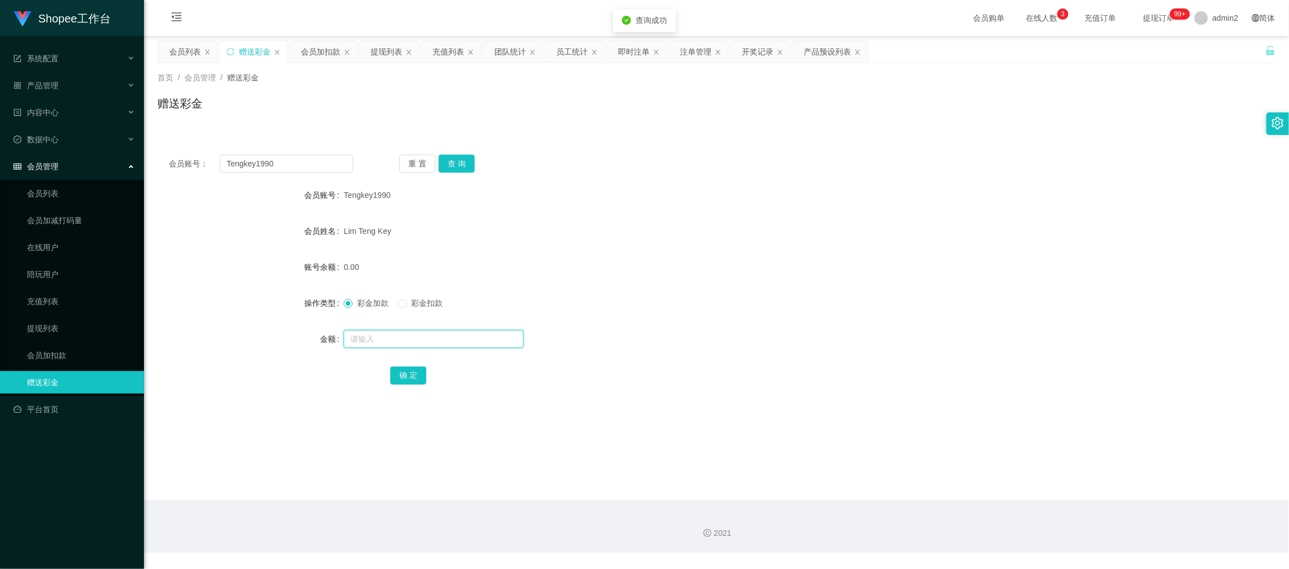
click at [457, 337] on input "text" at bounding box center [434, 339] width 180 height 18
drag, startPoint x: 411, startPoint y: 372, endPoint x: 497, endPoint y: 370, distance: 86.1
click at [411, 372] on button "确 定" at bounding box center [408, 376] width 36 height 18
click at [781, 320] on form "会员账号 Tengkey1990 会员姓名 [PERSON_NAME] Key 账号余额 0.00 操作类型 彩金加款 彩金扣款 金额 确 定" at bounding box center [717, 285] width 1118 height 203
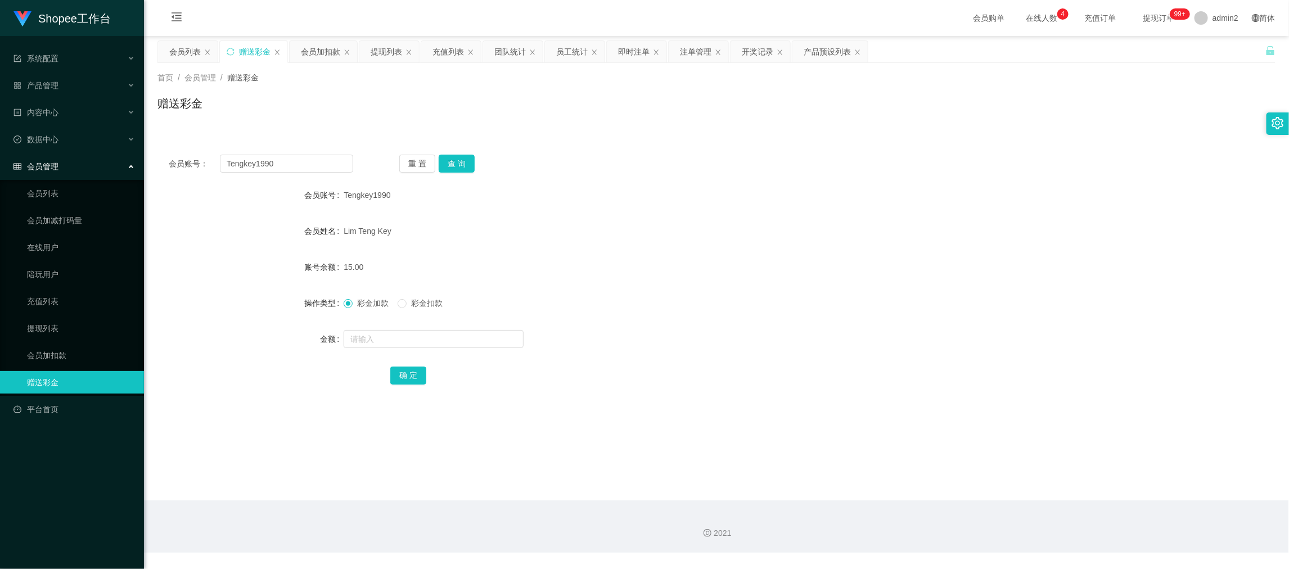
click at [1034, 475] on main "关闭左侧 关闭右侧 关闭其它 刷新页面 会员列表 赠送彩金 会员加扣款 提现列表 充值列表 团队统计 员工统计 即时注单 注单管理 开奖记录 产品预设列表 首…" at bounding box center [716, 268] width 1145 height 465
click at [326, 161] on input "Tengkey1990" at bounding box center [286, 164] width 133 height 18
paste input "9155111"
click at [450, 161] on button "查 询" at bounding box center [457, 164] width 36 height 18
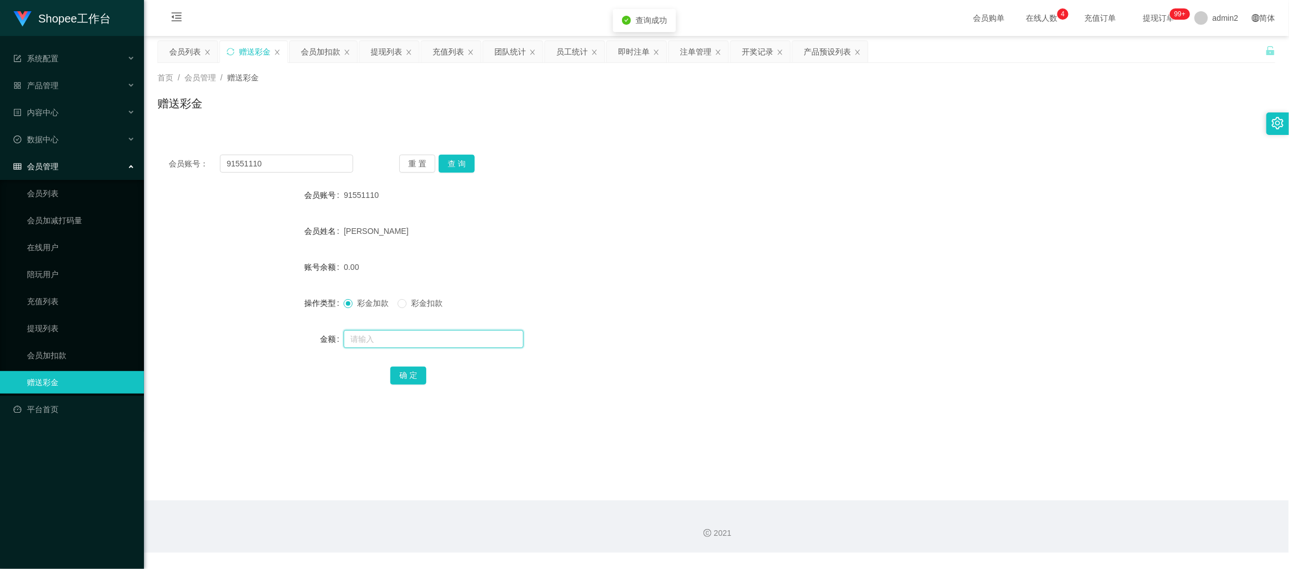
click at [495, 340] on input "text" at bounding box center [434, 339] width 180 height 18
click at [495, 340] on input "1" at bounding box center [434, 339] width 180 height 18
click at [417, 371] on button "确 定" at bounding box center [408, 376] width 36 height 18
click at [733, 325] on form "会员账号 91551110 会员姓名 [PERSON_NAME] 账号余额 0.00 操作类型 彩金加款 彩金扣款 金额 确 定" at bounding box center [717, 285] width 1118 height 203
drag, startPoint x: 1038, startPoint y: 497, endPoint x: 685, endPoint y: 359, distance: 379.2
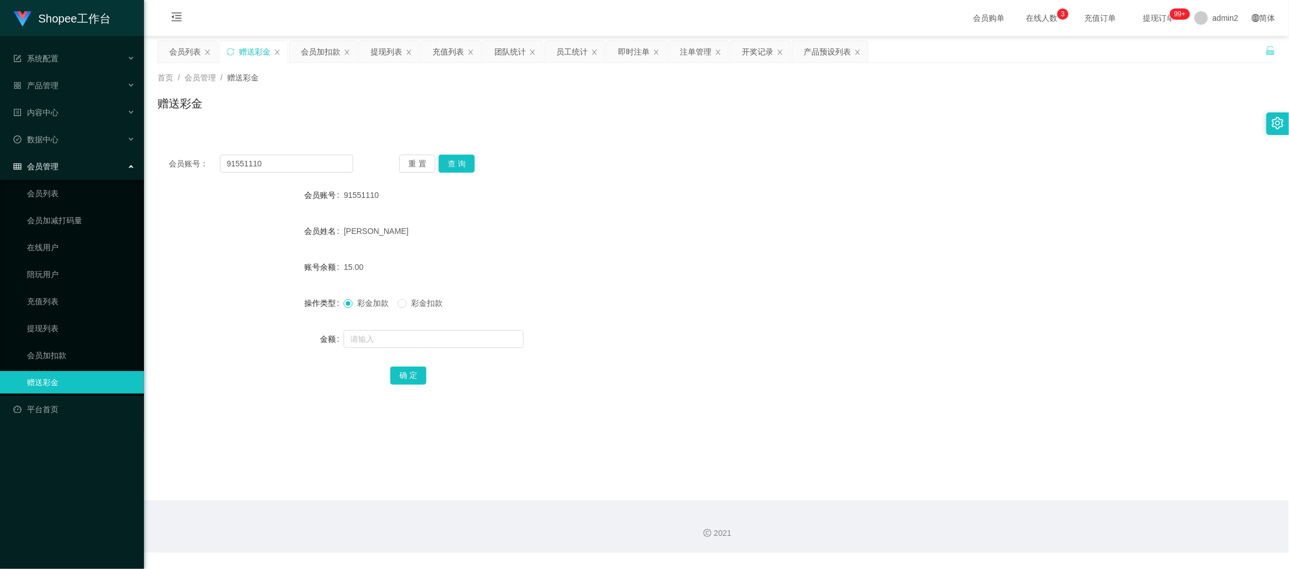
click at [1021, 492] on main "关闭左侧 关闭右侧 关闭其它 刷新页面 会员列表 赠送彩金 会员加扣款 提现列表 充值列表 团队统计 员工统计 即时注单 注单管理 开奖记录 产品预设列表 首…" at bounding box center [716, 268] width 1145 height 465
click at [309, 161] on input "91551110" at bounding box center [286, 164] width 133 height 18
paste input "kfjyt0"
click at [448, 159] on button "查 询" at bounding box center [457, 164] width 36 height 18
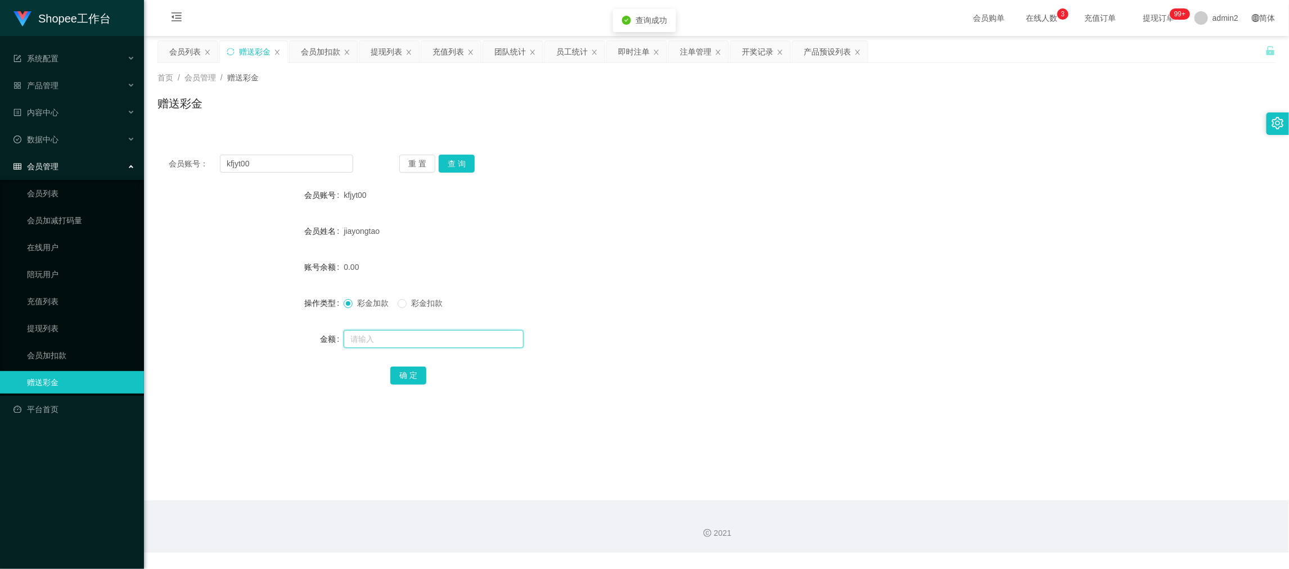
click at [492, 345] on input "text" at bounding box center [434, 339] width 180 height 18
click at [492, 344] on input "text" at bounding box center [434, 339] width 180 height 18
click at [420, 373] on button "确 定" at bounding box center [408, 376] width 36 height 18
click at [747, 321] on form "会员账号 kfjyt00 会员姓名 jiayongtao 账号余额 0.00 操作类型 彩金加款 彩金扣款 金额 确 定" at bounding box center [717, 285] width 1118 height 203
click at [1009, 493] on main "关闭左侧 关闭右侧 关闭其它 刷新页面 会员列表 赠送彩金 会员加扣款 提现列表 充值列表 团队统计 员工统计 即时注单 注单管理 开奖记录 产品预设列表 首…" at bounding box center [716, 268] width 1145 height 465
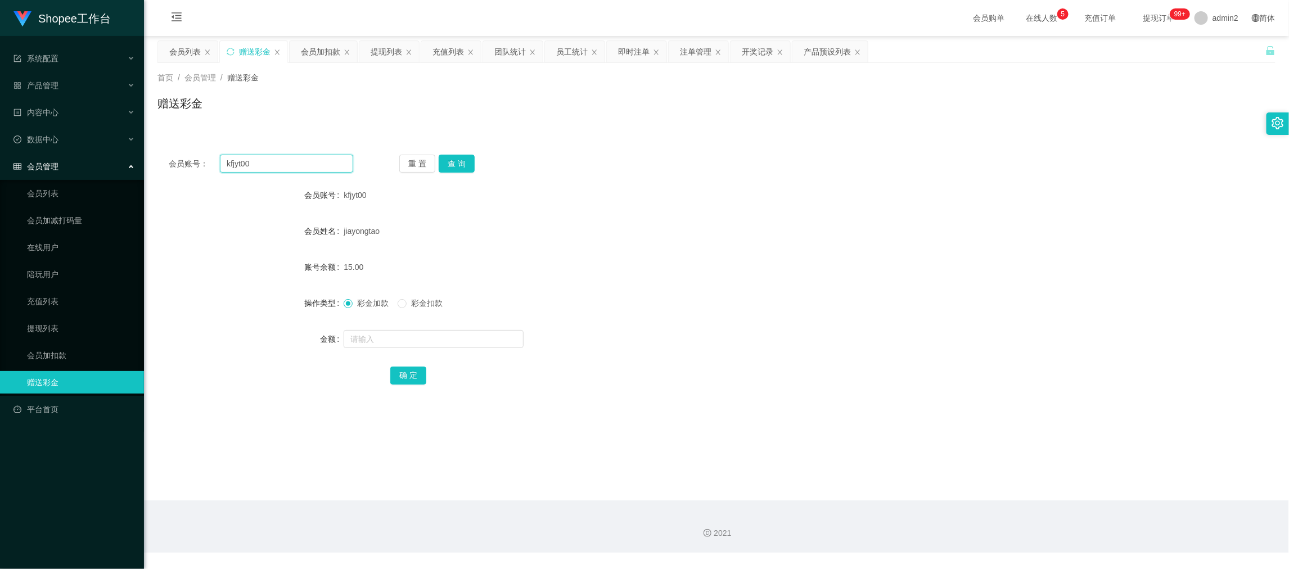
click at [302, 164] on input "kfjyt00" at bounding box center [286, 164] width 133 height 18
paste input "SIVAOm"
click at [451, 164] on button "查 询" at bounding box center [457, 164] width 36 height 18
click at [476, 341] on input "text" at bounding box center [434, 339] width 180 height 18
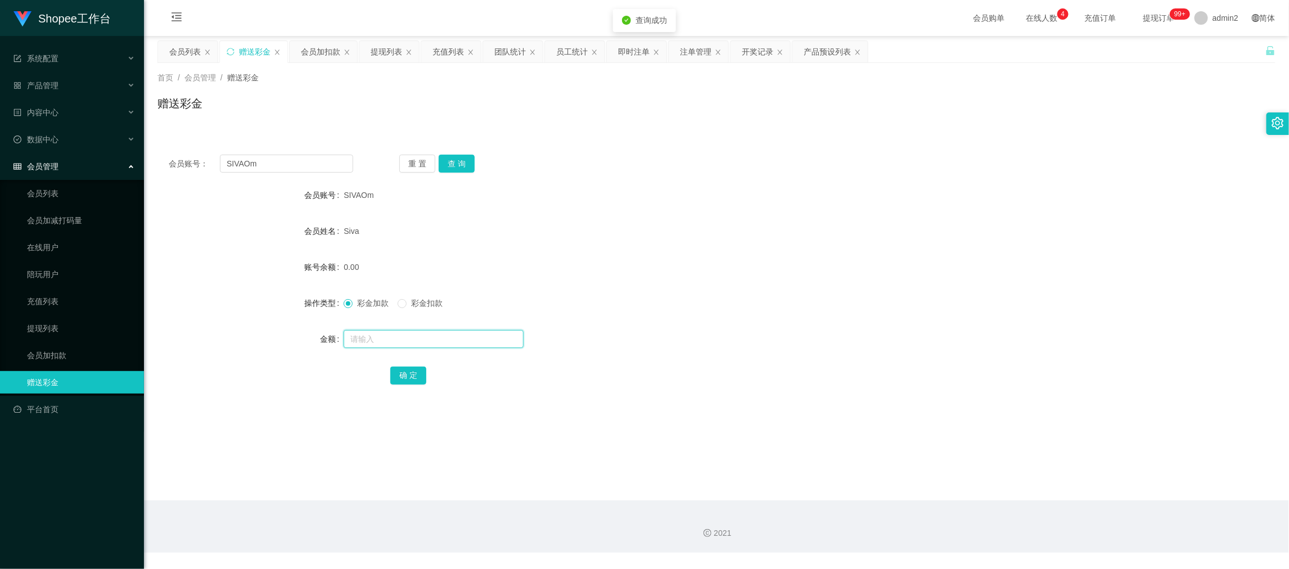
click at [476, 341] on input "text" at bounding box center [434, 339] width 180 height 18
click at [398, 373] on button "确 定" at bounding box center [408, 376] width 36 height 18
click at [760, 294] on div "彩金加款 彩金扣款" at bounding box center [670, 303] width 653 height 23
drag, startPoint x: 1019, startPoint y: 515, endPoint x: 451, endPoint y: 247, distance: 628.1
click at [1017, 514] on div "2021" at bounding box center [716, 527] width 1145 height 52
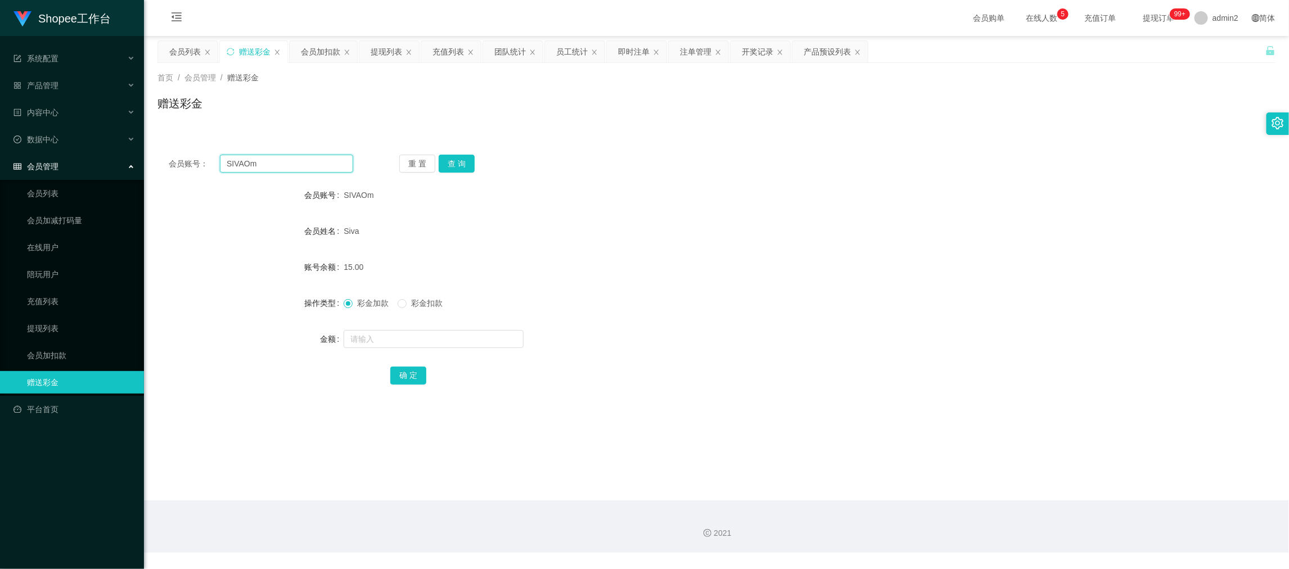
click at [325, 158] on input "SIVAOm" at bounding box center [286, 164] width 133 height 18
paste input "91659524Abc"
click at [462, 157] on button "查 询" at bounding box center [457, 164] width 36 height 18
click at [464, 341] on input "text" at bounding box center [434, 339] width 180 height 18
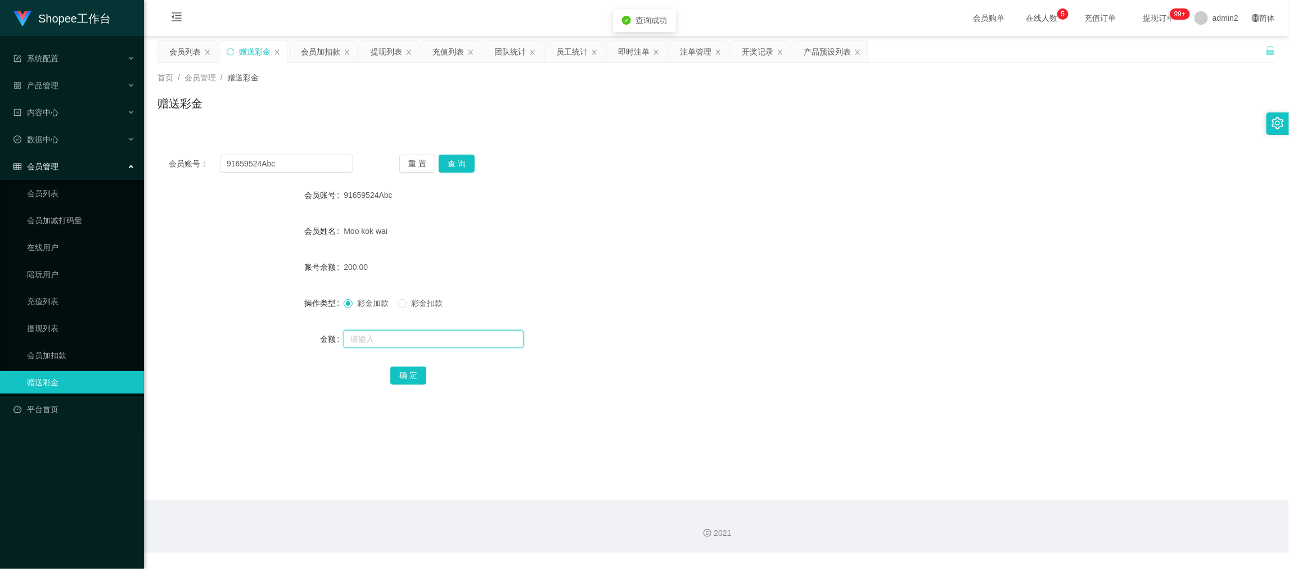
click at [464, 341] on input "text" at bounding box center [434, 339] width 180 height 18
drag, startPoint x: 413, startPoint y: 375, endPoint x: 585, endPoint y: 370, distance: 171.7
click at [413, 375] on button "确 定" at bounding box center [408, 376] width 36 height 18
click at [733, 345] on div "450" at bounding box center [670, 339] width 653 height 23
drag, startPoint x: 1013, startPoint y: 492, endPoint x: 741, endPoint y: 354, distance: 304.9
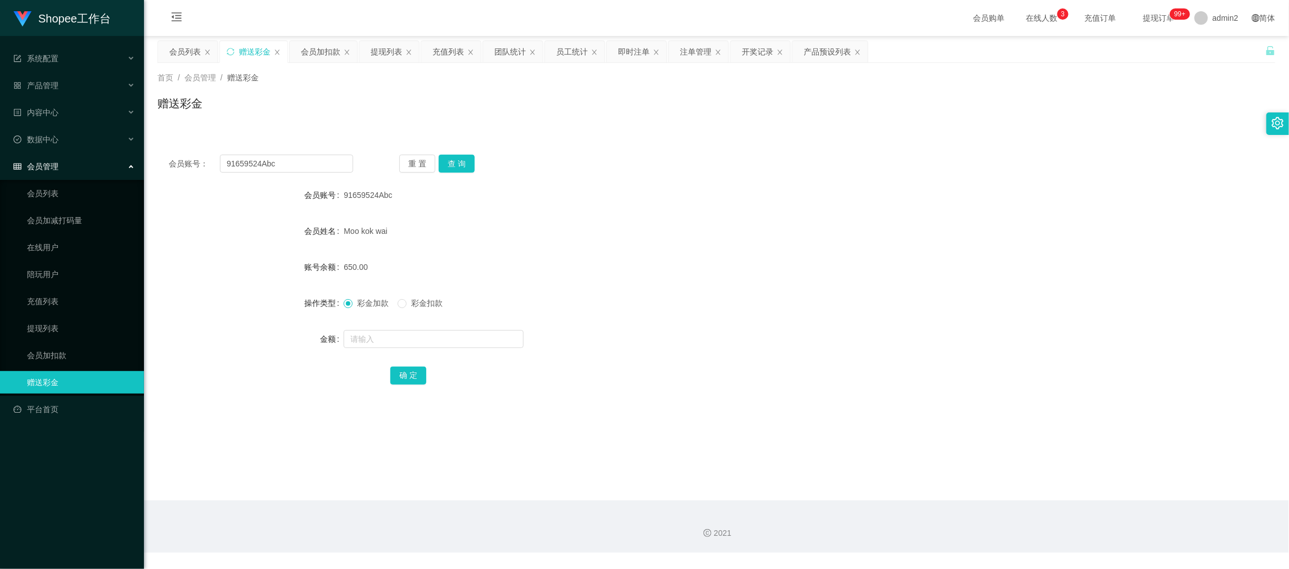
click at [1013, 493] on main "关闭左侧 关闭右侧 关闭其它 刷新页面 会员列表 赠送彩金 会员加扣款 提现列表 充值列表 团队统计 员工统计 即时注单 注单管理 开奖记录 产品预设列表 首…" at bounding box center [716, 268] width 1145 height 465
click at [328, 165] on input "91659524Abc" at bounding box center [286, 164] width 133 height 18
paste input "Jerryhao"
click at [442, 159] on button "查 询" at bounding box center [457, 164] width 36 height 18
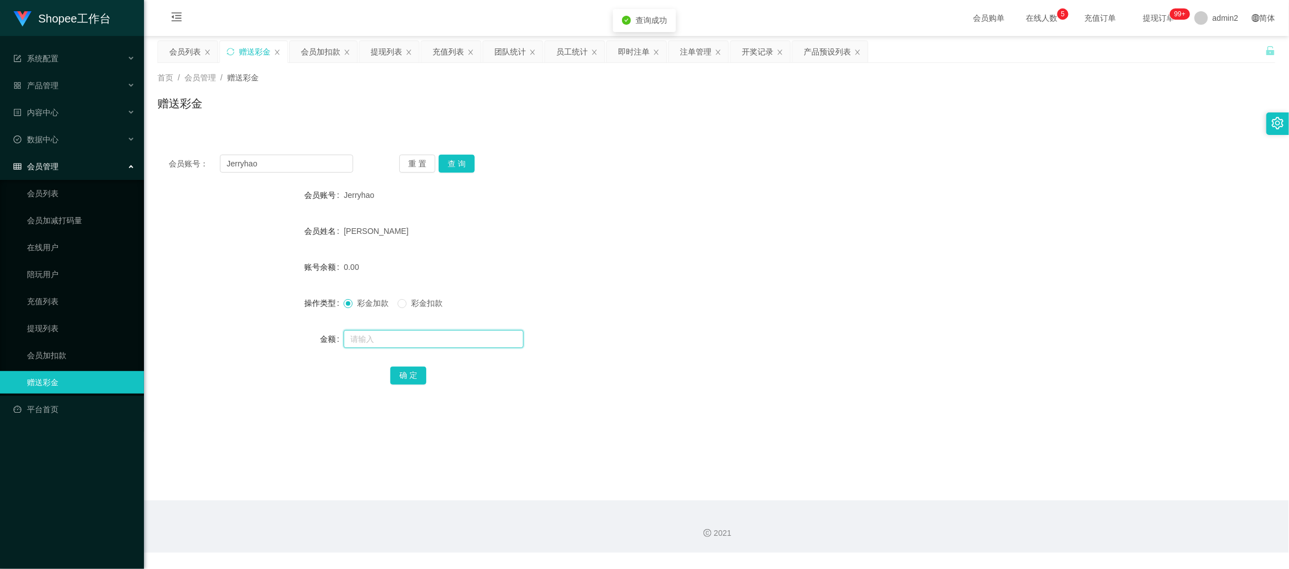
click at [474, 339] on input "text" at bounding box center [434, 339] width 180 height 18
click at [407, 371] on button "确 定" at bounding box center [408, 376] width 36 height 18
click at [721, 318] on form "会员账号 Jerryhao 会员姓名 [PERSON_NAME] 账号余额 15.00 操作类型 彩金加款 彩金扣款 金额 确 定" at bounding box center [717, 285] width 1118 height 203
drag, startPoint x: 1053, startPoint y: 520, endPoint x: 711, endPoint y: 366, distance: 375.5
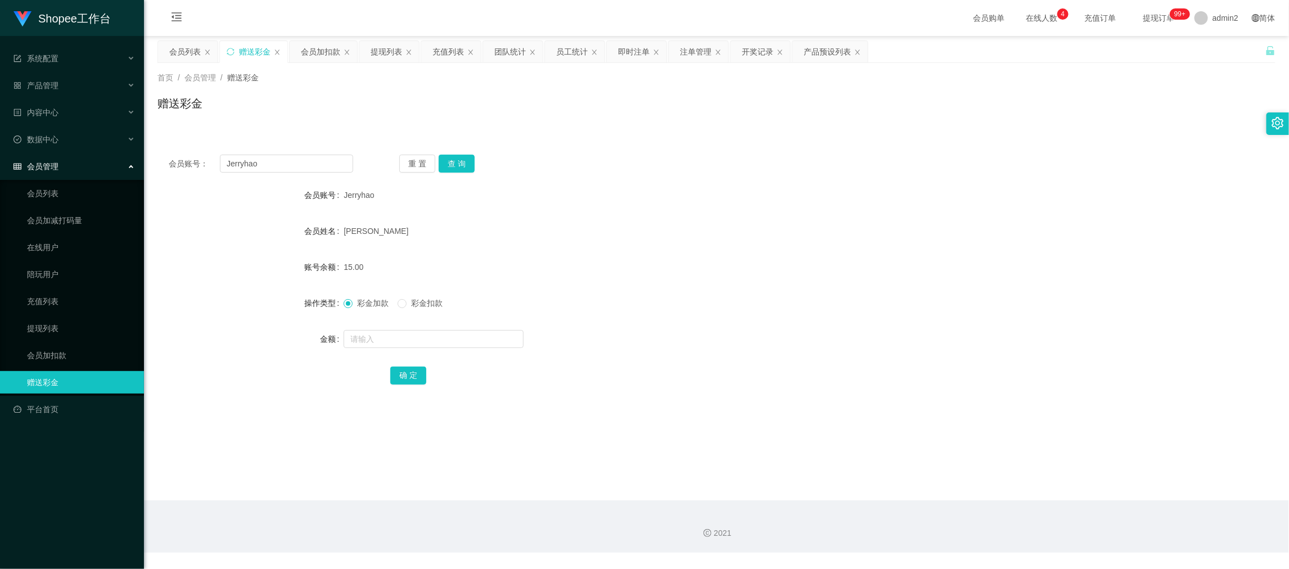
click at [1053, 520] on div "2021" at bounding box center [716, 527] width 1145 height 52
click at [325, 164] on input "Jerryhao" at bounding box center [286, 164] width 133 height 18
paste
click at [482, 165] on div "重 置 查 询" at bounding box center [491, 164] width 185 height 18
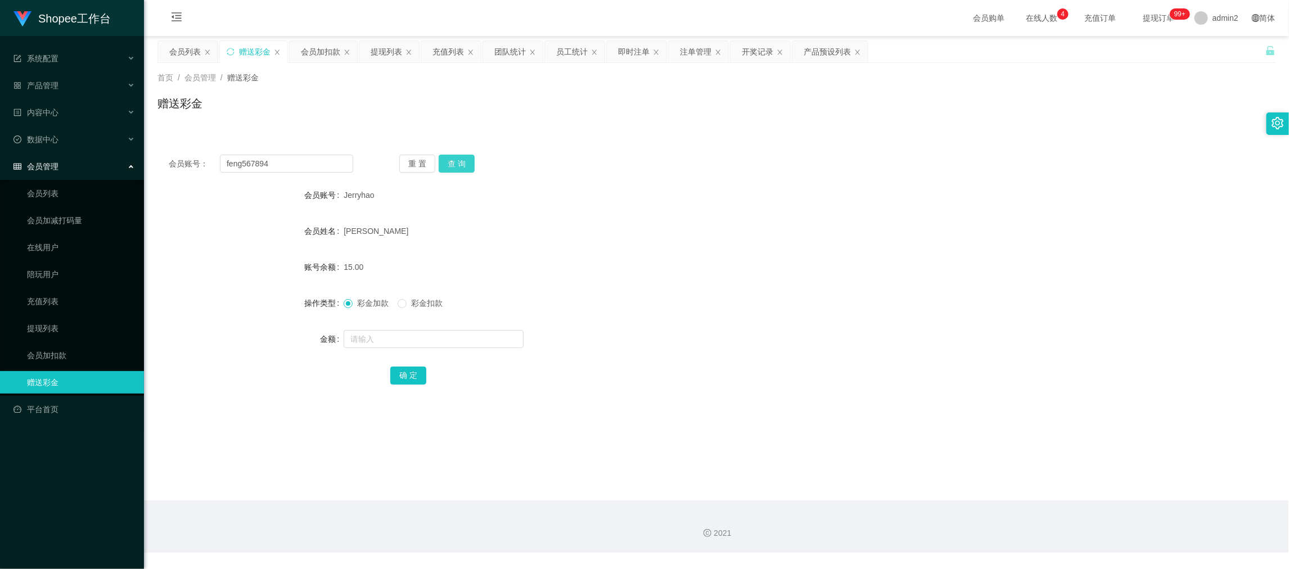
click at [462, 168] on button "查 询" at bounding box center [457, 164] width 36 height 18
click at [466, 334] on input "text" at bounding box center [434, 339] width 180 height 18
drag, startPoint x: 413, startPoint y: 366, endPoint x: 437, endPoint y: 365, distance: 23.7
click at [413, 367] on button "确 定" at bounding box center [408, 376] width 36 height 18
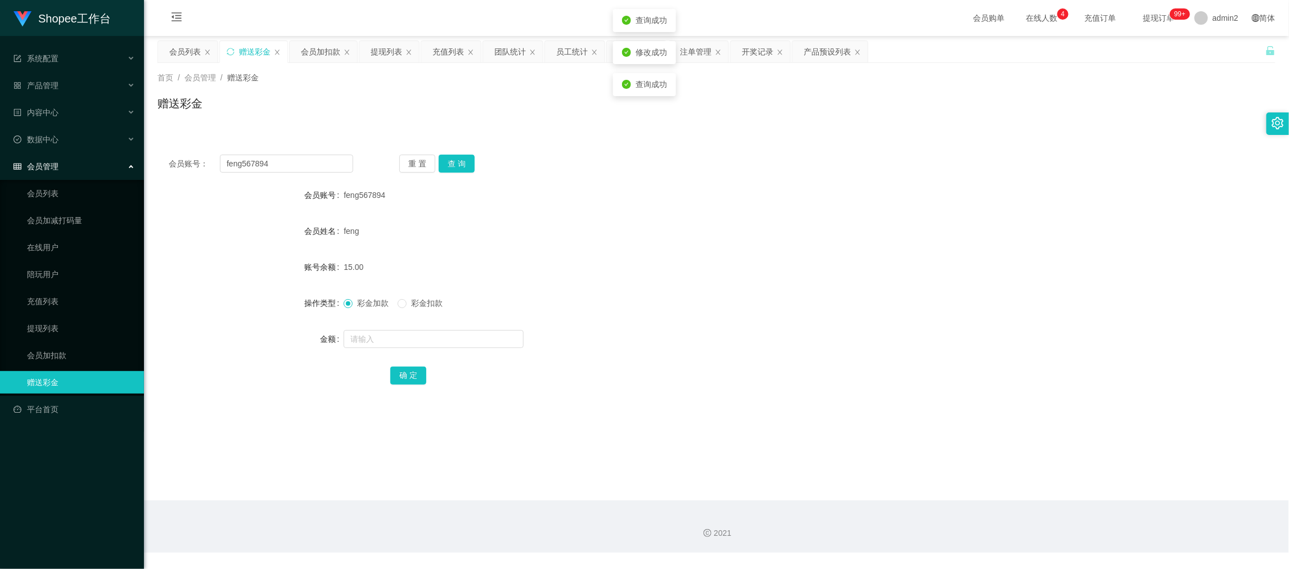
click at [695, 330] on div at bounding box center [670, 339] width 653 height 23
drag, startPoint x: 1029, startPoint y: 515, endPoint x: 776, endPoint y: 371, distance: 290.5
click at [1026, 506] on div "2021" at bounding box center [716, 527] width 1145 height 52
click at [309, 157] on input "feng567894" at bounding box center [286, 164] width 133 height 18
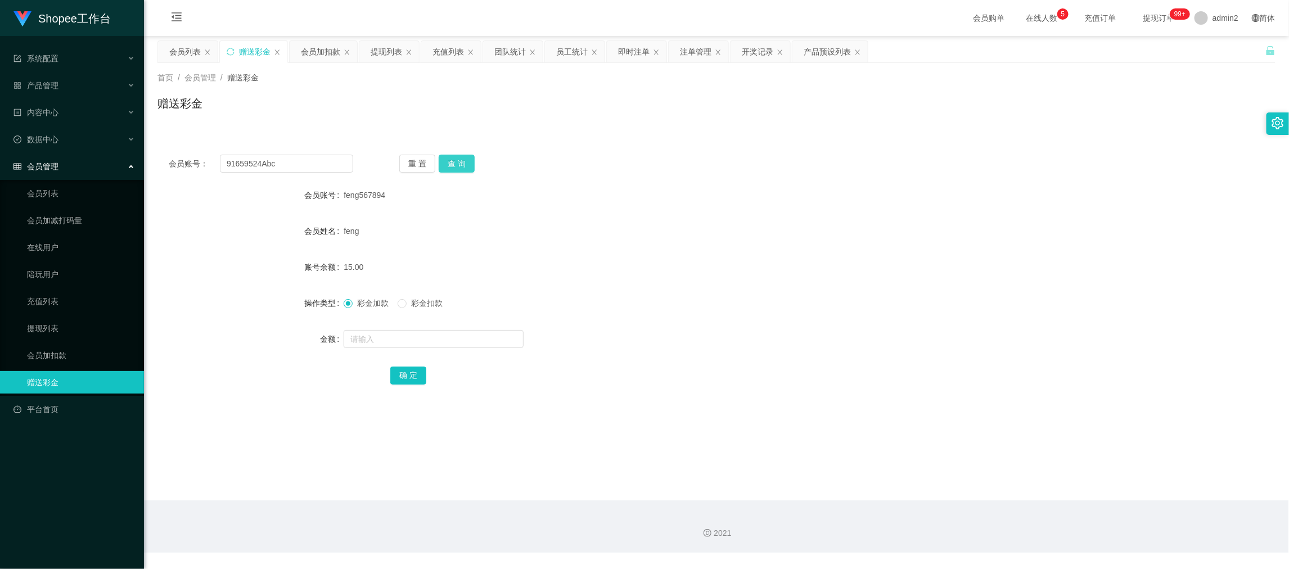
click at [462, 169] on button "查 询" at bounding box center [457, 164] width 36 height 18
click at [478, 342] on input "text" at bounding box center [434, 339] width 180 height 18
click at [407, 376] on button "确 定" at bounding box center [408, 376] width 36 height 18
click at [653, 328] on div at bounding box center [670, 339] width 653 height 23
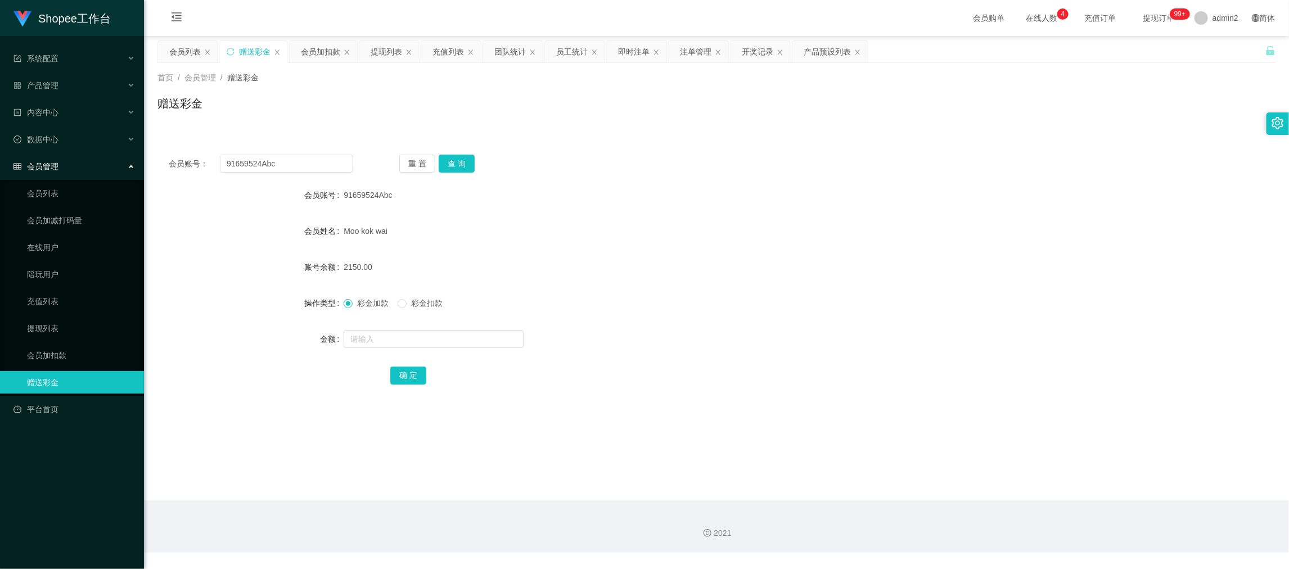
drag, startPoint x: 927, startPoint y: 496, endPoint x: 691, endPoint y: 353, distance: 274.9
click at [927, 496] on main "关闭左侧 关闭右侧 关闭其它 刷新页面 会员列表 赠送彩金 会员加扣款 提现列表 充值列表 团队统计 员工统计 即时注单 注单管理 开奖记录 产品预设列表 首…" at bounding box center [716, 268] width 1145 height 465
drag, startPoint x: 317, startPoint y: 46, endPoint x: 330, endPoint y: 102, distance: 57.7
click at [317, 46] on div "会员加扣款" at bounding box center [320, 51] width 39 height 21
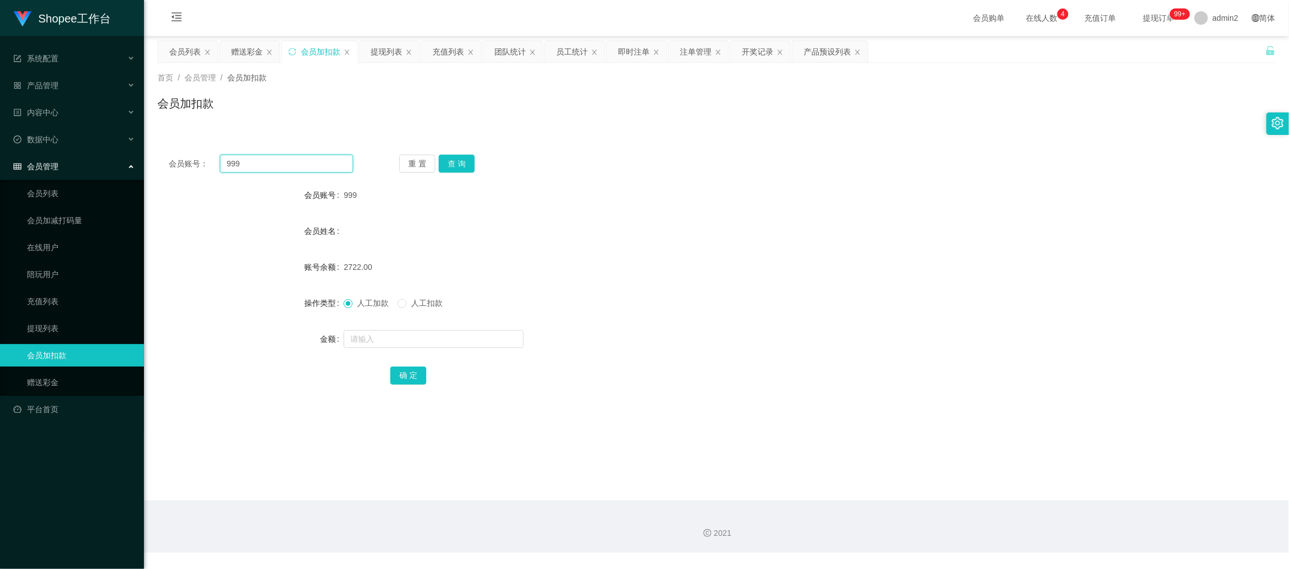
click at [299, 162] on input "999" at bounding box center [286, 164] width 133 height 18
drag, startPoint x: 455, startPoint y: 160, endPoint x: 452, endPoint y: 189, distance: 29.3
click at [455, 160] on button "查 询" at bounding box center [457, 164] width 36 height 18
click at [462, 347] on input "text" at bounding box center [434, 339] width 180 height 18
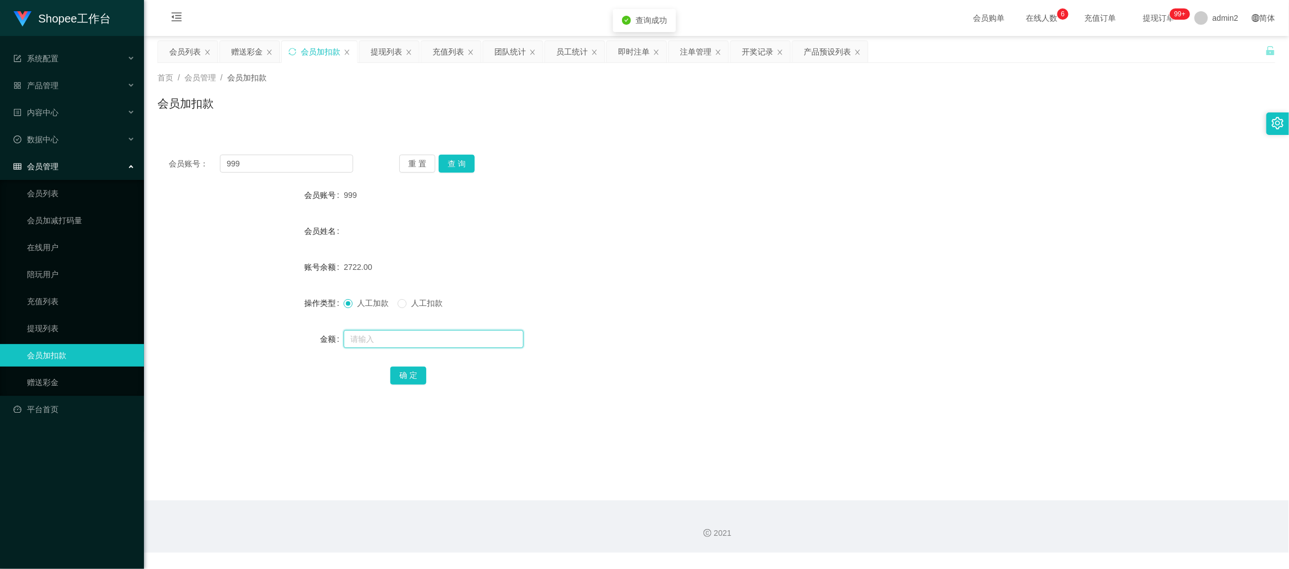
click at [462, 347] on input "text" at bounding box center [434, 339] width 180 height 18
drag, startPoint x: 407, startPoint y: 375, endPoint x: 455, endPoint y: 368, distance: 48.9
click at [407, 375] on button "确 定" at bounding box center [408, 376] width 36 height 18
click at [693, 312] on div "人工加款 人工扣款" at bounding box center [670, 303] width 653 height 23
click at [240, 45] on div "赠送彩金" at bounding box center [247, 51] width 32 height 21
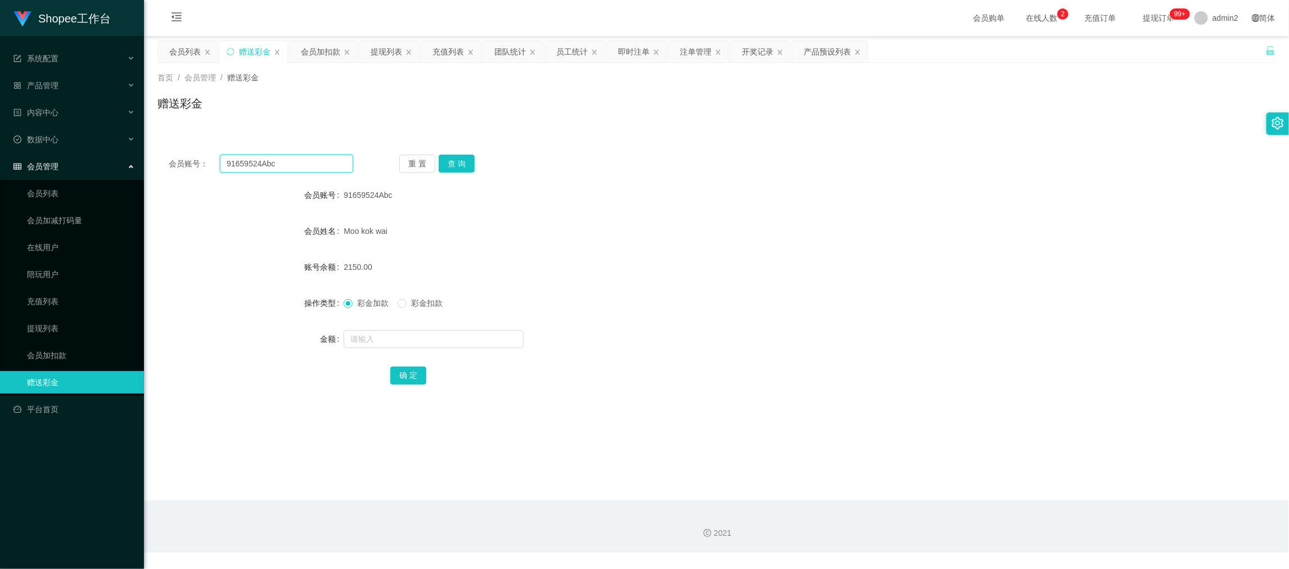
click at [299, 164] on input "91659524Abc" at bounding box center [286, 164] width 133 height 18
drag, startPoint x: 299, startPoint y: 164, endPoint x: 348, endPoint y: 167, distance: 49.0
click at [302, 164] on input "91659524Abc" at bounding box center [286, 164] width 133 height 18
click at [455, 160] on button "查 询" at bounding box center [457, 164] width 36 height 18
click at [331, 167] on input "SIVAOm" at bounding box center [286, 164] width 133 height 18
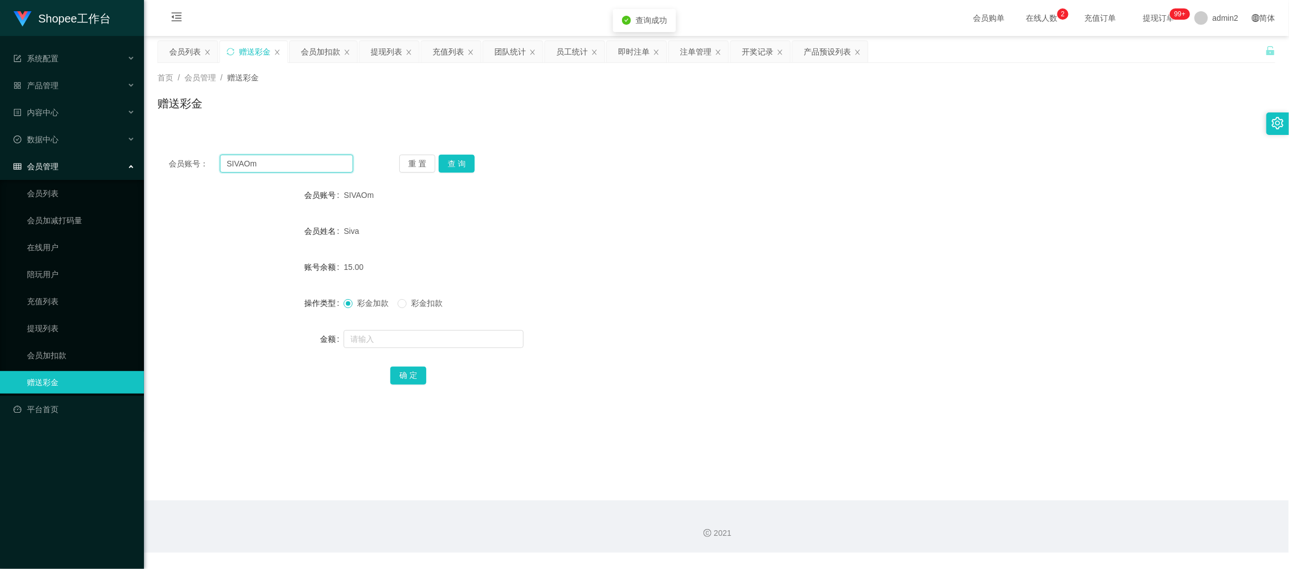
drag, startPoint x: 331, startPoint y: 167, endPoint x: 339, endPoint y: 170, distance: 8.6
click at [331, 167] on input "SIVAOm" at bounding box center [286, 164] width 133 height 18
click at [439, 163] on button "查 询" at bounding box center [457, 164] width 36 height 18
click at [451, 163] on button "查 询" at bounding box center [457, 164] width 36 height 18
click at [474, 344] on input "text" at bounding box center [434, 339] width 180 height 18
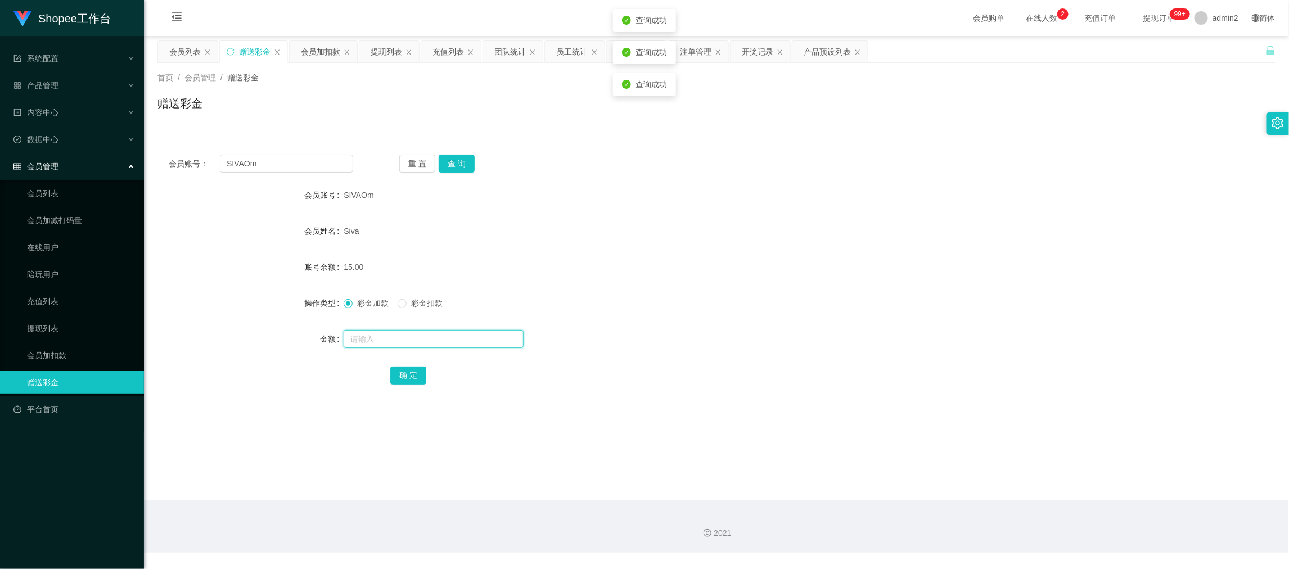
click at [474, 344] on input "text" at bounding box center [434, 339] width 180 height 18
drag, startPoint x: 407, startPoint y: 371, endPoint x: 502, endPoint y: 345, distance: 98.5
click at [407, 371] on button "确 定" at bounding box center [408, 376] width 36 height 18
click at [620, 312] on div "彩金加款 彩金扣款" at bounding box center [670, 303] width 653 height 23
drag, startPoint x: 943, startPoint y: 514, endPoint x: 919, endPoint y: 501, distance: 27.4
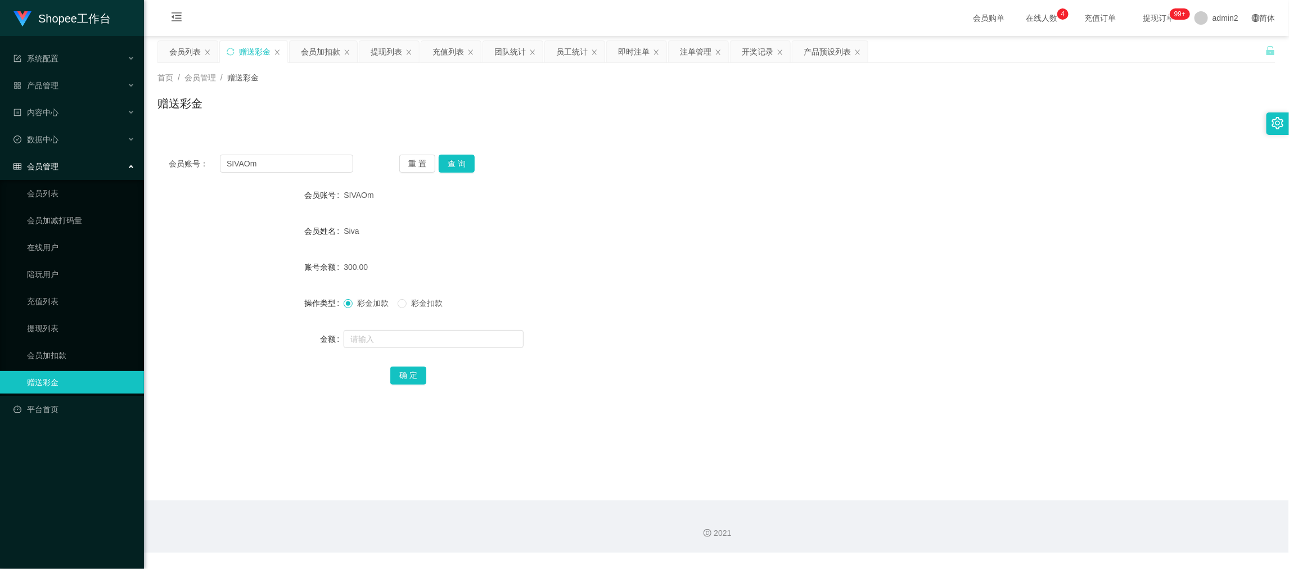
click at [942, 514] on div "2021" at bounding box center [716, 527] width 1145 height 52
click at [614, 264] on div "300.00" at bounding box center [670, 267] width 653 height 23
click at [283, 167] on input "SIVAOm" at bounding box center [286, 164] width 133 height 18
click at [444, 158] on button "查 询" at bounding box center [457, 164] width 36 height 18
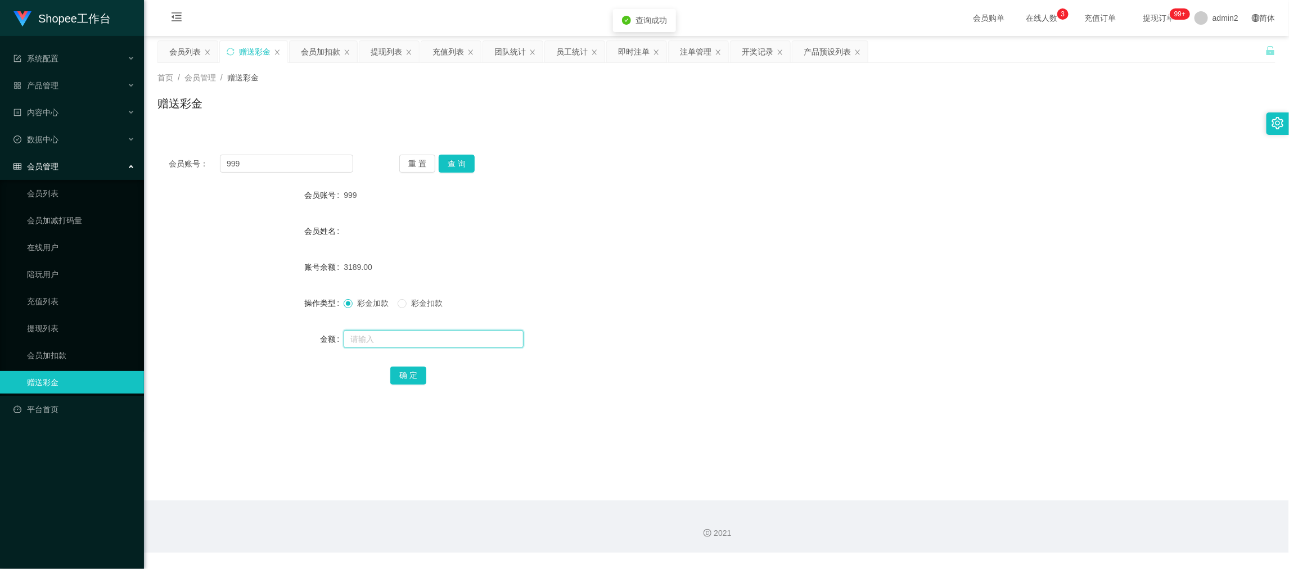
click at [434, 338] on input "text" at bounding box center [434, 339] width 180 height 18
click at [408, 302] on span "彩金扣款" at bounding box center [427, 303] width 41 height 9
click at [408, 376] on button "确 定" at bounding box center [408, 376] width 36 height 18
click at [494, 266] on div "2722.00" at bounding box center [670, 267] width 653 height 23
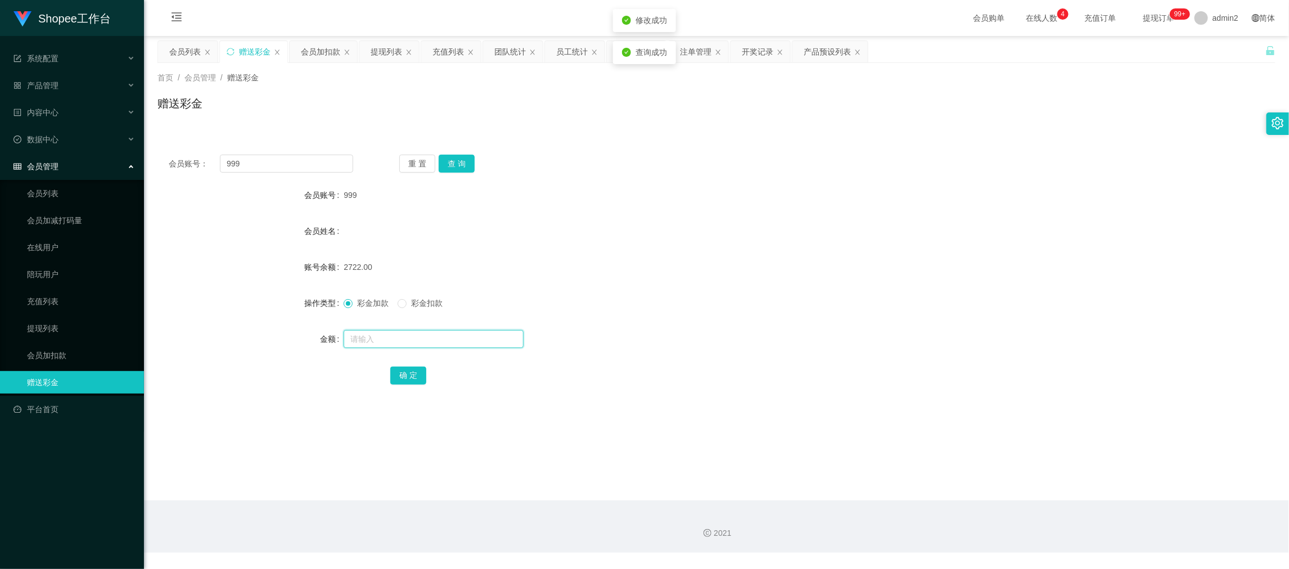
click at [395, 345] on input "text" at bounding box center [434, 339] width 180 height 18
click at [413, 347] on input "701" at bounding box center [434, 339] width 180 height 18
click at [410, 371] on button "确 定" at bounding box center [408, 376] width 36 height 18
click at [621, 230] on div "会员姓名" at bounding box center [717, 231] width 1118 height 23
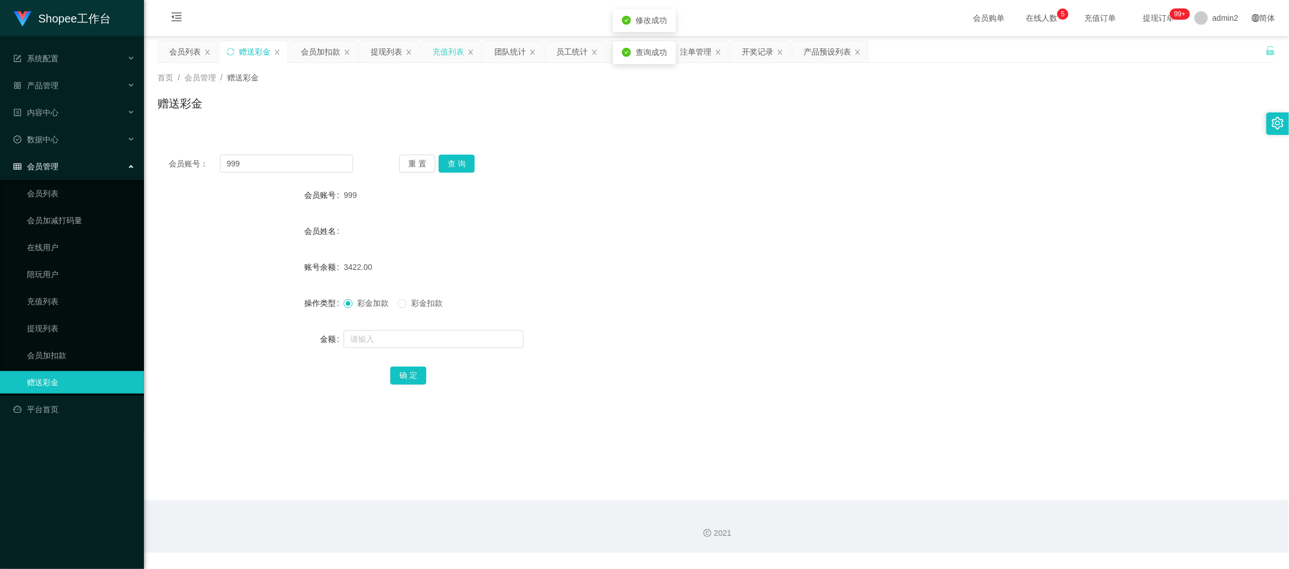
click at [451, 49] on div "充值列表" at bounding box center [449, 51] width 32 height 21
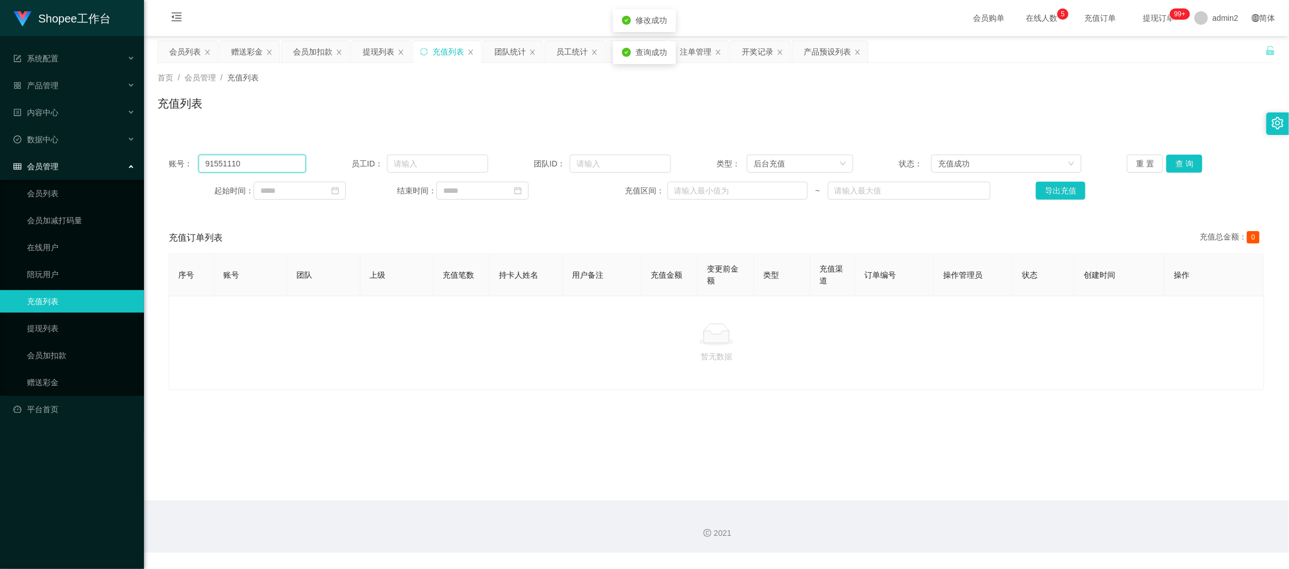
click at [257, 164] on input "91551110" at bounding box center [252, 164] width 107 height 18
click at [1167, 160] on button "查 询" at bounding box center [1185, 164] width 36 height 18
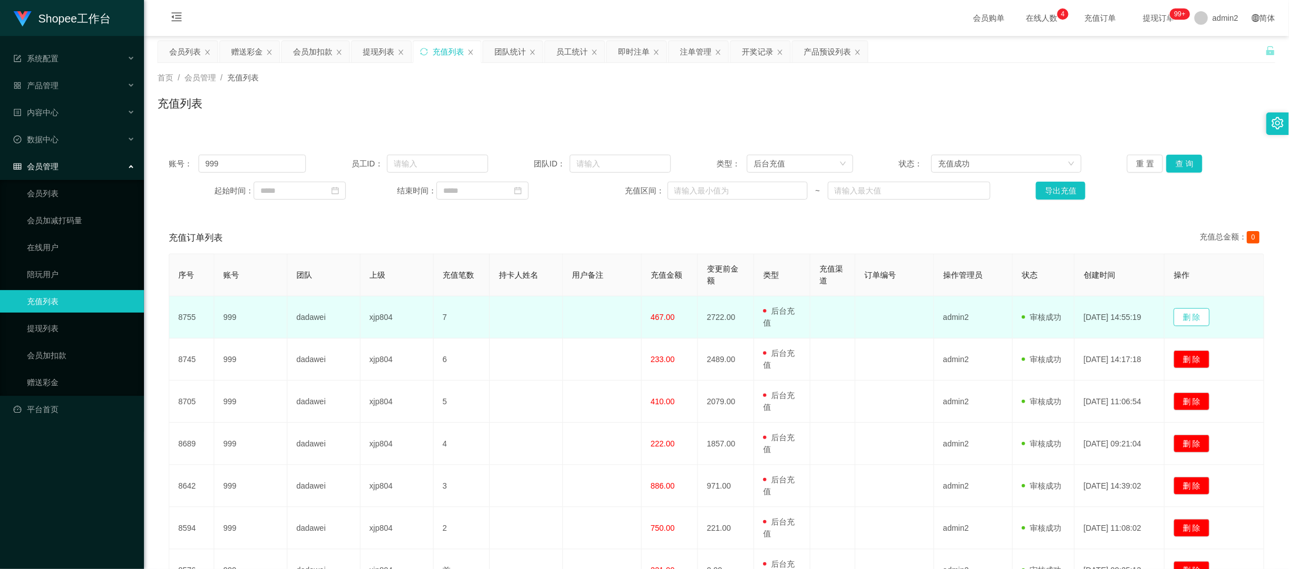
click at [1195, 312] on button "删 除" at bounding box center [1192, 317] width 36 height 18
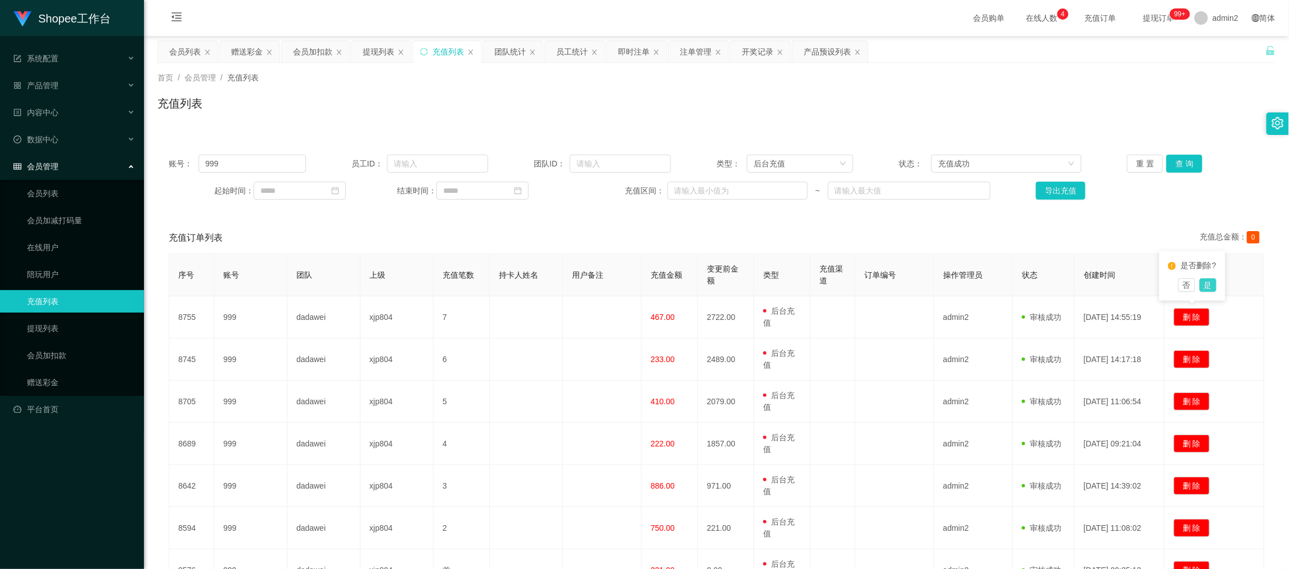
click at [1207, 285] on button "是" at bounding box center [1208, 285] width 17 height 14
drag, startPoint x: 339, startPoint y: 72, endPoint x: 309, endPoint y: 59, distance: 32.0
click at [338, 72] on div "首页 / 会员管理 / 充值列表 /" at bounding box center [717, 78] width 1118 height 12
click at [245, 51] on div "赠送彩金" at bounding box center [247, 51] width 32 height 21
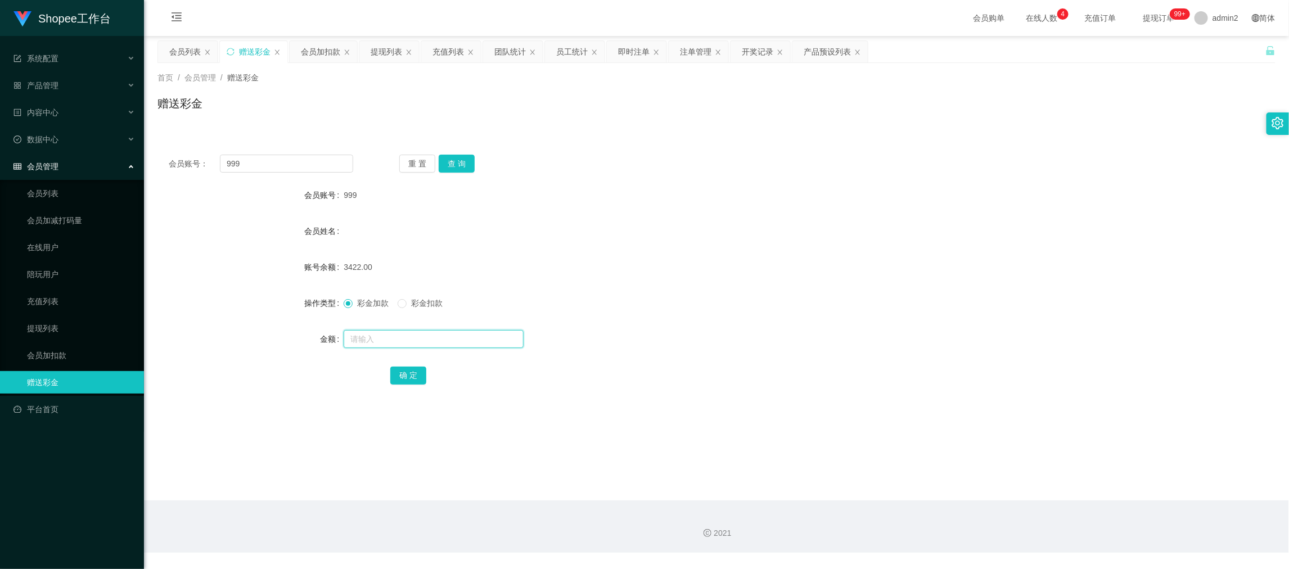
click at [406, 339] on input "text" at bounding box center [434, 339] width 180 height 18
click at [417, 381] on button "确 定" at bounding box center [408, 376] width 36 height 18
click at [415, 371] on span "确 定" at bounding box center [414, 375] width 48 height 9
click at [311, 50] on div "会员加扣款" at bounding box center [320, 51] width 39 height 21
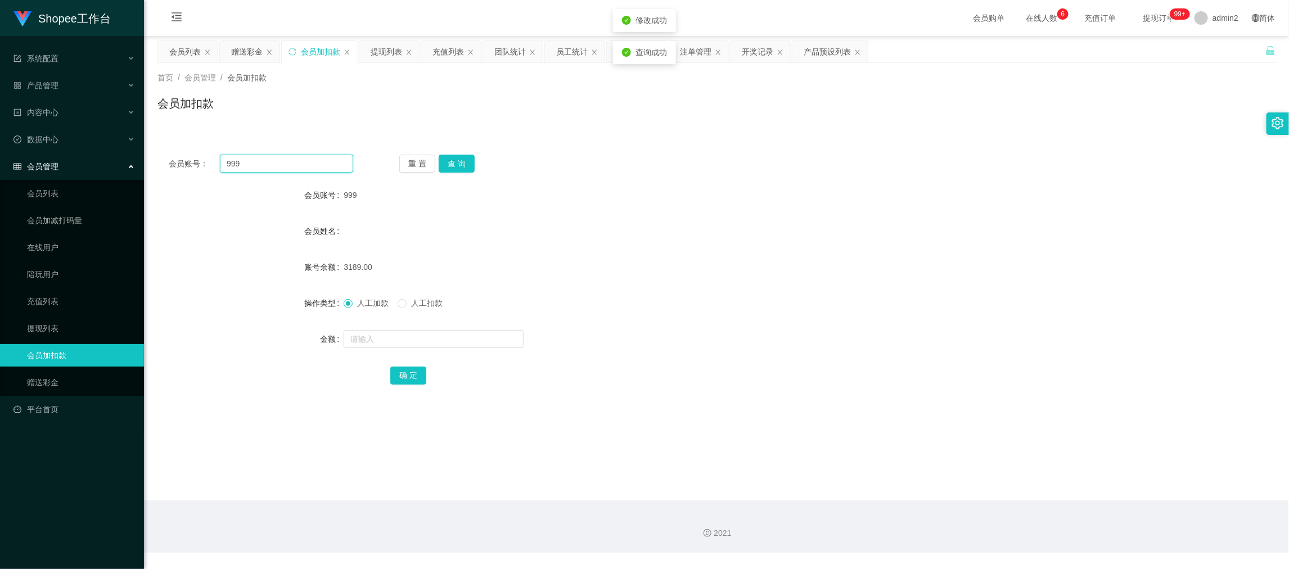
click at [305, 167] on input "999" at bounding box center [286, 164] width 133 height 18
click at [460, 164] on button "查 询" at bounding box center [457, 164] width 36 height 18
click at [431, 333] on input "text" at bounding box center [434, 339] width 180 height 18
drag, startPoint x: 405, startPoint y: 371, endPoint x: 422, endPoint y: 370, distance: 17.5
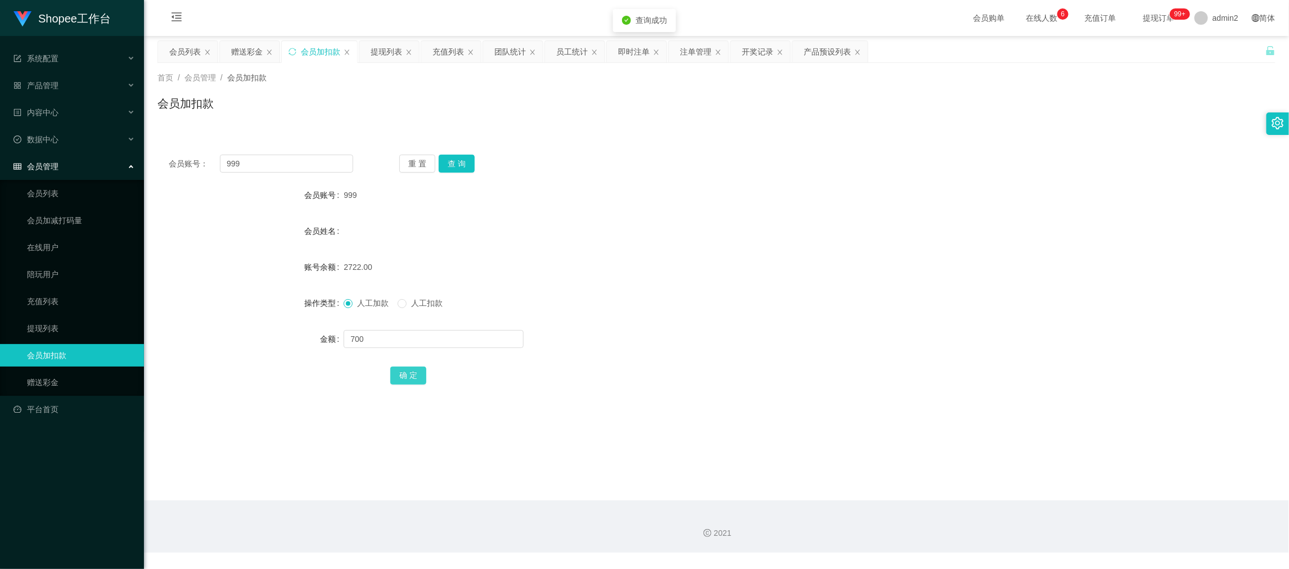
click at [405, 371] on button "确 定" at bounding box center [408, 376] width 36 height 18
click at [718, 309] on div "人工加款 人工扣款" at bounding box center [670, 303] width 653 height 23
click at [443, 51] on div "充值列表" at bounding box center [449, 51] width 32 height 21
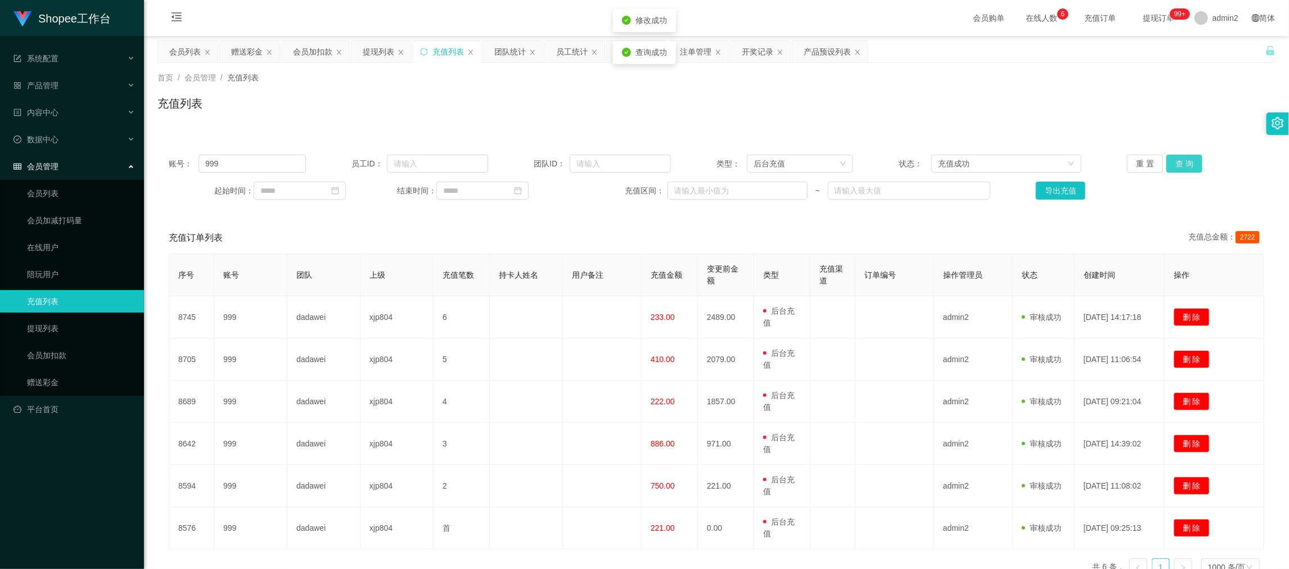
click at [1176, 165] on button "查 询" at bounding box center [1185, 164] width 36 height 18
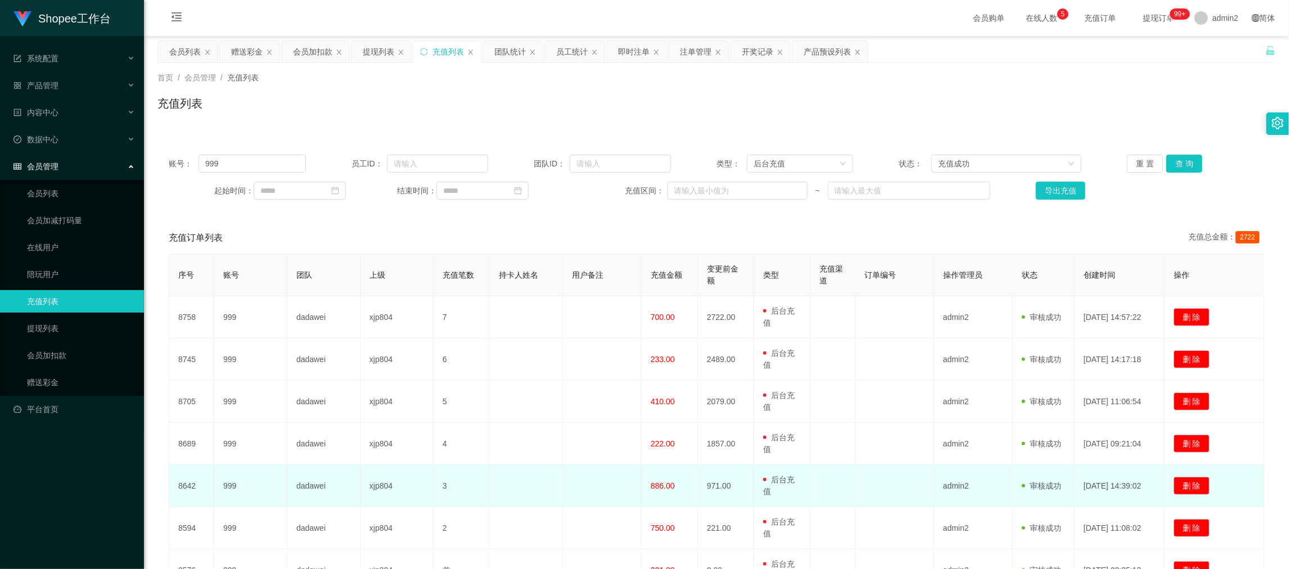
click at [927, 490] on td at bounding box center [895, 486] width 79 height 42
click at [954, 475] on td "admin2" at bounding box center [973, 486] width 79 height 42
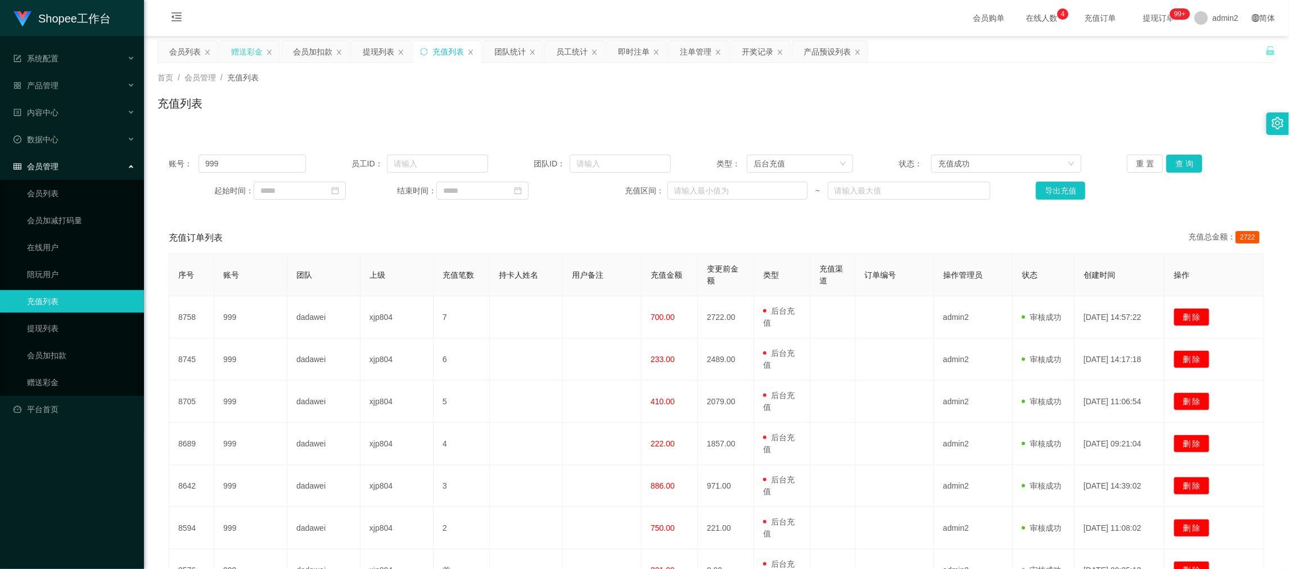
click at [239, 46] on div "赠送彩金" at bounding box center [247, 51] width 32 height 21
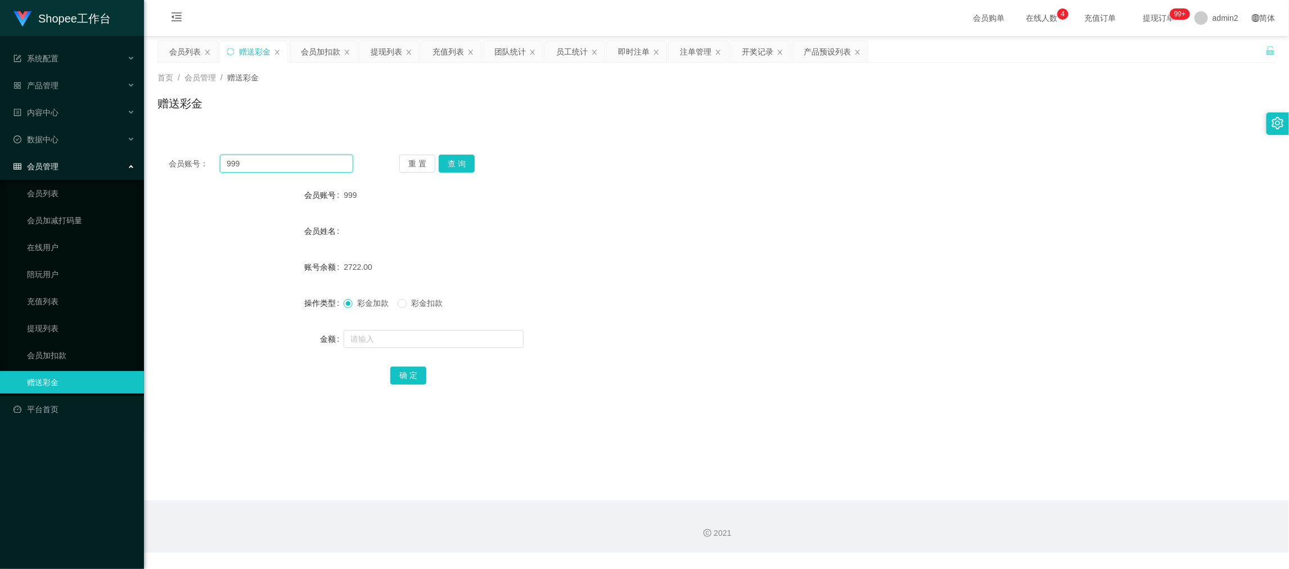
click at [281, 161] on input "999" at bounding box center [286, 164] width 133 height 18
drag, startPoint x: 281, startPoint y: 161, endPoint x: 337, endPoint y: 170, distance: 57.0
click at [287, 165] on input "999" at bounding box center [286, 164] width 133 height 18
click at [469, 168] on button "查 询" at bounding box center [457, 164] width 36 height 18
click at [469, 334] on input "text" at bounding box center [434, 339] width 180 height 18
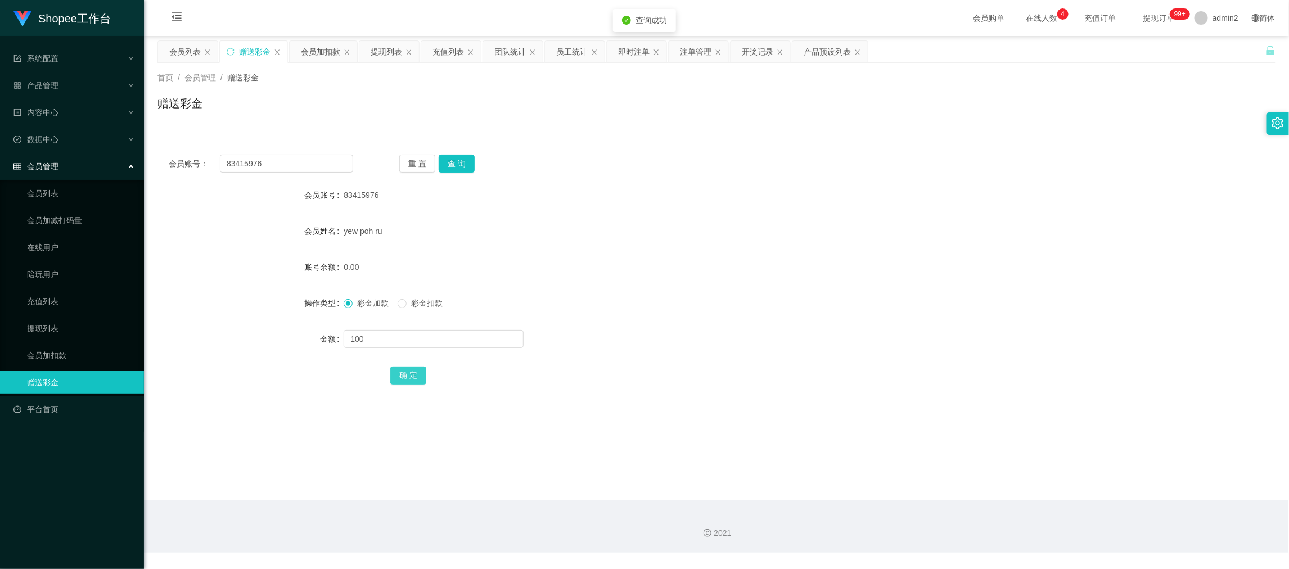
drag, startPoint x: 407, startPoint y: 368, endPoint x: 406, endPoint y: 375, distance: 7.3
click at [407, 369] on button "确 定" at bounding box center [408, 376] width 36 height 18
click at [730, 273] on div "100.00" at bounding box center [670, 267] width 653 height 23
click at [297, 167] on input "83415976" at bounding box center [286, 164] width 133 height 18
drag, startPoint x: 297, startPoint y: 165, endPoint x: 402, endPoint y: 174, distance: 105.0
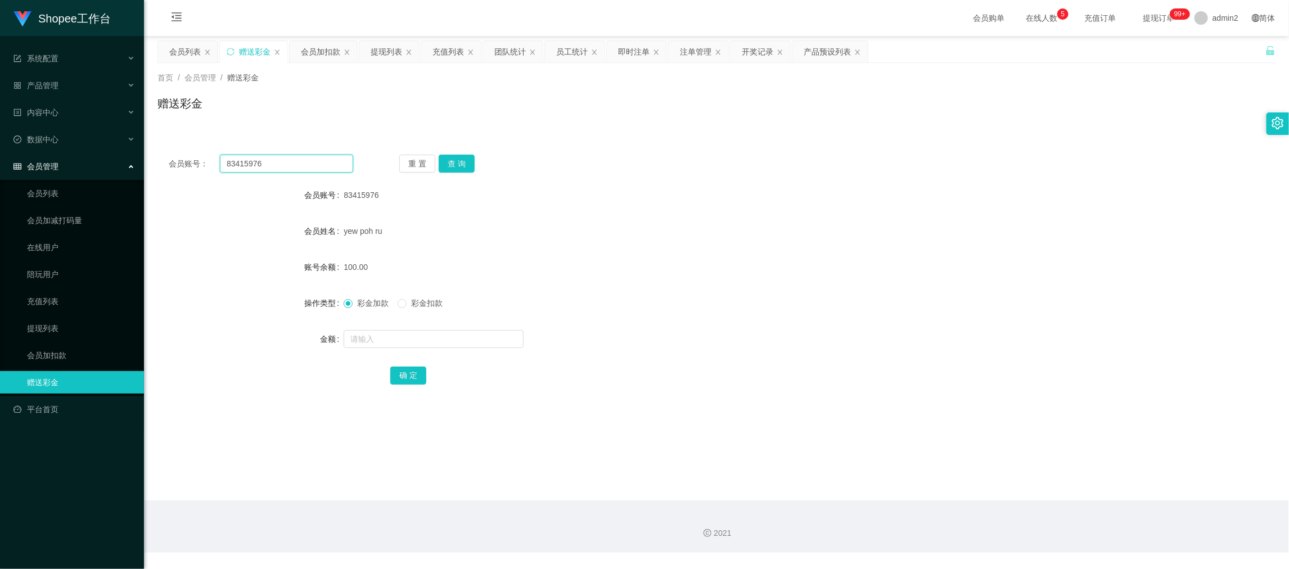
click at [303, 168] on input "83415976" at bounding box center [286, 164] width 133 height 18
click at [336, 161] on input "83415976fang3797802" at bounding box center [286, 164] width 133 height 18
drag, startPoint x: 336, startPoint y: 161, endPoint x: 362, endPoint y: 168, distance: 26.2
click at [336, 162] on input "83415976fang3797802" at bounding box center [286, 164] width 133 height 18
click at [473, 161] on button "查 询" at bounding box center [457, 164] width 36 height 18
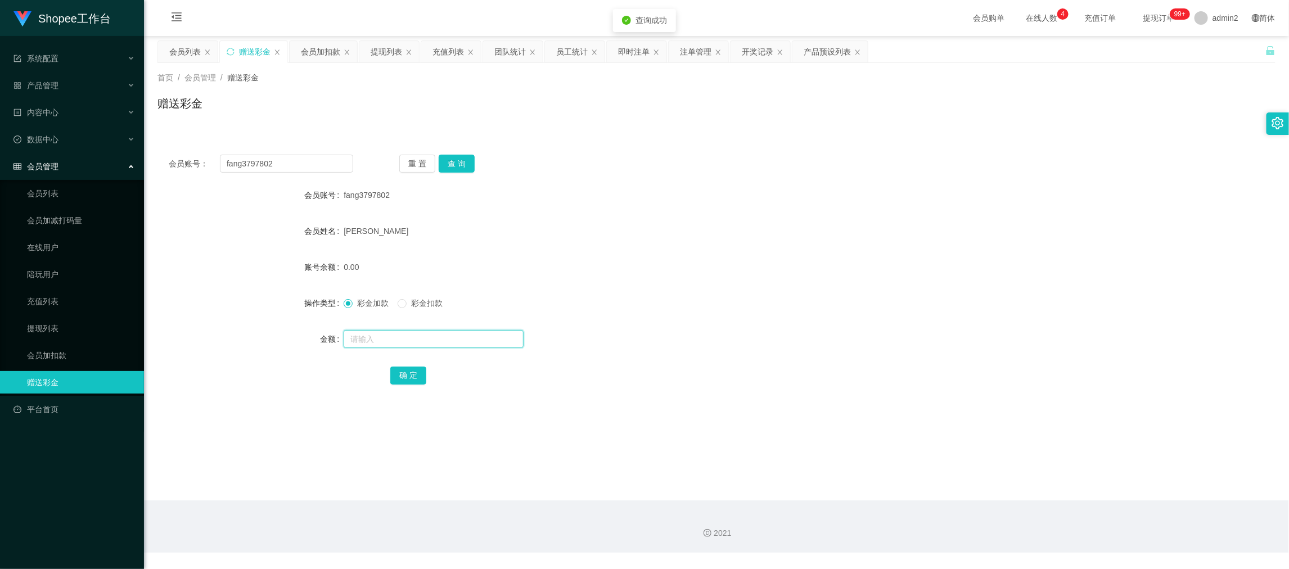
click at [446, 340] on input "text" at bounding box center [434, 339] width 180 height 18
click at [406, 374] on button "确 定" at bounding box center [408, 376] width 36 height 18
click at [662, 331] on div at bounding box center [670, 339] width 653 height 23
drag, startPoint x: 1017, startPoint y: 501, endPoint x: 970, endPoint y: 449, distance: 70.5
click at [1014, 487] on main "关闭左侧 关闭右侧 关闭其它 刷新页面 会员列表 赠送彩金 会员加扣款 提现列表 充值列表 团队统计 员工统计 即时注单 注单管理 开奖记录 产品预设列表 首…" at bounding box center [716, 268] width 1145 height 465
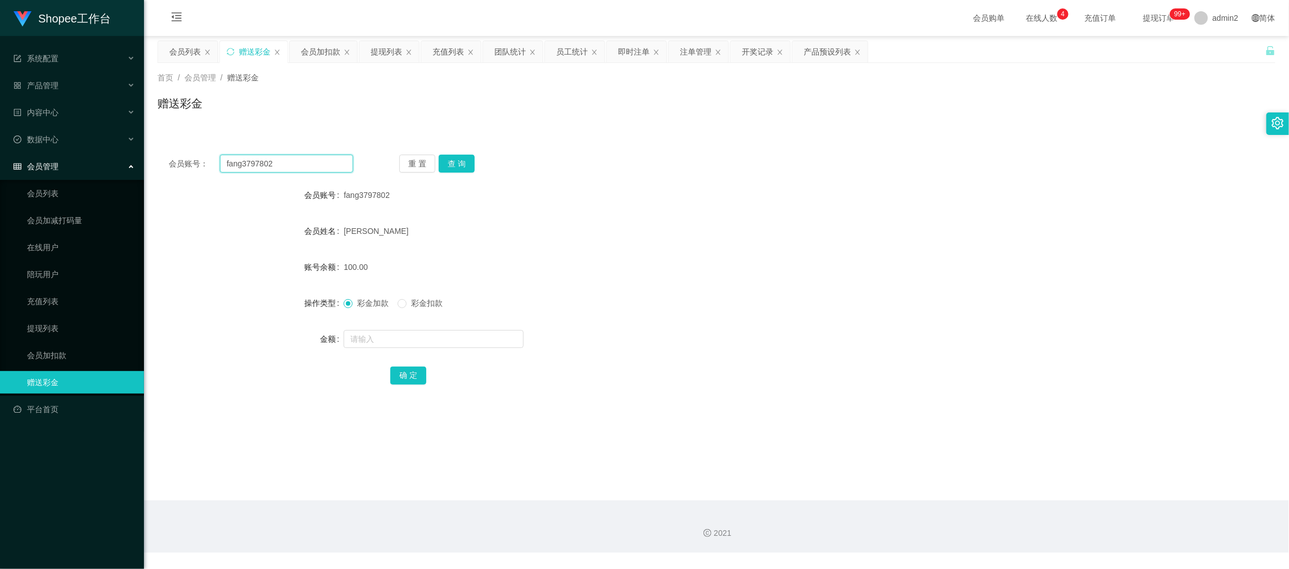
click at [305, 159] on input "fang3797802" at bounding box center [286, 164] width 133 height 18
drag, startPoint x: 305, startPoint y: 159, endPoint x: 406, endPoint y: 176, distance: 101.6
click at [316, 165] on input "fang3797802" at bounding box center [286, 164] width 133 height 18
click at [455, 165] on button "查 询" at bounding box center [457, 164] width 36 height 18
click at [456, 339] on input "text" at bounding box center [434, 339] width 180 height 18
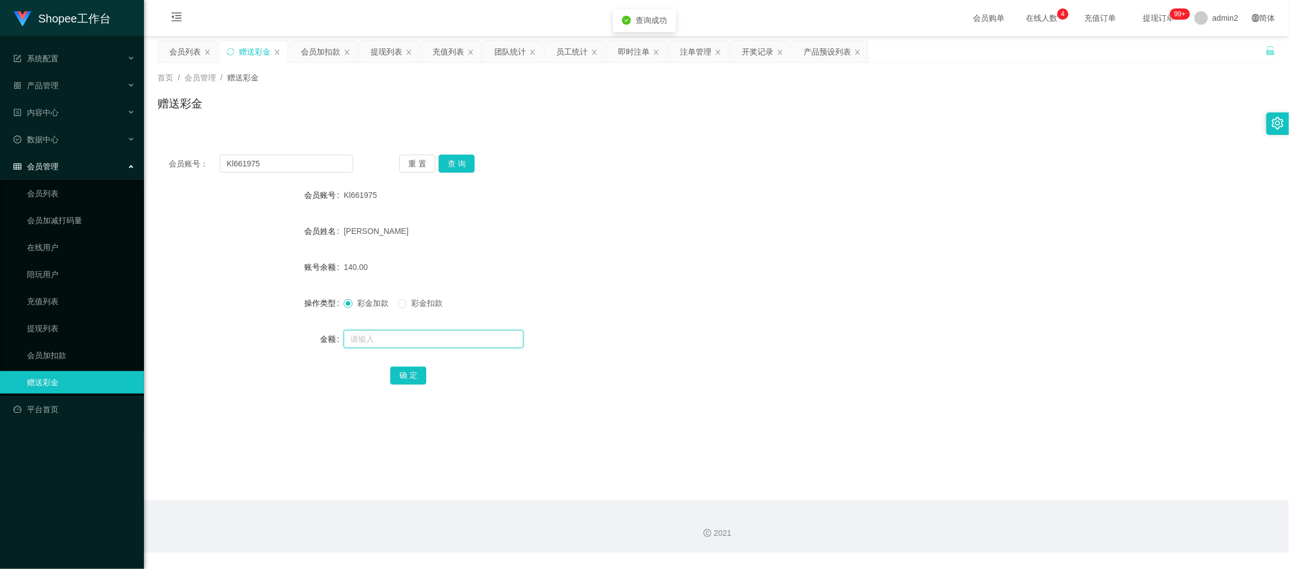
click at [456, 339] on input "text" at bounding box center [434, 339] width 180 height 18
click at [410, 373] on button "确 定" at bounding box center [408, 376] width 36 height 18
click at [682, 328] on div "460" at bounding box center [670, 339] width 653 height 23
click at [840, 515] on div "2021" at bounding box center [716, 527] width 1145 height 52
click at [394, 52] on div "提现列表" at bounding box center [387, 51] width 32 height 21
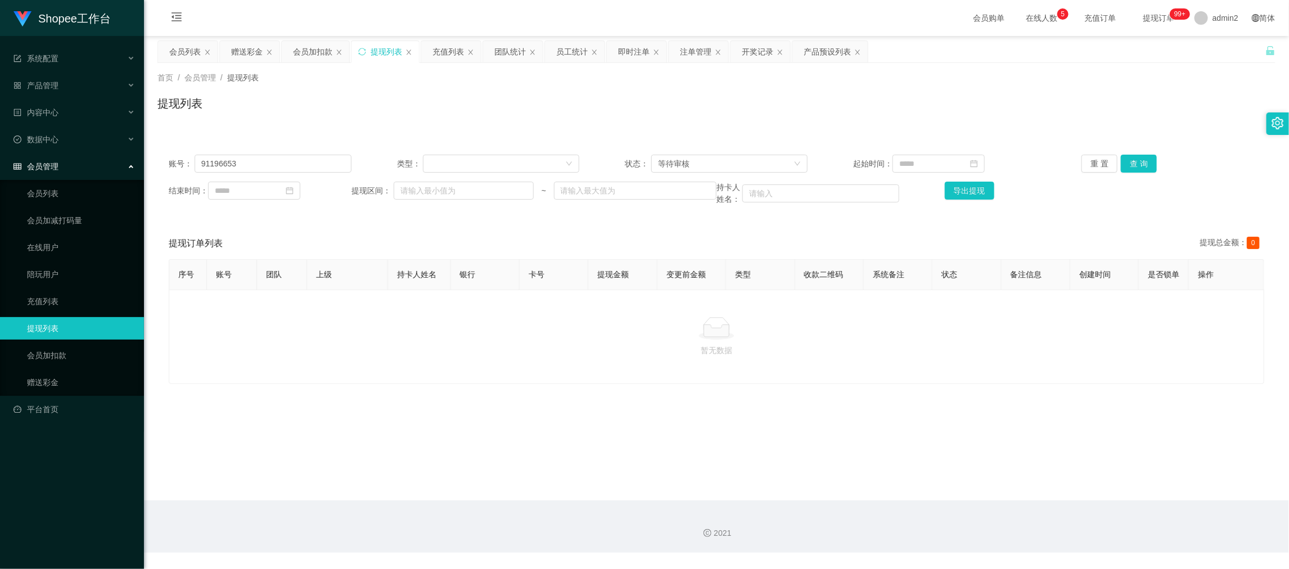
drag, startPoint x: 323, startPoint y: 53, endPoint x: 326, endPoint y: 64, distance: 11.1
click at [323, 51] on div "会员加扣款" at bounding box center [312, 51] width 39 height 21
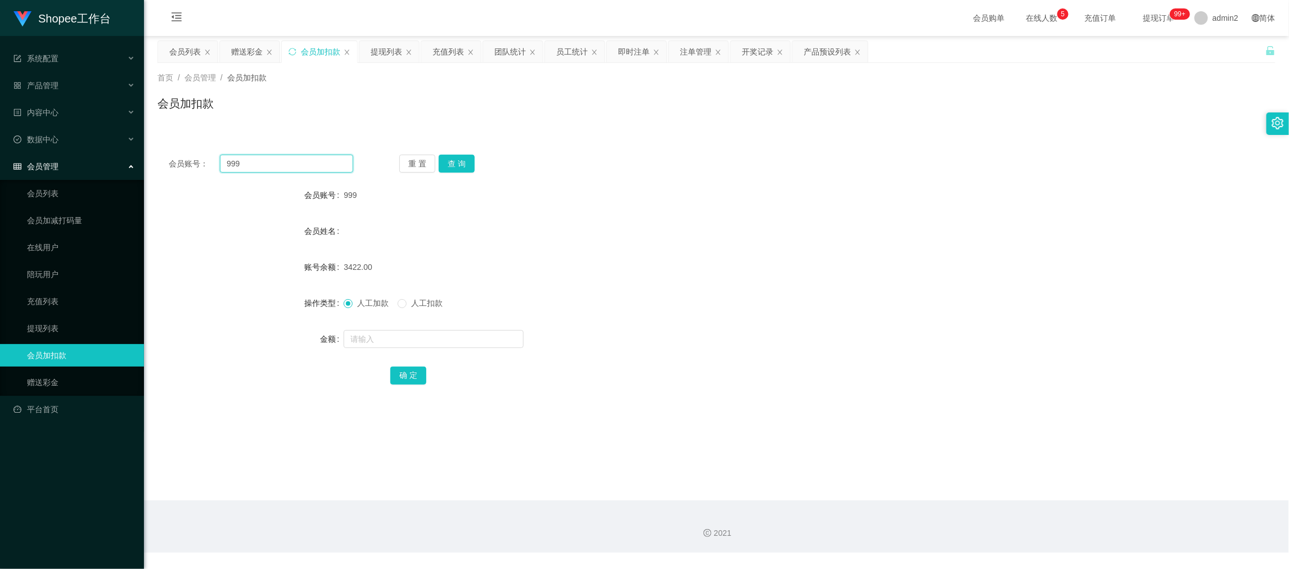
click at [321, 167] on input "999" at bounding box center [286, 164] width 133 height 18
drag, startPoint x: 321, startPoint y: 167, endPoint x: 466, endPoint y: 177, distance: 146.1
click at [331, 170] on input "999" at bounding box center [286, 164] width 133 height 18
click at [461, 164] on button "查 询" at bounding box center [457, 164] width 36 height 18
click at [473, 341] on input "text" at bounding box center [434, 339] width 180 height 18
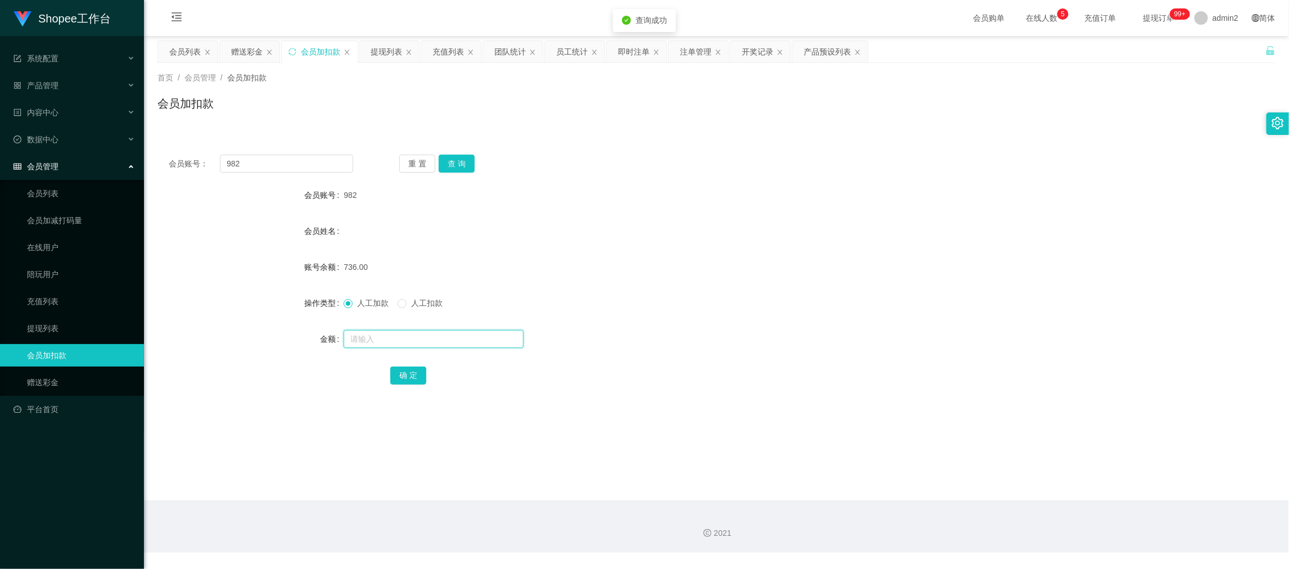
click at [473, 341] on input "text" at bounding box center [434, 339] width 180 height 18
click at [404, 376] on button "确 定" at bounding box center [408, 376] width 36 height 18
click at [741, 326] on form "会员账号 982 会员姓名 账号余额 736.00 操作类型 人工加款 人工扣款 金额 209 确 定" at bounding box center [717, 285] width 1118 height 203
click at [996, 139] on div "会员账号： 982 重 置 查 询 会员账号 982 会员姓名 账号余额 945.00 操作类型 人工加款 人工扣款 金额 确 定" at bounding box center [717, 270] width 1118 height 281
click at [497, 54] on div "团队统计" at bounding box center [511, 51] width 32 height 21
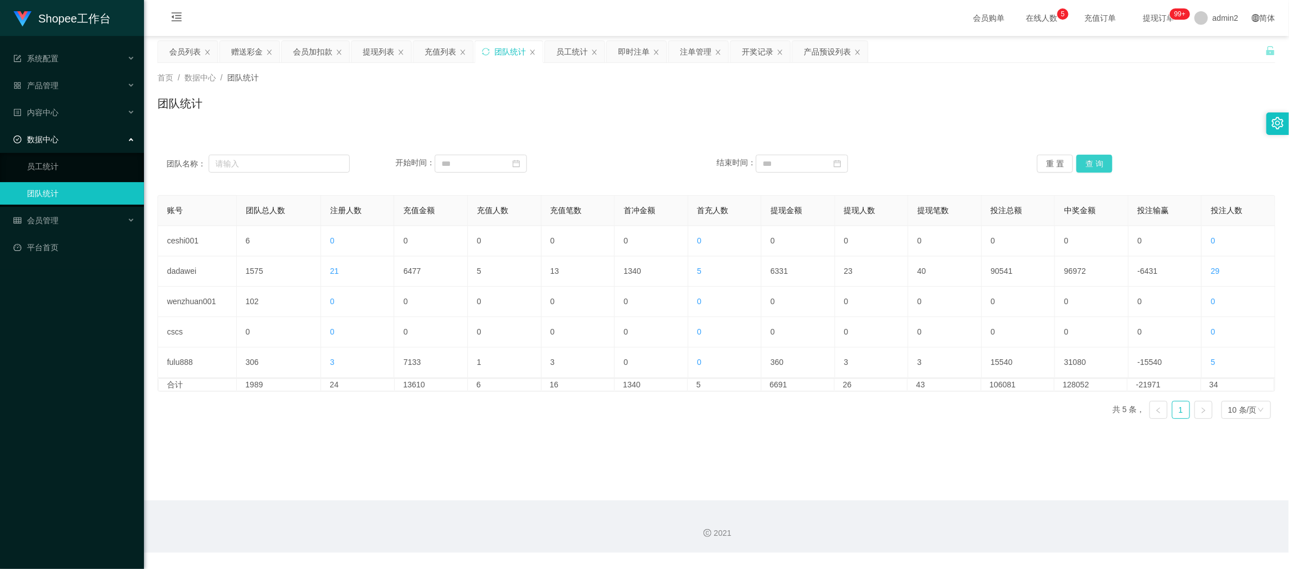
click at [1089, 161] on button "查 询" at bounding box center [1095, 164] width 36 height 18
click at [549, 486] on main "关闭左侧 关闭右侧 关闭其它 刷新页面 会员列表 赠送彩金 会员加扣款 提现列表 充值列表 团队统计 员工统计 即时注单 注单管理 开奖记录 产品预设列表 首…" at bounding box center [716, 268] width 1145 height 465
click at [1013, 497] on main "关闭左侧 关闭右侧 关闭其它 刷新页面 会员列表 赠送彩金 会员加扣款 提现列表 充值列表 团队统计 员工统计 即时注单 注单管理 开奖记录 产品预设列表 首…" at bounding box center [716, 268] width 1145 height 465
click at [247, 59] on div "赠送彩金" at bounding box center [247, 51] width 32 height 21
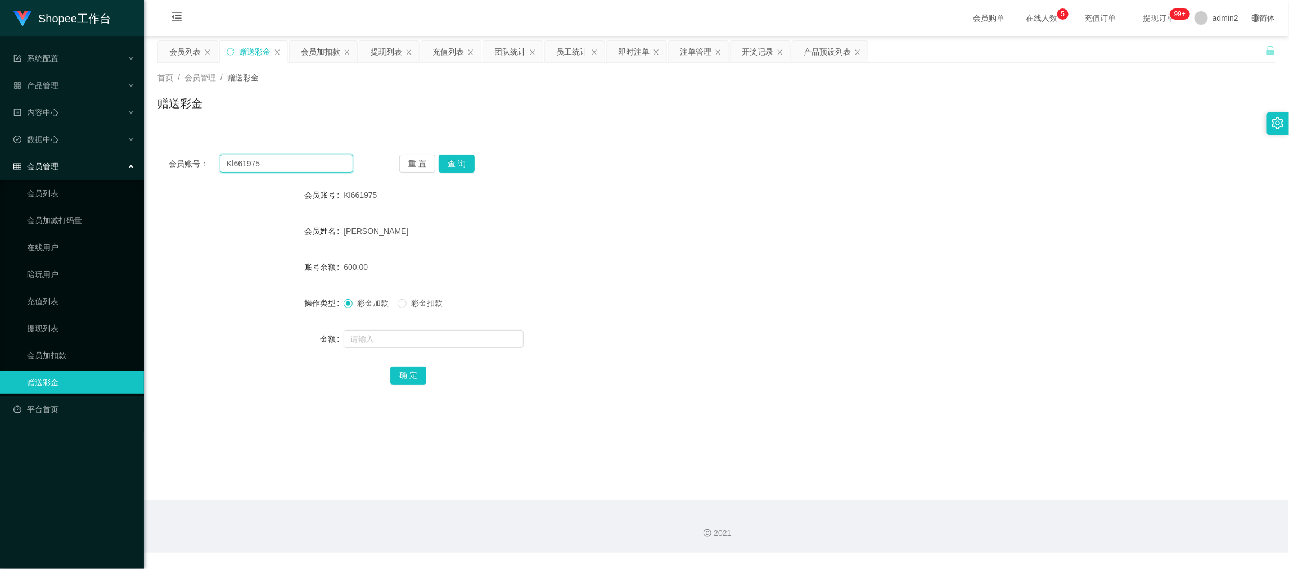
click at [282, 165] on input "Kl661975" at bounding box center [286, 164] width 133 height 18
click at [465, 161] on button "查 询" at bounding box center [457, 164] width 36 height 18
click at [470, 340] on input "text" at bounding box center [434, 339] width 180 height 18
click at [411, 372] on button "确 定" at bounding box center [408, 376] width 36 height 18
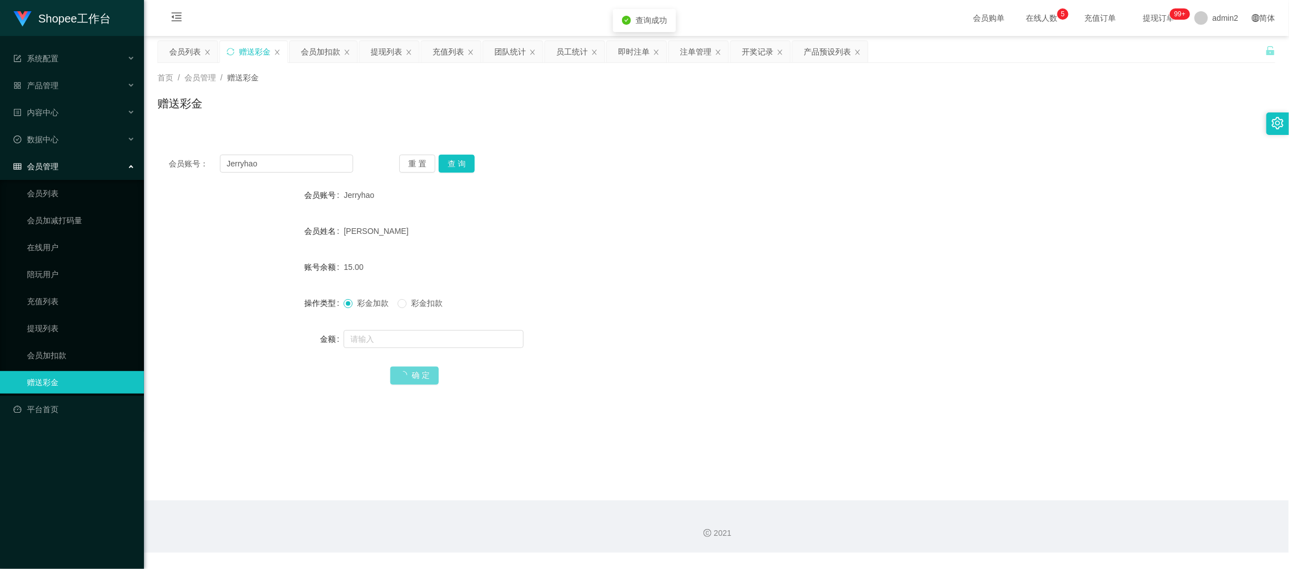
click at [709, 313] on div "彩金加款 彩金扣款" at bounding box center [670, 303] width 653 height 23
drag, startPoint x: 1008, startPoint y: 501, endPoint x: 921, endPoint y: 442, distance: 105.3
click at [1008, 499] on section "会员购单 在线人数 0 1 2 3 4 5 6 7 8 9 0 1 2 3 4 5 6 7 8 9 0 1 2 3 4 5 6 7 8 9 充值订单 提现订单…" at bounding box center [716, 276] width 1145 height 553
click at [291, 158] on input "Jerryhao" at bounding box center [286, 164] width 133 height 18
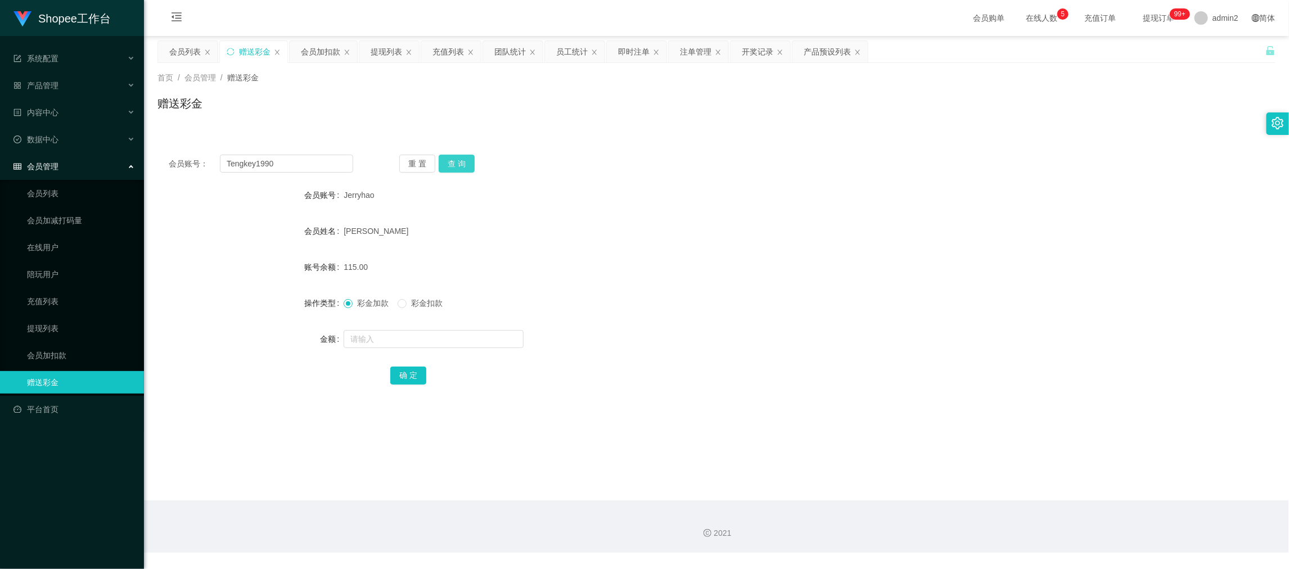
click at [456, 160] on button "查 询" at bounding box center [457, 164] width 36 height 18
click at [483, 338] on input "text" at bounding box center [434, 339] width 180 height 18
drag, startPoint x: 403, startPoint y: 371, endPoint x: 430, endPoint y: 368, distance: 27.2
click at [403, 371] on button "确 定" at bounding box center [408, 376] width 36 height 18
click at [716, 309] on div "彩金加款 彩金扣款" at bounding box center [670, 303] width 653 height 23
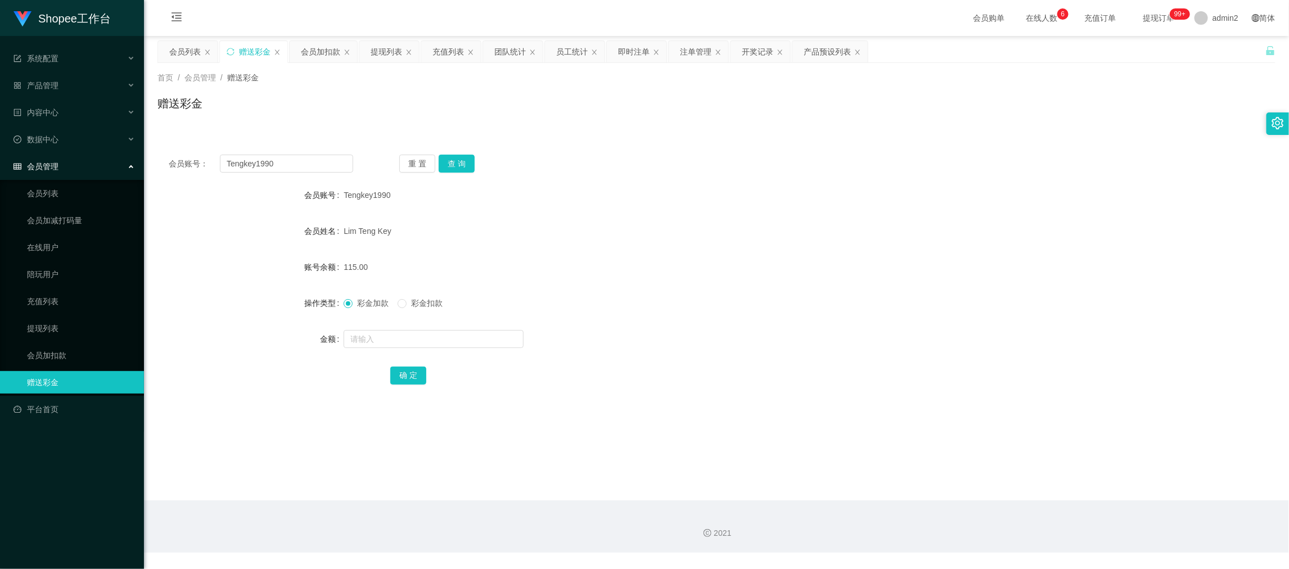
click at [1027, 487] on main "关闭左侧 关闭右侧 关闭其它 刷新页面 会员列表 赠送彩金 会员加扣款 提现列表 充值列表 团队统计 员工统计 即时注单 注单管理 开奖记录 产品预设列表 首…" at bounding box center [716, 268] width 1145 height 465
click at [329, 162] on input "Tengkey1990" at bounding box center [286, 164] width 133 height 18
drag, startPoint x: 329, startPoint y: 162, endPoint x: 413, endPoint y: 174, distance: 84.7
click at [334, 165] on input "Tengkey1990" at bounding box center [286, 164] width 133 height 18
drag, startPoint x: 459, startPoint y: 165, endPoint x: 477, endPoint y: 214, distance: 52.0
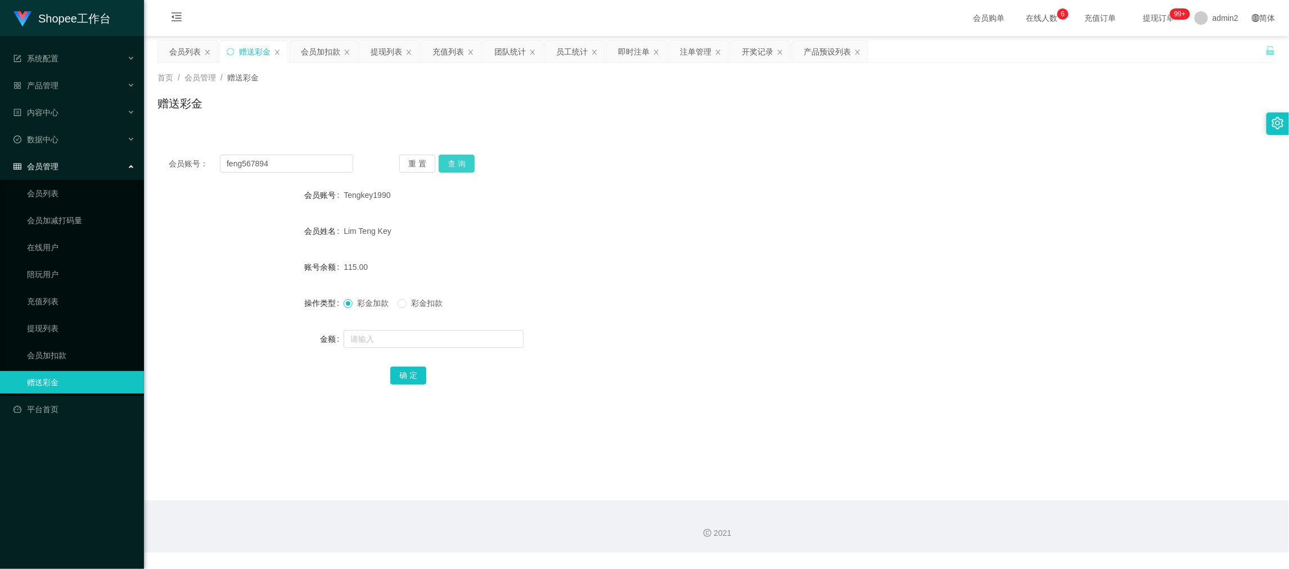
click at [459, 165] on button "查 询" at bounding box center [457, 164] width 36 height 18
click at [496, 341] on input "1" at bounding box center [434, 339] width 180 height 18
drag, startPoint x: 417, startPoint y: 373, endPoint x: 530, endPoint y: 348, distance: 115.2
click at [417, 372] on button "确 定" at bounding box center [408, 376] width 36 height 18
click at [694, 318] on form "会员账号 feng567894 会员姓名 feng 账号余额 15.00 操作类型 彩金加款 彩金扣款 金额 确 定" at bounding box center [717, 285] width 1118 height 203
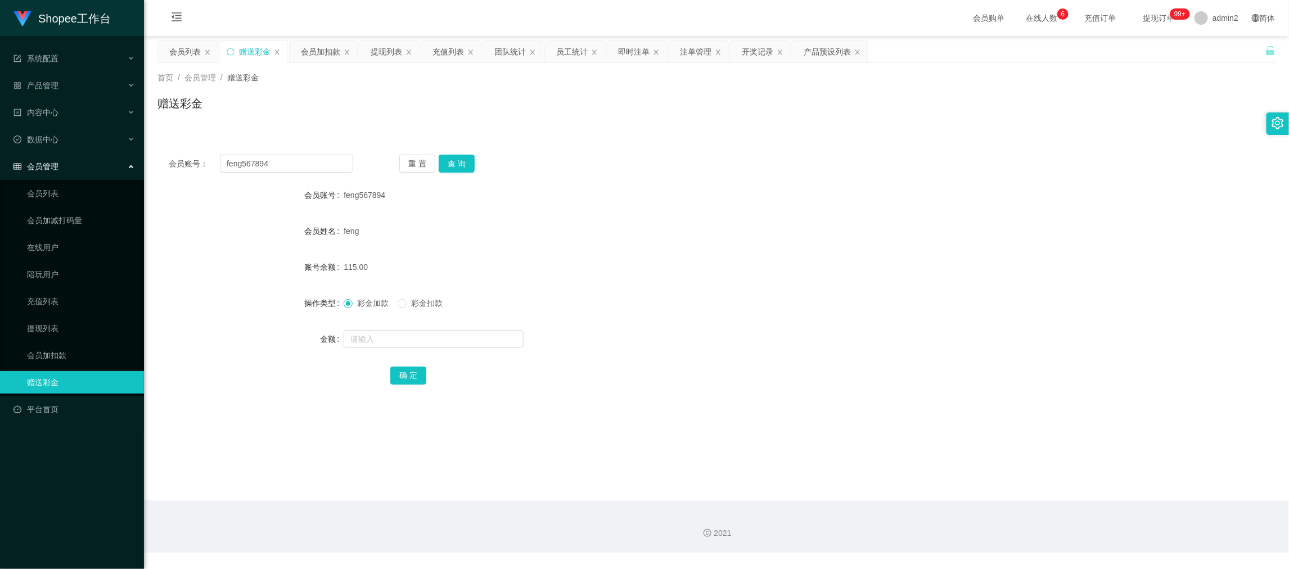
drag, startPoint x: 1041, startPoint y: 545, endPoint x: 896, endPoint y: 454, distance: 171.9
click at [1040, 539] on div "2021" at bounding box center [716, 527] width 1145 height 52
click at [380, 47] on div "提现列表" at bounding box center [387, 51] width 32 height 21
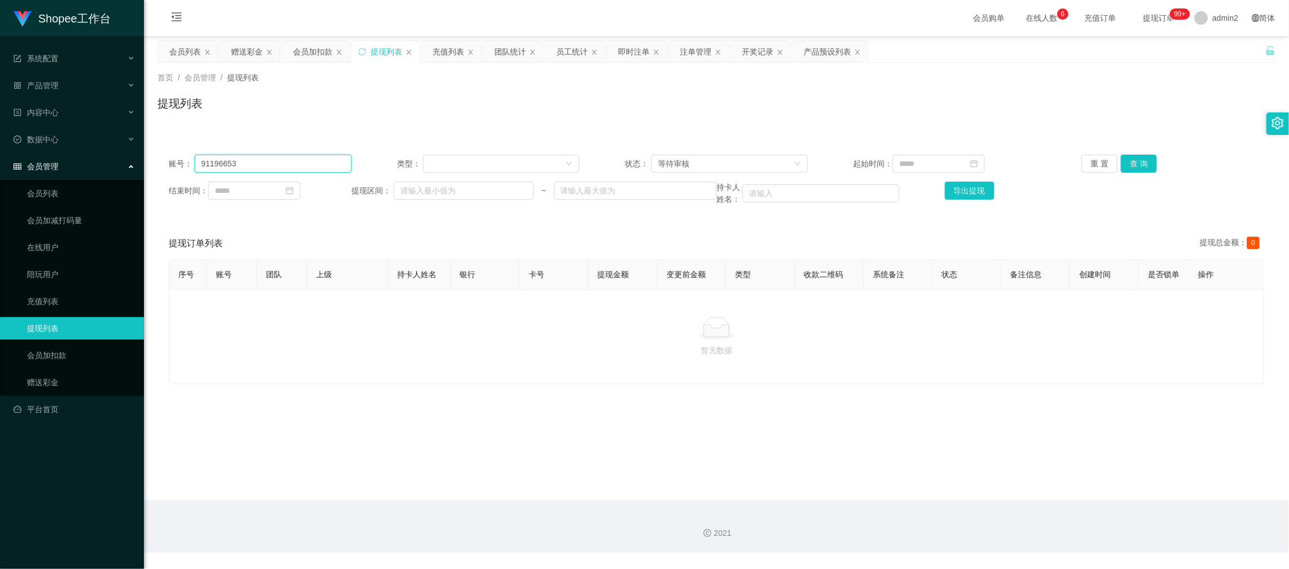
click at [309, 162] on input "91196653" at bounding box center [273, 164] width 157 height 18
drag, startPoint x: 309, startPoint y: 162, endPoint x: 722, endPoint y: 154, distance: 413.0
click at [311, 162] on input "91196653" at bounding box center [273, 164] width 157 height 18
drag, startPoint x: 1147, startPoint y: 160, endPoint x: 1111, endPoint y: 178, distance: 40.3
click at [1147, 160] on button "查 询" at bounding box center [1139, 164] width 36 height 18
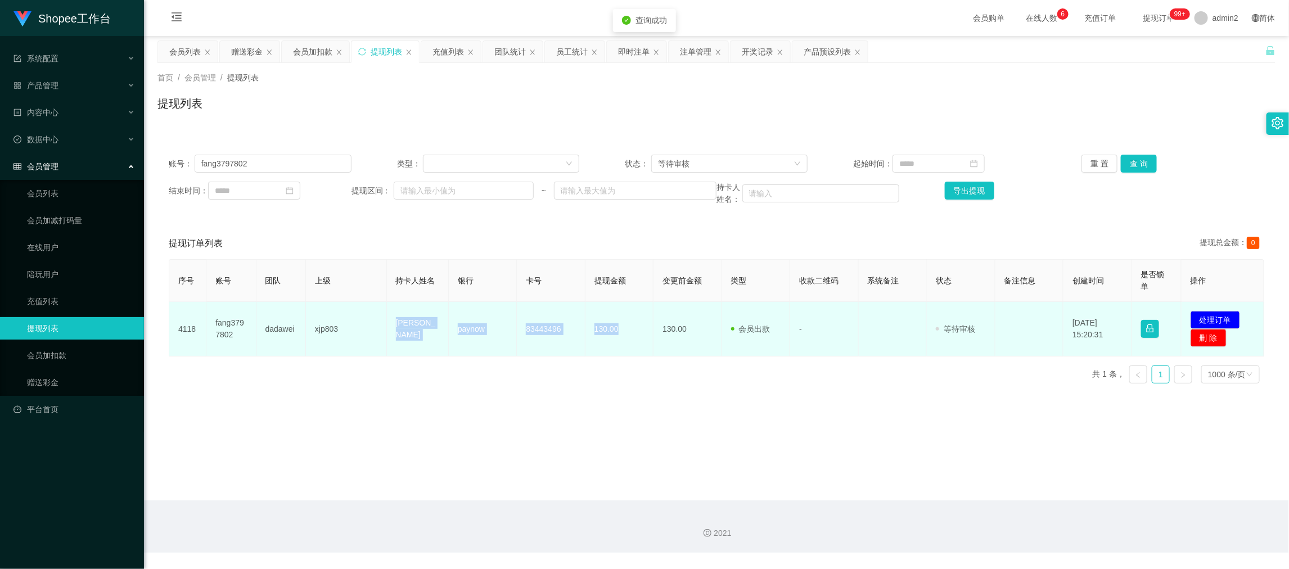
drag, startPoint x: 518, startPoint y: 334, endPoint x: 621, endPoint y: 332, distance: 103.0
click at [621, 332] on tr "4118 fang3797802 dadawei xjp803 fang hua paynow 83443496 130.00 130.00 会员出款 人工取…" at bounding box center [716, 329] width 1095 height 55
click at [1191, 312] on button "处理订单" at bounding box center [1216, 320] width 50 height 18
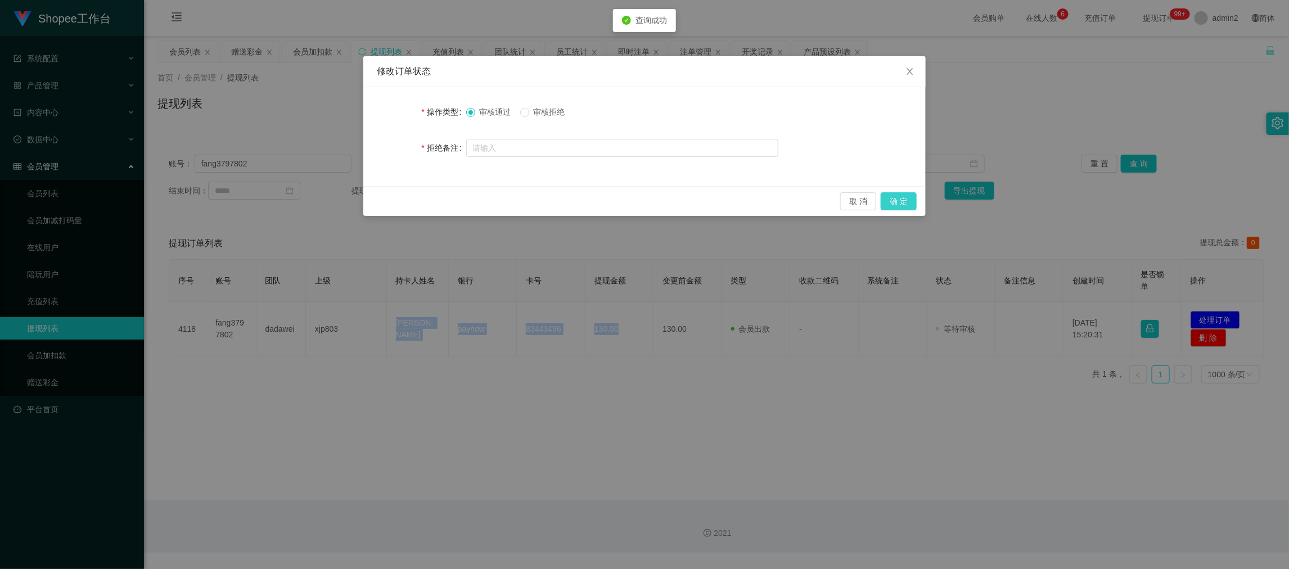
click at [899, 196] on button "确 定" at bounding box center [899, 201] width 36 height 18
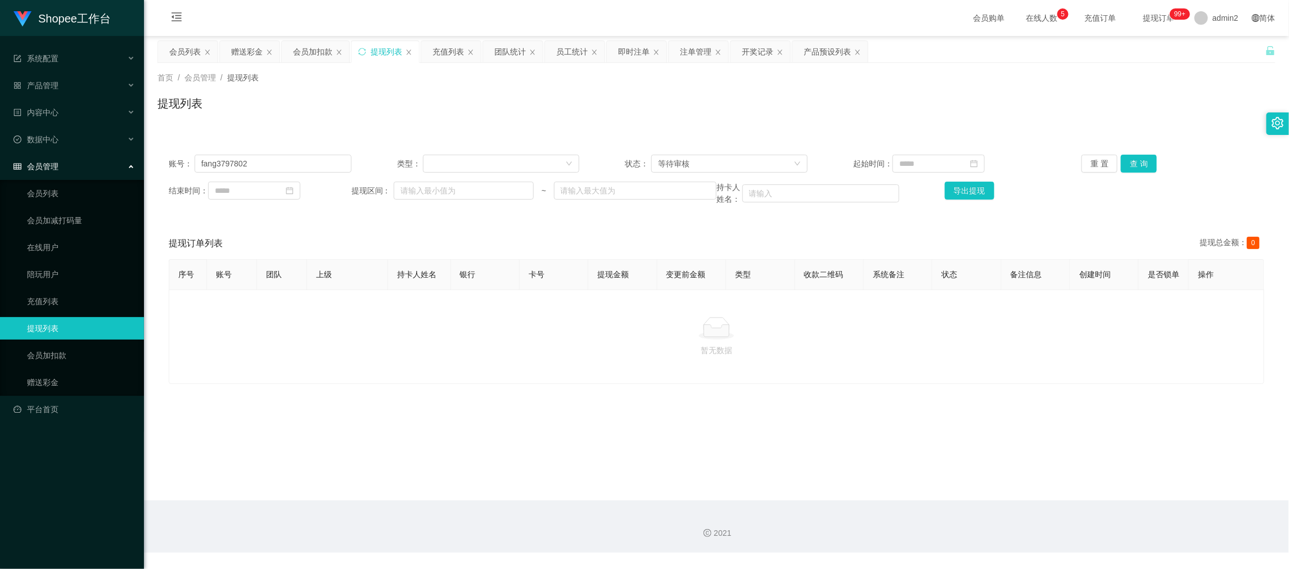
click at [1038, 489] on main "关闭左侧 关闭右侧 关闭其它 刷新页面 会员列表 赠送彩金 会员加扣款 提现列表 充值列表 团队统计 员工统计 即时注单 注单管理 开奖记录 产品预设列表 首…" at bounding box center [716, 268] width 1145 height 465
click at [291, 160] on input "fang3797802" at bounding box center [273, 164] width 157 height 18
drag, startPoint x: 246, startPoint y: 65, endPoint x: 246, endPoint y: 57, distance: 7.3
click at [246, 64] on div "首页 / 会员管理 / 提现列表 / 提现列表" at bounding box center [716, 96] width 1145 height 67
click at [246, 56] on div "赠送彩金" at bounding box center [247, 51] width 32 height 21
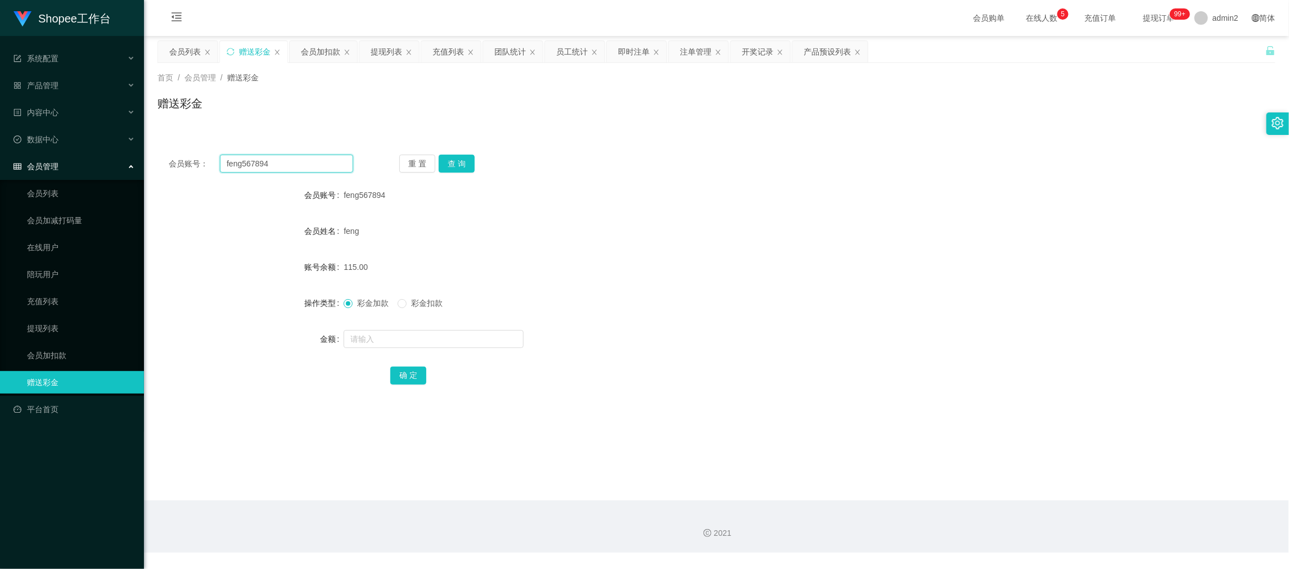
click at [309, 163] on input "feng567894" at bounding box center [286, 164] width 133 height 18
click at [459, 160] on button "查 询" at bounding box center [457, 164] width 36 height 18
click at [477, 334] on input "text" at bounding box center [434, 339] width 180 height 18
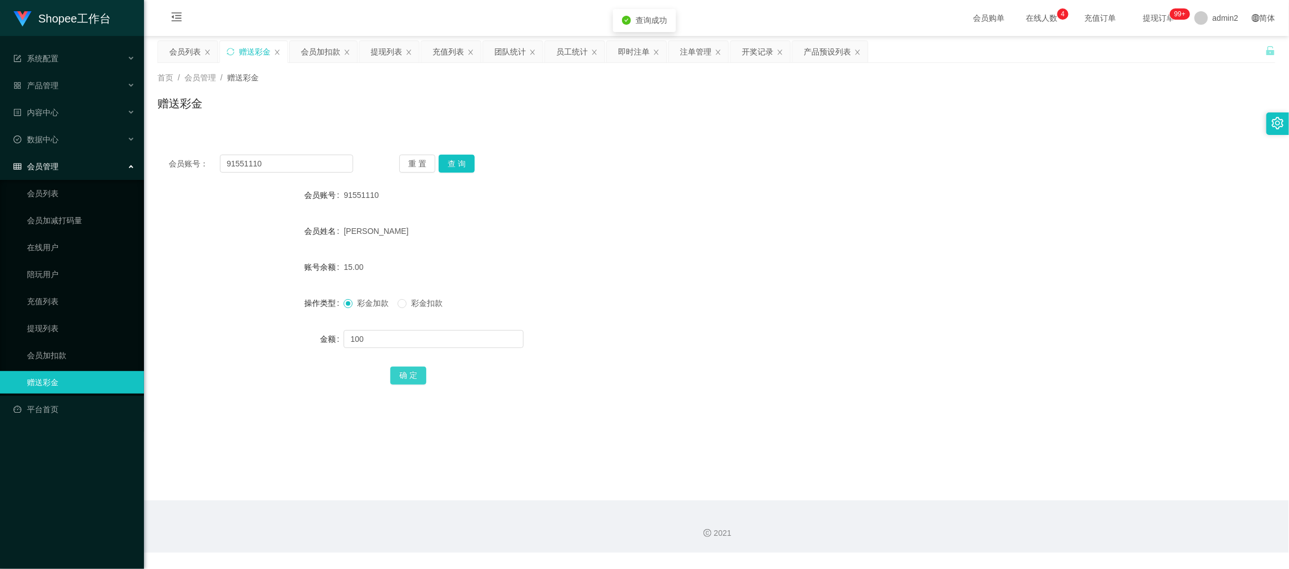
click at [410, 379] on button "确 定" at bounding box center [408, 376] width 36 height 18
click at [653, 323] on form "会员账号 91551110 会员姓名 [PERSON_NAME] 账号余额 15.00 操作类型 彩金加款 彩金扣款 金额 确 定" at bounding box center [717, 285] width 1118 height 203
drag, startPoint x: 991, startPoint y: 495, endPoint x: 668, endPoint y: 312, distance: 371.1
click at [991, 493] on main "关闭左侧 关闭右侧 关闭其它 刷新页面 会员列表 赠送彩金 会员加扣款 提现列表 充值列表 团队统计 员工统计 即时注单 注单管理 开奖记录 产品预设列表 首…" at bounding box center [716, 268] width 1145 height 465
click at [388, 51] on div "提现列表" at bounding box center [387, 51] width 32 height 21
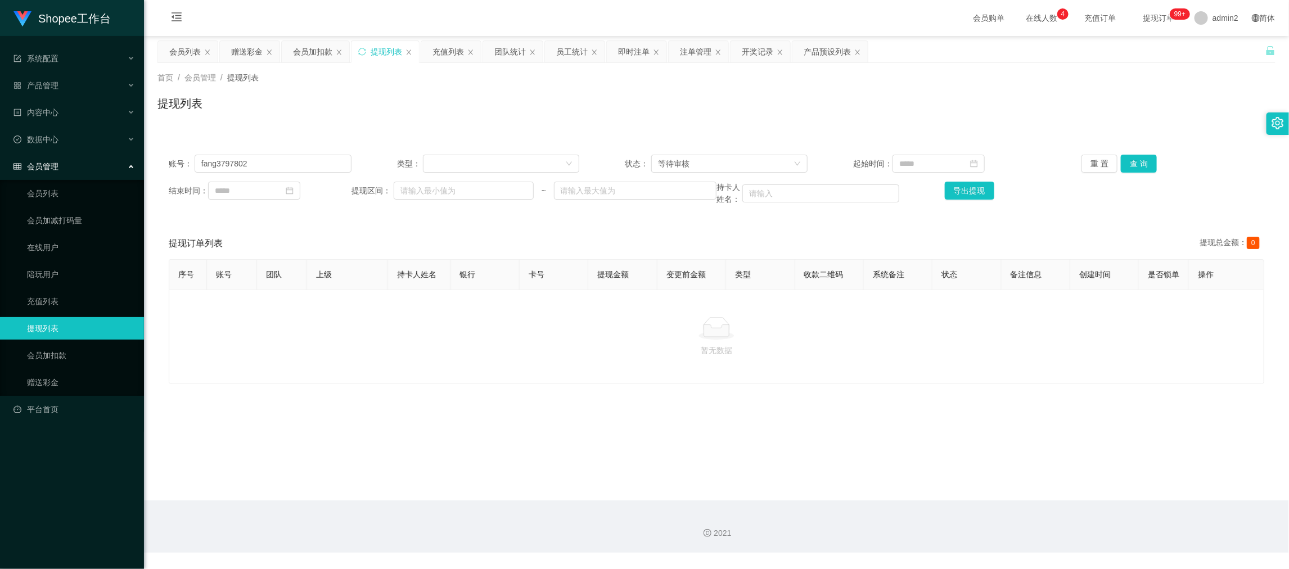
click at [319, 175] on div "账号： fang3797802 类型： 状态： 等待审核 起始时间： 重 置 查 询 结束时间： 提现区间： ~ 持卡人姓名： 导出提现" at bounding box center [717, 179] width 1118 height 73
click at [320, 161] on input "fang3797802" at bounding box center [273, 164] width 157 height 18
click at [1130, 161] on button "查 询" at bounding box center [1139, 164] width 36 height 18
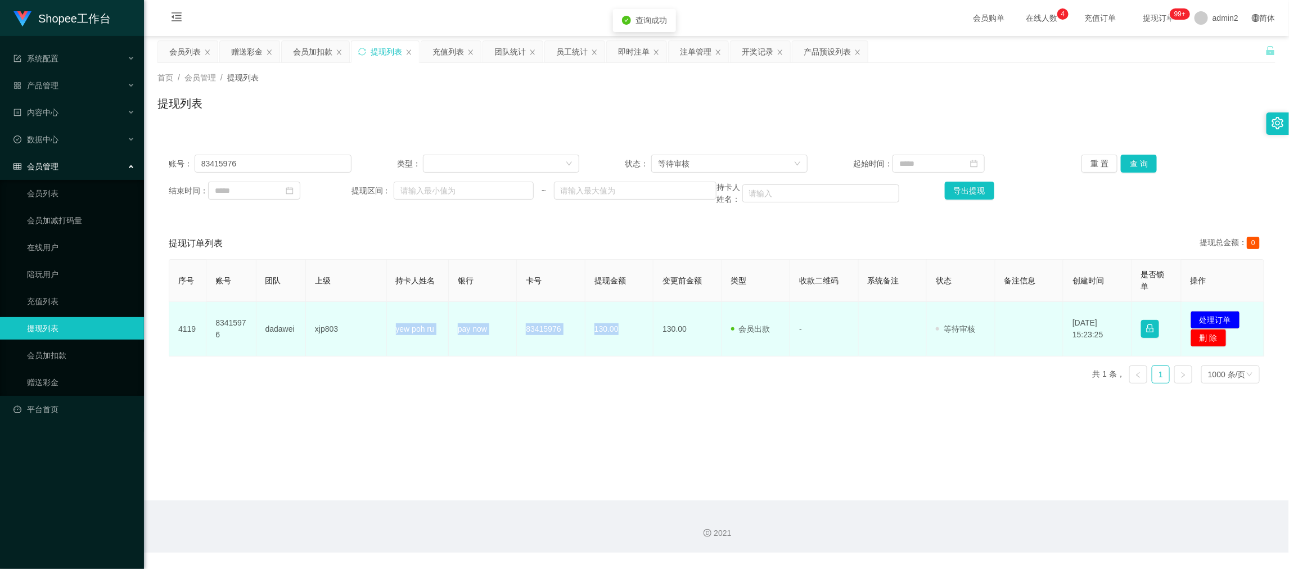
drag, startPoint x: 386, startPoint y: 324, endPoint x: 632, endPoint y: 333, distance: 245.4
click at [632, 333] on tr "4119 83415976 dadawei xjp803 yew poh ru pay now 83415976 130.00 130.00 会员出款 人工取…" at bounding box center [716, 329] width 1095 height 55
click at [1207, 321] on button "处理订单" at bounding box center [1216, 320] width 50 height 18
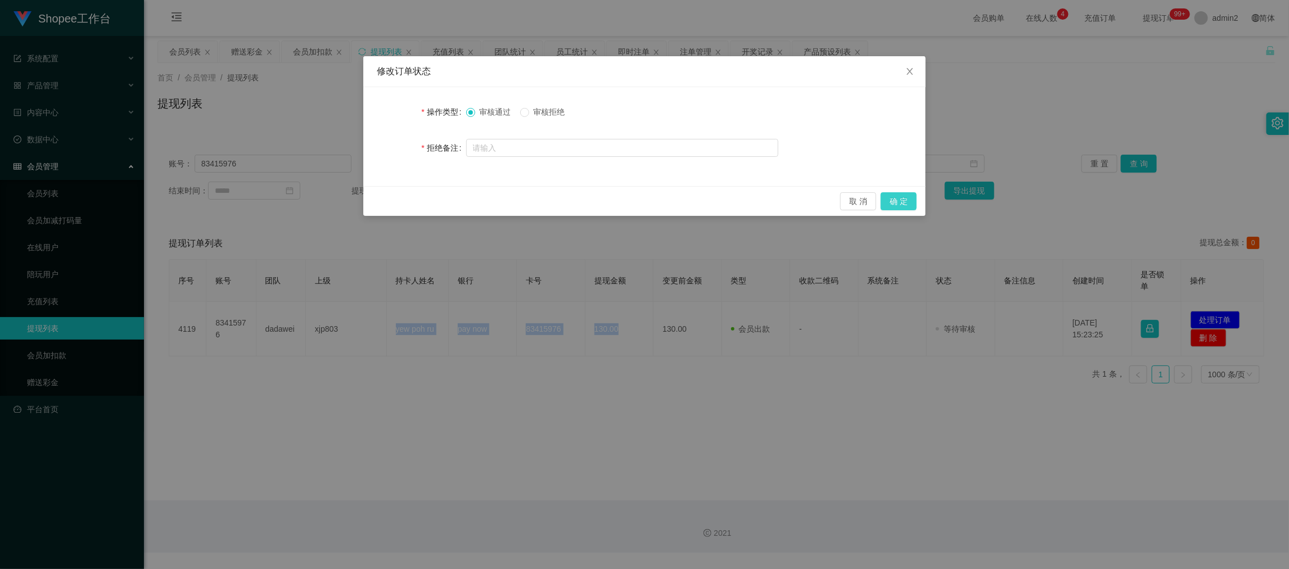
click at [897, 201] on button "确 定" at bounding box center [899, 201] width 36 height 18
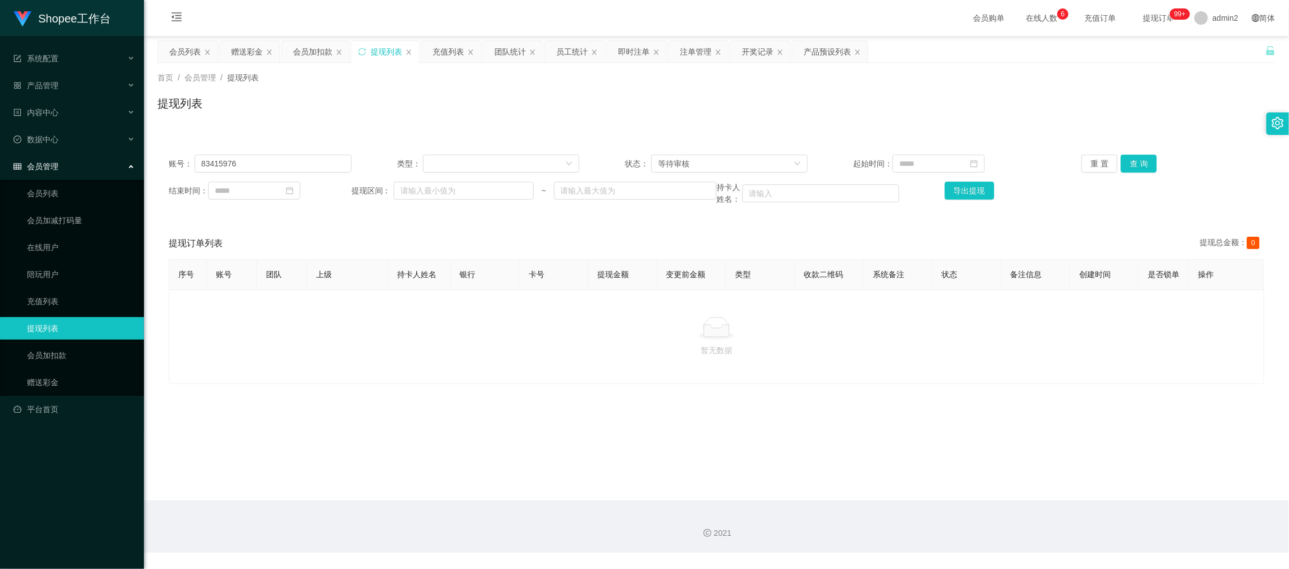
drag, startPoint x: 1016, startPoint y: 520, endPoint x: 704, endPoint y: 331, distance: 365.0
click at [1016, 520] on div "2021" at bounding box center [716, 527] width 1145 height 52
click at [312, 164] on input "83415976" at bounding box center [273, 164] width 157 height 18
drag, startPoint x: 312, startPoint y: 165, endPoint x: 695, endPoint y: 141, distance: 383.3
click at [313, 164] on input "83415976" at bounding box center [273, 164] width 157 height 18
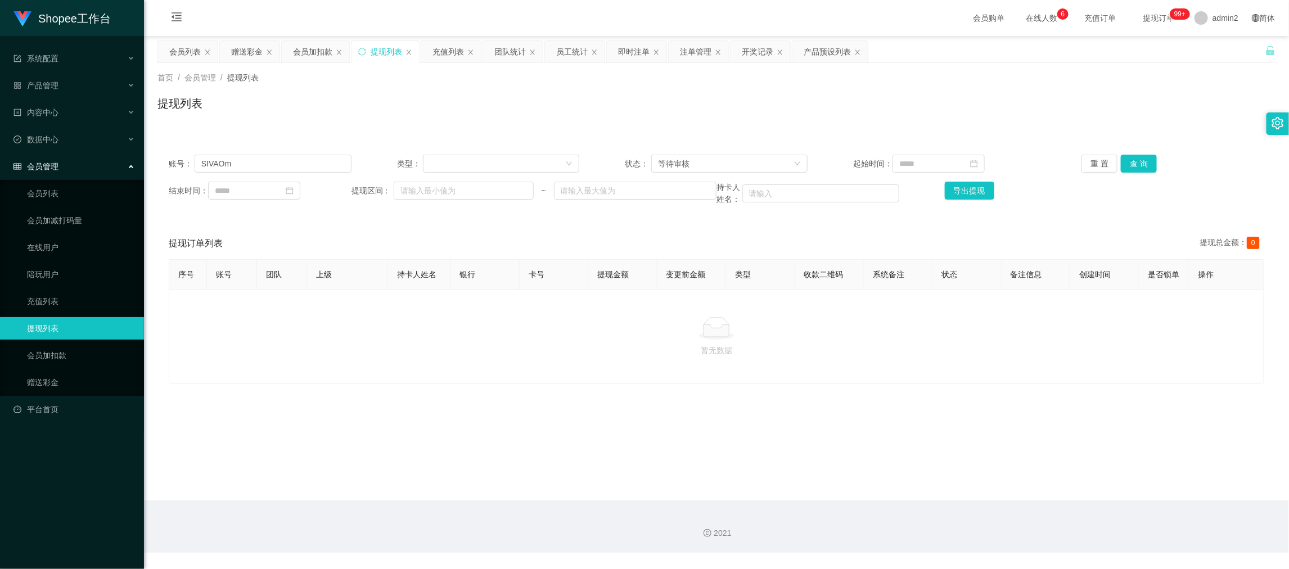
drag, startPoint x: 1151, startPoint y: 162, endPoint x: 1141, endPoint y: 179, distance: 19.7
click at [1151, 162] on div "重 置 查 询" at bounding box center [1173, 164] width 183 height 18
click at [1129, 159] on button "查 询" at bounding box center [1139, 164] width 36 height 18
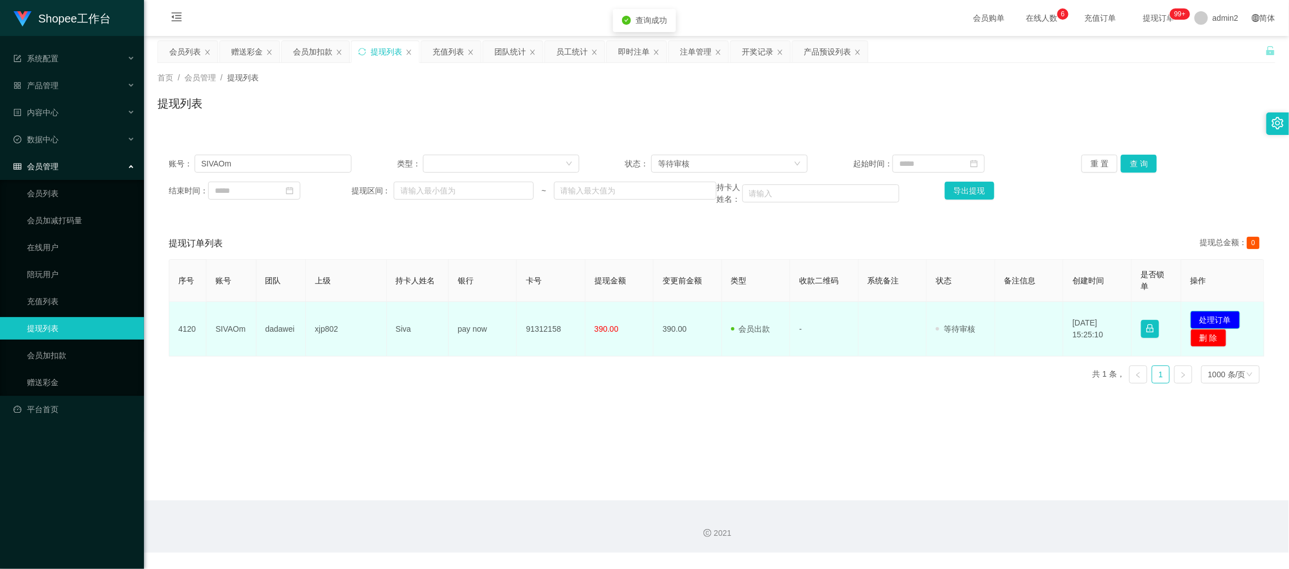
click at [1214, 320] on button "处理订单" at bounding box center [1216, 320] width 50 height 18
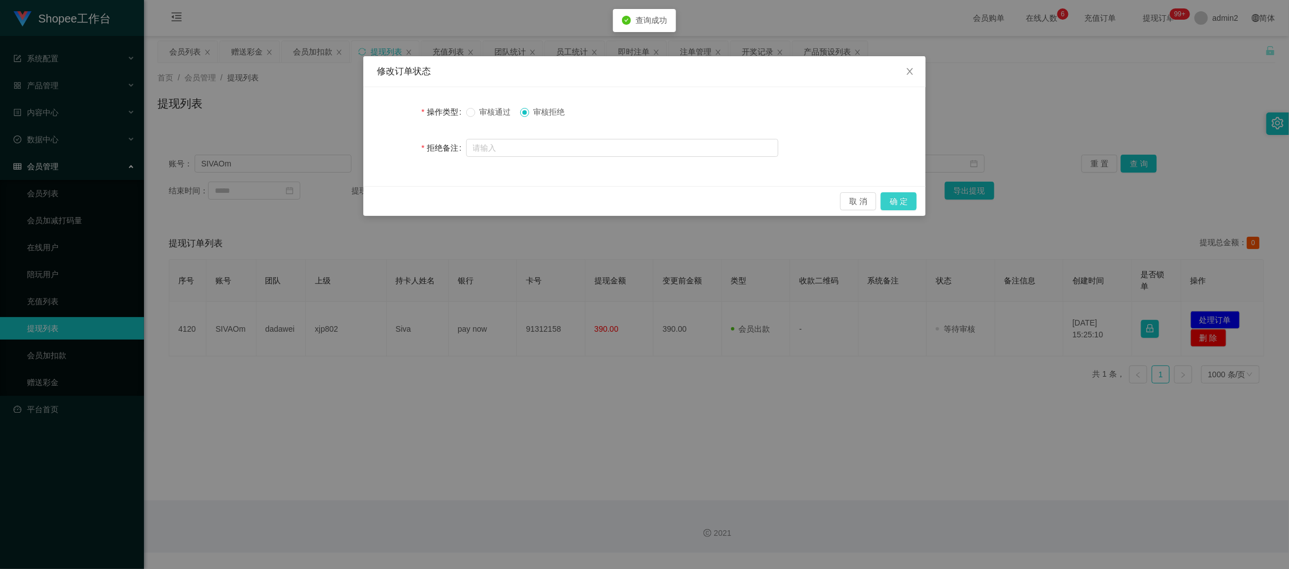
click at [895, 198] on button "确 定" at bounding box center [899, 201] width 36 height 18
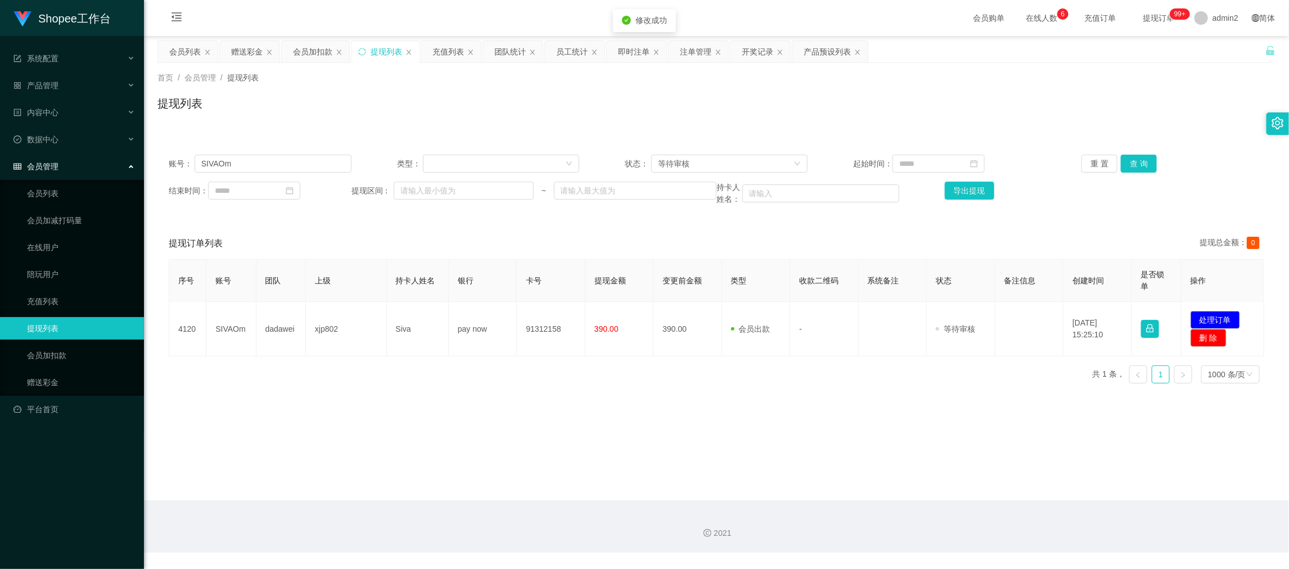
click at [807, 389] on div "修改订单状态 操作类型 审核通过 审核拒绝 拒绝备注 取 消 确 定" at bounding box center [644, 284] width 1289 height 569
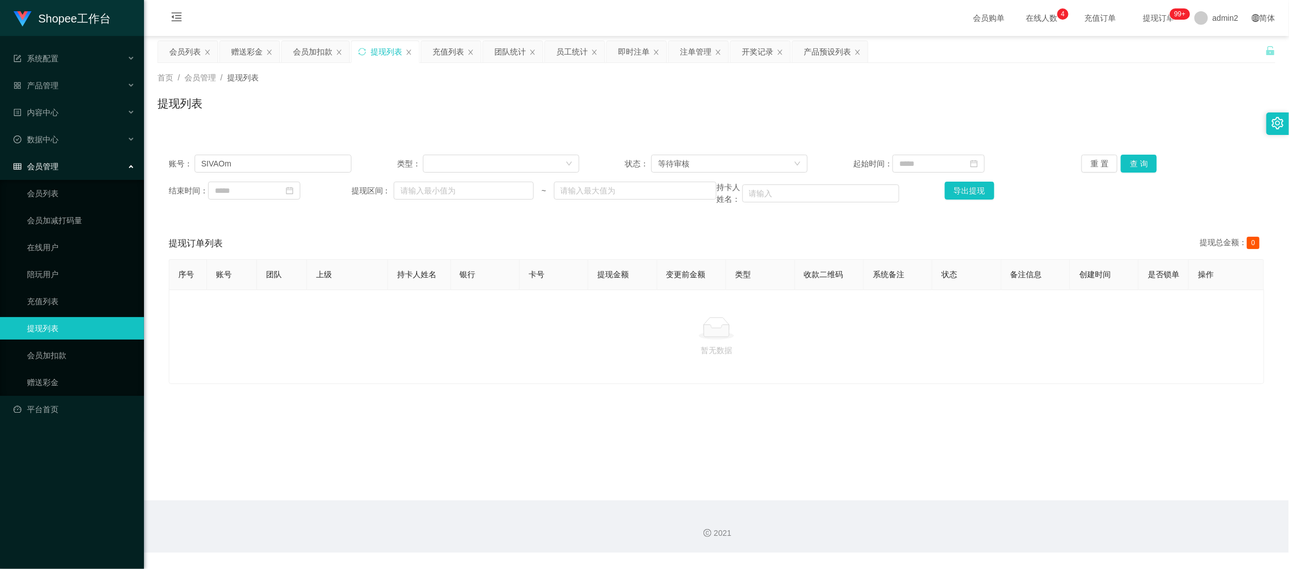
click at [925, 480] on main "关闭左侧 关闭右侧 关闭其它 刷新页面 会员列表 赠送彩金 会员加扣款 提现列表 充值列表 团队统计 员工统计 即时注单 注单管理 开奖记录 产品预设列表 首…" at bounding box center [716, 268] width 1145 height 465
click at [321, 171] on input "SIVAOm" at bounding box center [273, 164] width 157 height 18
drag, startPoint x: 251, startPoint y: 54, endPoint x: 306, endPoint y: 140, distance: 101.4
click at [251, 54] on div "赠送彩金" at bounding box center [247, 51] width 32 height 21
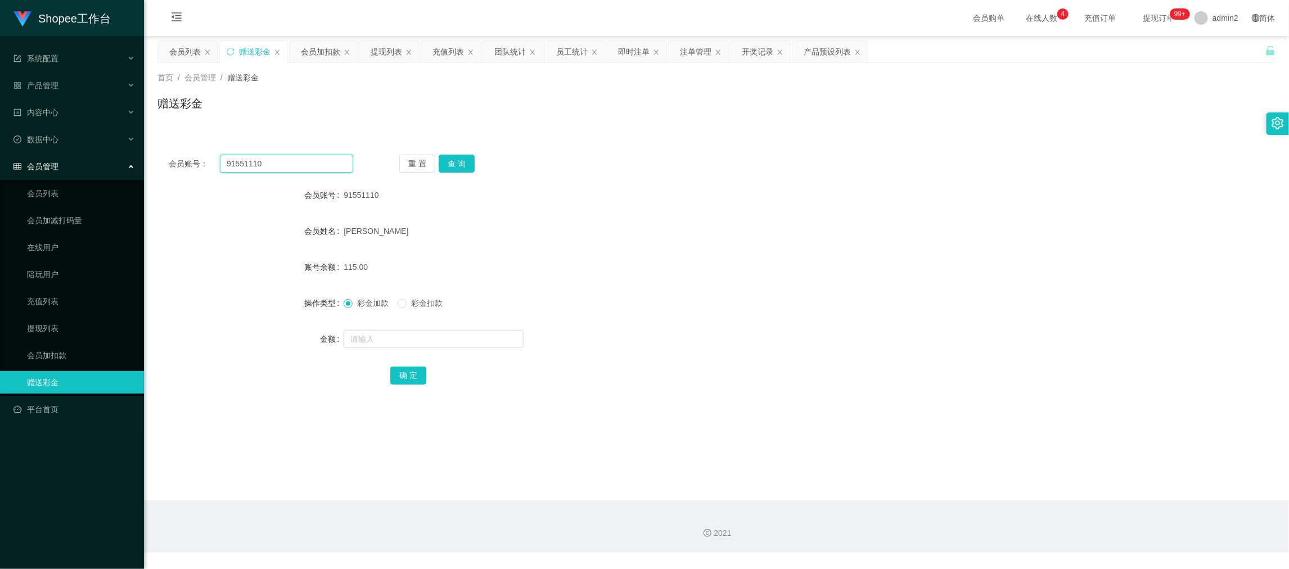
click at [319, 164] on input "91551110" at bounding box center [286, 164] width 133 height 18
drag, startPoint x: 319, startPoint y: 164, endPoint x: 444, endPoint y: 170, distance: 125.0
click at [321, 164] on input "91551110" at bounding box center [286, 164] width 133 height 18
click at [451, 161] on button "查 询" at bounding box center [457, 164] width 36 height 18
click at [465, 340] on input "text" at bounding box center [434, 339] width 180 height 18
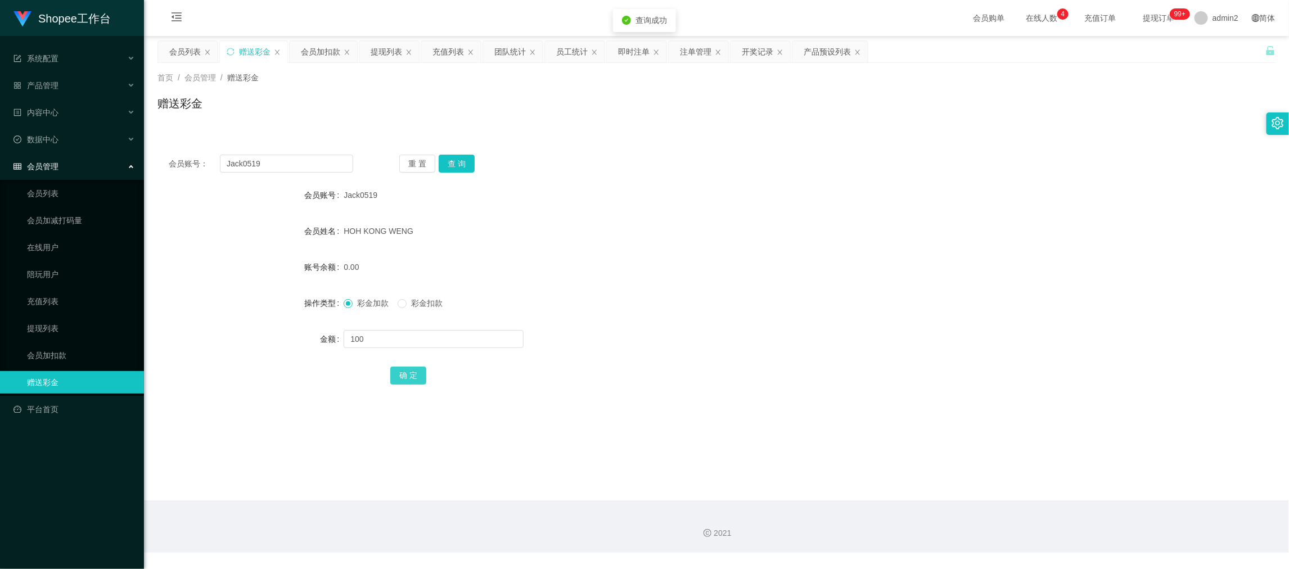
click at [415, 370] on button "确 定" at bounding box center [408, 376] width 36 height 18
click at [723, 305] on div "彩金加款 彩金扣款" at bounding box center [670, 303] width 653 height 23
drag, startPoint x: 1062, startPoint y: 507, endPoint x: 769, endPoint y: 357, distance: 329.1
click at [1063, 509] on div "2021" at bounding box center [716, 527] width 1145 height 52
click at [382, 49] on div "提现列表" at bounding box center [387, 51] width 32 height 21
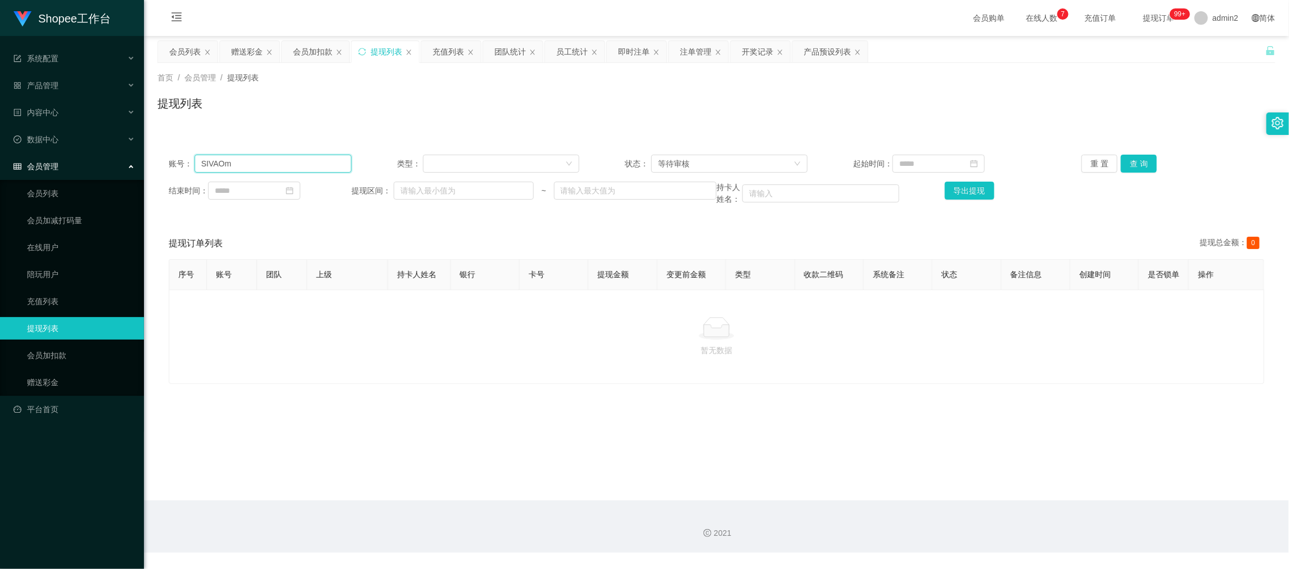
click at [330, 163] on input "SIVAOm" at bounding box center [273, 164] width 157 height 18
paste input "ukpeilee9161"
type input "Sukpeilee9161"
drag, startPoint x: 1131, startPoint y: 157, endPoint x: 1126, endPoint y: 161, distance: 7.2
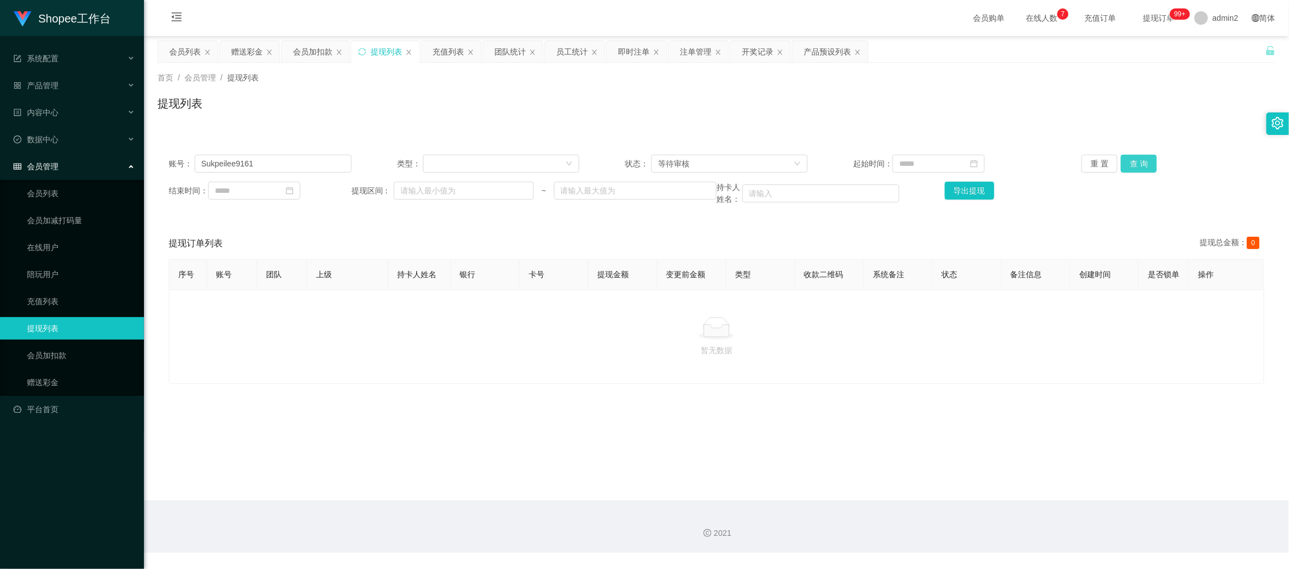
click at [1132, 157] on button "查 询" at bounding box center [1139, 164] width 36 height 18
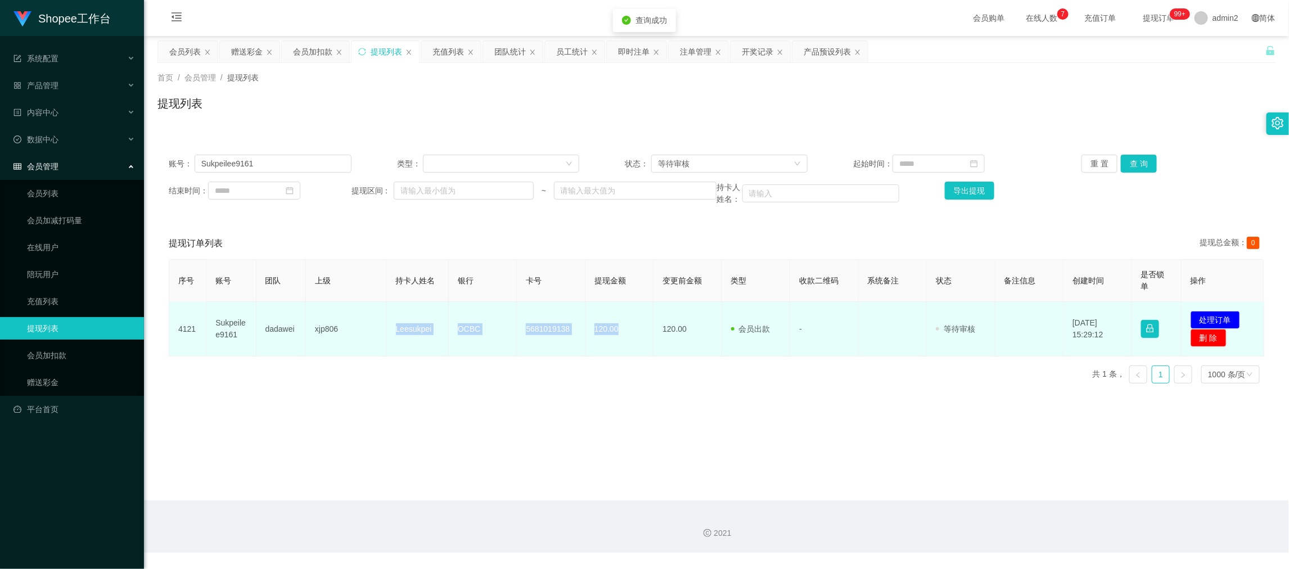
drag, startPoint x: 390, startPoint y: 326, endPoint x: 648, endPoint y: 335, distance: 257.8
click at [648, 335] on tr "4121 Sukpeilee9161 dadawei xjp806 Leesukpei OCBC 5681019138 120.00 120.00 会员出款 …" at bounding box center [716, 329] width 1095 height 55
copy tr "Leesukpei OCBC 5681019138 120.00"
click at [1210, 316] on button "处理订单" at bounding box center [1216, 320] width 50 height 18
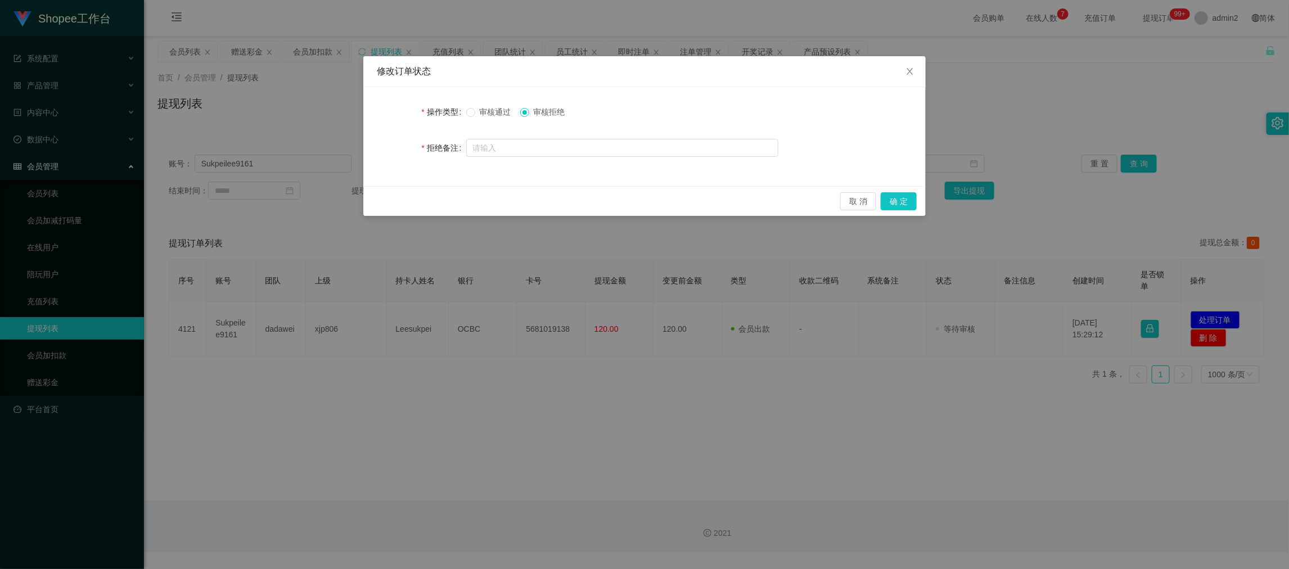
click at [476, 112] on span "审核通过" at bounding box center [495, 111] width 41 height 9
click at [902, 201] on button "确 定" at bounding box center [899, 201] width 36 height 18
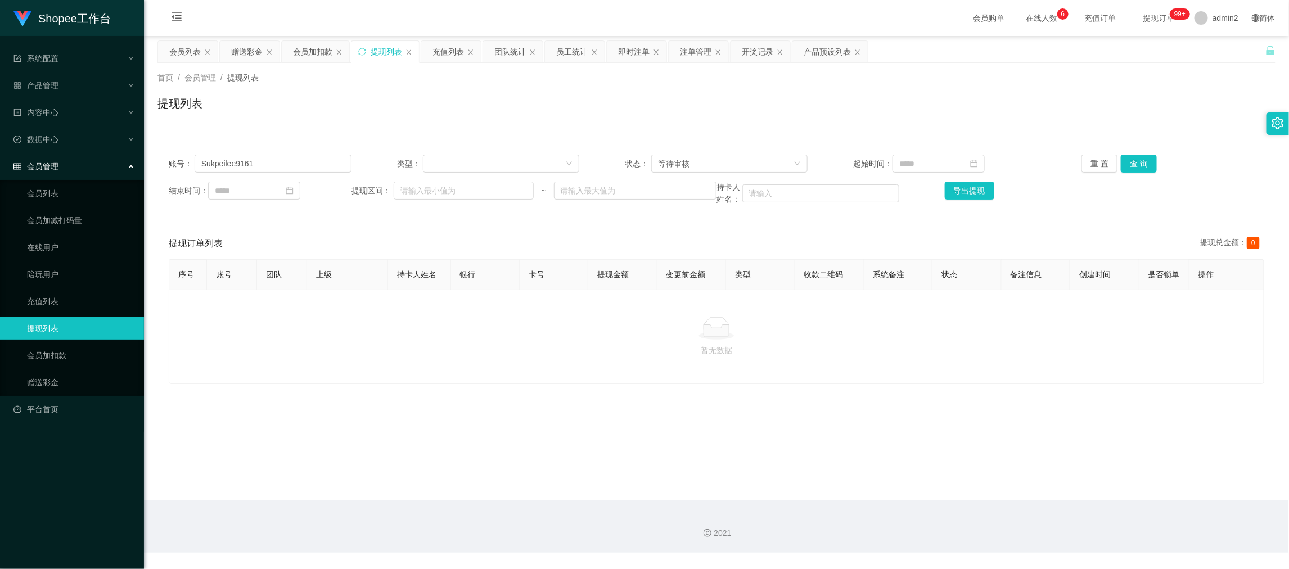
click at [300, 50] on div "会员加扣款" at bounding box center [312, 51] width 39 height 21
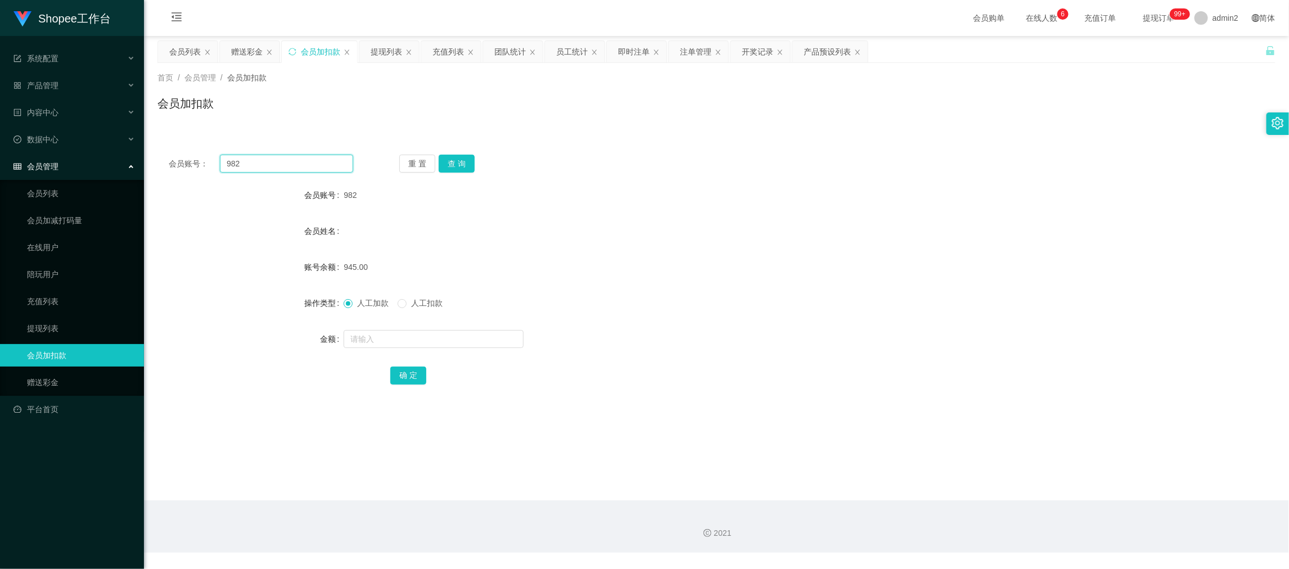
click at [315, 160] on input "982" at bounding box center [286, 164] width 133 height 18
paste input "A986"
type input "A986"
drag, startPoint x: 448, startPoint y: 159, endPoint x: 462, endPoint y: 227, distance: 70.2
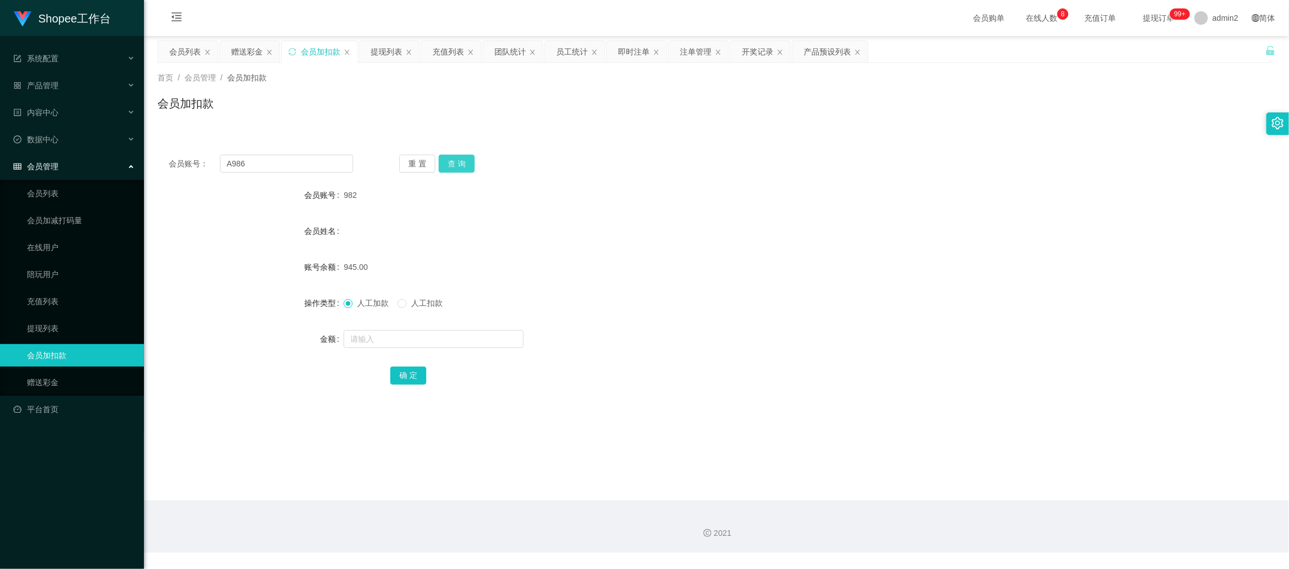
click at [448, 159] on button "查 询" at bounding box center [457, 164] width 36 height 18
click at [468, 332] on input "text" at bounding box center [434, 339] width 180 height 18
type input "1529"
drag, startPoint x: 413, startPoint y: 373, endPoint x: 492, endPoint y: 355, distance: 80.8
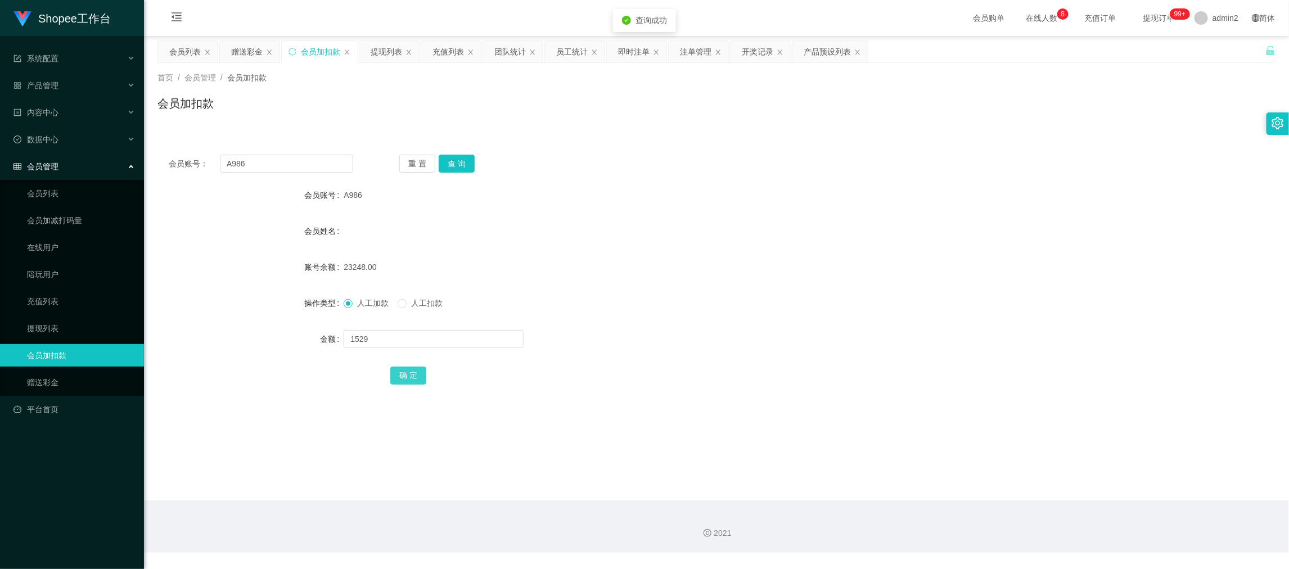
click at [413, 372] on button "确 定" at bounding box center [408, 376] width 36 height 18
click at [731, 285] on form "会员账号 A986 会员姓名 账号余额 23248.00 操作类型 人工加款 人工扣款 金额 确 定" at bounding box center [717, 285] width 1118 height 203
drag, startPoint x: 1027, startPoint y: 490, endPoint x: 723, endPoint y: 345, distance: 336.4
click at [1027, 490] on main "关闭左侧 关闭右侧 关闭其它 刷新页面 会员列表 赠送彩金 会员加扣款 提现列表 充值列表 团队统计 员工统计 即时注单 注单管理 开奖记录 产品预设列表 首…" at bounding box center [716, 268] width 1145 height 465
click at [392, 54] on div "提现列表" at bounding box center [387, 51] width 32 height 21
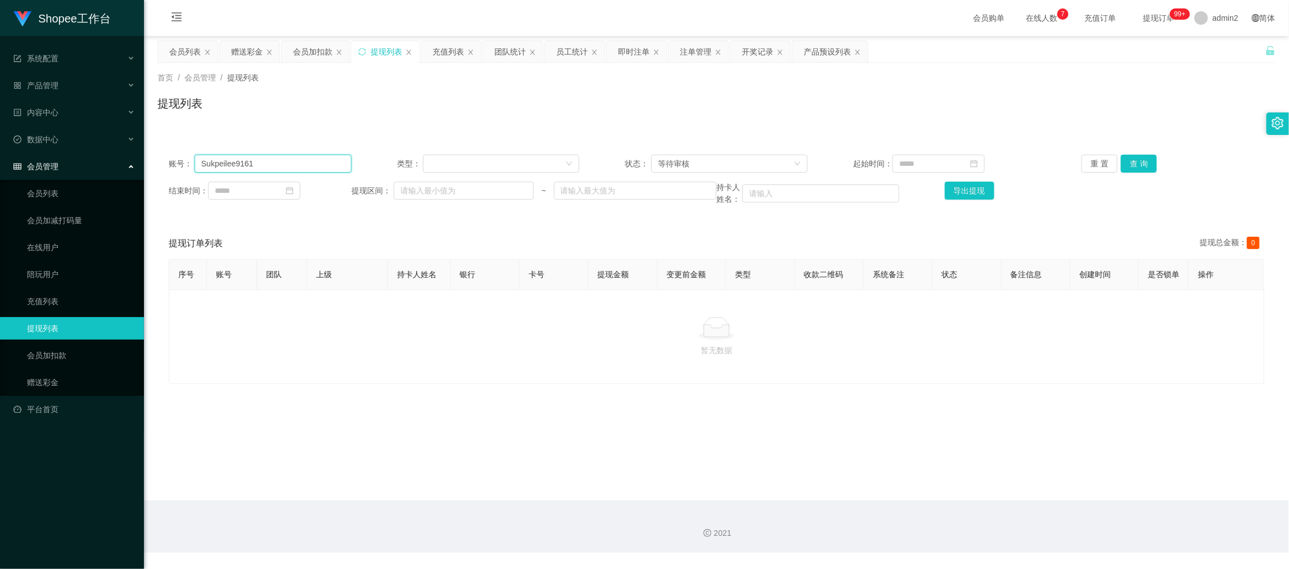
click at [325, 161] on input "Sukpeilee9161" at bounding box center [273, 164] width 157 height 18
paste input "feng567894"
type input "feng567894"
click at [1133, 160] on button "查 询" at bounding box center [1139, 164] width 36 height 18
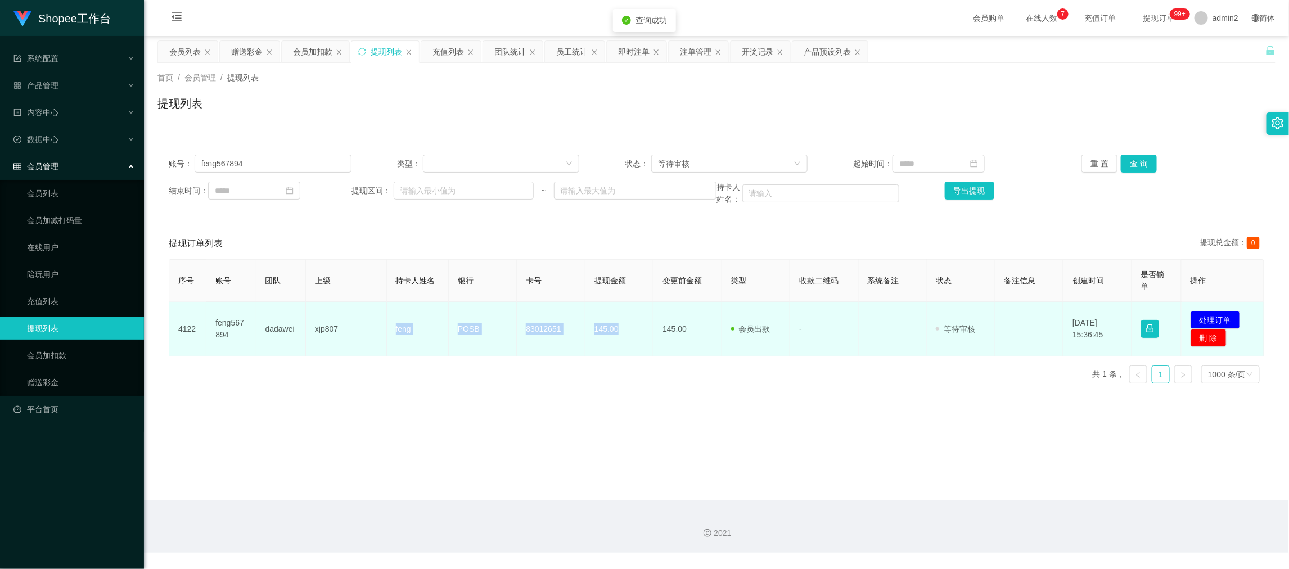
drag, startPoint x: 375, startPoint y: 317, endPoint x: 624, endPoint y: 331, distance: 249.6
click at [620, 331] on tr "4122 feng567894 dadawei xjp807 feng POSB 83012651 145.00 145.00 会员出款 人工取款 - 审核驳…" at bounding box center [716, 329] width 1095 height 55
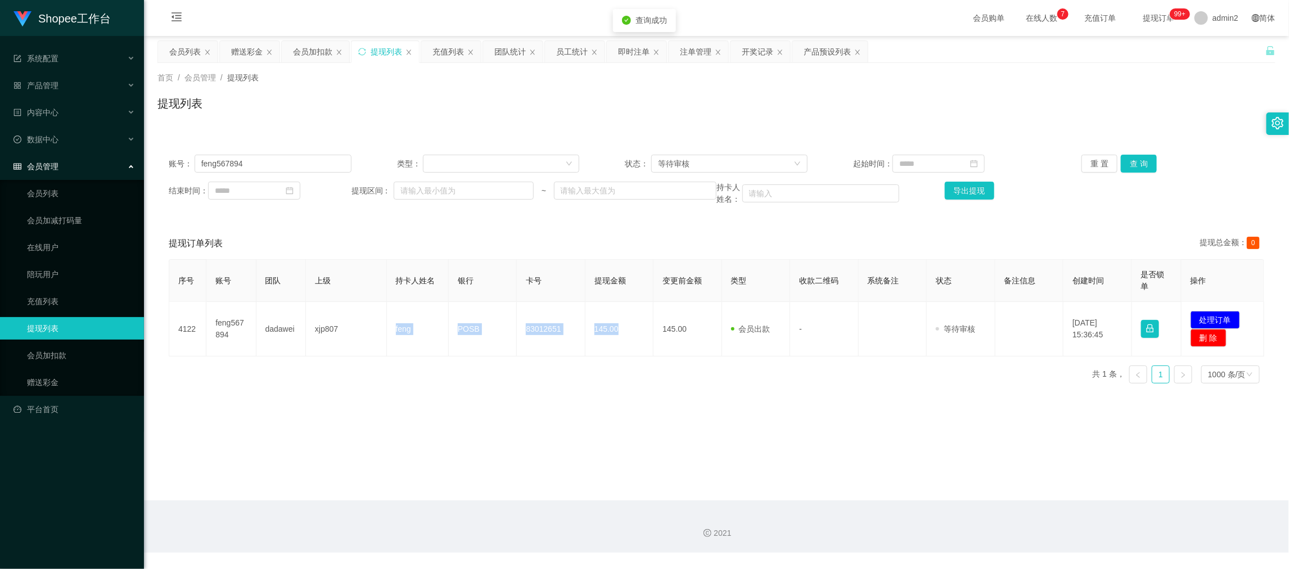
copy tr "feng POSB 83012651 145.00"
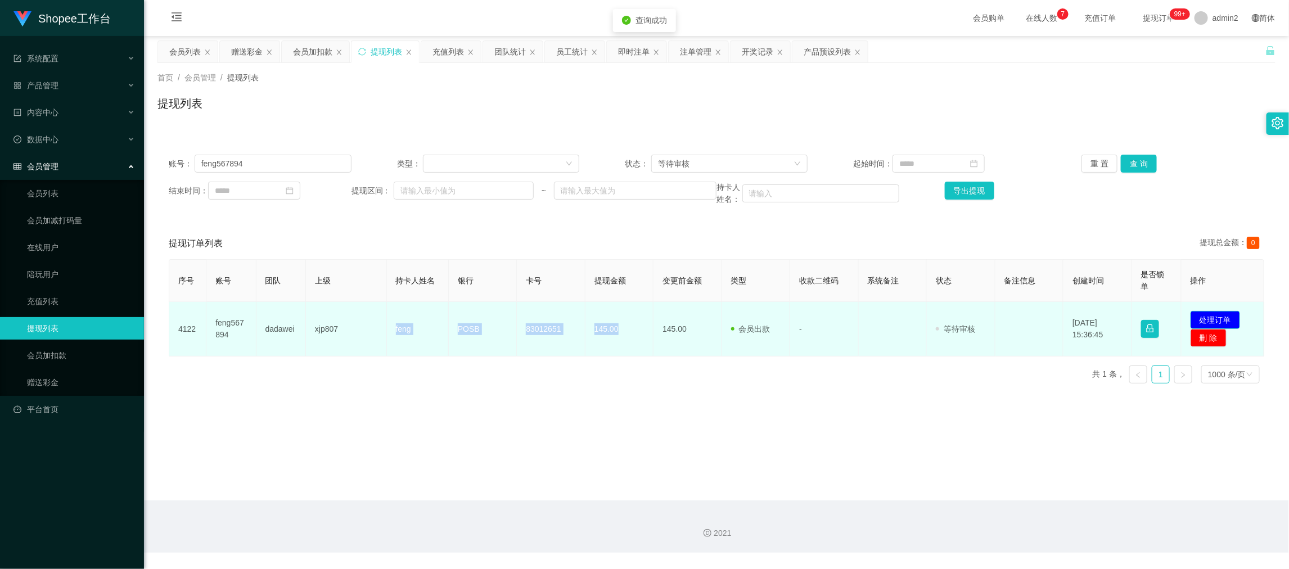
click at [1211, 321] on button "处理订单" at bounding box center [1216, 320] width 50 height 18
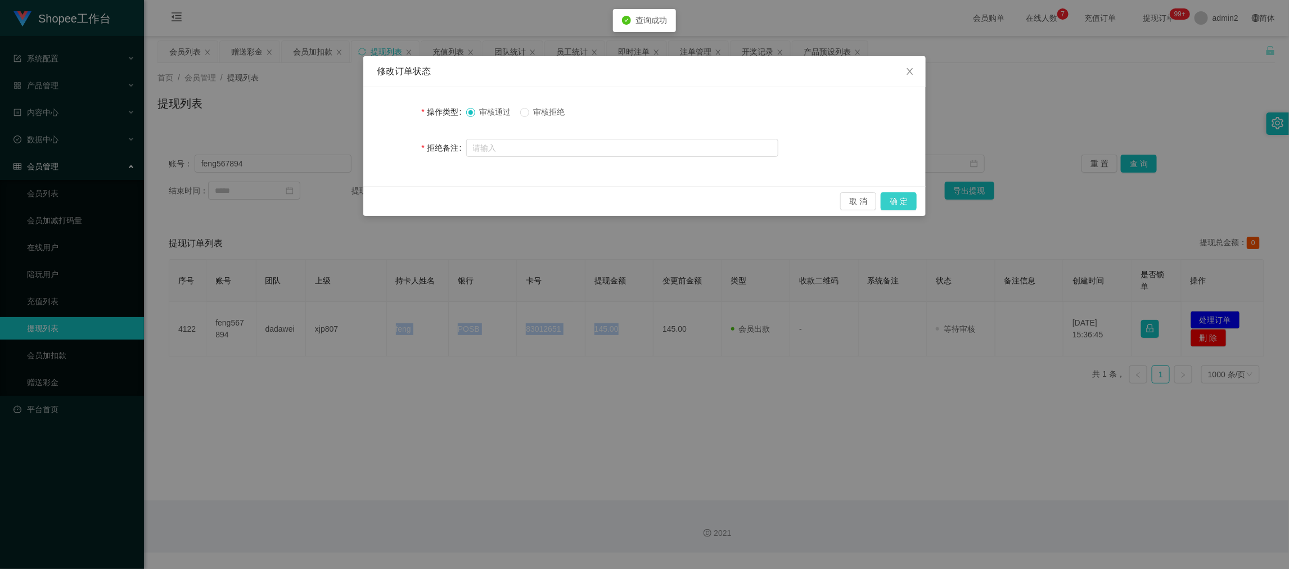
click at [902, 200] on button "确 定" at bounding box center [899, 201] width 36 height 18
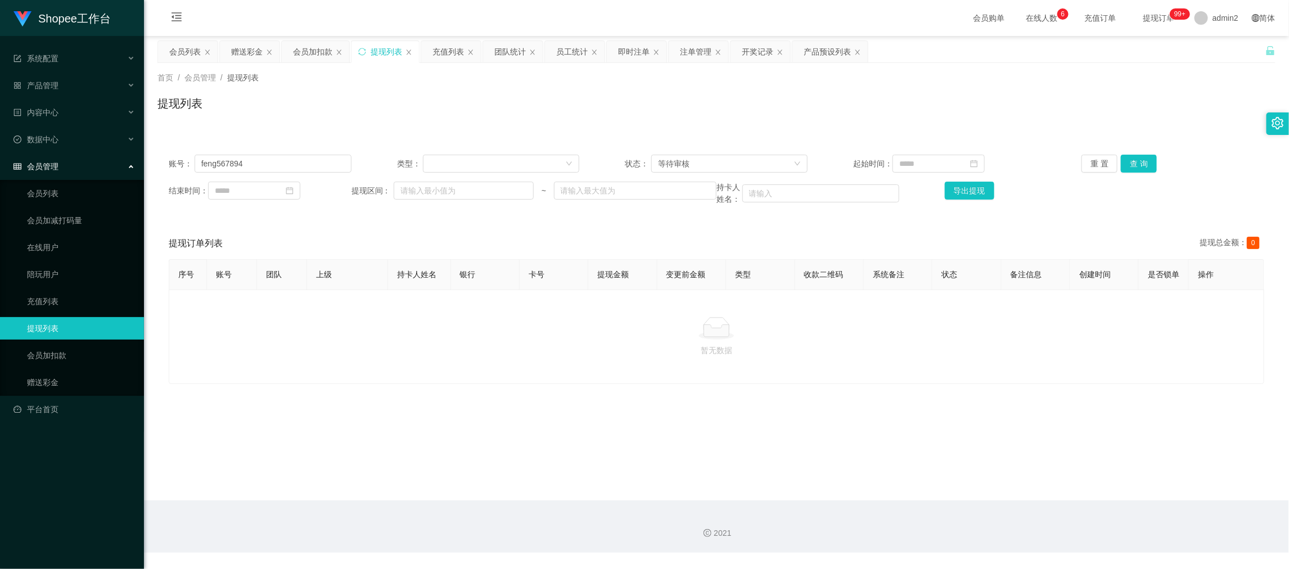
drag, startPoint x: 504, startPoint y: 347, endPoint x: 441, endPoint y: 267, distance: 101.7
click at [504, 340] on div at bounding box center [716, 328] width 1077 height 23
click at [307, 163] on input "feng567894" at bounding box center [273, 164] width 157 height 18
paste input "Tengkey1990"
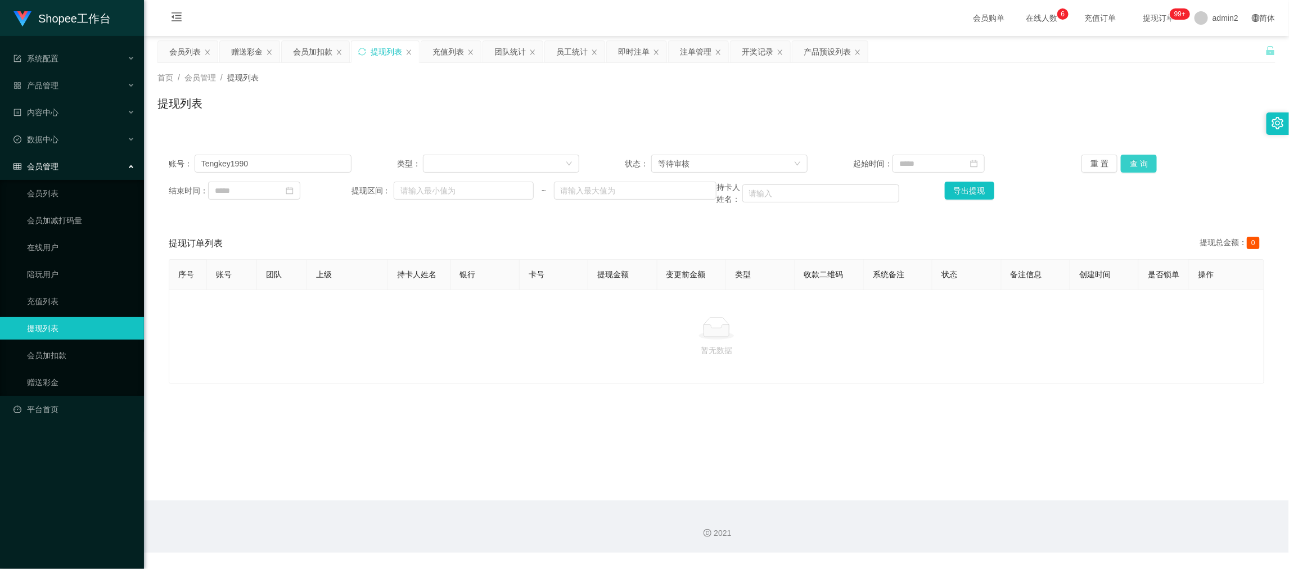
click at [1131, 159] on button "查 询" at bounding box center [1139, 164] width 36 height 18
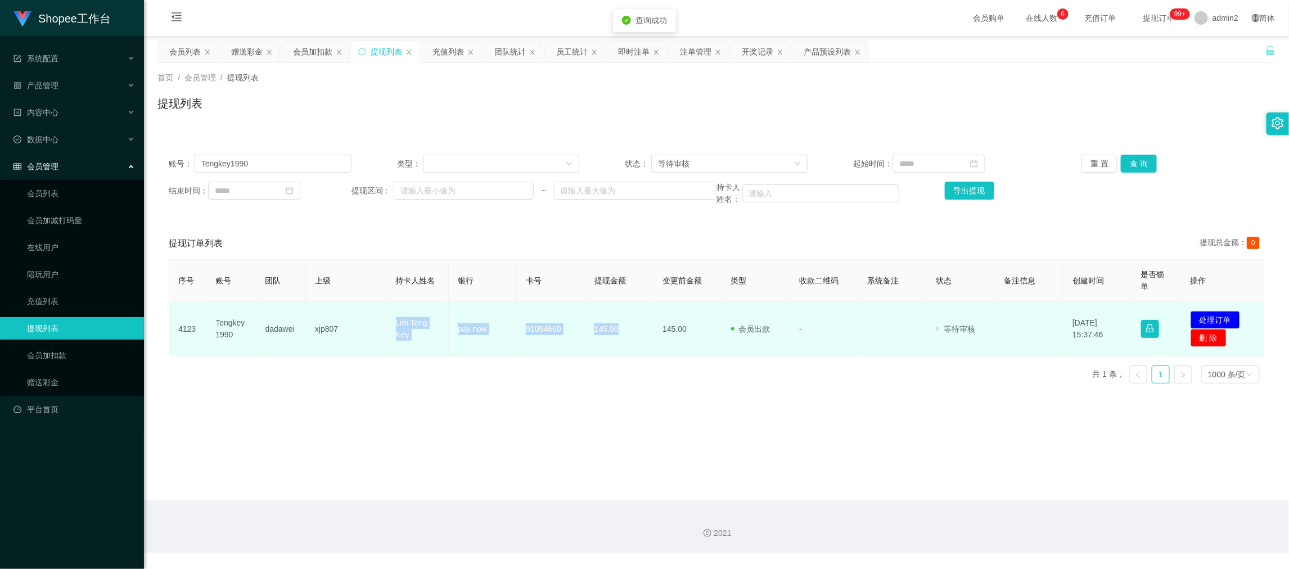
drag, startPoint x: 474, startPoint y: 344, endPoint x: 642, endPoint y: 344, distance: 168.2
click at [642, 344] on tr "4123 Tengkey1990 dadawei xjp807 Lim Teng Key pay now 91054660 145.00 145.00 会员出…" at bounding box center [716, 329] width 1095 height 55
copy tr "Lim Teng Key pay now 91054660 145.00"
click at [1207, 315] on button "处理订单" at bounding box center [1216, 320] width 50 height 18
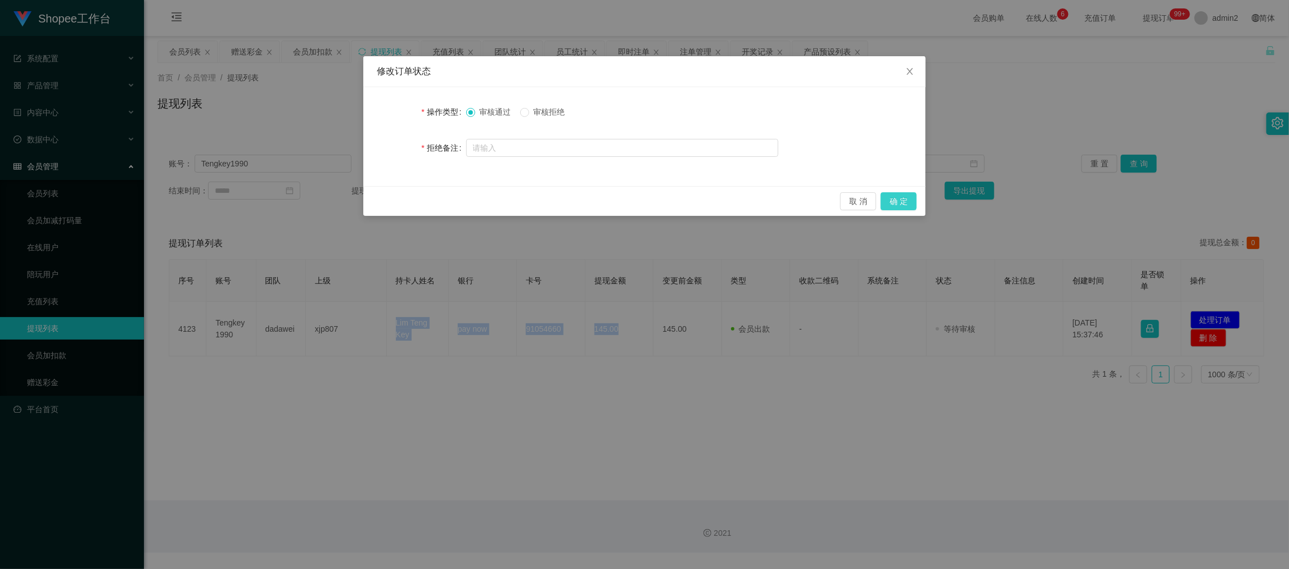
click at [900, 199] on button "确 定" at bounding box center [899, 201] width 36 height 18
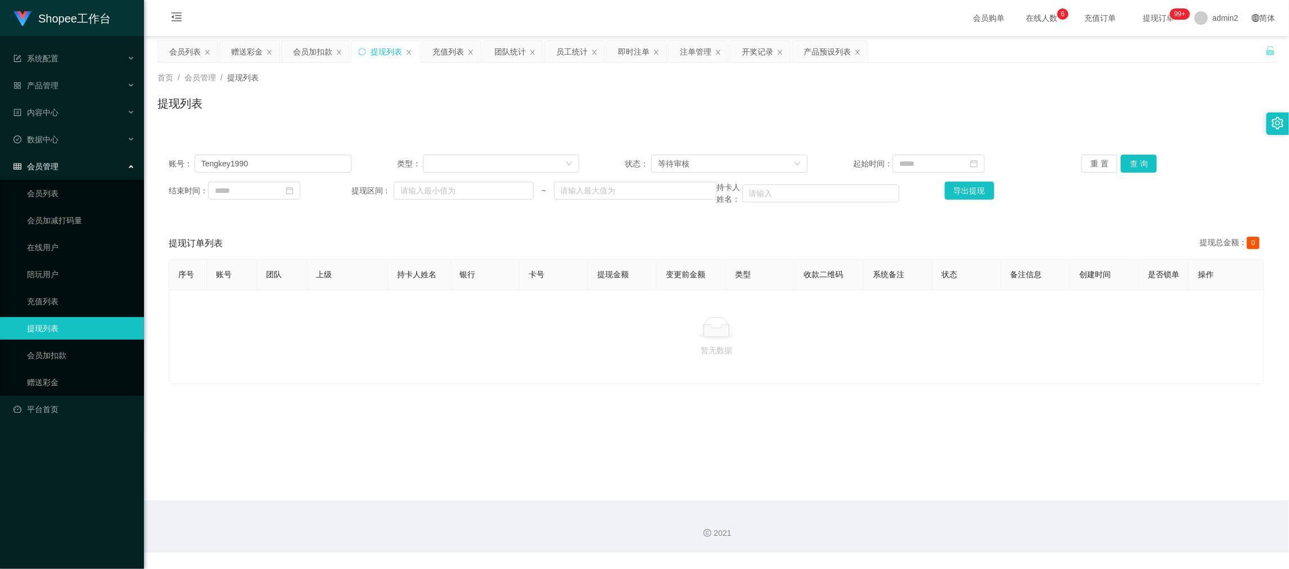
drag, startPoint x: 523, startPoint y: 370, endPoint x: 360, endPoint y: 196, distance: 238.0
click at [522, 368] on div "暂无数据" at bounding box center [717, 337] width 1096 height 95
click at [287, 159] on input "Tengkey1990" at bounding box center [273, 164] width 157 height 18
drag, startPoint x: 287, startPoint y: 159, endPoint x: 419, endPoint y: 160, distance: 131.7
click at [290, 160] on input "Tengkey1990" at bounding box center [273, 164] width 157 height 18
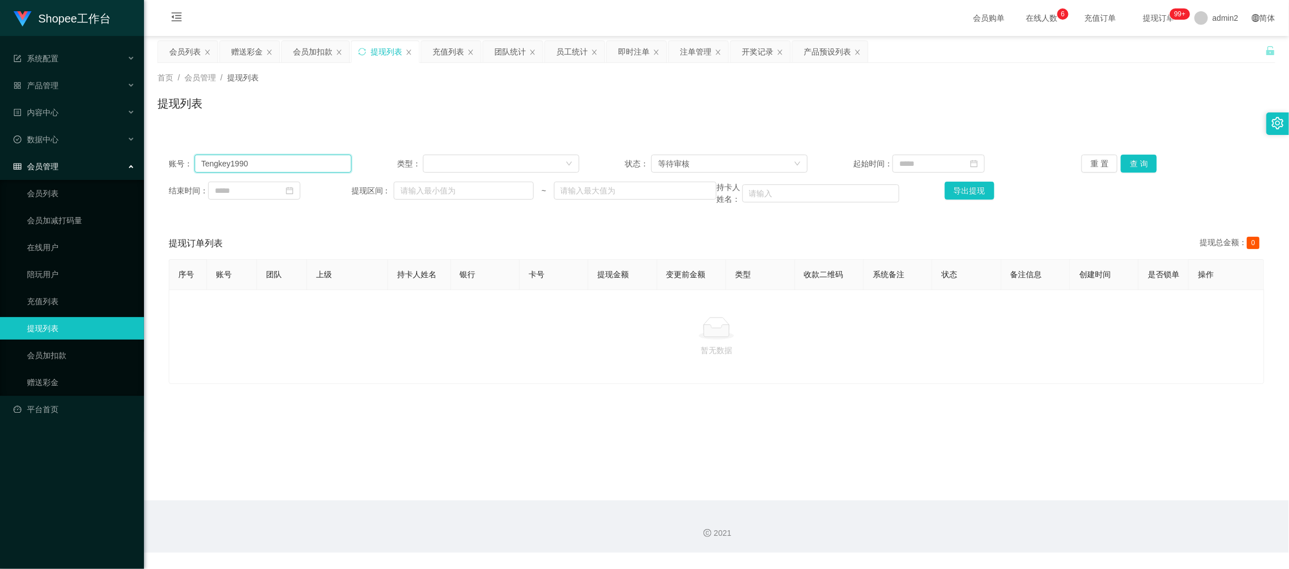
paste input "boy4732"
type input "boy4732"
click at [1132, 159] on button "查 询" at bounding box center [1139, 164] width 36 height 18
click at [1121, 158] on button "查 询" at bounding box center [1139, 164] width 36 height 18
click at [776, 357] on p "暂无数据" at bounding box center [716, 350] width 1077 height 12
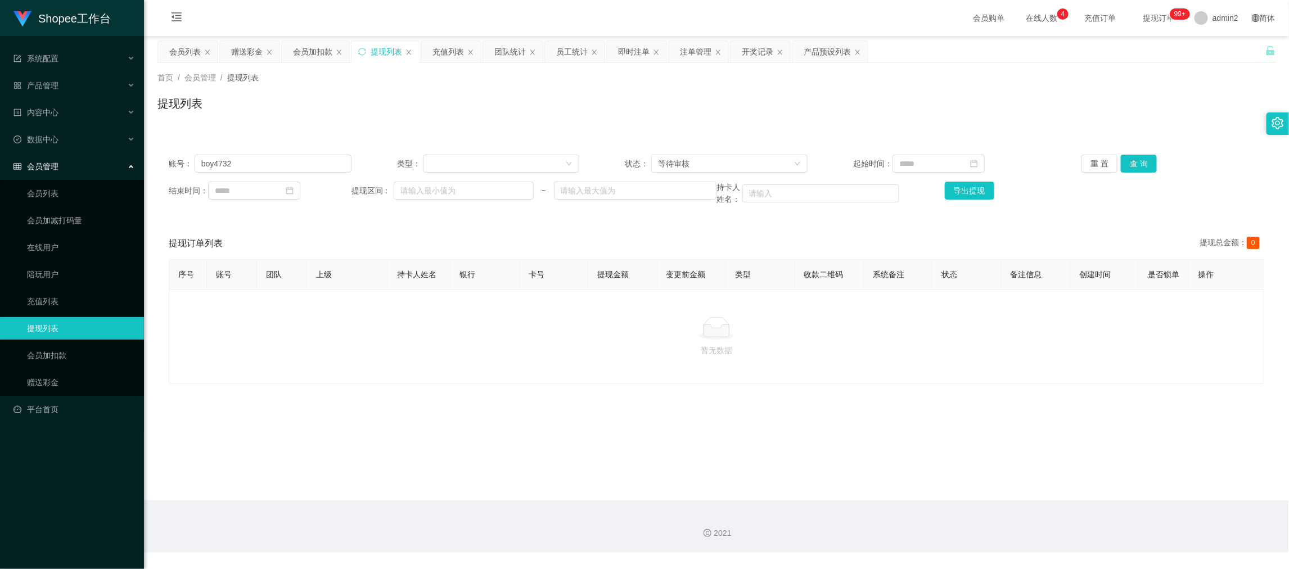
drag, startPoint x: 598, startPoint y: 352, endPoint x: 389, endPoint y: 206, distance: 254.5
click at [598, 352] on div "暂无数据" at bounding box center [716, 336] width 1077 height 39
drag, startPoint x: 187, startPoint y: 51, endPoint x: 192, endPoint y: 59, distance: 9.6
click at [187, 50] on div "会员列表" at bounding box center [185, 51] width 32 height 21
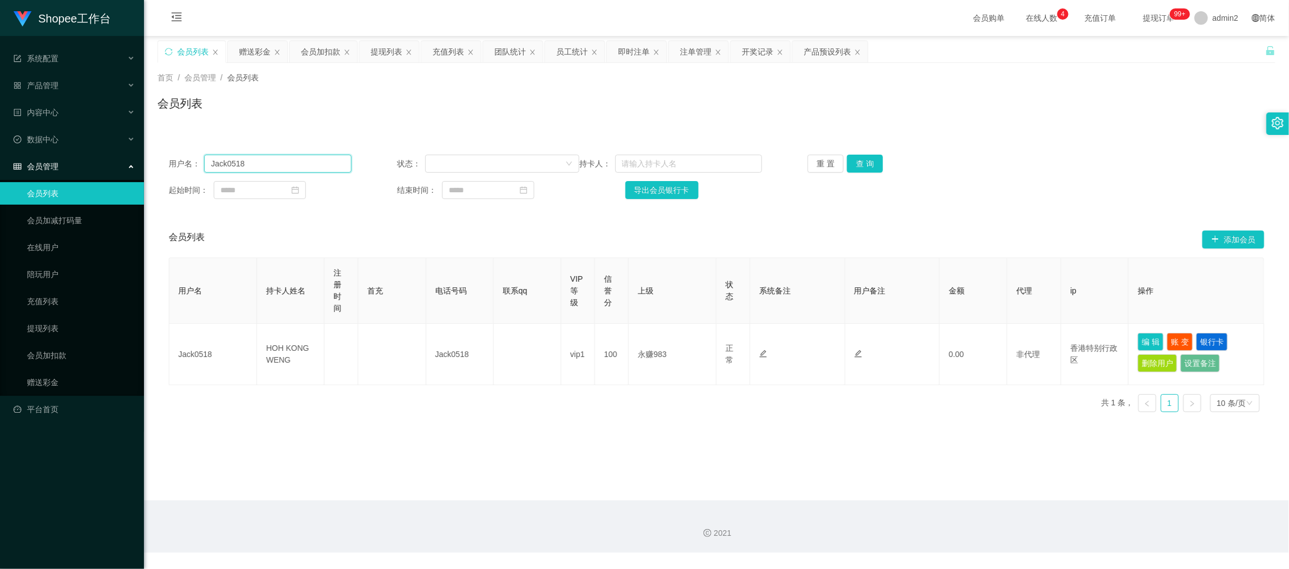
click at [306, 162] on input "Jack0518" at bounding box center [277, 164] width 147 height 18
click at [307, 162] on input "Jack0518" at bounding box center [277, 164] width 147 height 18
paste input "boy4732"
type input "boy4732"
click at [861, 162] on button "查 询" at bounding box center [865, 164] width 36 height 18
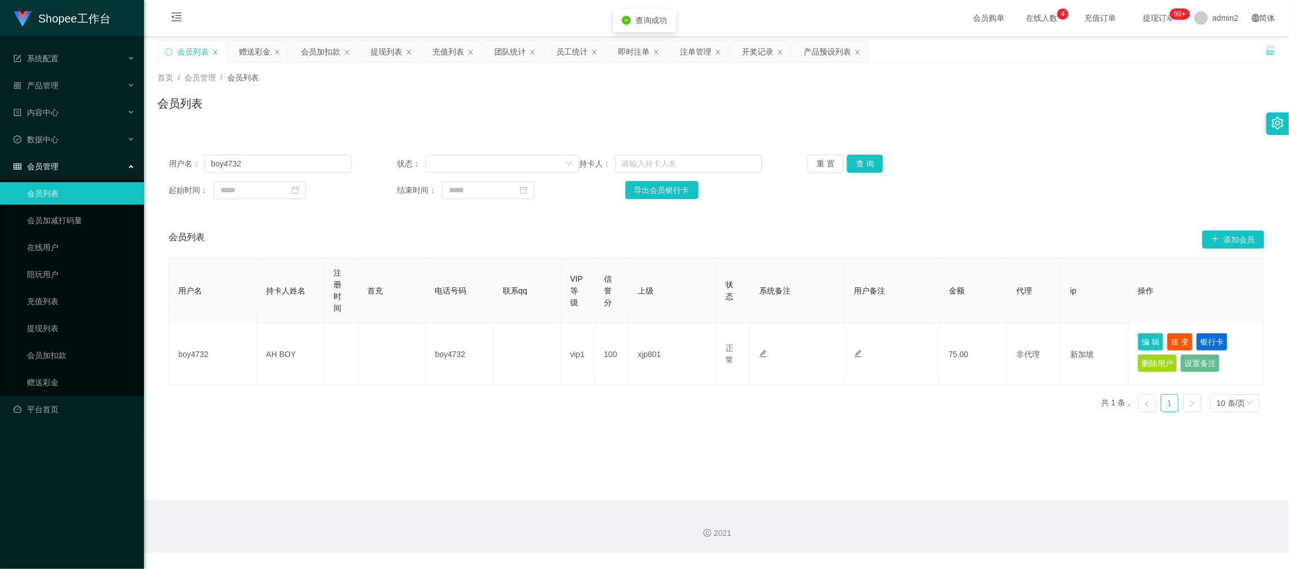
click at [766, 455] on main "关闭左侧 关闭右侧 关闭其它 刷新页面 会员列表 赠送彩金 会员加扣款 提现列表 充值列表 团队统计 员工统计 即时注单 注单管理 开奖记录 产品预设列表 首…" at bounding box center [716, 268] width 1145 height 465
click at [627, 52] on div "即时注单" at bounding box center [634, 51] width 32 height 21
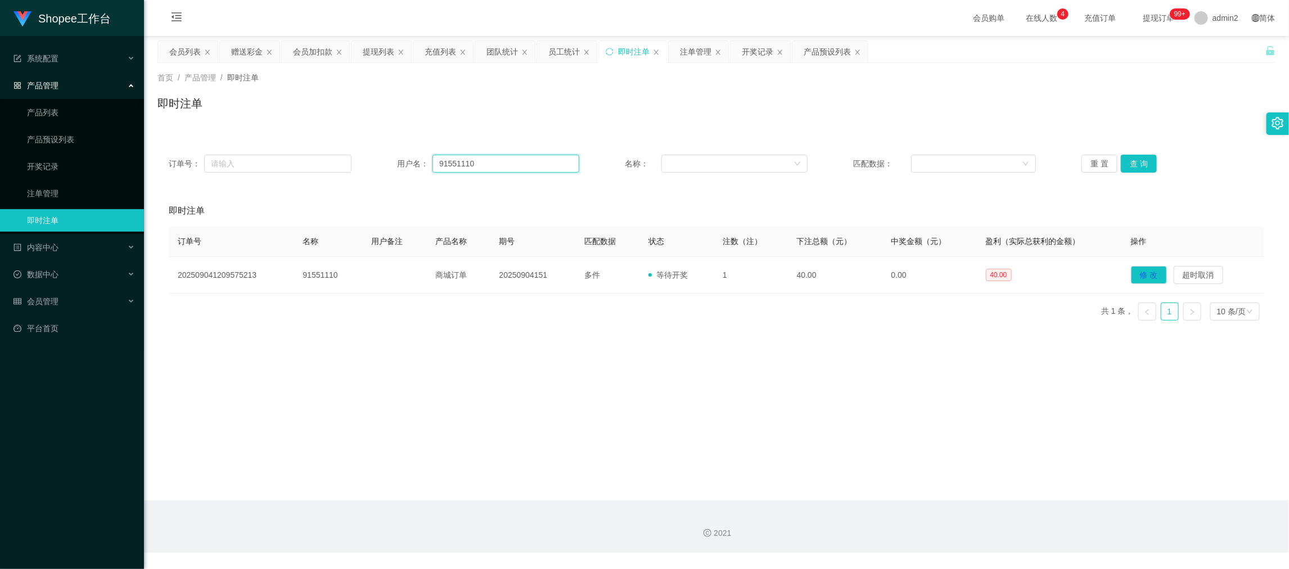
click at [517, 161] on input "91551110" at bounding box center [506, 164] width 147 height 18
paste input "boy4732"
type input "boy4732"
click at [1138, 162] on button "查 询" at bounding box center [1139, 164] width 36 height 18
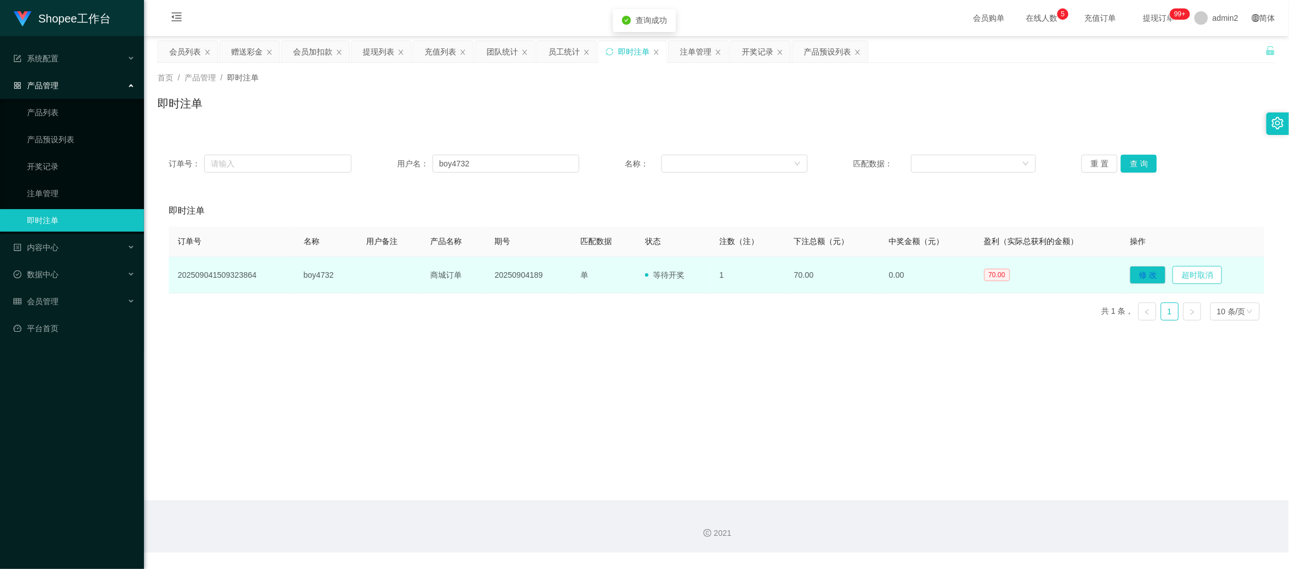
click at [1200, 268] on button "超时取消" at bounding box center [1198, 275] width 50 height 18
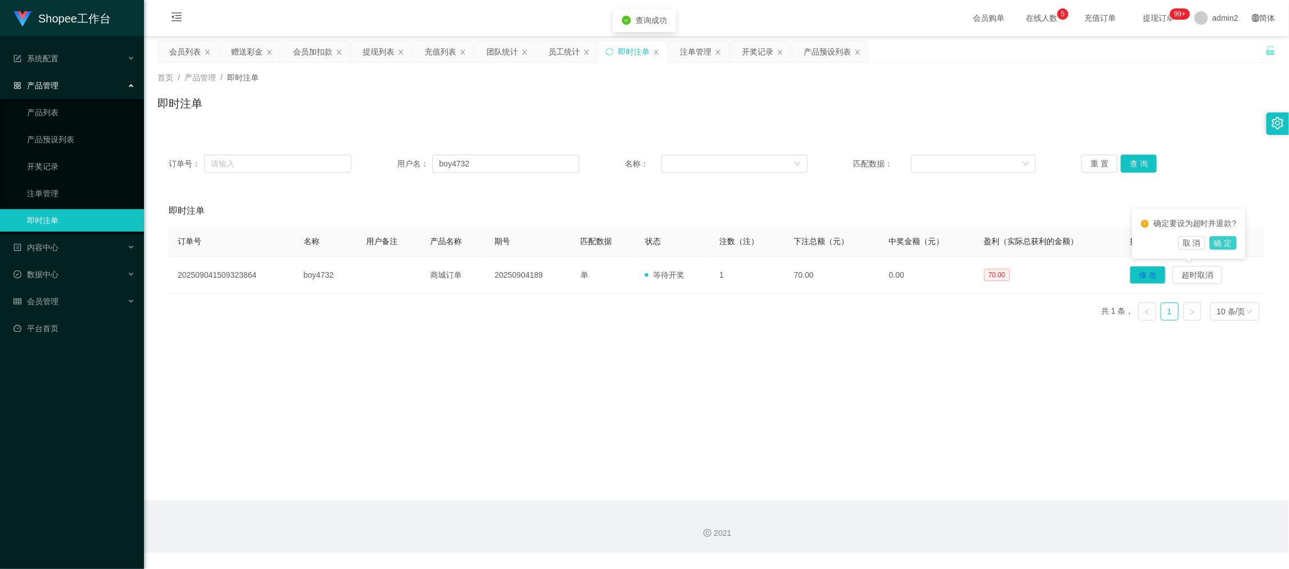
click at [1225, 240] on button "确 定" at bounding box center [1223, 243] width 27 height 14
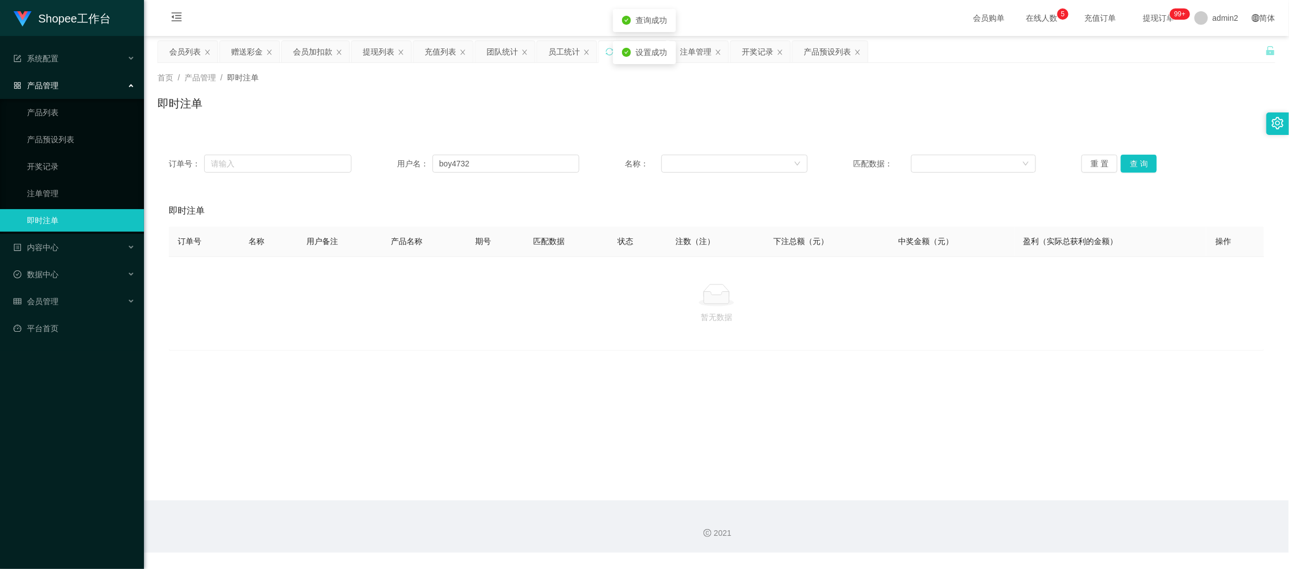
click at [609, 108] on div "即时注单" at bounding box center [717, 108] width 1118 height 26
click at [450, 46] on div "充值列表" at bounding box center [441, 51] width 32 height 21
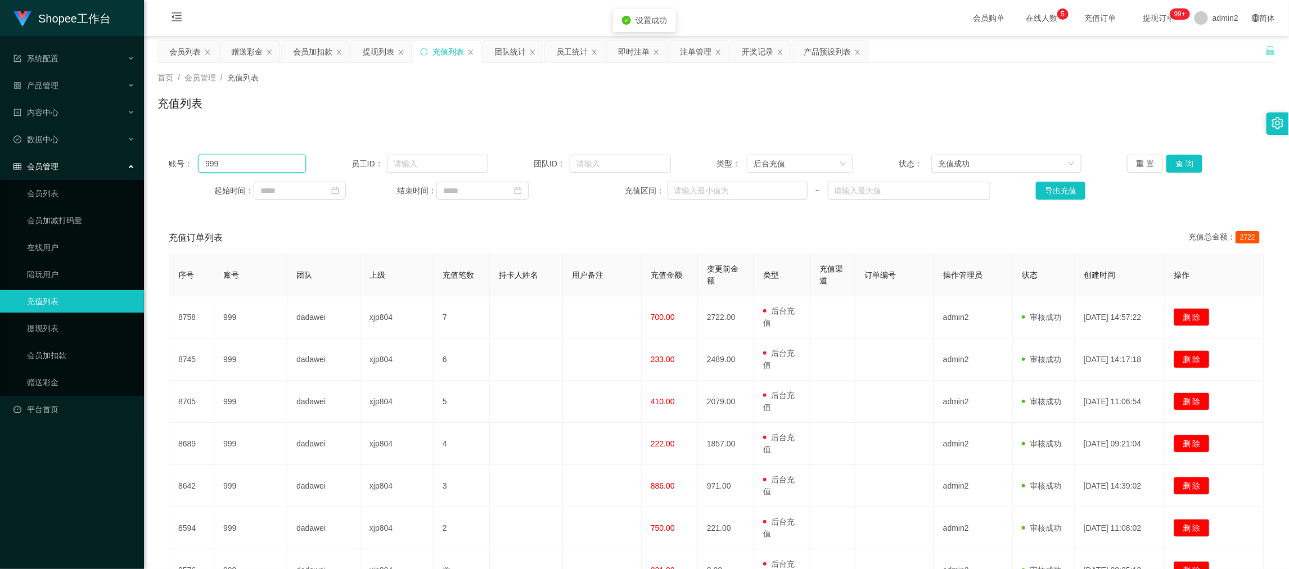
click at [290, 161] on input "999" at bounding box center [252, 164] width 107 height 18
paste input "boy4732"
type input "boy4732"
click at [1175, 164] on button "查 询" at bounding box center [1185, 164] width 36 height 18
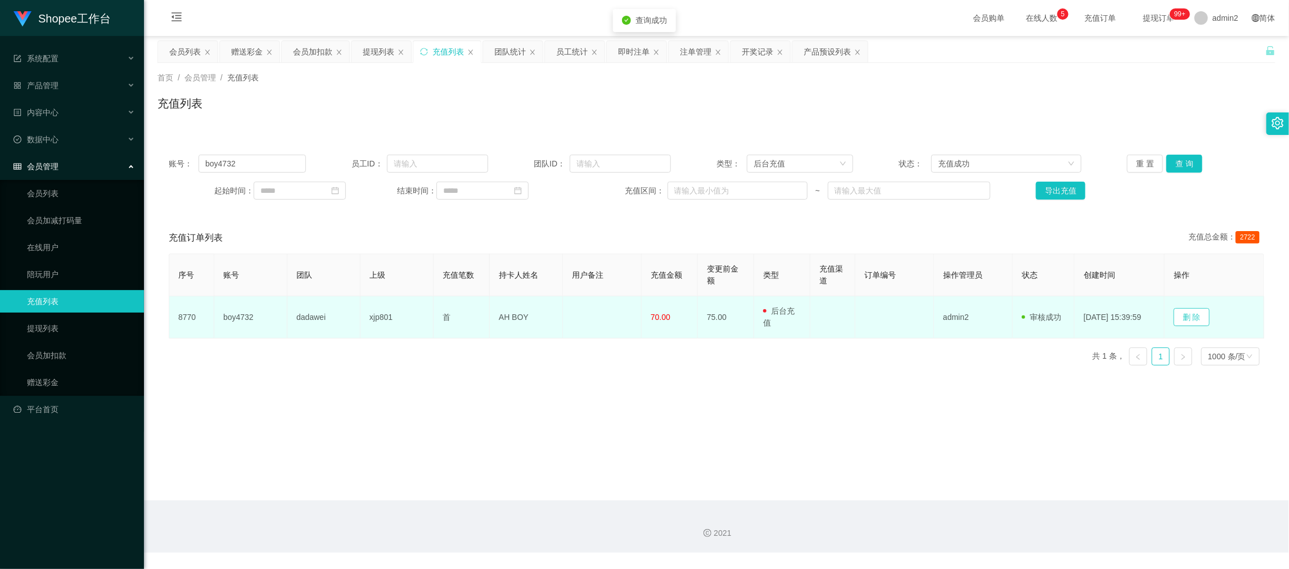
click at [1197, 316] on button "删 除" at bounding box center [1192, 317] width 36 height 18
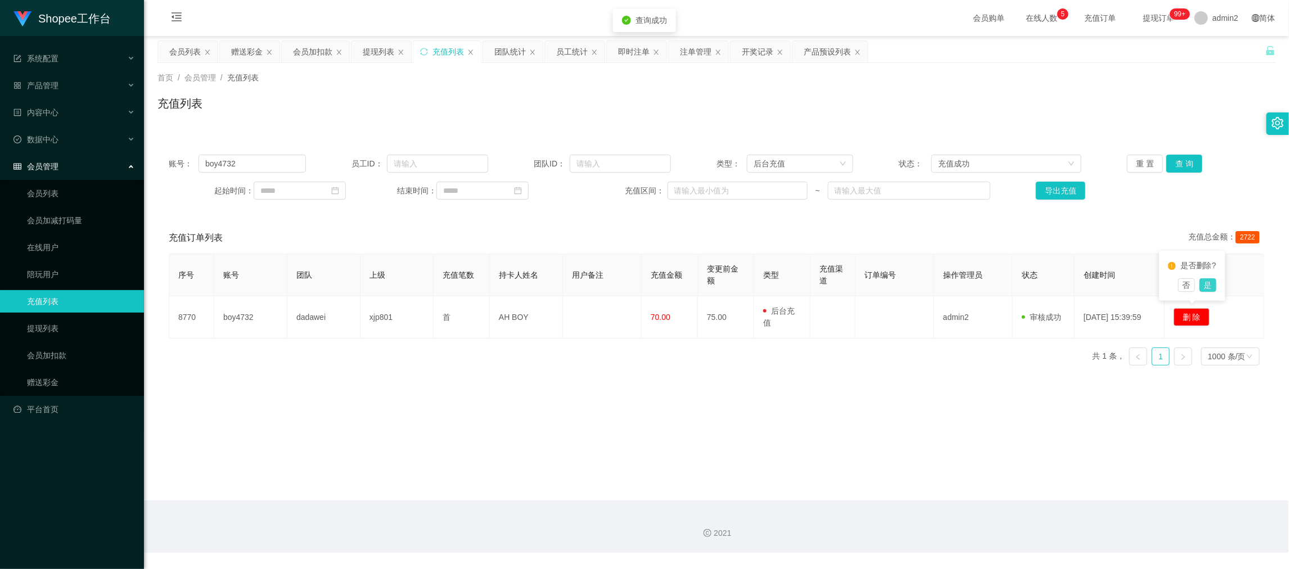
click at [1207, 283] on button "是" at bounding box center [1208, 285] width 17 height 14
click at [949, 379] on main "关闭左侧 关闭右侧 关闭其它 刷新页面 会员列表 赠送彩金 会员加扣款 提现列表 充值列表 团队统计 员工统计 即时注单 注单管理 开奖记录 产品预设列表 首…" at bounding box center [716, 268] width 1145 height 465
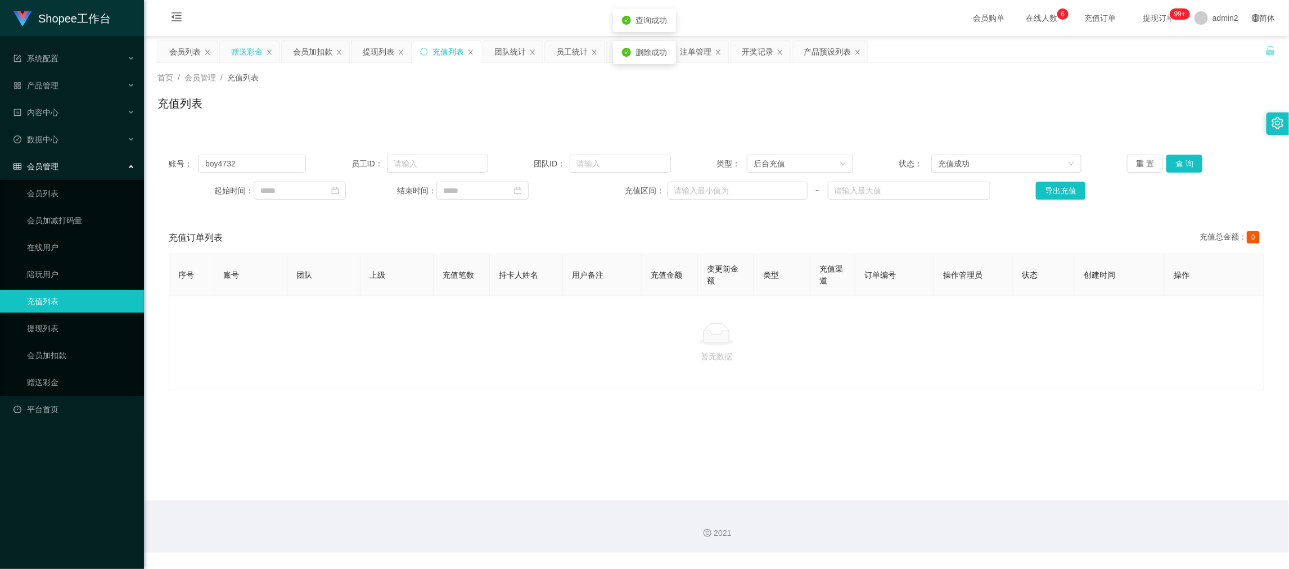
click at [244, 52] on div "赠送彩金" at bounding box center [247, 51] width 32 height 21
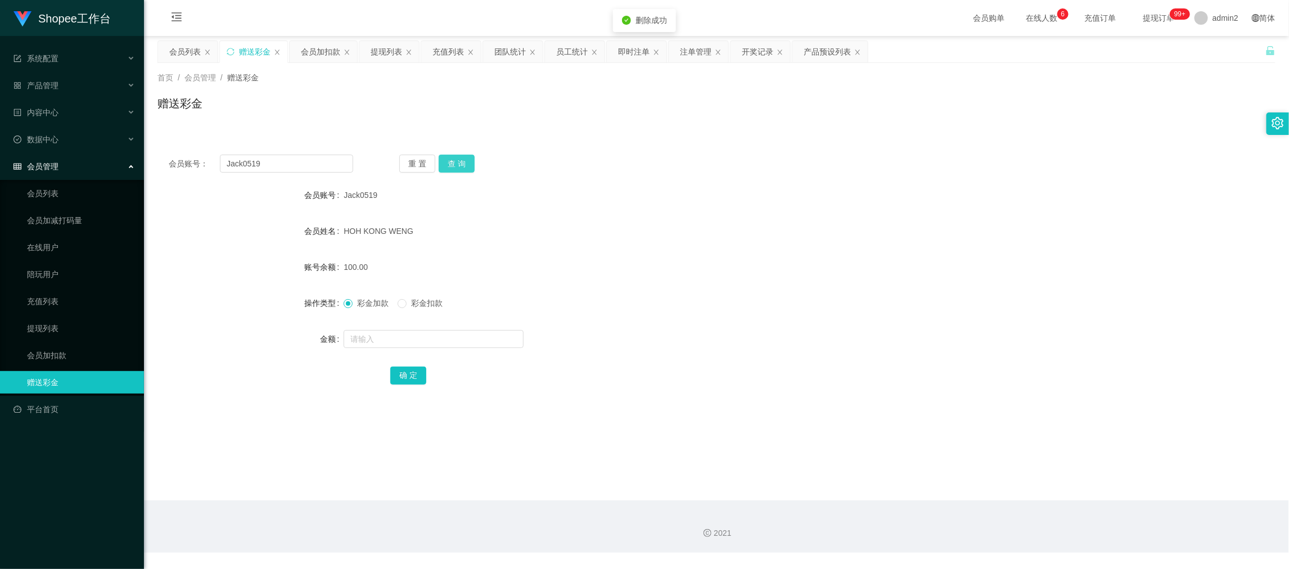
click at [468, 160] on button "查 询" at bounding box center [457, 164] width 36 height 18
click at [649, 236] on div "HOH KONG WENG" at bounding box center [670, 231] width 653 height 23
click at [1009, 487] on main "关闭左侧 关闭右侧 关闭其它 刷新页面 会员列表 赠送彩金 会员加扣款 提现列表 充值列表 团队统计 员工统计 即时注单 注单管理 开奖记录 产品预设列表 首…" at bounding box center [716, 268] width 1145 height 465
click at [389, 47] on div "提现列表" at bounding box center [387, 51] width 32 height 21
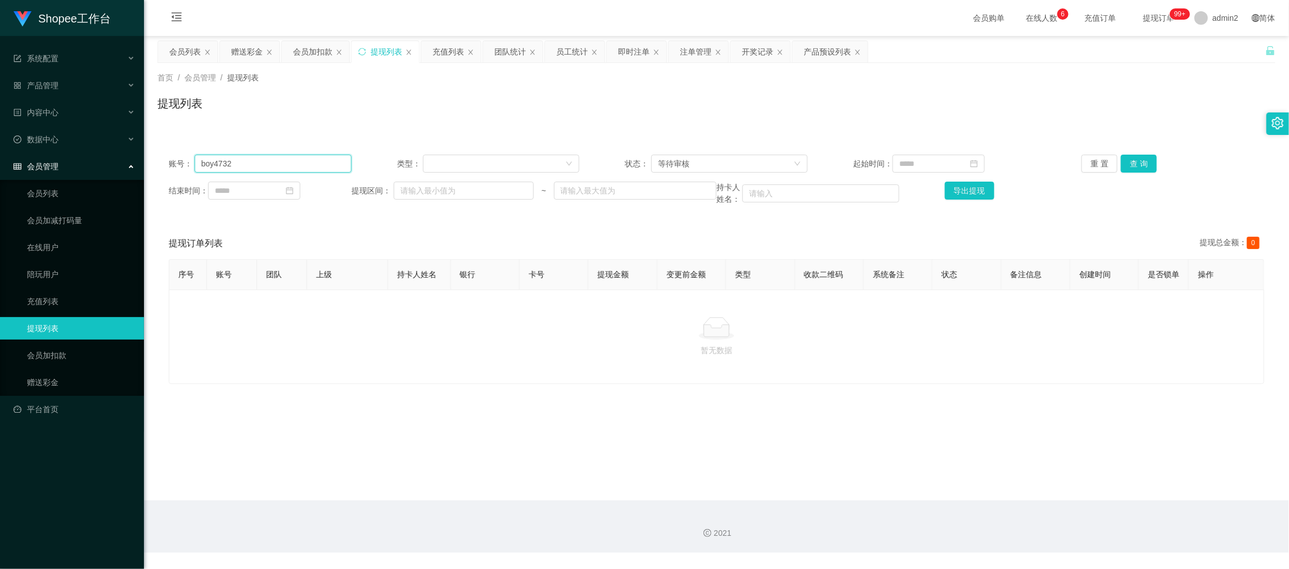
drag, startPoint x: 351, startPoint y: 160, endPoint x: 333, endPoint y: 162, distance: 18.1
click at [344, 161] on input "boy4732" at bounding box center [273, 164] width 157 height 18
click at [309, 160] on input "boy4732" at bounding box center [273, 164] width 157 height 18
drag, startPoint x: 1132, startPoint y: 162, endPoint x: 1127, endPoint y: 167, distance: 7.2
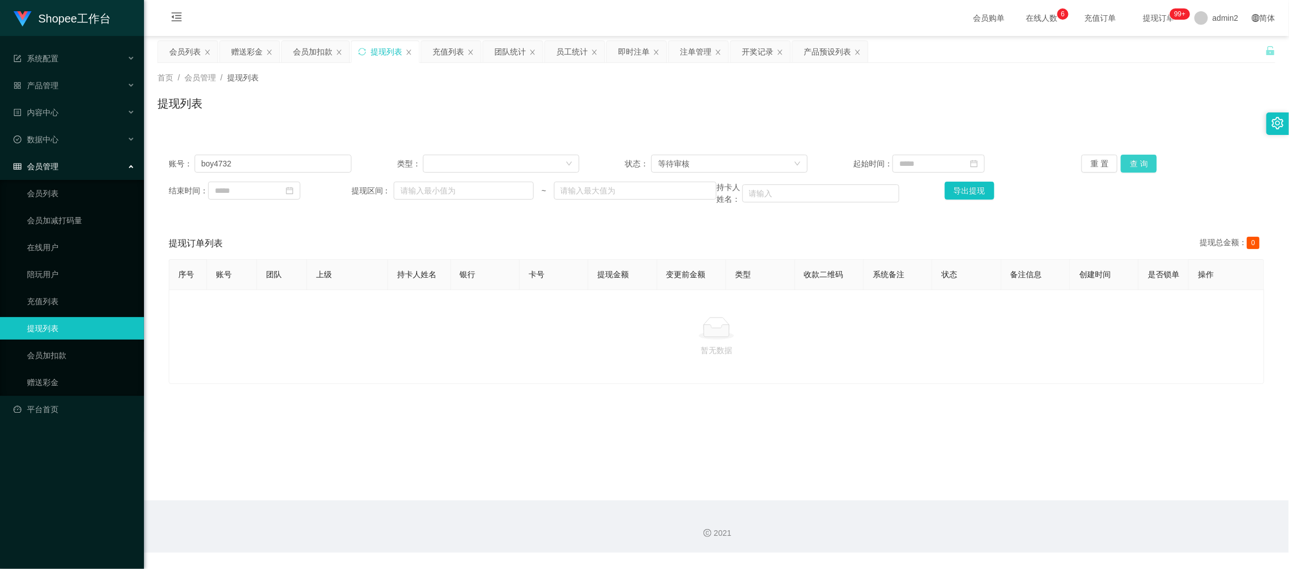
click at [1132, 162] on button "查 询" at bounding box center [1139, 164] width 36 height 18
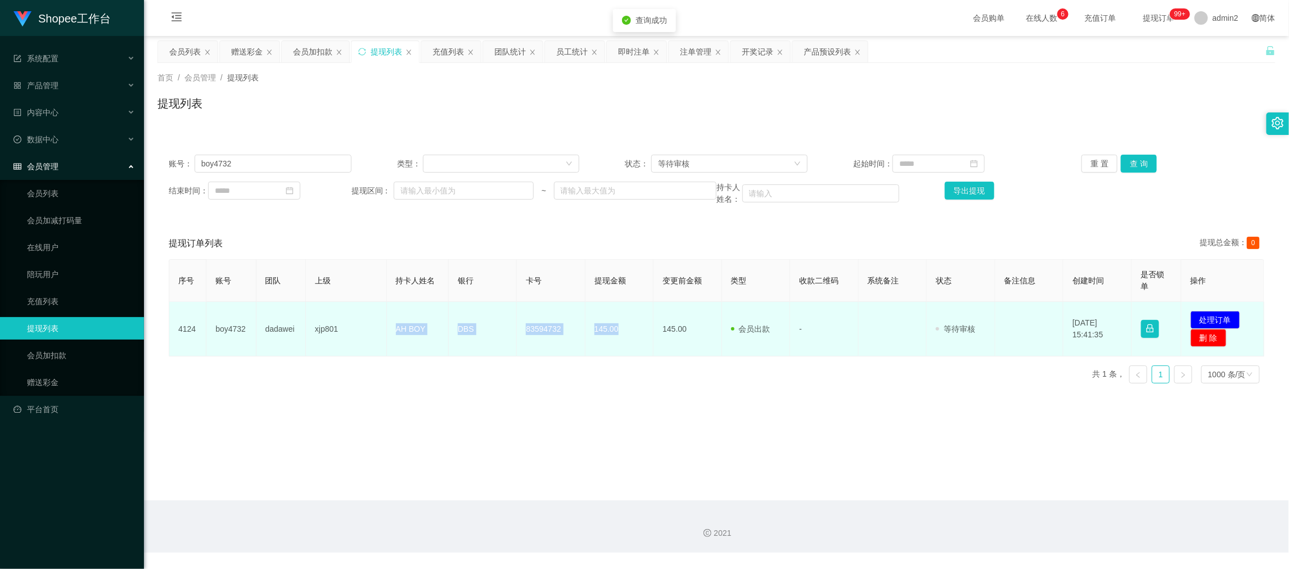
drag, startPoint x: 368, startPoint y: 328, endPoint x: 628, endPoint y: 331, distance: 259.4
click at [628, 331] on tr "4124 boy4732 dadawei xjp801 AH BOY DBS 83594732 145.00 145.00 会员出款 人工取款 - 审核驳回 …" at bounding box center [716, 329] width 1095 height 55
copy tr "AH BOY DBS 83594732 145.00"
click at [1191, 317] on button "处理订单" at bounding box center [1216, 320] width 50 height 18
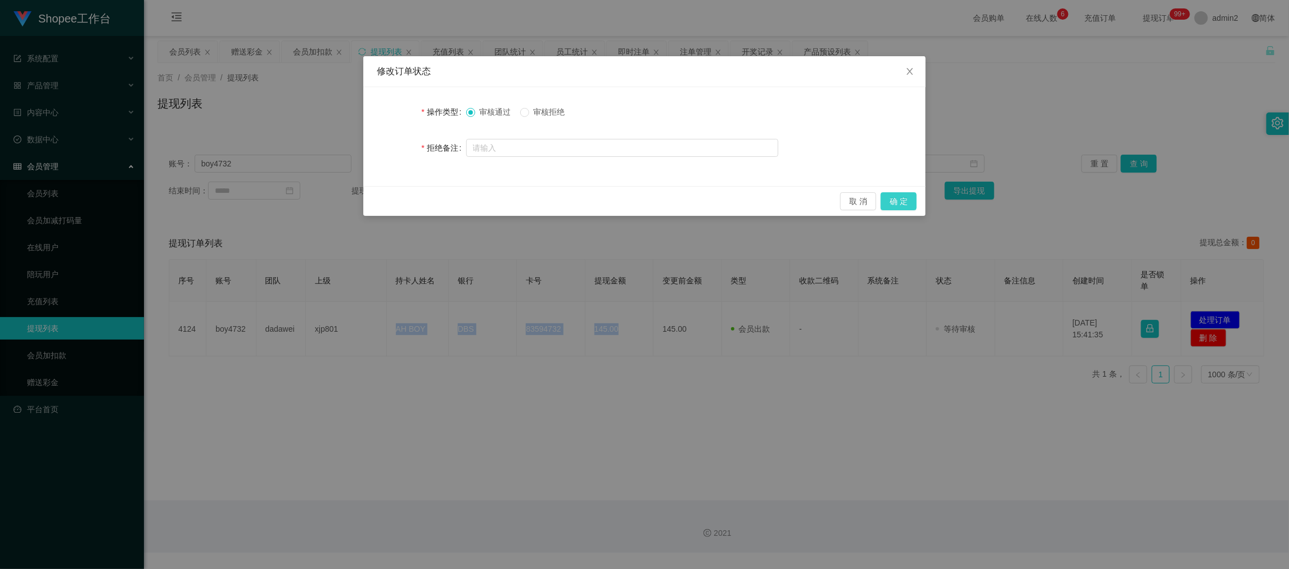
click at [902, 198] on button "确 定" at bounding box center [899, 201] width 36 height 18
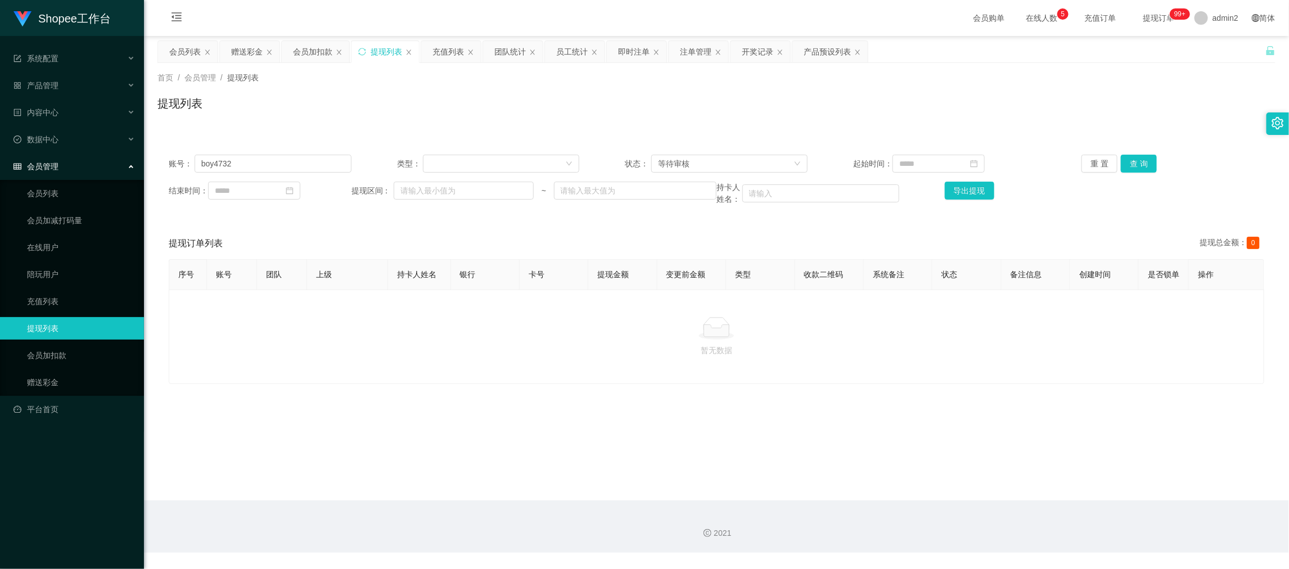
drag, startPoint x: 1005, startPoint y: 489, endPoint x: 802, endPoint y: 389, distance: 226.4
click at [1005, 489] on main "关闭左侧 关闭右侧 关闭其它 刷新页面 会员列表 赠送彩金 会员加扣款 提现列表 充值列表 团队统计 员工统计 即时注单 注单管理 开奖记录 产品预设列表 首…" at bounding box center [716, 268] width 1145 height 465
click at [322, 169] on input "boy4732" at bounding box center [273, 164] width 157 height 18
click at [322, 168] on input "boy4732" at bounding box center [273, 164] width 157 height 18
paste input "Jerryhao"
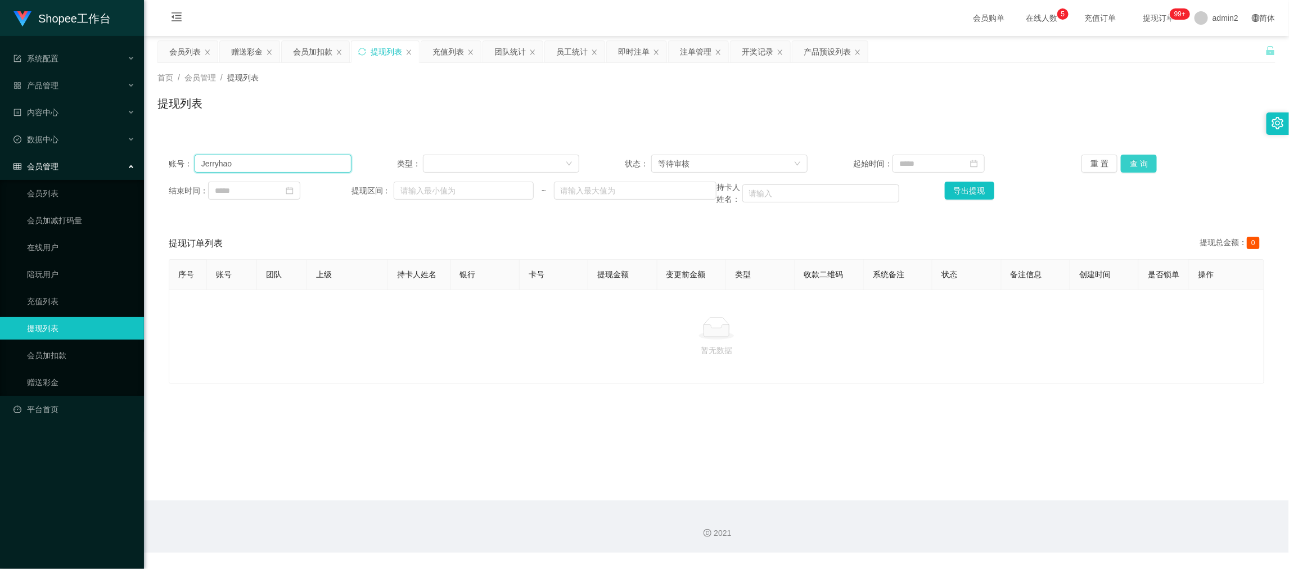
type input "Jerryhao"
click at [1136, 157] on button "查 询" at bounding box center [1139, 164] width 36 height 18
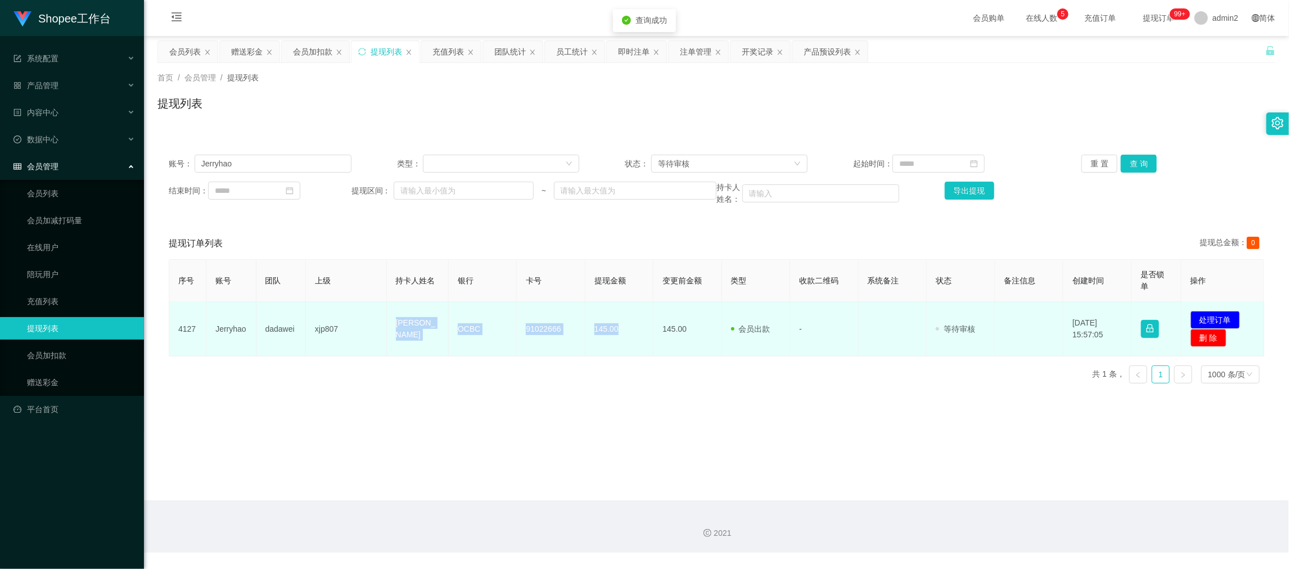
drag, startPoint x: 385, startPoint y: 323, endPoint x: 639, endPoint y: 343, distance: 254.0
click at [639, 343] on tr "4127 Jerryhao dadawei xjp807 HAO JIAN OCBC 91022666 145.00 145.00 会员出款 人工取款 - 审…" at bounding box center [716, 329] width 1095 height 55
copy tr "HAO JIAN OCBC 91022666 145.00"
click at [1203, 316] on button "处理订单" at bounding box center [1216, 320] width 50 height 18
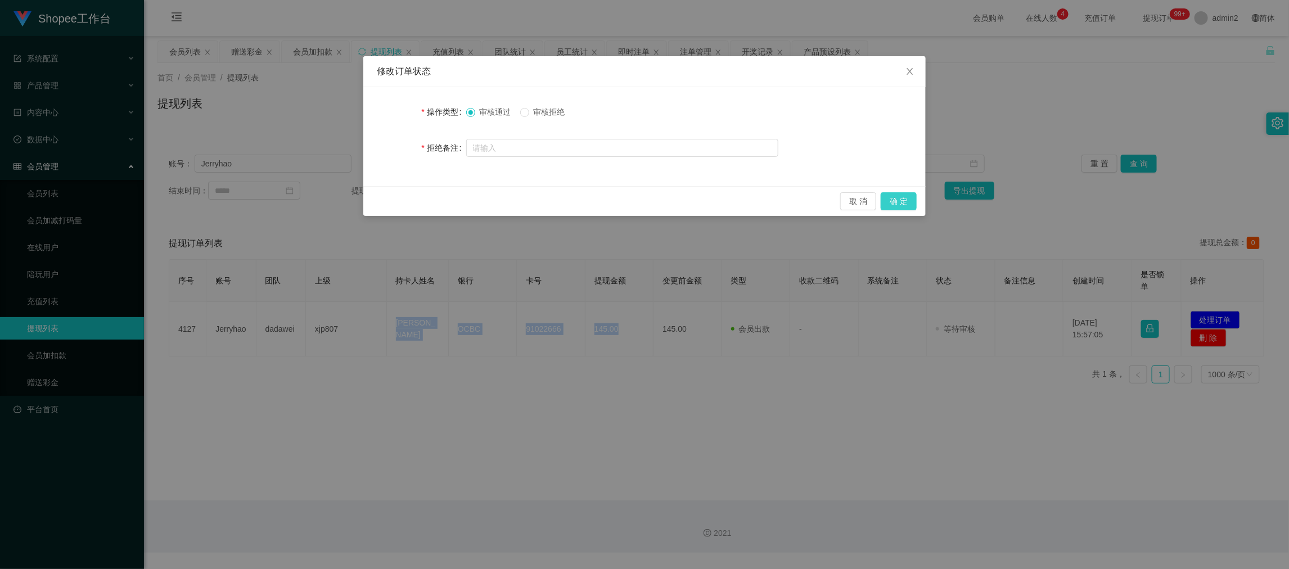
click at [895, 203] on button "确 定" at bounding box center [899, 201] width 36 height 18
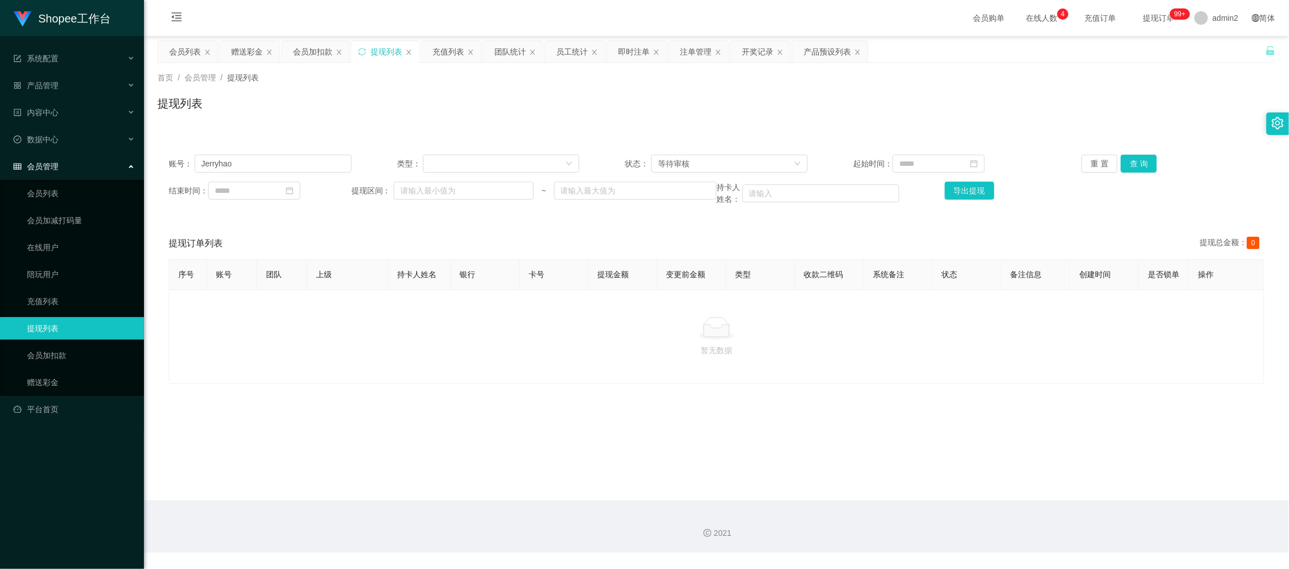
drag, startPoint x: 1040, startPoint y: 508, endPoint x: 1013, endPoint y: 497, distance: 29.3
click at [1040, 508] on div "2021" at bounding box center [716, 527] width 1145 height 52
click at [255, 54] on div "赠送彩金" at bounding box center [247, 51] width 32 height 21
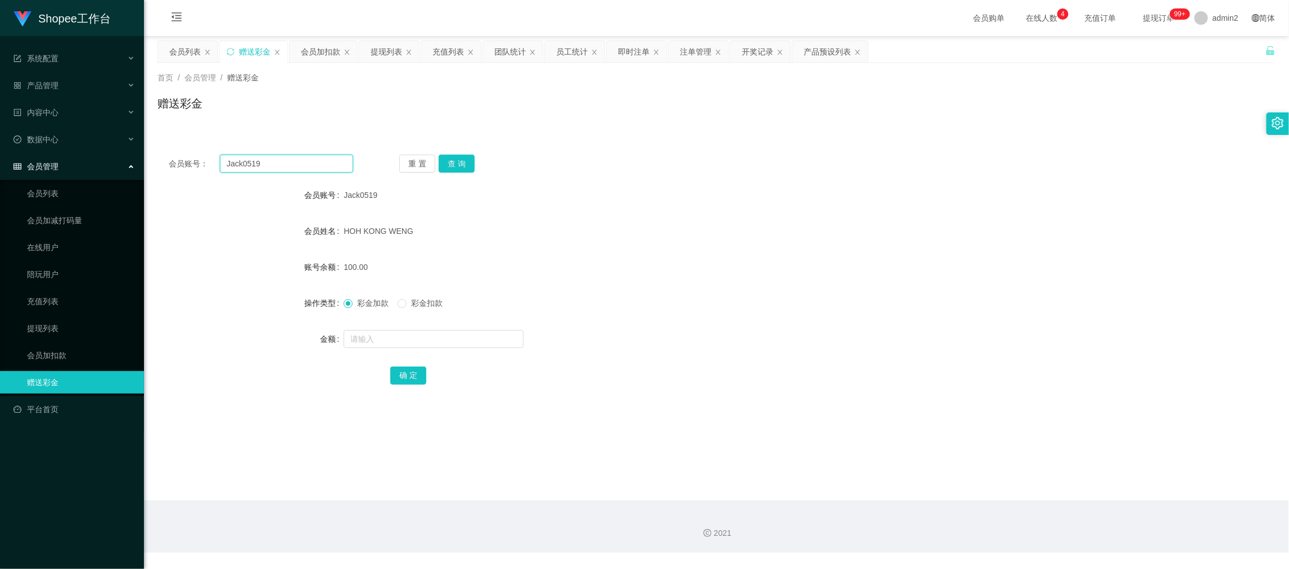
click at [319, 172] on input "Jack0519" at bounding box center [286, 164] width 133 height 18
click at [319, 170] on input "Jack0519" at bounding box center [286, 164] width 133 height 18
paste input "Wen8094052L"
type input "Wen8094052L"
click at [466, 167] on button "查 询" at bounding box center [457, 164] width 36 height 18
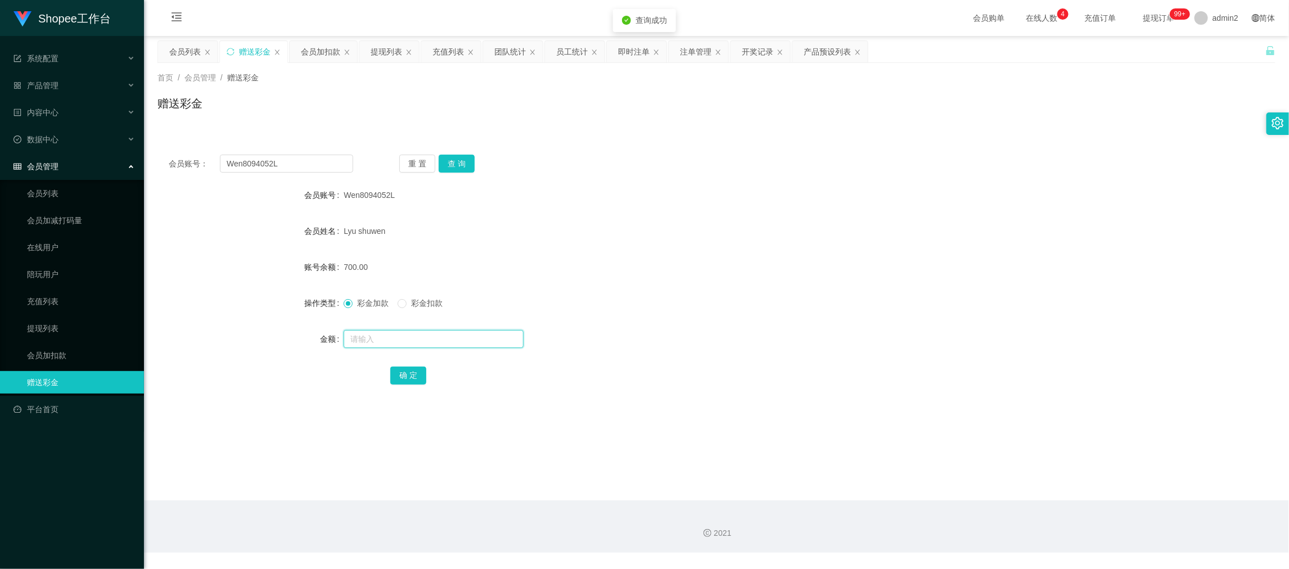
click at [468, 332] on input "text" at bounding box center [434, 339] width 180 height 18
type input "2600"
click at [413, 375] on button "确 定" at bounding box center [408, 376] width 36 height 18
click at [801, 326] on form "会员账号 Wen8094052L 会员姓名 Lyu shuwen 账号余额 700.00 操作类型 彩金加款 彩金扣款 金额 2600 确 定" at bounding box center [717, 285] width 1118 height 203
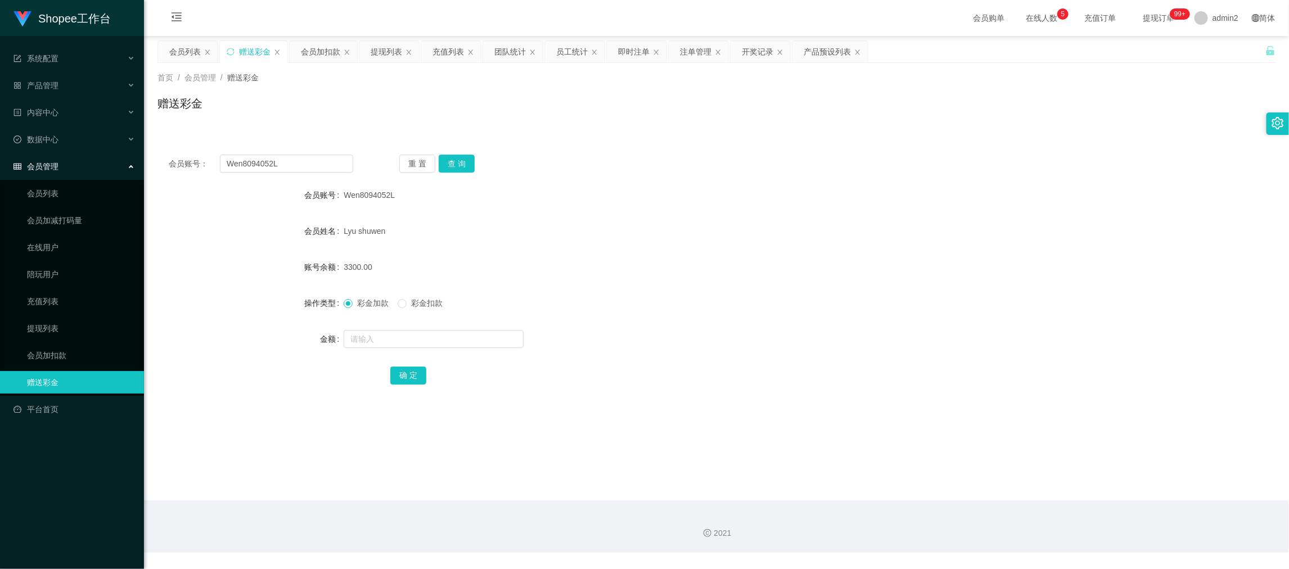
click at [1040, 492] on main "关闭左侧 关闭右侧 关闭其它 刷新页面 会员列表 赠送彩金 会员加扣款 提现列表 充值列表 团队统计 员工统计 即时注单 注单管理 开奖记录 产品预设列表 首…" at bounding box center [716, 268] width 1145 height 465
click at [321, 154] on div "会员账号： Wen8094052L 重 置 查 询 会员账号 Wen8094052L 会员姓名 Lyu shuwen 账号余额 3300.00 操作类型 彩金…" at bounding box center [717, 277] width 1118 height 268
drag, startPoint x: 321, startPoint y: 154, endPoint x: 385, endPoint y: 171, distance: 65.9
click at [322, 154] on div "会员账号： Wen8094052L 重 置 查 询 会员账号 Wen8094052L 会员姓名 Lyu shuwen 账号余额 3300.00 操作类型 彩金…" at bounding box center [717, 277] width 1118 height 268
click at [317, 167] on input "Wen8094052L" at bounding box center [286, 164] width 133 height 18
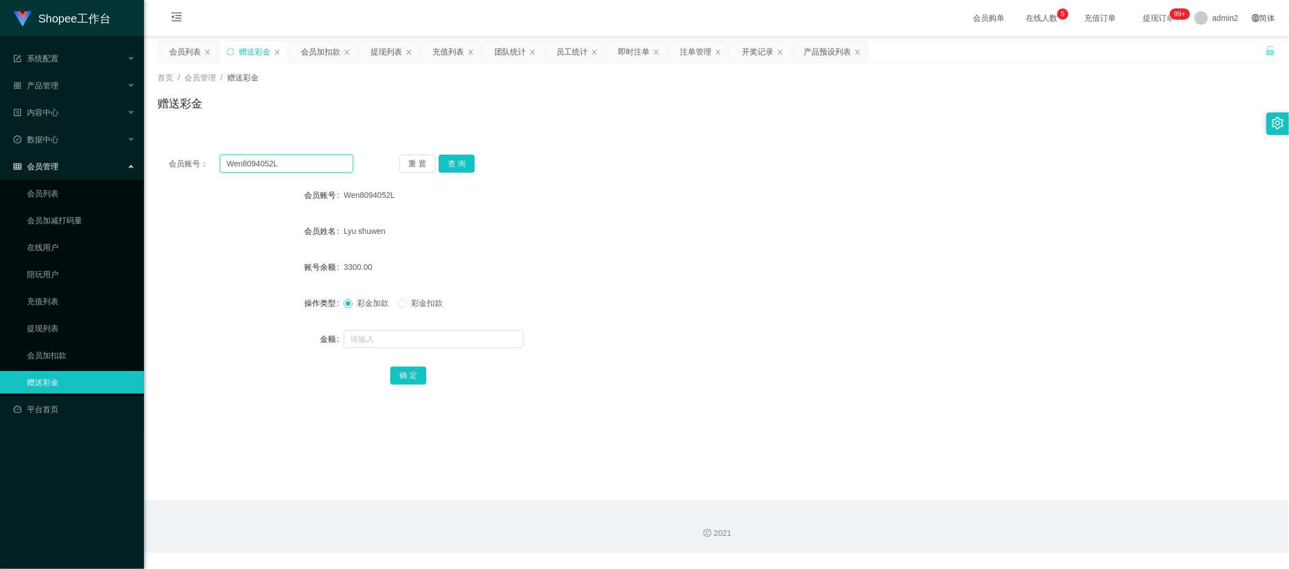
drag, startPoint x: 317, startPoint y: 167, endPoint x: 431, endPoint y: 175, distance: 114.5
click at [317, 167] on input "Wen8094052L" at bounding box center [286, 164] width 133 height 18
paste input "91196653"
type input "91196653"
click at [461, 163] on button "查 询" at bounding box center [457, 164] width 36 height 18
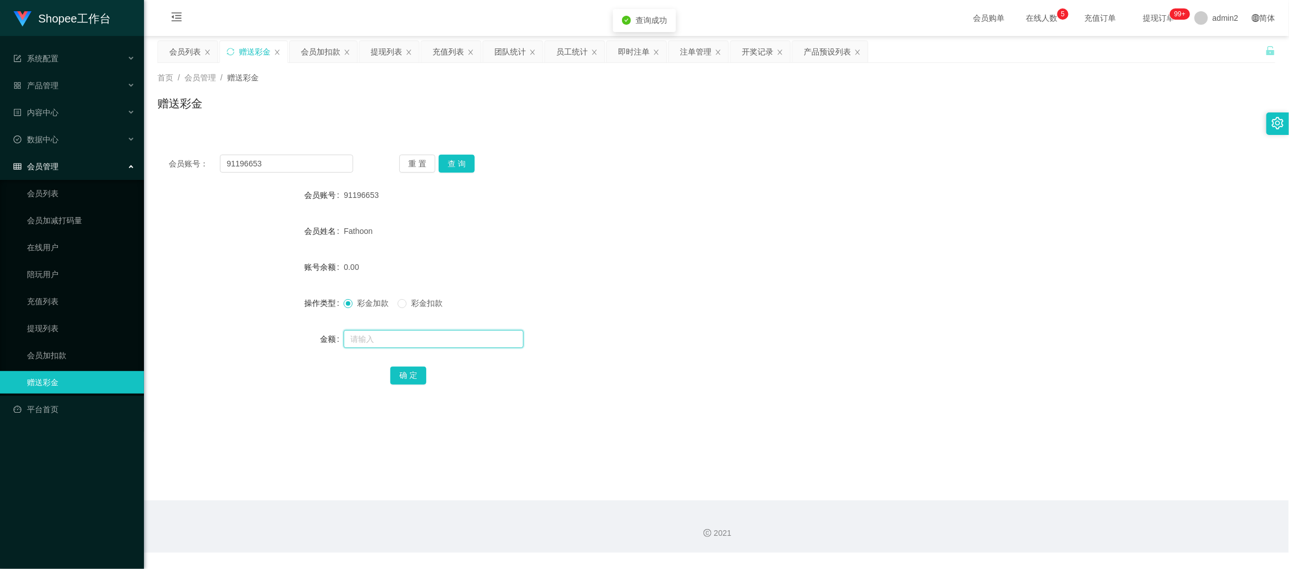
click at [484, 340] on input "text" at bounding box center [434, 339] width 180 height 18
type input "100"
drag, startPoint x: 409, startPoint y: 372, endPoint x: 426, endPoint y: 372, distance: 16.9
click at [409, 372] on button "确 定" at bounding box center [408, 376] width 36 height 18
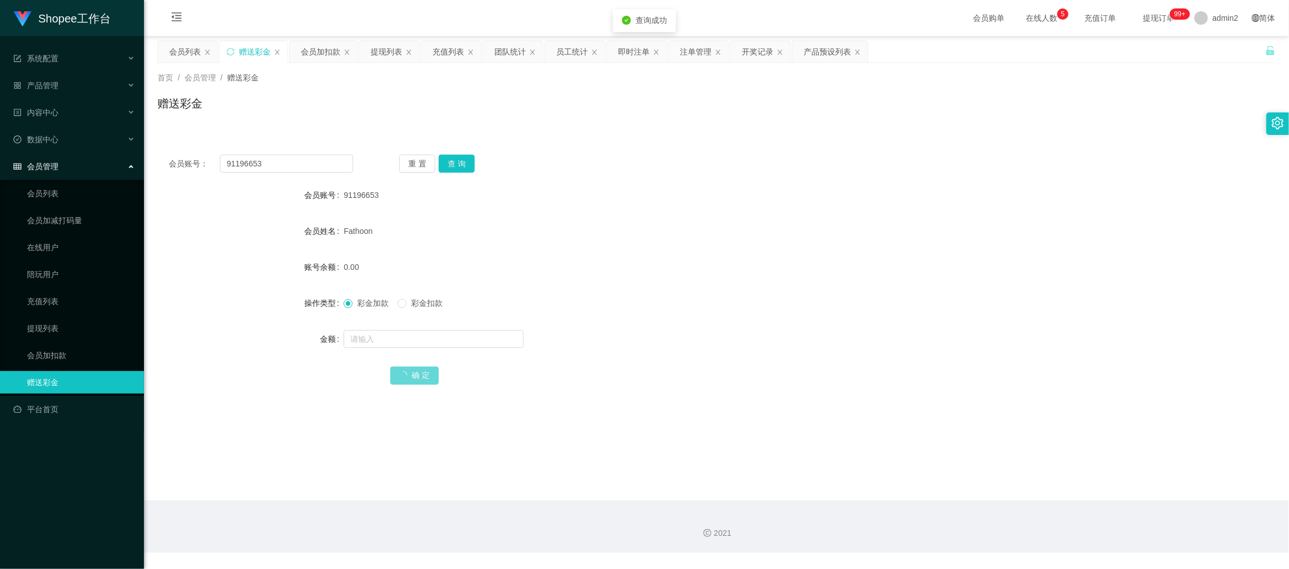
click at [676, 320] on form "会员账号 91196653 会员姓名 Fathoon 账号余额 0.00 操作类型 彩金加款 彩金扣款 金额 确 定" at bounding box center [717, 285] width 1118 height 203
click at [1046, 527] on div "2021" at bounding box center [716, 527] width 1145 height 52
click at [449, 46] on div "充值列表" at bounding box center [449, 51] width 32 height 21
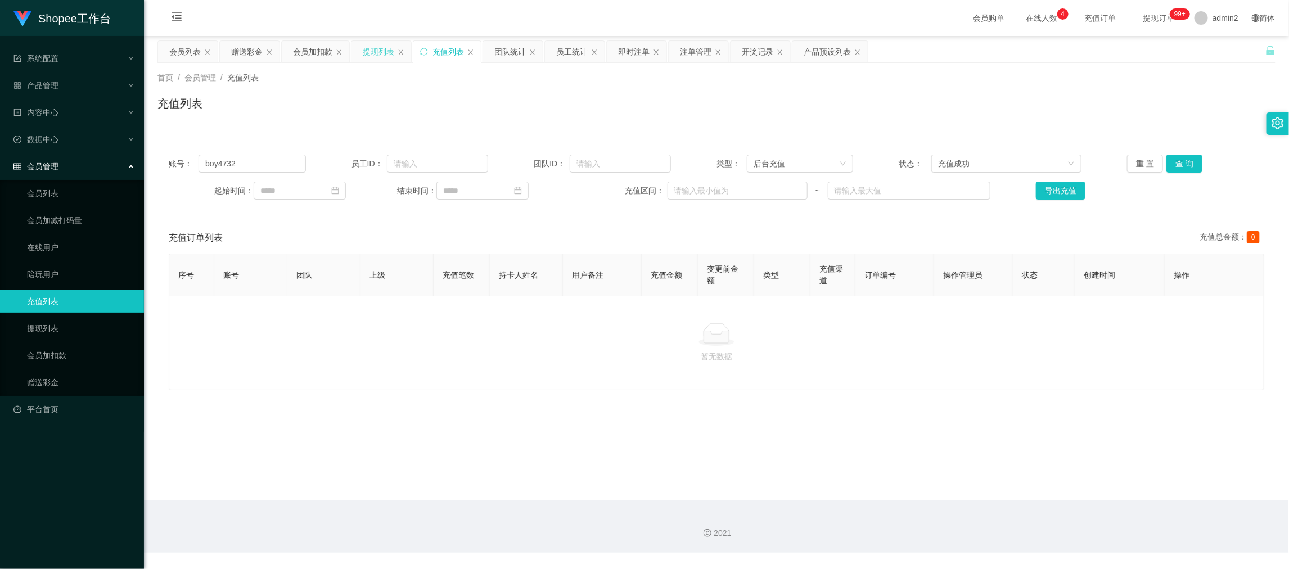
click at [381, 56] on div "提现列表" at bounding box center [379, 51] width 32 height 21
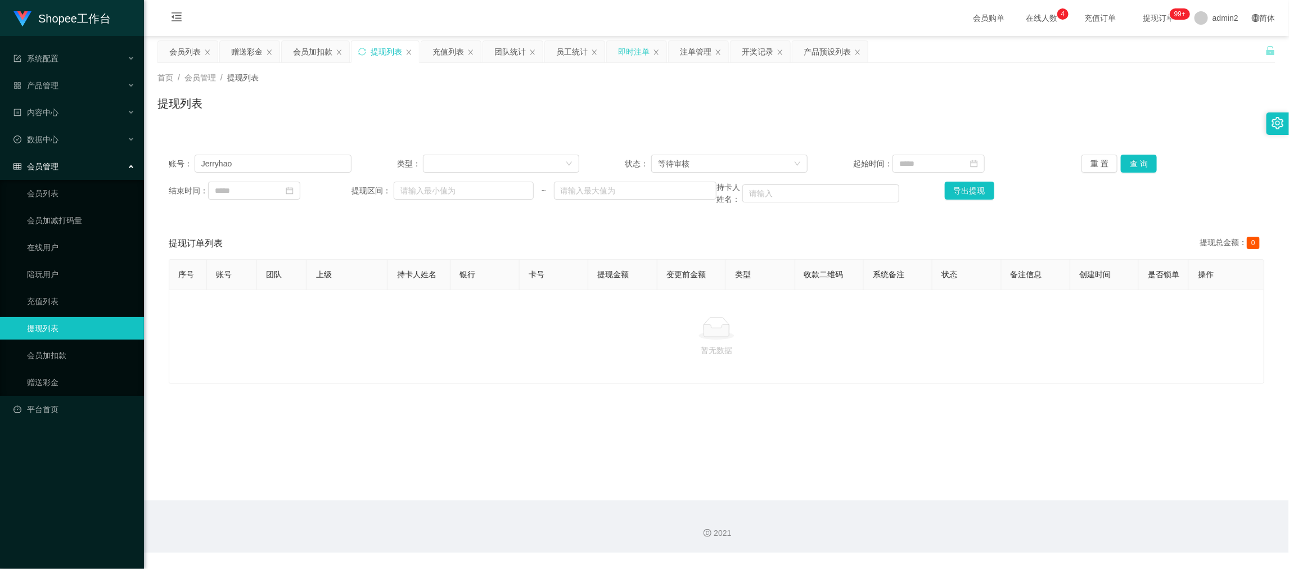
click at [642, 47] on div "即时注单" at bounding box center [634, 51] width 32 height 21
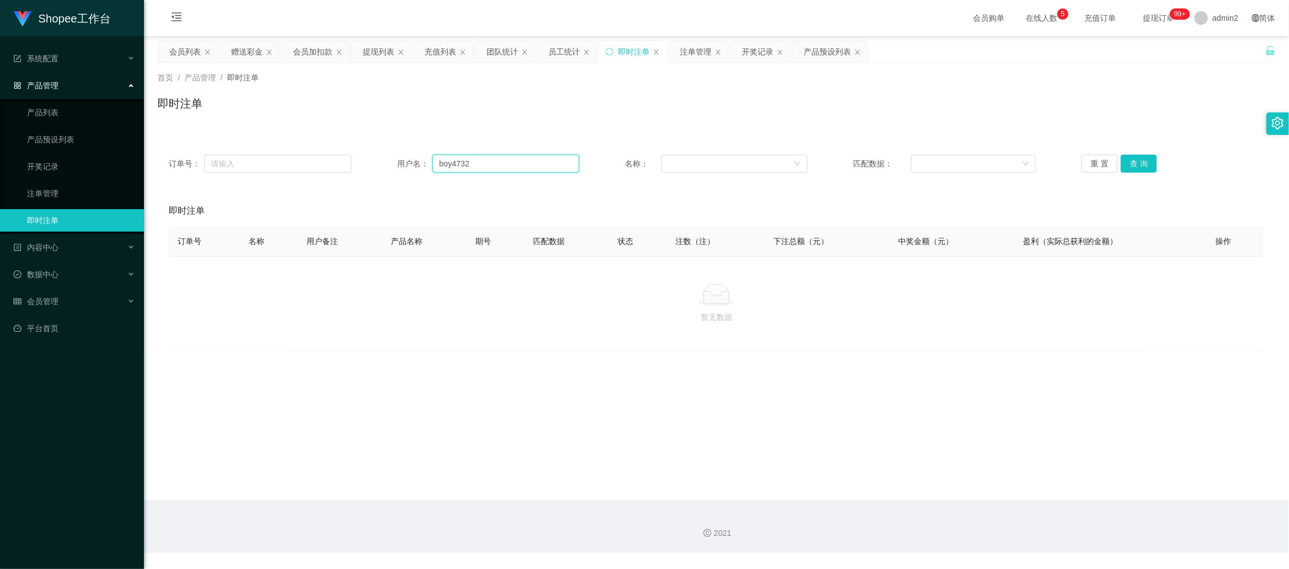
click at [493, 170] on input "boy4732" at bounding box center [506, 164] width 147 height 18
paste input "Jack0519"
type input "Jack0519"
click at [1144, 157] on button "查 询" at bounding box center [1139, 164] width 36 height 18
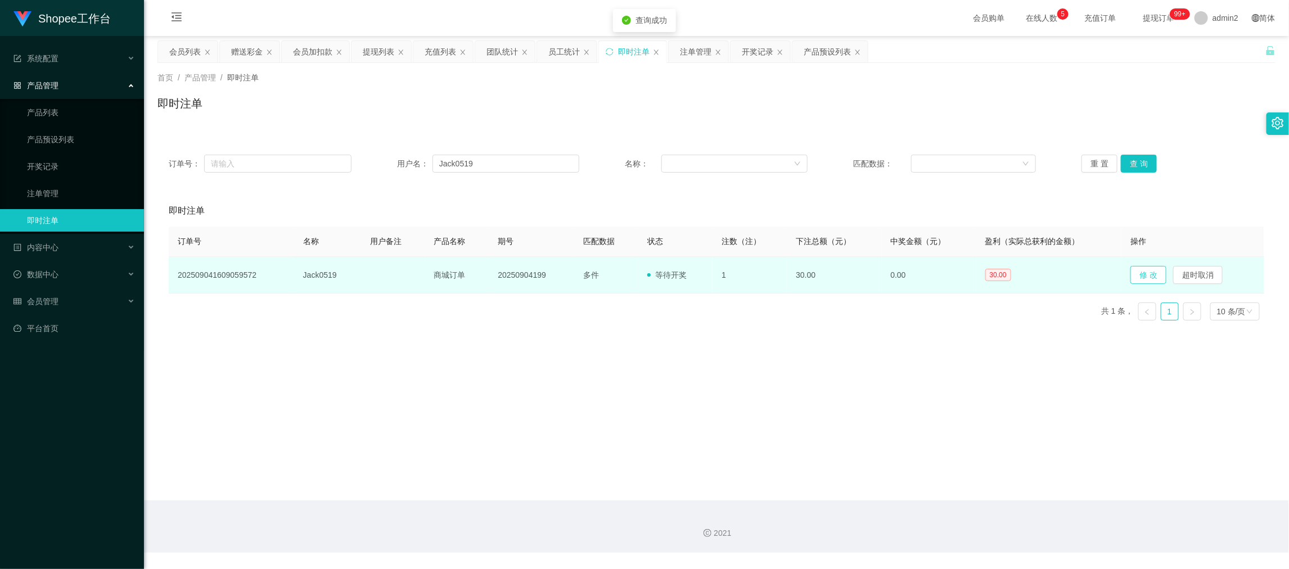
click at [1147, 269] on button "修 改" at bounding box center [1149, 275] width 36 height 18
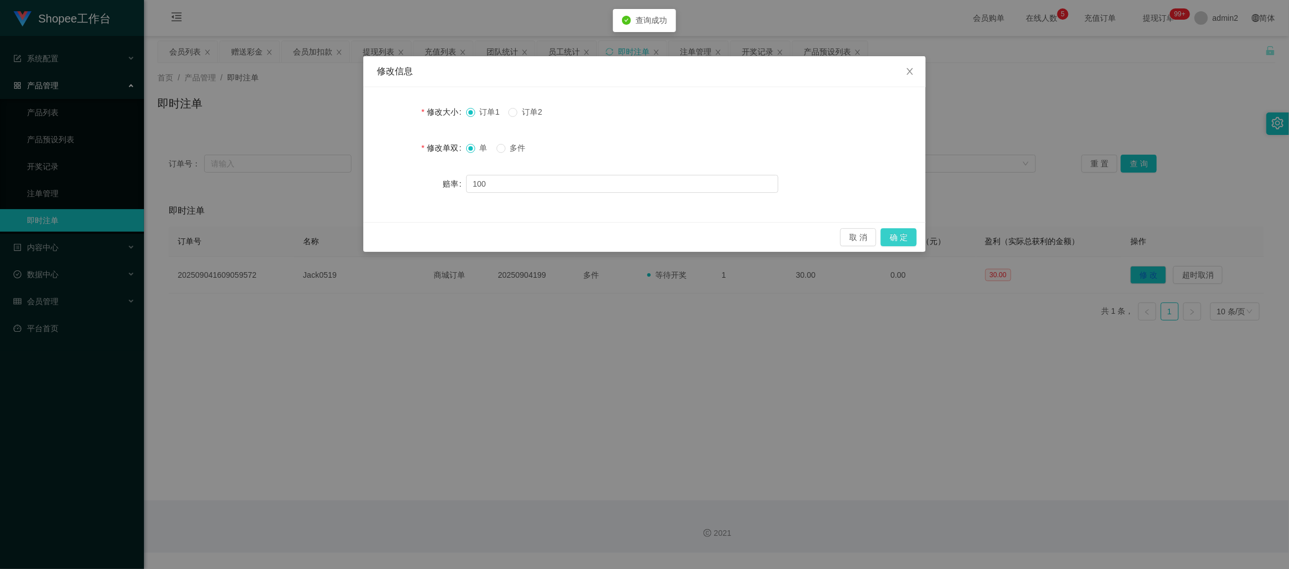
click at [892, 234] on button "确 定" at bounding box center [899, 237] width 36 height 18
click at [813, 367] on div "修改信息 修改大小 订单1 订单2 修改单双 单 多件 赔率 100 取 消 确 定" at bounding box center [644, 284] width 1289 height 569
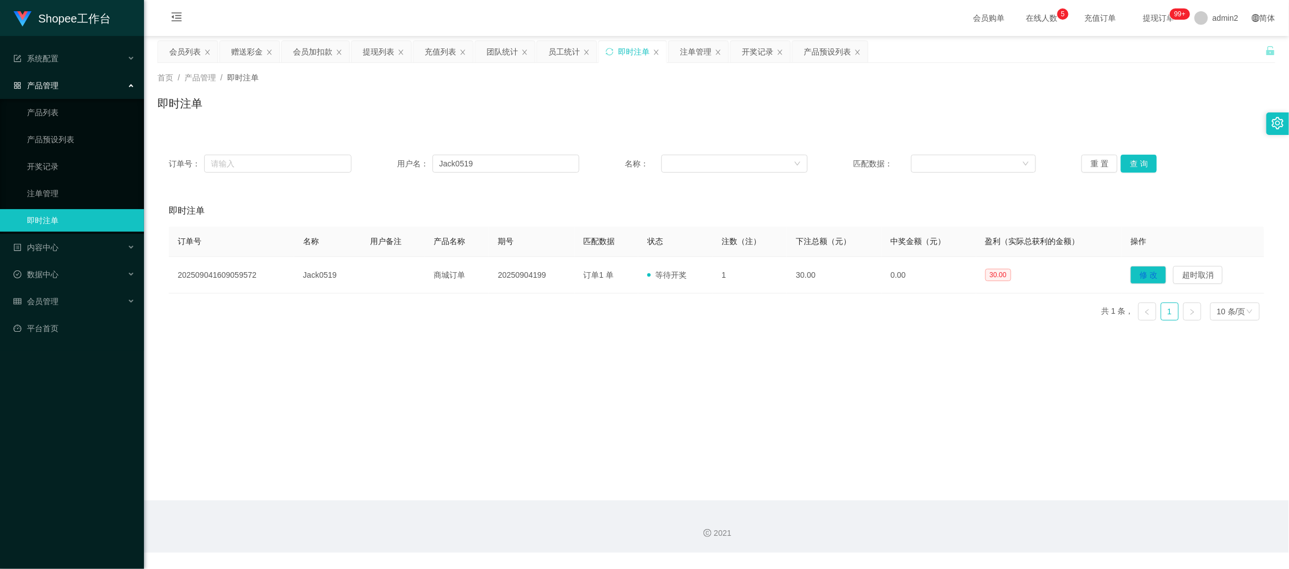
drag, startPoint x: 850, startPoint y: 499, endPoint x: 414, endPoint y: 202, distance: 527.6
click at [850, 499] on main "关闭左侧 关闭右侧 关闭其它 刷新页面 会员列表 赠送彩金 会员加扣款 提现列表 充值列表 团队统计 员工统计 即时注单 注单管理 开奖记录 产品预设列表 首…" at bounding box center [716, 268] width 1145 height 465
drag, startPoint x: 312, startPoint y: 46, endPoint x: 374, endPoint y: 47, distance: 61.9
click at [324, 46] on div "会员加扣款" at bounding box center [312, 51] width 39 height 21
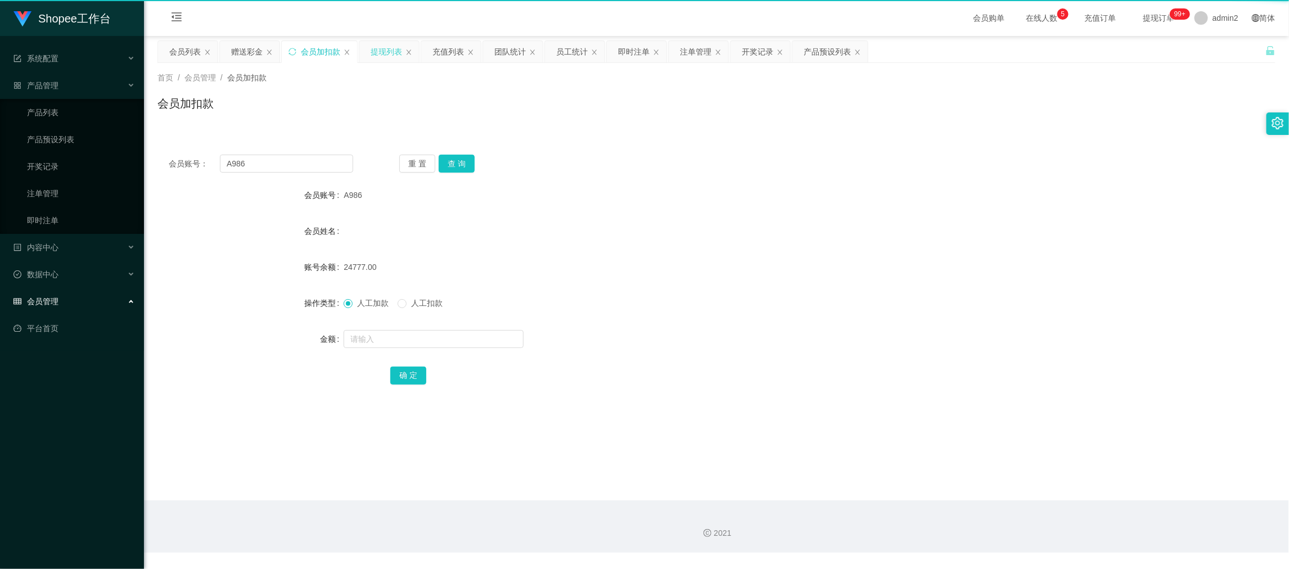
click at [397, 47] on div "提现列表" at bounding box center [387, 51] width 32 height 21
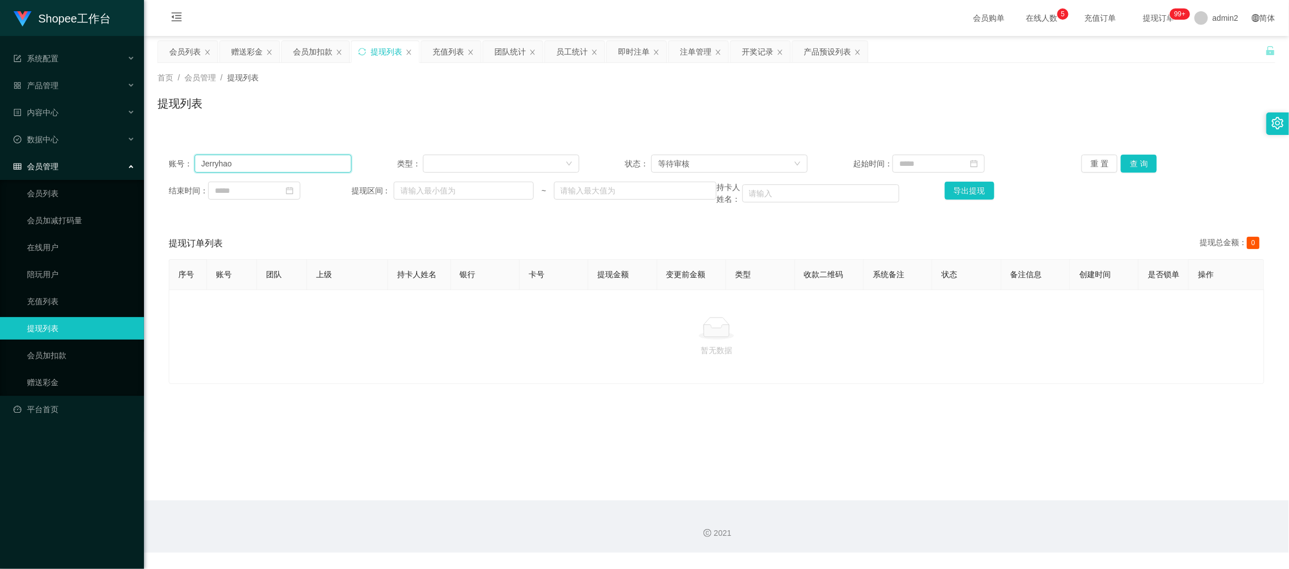
click at [320, 168] on input "Jerryhao" at bounding box center [273, 164] width 157 height 18
drag, startPoint x: 320, startPoint y: 168, endPoint x: 534, endPoint y: 162, distance: 215.0
click at [323, 170] on input "Jerryhao" at bounding box center [273, 164] width 157 height 18
paste input "91196653"
type input "91196653"
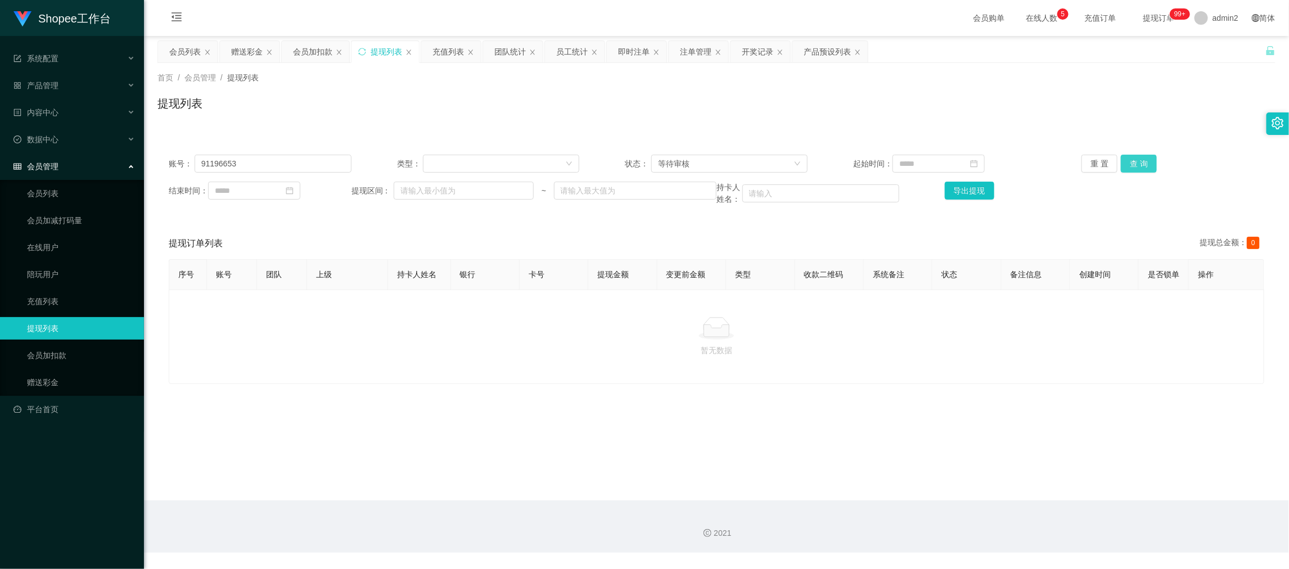
click at [1127, 164] on button "查 询" at bounding box center [1139, 164] width 36 height 18
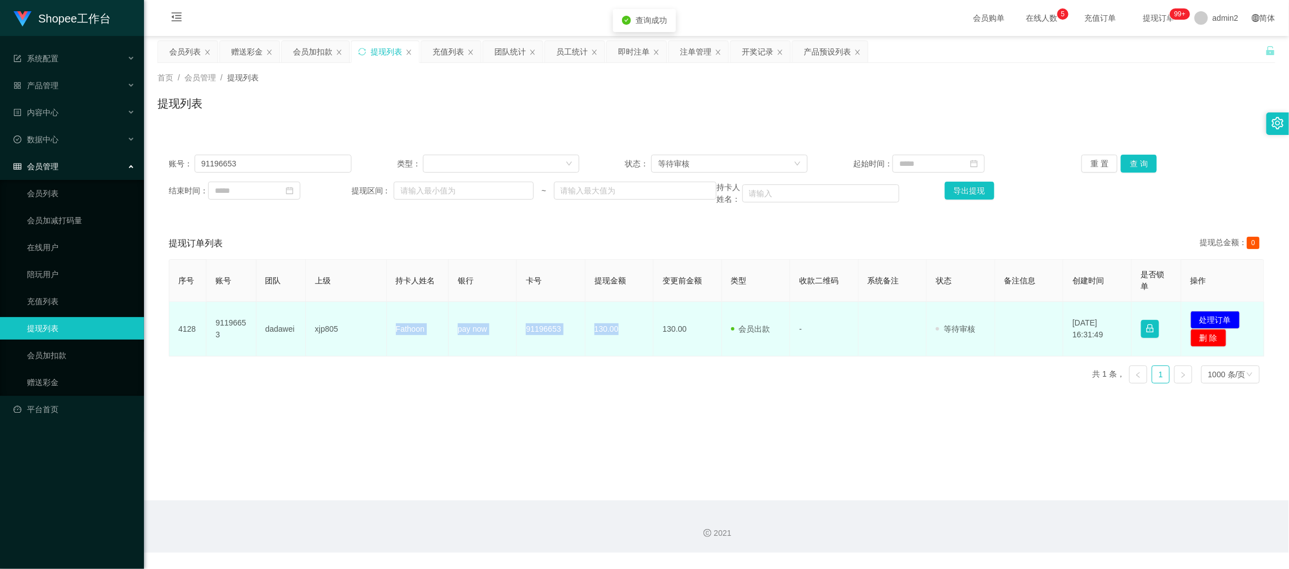
drag, startPoint x: 386, startPoint y: 331, endPoint x: 640, endPoint y: 331, distance: 253.7
click at [640, 331] on tr "4128 91196653 dadawei xjp805 Fathoon pay now 91196653 130.00 130.00 会员出款 人工取款 -…" at bounding box center [716, 329] width 1095 height 55
copy tr "Fathoon pay now 91196653 130.00"
click at [1192, 320] on button "处理订单" at bounding box center [1216, 320] width 50 height 18
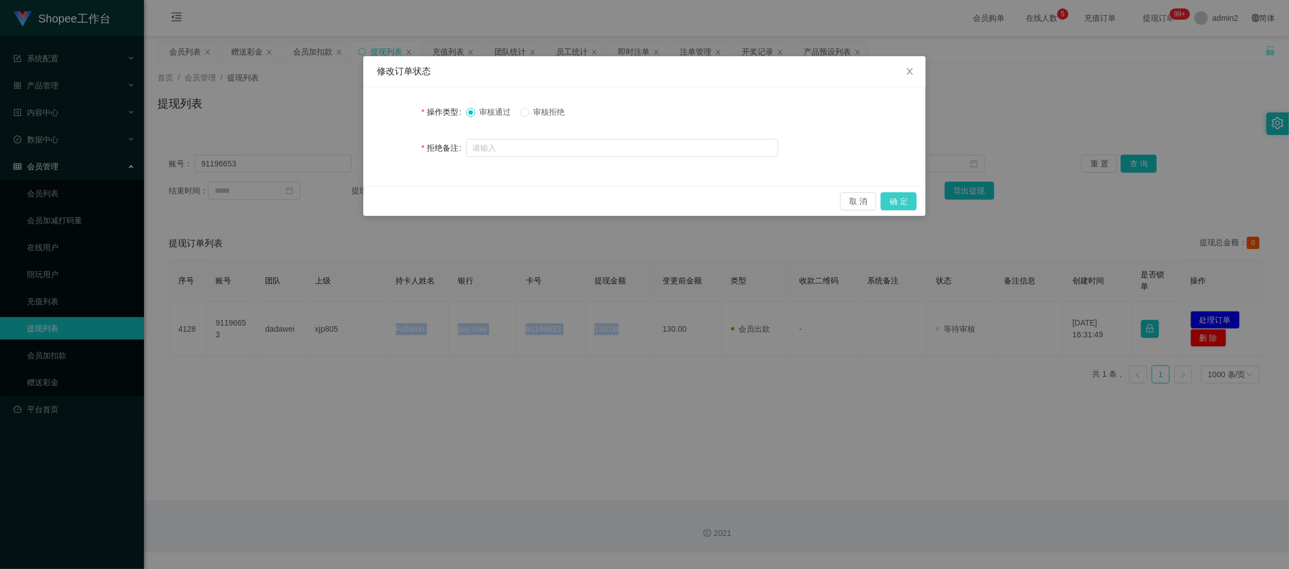
click at [902, 201] on button "确 定" at bounding box center [899, 201] width 36 height 18
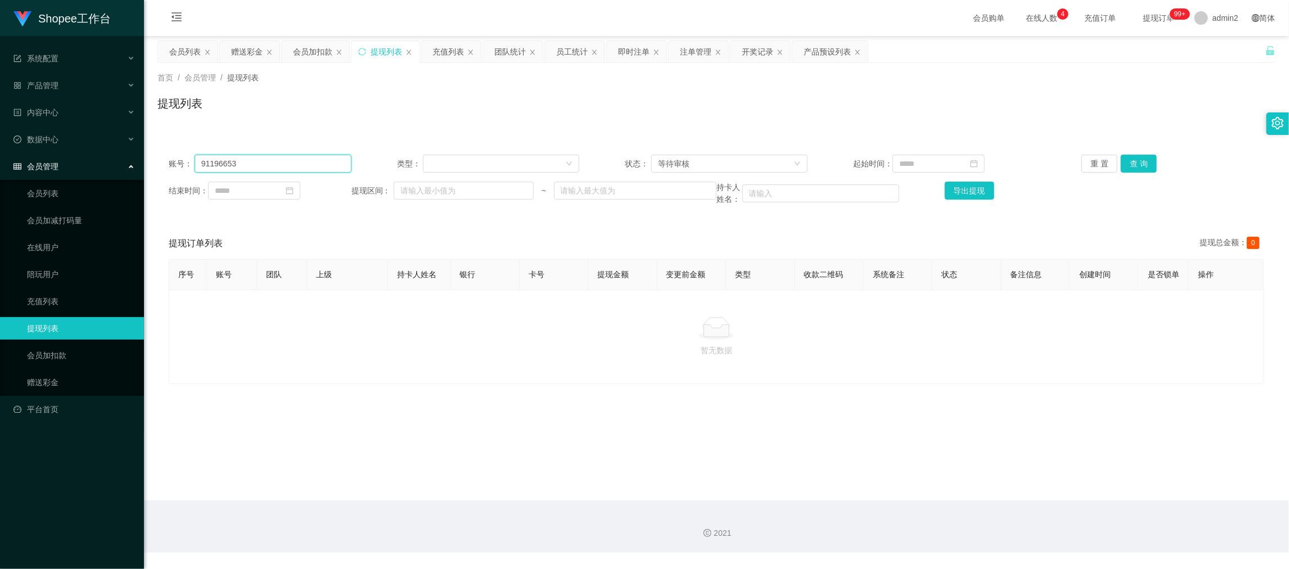
click at [329, 162] on input "91196653" at bounding box center [273, 164] width 157 height 18
paste input "Jack0519"
click at [329, 162] on input "91196653" at bounding box center [273, 164] width 157 height 18
type input "Jack0519"
click at [1144, 153] on div "账号： Jack0519 类型： 状态： 等待审核 起始时间： 重 置 查 询 结束时间： 提现区间： ~ 持卡人姓名： 导出提现" at bounding box center [717, 179] width 1118 height 73
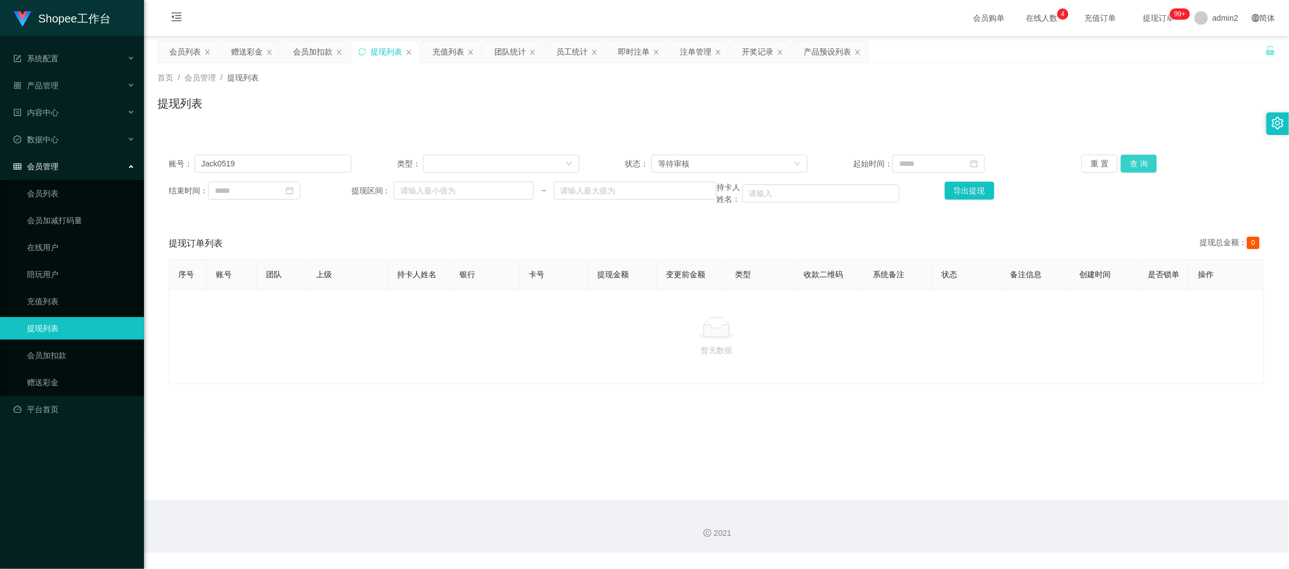
click at [1140, 158] on button "查 询" at bounding box center [1139, 164] width 36 height 18
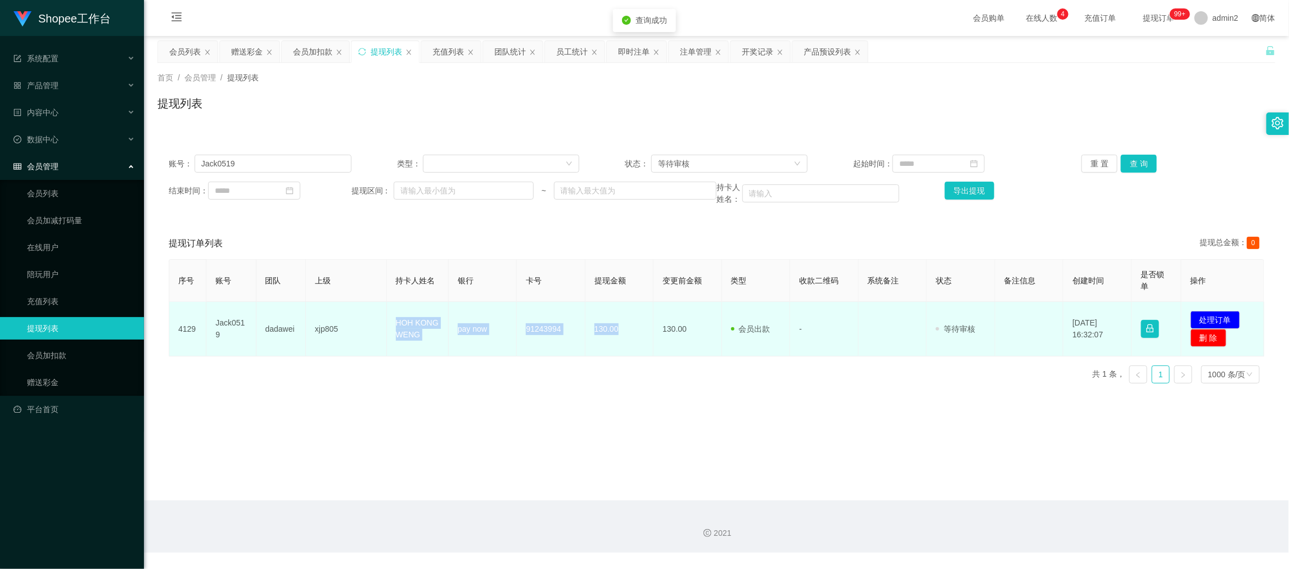
drag, startPoint x: 379, startPoint y: 321, endPoint x: 638, endPoint y: 347, distance: 260.1
click at [638, 347] on tr "4129 Jack0519 dadawei xjp805 HOH KONG WENG pay now 91243994 130.00 130.00 会员出款 …" at bounding box center [716, 329] width 1095 height 55
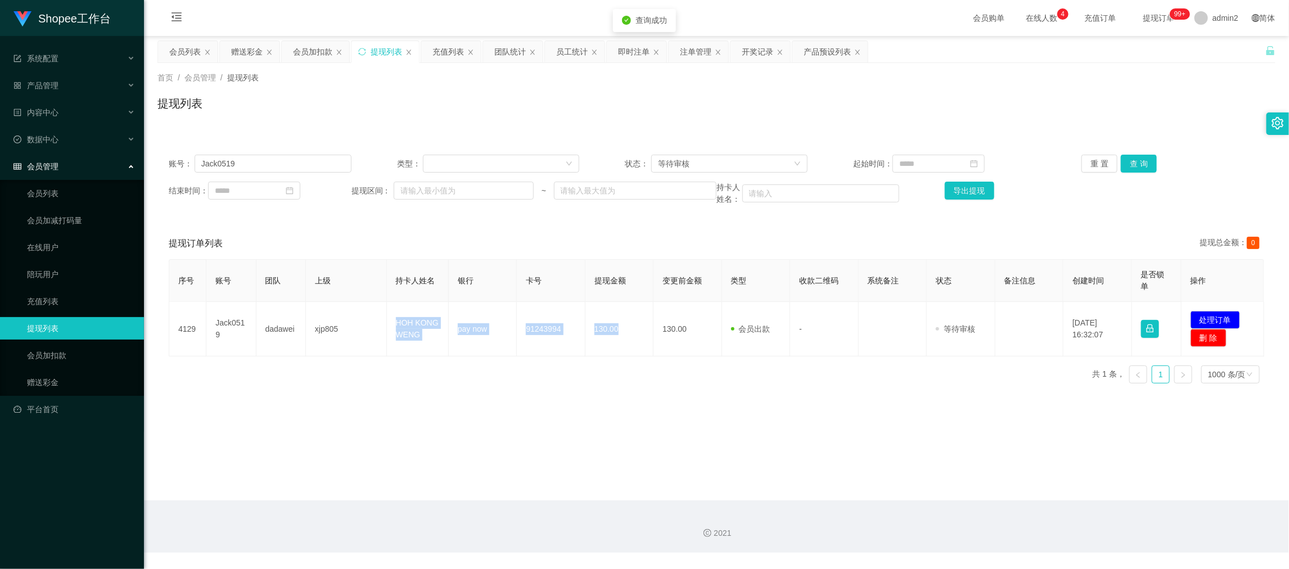
copy tr "HOH KONG WENG pay now 91243994 130.00"
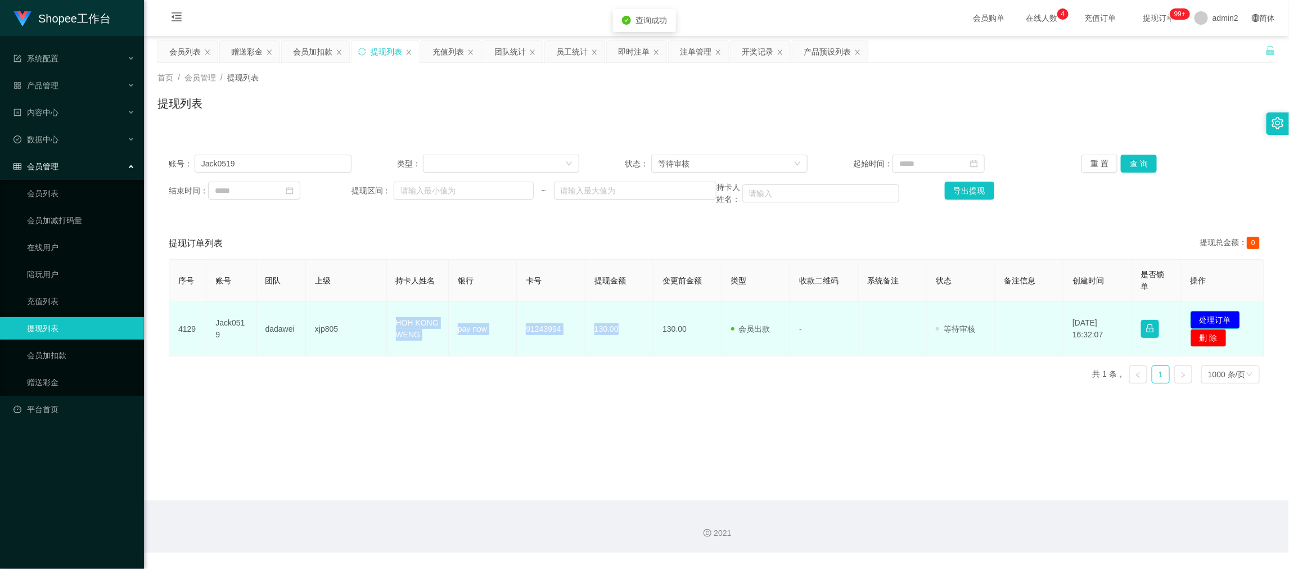
click at [1199, 316] on button "处理订单" at bounding box center [1216, 320] width 50 height 18
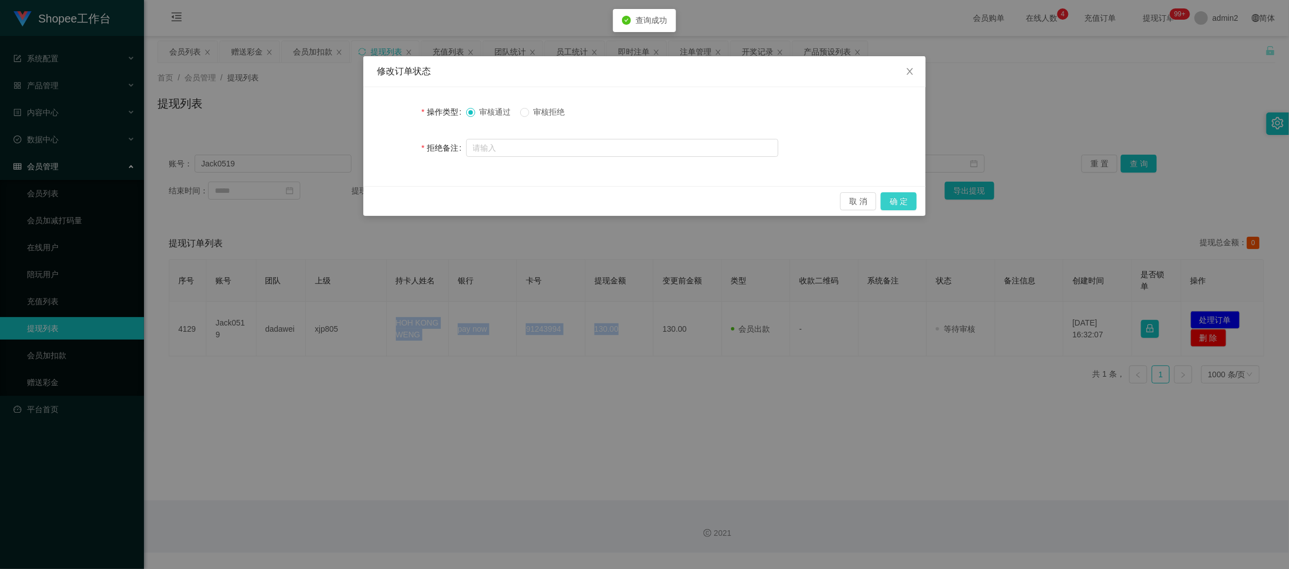
click at [910, 195] on button "确 定" at bounding box center [899, 201] width 36 height 18
